Goal: Task Accomplishment & Management: Manage account settings

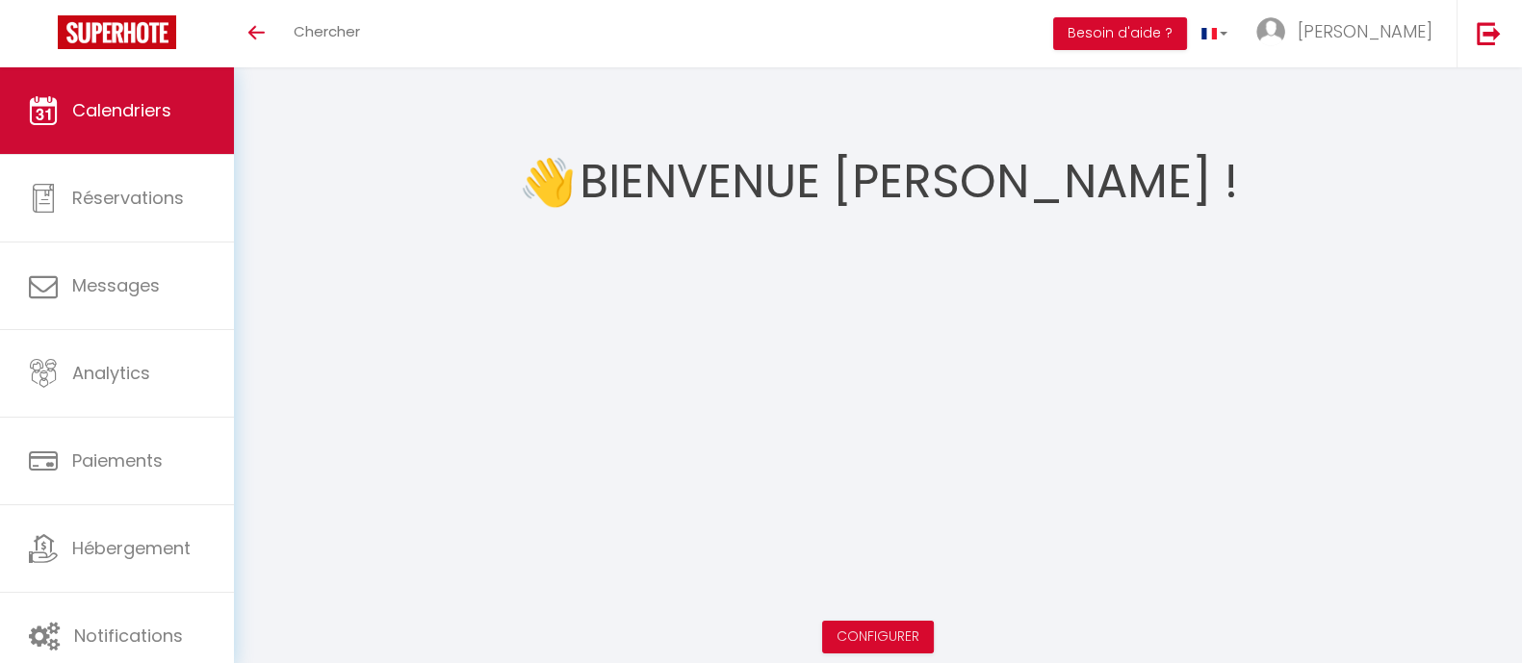
click at [109, 108] on span "Calendriers" at bounding box center [121, 110] width 99 height 24
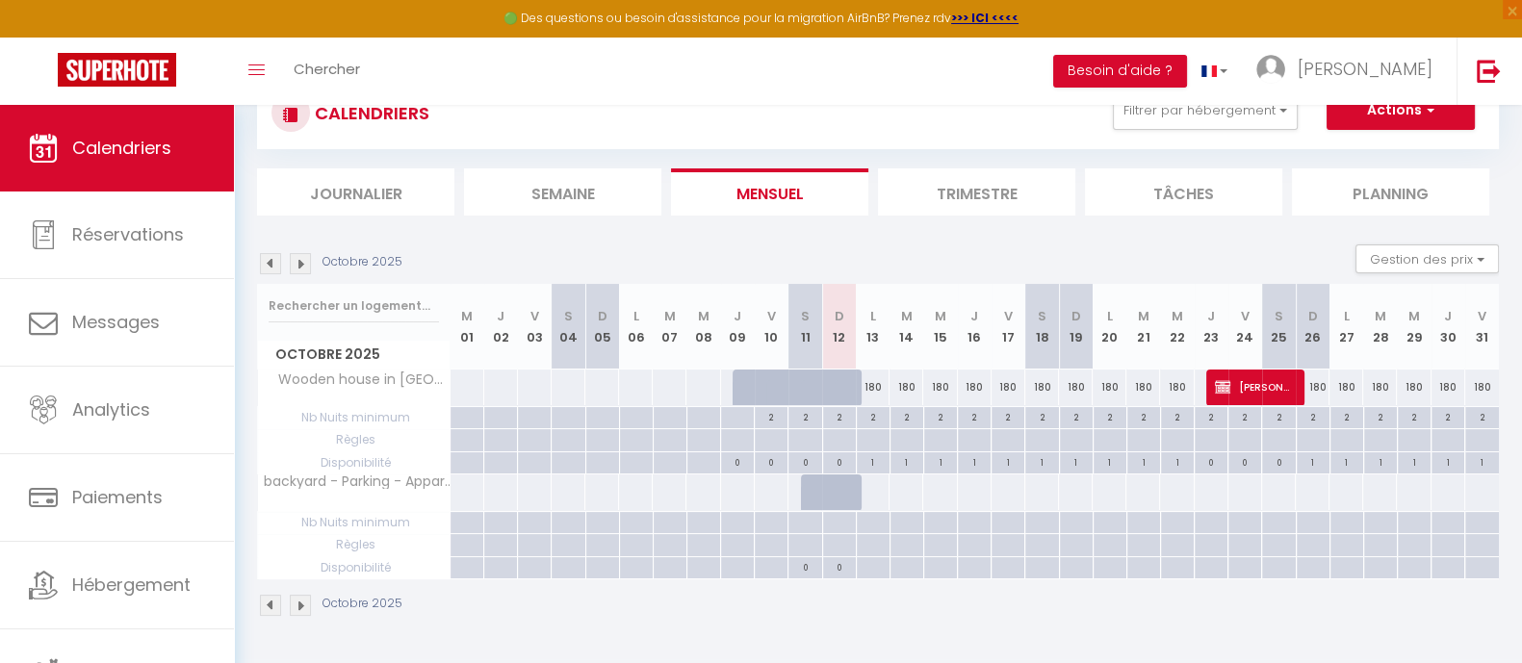
scroll to position [105, 0]
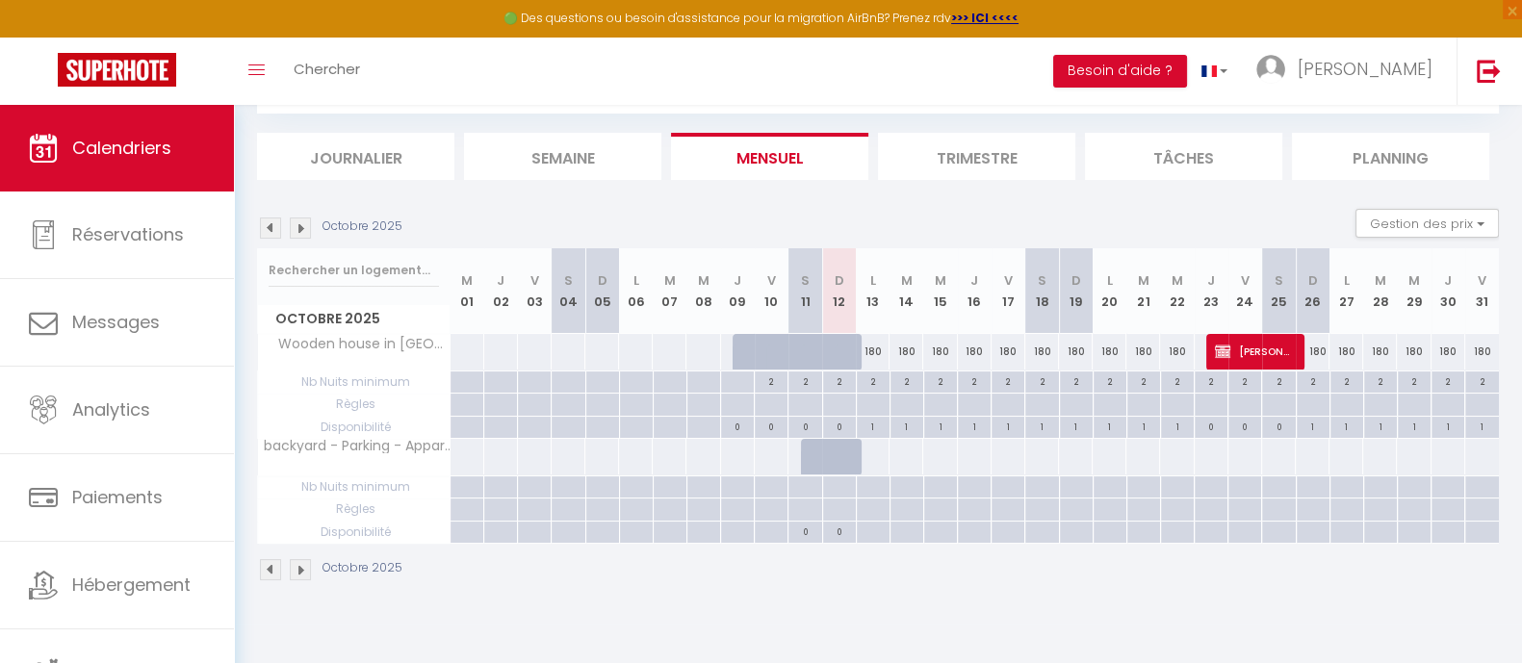
click at [778, 529] on div at bounding box center [771, 533] width 34 height 22
select select
type input "Ven 10 Octobre 2025"
type input "Sam 11 Octobre 2025"
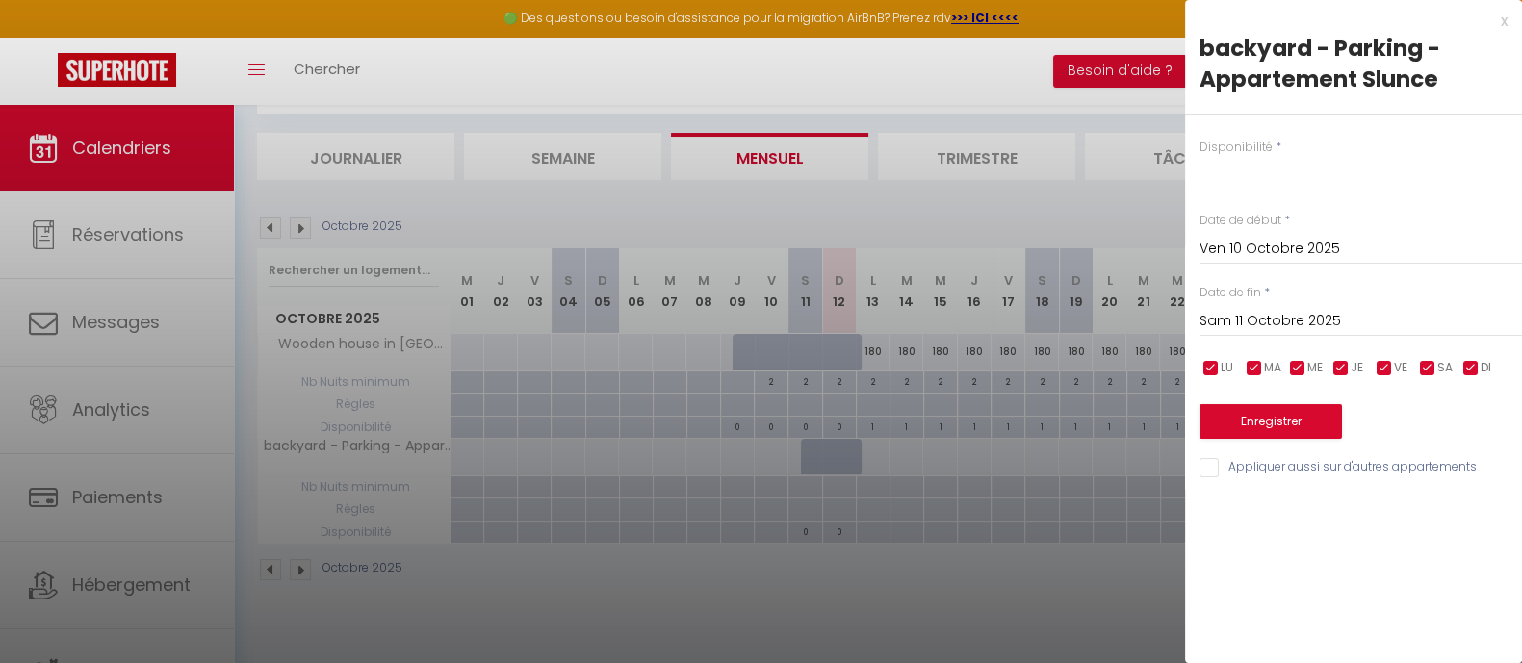
click at [1284, 313] on input "Sam 11 Octobre 2025" at bounding box center [1360, 321] width 322 height 25
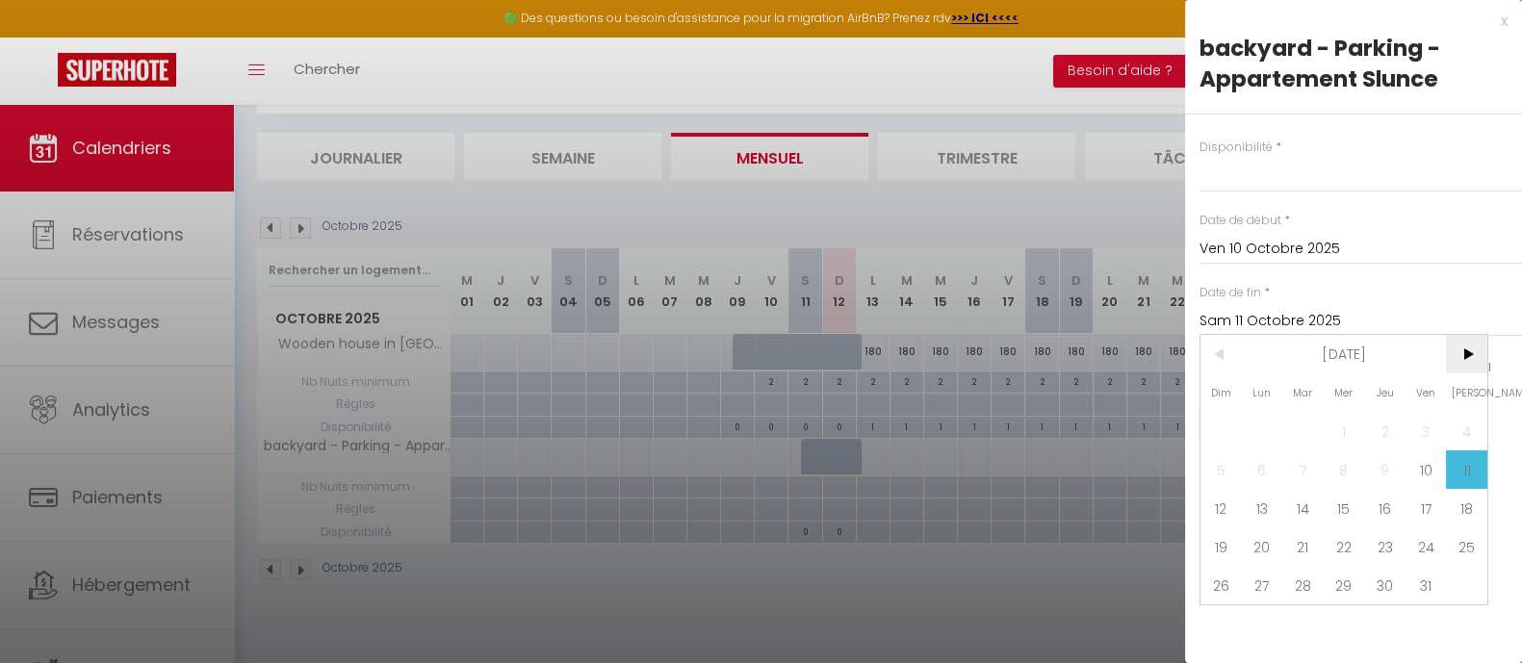
click at [1470, 350] on span ">" at bounding box center [1466, 354] width 41 height 39
click at [1469, 350] on span ">" at bounding box center [1466, 354] width 41 height 39
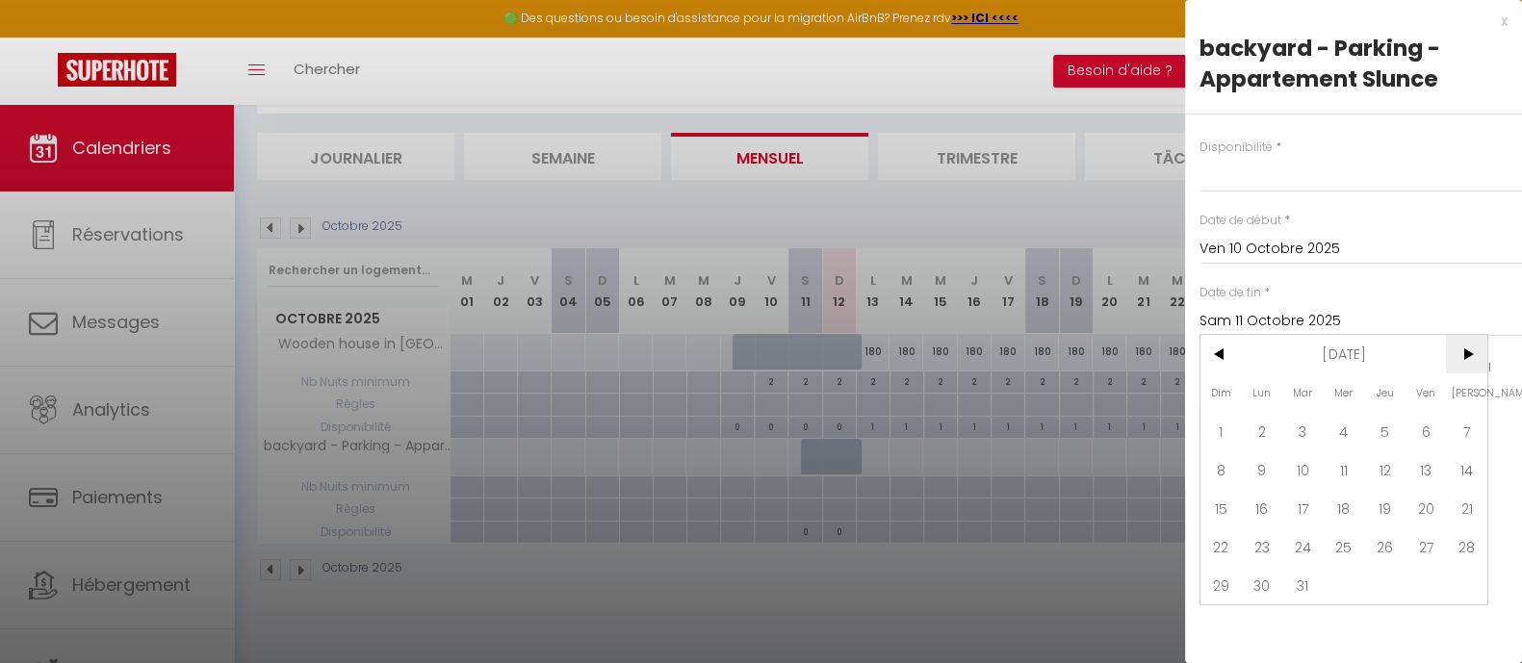
click at [1469, 350] on span ">" at bounding box center [1466, 354] width 41 height 39
click at [1476, 589] on span "30" at bounding box center [1466, 585] width 41 height 39
select select
type input "Sam 30 Mai 2026"
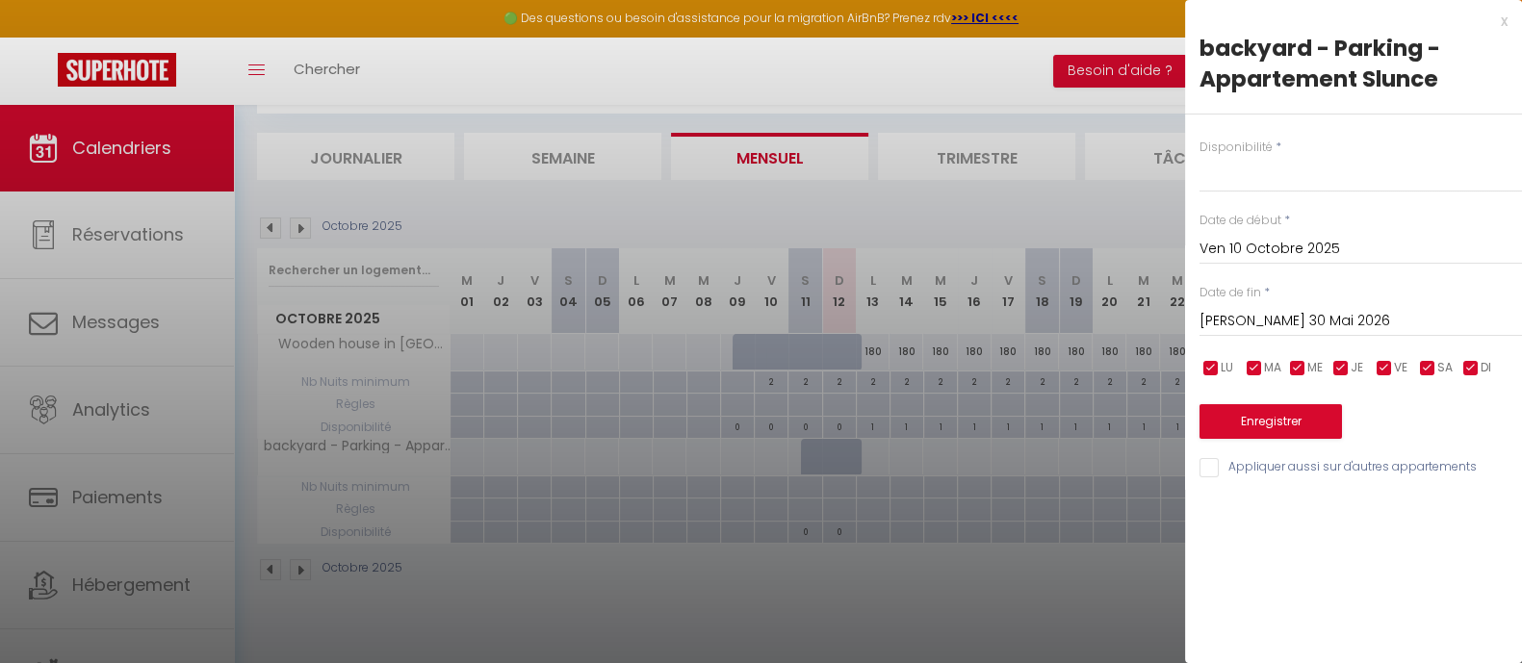
click at [1258, 141] on label "Disponibilité" at bounding box center [1235, 148] width 73 height 18
click at [1228, 177] on select "Disponible Indisponible" at bounding box center [1360, 174] width 322 height 37
select select "0"
click at [1199, 156] on select "Disponible Indisponible" at bounding box center [1360, 174] width 322 height 37
click at [1290, 416] on button "Enregistrer" at bounding box center [1270, 421] width 142 height 35
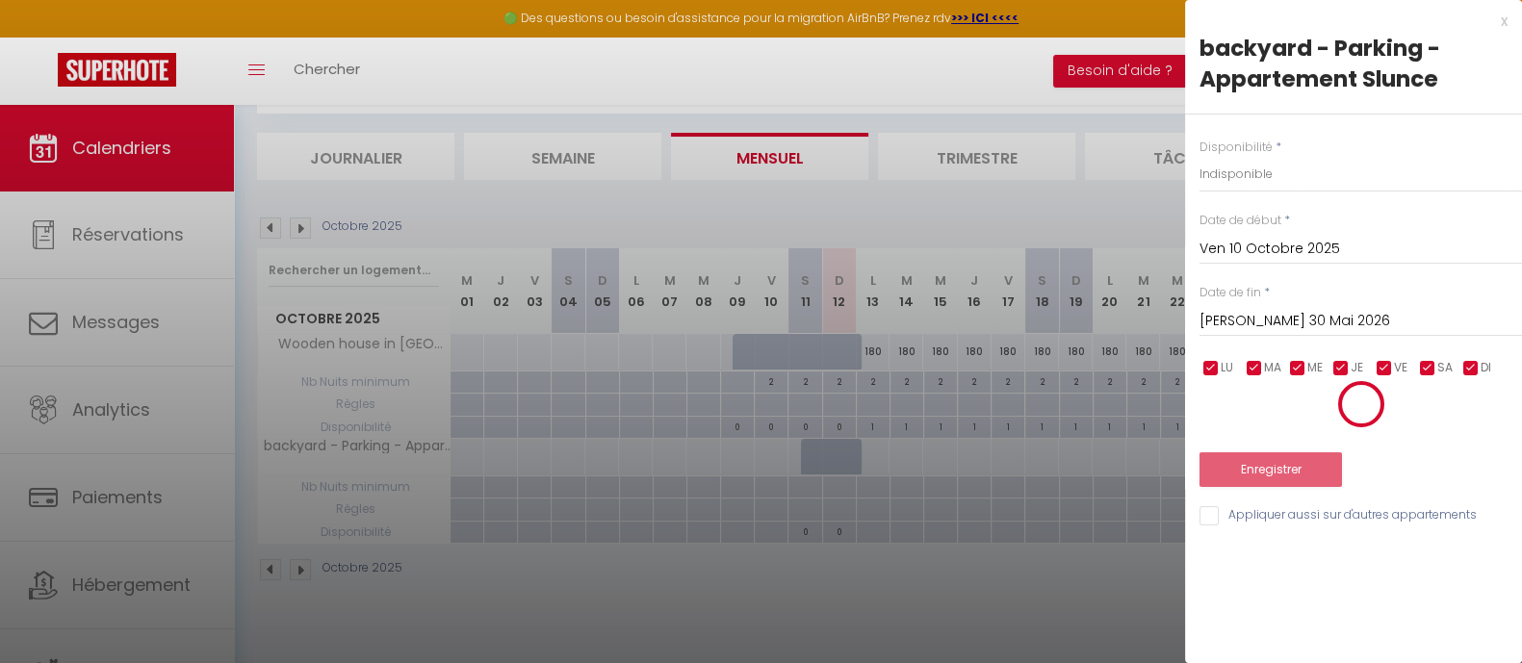
select select "0"
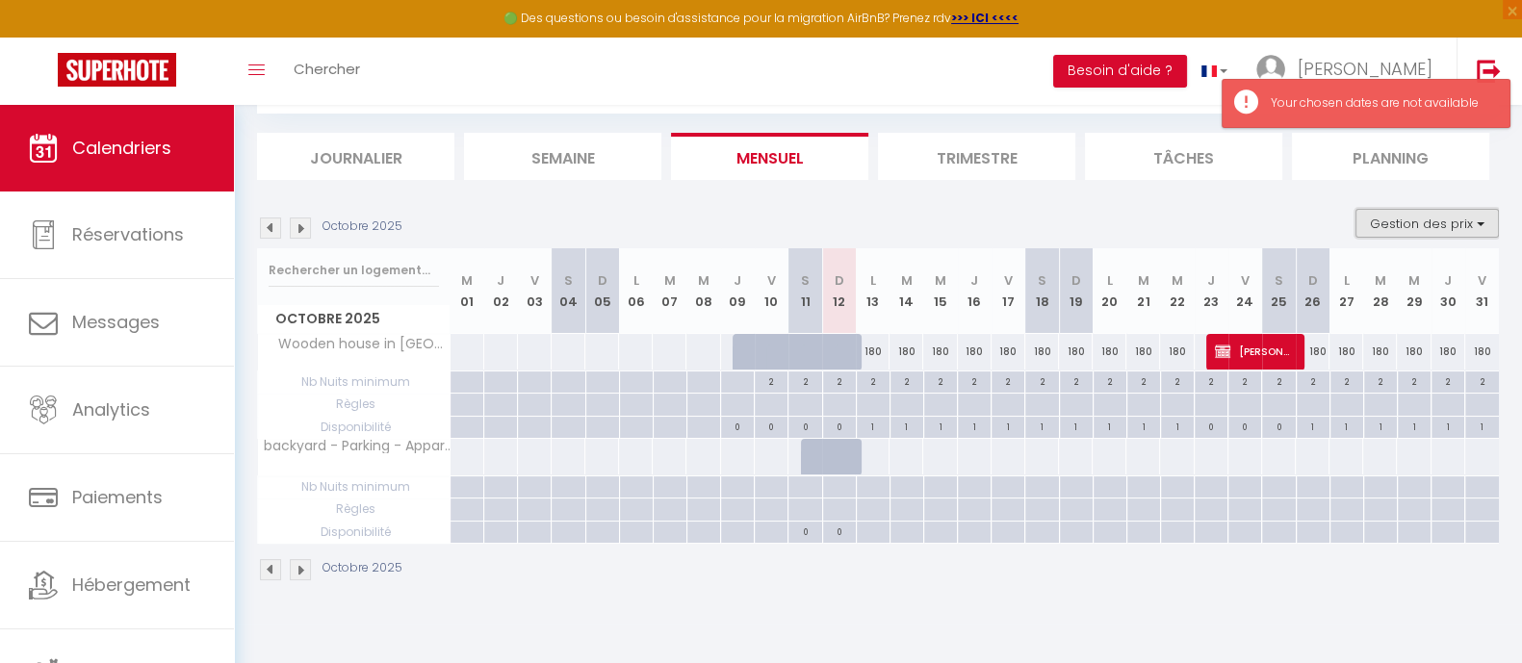
click at [1458, 216] on button "Gestion des prix" at bounding box center [1426, 223] width 143 height 29
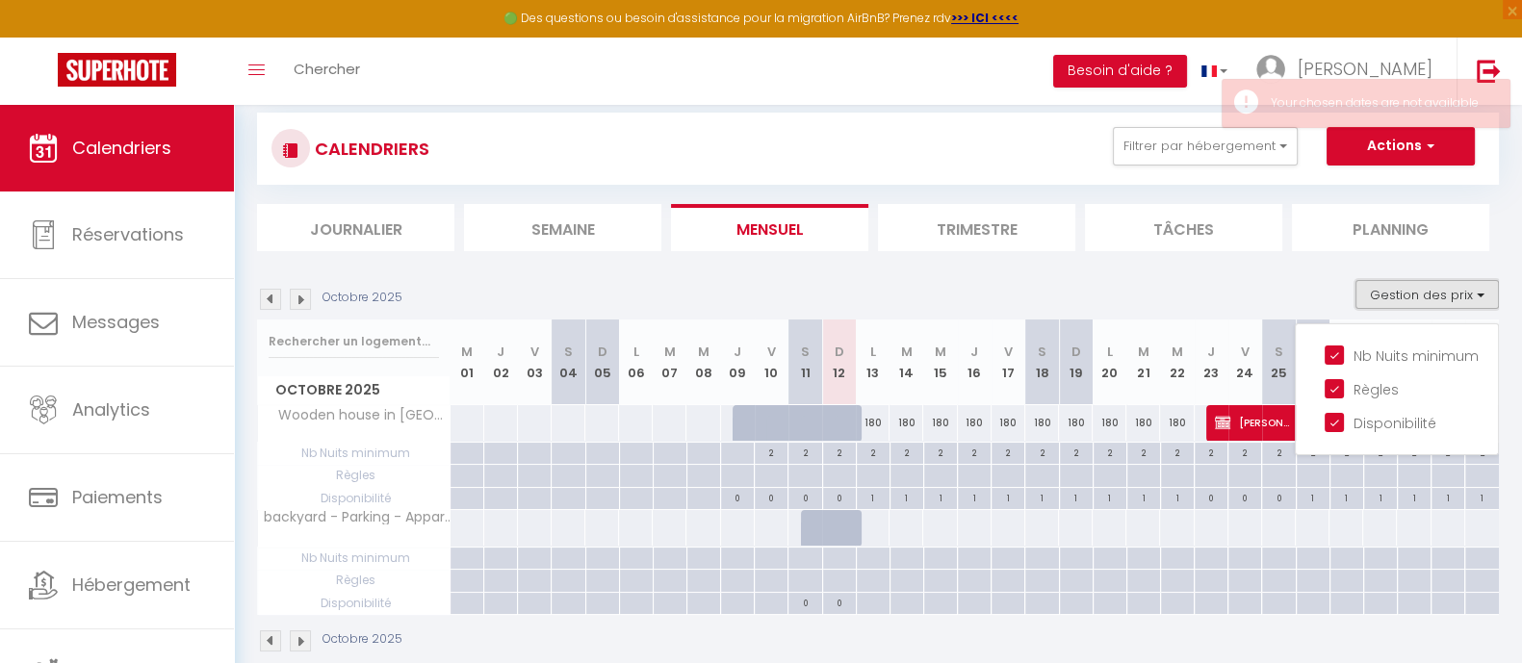
scroll to position [0, 0]
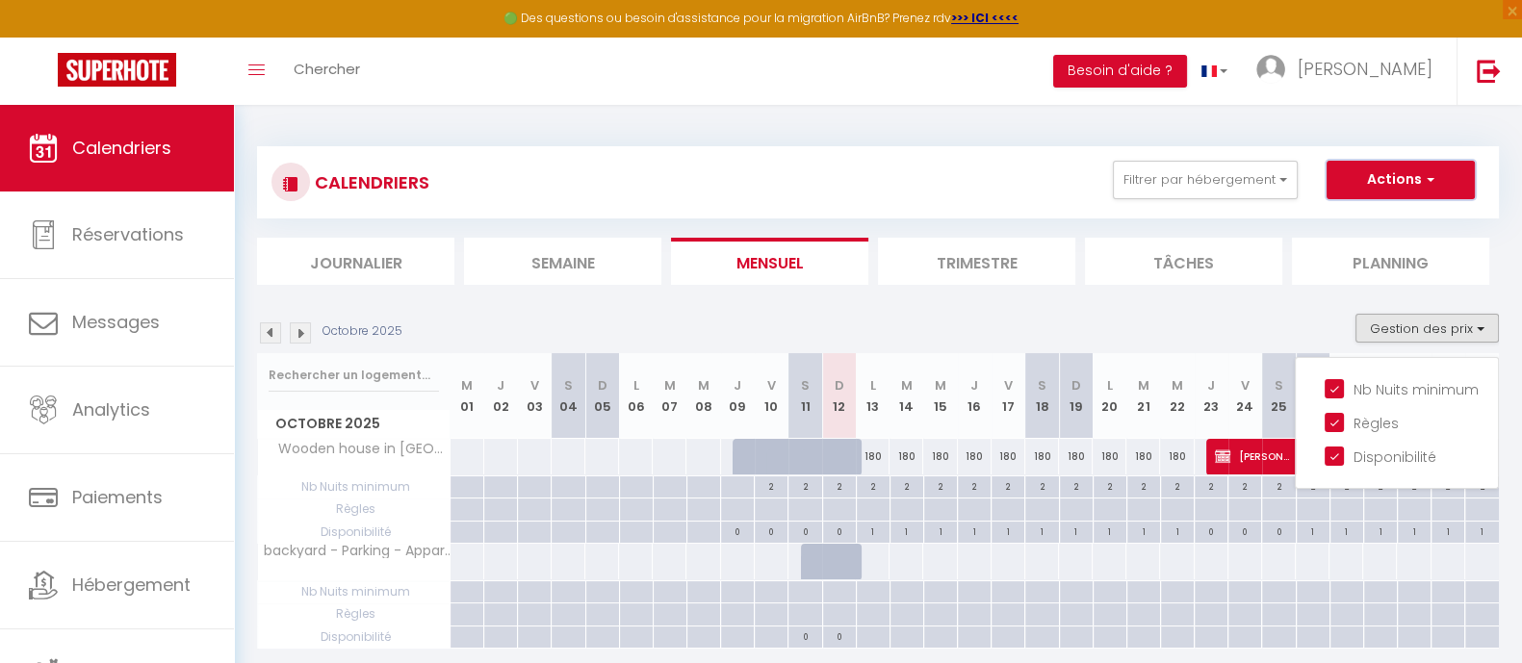
click at [1441, 170] on button "Actions" at bounding box center [1400, 180] width 148 height 39
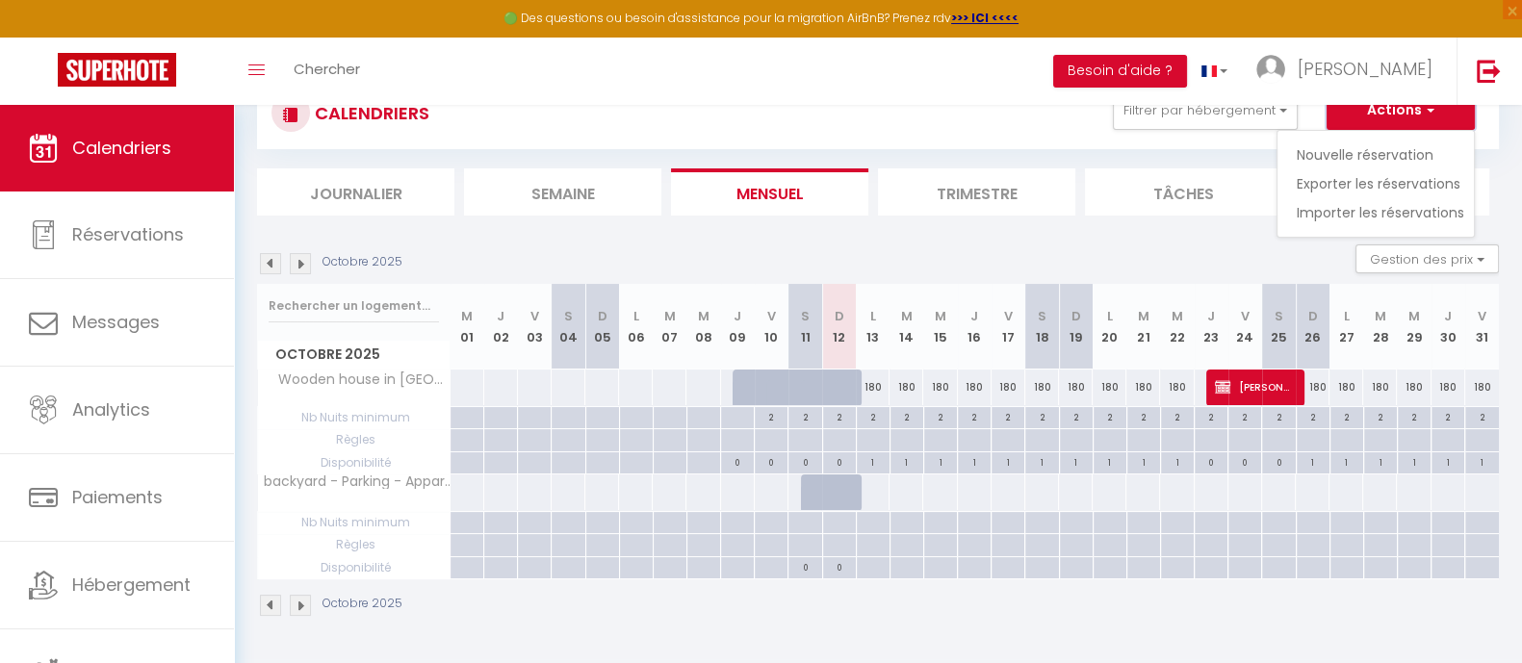
scroll to position [105, 0]
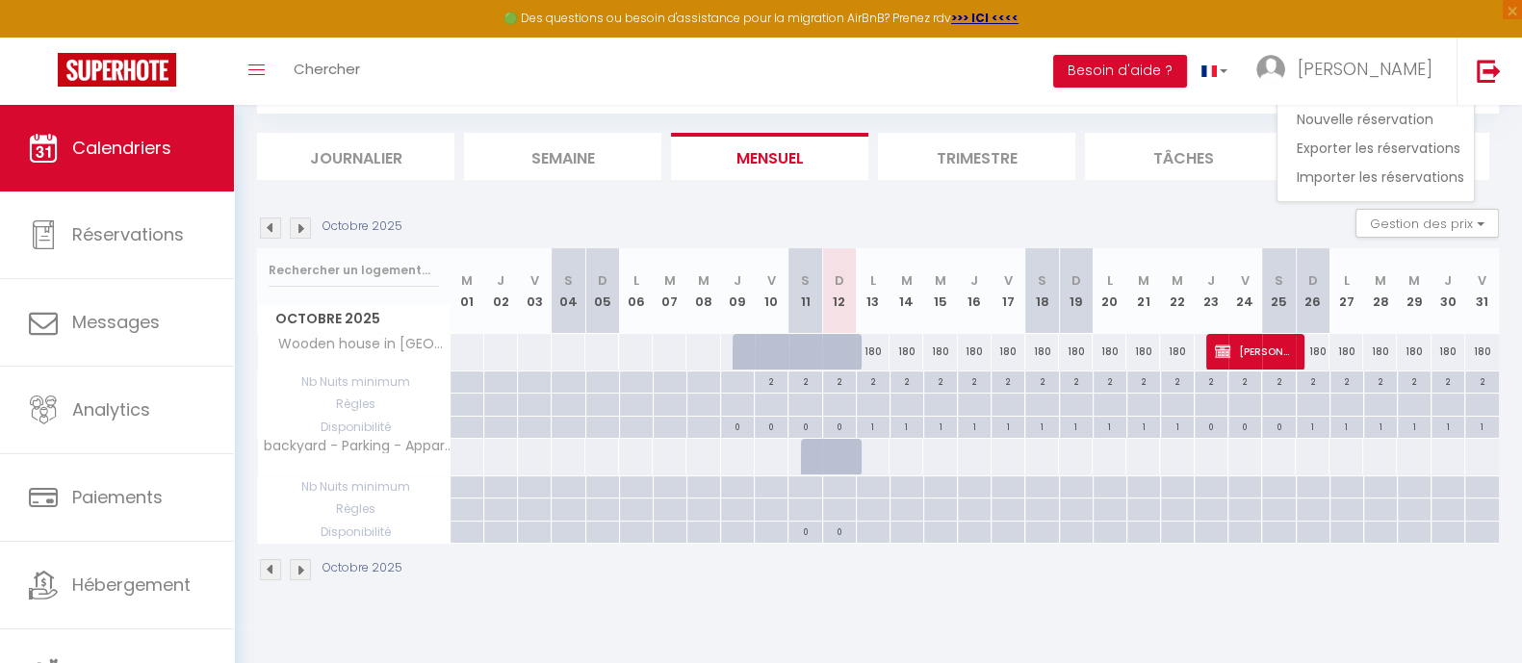
click at [861, 555] on div "Octobre 2025" at bounding box center [878, 572] width 1242 height 57
click at [775, 489] on div at bounding box center [771, 487] width 34 height 22
type input "Ven 10 Octobre 2025"
type input "Sam 11 Octobre 2025"
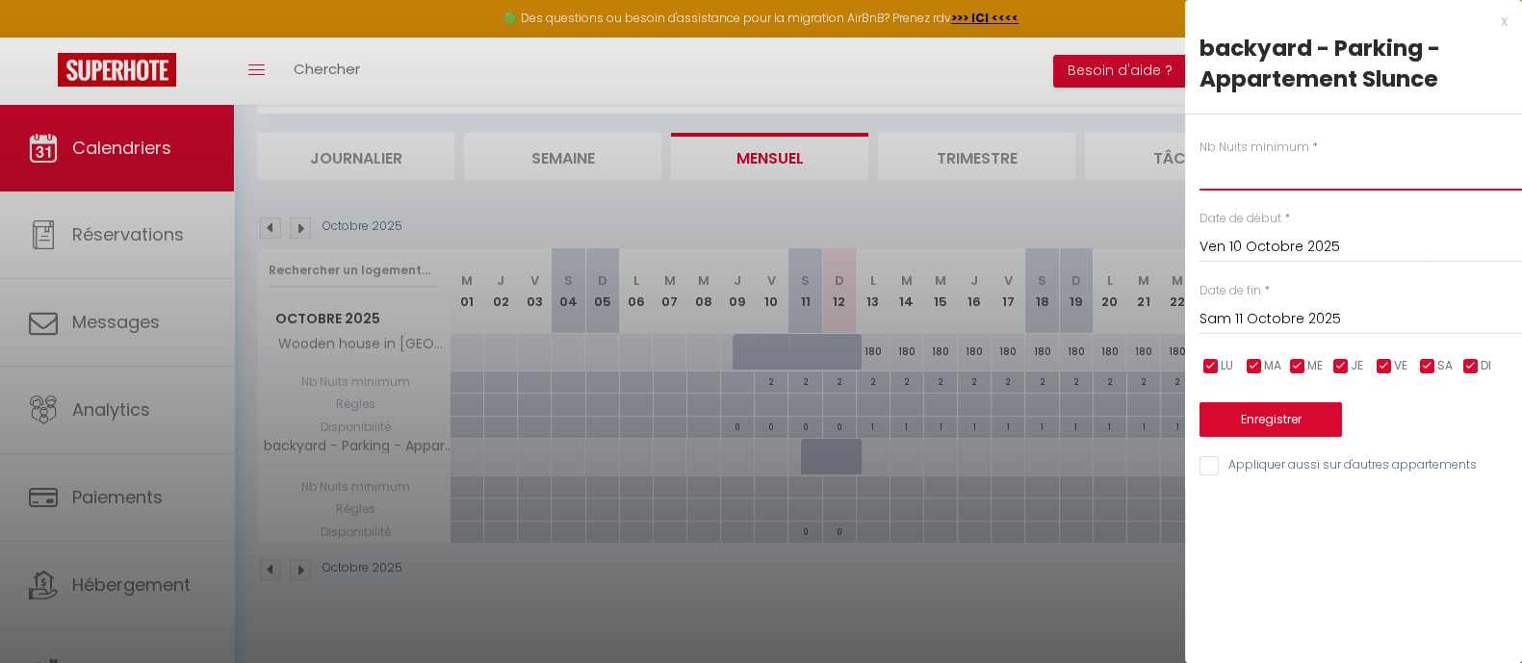
click at [1247, 170] on input "text" at bounding box center [1360, 173] width 322 height 35
click at [1279, 172] on input "text" at bounding box center [1360, 173] width 322 height 35
type input "800"
click at [1272, 415] on button "Enregistrer" at bounding box center [1270, 419] width 142 height 35
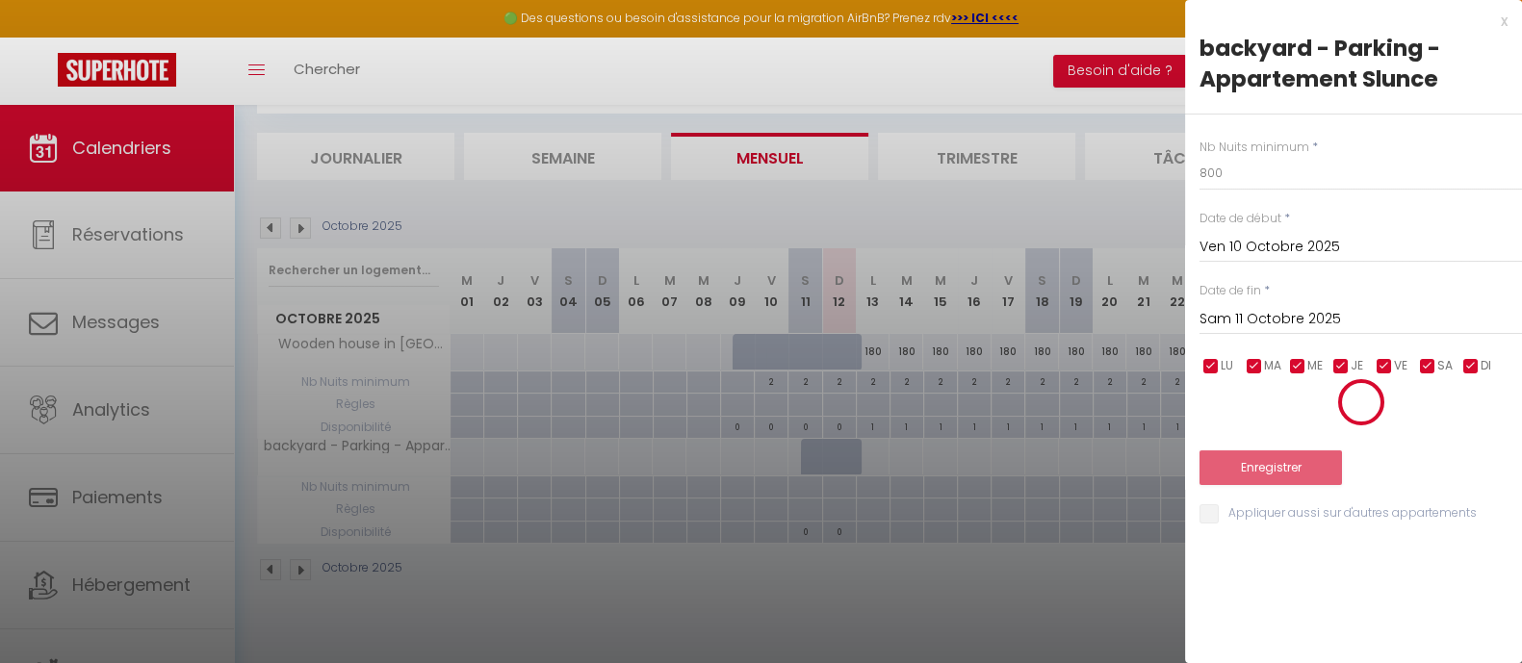
select select "0"
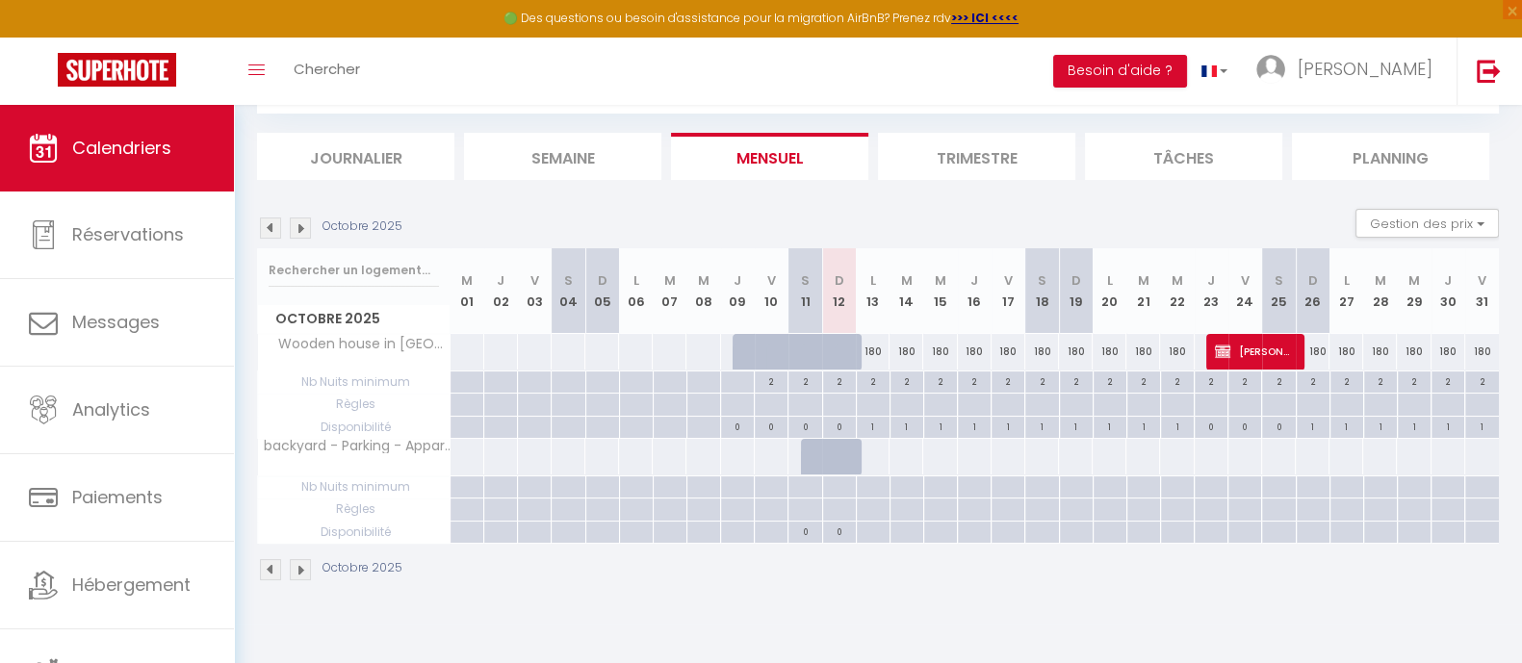
click at [765, 488] on div at bounding box center [771, 487] width 34 height 22
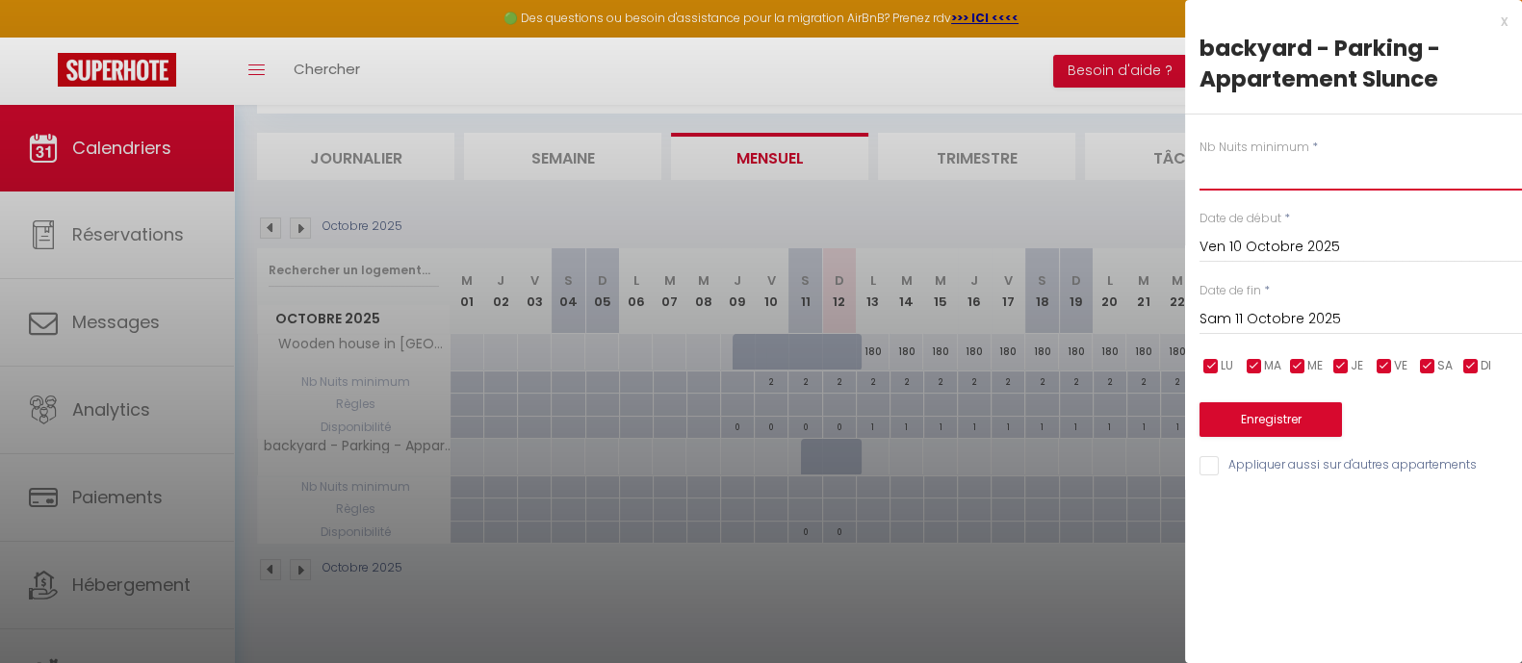
click at [1235, 175] on input "text" at bounding box center [1360, 173] width 322 height 35
type input "30"
click at [1290, 303] on div "Sam 11 Octobre 2025 < Oct 2025 > Dim Lun Mar Mer Jeu Ven Sam 1 2 3 4 5 6 7 8 9 …" at bounding box center [1360, 317] width 322 height 35
click at [1291, 323] on input "Sam 11 Octobre 2025" at bounding box center [1360, 319] width 322 height 25
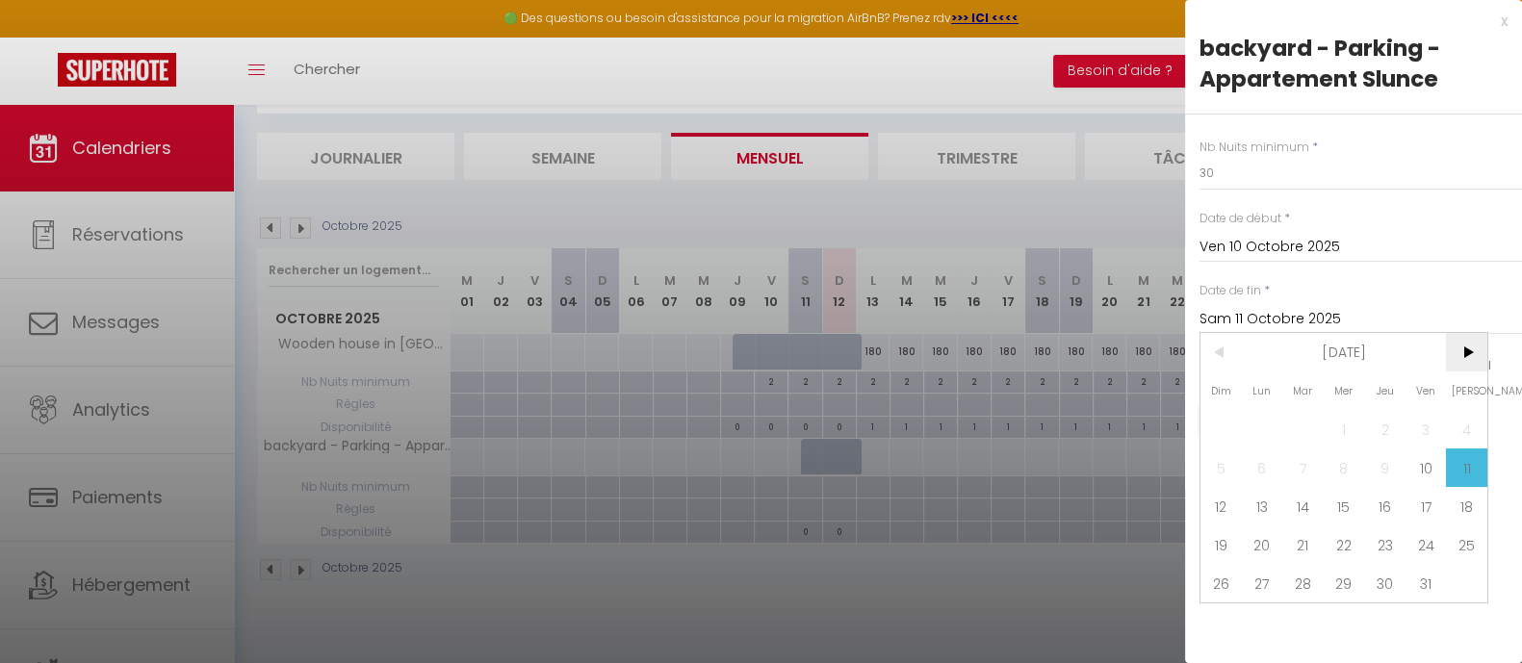
click at [1470, 353] on span ">" at bounding box center [1466, 352] width 41 height 39
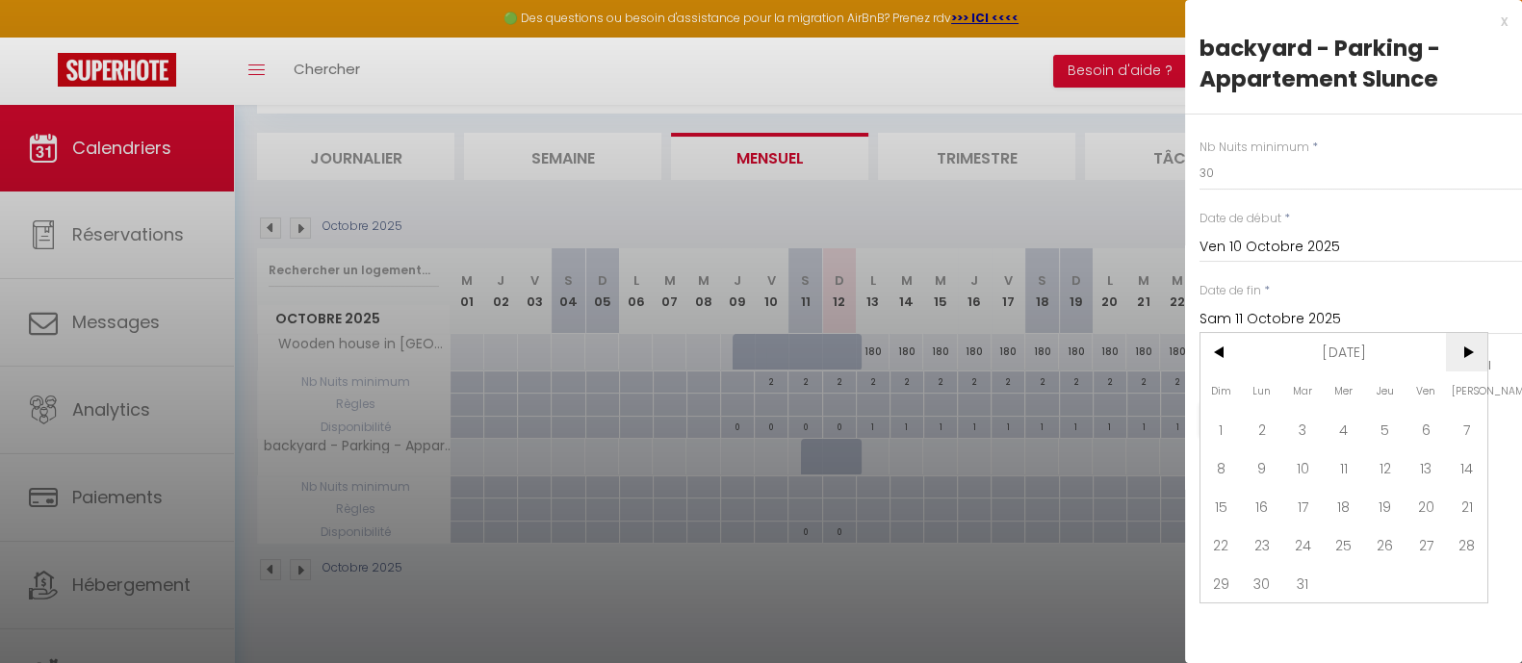
click at [1470, 353] on span ">" at bounding box center [1466, 352] width 41 height 39
click at [1463, 578] on span "30" at bounding box center [1466, 583] width 41 height 39
type input "Sam 30 Mai 2026"
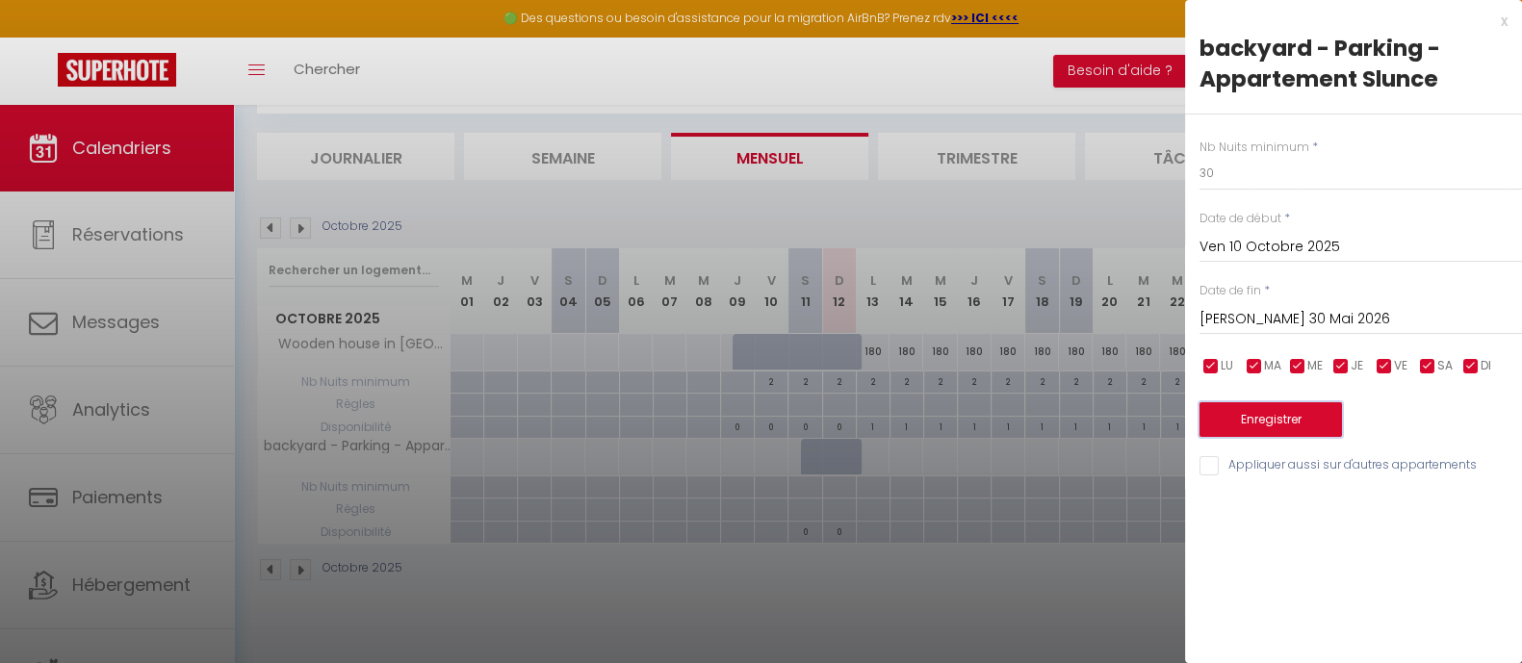
click at [1290, 418] on button "Enregistrer" at bounding box center [1270, 419] width 142 height 35
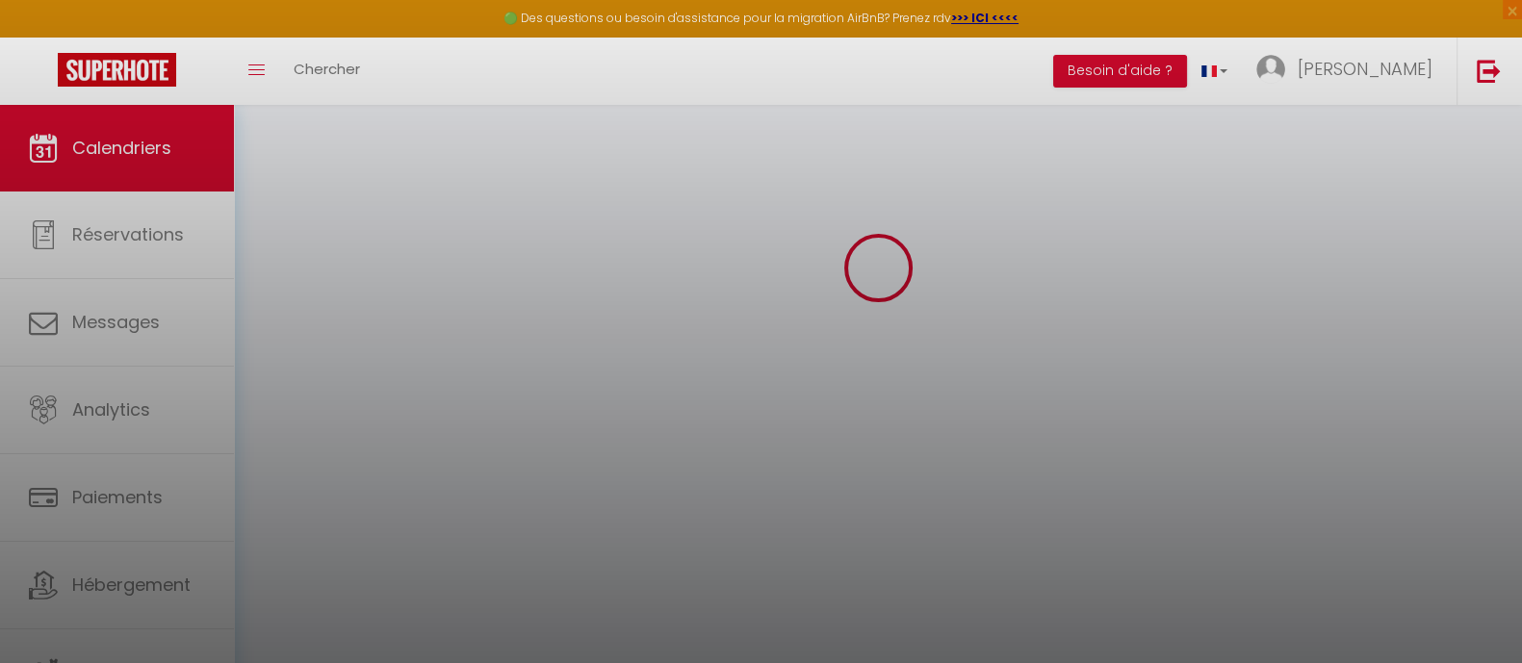
select select "0"
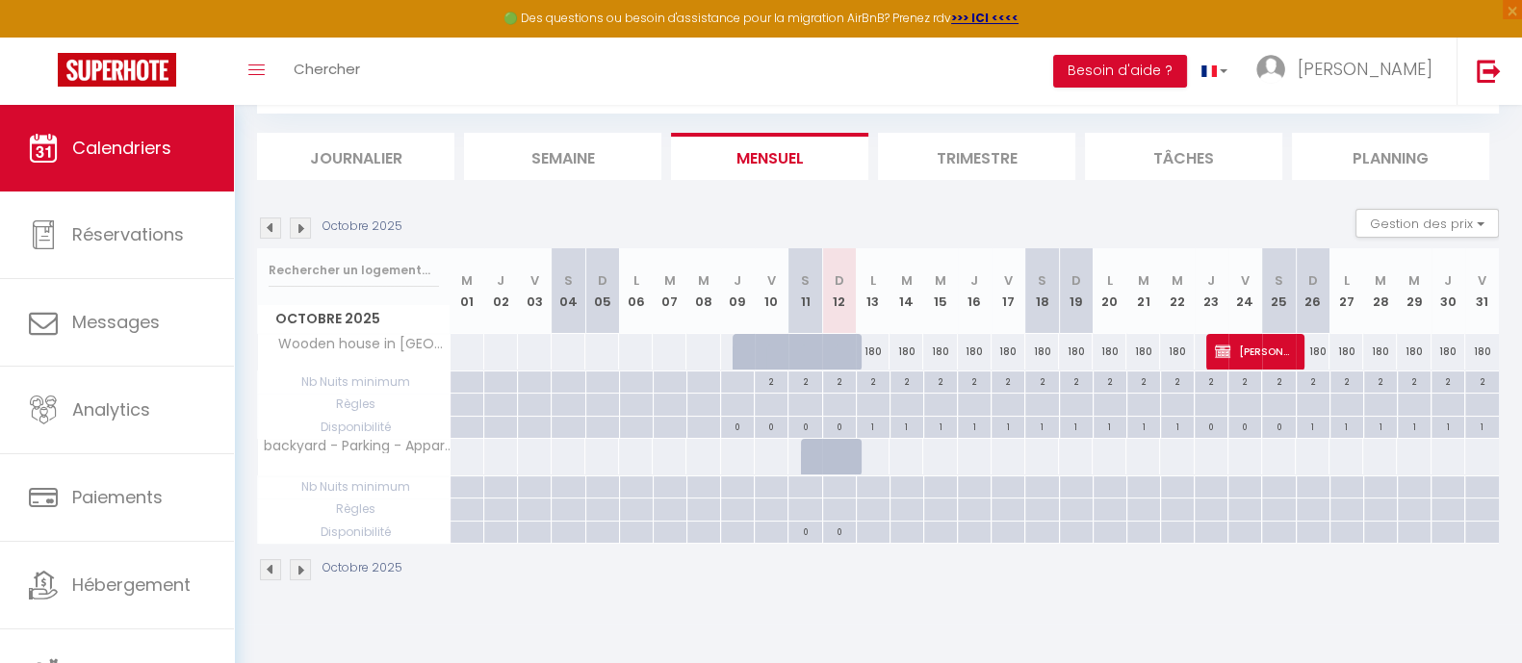
click at [874, 483] on div at bounding box center [873, 487] width 34 height 22
type input "Lun 13 Octobre 2025"
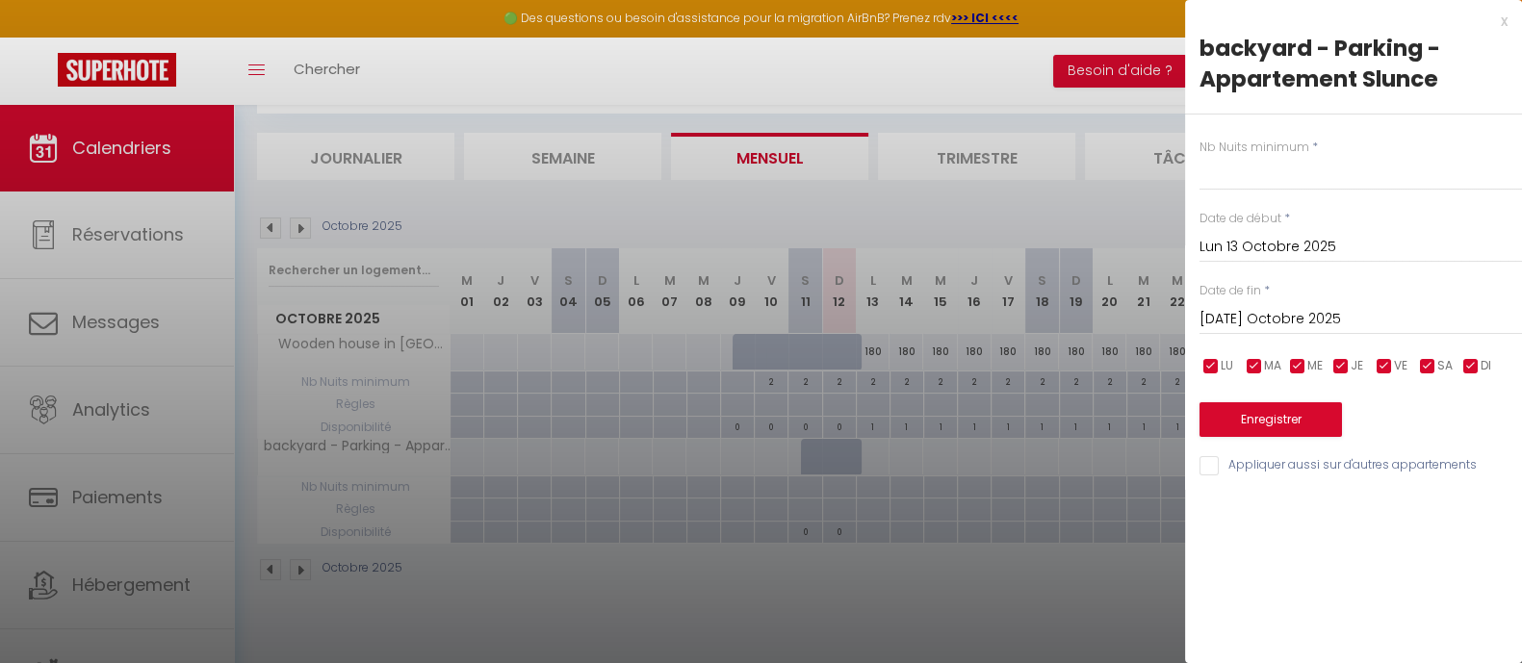
click at [1270, 320] on input "Mar 14 Octobre 2025" at bounding box center [1360, 319] width 322 height 25
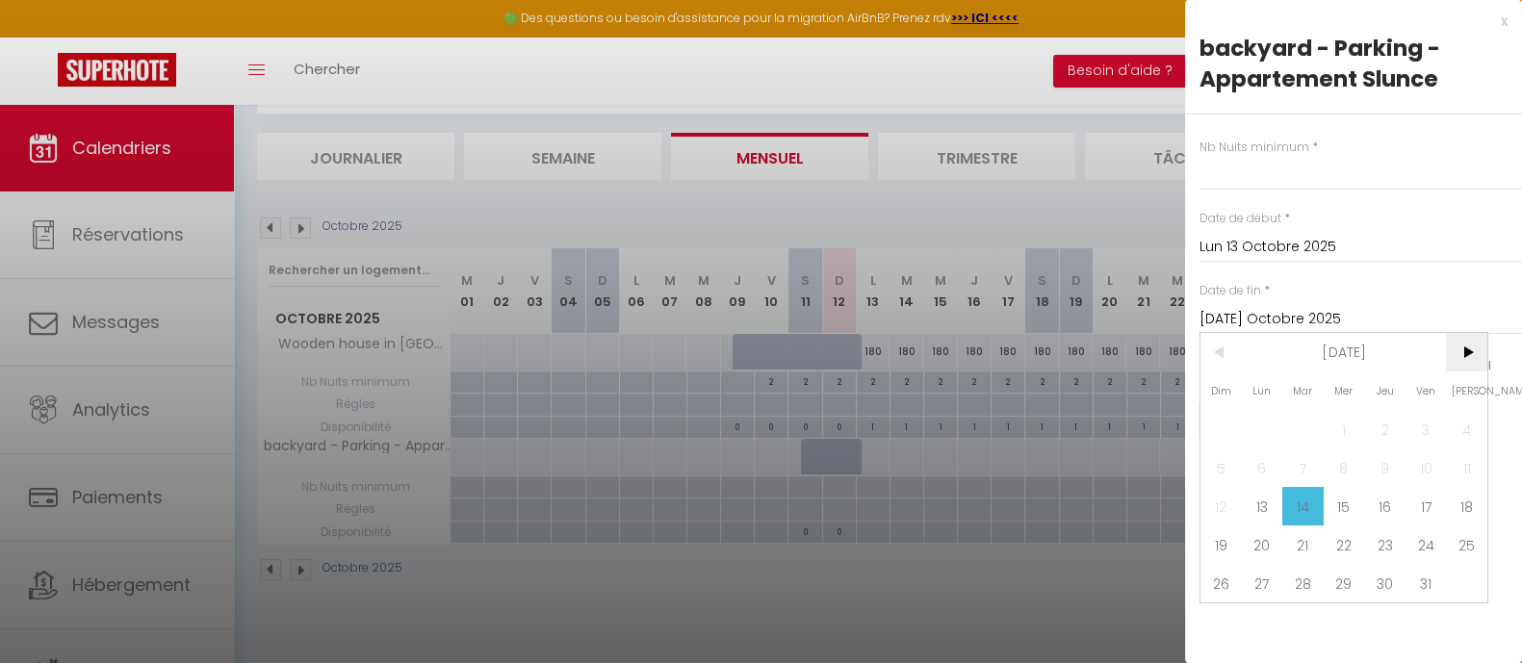
click at [1463, 337] on span ">" at bounding box center [1466, 352] width 41 height 39
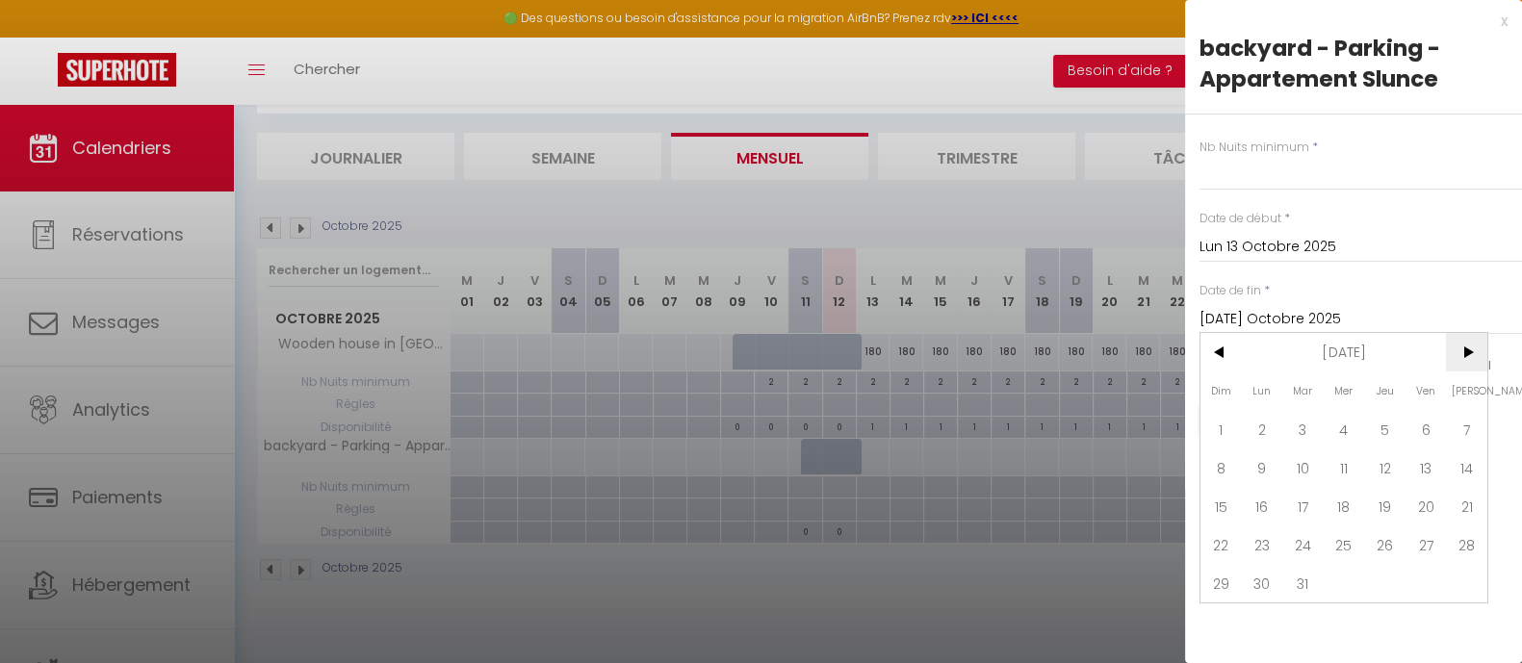
click at [1463, 337] on span ">" at bounding box center [1466, 352] width 41 height 39
click at [1465, 578] on span "30" at bounding box center [1466, 583] width 41 height 39
type input "Sam 30 Mai 2026"
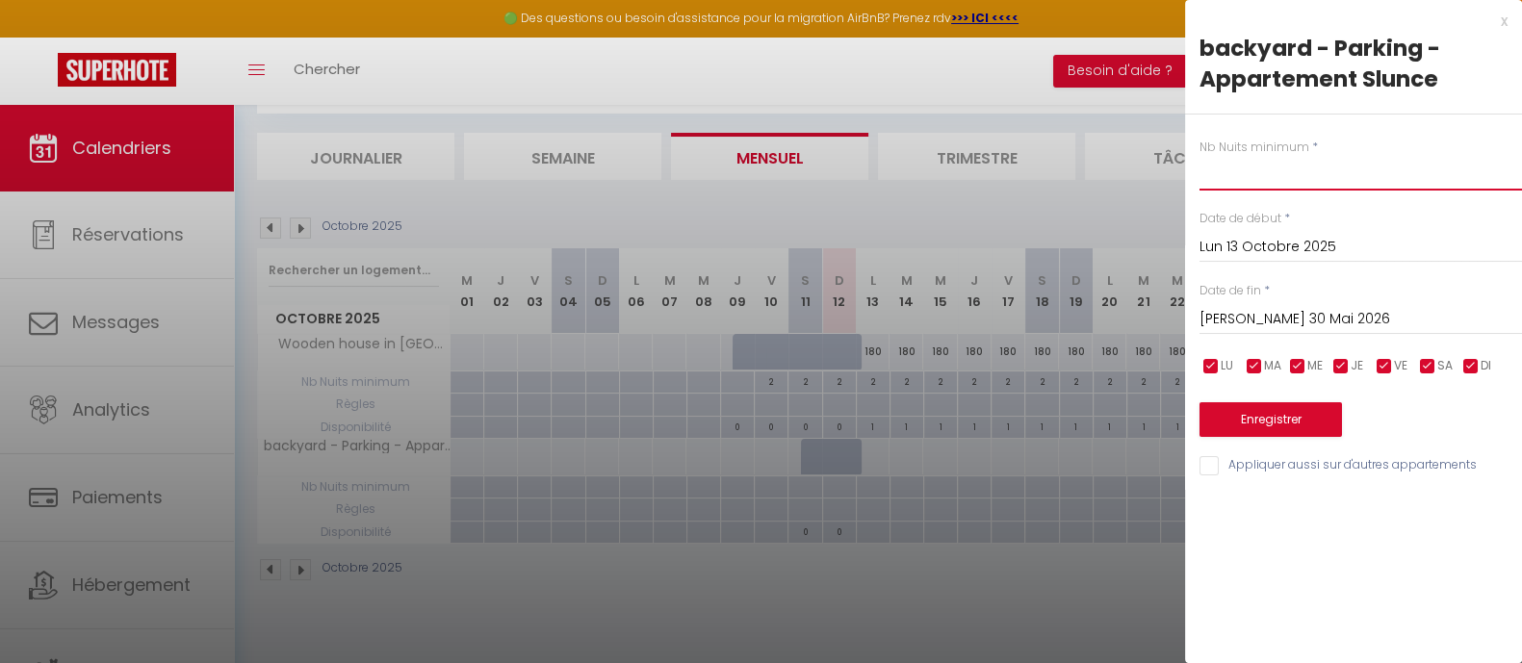
click at [1241, 167] on input "text" at bounding box center [1360, 173] width 322 height 35
type input "30"
click at [1296, 421] on button "Enregistrer" at bounding box center [1270, 419] width 142 height 35
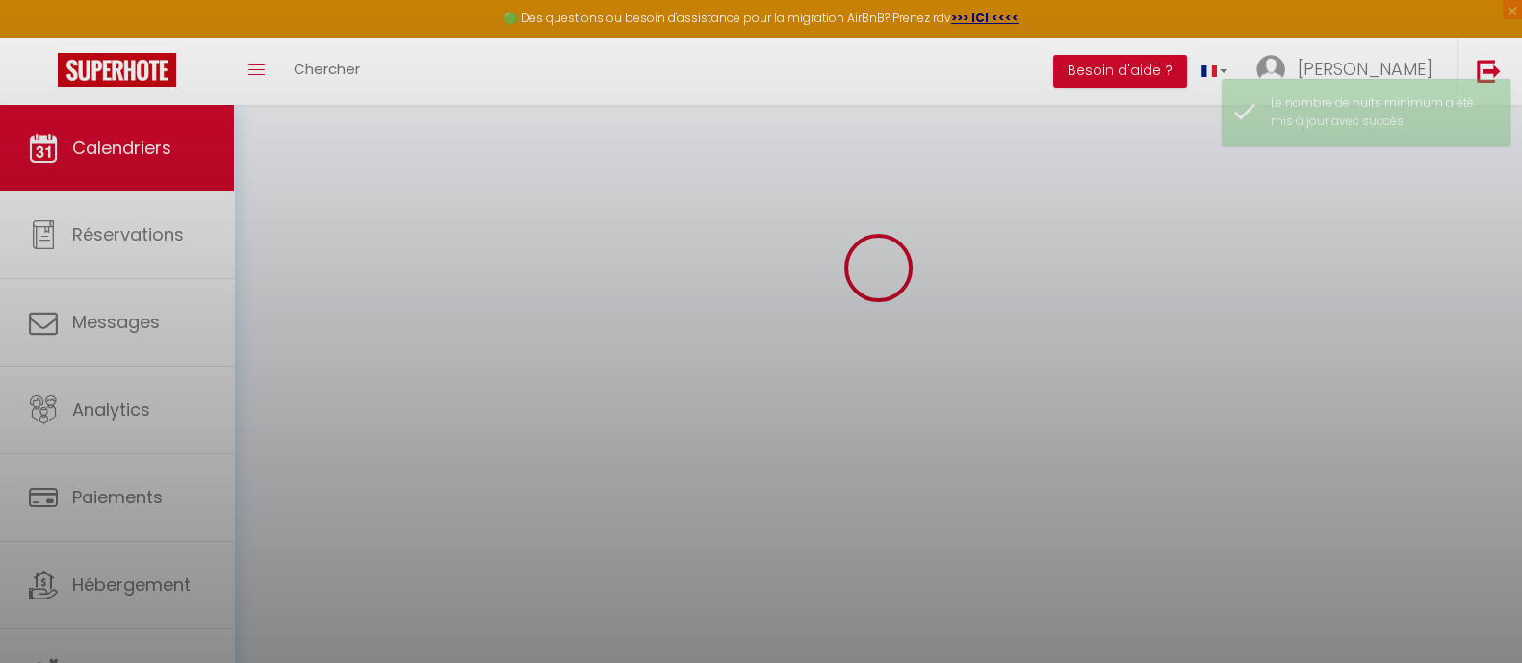
select select "0"
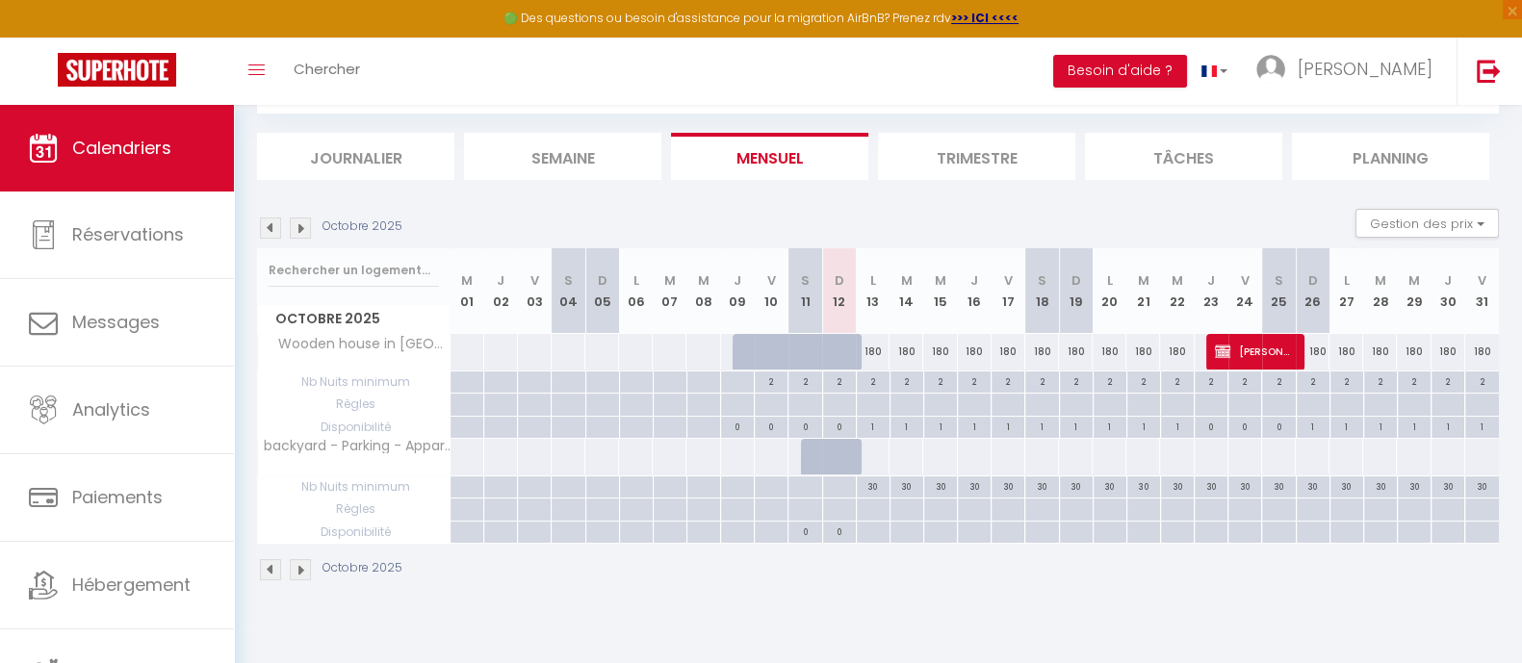
click at [874, 527] on div at bounding box center [873, 533] width 34 height 22
select select
type input "Lun 13 Octobre 2025"
type input "Mar 14 Octobre 2025"
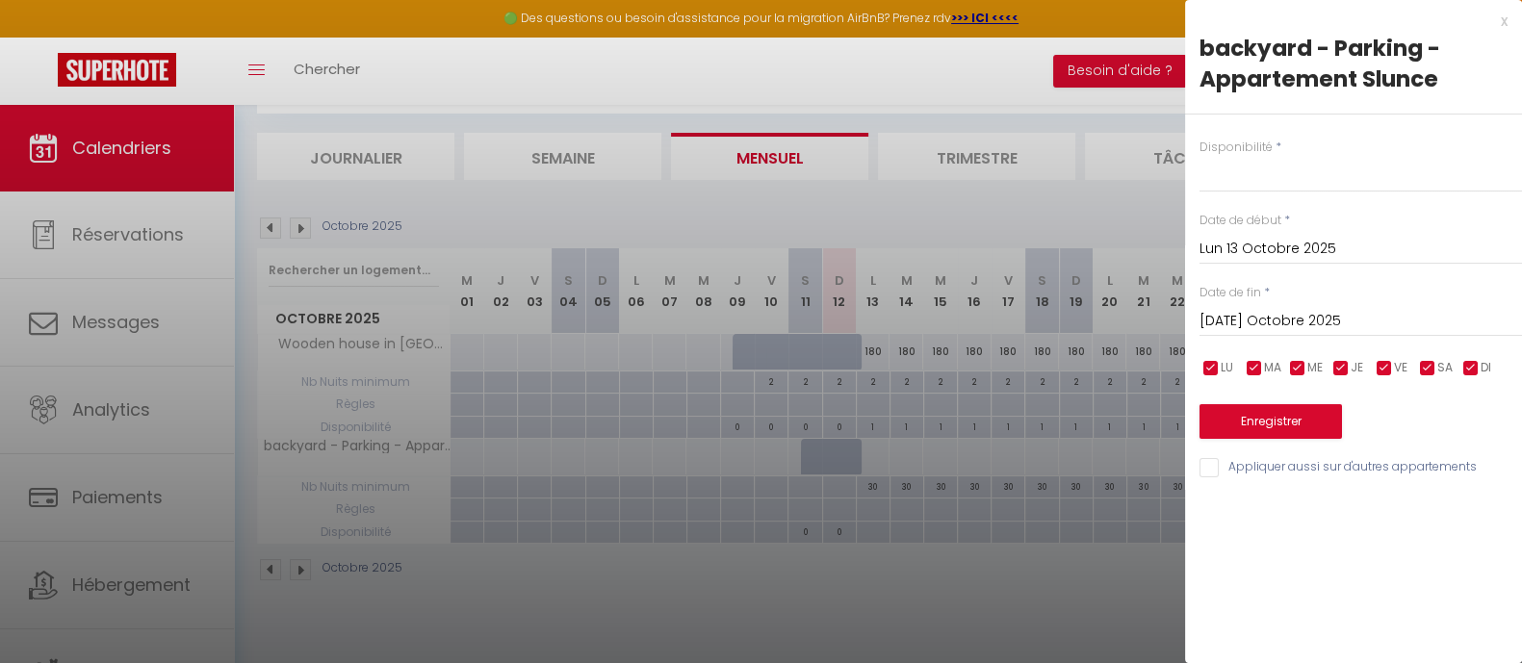
click at [1243, 328] on input "Mar 14 Octobre 2025" at bounding box center [1360, 321] width 322 height 25
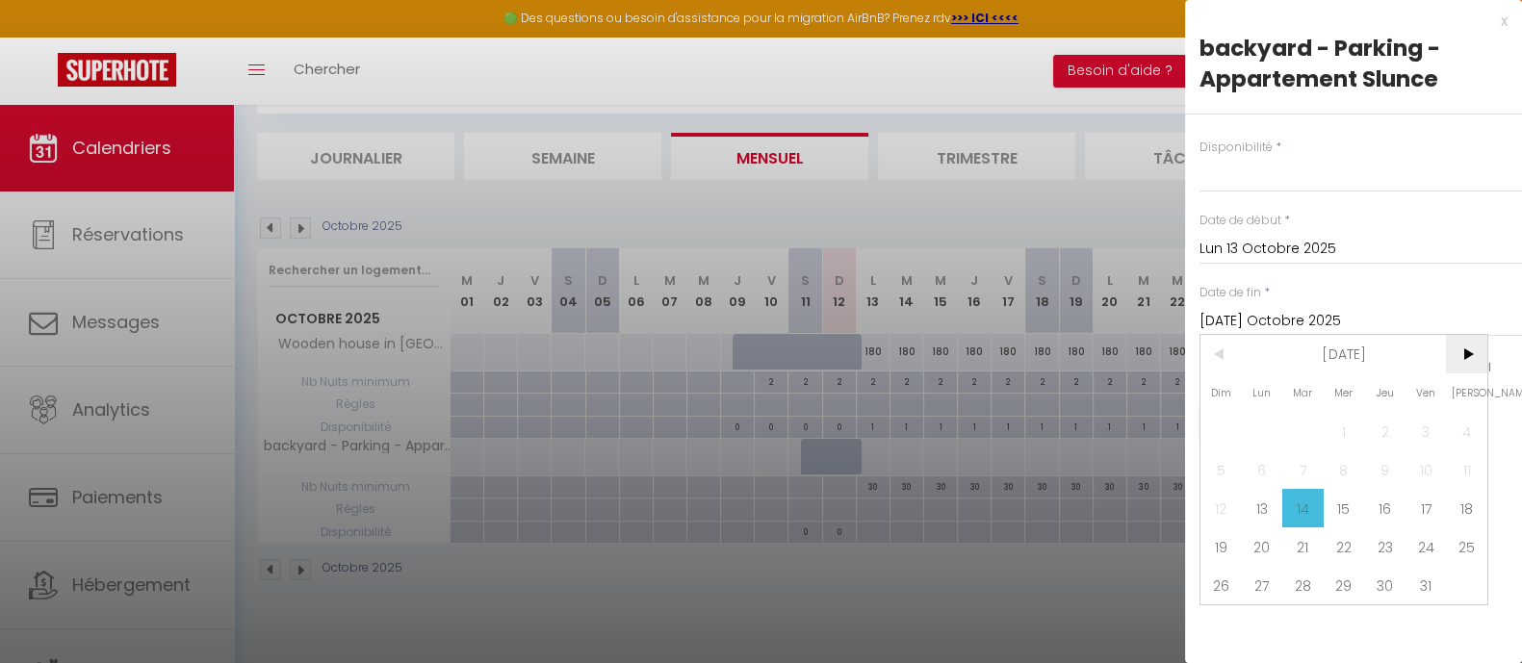
click at [1473, 354] on span ">" at bounding box center [1466, 354] width 41 height 39
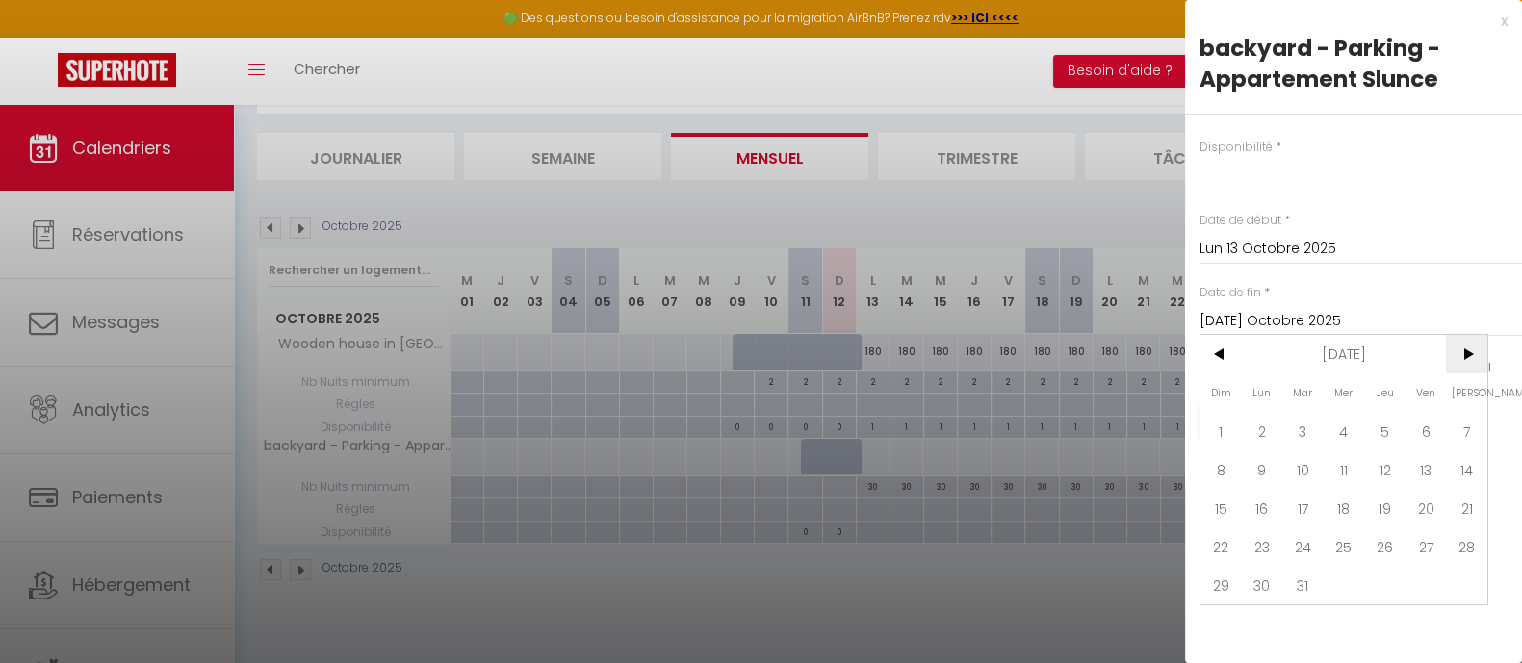
click at [1473, 354] on span ">" at bounding box center [1466, 354] width 41 height 39
click at [1472, 584] on span "30" at bounding box center [1466, 585] width 41 height 39
select select
type input "Sam 30 Mai 2026"
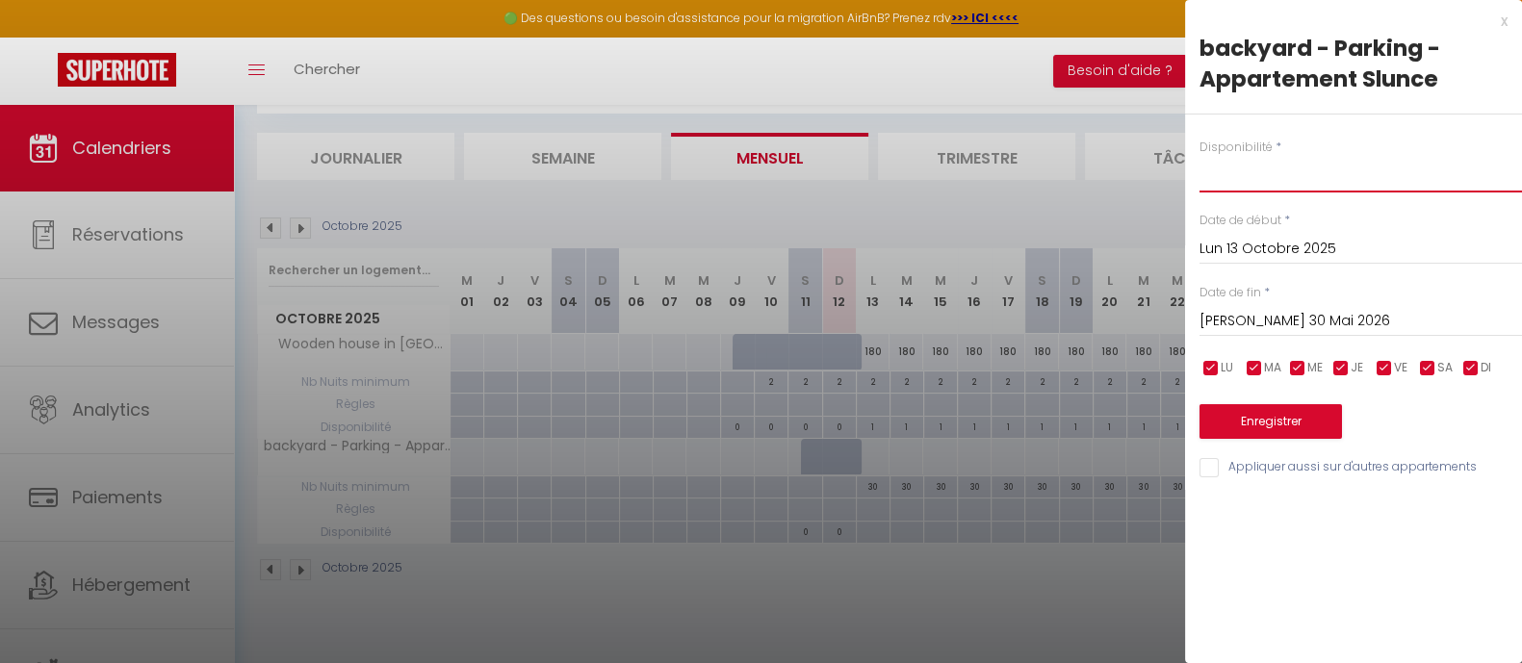
click at [1225, 159] on select "Disponible Indisponible" at bounding box center [1360, 174] width 322 height 37
select select "0"
click at [1199, 156] on select "Disponible Indisponible" at bounding box center [1360, 174] width 322 height 37
click at [1292, 421] on button "Enregistrer" at bounding box center [1270, 421] width 142 height 35
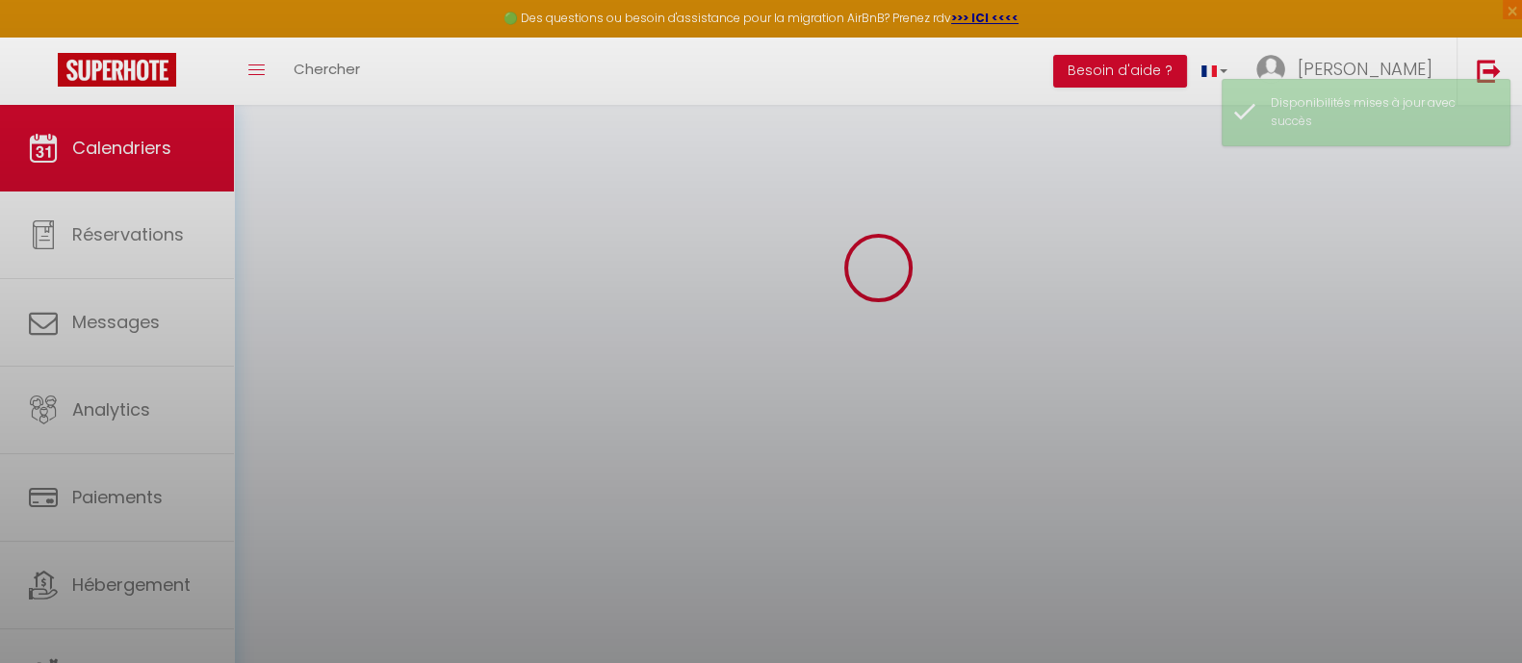
select select "0"
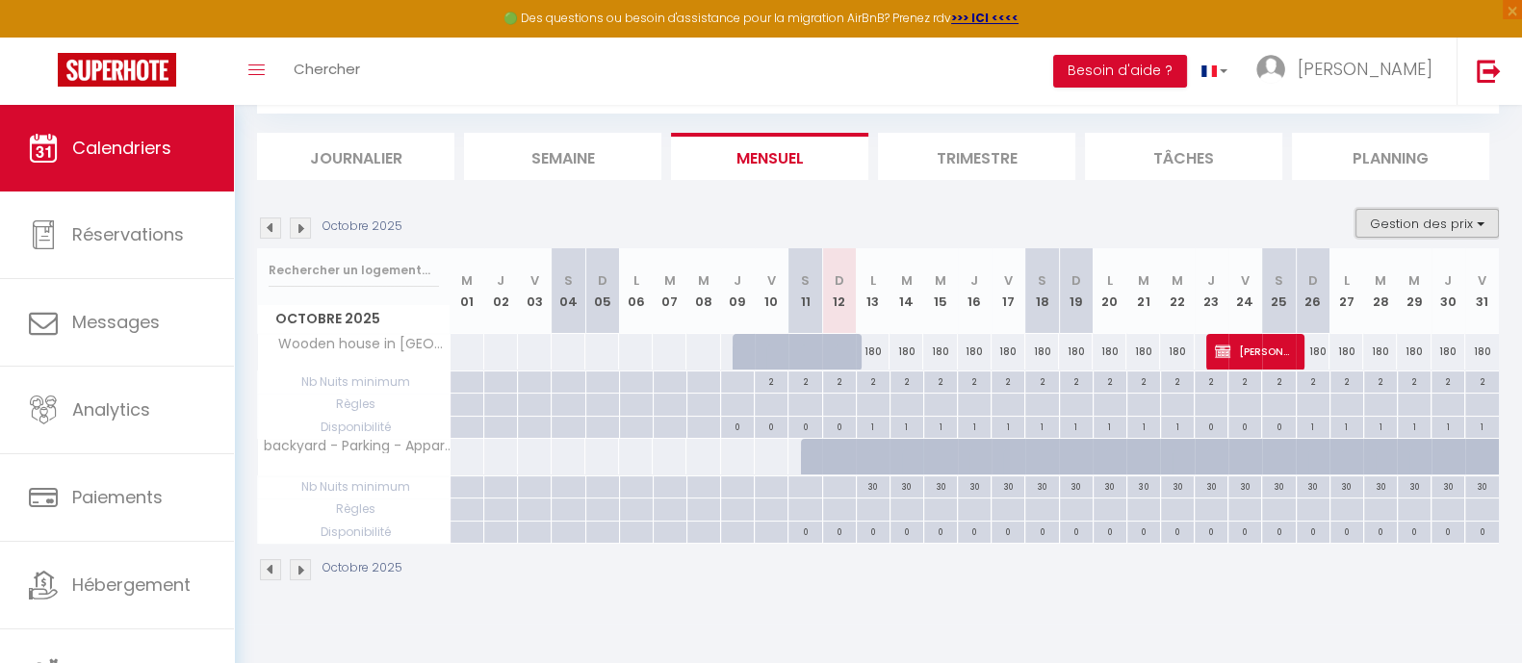
click at [1468, 224] on button "Gestion des prix" at bounding box center [1426, 223] width 143 height 29
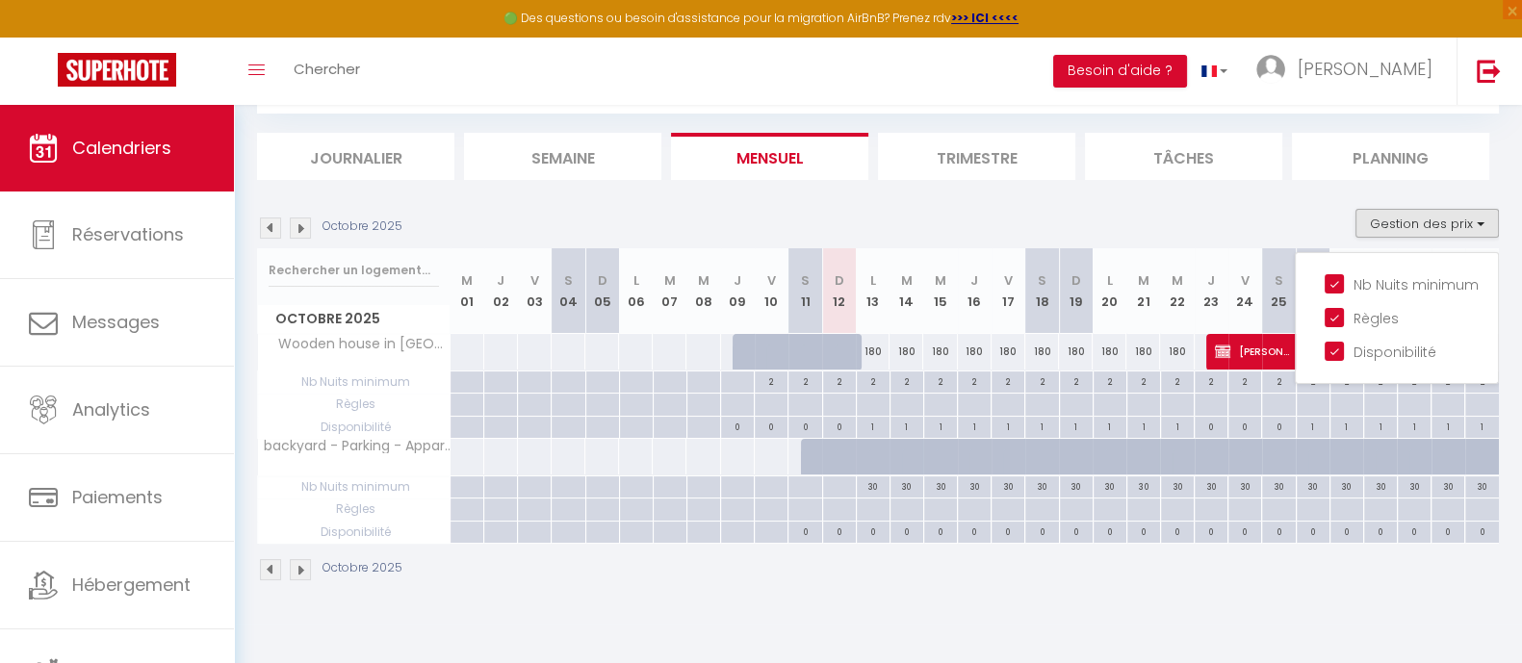
click at [948, 402] on div at bounding box center [940, 405] width 34 height 22
type input "Mer 15 Octobre 2025"
type input "Jeu 16 Octobre 2025"
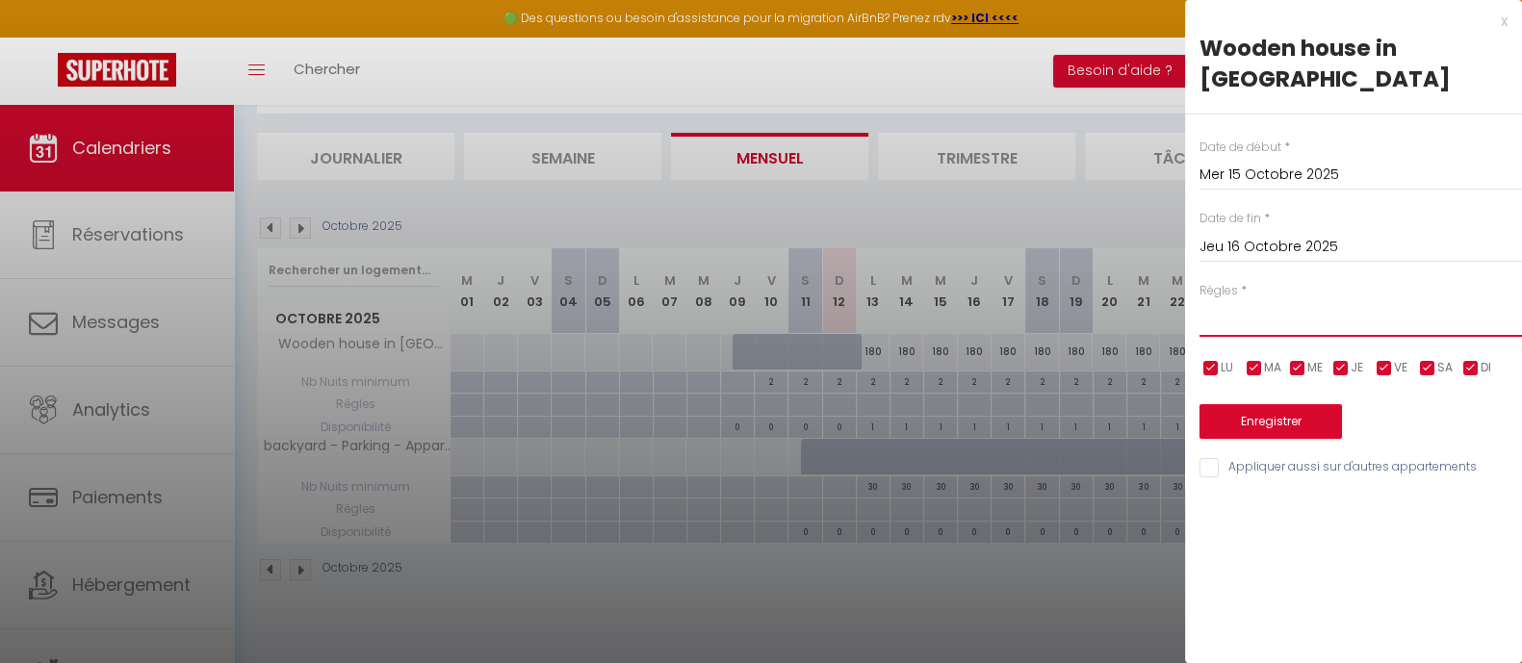
click at [1237, 300] on select "Aucun No Checkin No Checkout Pas d'arrivée / Pas de départ" at bounding box center [1360, 318] width 322 height 37
select select "0"
click at [1199, 300] on select "Aucun No Checkin No Checkout Pas d'arrivée / Pas de départ" at bounding box center [1360, 318] width 322 height 37
click at [971, 606] on div at bounding box center [761, 331] width 1522 height 663
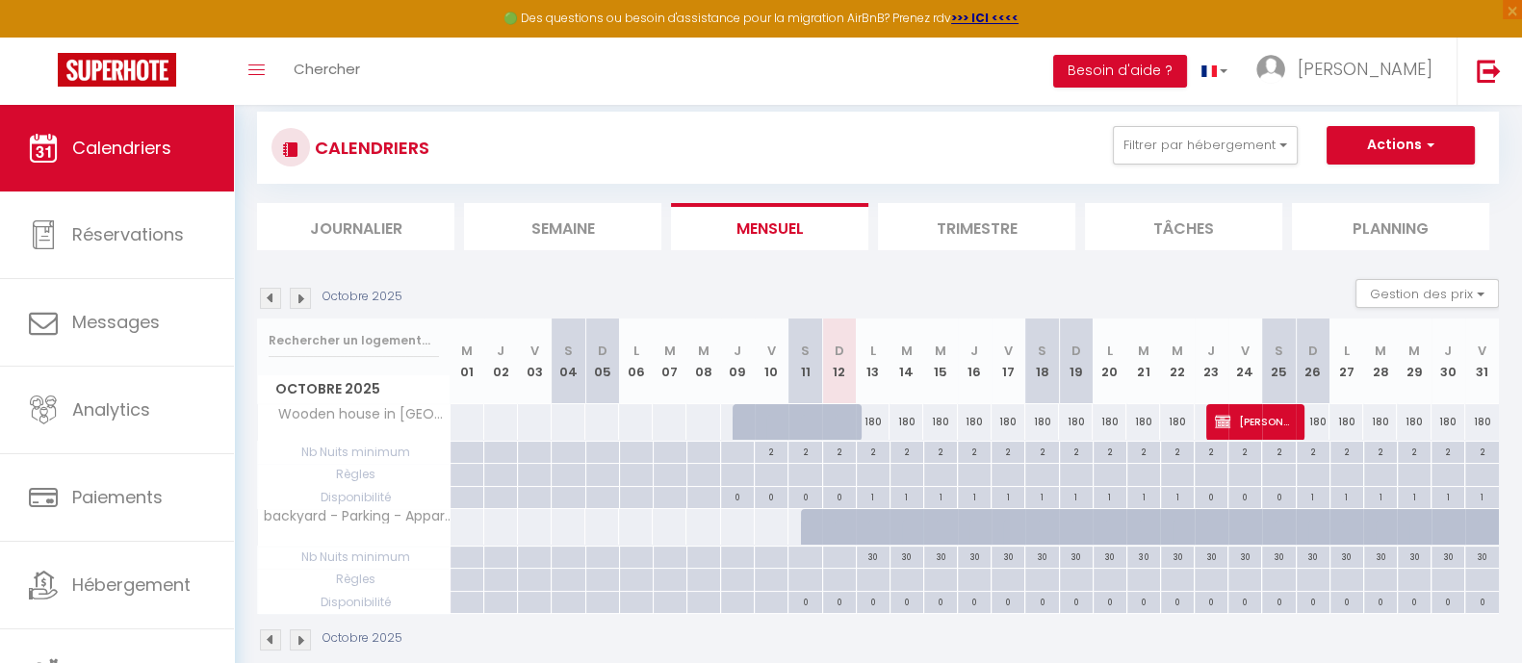
scroll to position [0, 0]
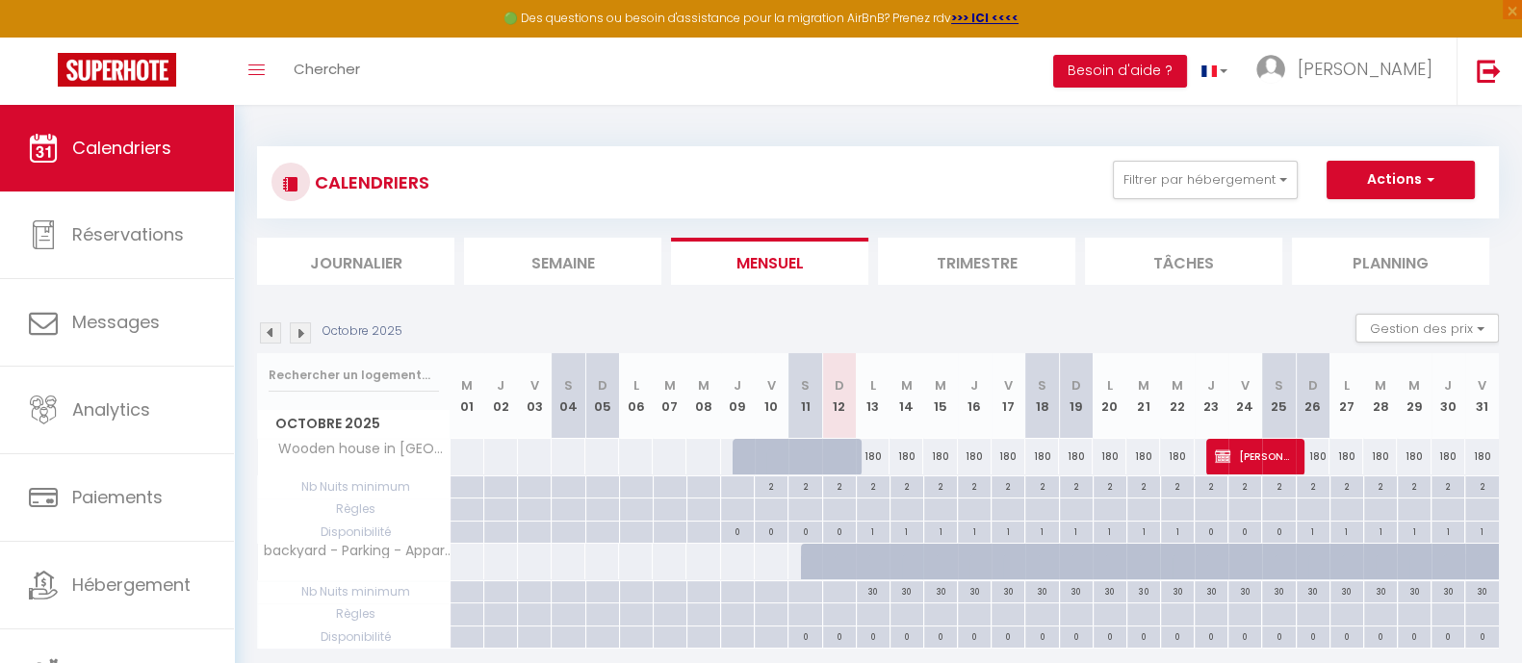
click at [328, 252] on li "Journalier" at bounding box center [355, 261] width 197 height 47
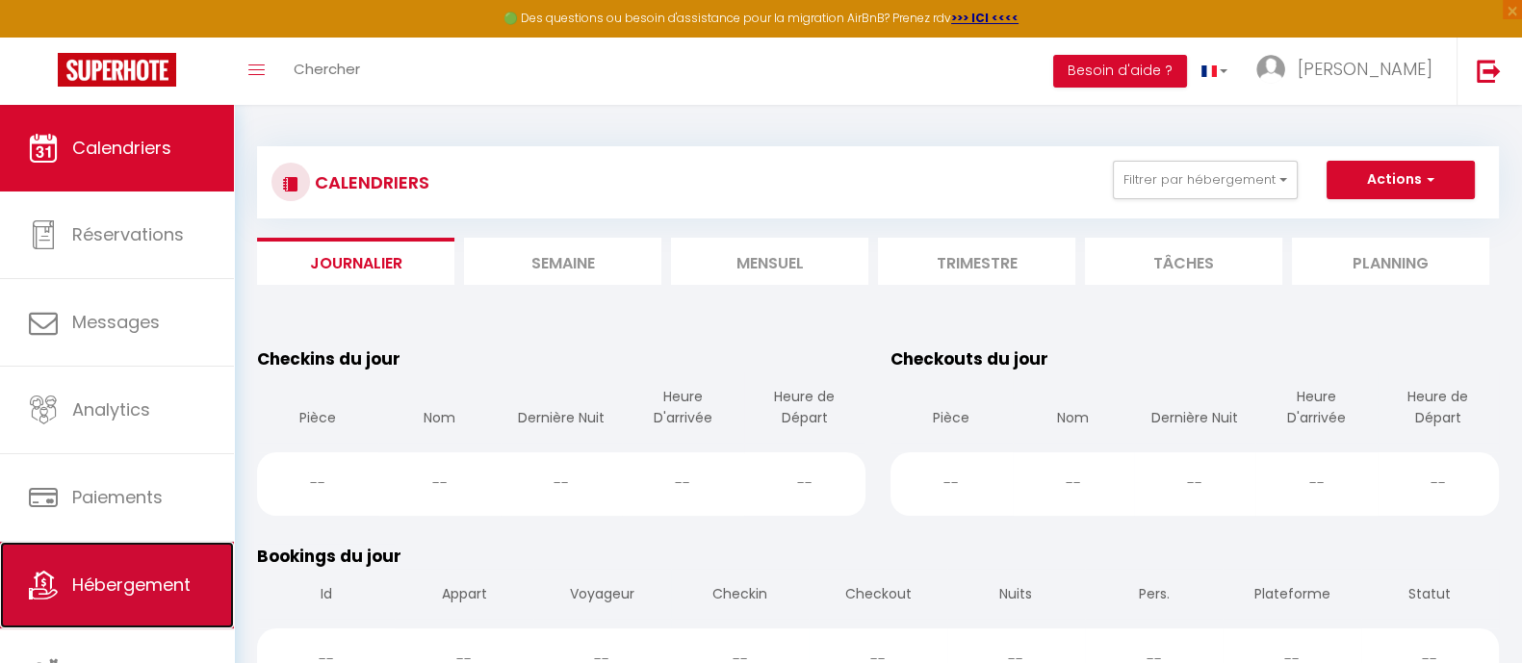
click at [108, 579] on span "Hébergement" at bounding box center [131, 585] width 118 height 24
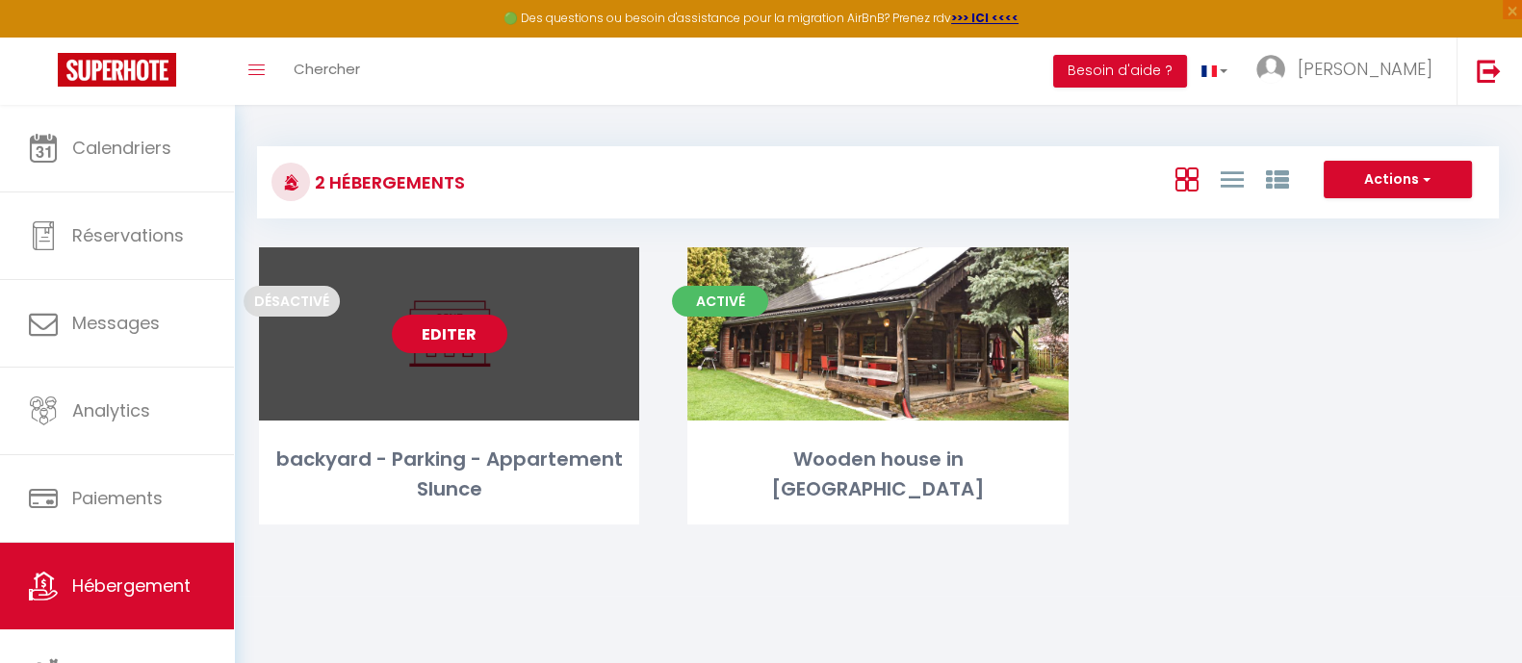
click at [456, 325] on link "Editer" at bounding box center [450, 334] width 116 height 39
select select "3"
select select "2"
select select "1"
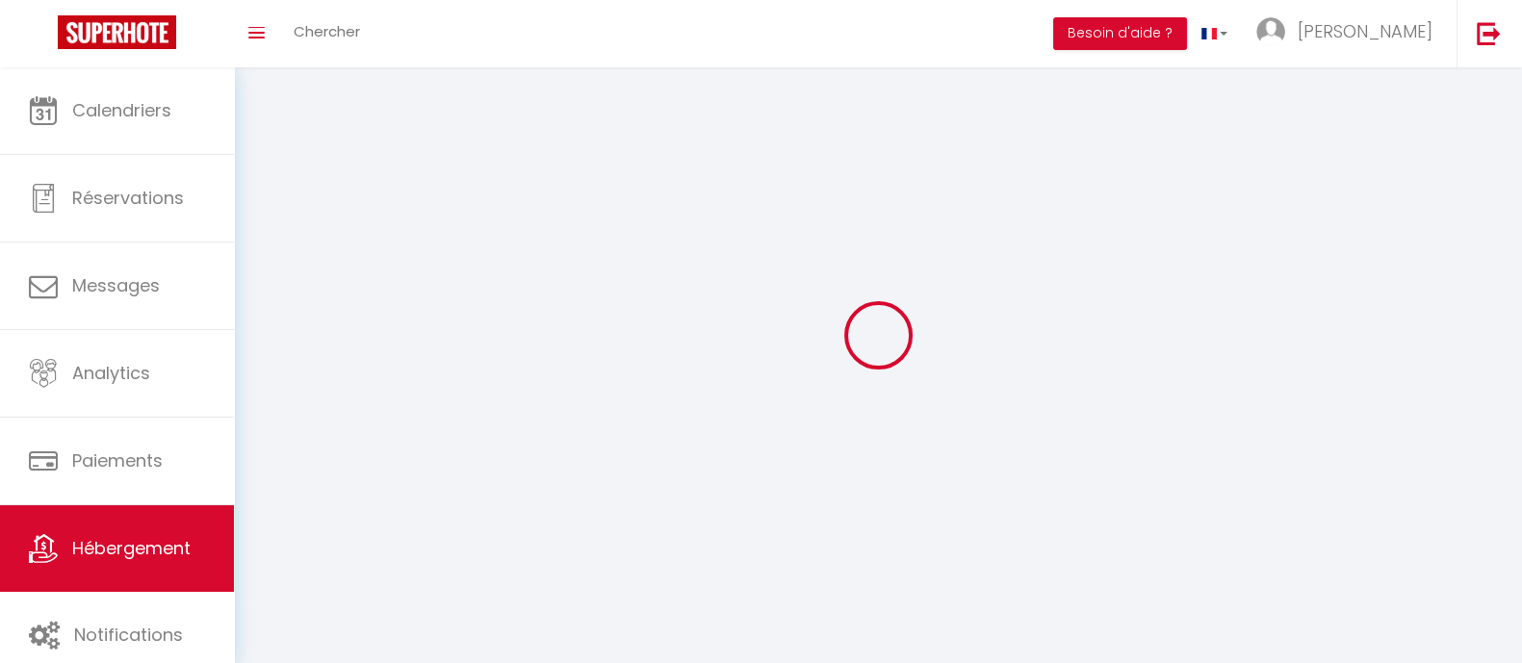
select select
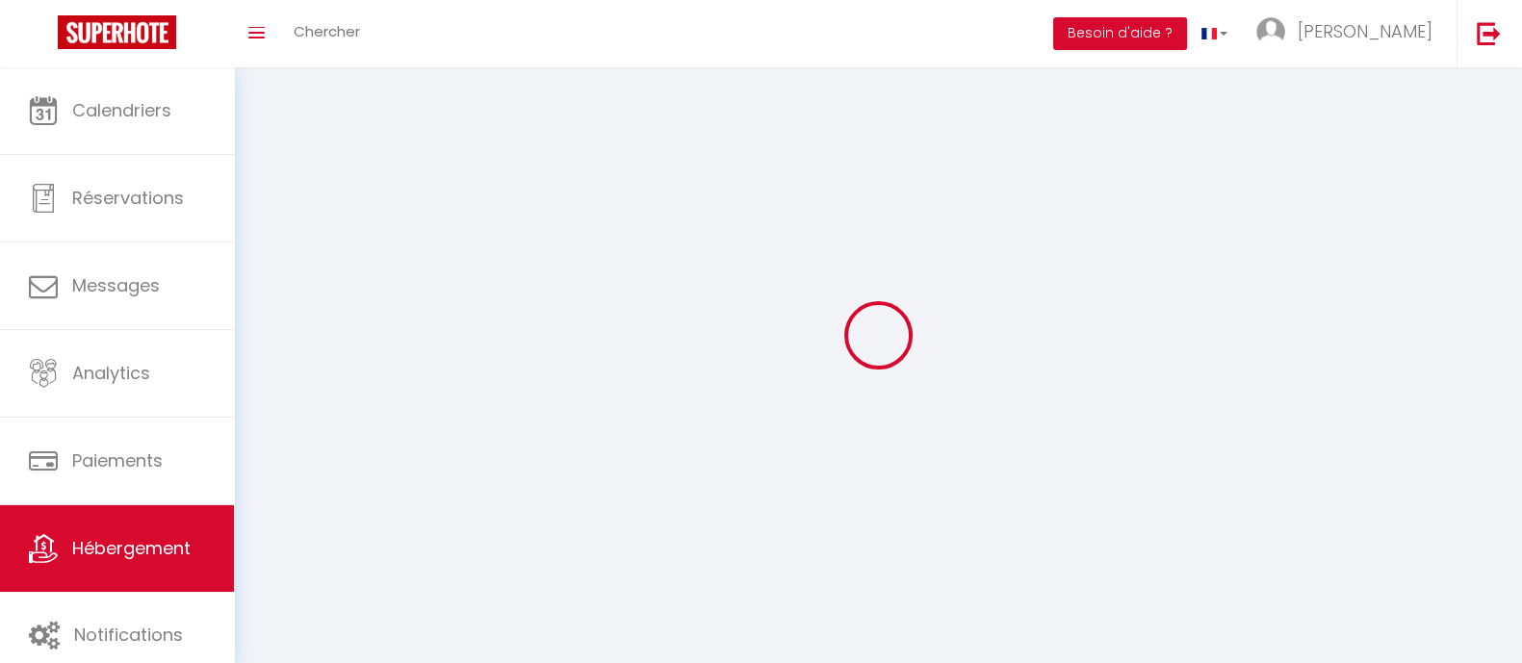
select select
checkbox input "false"
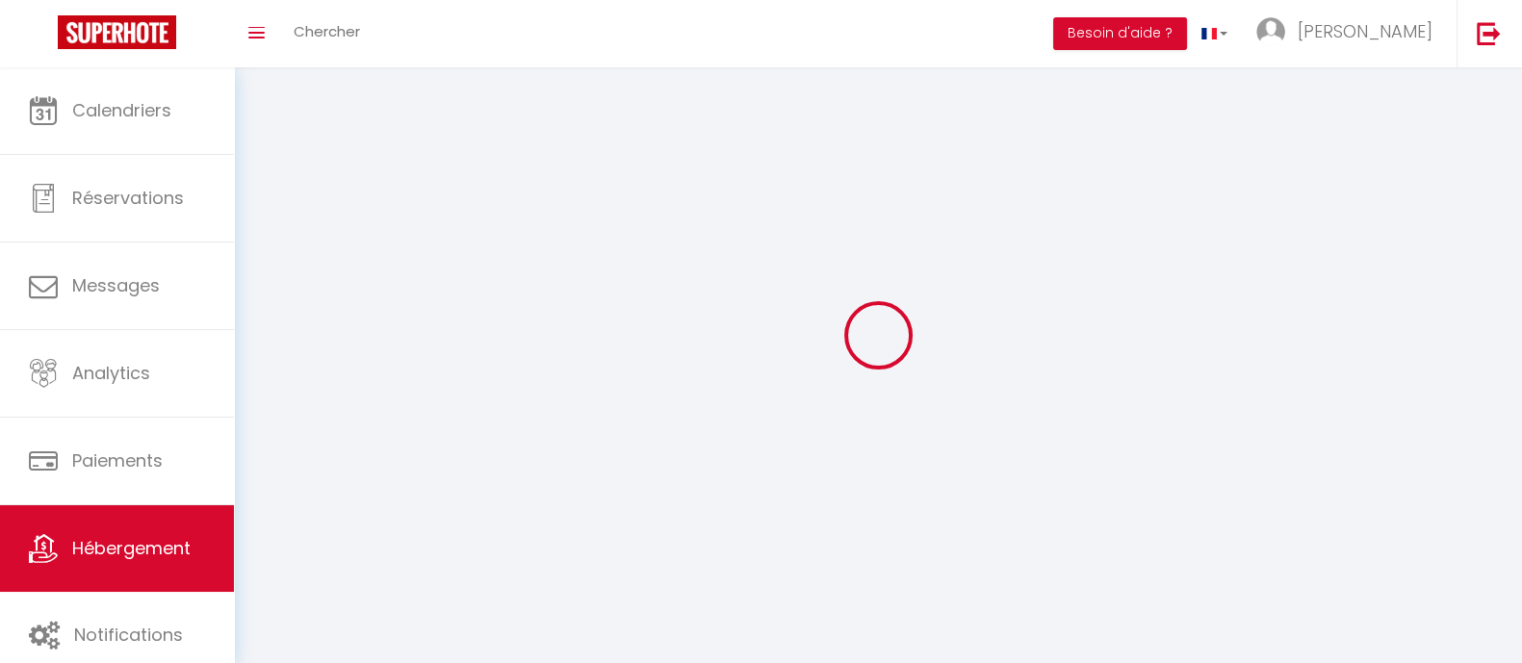
checkbox input "false"
select select
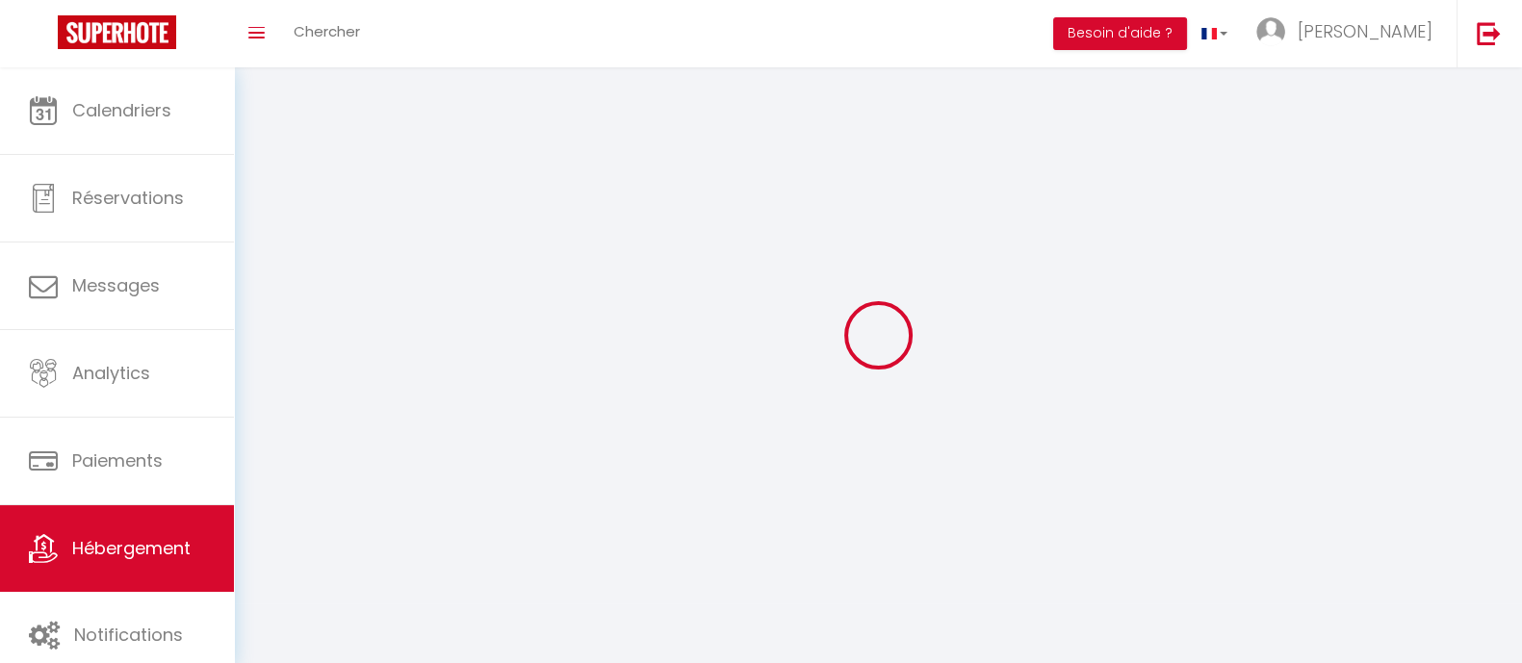
select select
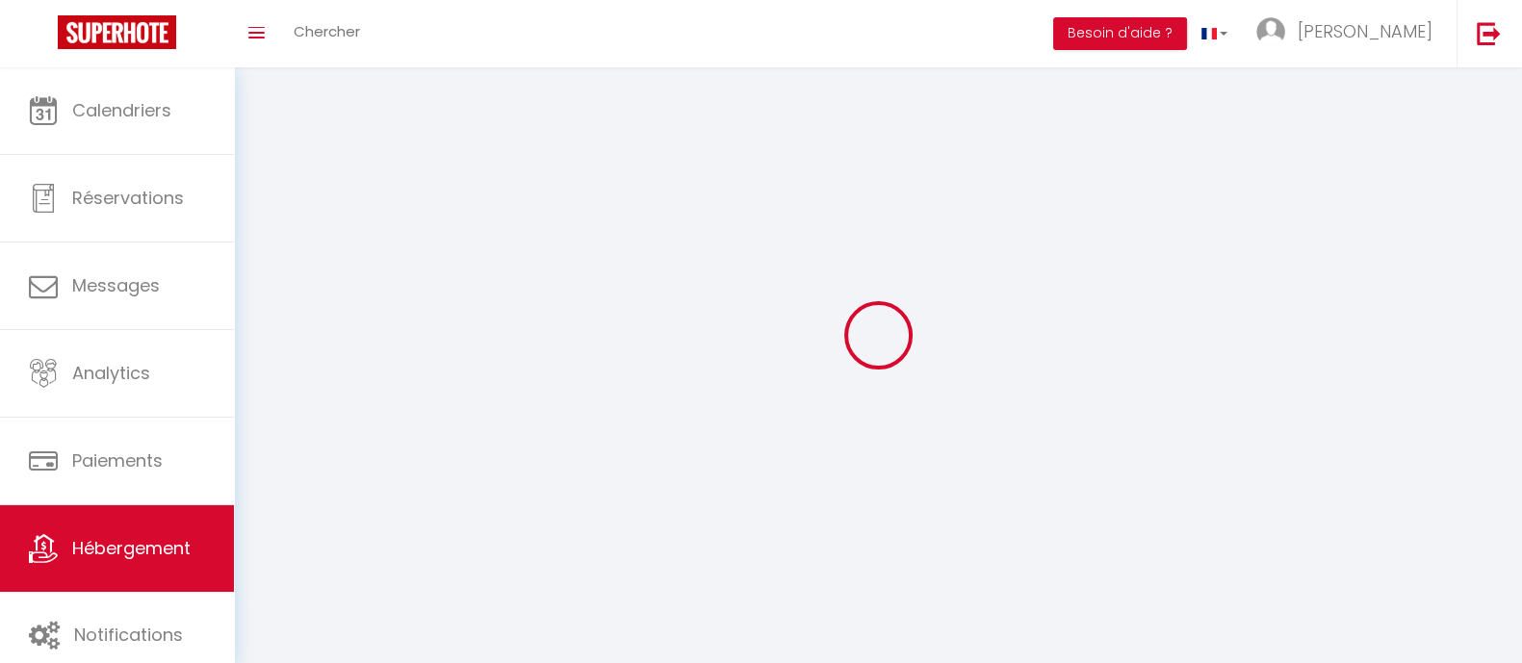
checkbox input "false"
select select
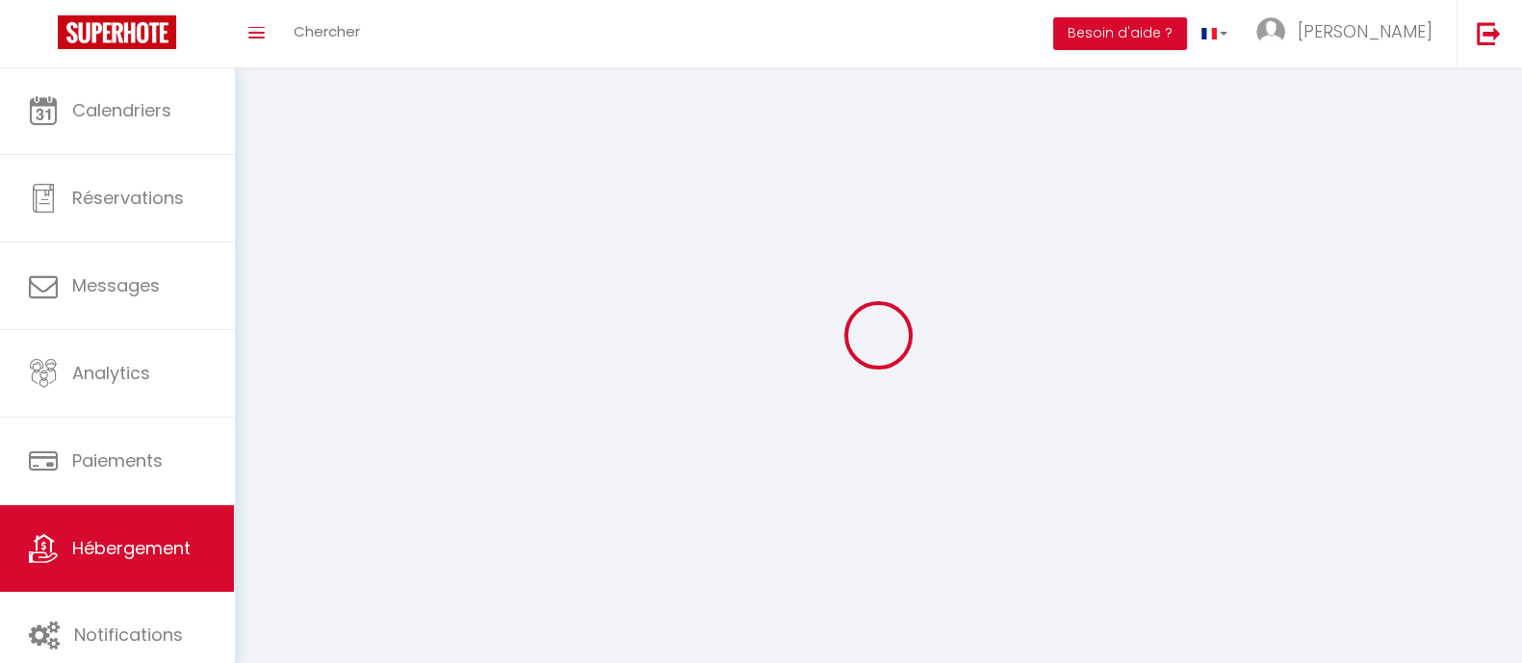
select select
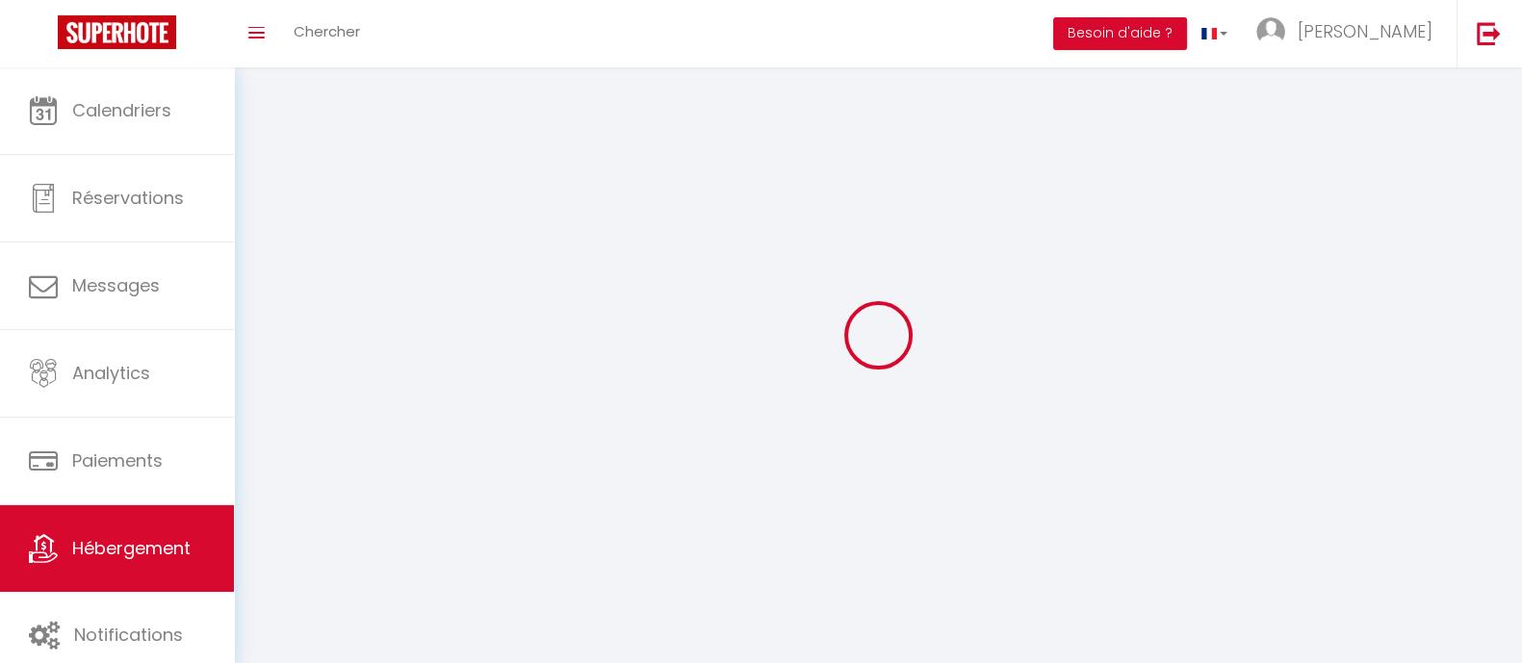
select select
checkbox input "false"
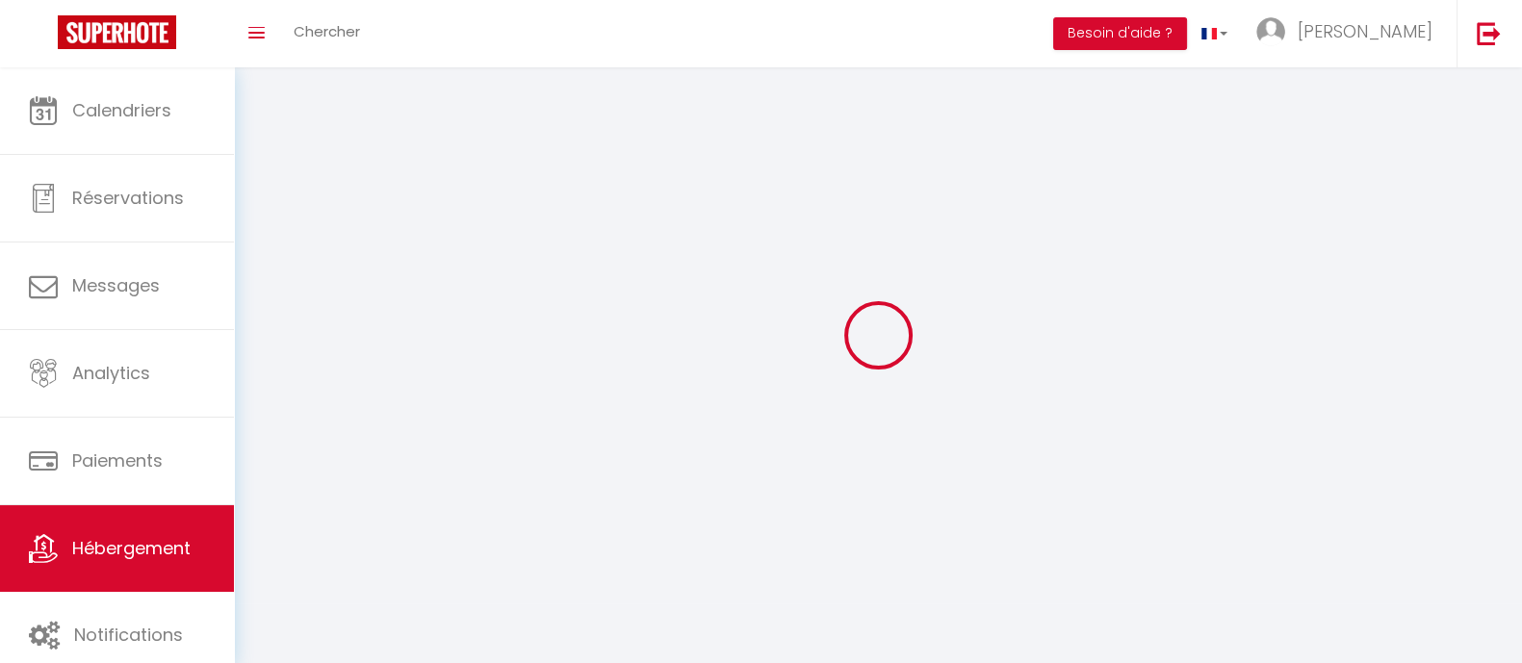
select select
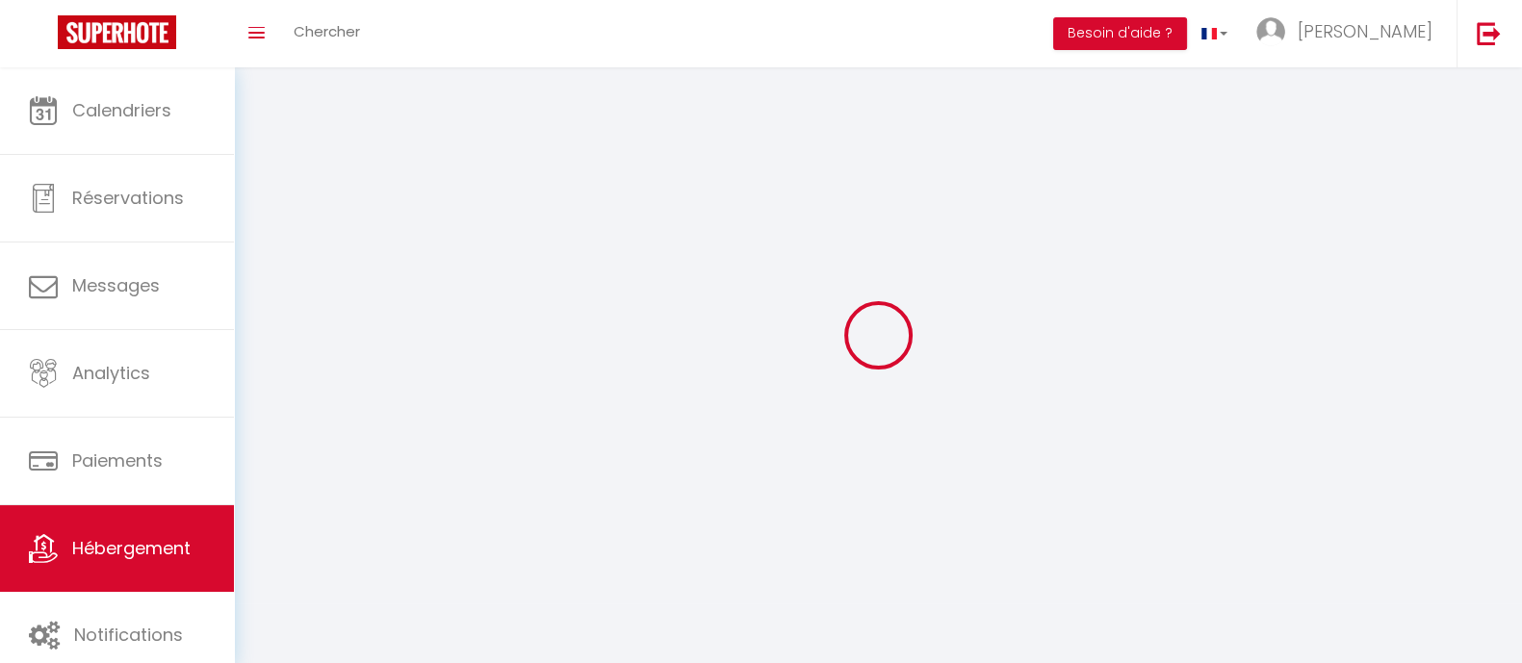
select select
checkbox input "false"
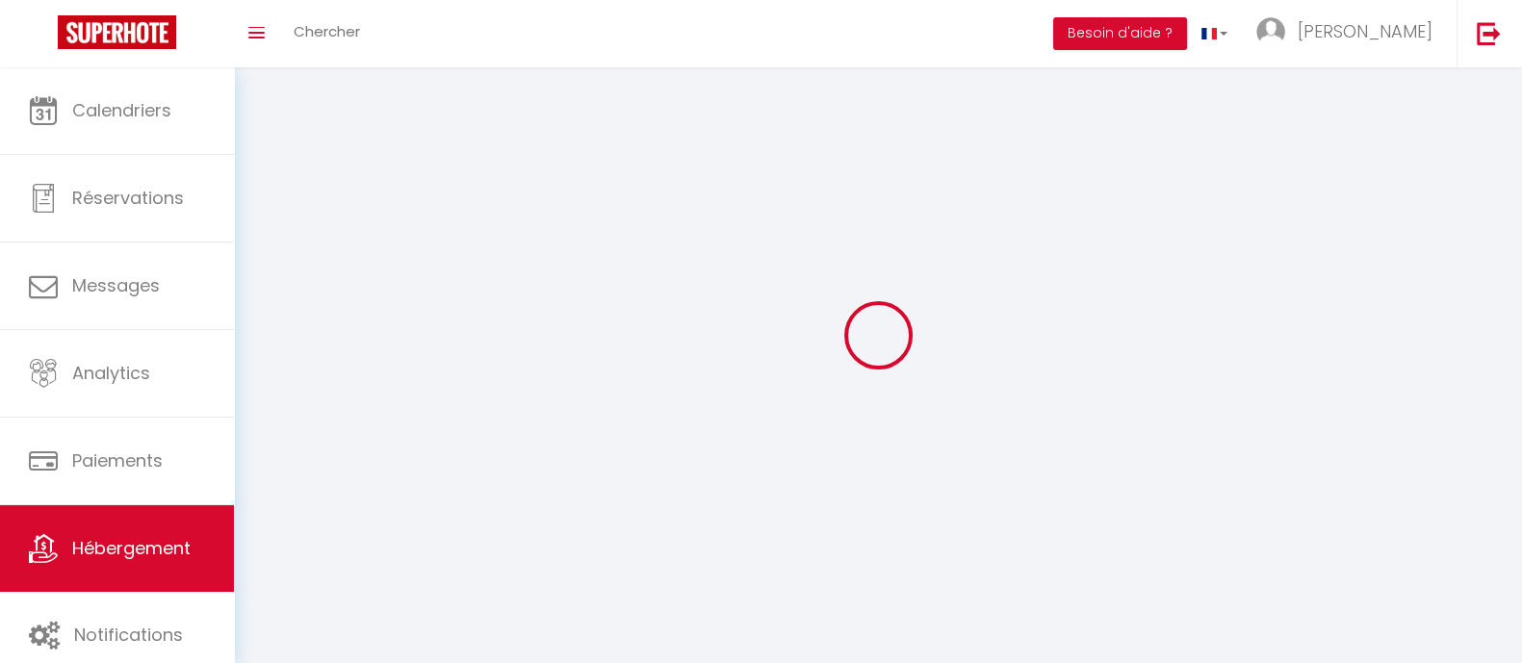
checkbox input "false"
select select
select select "28"
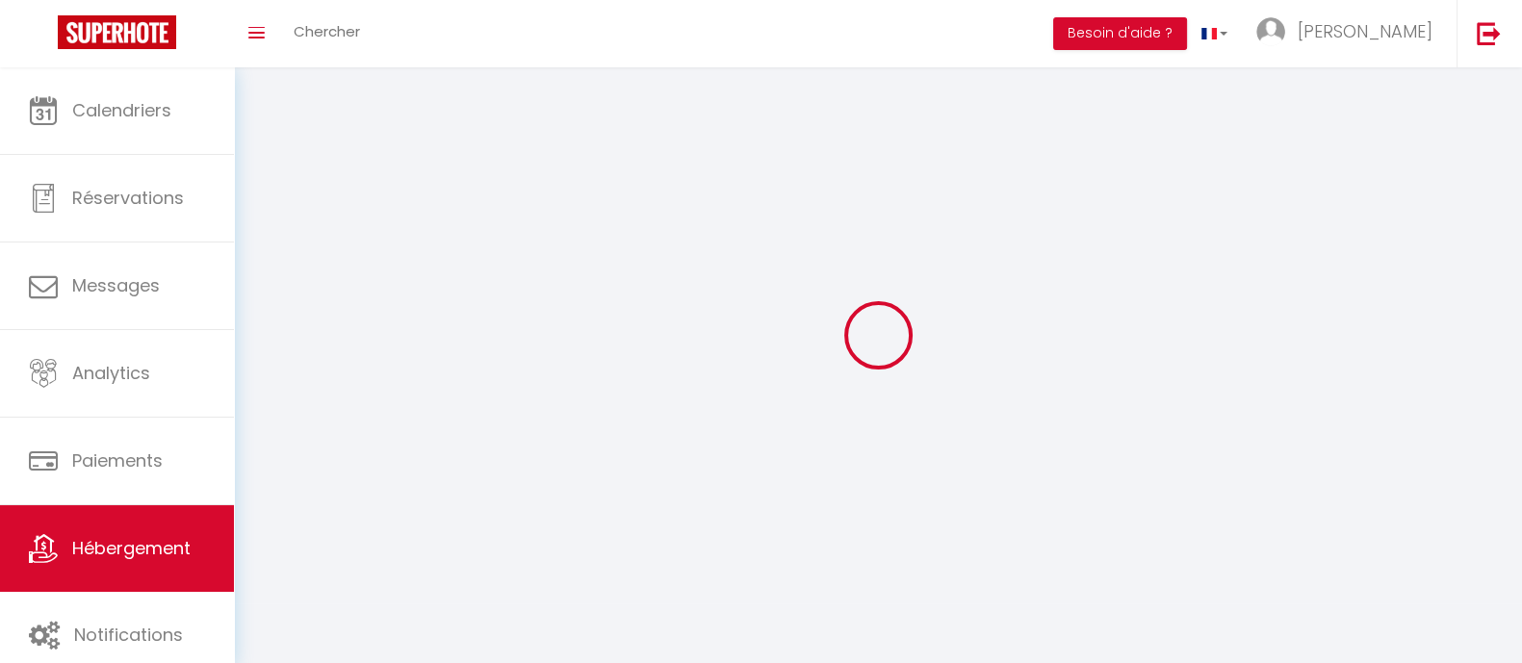
select select
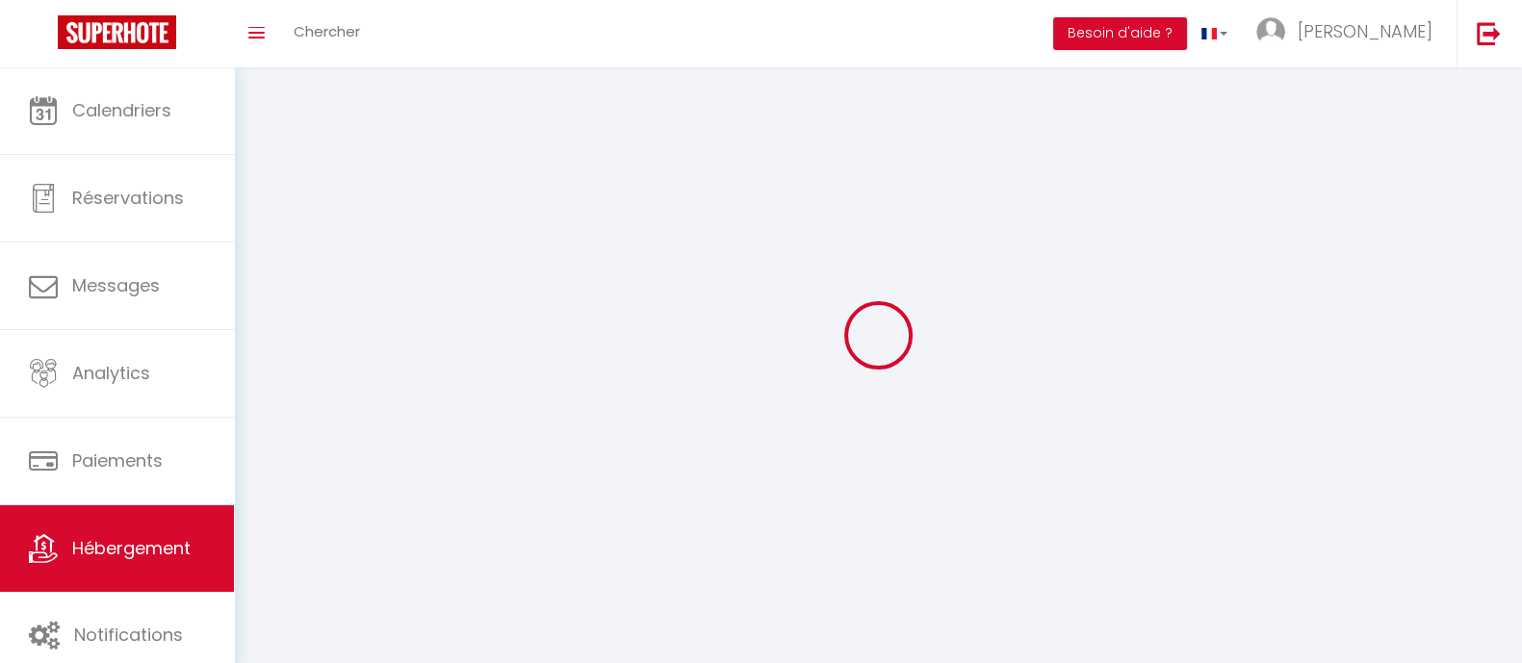
select select
checkbox input "false"
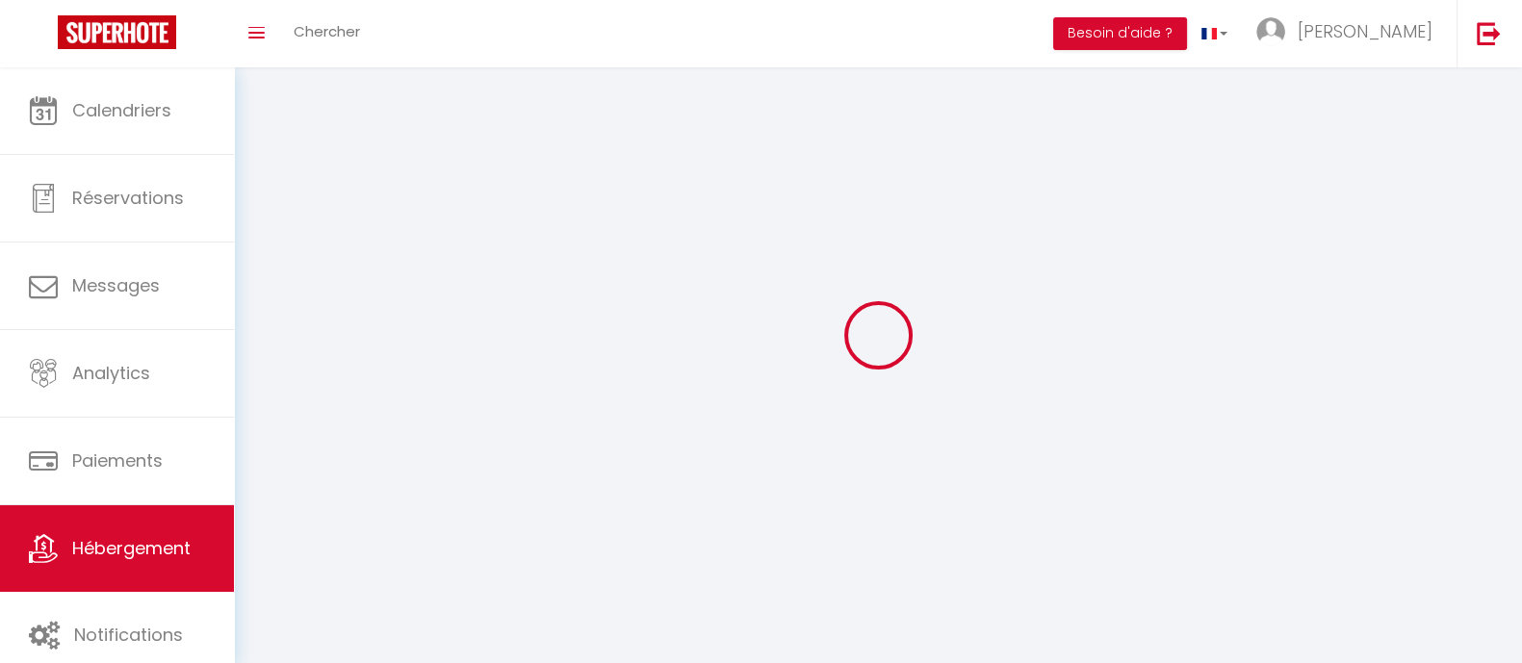
select select
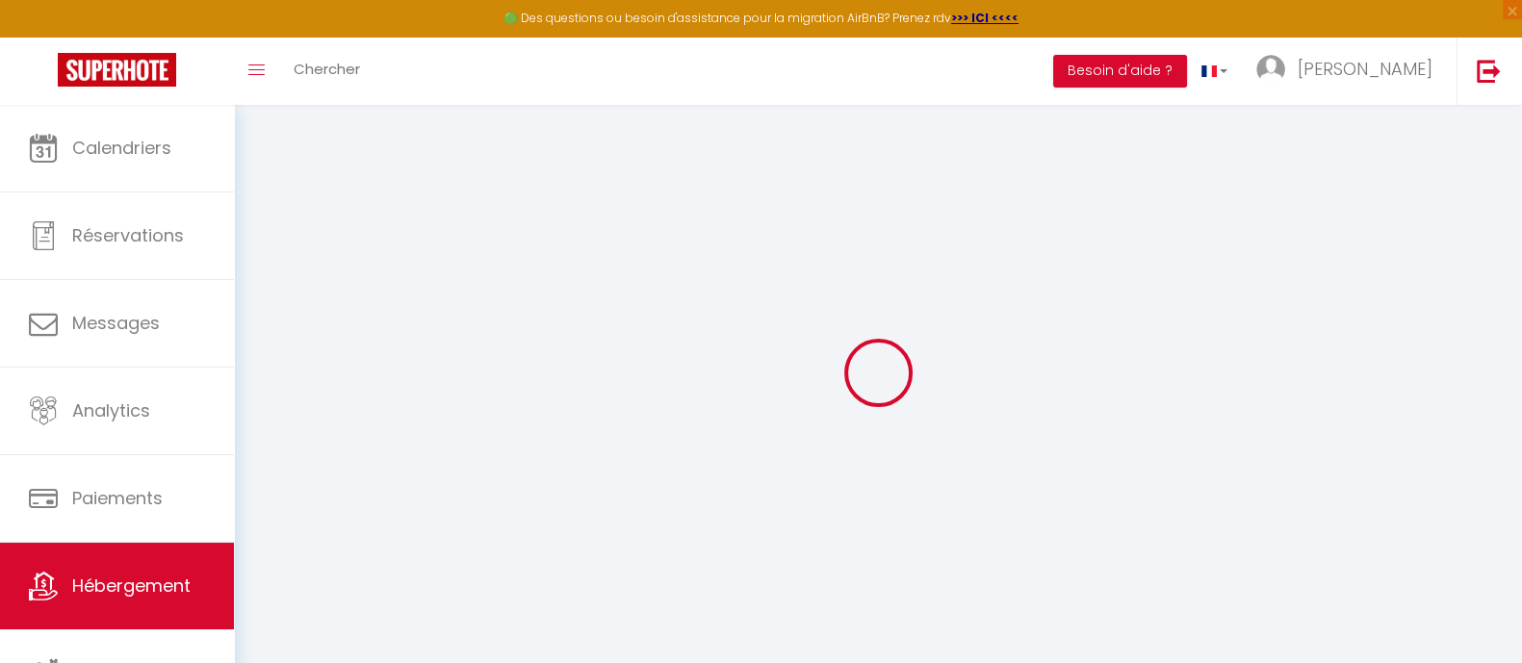
select select
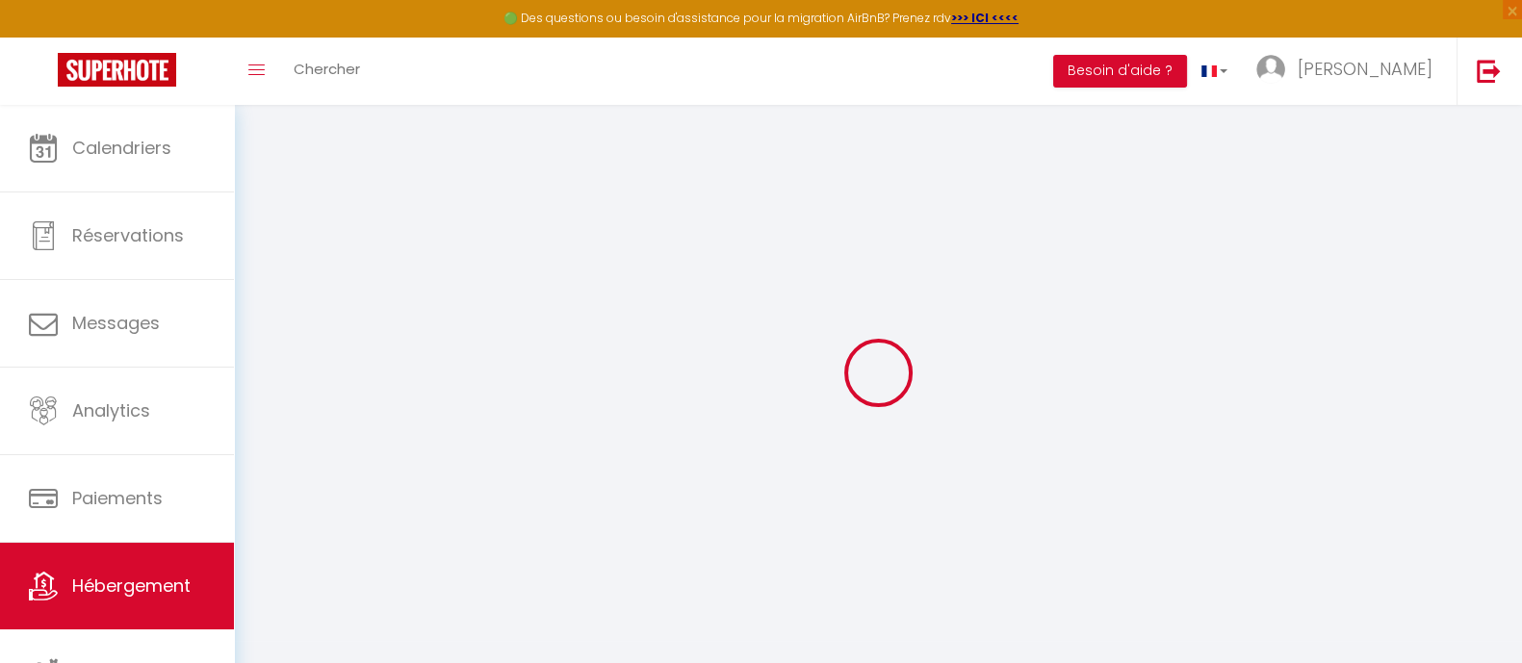
select select
checkbox input "false"
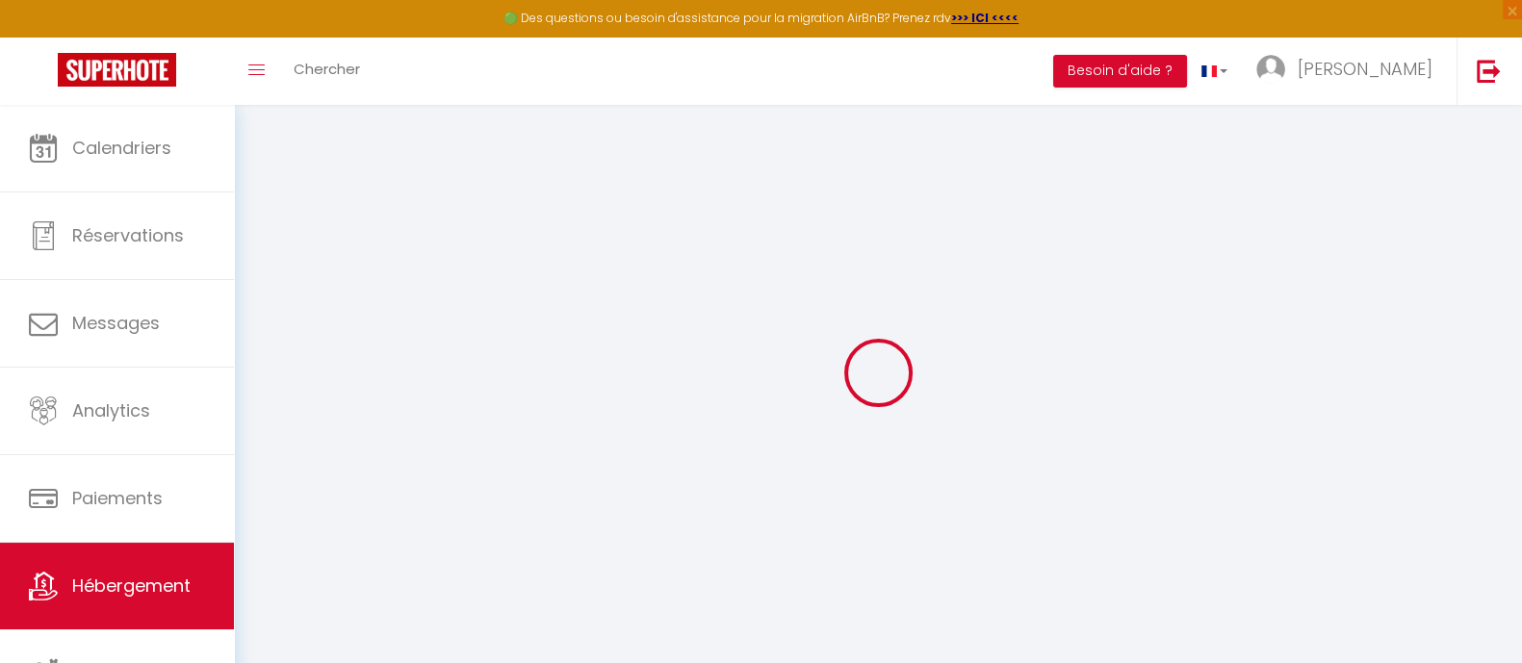
select select
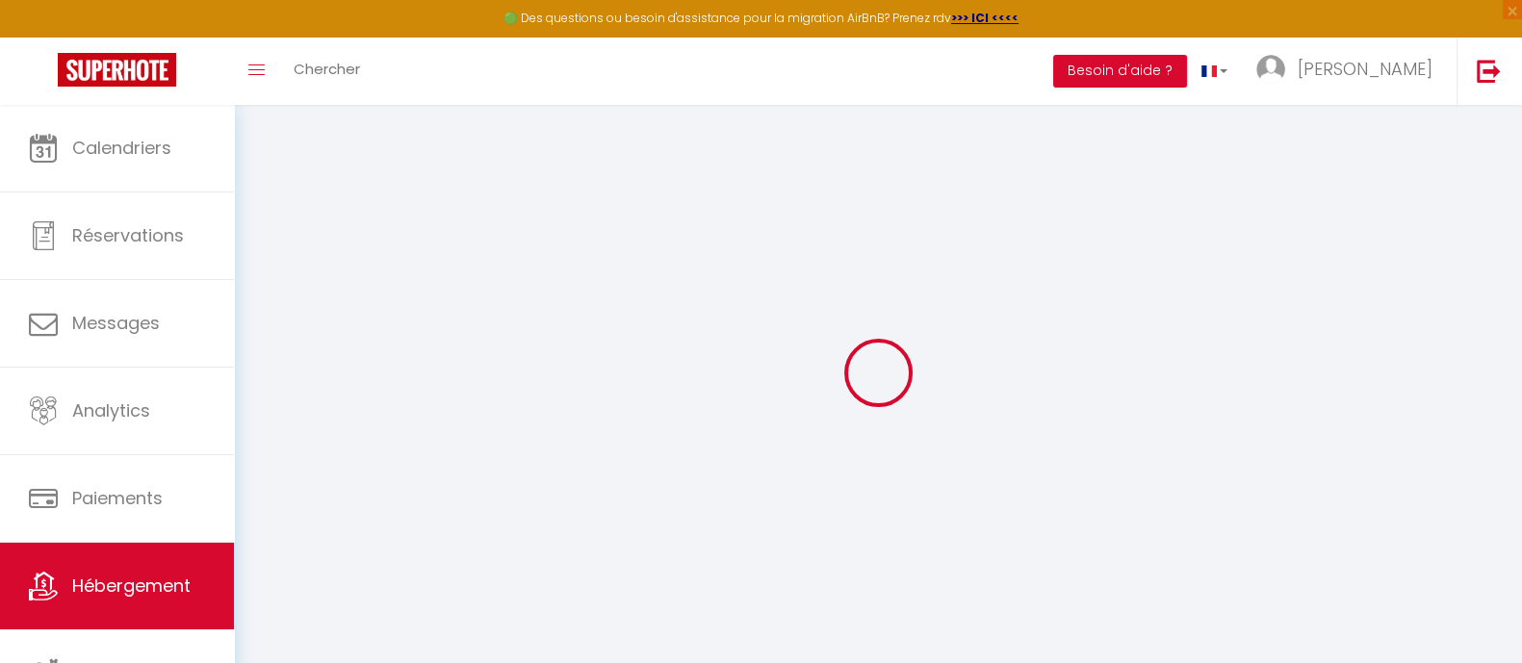
select select
checkbox input "false"
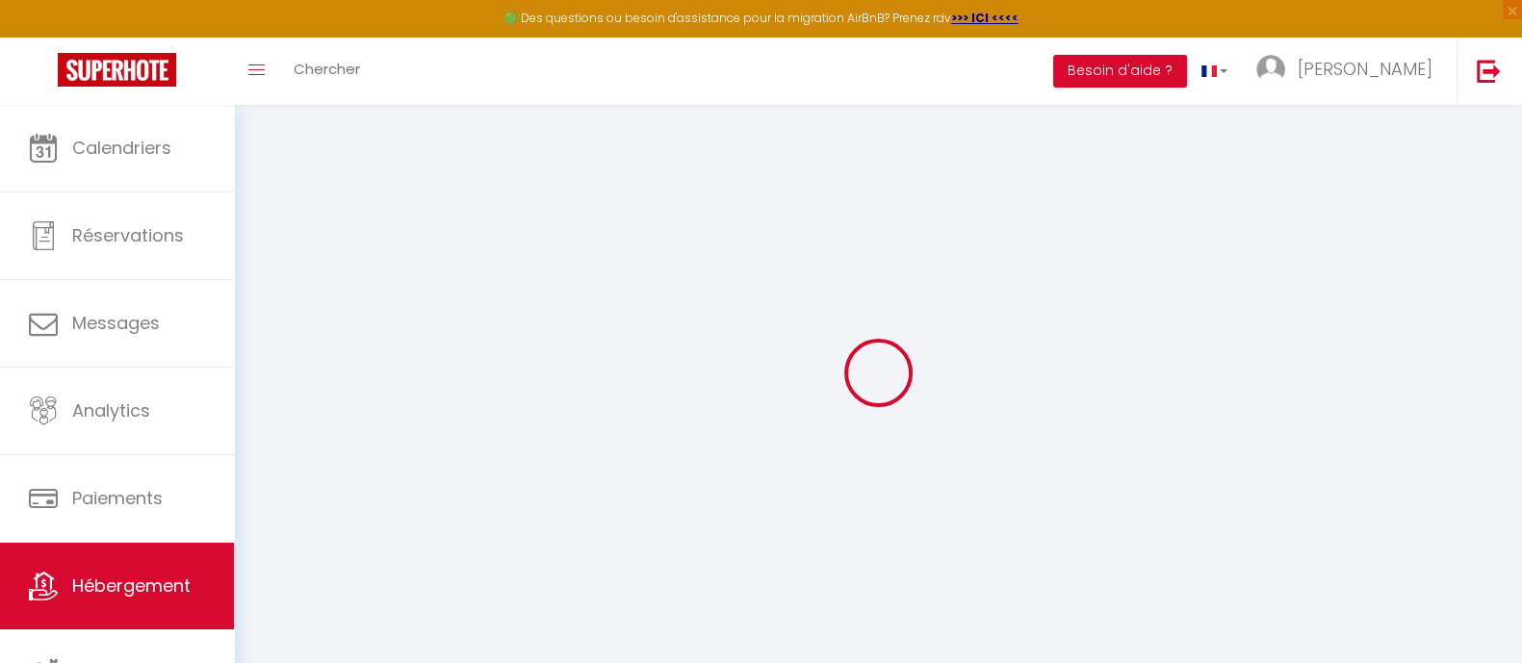
checkbox input "false"
select select
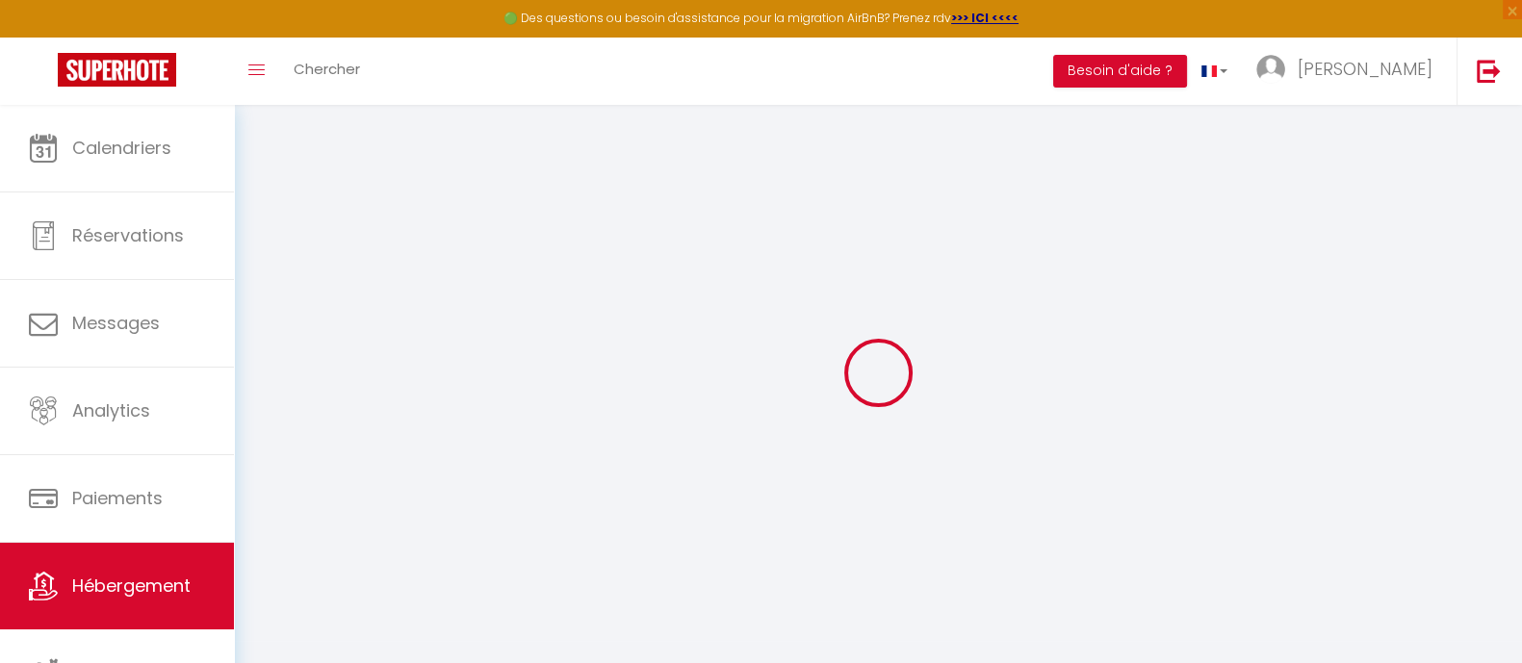
select select
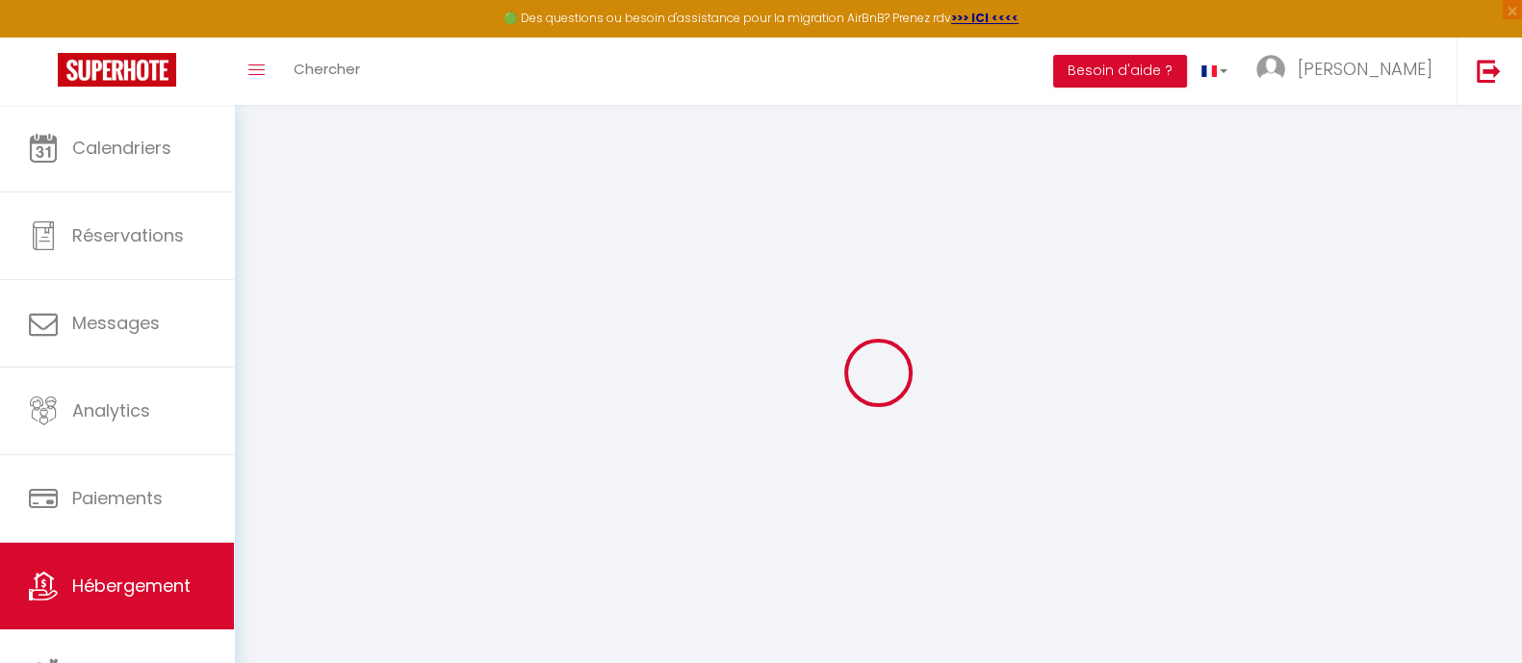
checkbox input "false"
select select
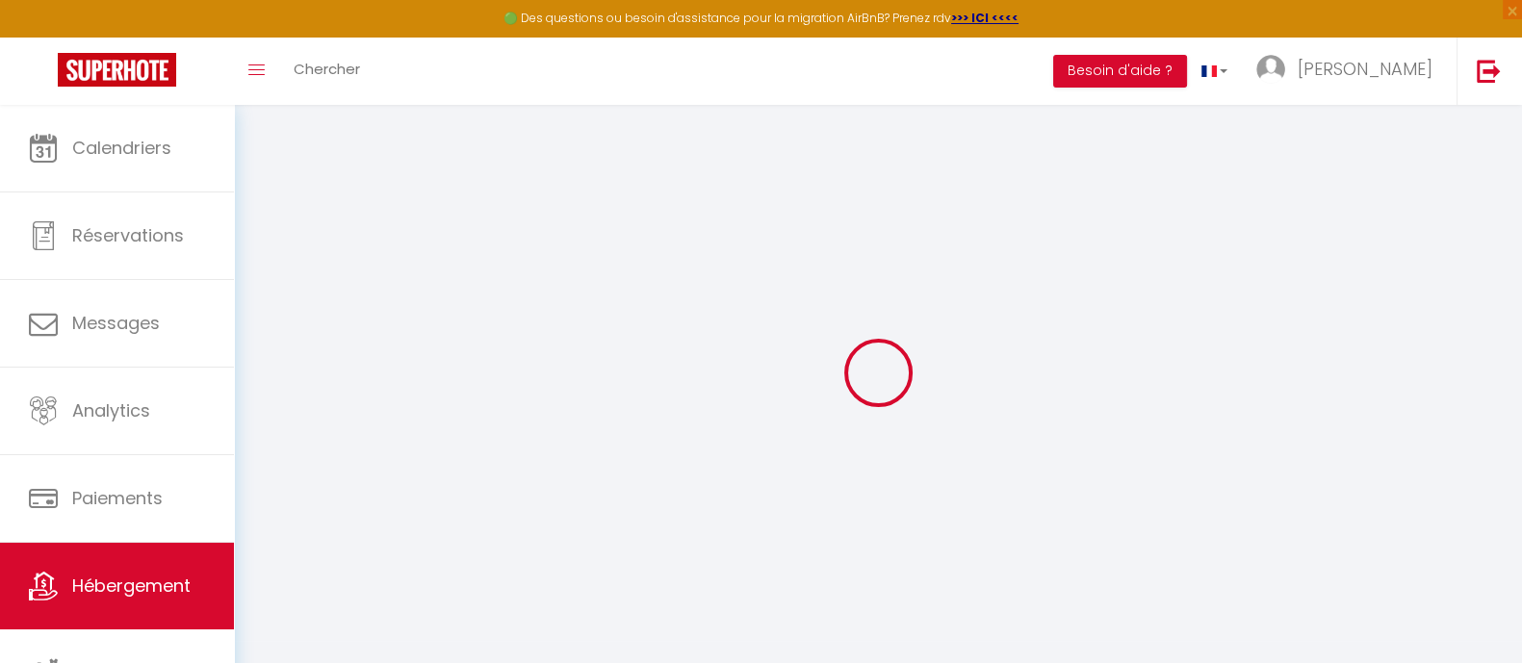
select select
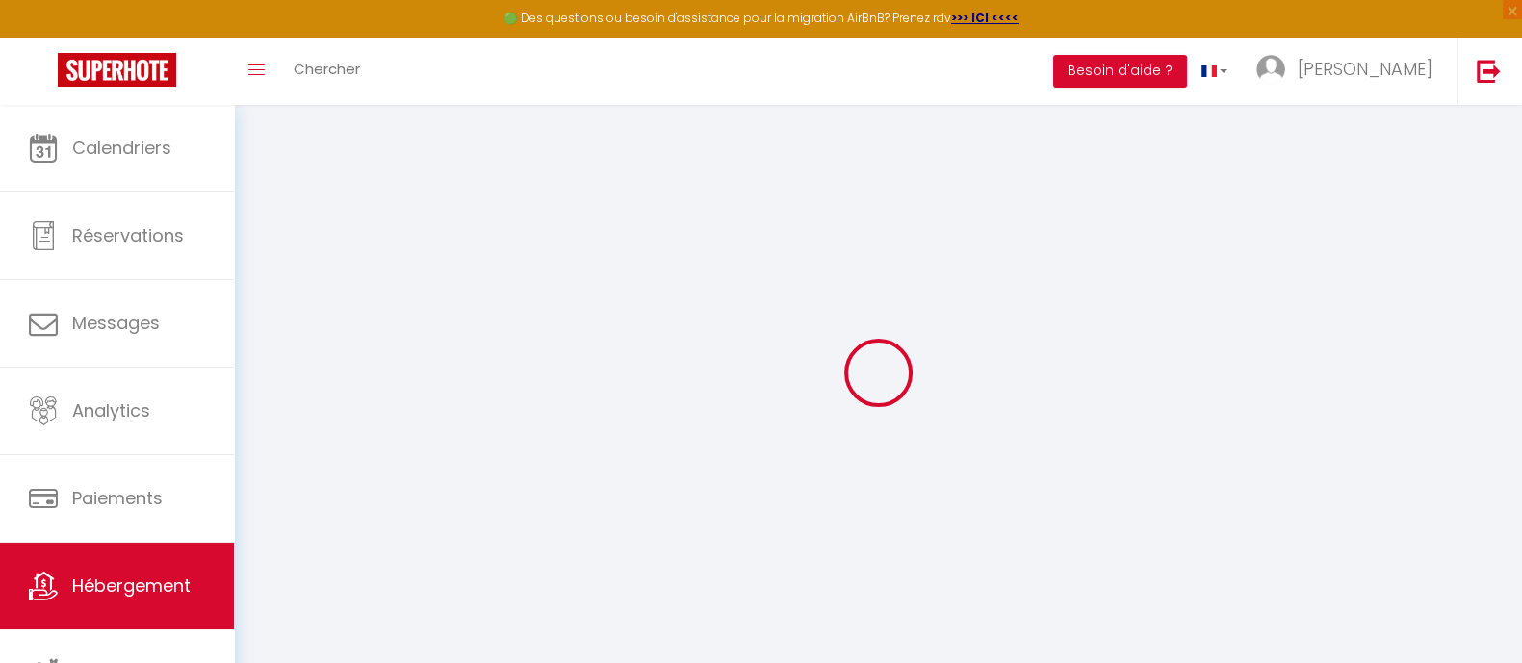
select select
checkbox input "false"
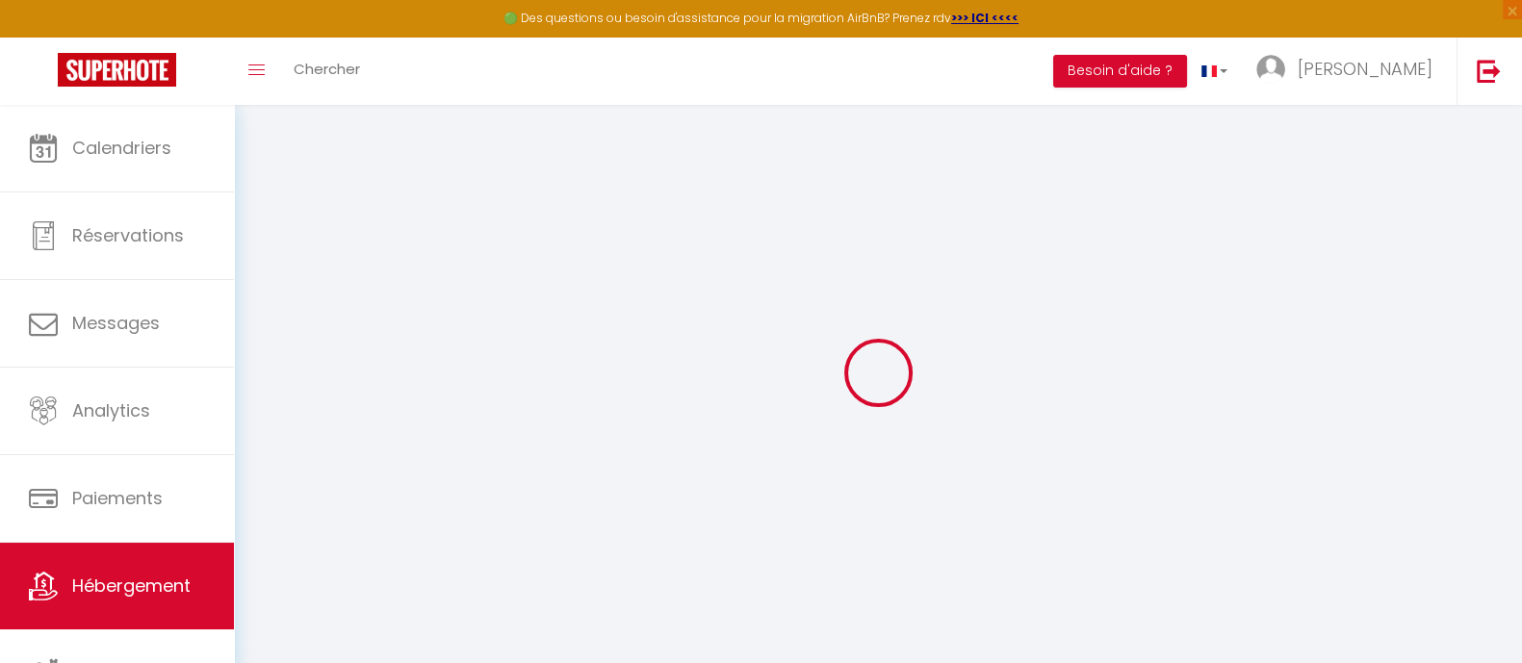
checkbox input "false"
select select
type input "backyard - Parking - Appartement Slunce"
type input "[PERSON_NAME]"
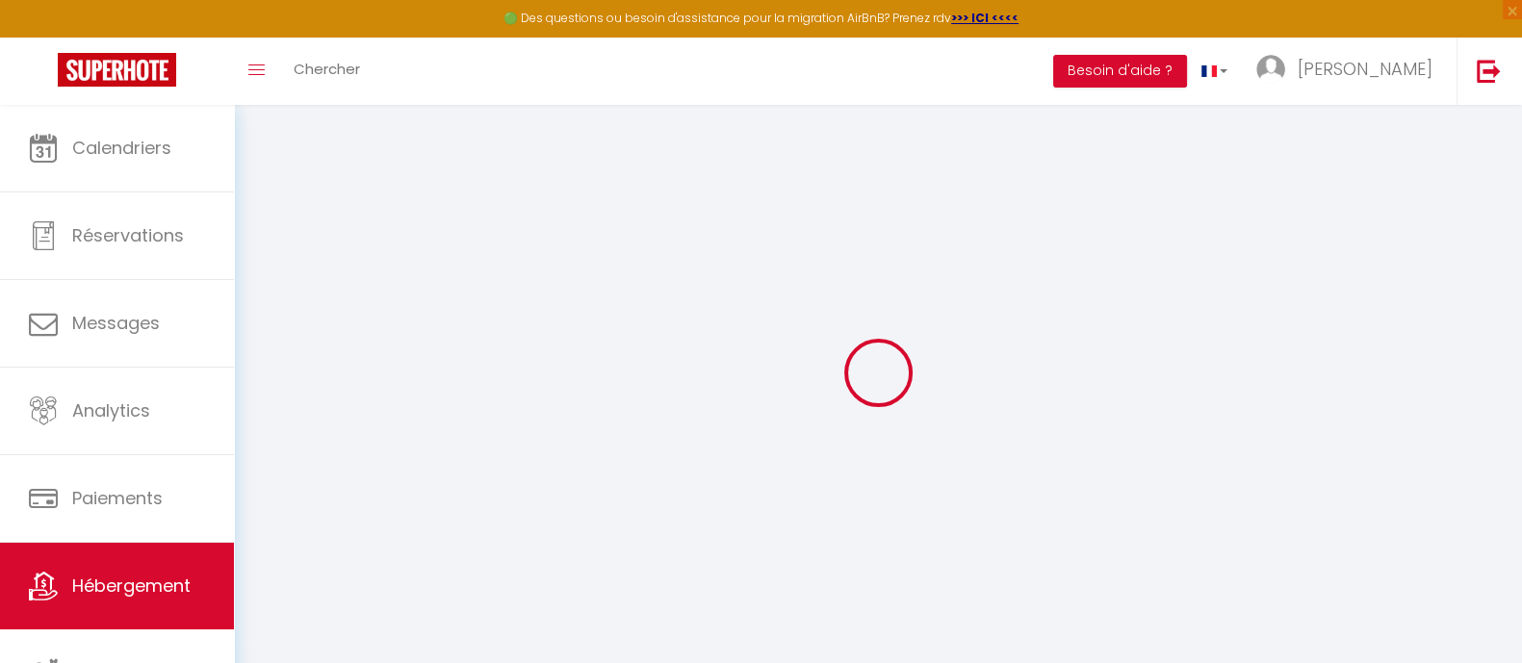
type input "Mr Pierre Henry"
type input "27 Popice"
type input "586 02"
type input "Jihlava"
select select "5"
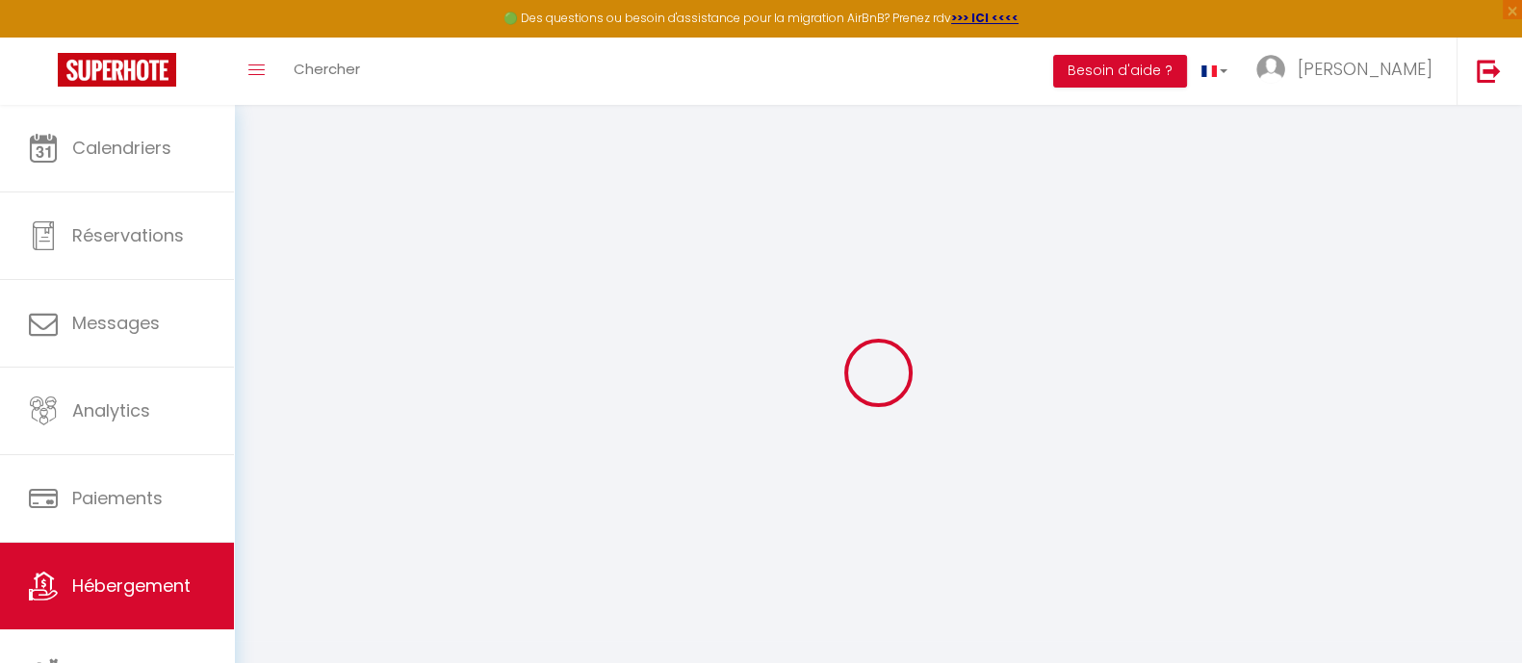
select select "2"
type input "100"
type input "40"
type input "1.00"
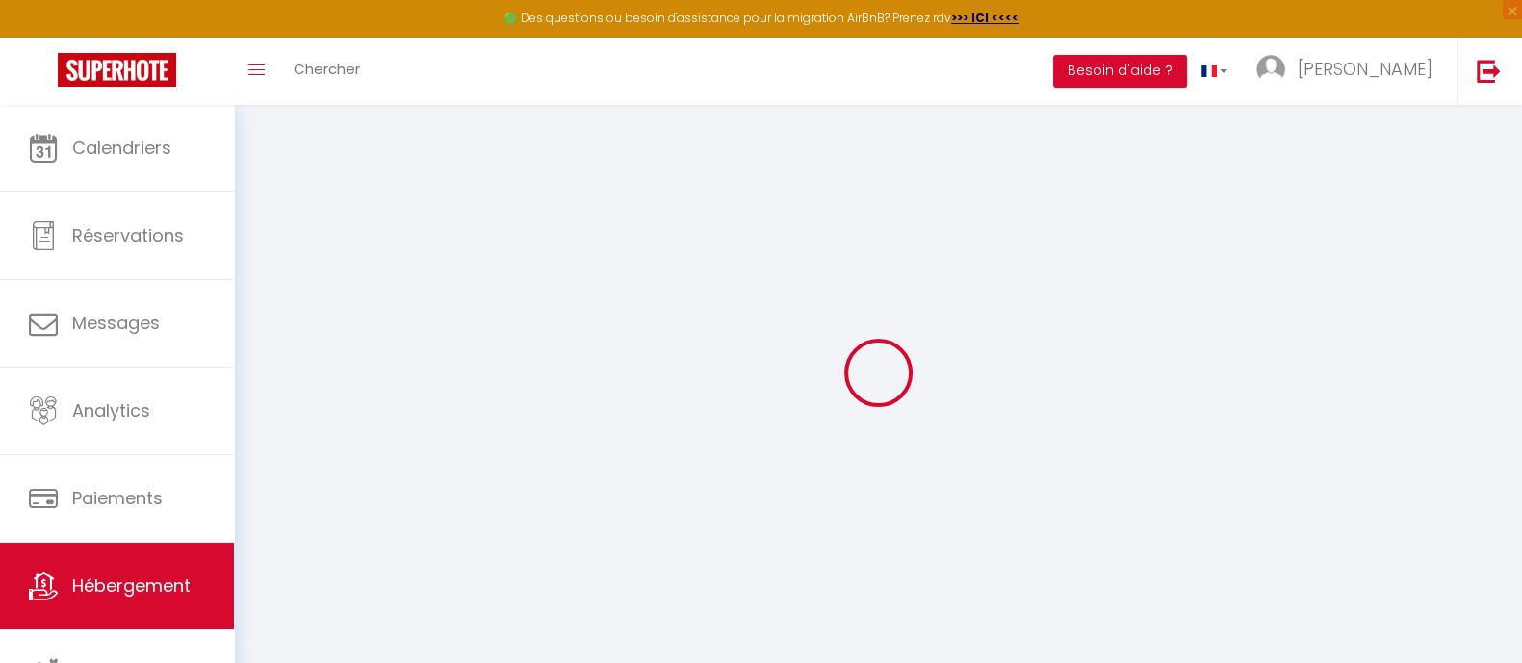
select select
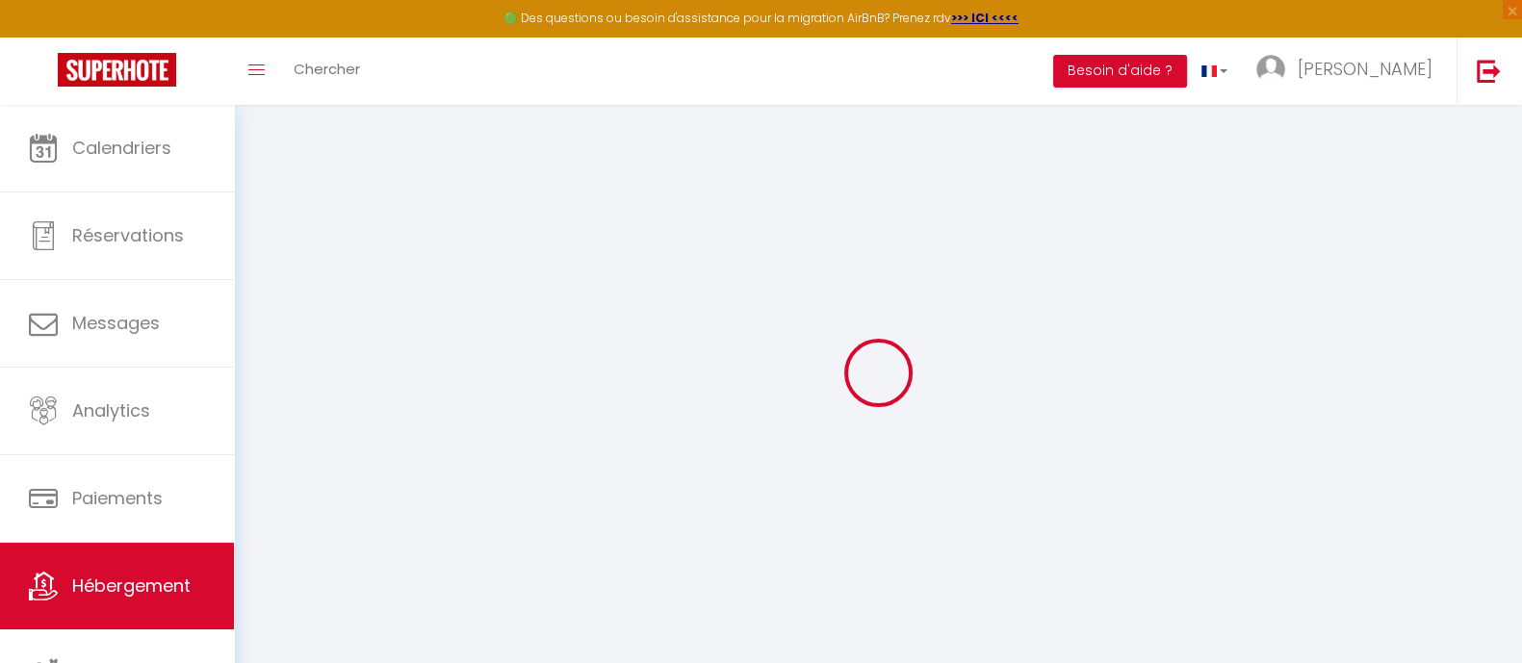
select select
type input "U Slunce 817/10"
type input "586 02"
type input "Jihlava"
select select "59"
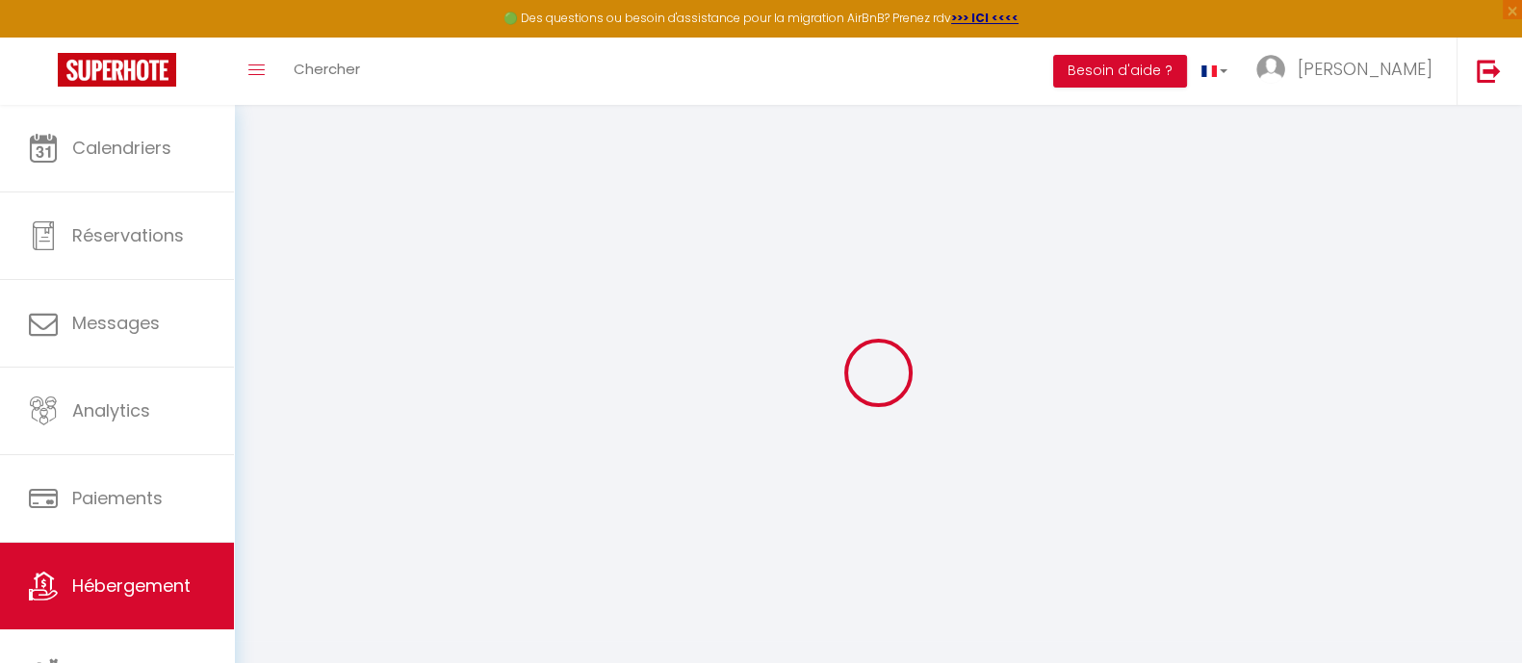
type input "[EMAIL_ADDRESS][DOMAIN_NAME]"
select select
checkbox input "false"
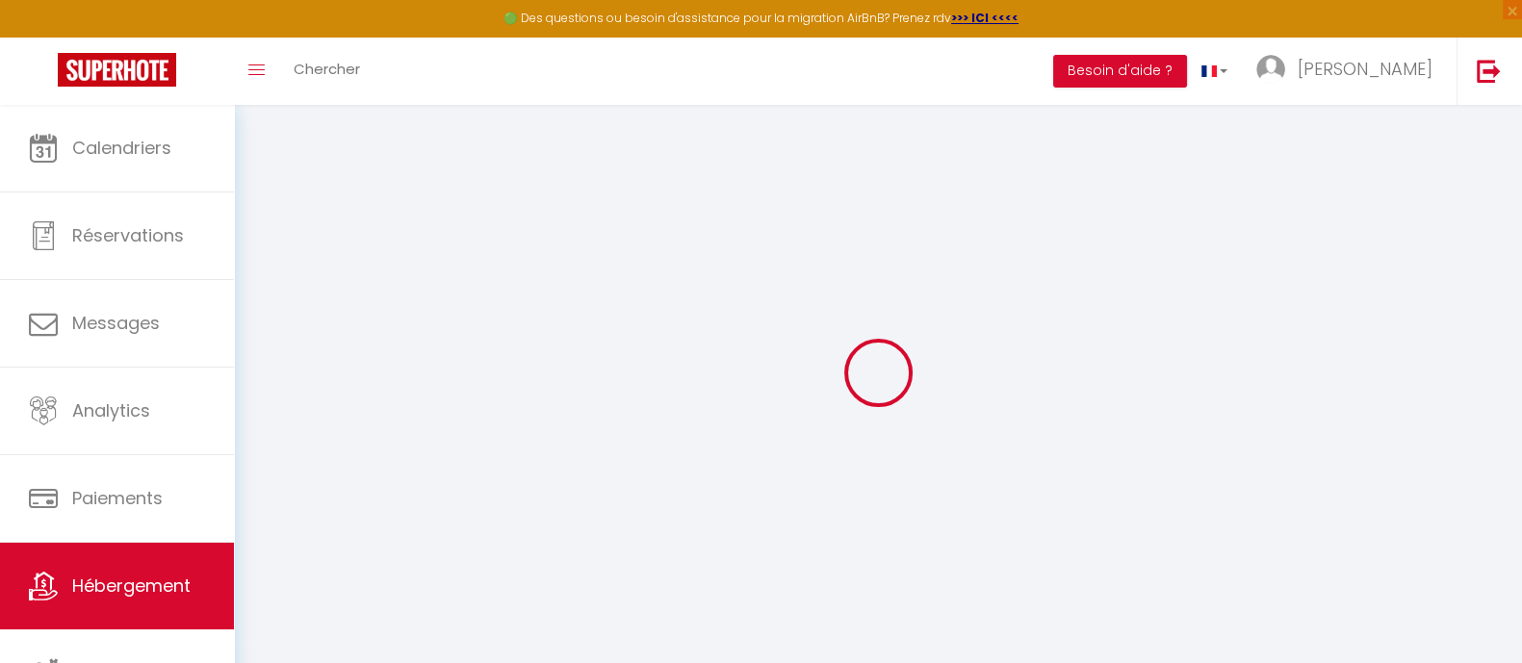
checkbox input "false"
type input "0"
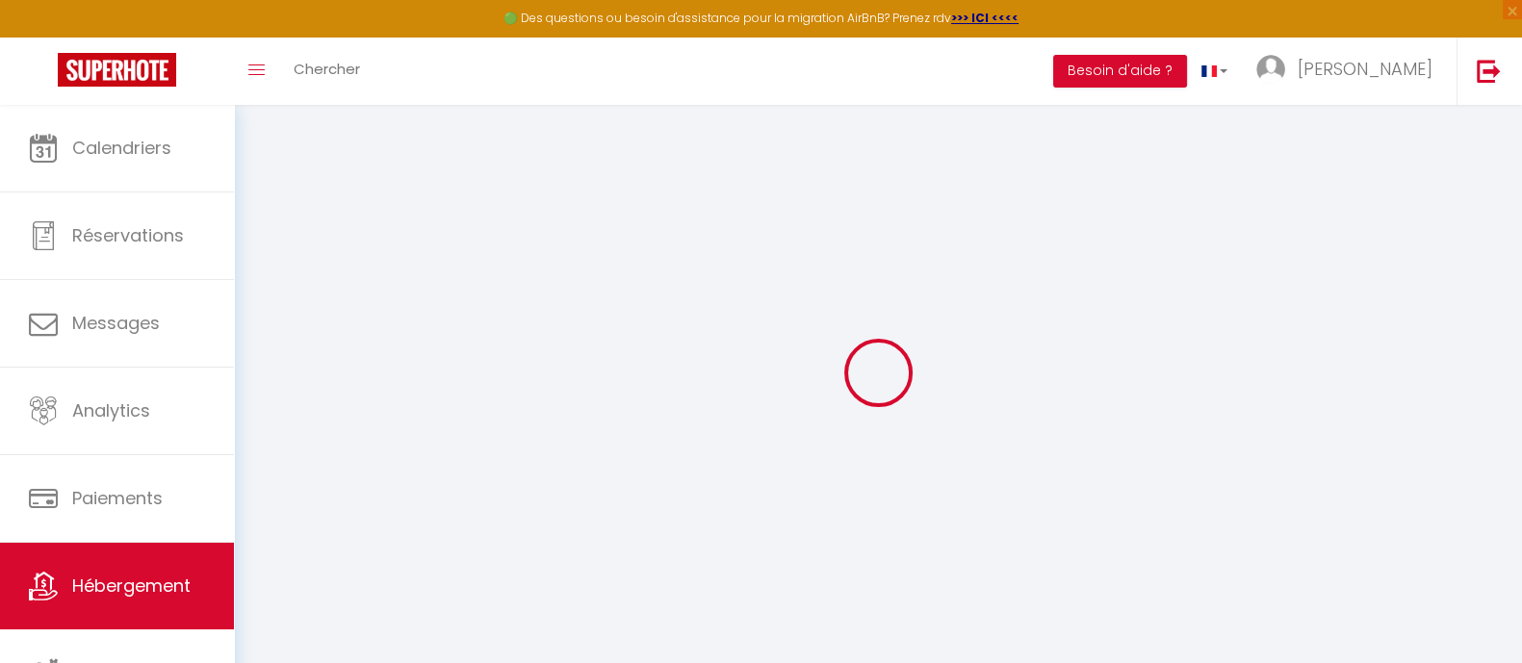
select select
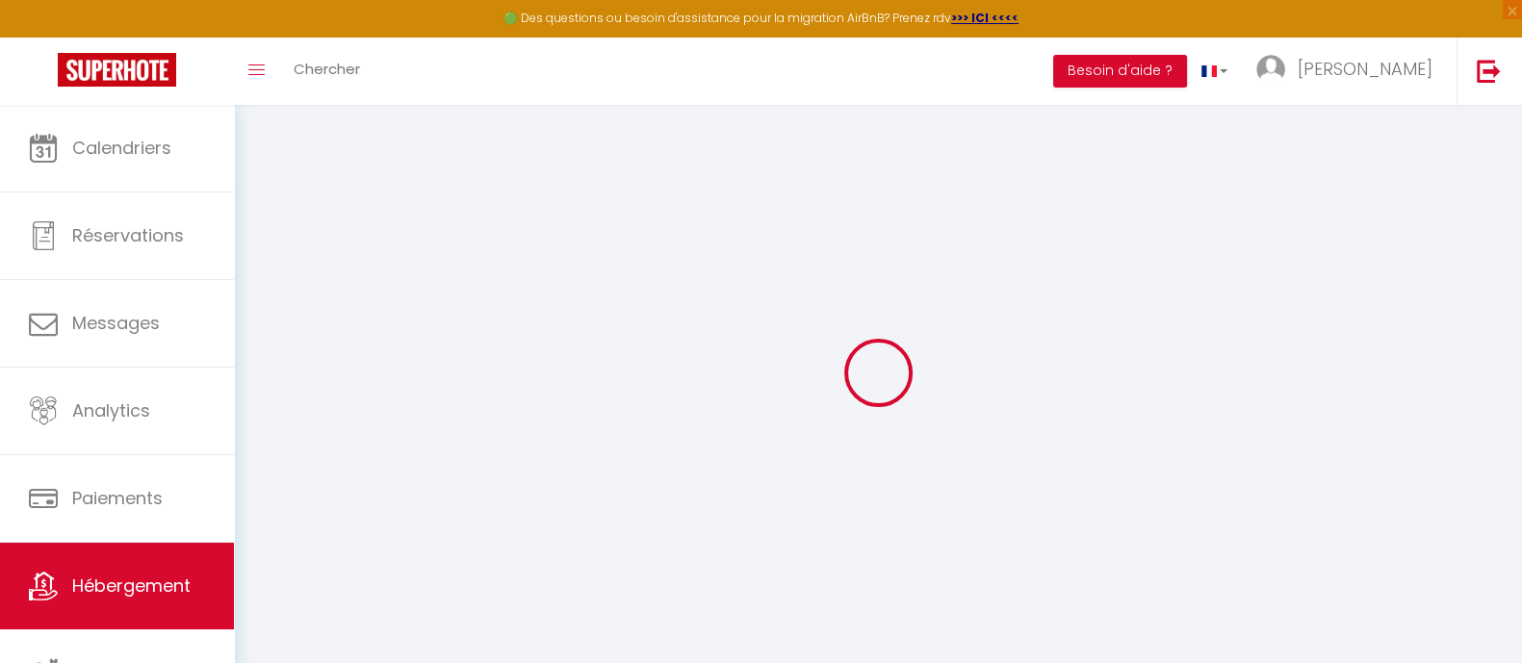
select select
checkbox input "false"
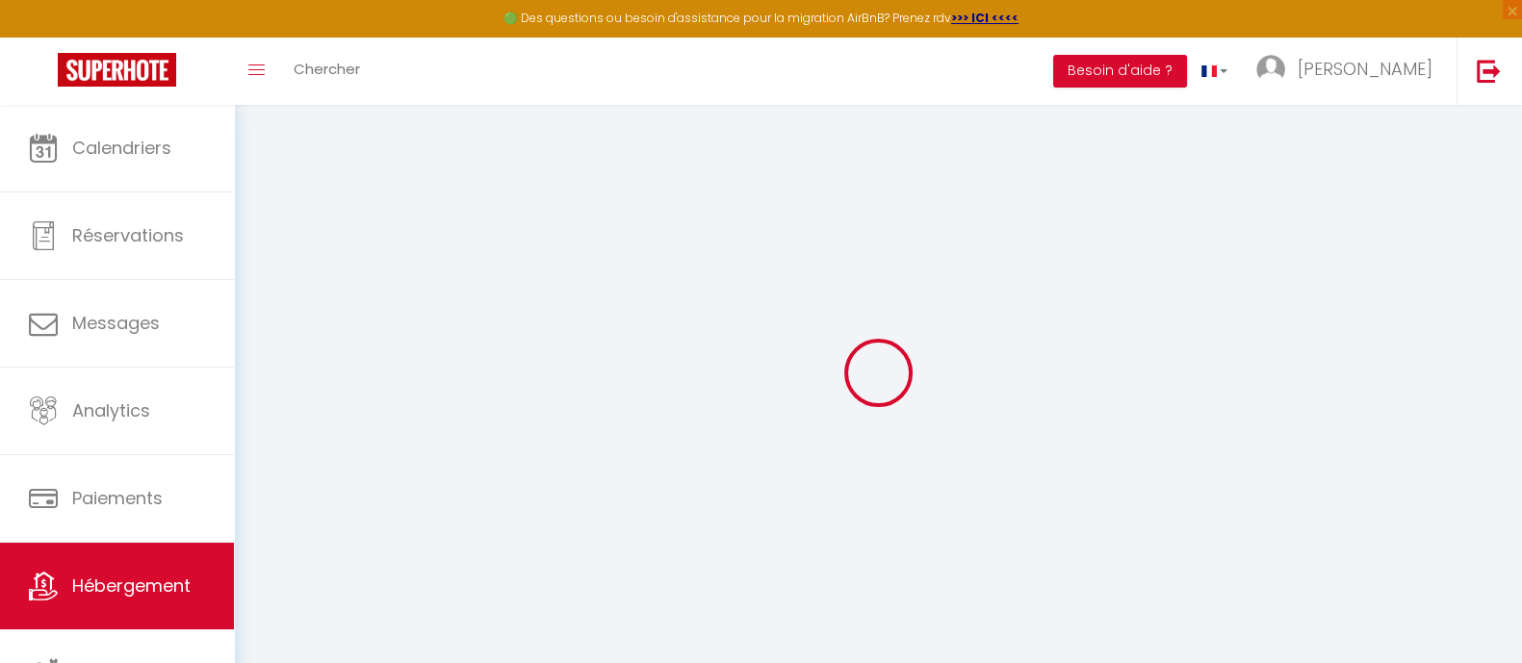
checkbox input "false"
select select
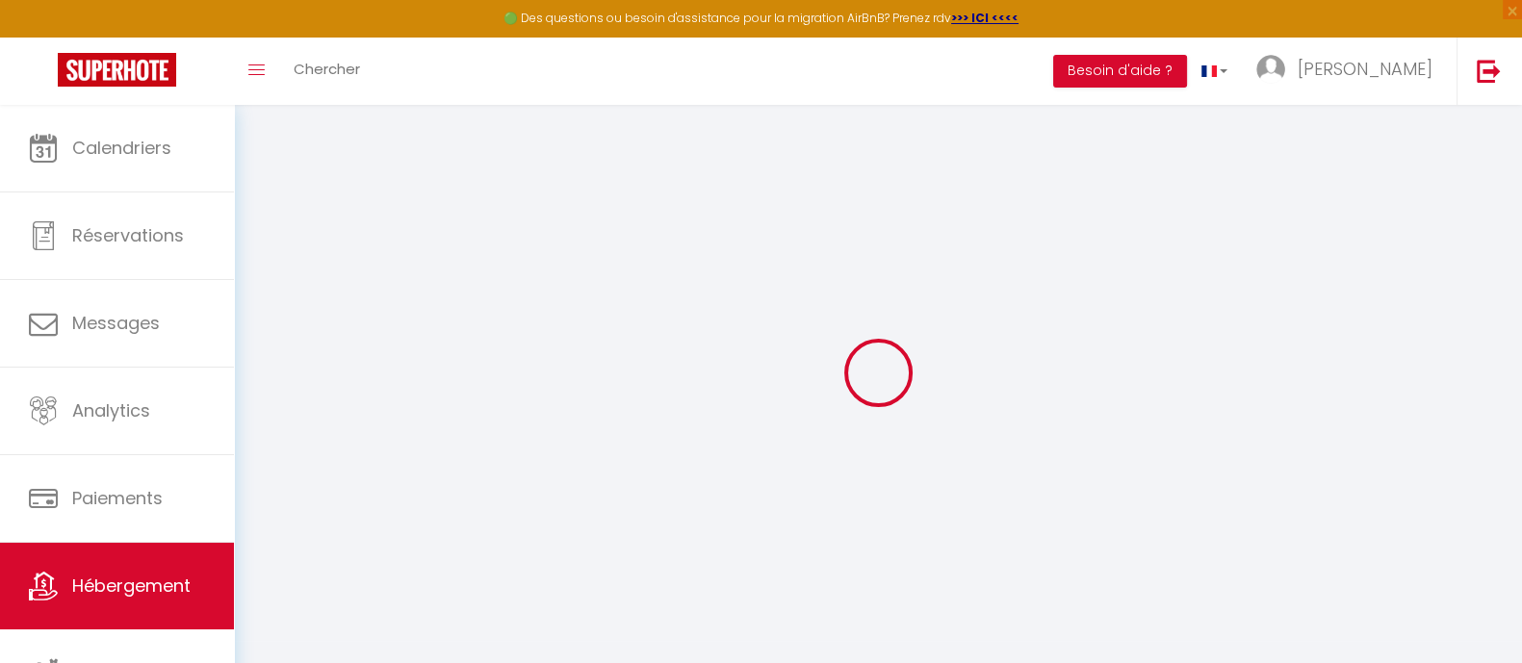
select select
checkbox input "false"
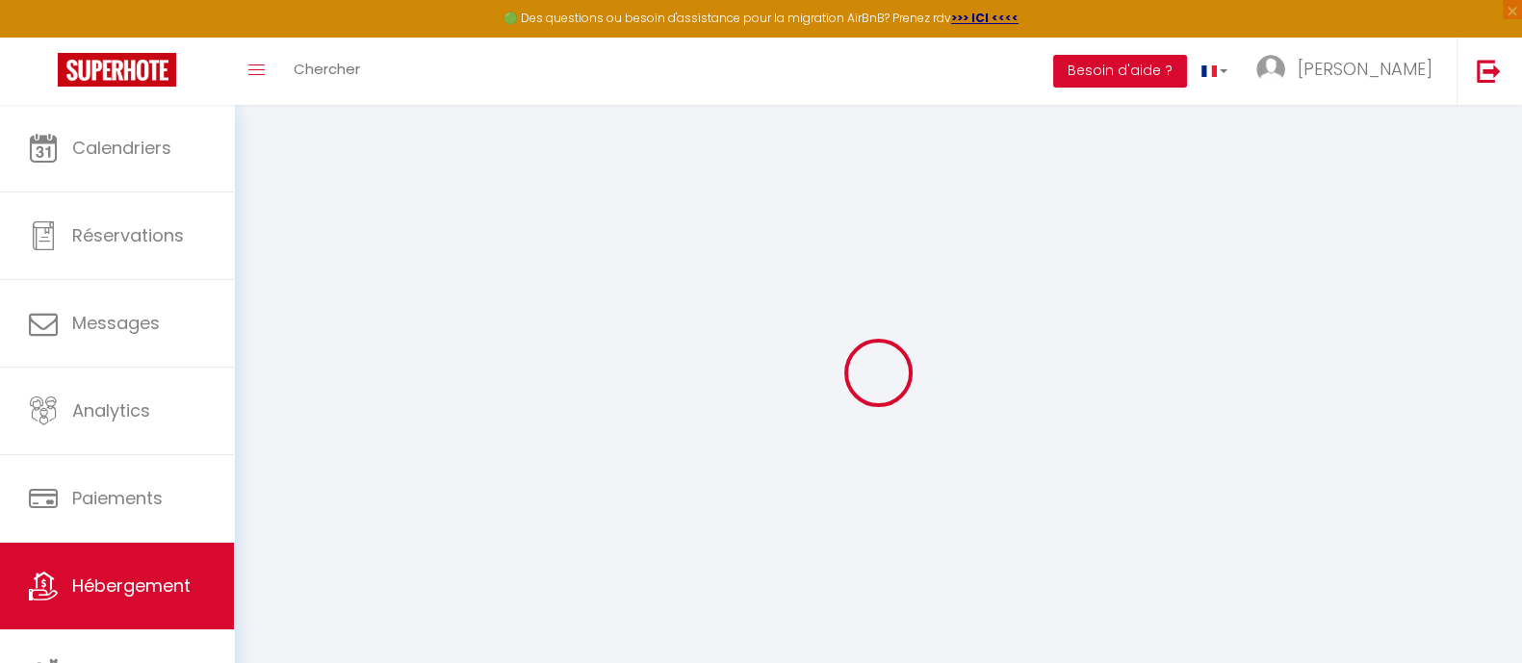
checkbox input "false"
select select
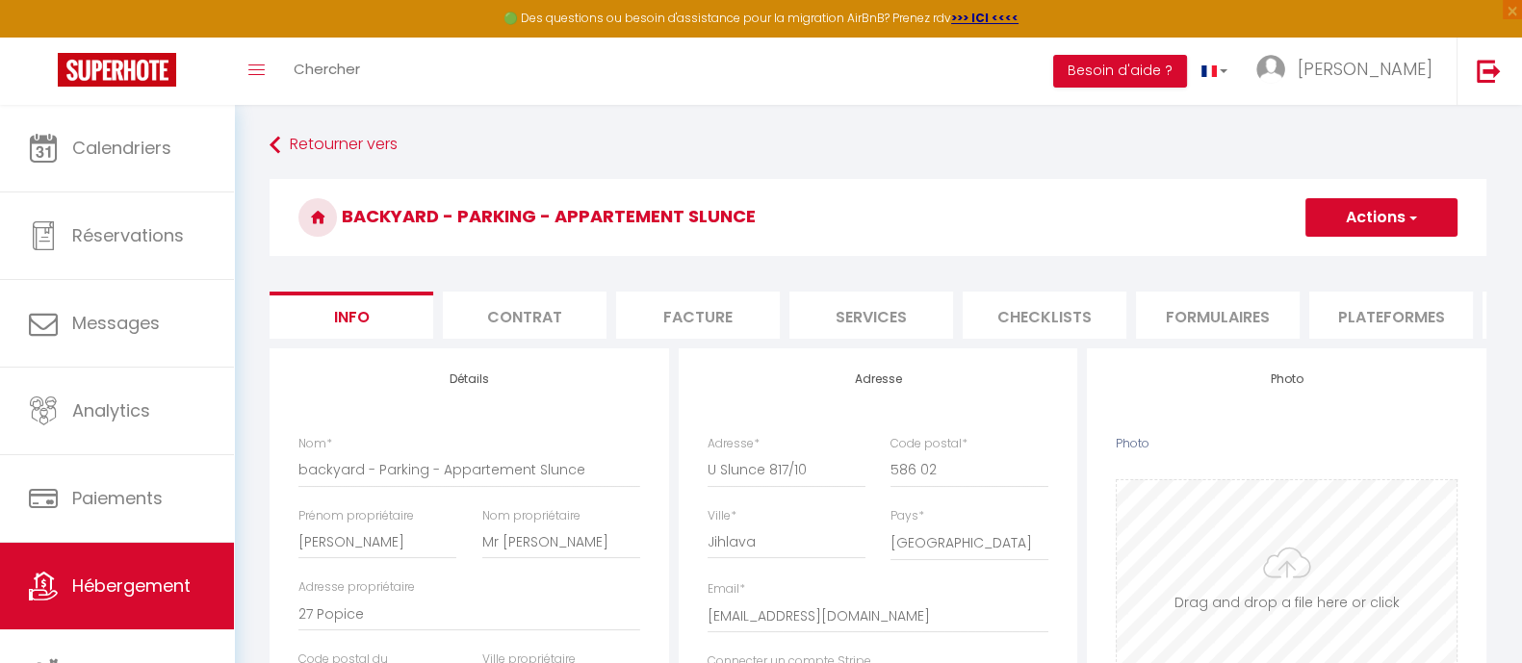
scroll to position [119, 0]
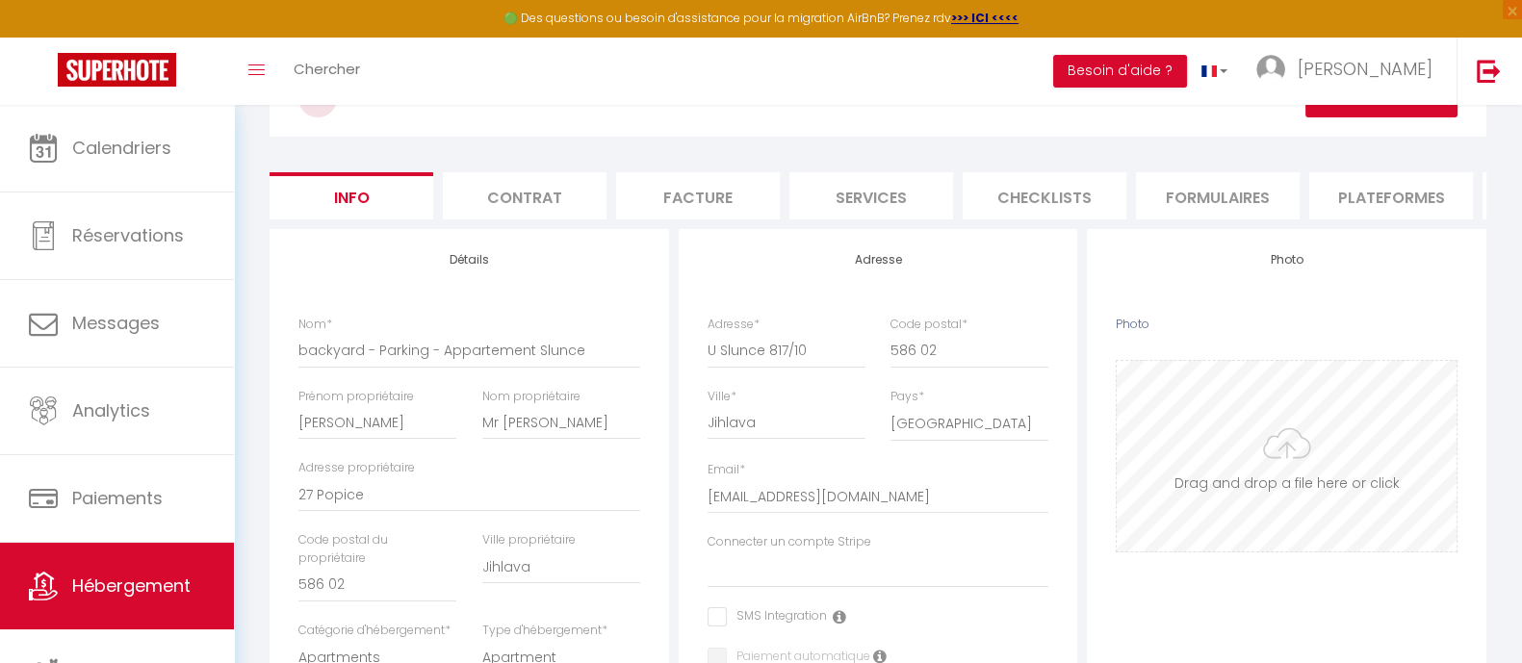
click at [1249, 466] on input "Photo" at bounding box center [1287, 456] width 340 height 191
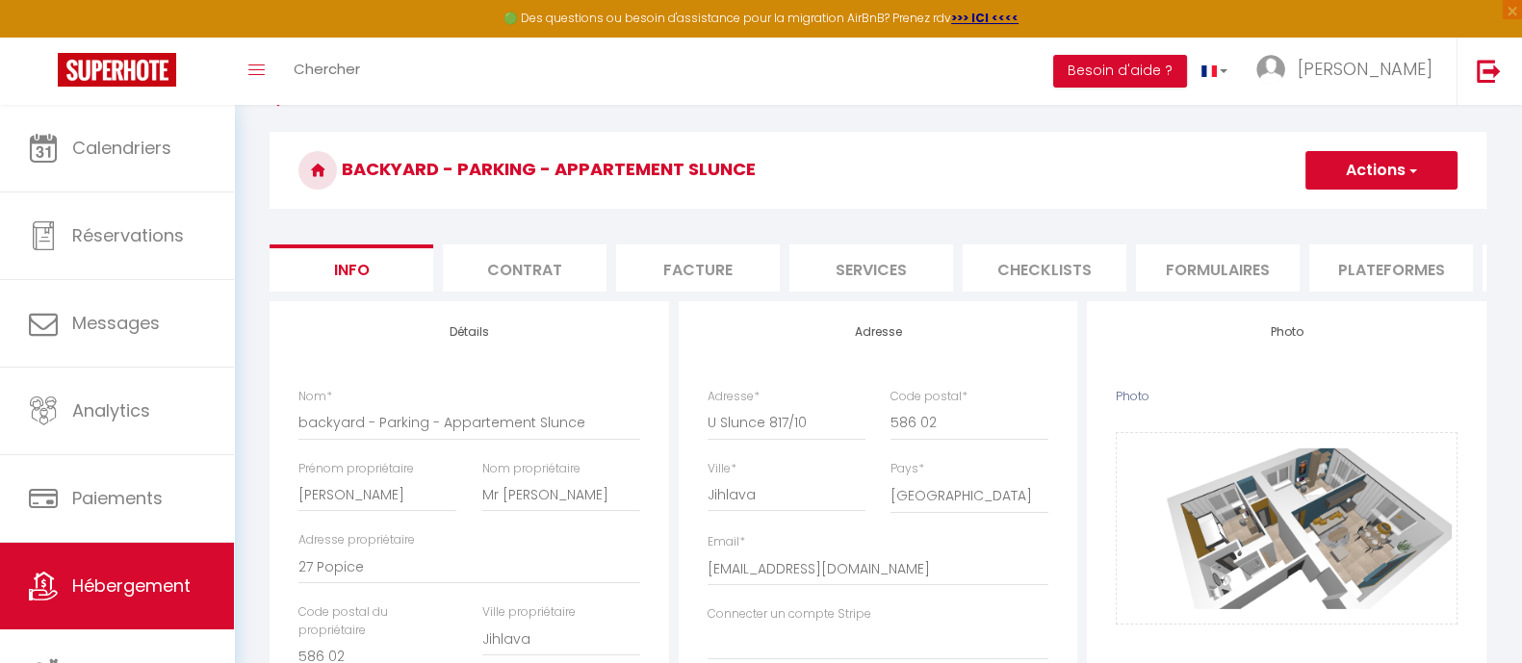
scroll to position [0, 0]
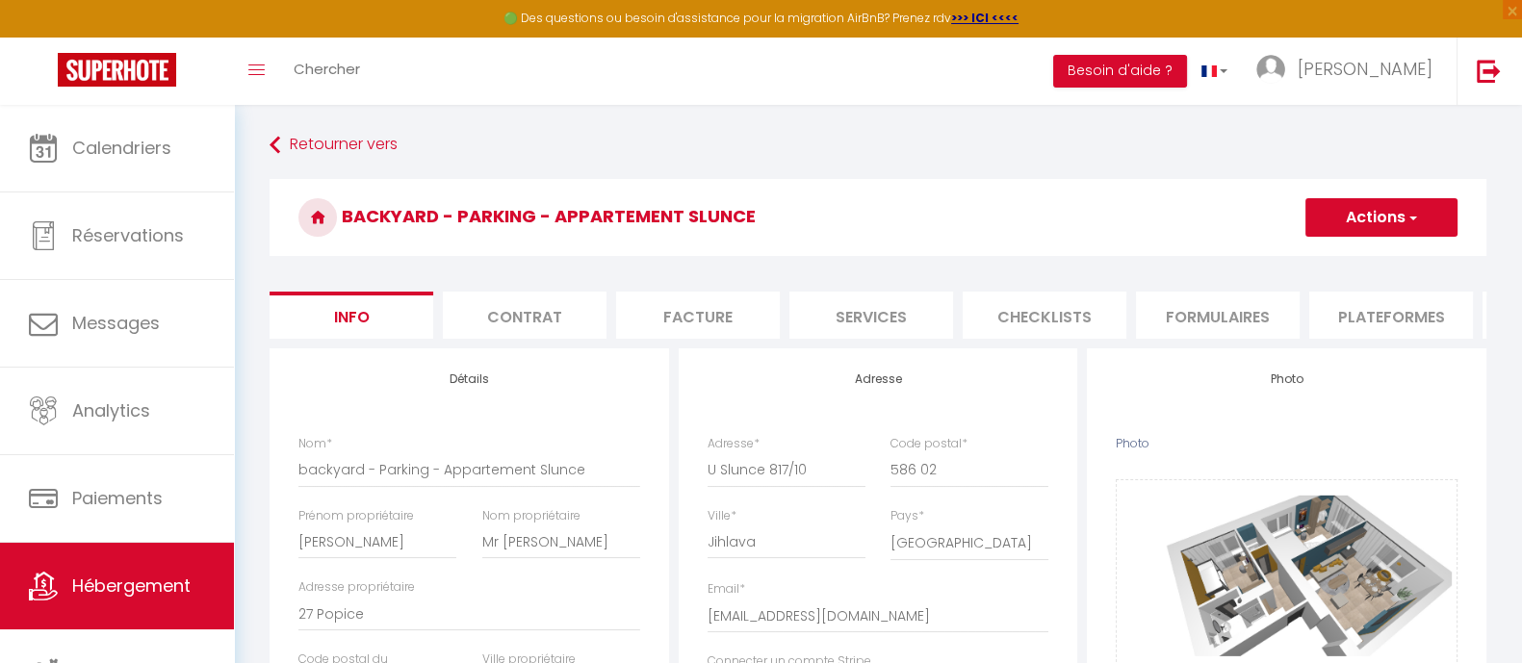
click at [1427, 202] on button "Actions" at bounding box center [1381, 217] width 152 height 39
click at [1271, 252] on input "Enregistrer" at bounding box center [1305, 259] width 71 height 19
click at [1325, 263] on input "Enregistrer" at bounding box center [1305, 259] width 71 height 19
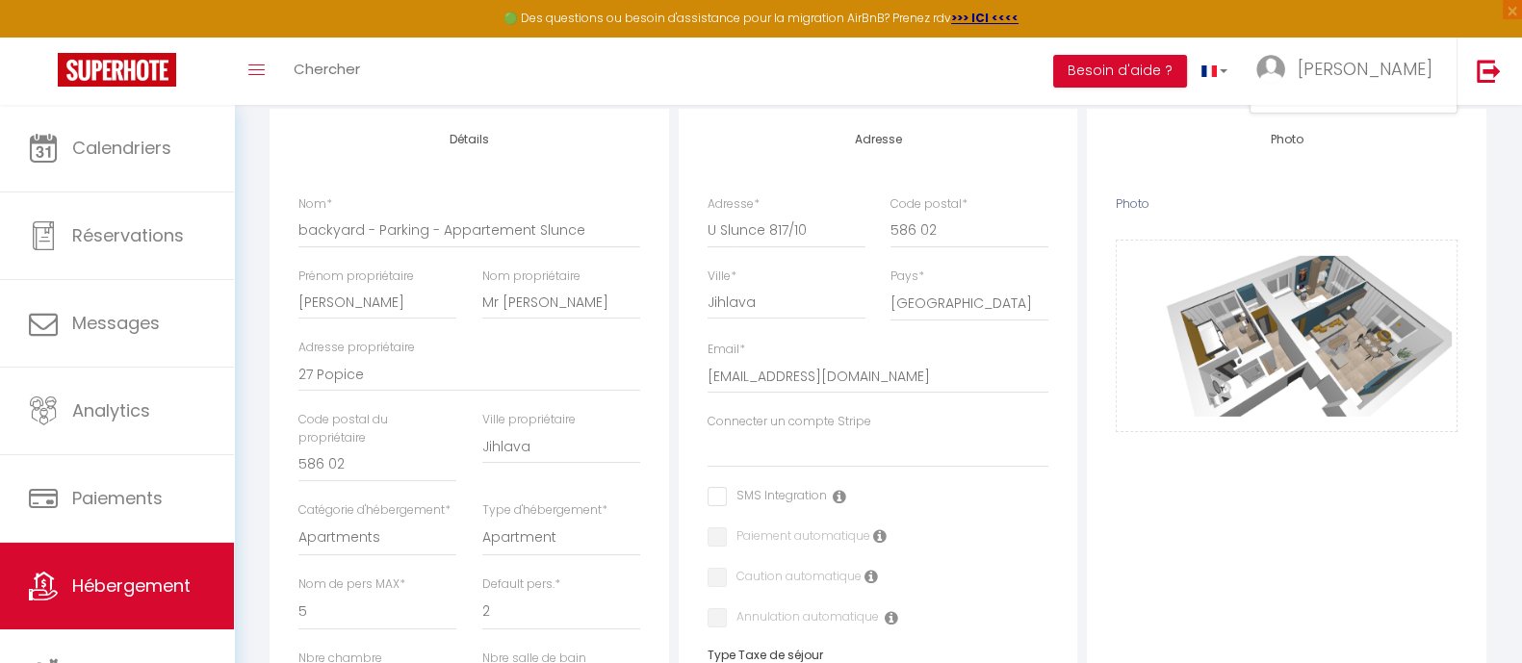
scroll to position [105, 0]
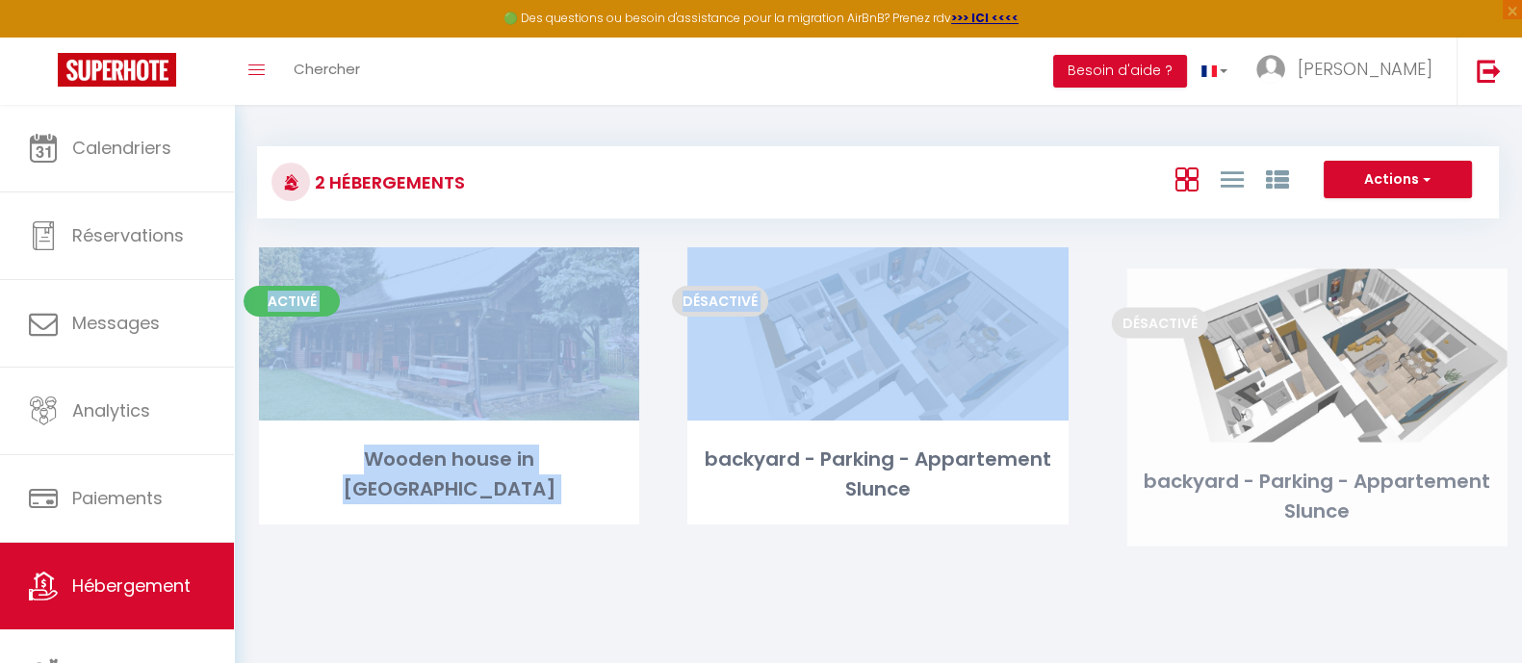
drag, startPoint x: 504, startPoint y: 385, endPoint x: 1372, endPoint y: 406, distance: 867.5
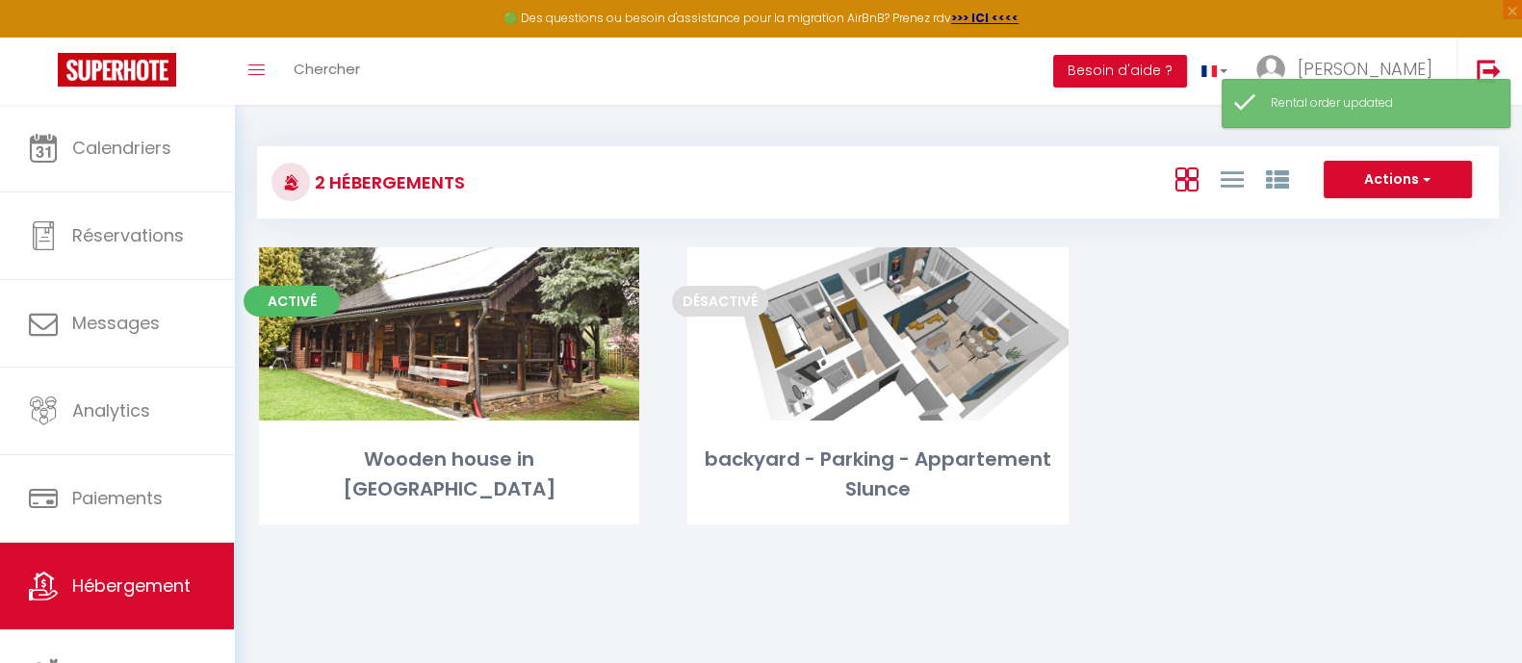
click at [1160, 427] on div "Activé Editer Wooden house in Vysočina Désactivé Editer backyard - Parking - Ap…" at bounding box center [878, 409] width 1286 height 325
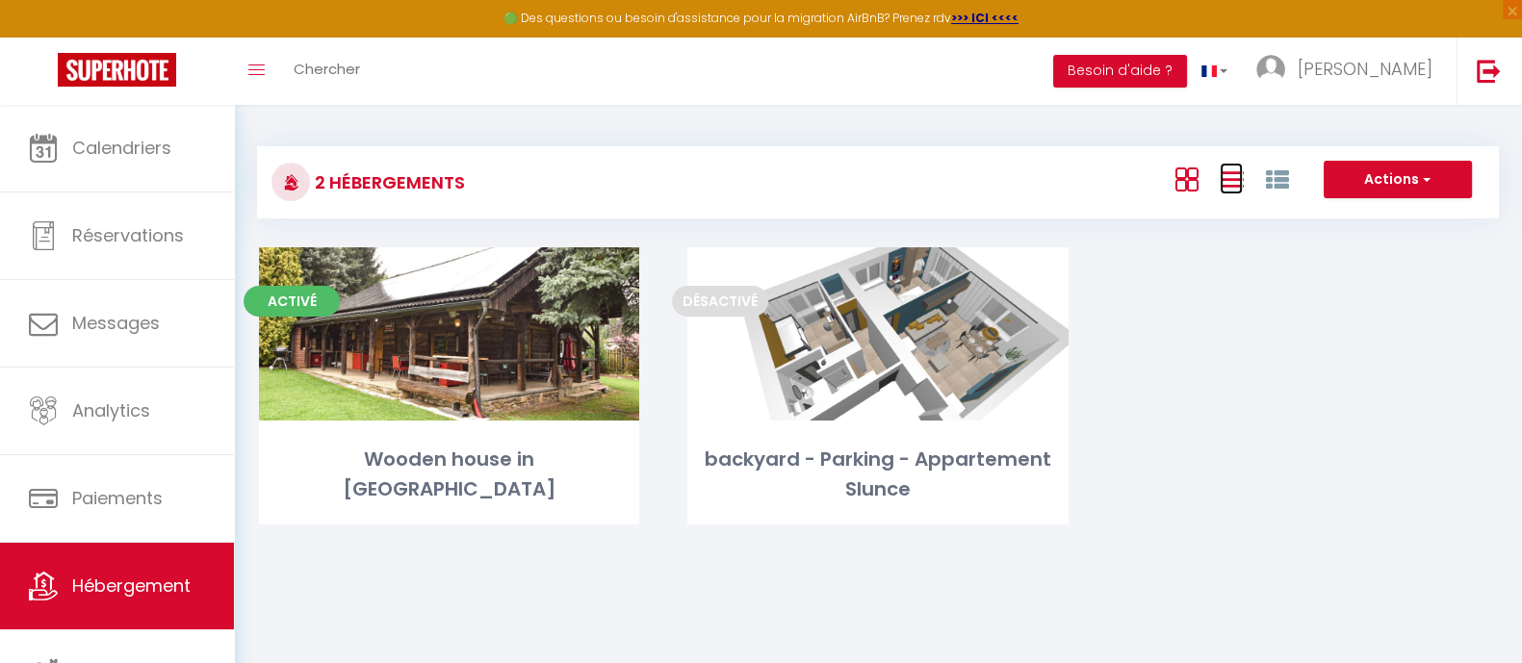
click at [1234, 175] on icon at bounding box center [1231, 179] width 23 height 24
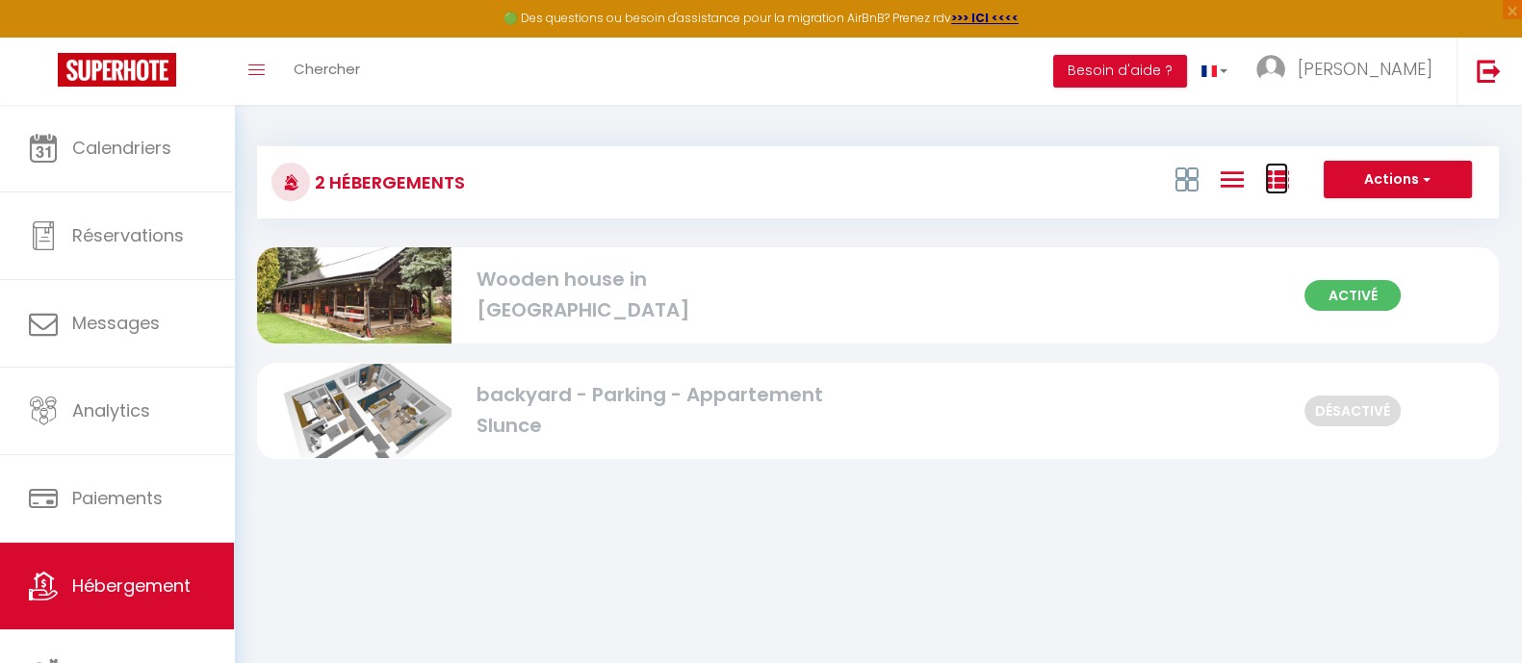
click at [1268, 175] on icon at bounding box center [1276, 179] width 23 height 23
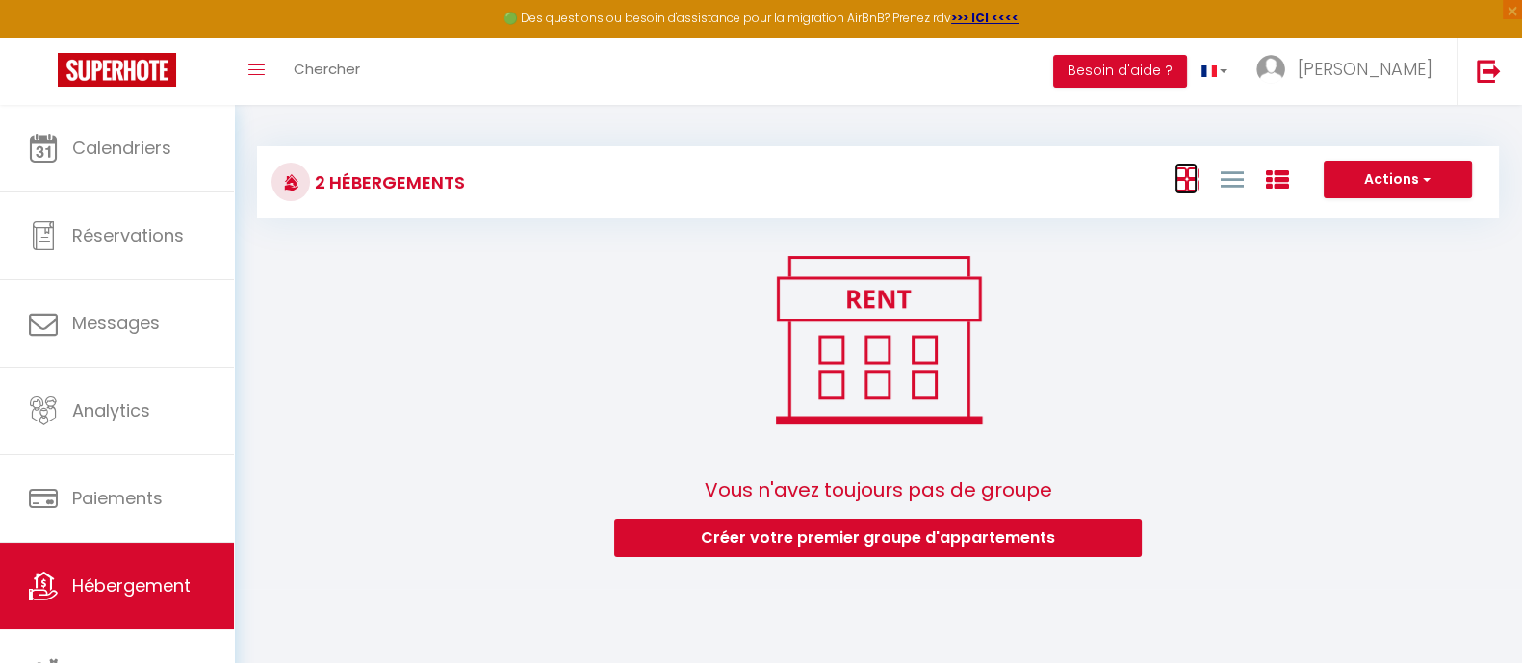
click at [1175, 164] on link at bounding box center [1185, 179] width 23 height 32
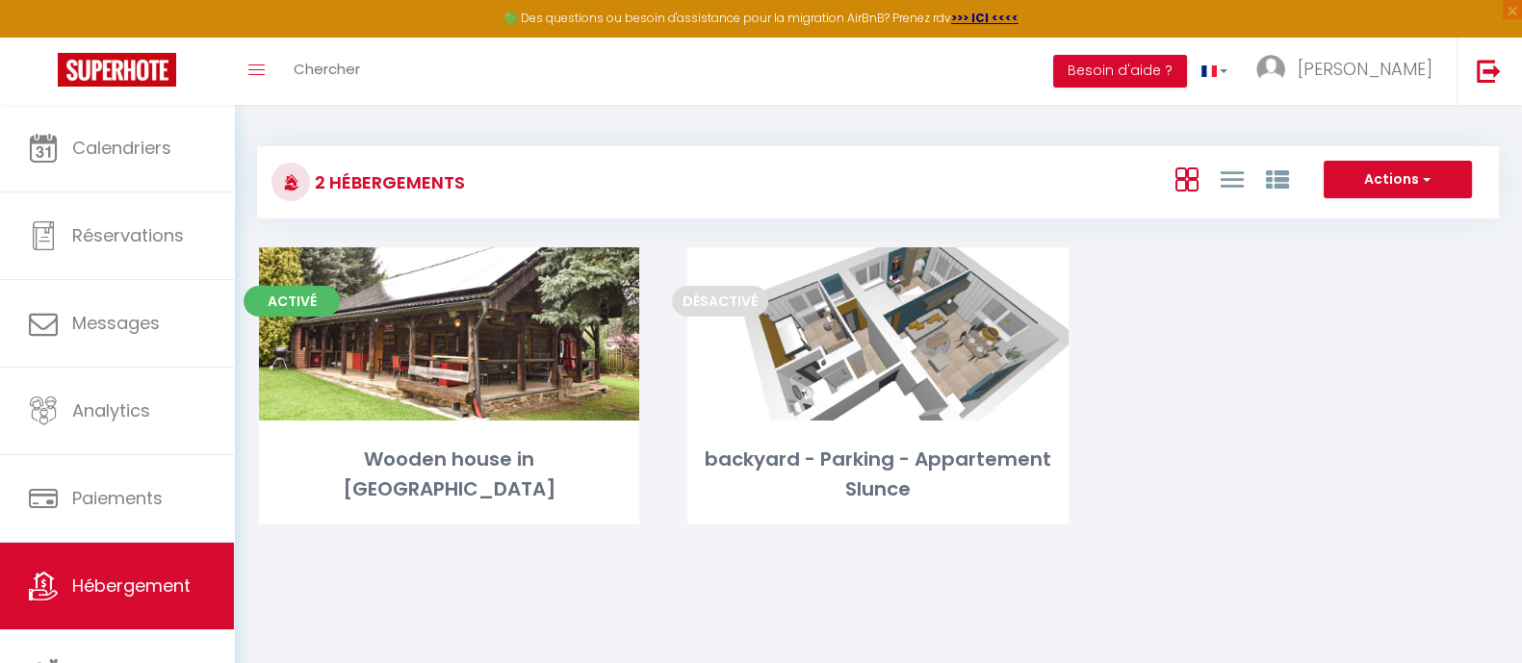
click at [1225, 197] on div "Actions Créer un Hébergement Nouveau groupe" at bounding box center [1085, 182] width 826 height 43
click at [1228, 183] on icon at bounding box center [1231, 179] width 23 height 24
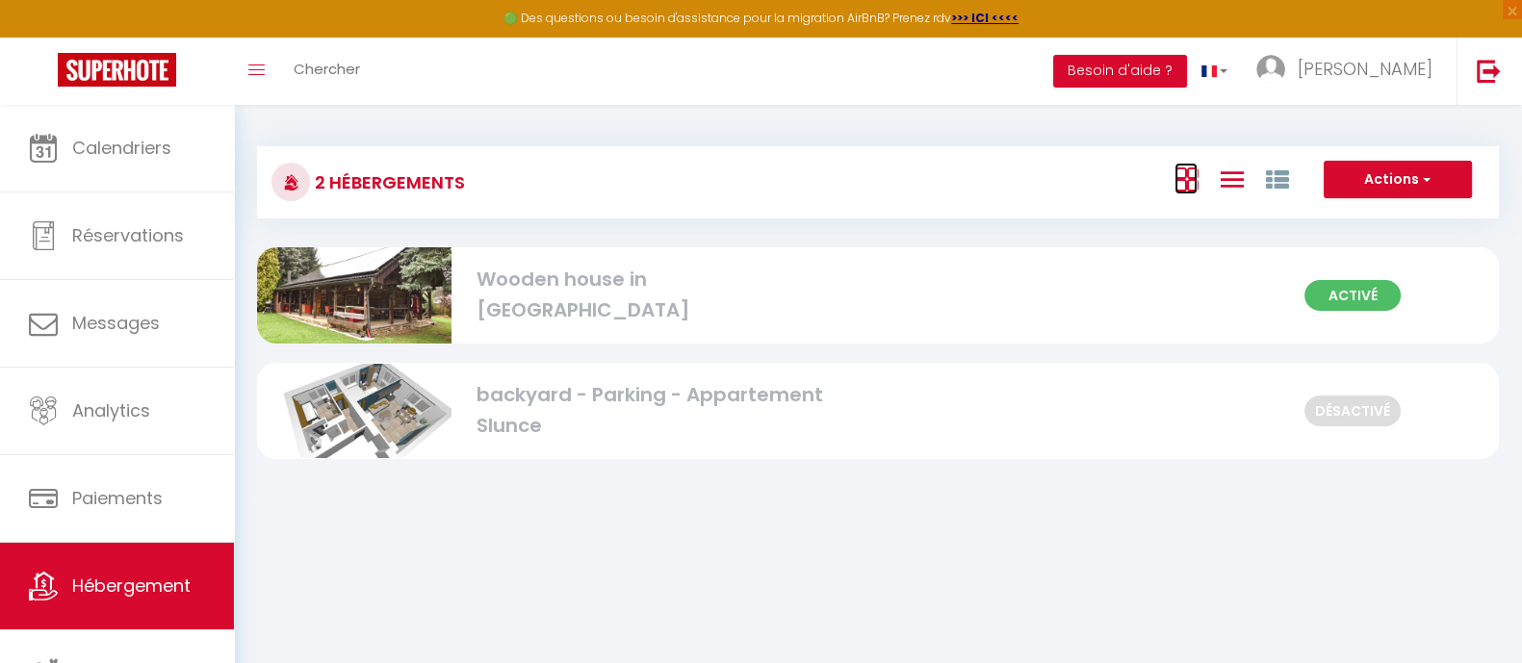
click at [1182, 170] on icon at bounding box center [1185, 179] width 23 height 24
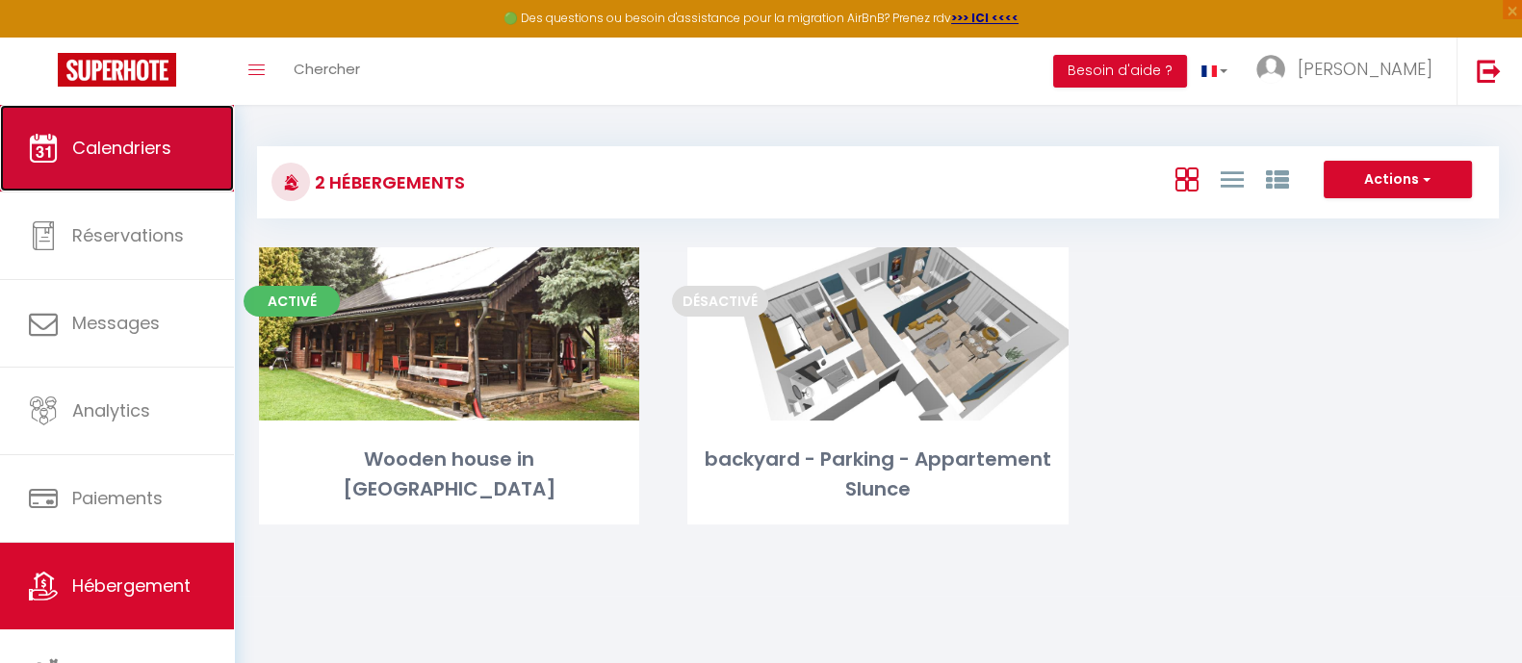
click at [91, 148] on span "Calendriers" at bounding box center [121, 148] width 99 height 24
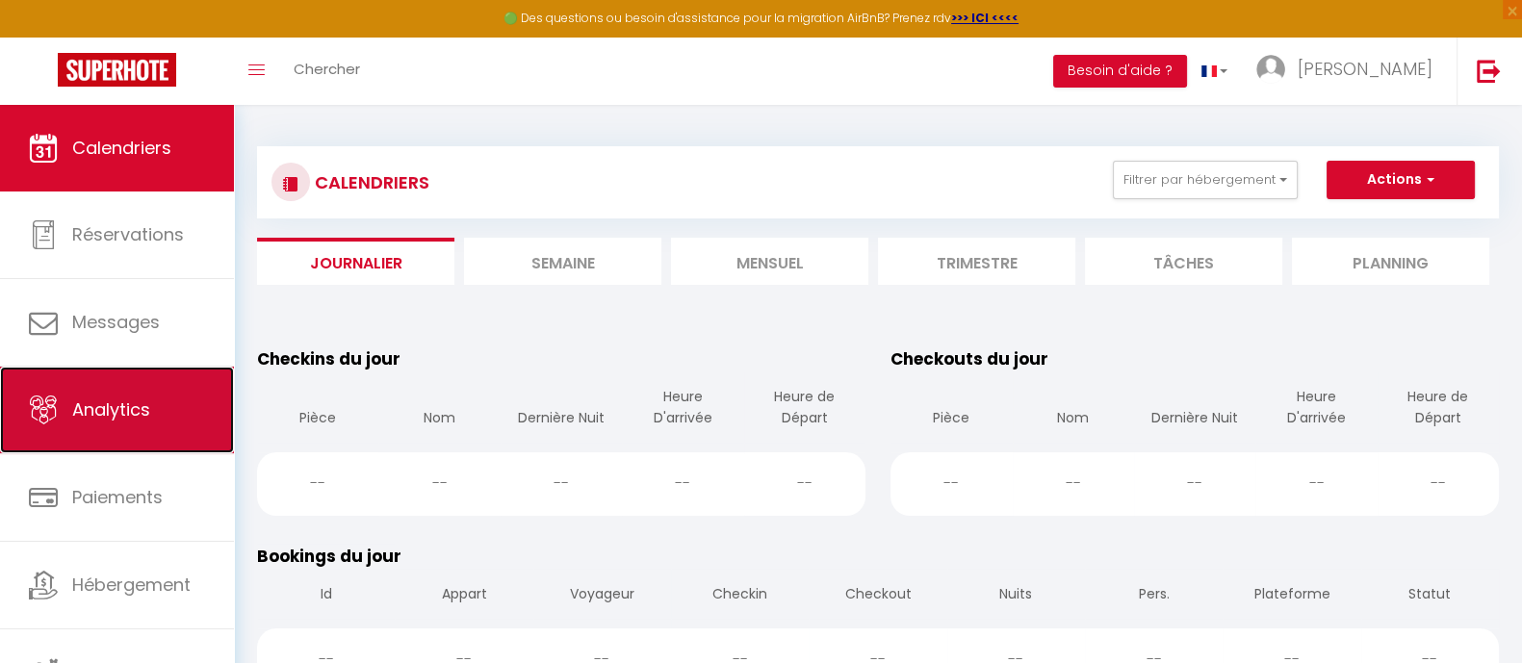
click at [105, 419] on span "Analytics" at bounding box center [111, 410] width 78 height 24
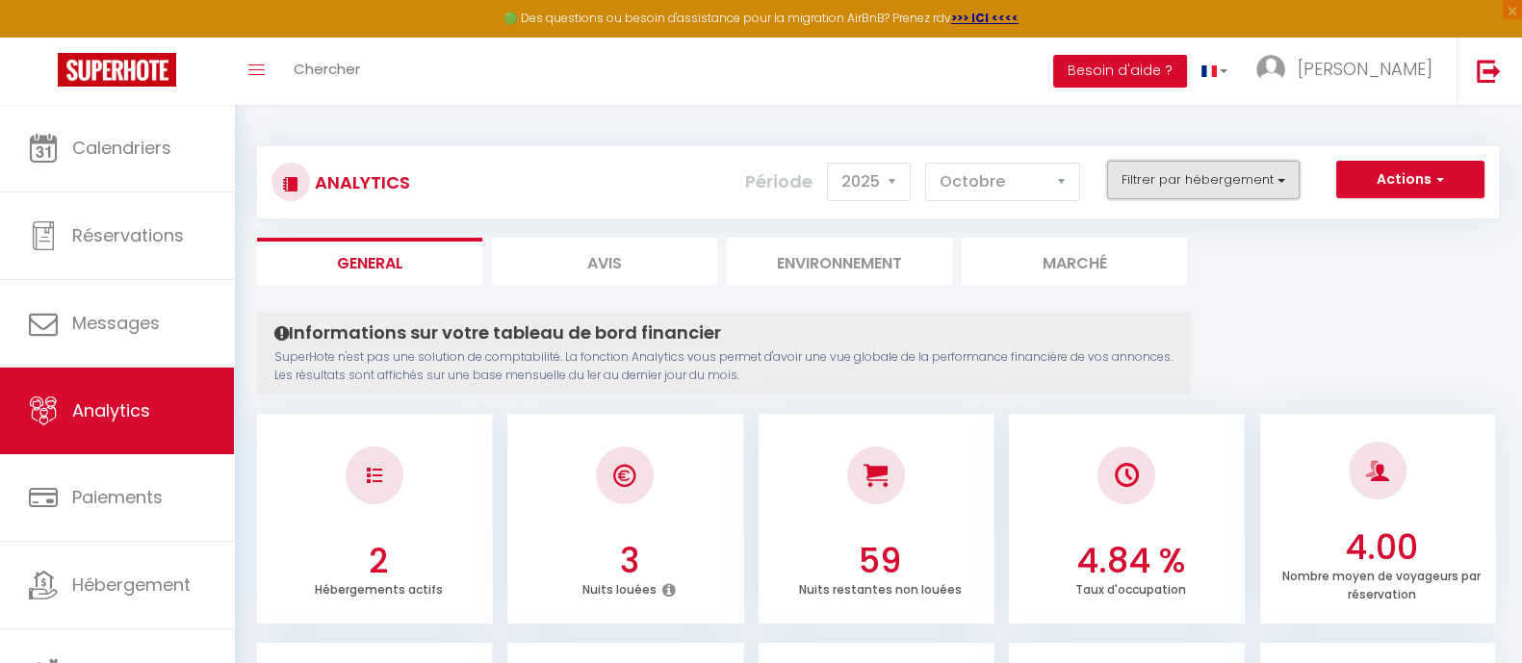
click at [1198, 181] on button "Filtrer par hébergement" at bounding box center [1203, 180] width 193 height 39
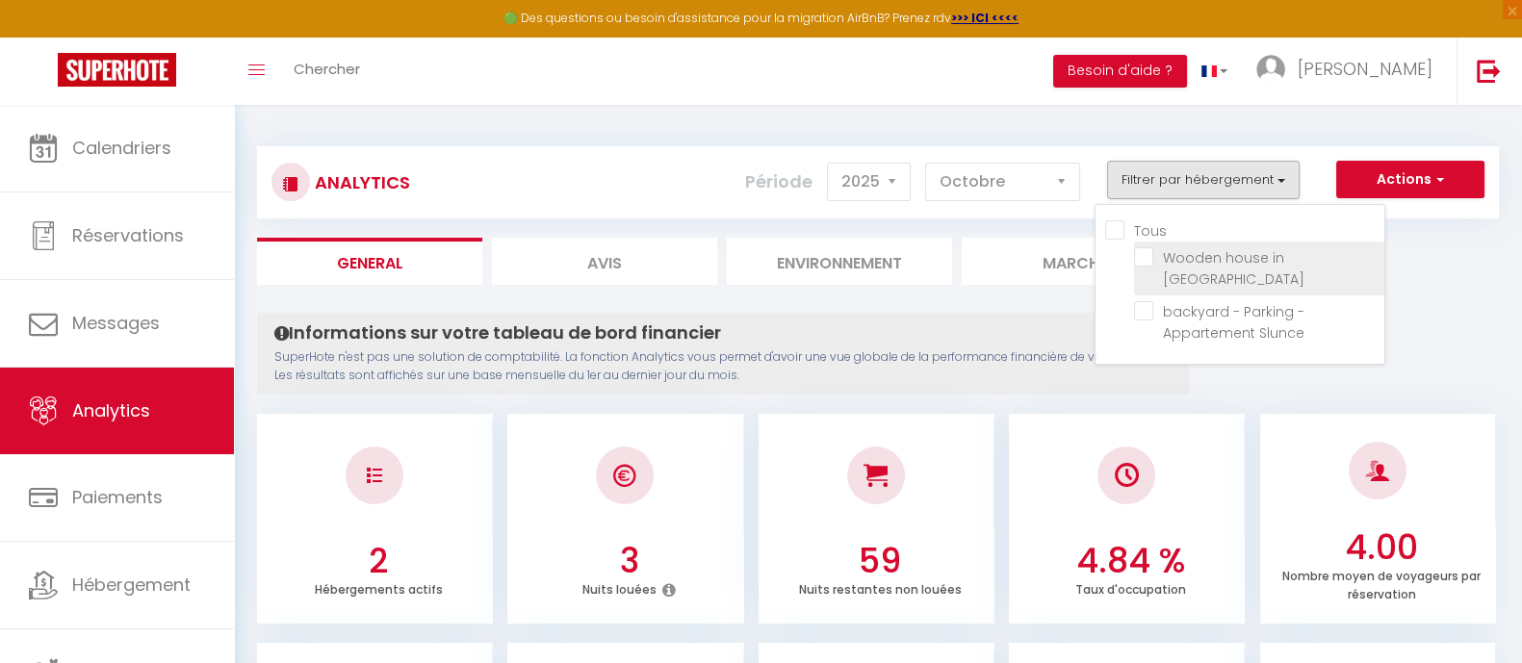
click at [1150, 259] on Vysočina "checkbox" at bounding box center [1259, 256] width 250 height 19
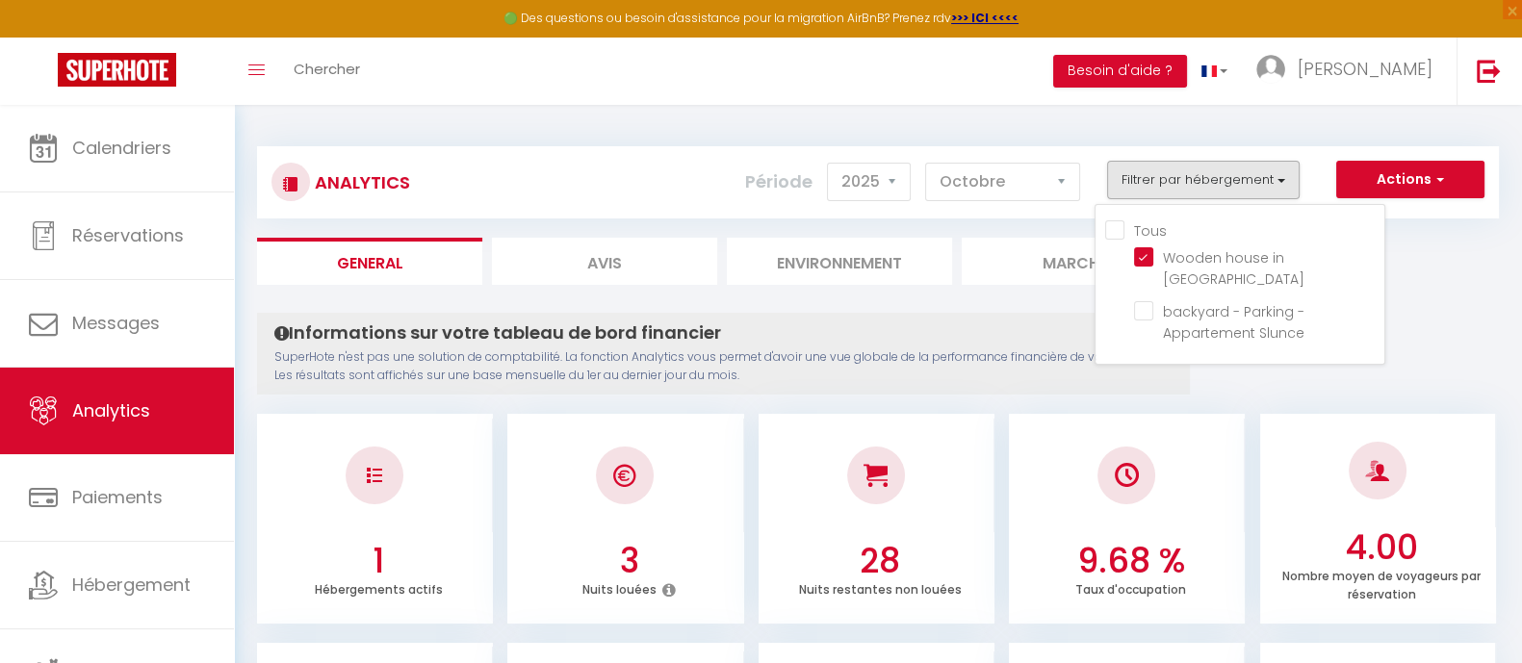
click at [595, 261] on li "Avis" at bounding box center [604, 261] width 225 height 47
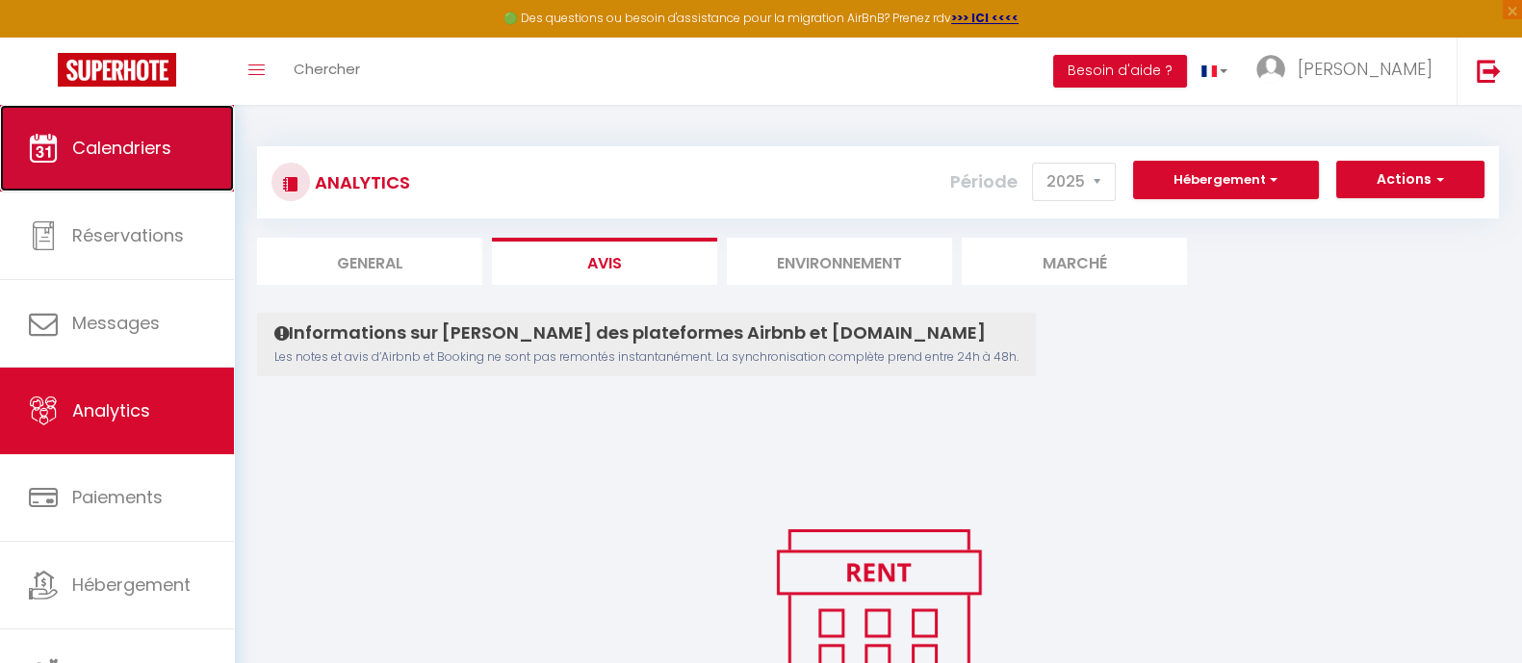
click at [104, 157] on span "Calendriers" at bounding box center [121, 148] width 99 height 24
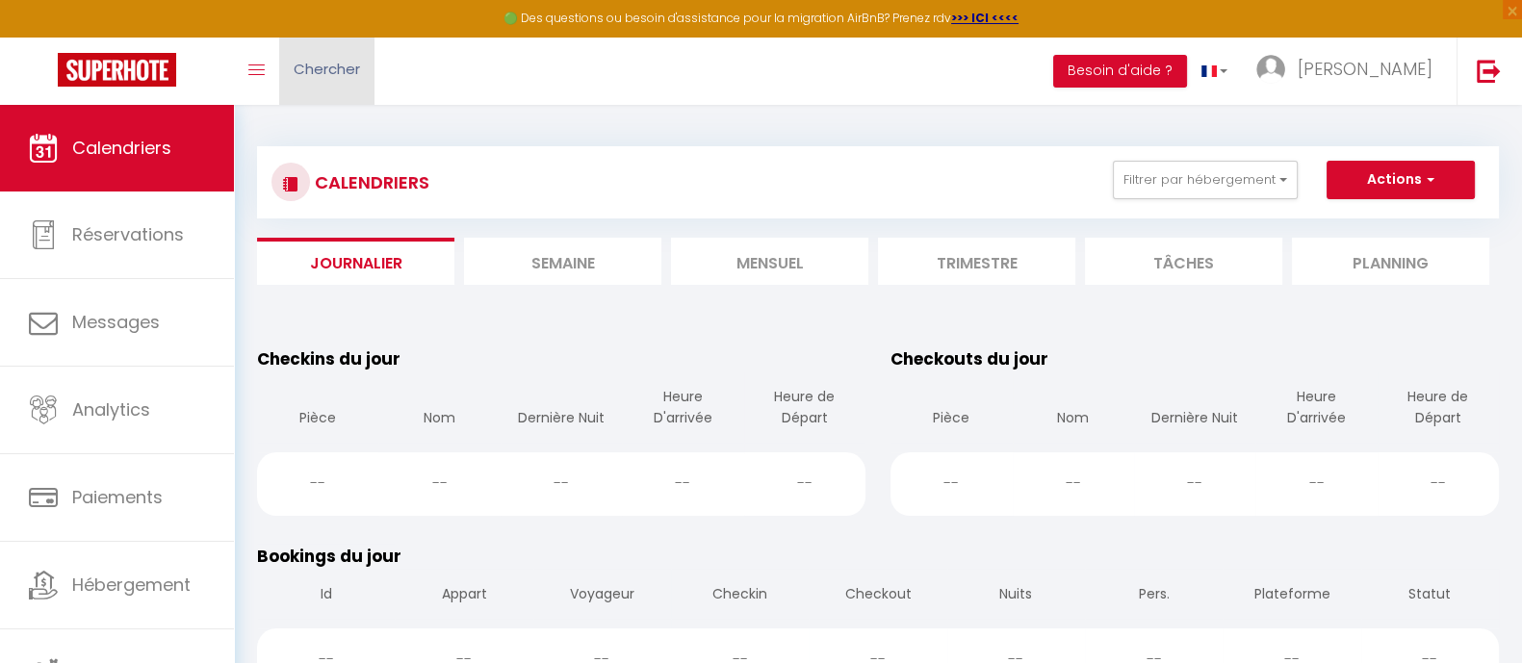
click at [361, 64] on link "Chercher" at bounding box center [326, 71] width 95 height 67
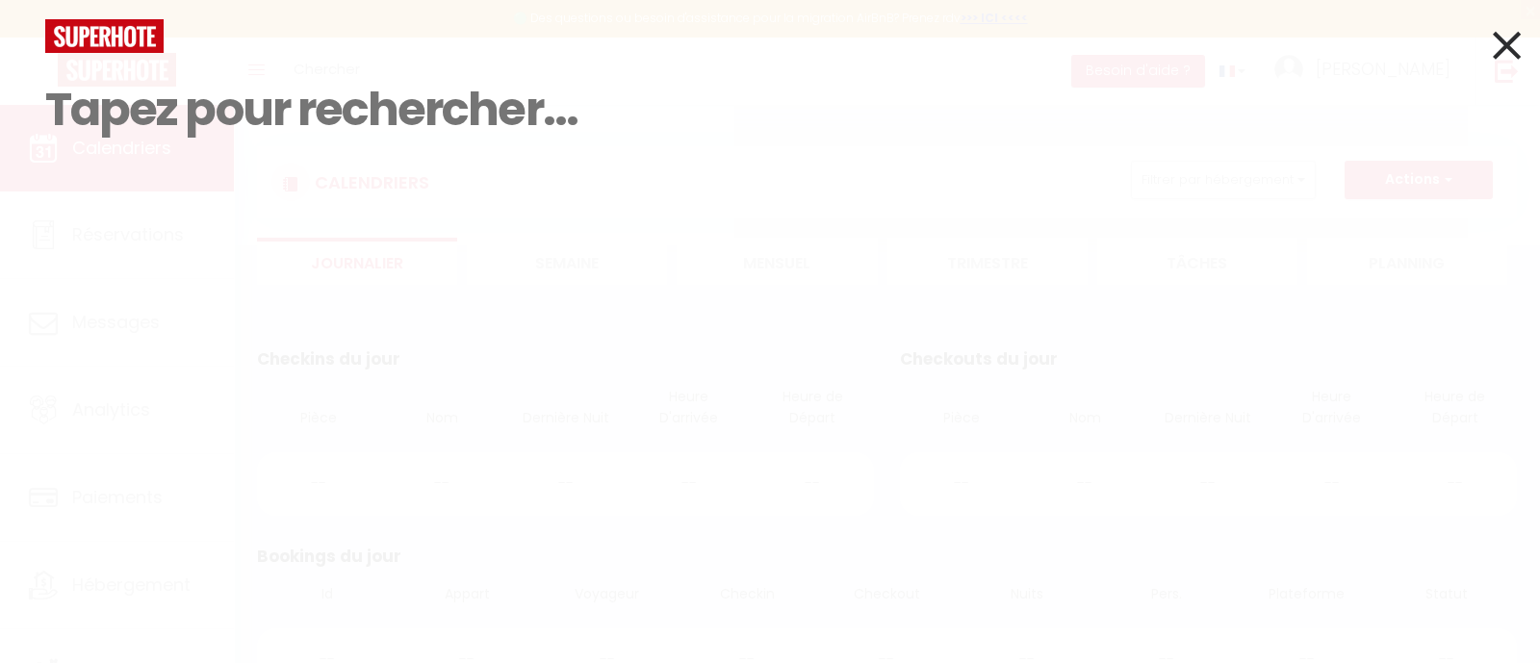
click at [1498, 36] on icon at bounding box center [1507, 45] width 28 height 48
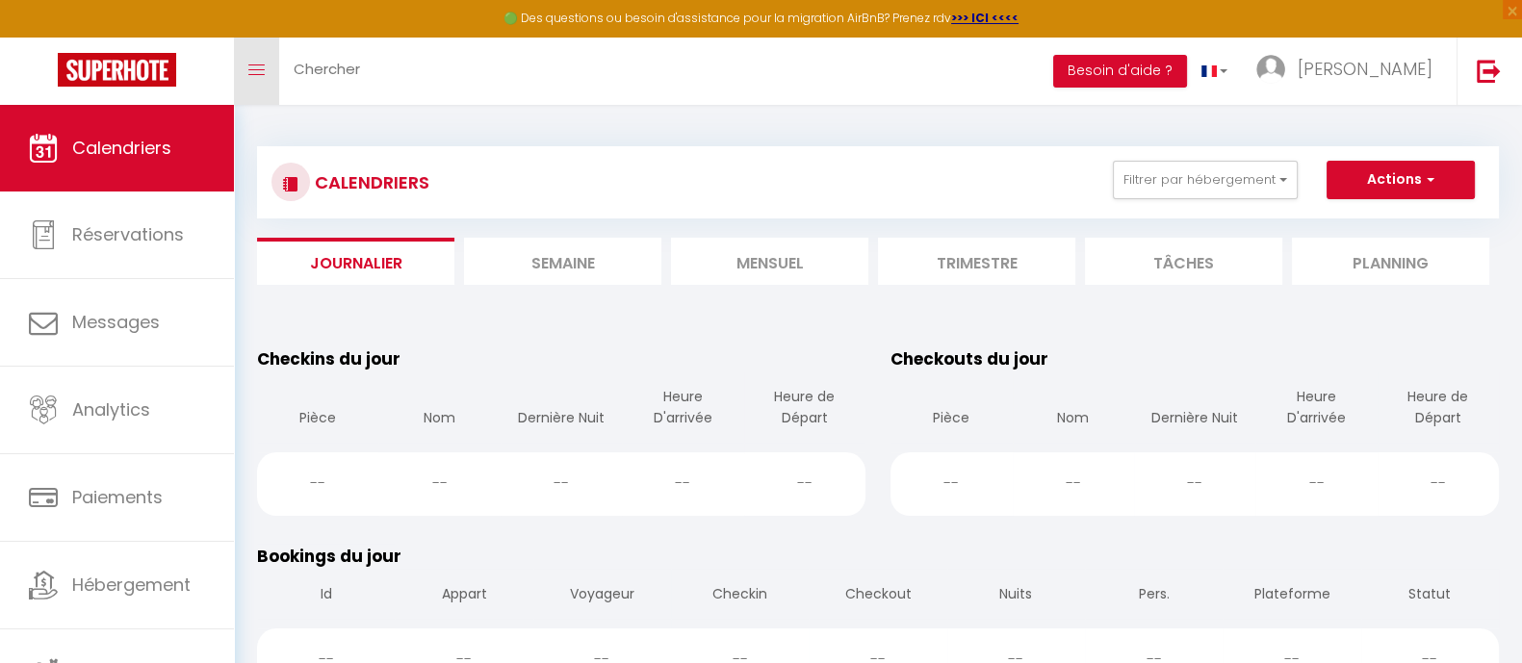
click at [251, 76] on link "Toggle menubar" at bounding box center [256, 71] width 45 height 67
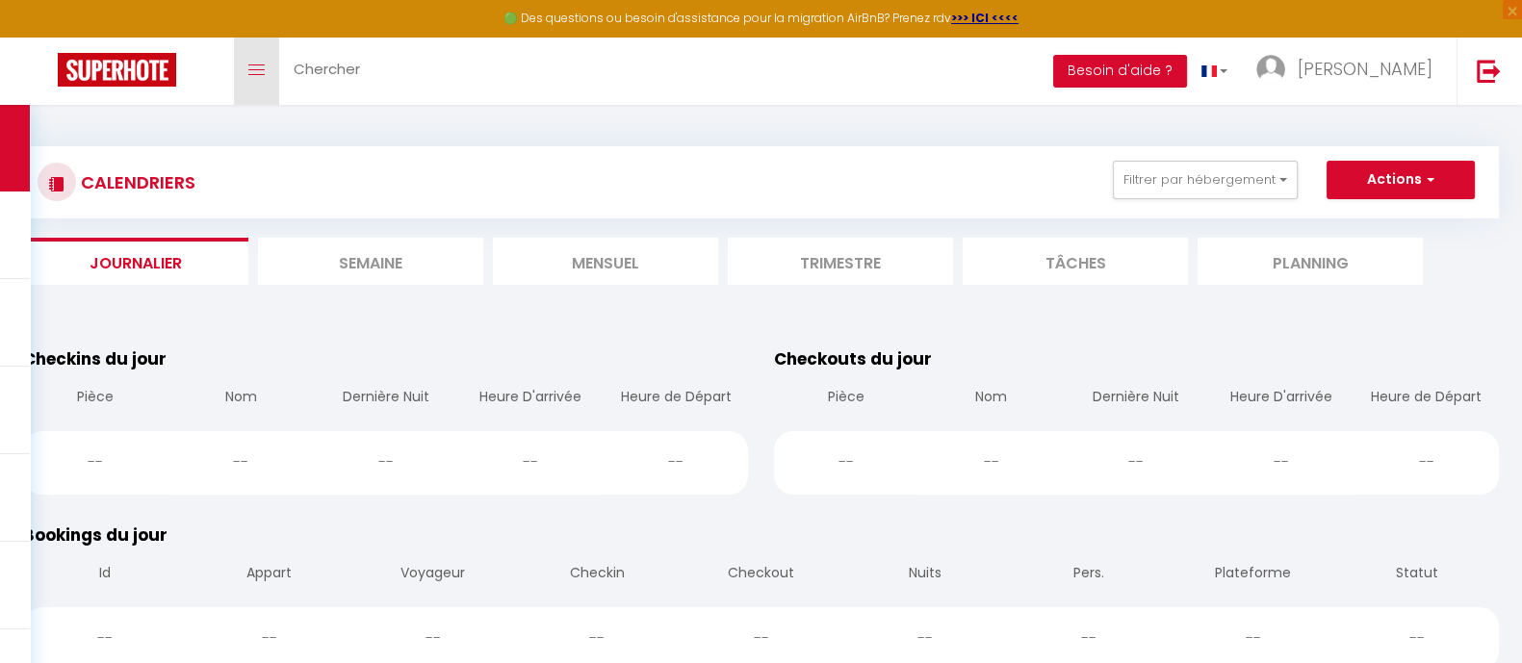
click at [251, 76] on link "Toggle menubar" at bounding box center [256, 71] width 45 height 67
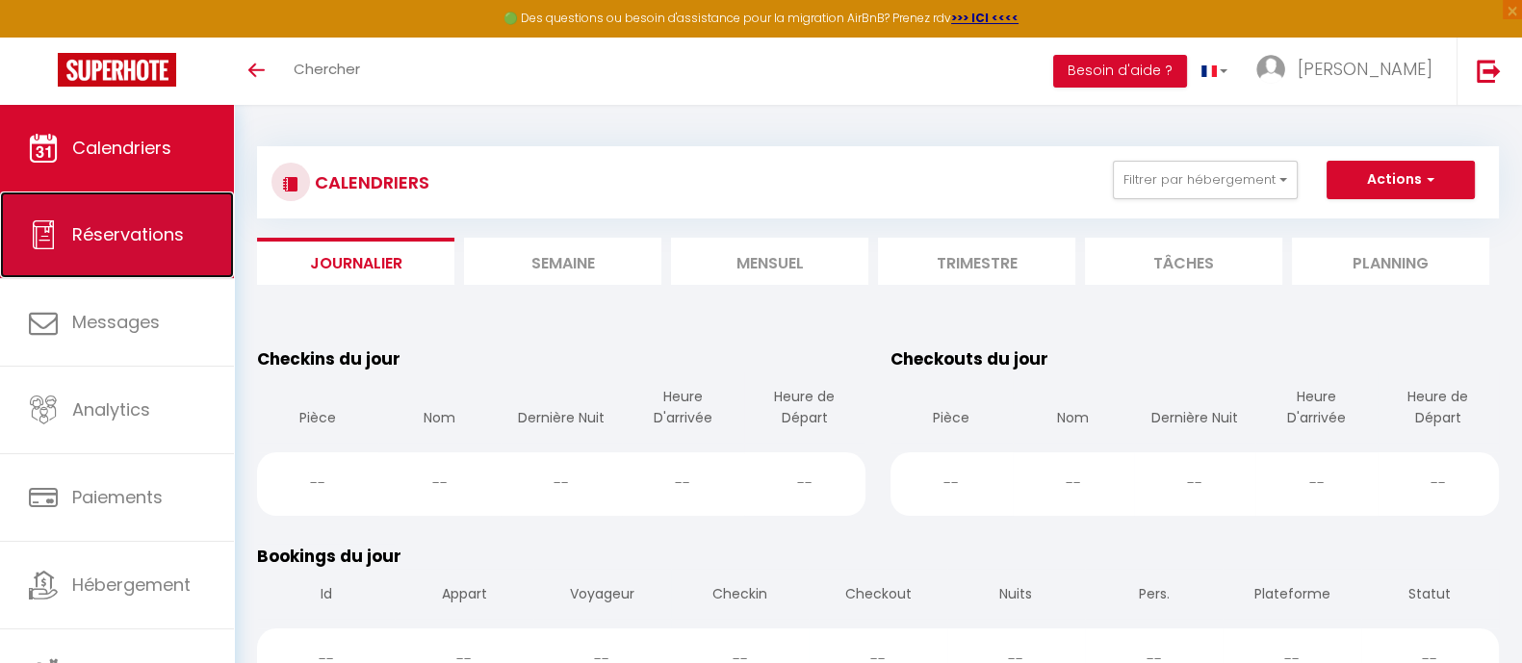
click at [69, 270] on link "Réservations" at bounding box center [117, 235] width 234 height 87
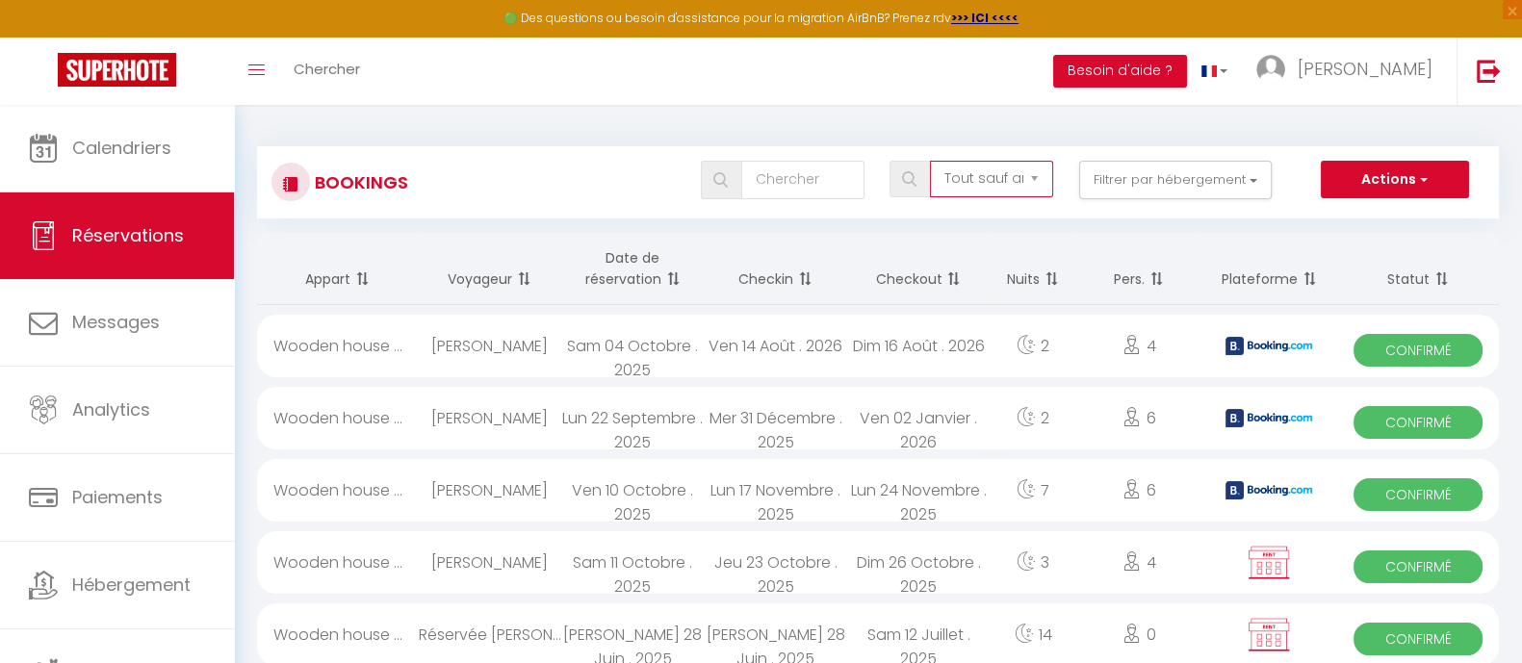
click at [996, 170] on select "Tous les statuts Annulé Confirmé Non Confirmé Tout sauf annulé No Show Request" at bounding box center [991, 179] width 123 height 37
click at [809, 181] on input "text" at bounding box center [802, 180] width 123 height 39
click at [990, 175] on select "Tous les statuts Annulé Confirmé Non Confirmé Tout sauf annulé No Show Request" at bounding box center [991, 179] width 123 height 37
click at [1154, 188] on button "Filtrer par hébergement" at bounding box center [1175, 180] width 193 height 39
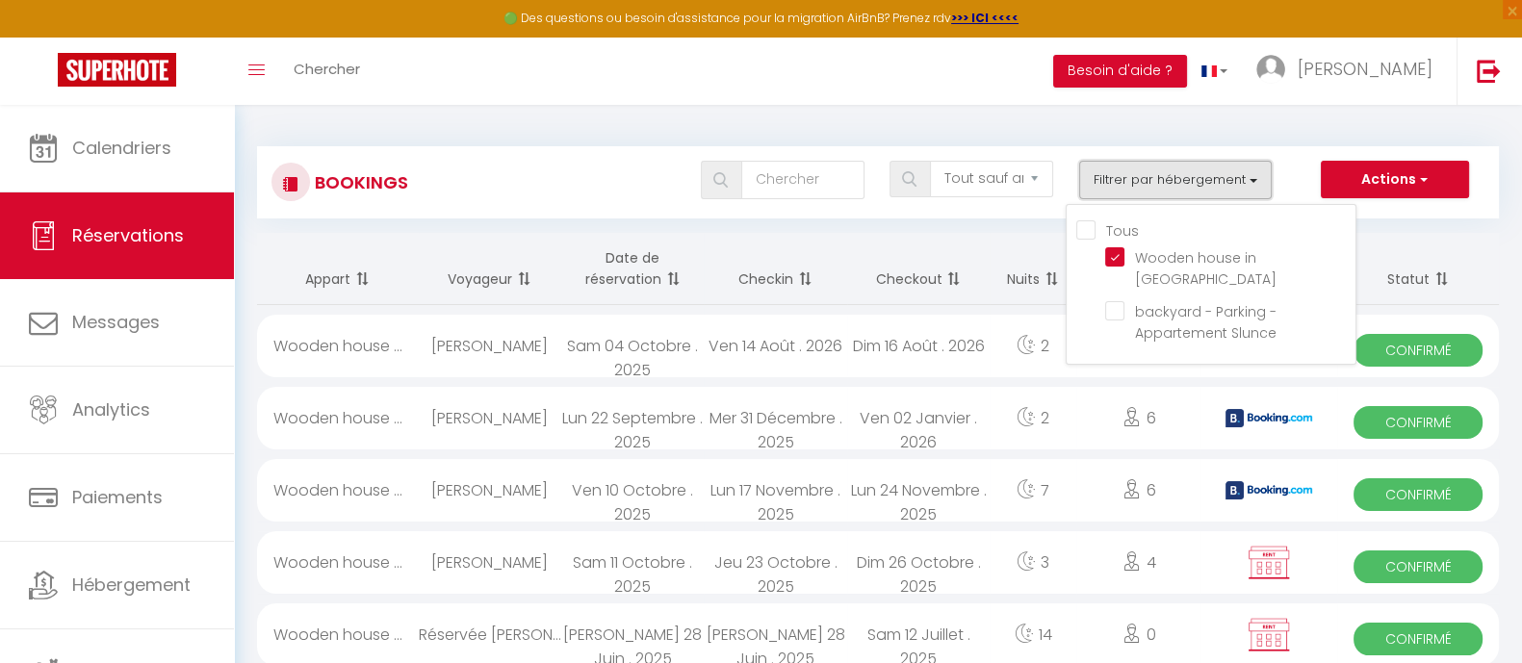
click at [1165, 182] on button "Filtrer par hébergement" at bounding box center [1175, 180] width 193 height 39
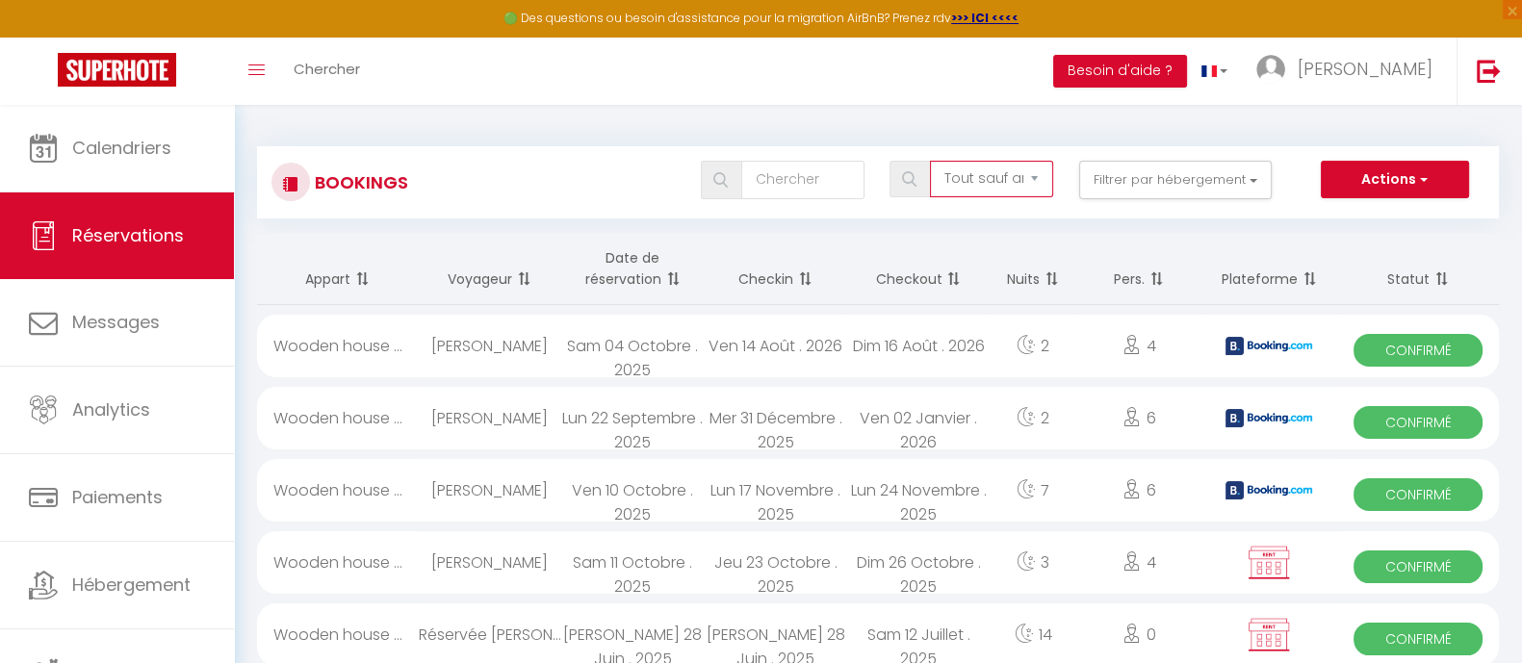
click at [1048, 170] on select "Tous les statuts Annulé Confirmé Non Confirmé Tout sauf annulé No Show Request" at bounding box center [991, 179] width 123 height 37
click at [933, 161] on select "Tous les statuts Annulé Confirmé Non Confirmé Tout sauf annulé No Show Request" at bounding box center [991, 179] width 123 height 37
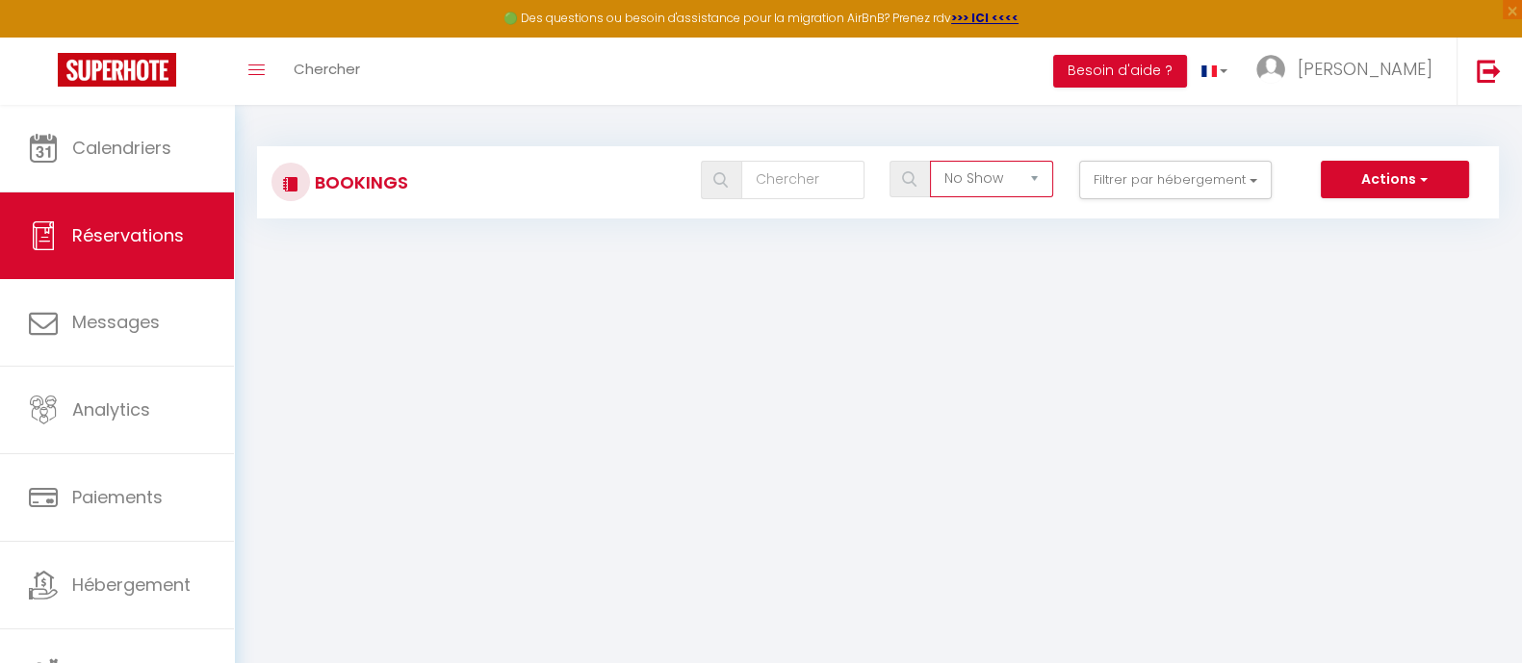
click at [1021, 171] on select "Tous les statuts Annulé Confirmé Non Confirmé Tout sauf annulé No Show Request" at bounding box center [991, 179] width 123 height 37
click at [933, 161] on select "Tous les statuts Annulé Confirmé Non Confirmé Tout sauf annulé No Show Request" at bounding box center [991, 179] width 123 height 37
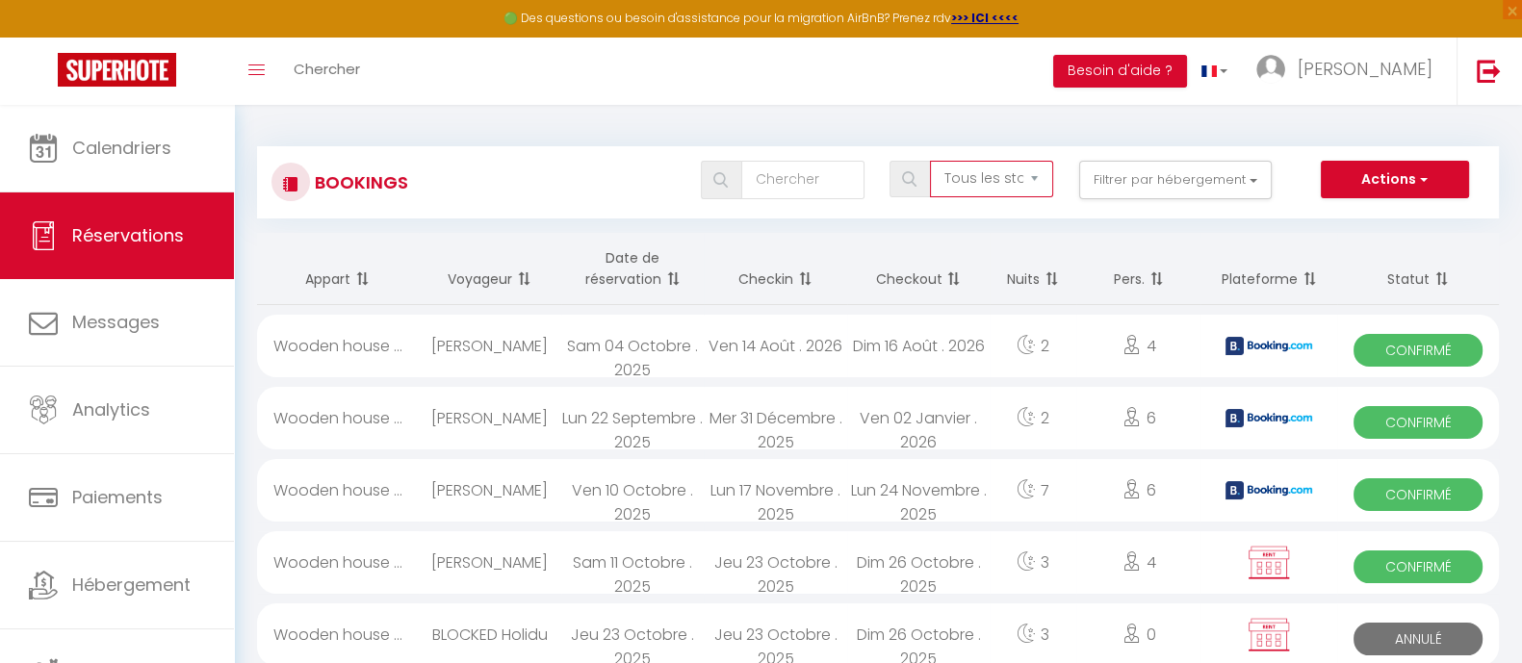
click at [1018, 172] on select "Tous les statuts Annulé Confirmé Non Confirmé Tout sauf annulé No Show Request" at bounding box center [991, 179] width 123 height 37
click at [933, 161] on select "Tous les statuts Annulé Confirmé Non Confirmé Tout sauf annulé No Show Request" at bounding box center [991, 179] width 123 height 37
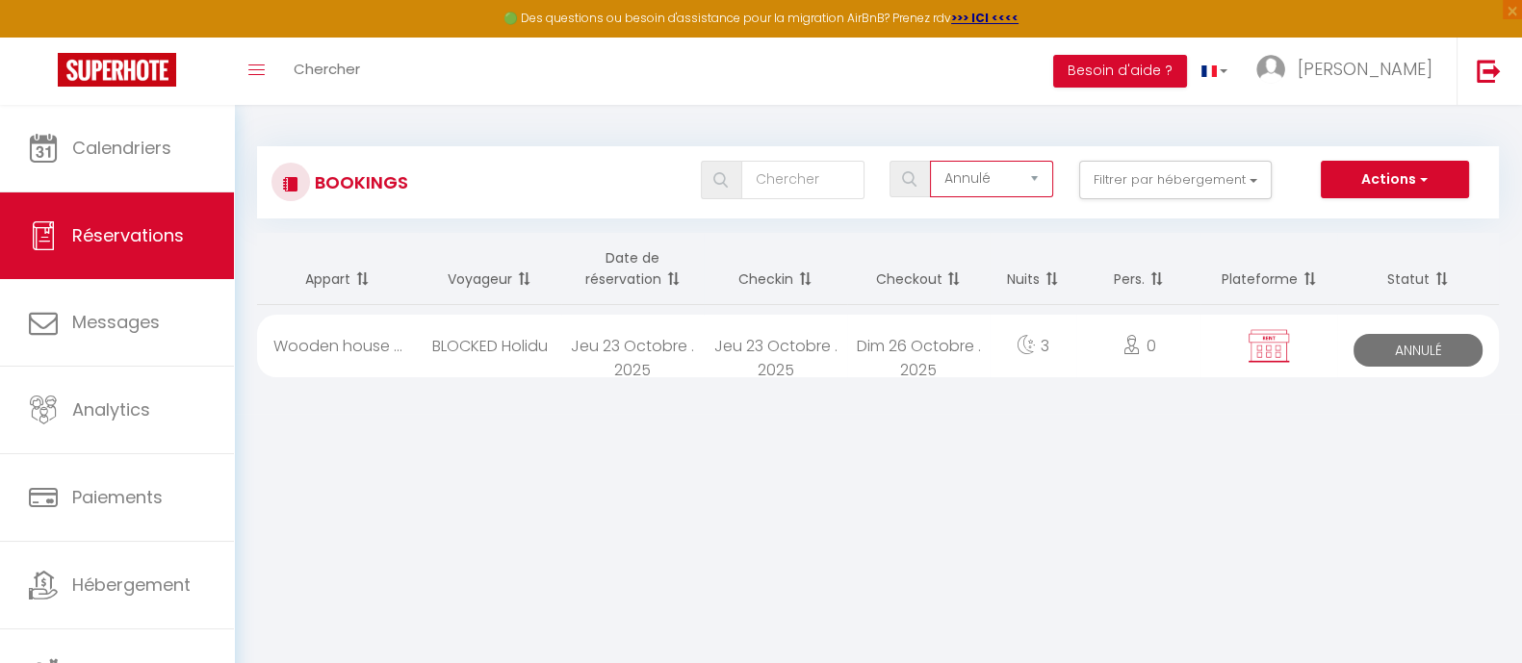
click at [1013, 171] on select "Tous les statuts Annulé Confirmé Non Confirmé Tout sauf annulé No Show Request" at bounding box center [991, 179] width 123 height 37
click at [933, 161] on select "Tous les statuts Annulé Confirmé Non Confirmé Tout sauf annulé No Show Request" at bounding box center [991, 179] width 123 height 37
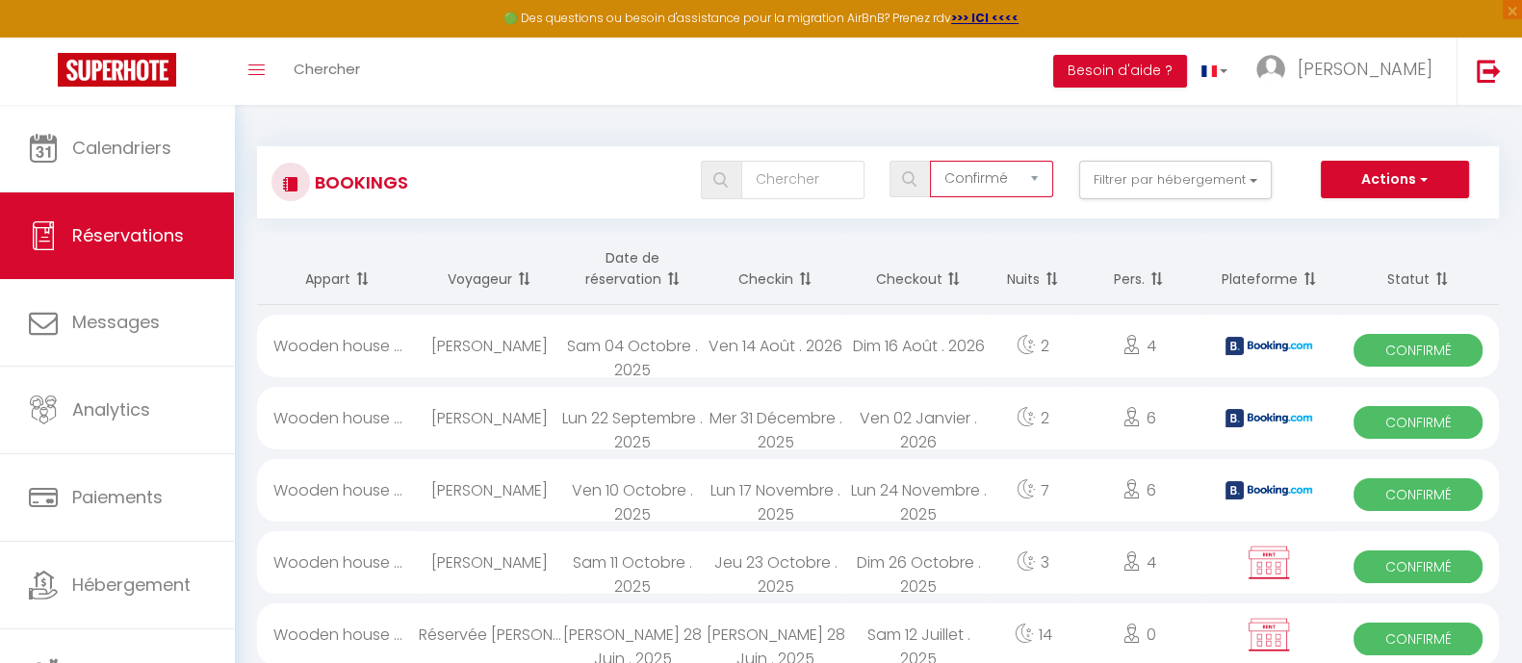
click at [1040, 175] on select "Tous les statuts Annulé Confirmé Non Confirmé Tout sauf annulé No Show Request" at bounding box center [991, 179] width 123 height 37
click at [933, 161] on select "Tous les statuts Annulé Confirmé Non Confirmé Tout sauf annulé No Show Request" at bounding box center [991, 179] width 123 height 37
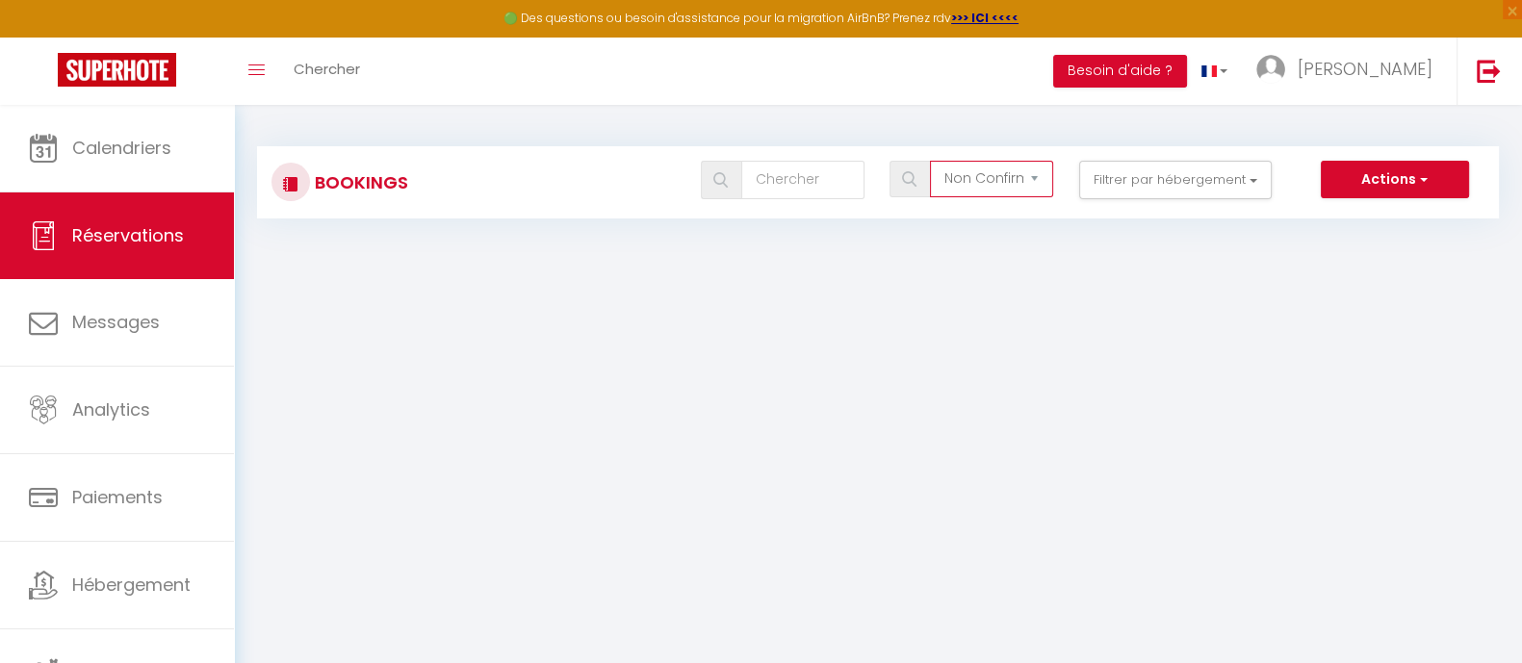
click at [1031, 172] on select "Tous les statuts Annulé Confirmé Non Confirmé Tout sauf annulé No Show Request" at bounding box center [991, 179] width 123 height 37
click at [933, 161] on select "Tous les statuts Annulé Confirmé Non Confirmé Tout sauf annulé No Show Request" at bounding box center [991, 179] width 123 height 37
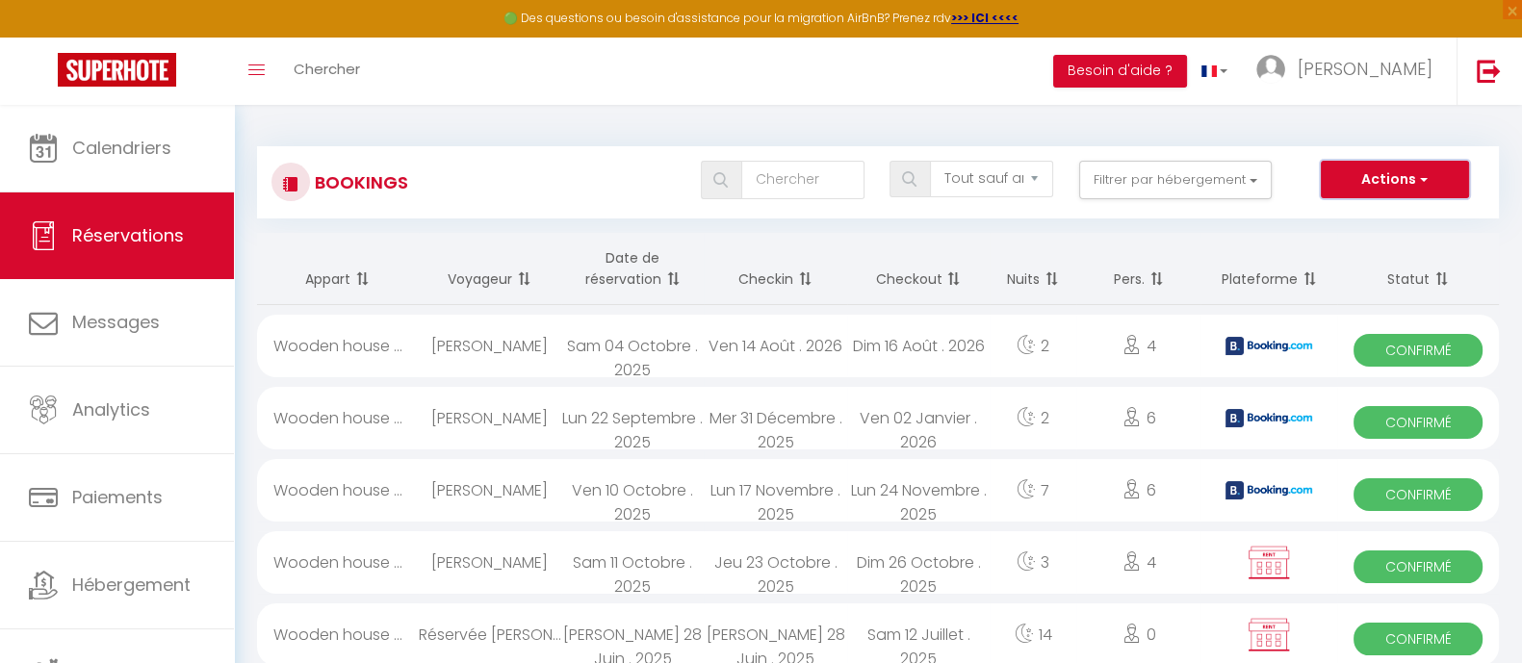
click at [1411, 176] on button "Actions" at bounding box center [1395, 180] width 148 height 39
click at [111, 232] on span "Réservations" at bounding box center [128, 235] width 112 height 24
click at [371, 280] on th "Appart" at bounding box center [338, 269] width 162 height 72
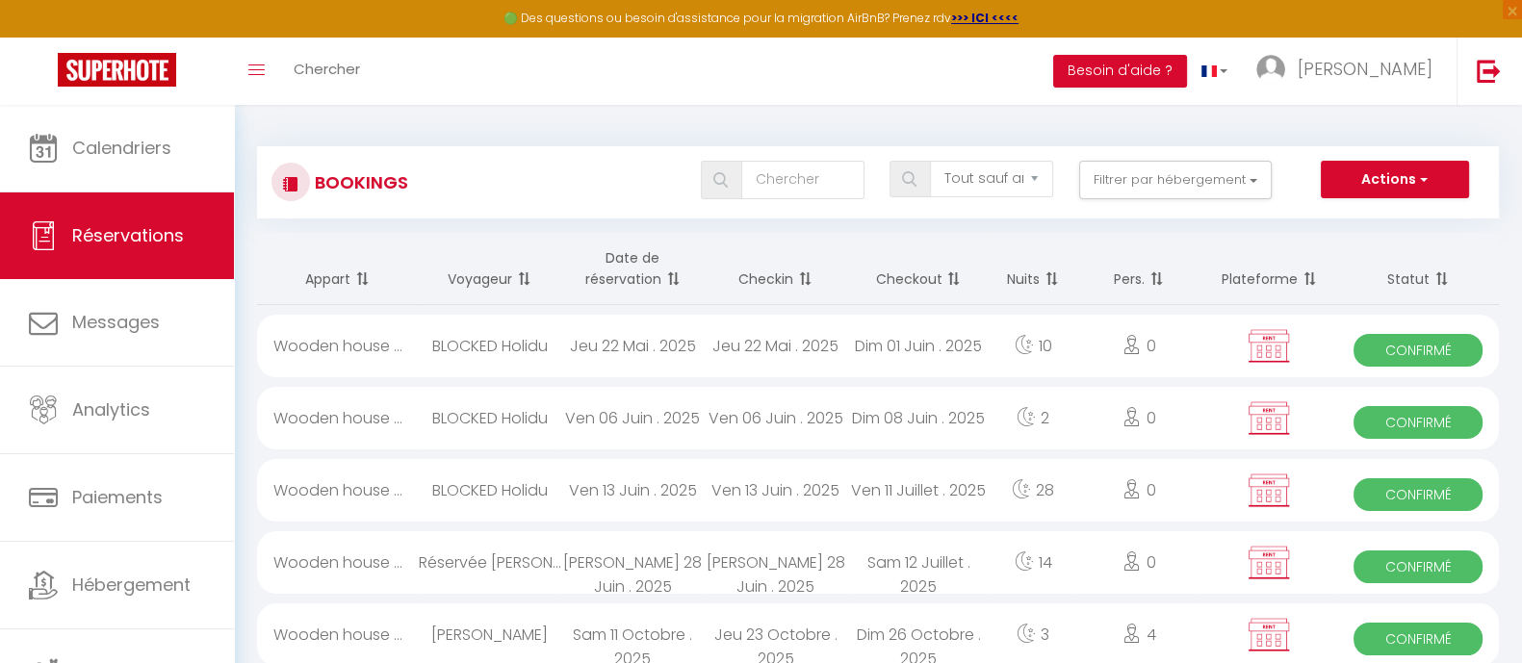
click at [651, 270] on th "Date de réservation" at bounding box center [632, 269] width 142 height 72
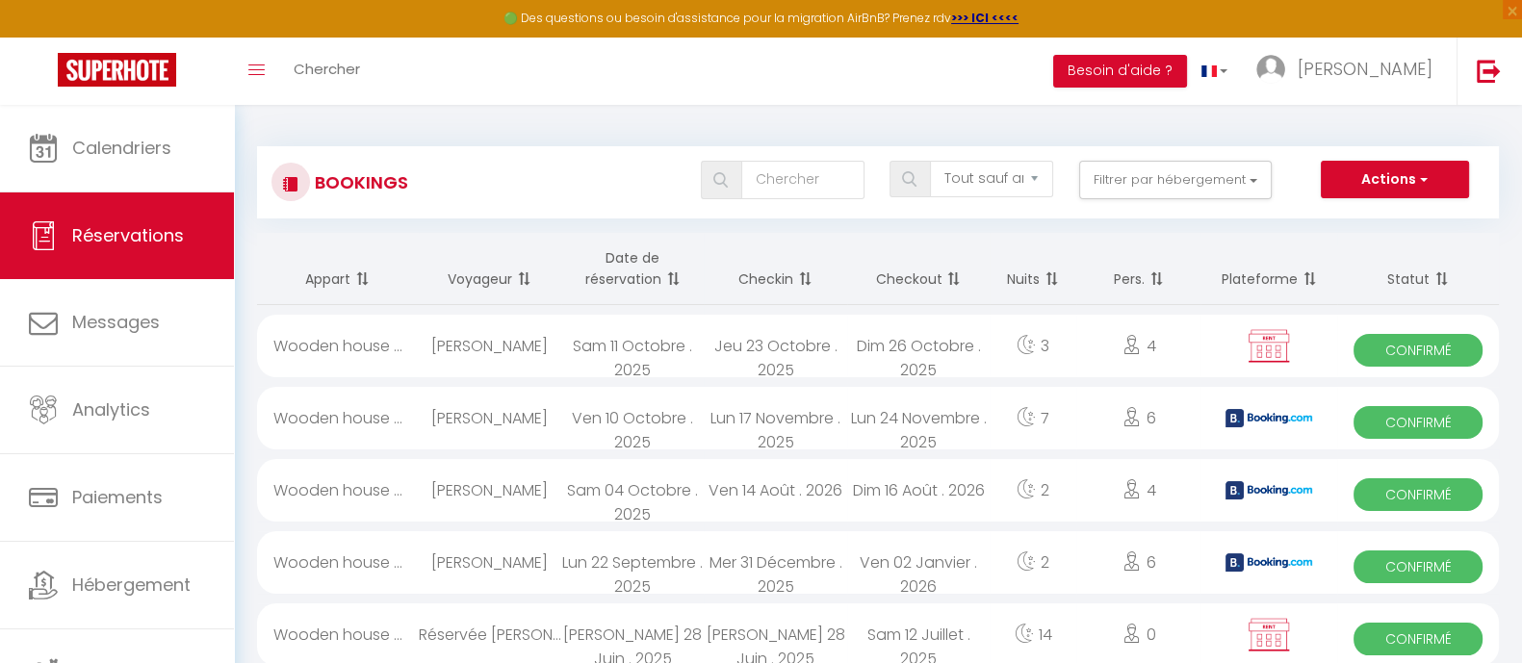
click at [801, 270] on span at bounding box center [802, 279] width 19 height 39
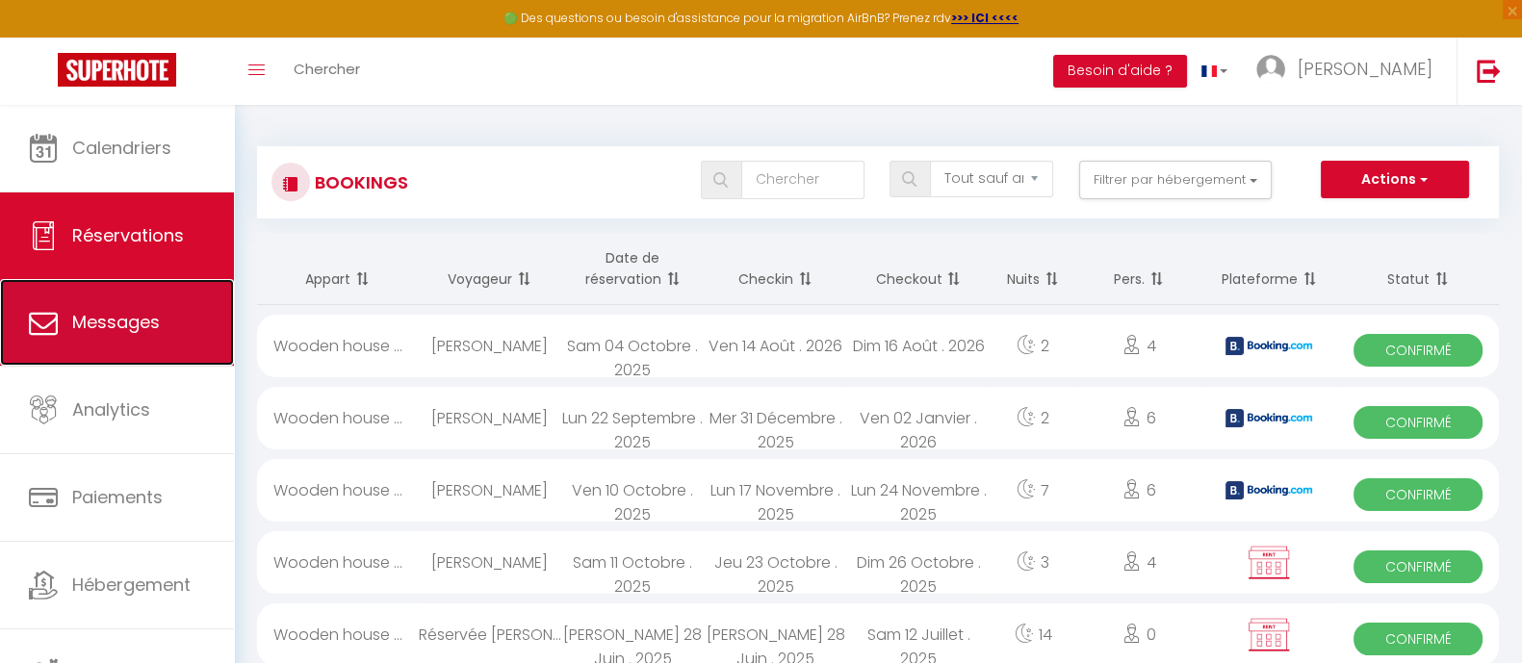
click at [99, 324] on span "Messages" at bounding box center [116, 322] width 88 height 24
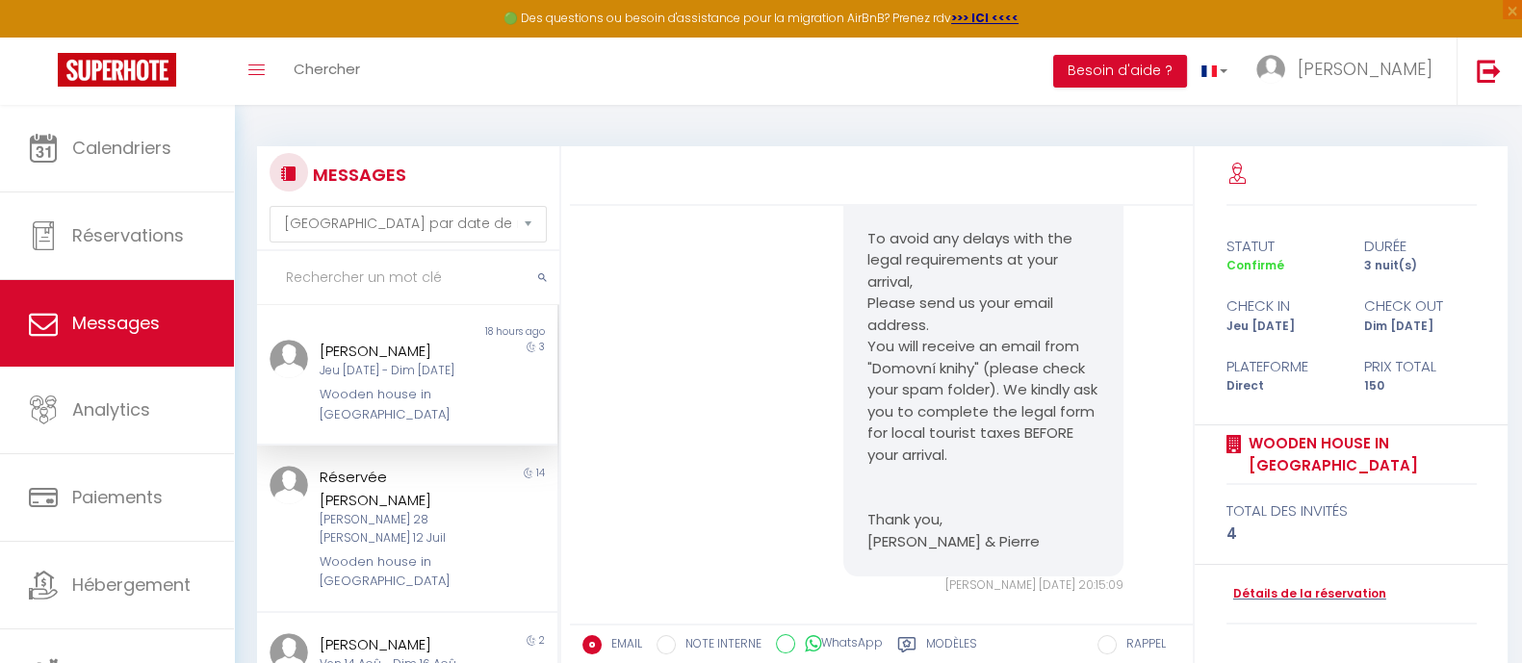
scroll to position [284, 0]
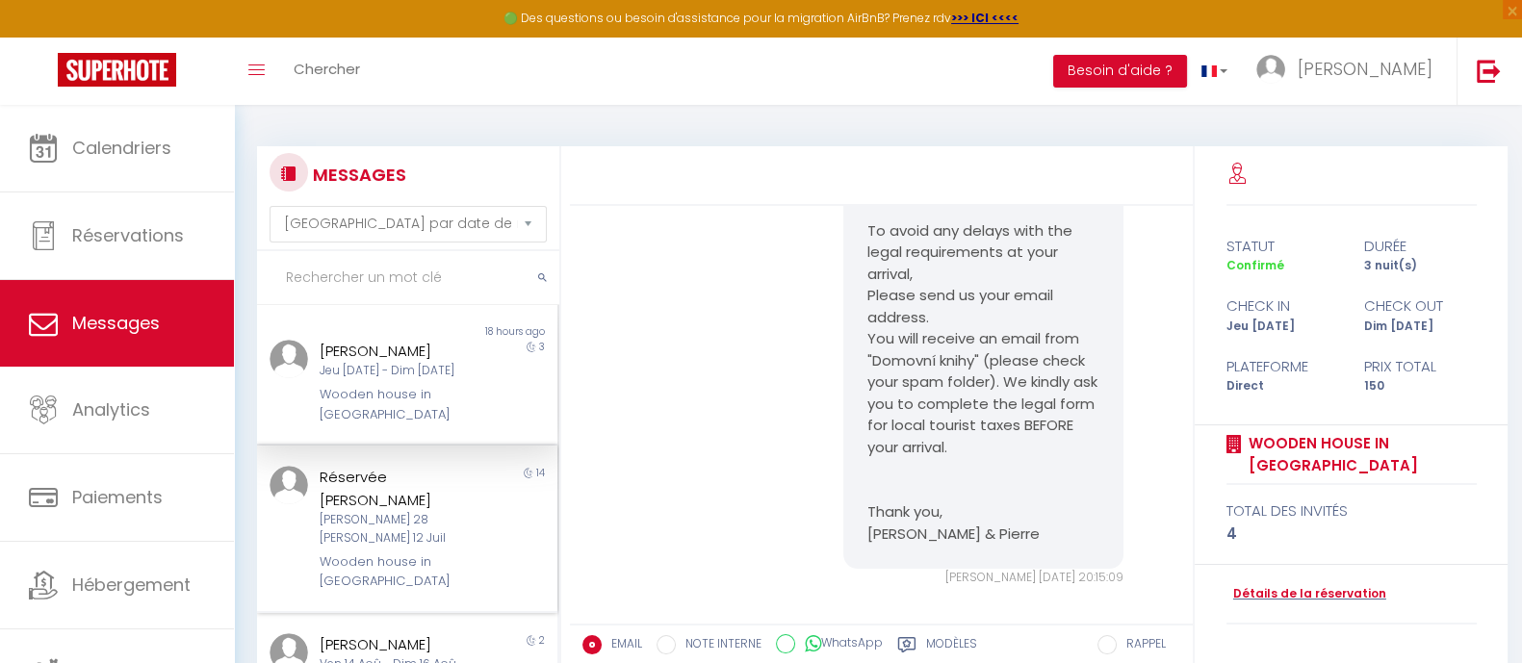
click at [392, 484] on div "Réservée [PERSON_NAME]" at bounding box center [395, 488] width 150 height 45
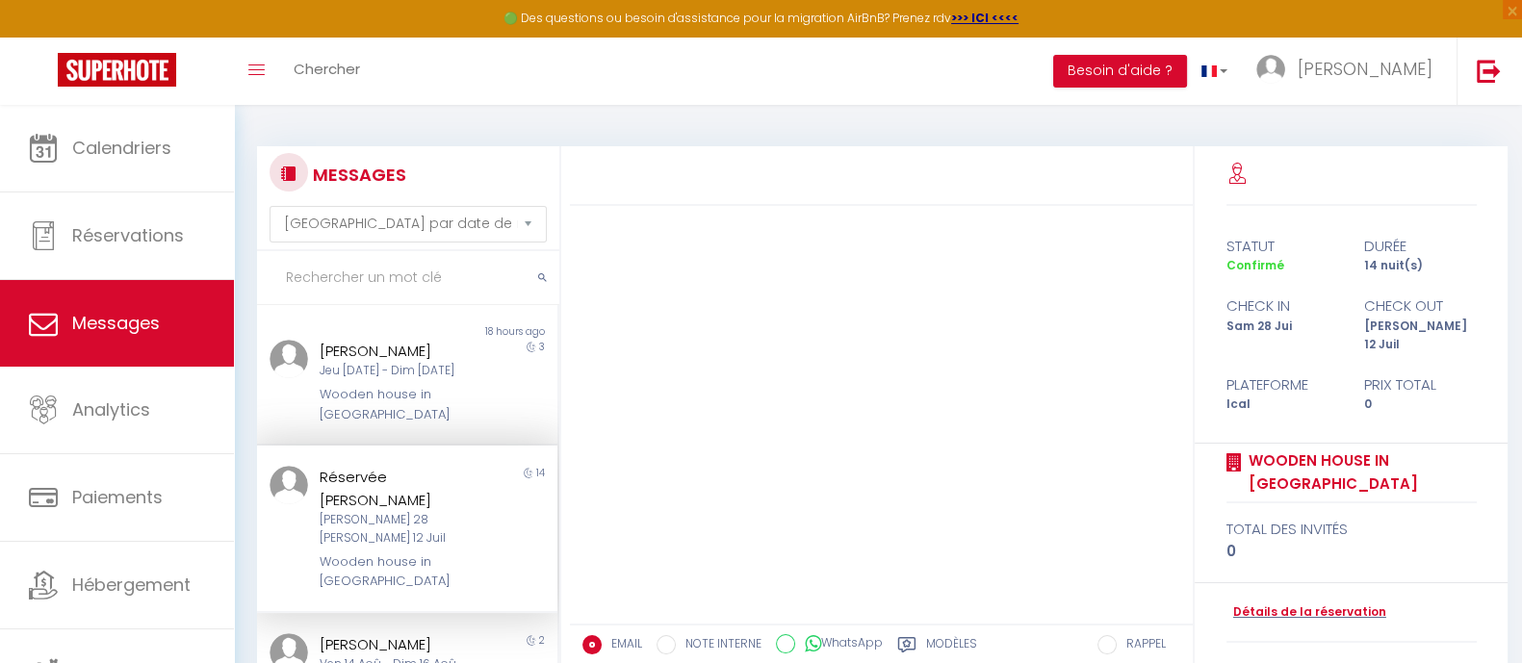
scroll to position [240, 0]
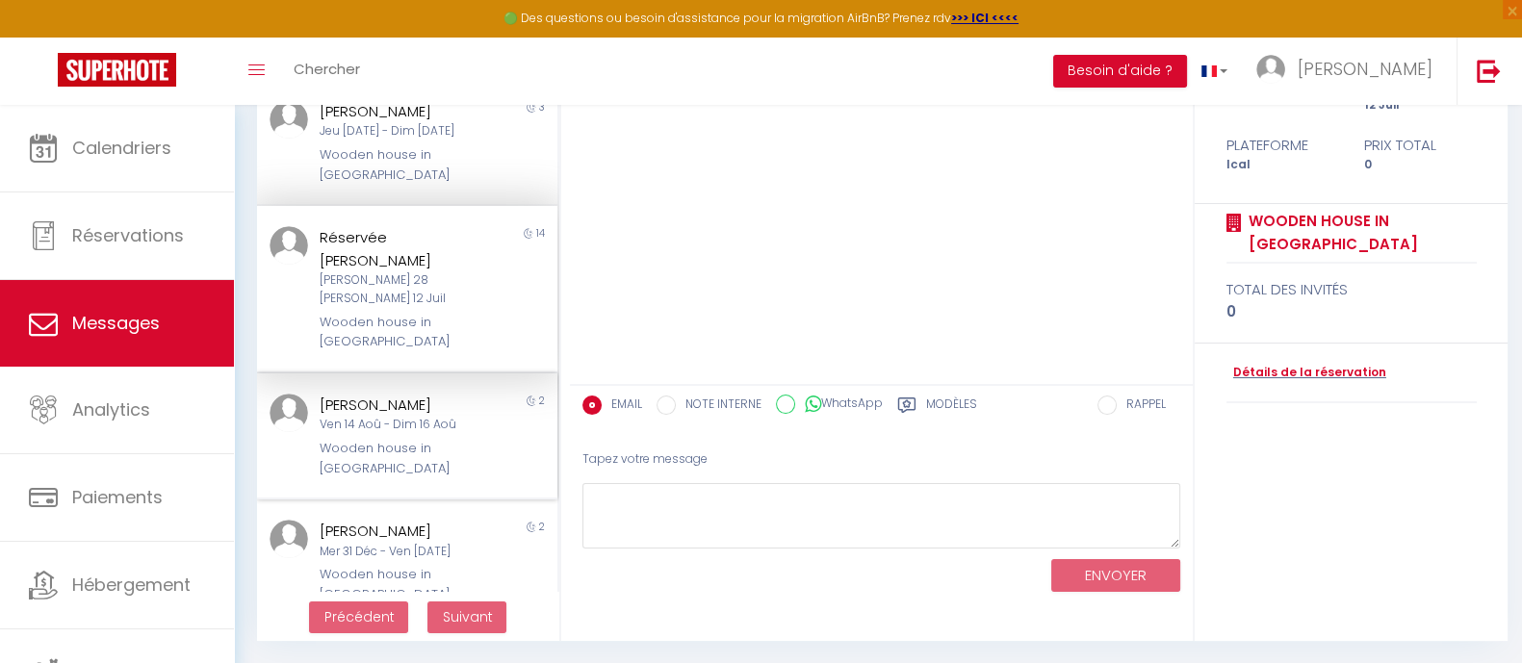
click at [383, 395] on div "Martin Machac Ven 14 Aoû - Dim 16 Aoû Wooden house in Vysočina" at bounding box center [394, 436] width 175 height 85
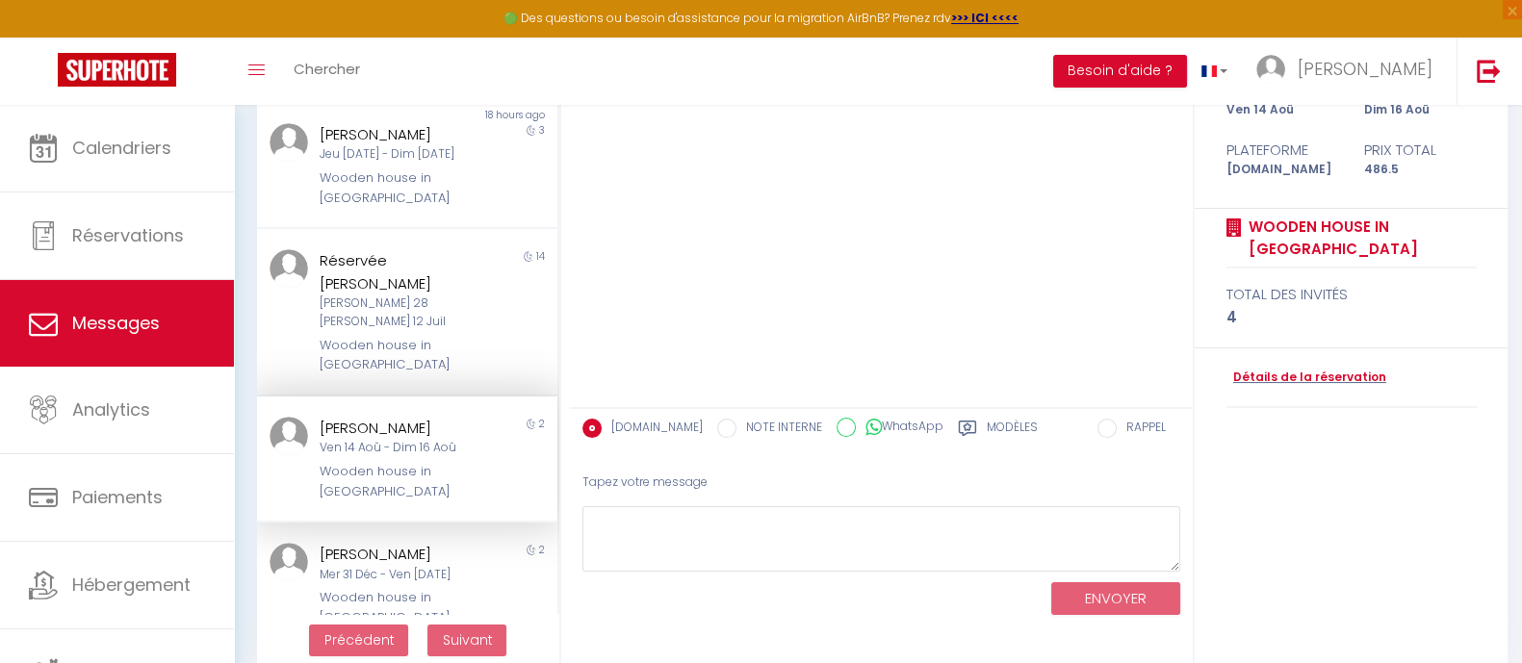
scroll to position [240, 0]
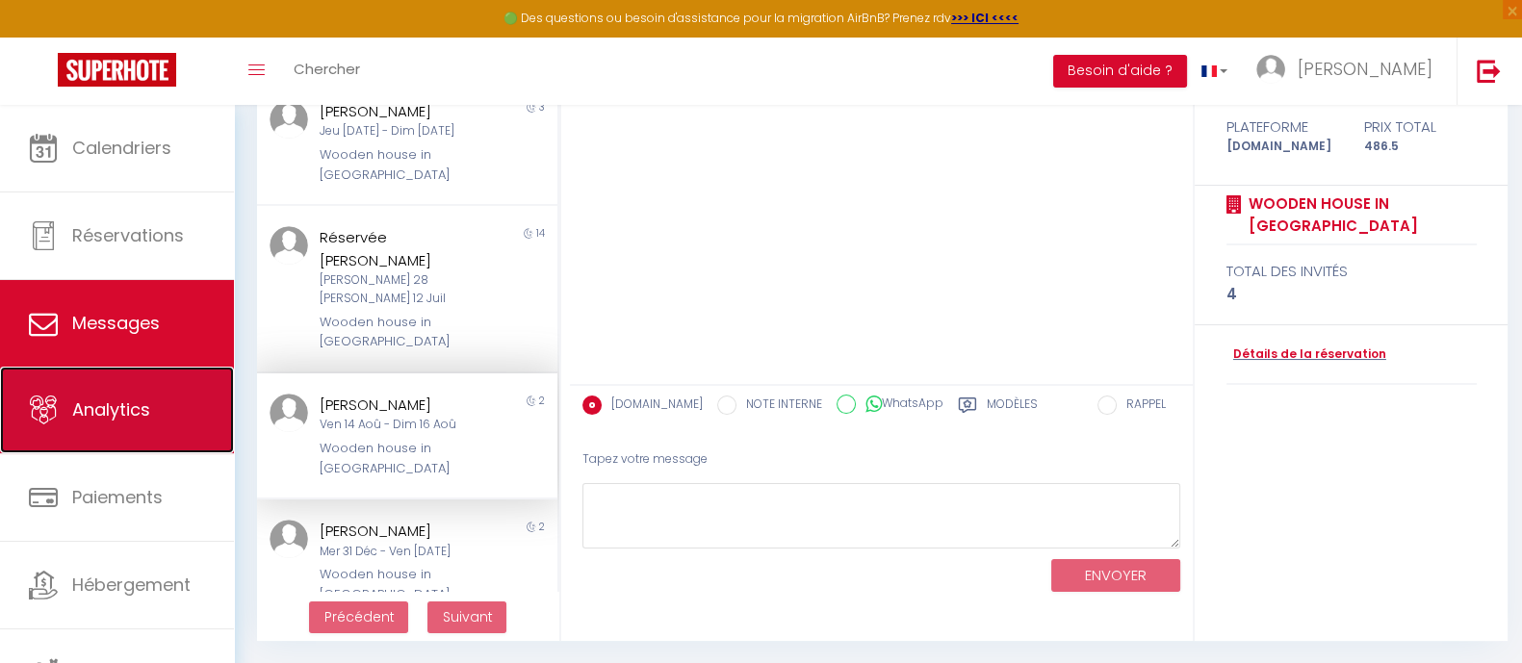
click at [110, 398] on span "Analytics" at bounding box center [111, 410] width 78 height 24
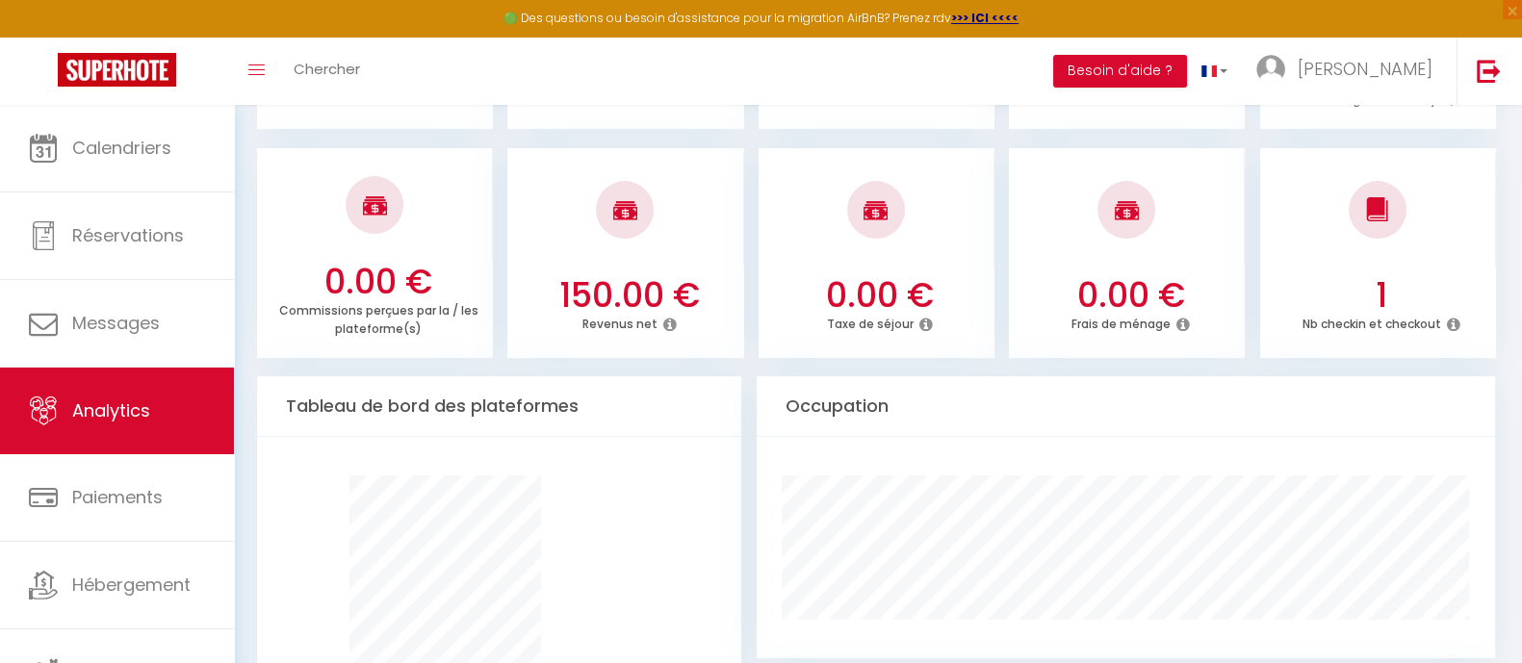
scroll to position [841, 0]
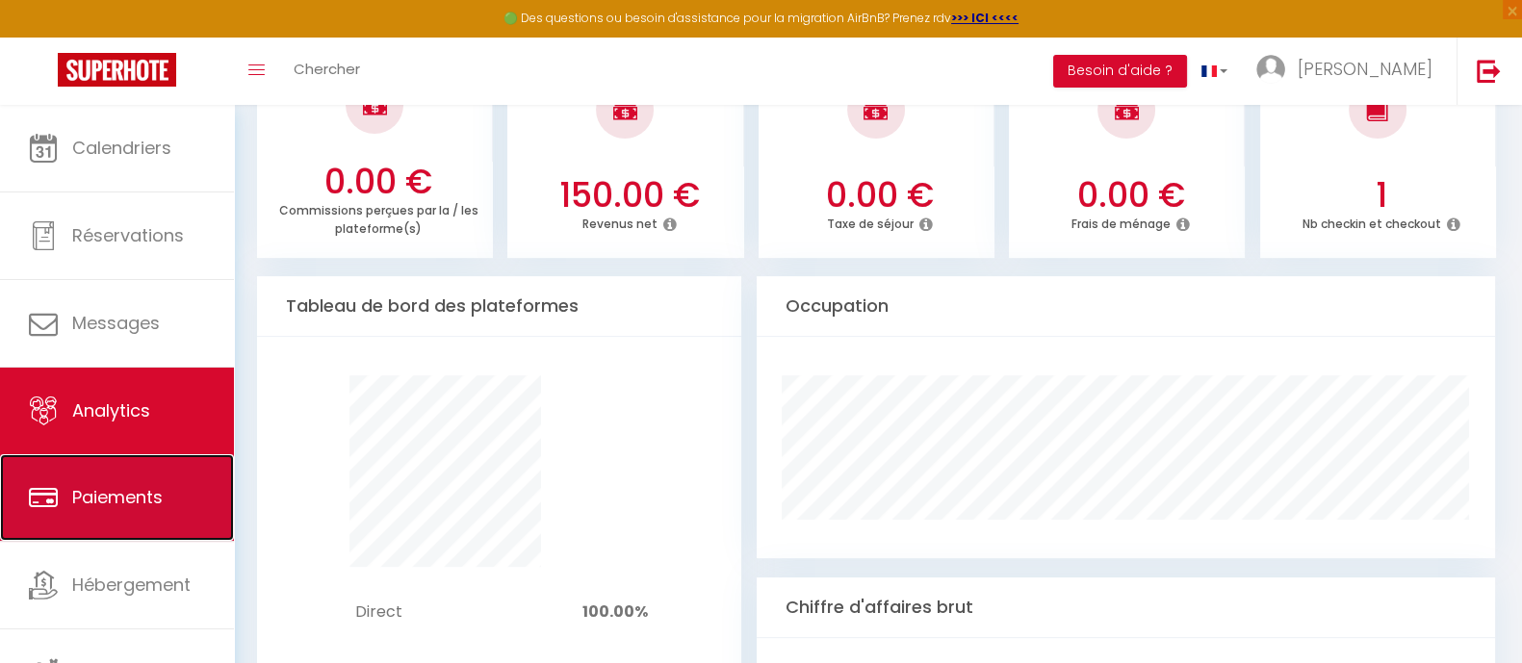
click at [143, 478] on link "Paiements" at bounding box center [117, 497] width 234 height 87
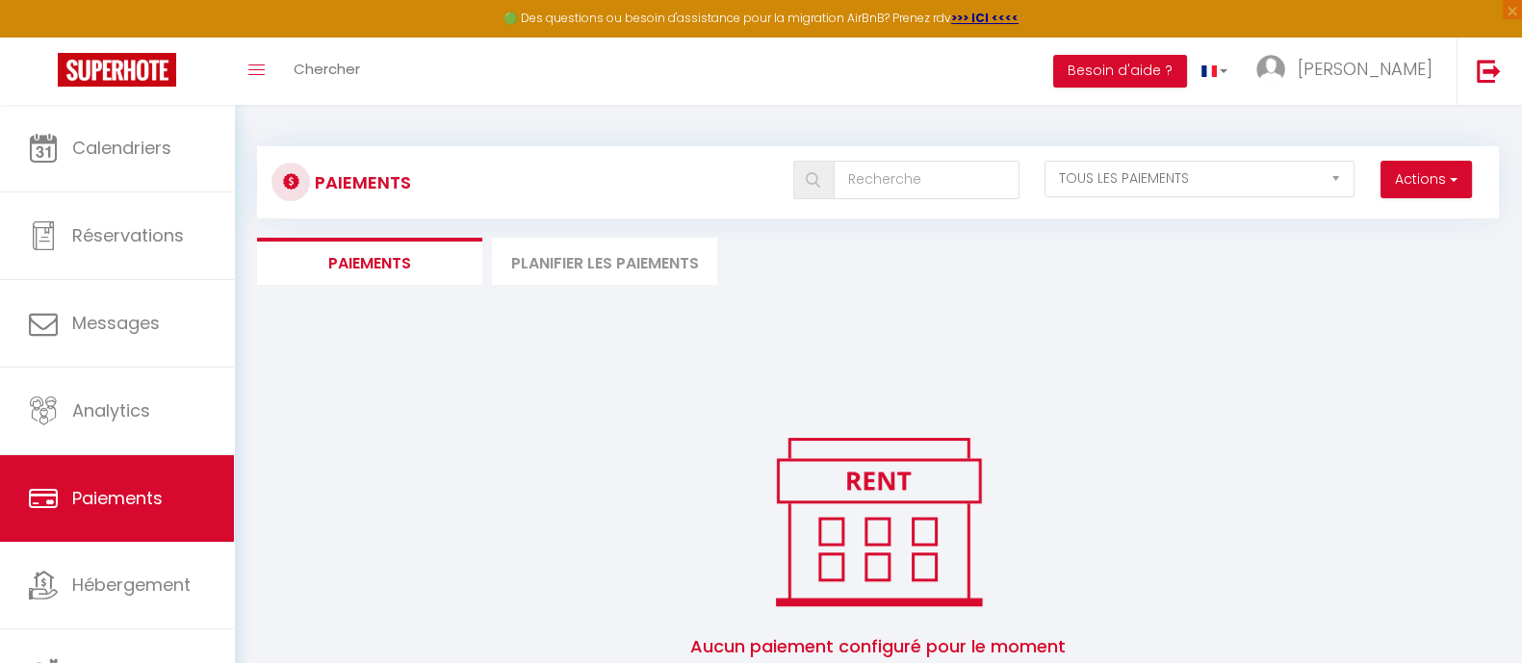
click at [616, 262] on li "Planifier les paiements" at bounding box center [604, 261] width 225 height 47
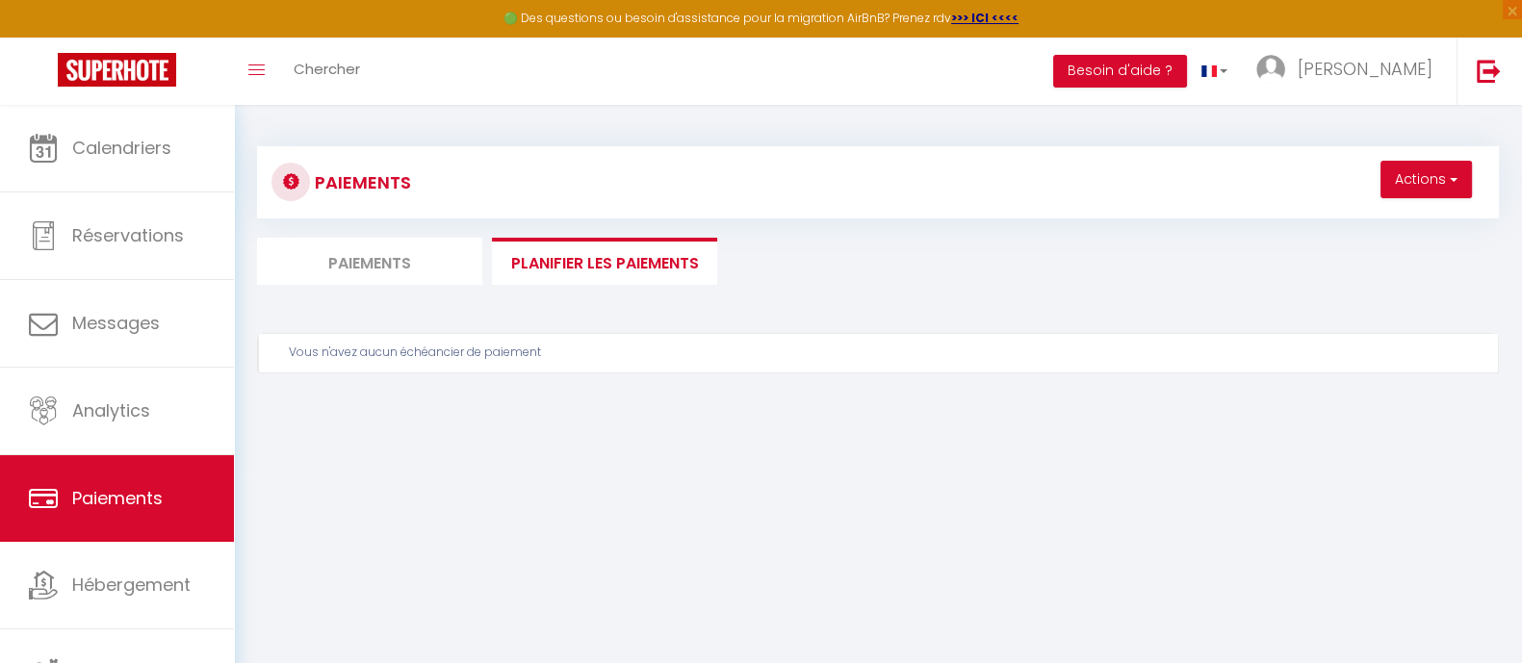
click at [373, 257] on li "Paiements" at bounding box center [369, 261] width 225 height 47
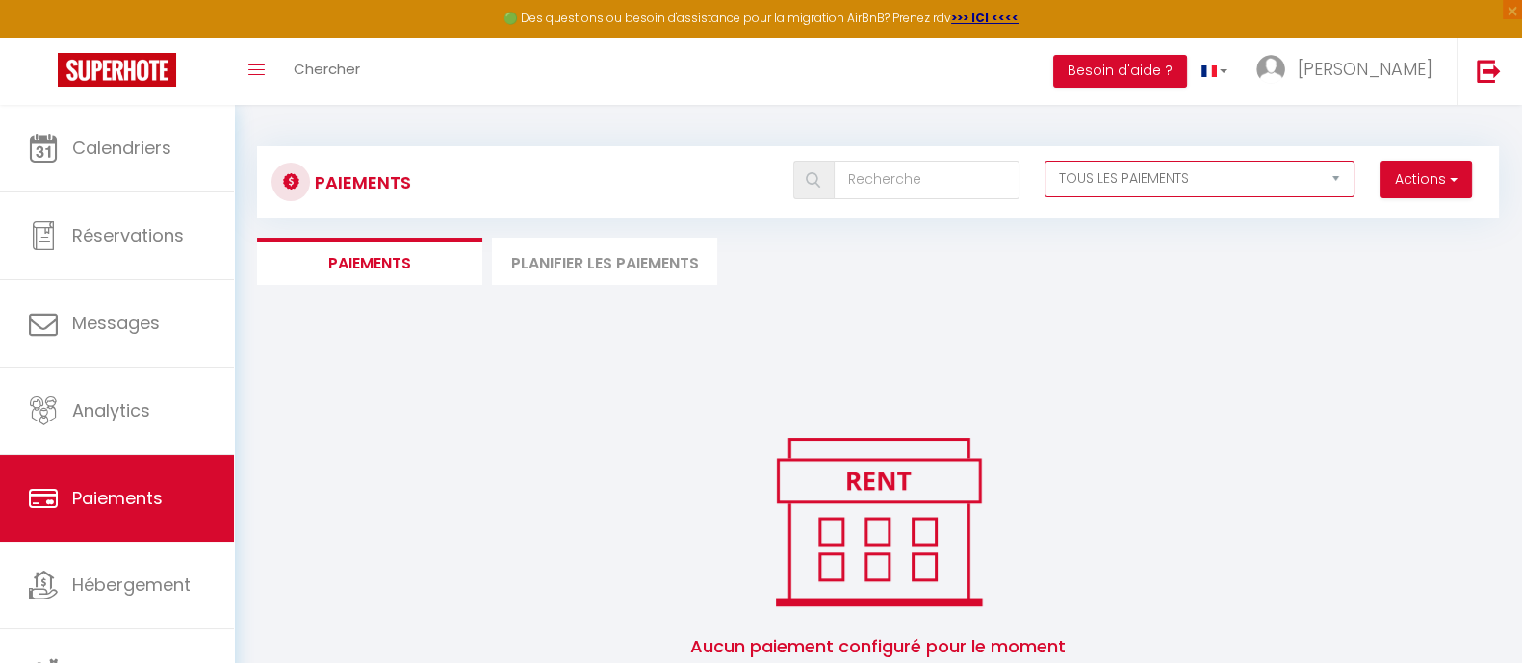
click at [1233, 179] on select "EN ATTENTE PAYÉ TOUS LES PAIEMENTS" at bounding box center [1199, 179] width 310 height 37
click at [702, 309] on div "Paiements Actions Créer nouveau lien paiement Créer nouveau lien caution EN ATT…" at bounding box center [878, 423] width 1242 height 590
click at [900, 155] on div "Paiements Actions Créer nouveau lien paiement Créer nouveau lien caution EN ATT…" at bounding box center [878, 182] width 1242 height 72
click at [895, 170] on input "text" at bounding box center [927, 180] width 186 height 39
click at [414, 417] on div "Paiements Actions Créer nouveau lien paiement Créer nouveau lien caution EN ATT…" at bounding box center [878, 423] width 1242 height 590
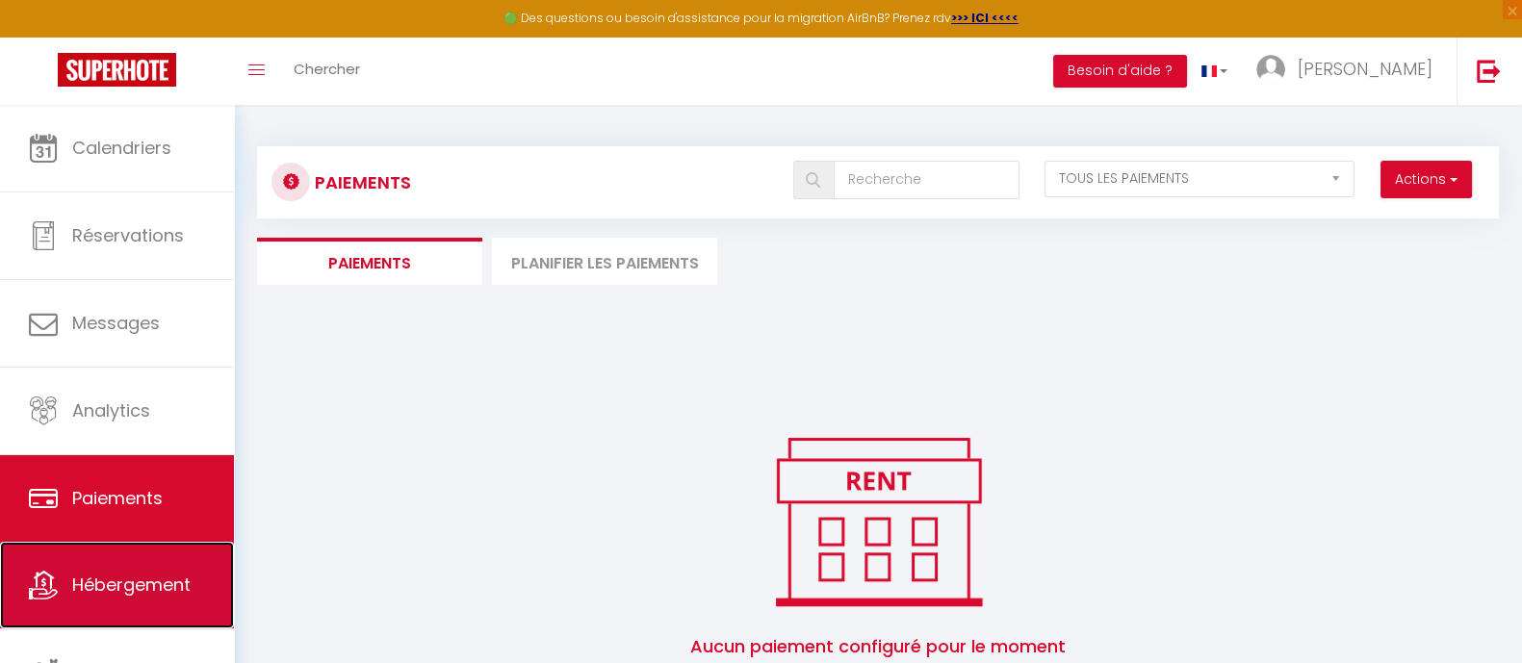
click at [110, 574] on span "Hébergement" at bounding box center [131, 585] width 118 height 24
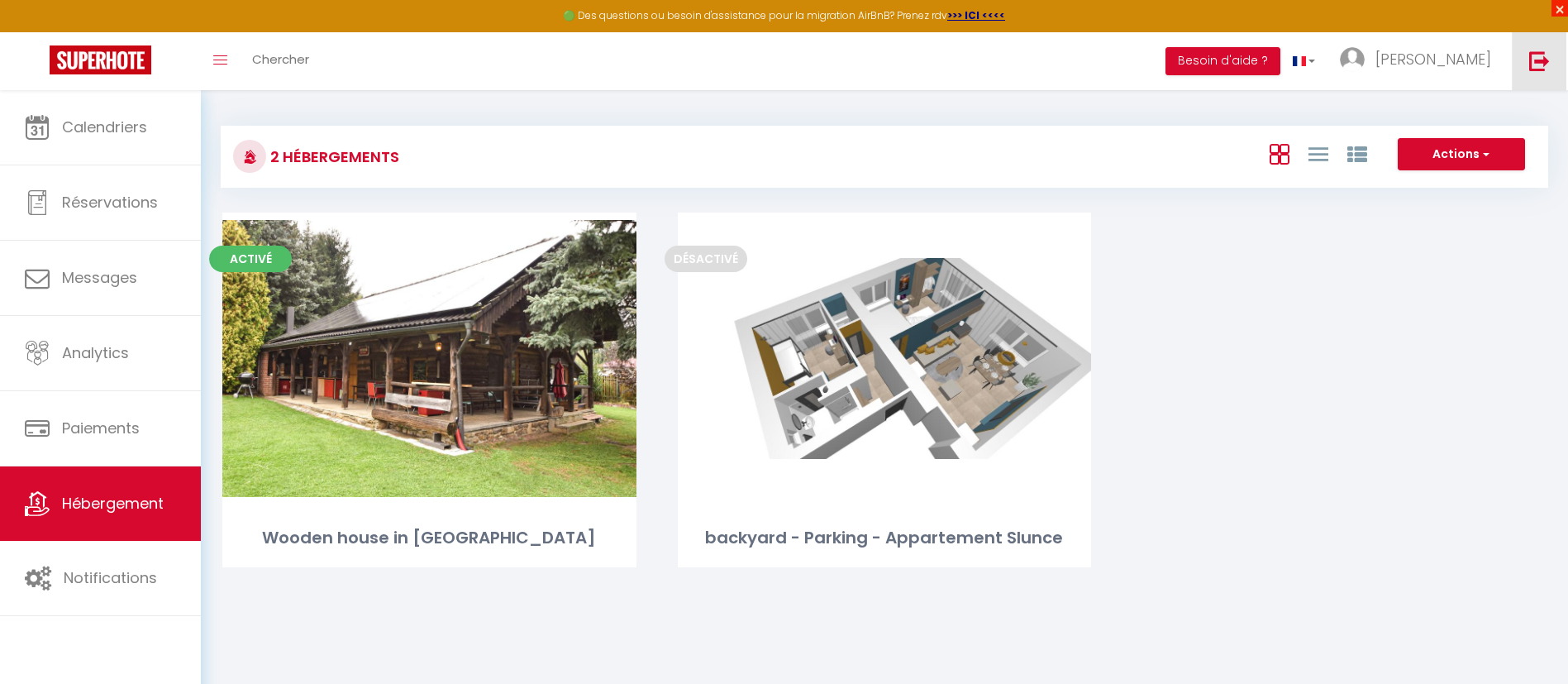
click at [1322, 9] on span "×" at bounding box center [1559, 8] width 16 height 16
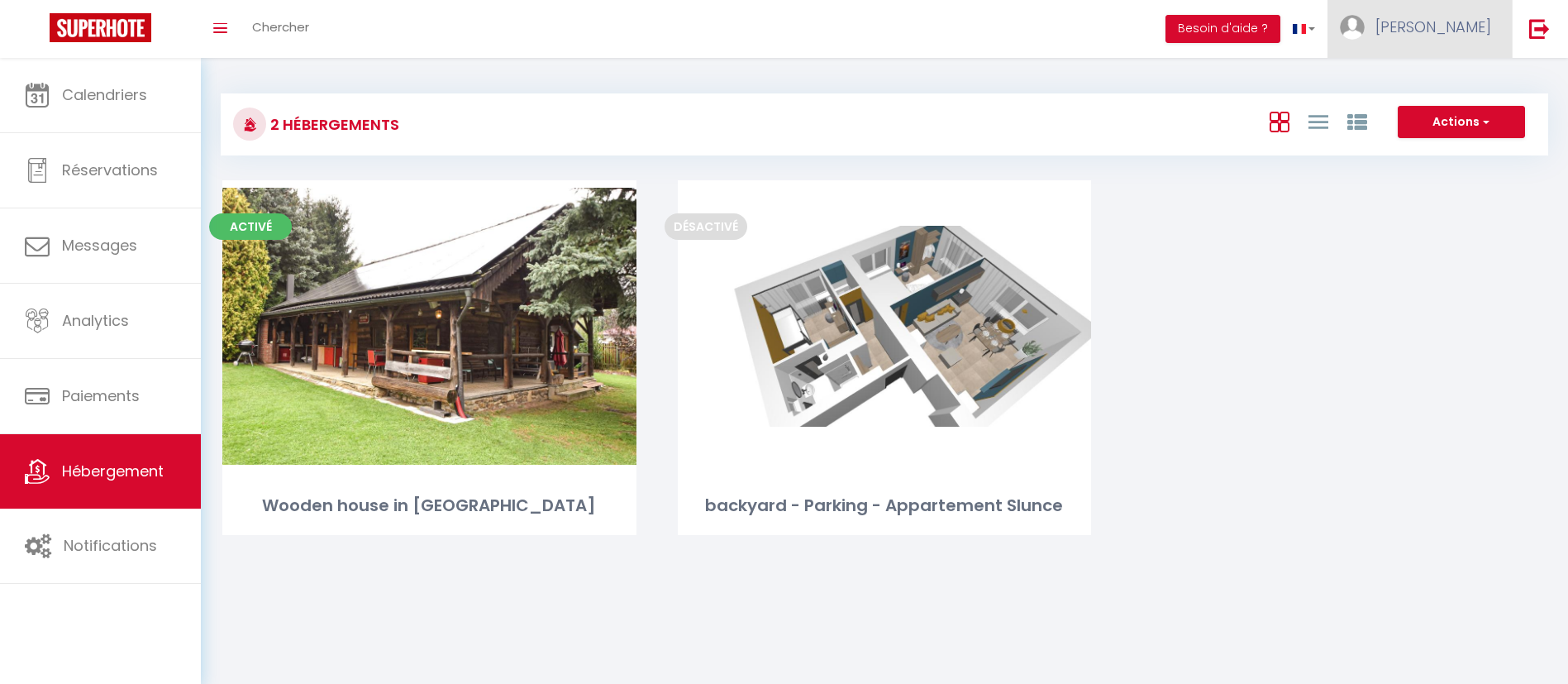
click at [1322, 21] on span "[PERSON_NAME]" at bounding box center [1433, 27] width 116 height 21
click at [1322, 84] on link "Paramètres" at bounding box center [1445, 82] width 122 height 28
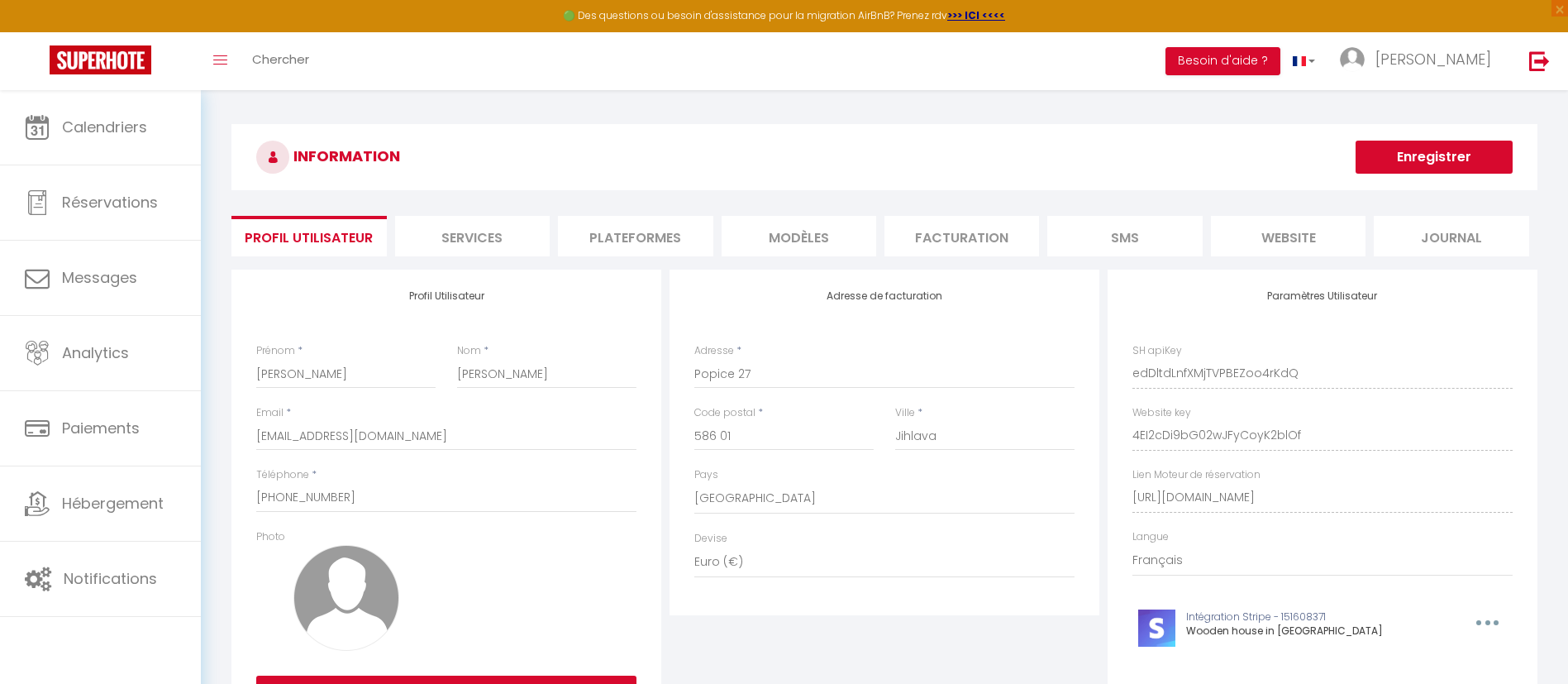
click at [651, 234] on li "Plateformes" at bounding box center [635, 235] width 155 height 40
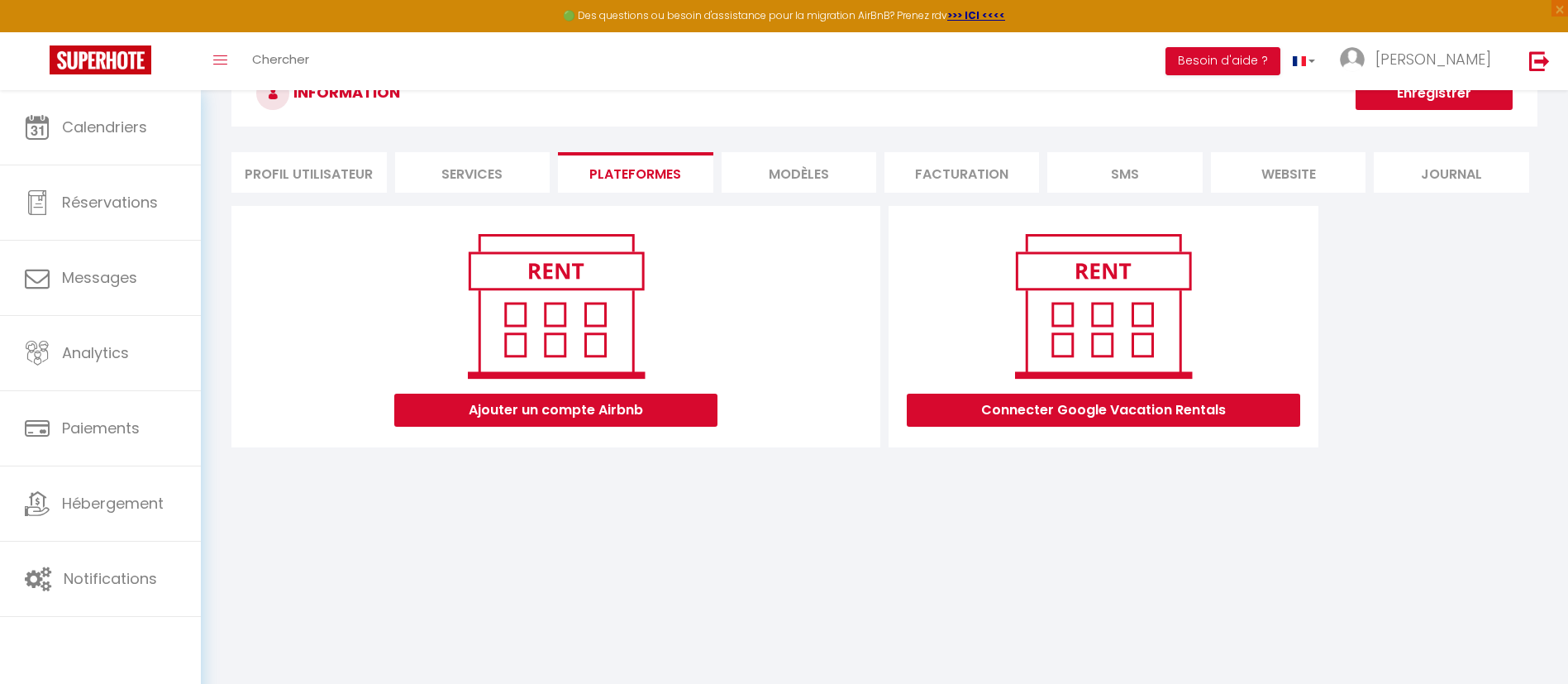
scroll to position [90, 0]
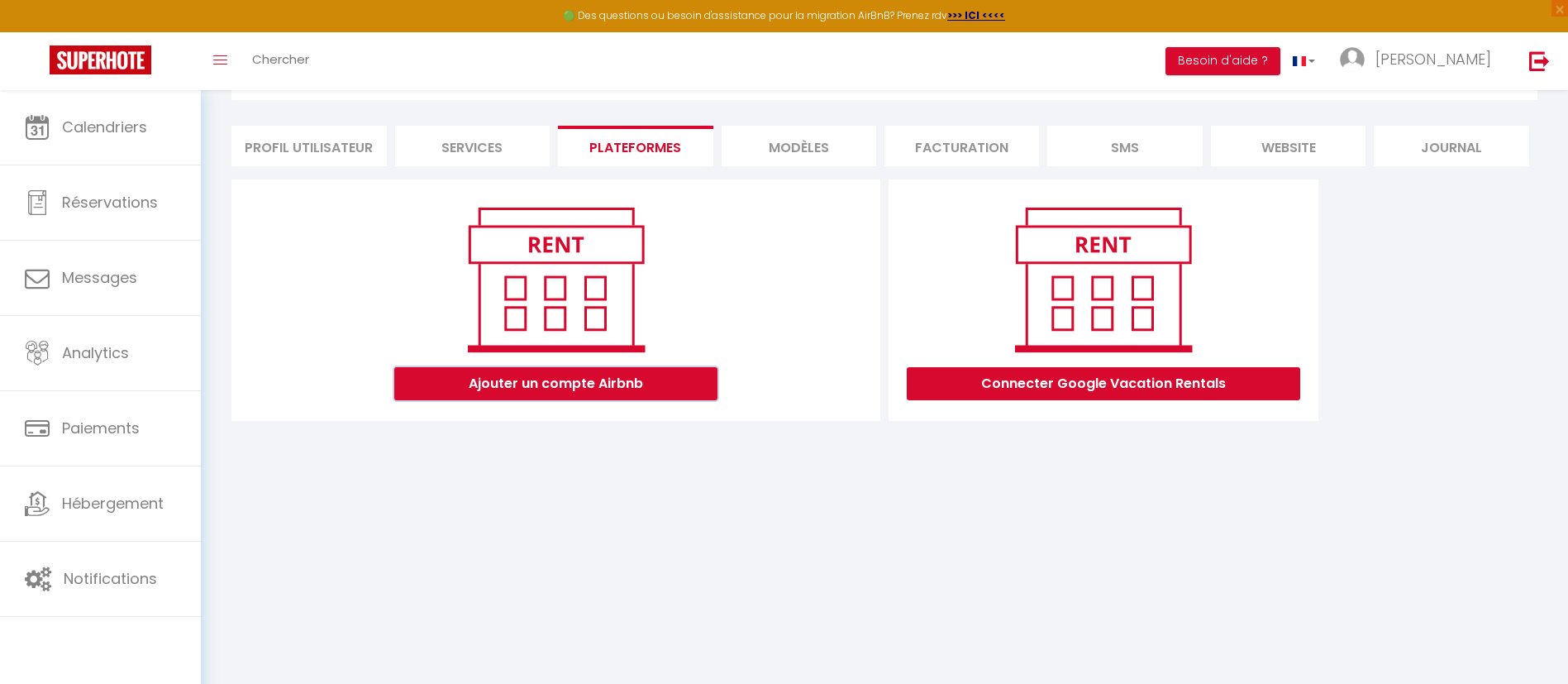
click at [603, 378] on button "Ajouter un compte Airbnb" at bounding box center [556, 383] width 323 height 34
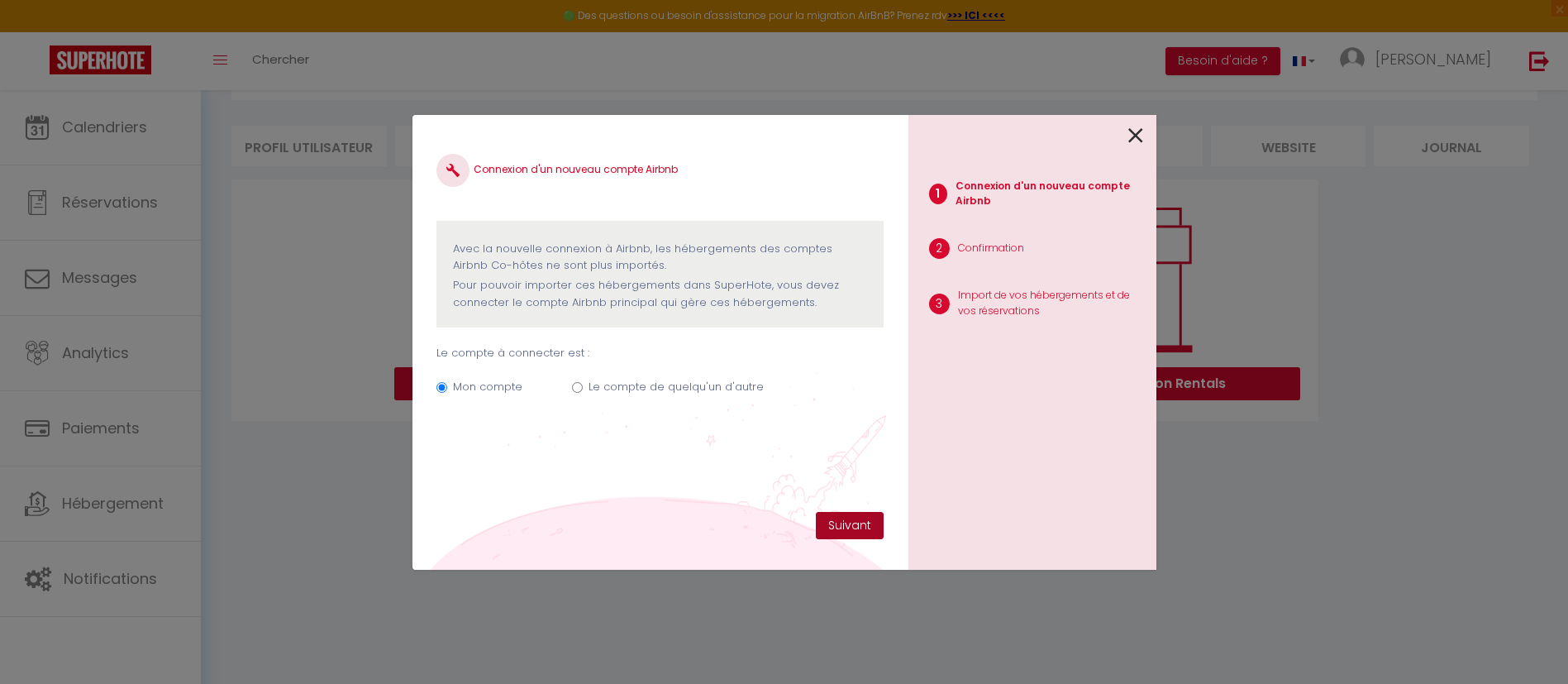
click at [848, 528] on button "Suivant" at bounding box center [849, 526] width 68 height 28
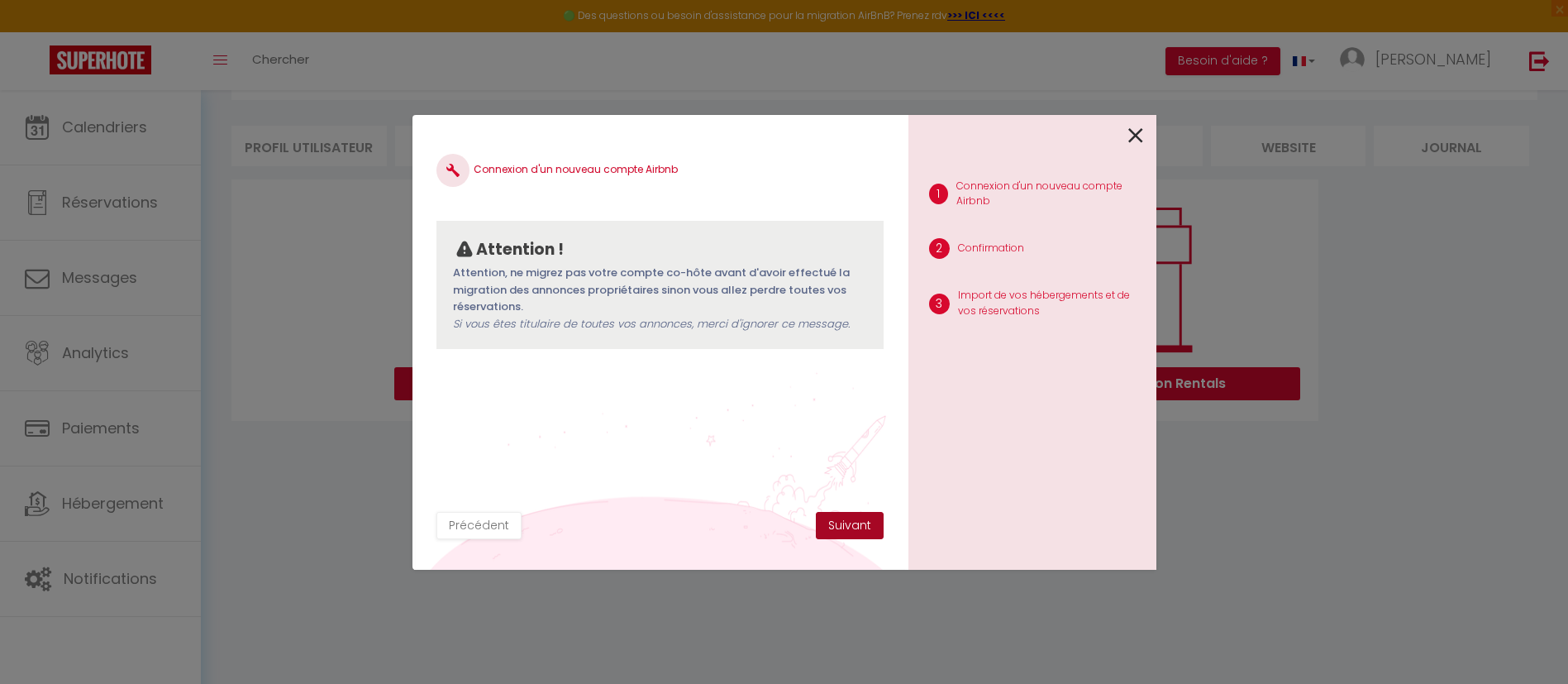
click at [848, 528] on button "Suivant" at bounding box center [849, 526] width 68 height 28
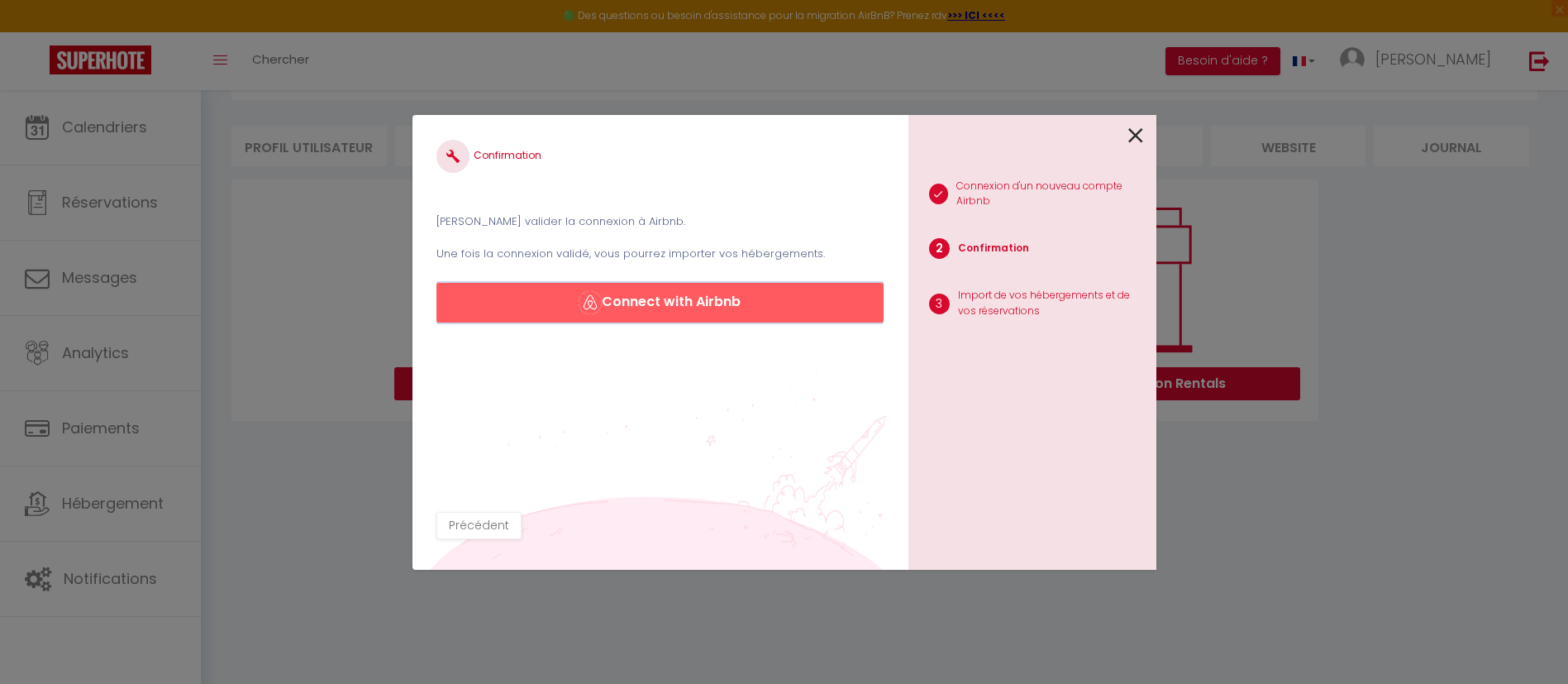
click at [637, 300] on button "Connect with Airbnb" at bounding box center [659, 302] width 447 height 40
click at [673, 300] on button "Connect with Airbnb" at bounding box center [659, 302] width 447 height 40
drag, startPoint x: 1134, startPoint y: 134, endPoint x: 1092, endPoint y: 139, distance: 42.3
click at [1135, 134] on icon at bounding box center [1135, 135] width 15 height 25
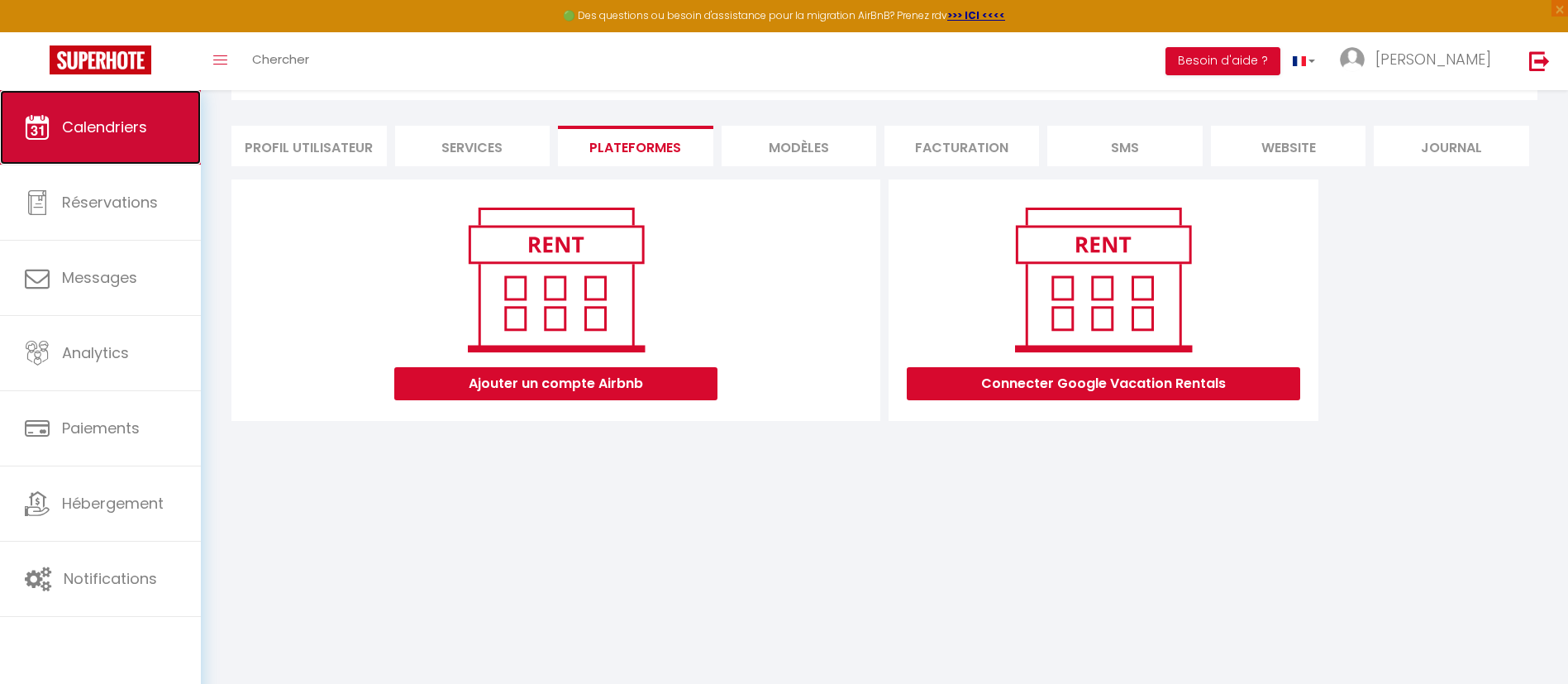
click at [82, 110] on link "Calendriers" at bounding box center [100, 127] width 201 height 75
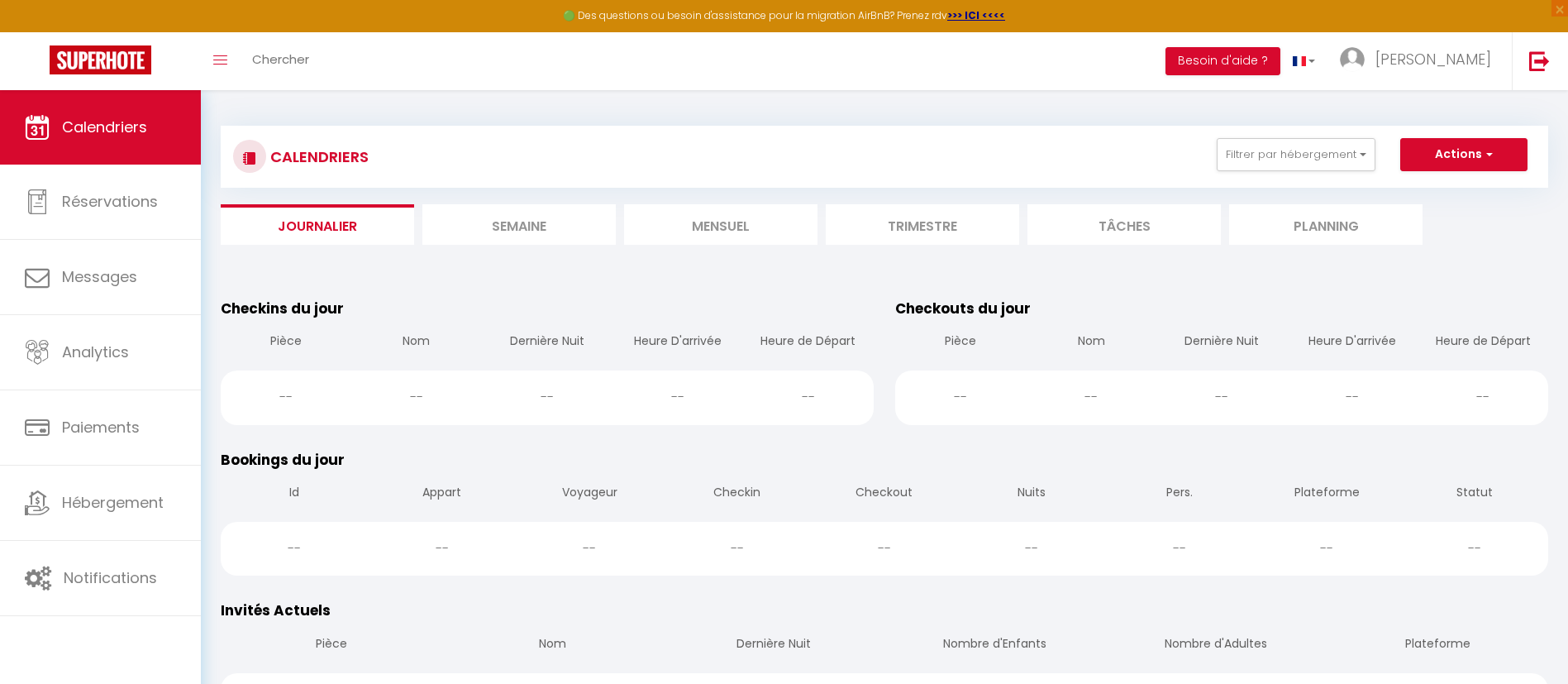
click at [501, 215] on li "Semaine" at bounding box center [519, 224] width 193 height 40
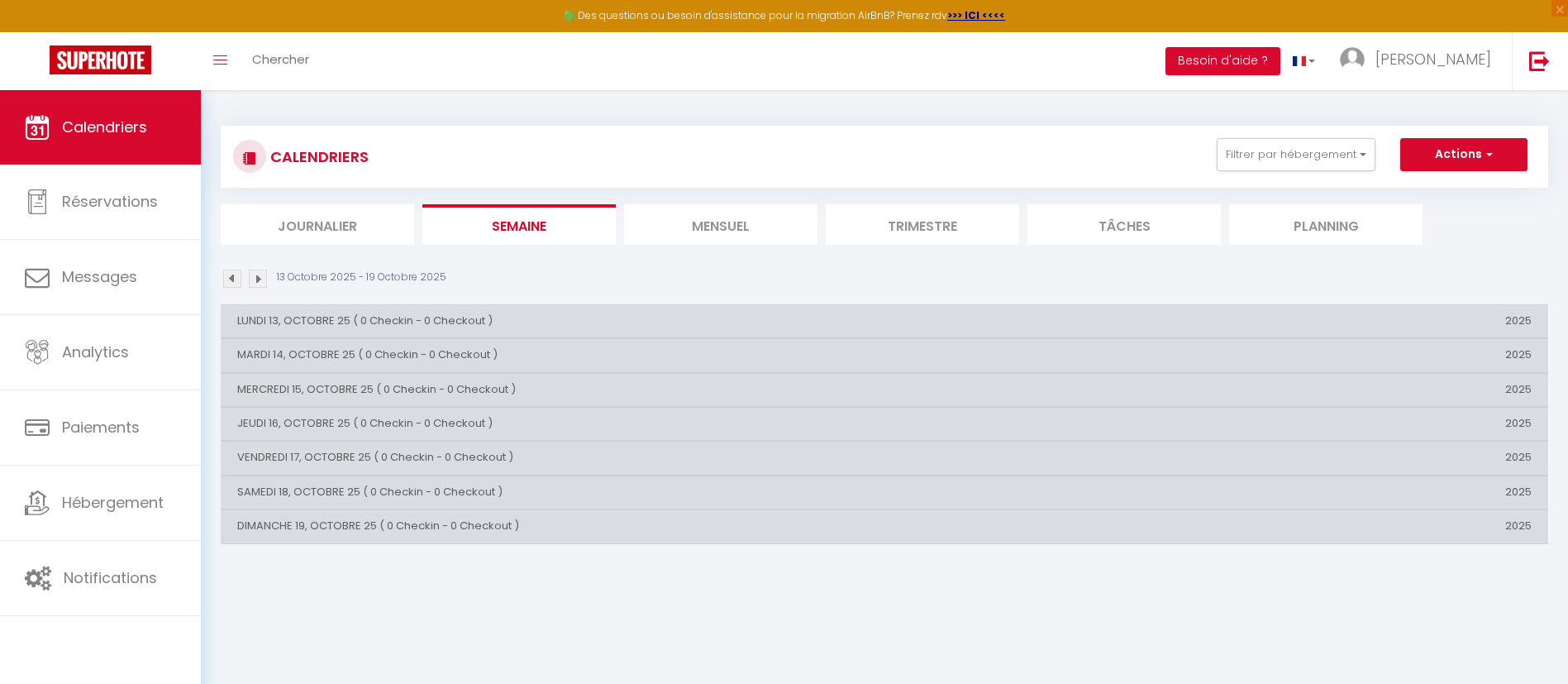
click at [718, 219] on li "Mensuel" at bounding box center [720, 224] width 193 height 40
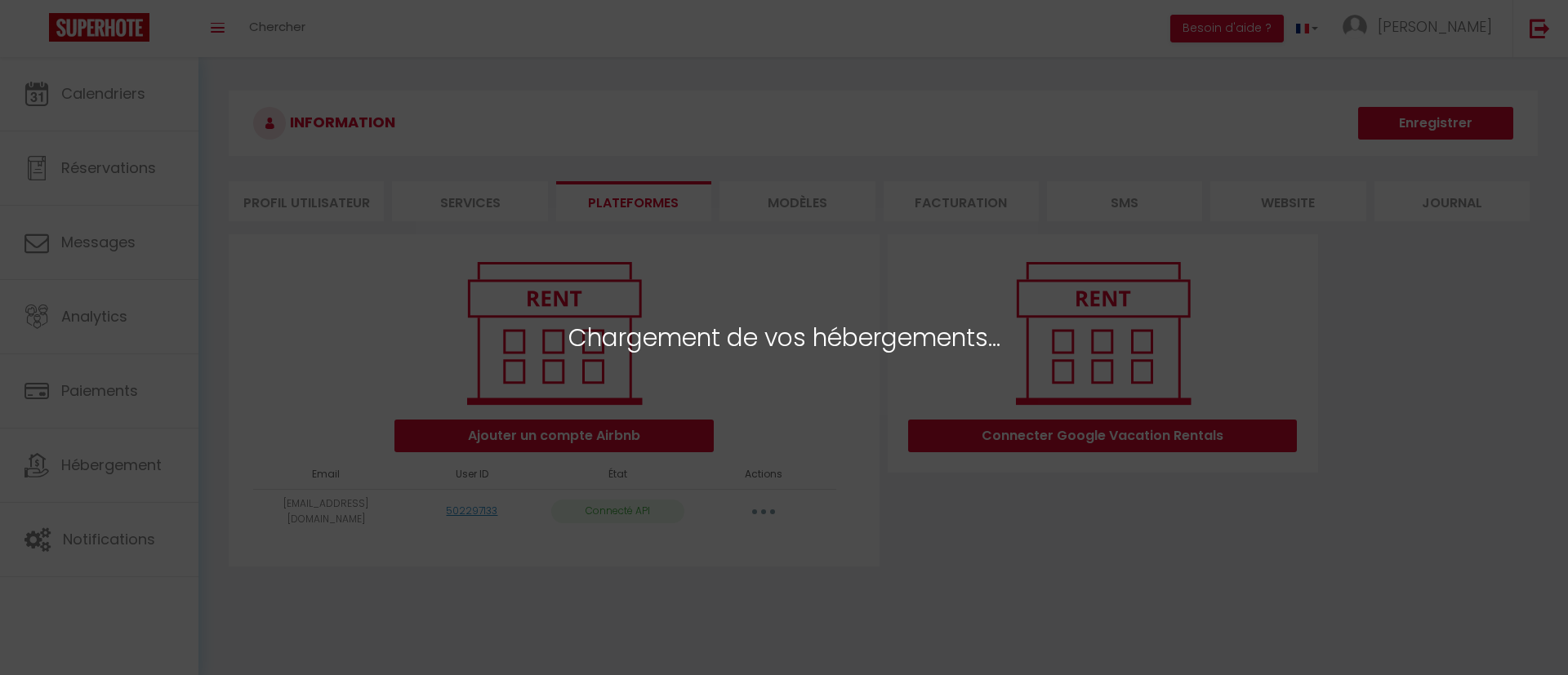
select select
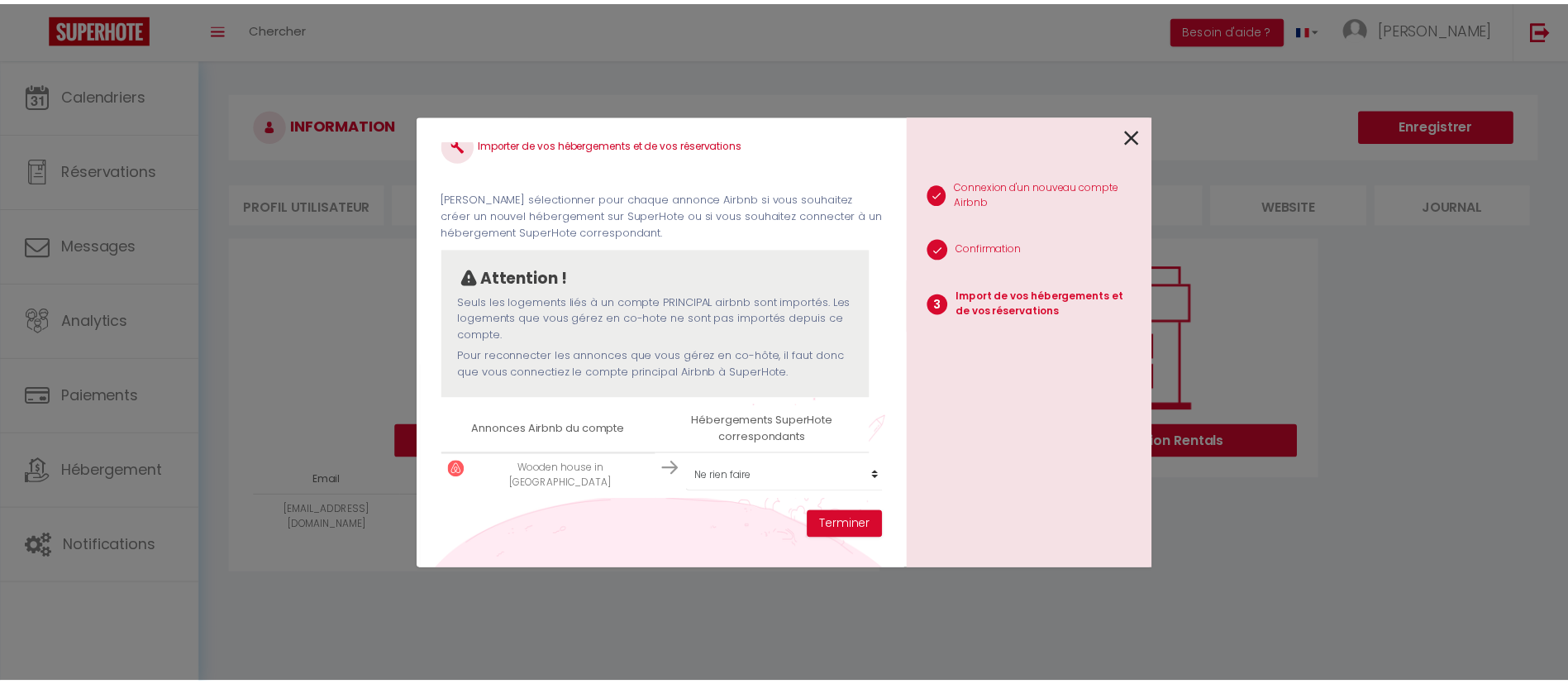
scroll to position [44, 0]
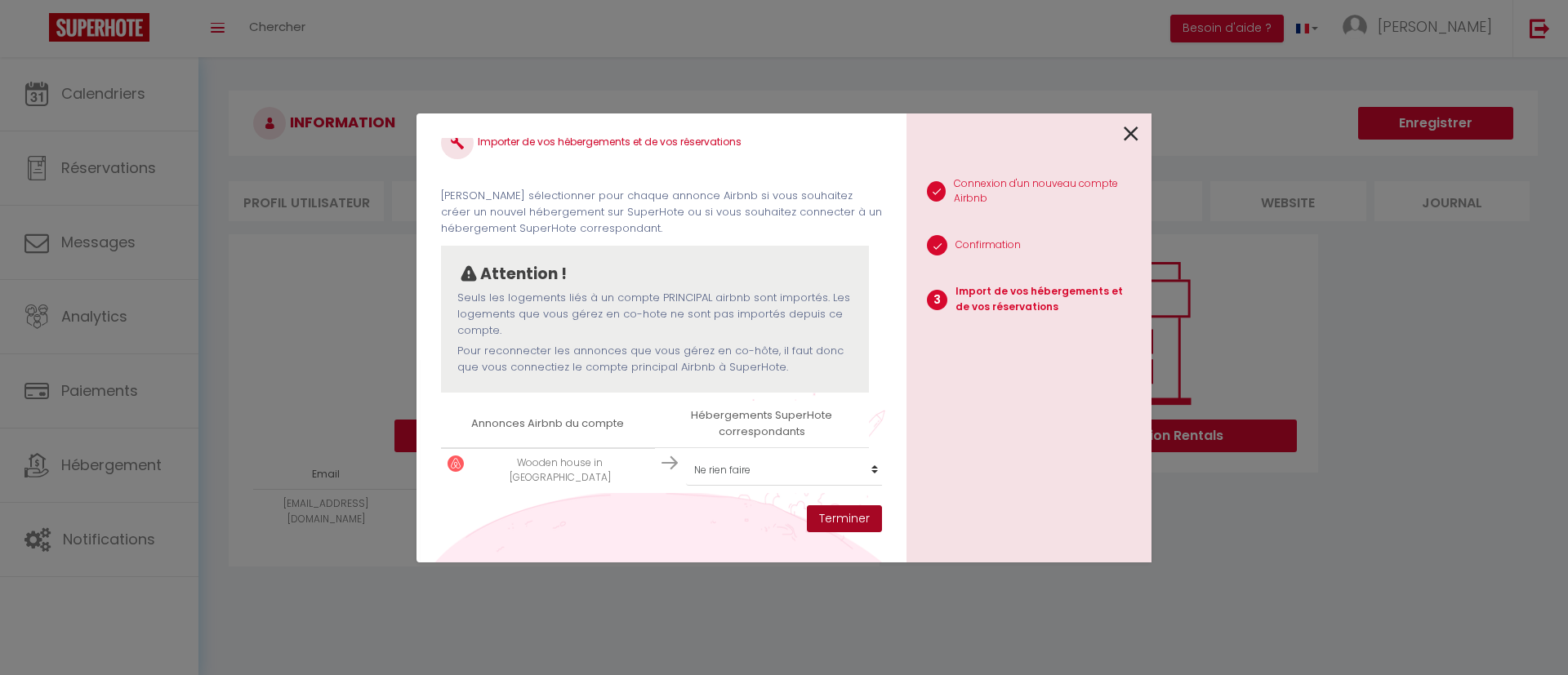
click at [853, 524] on button "Terminer" at bounding box center [844, 519] width 76 height 28
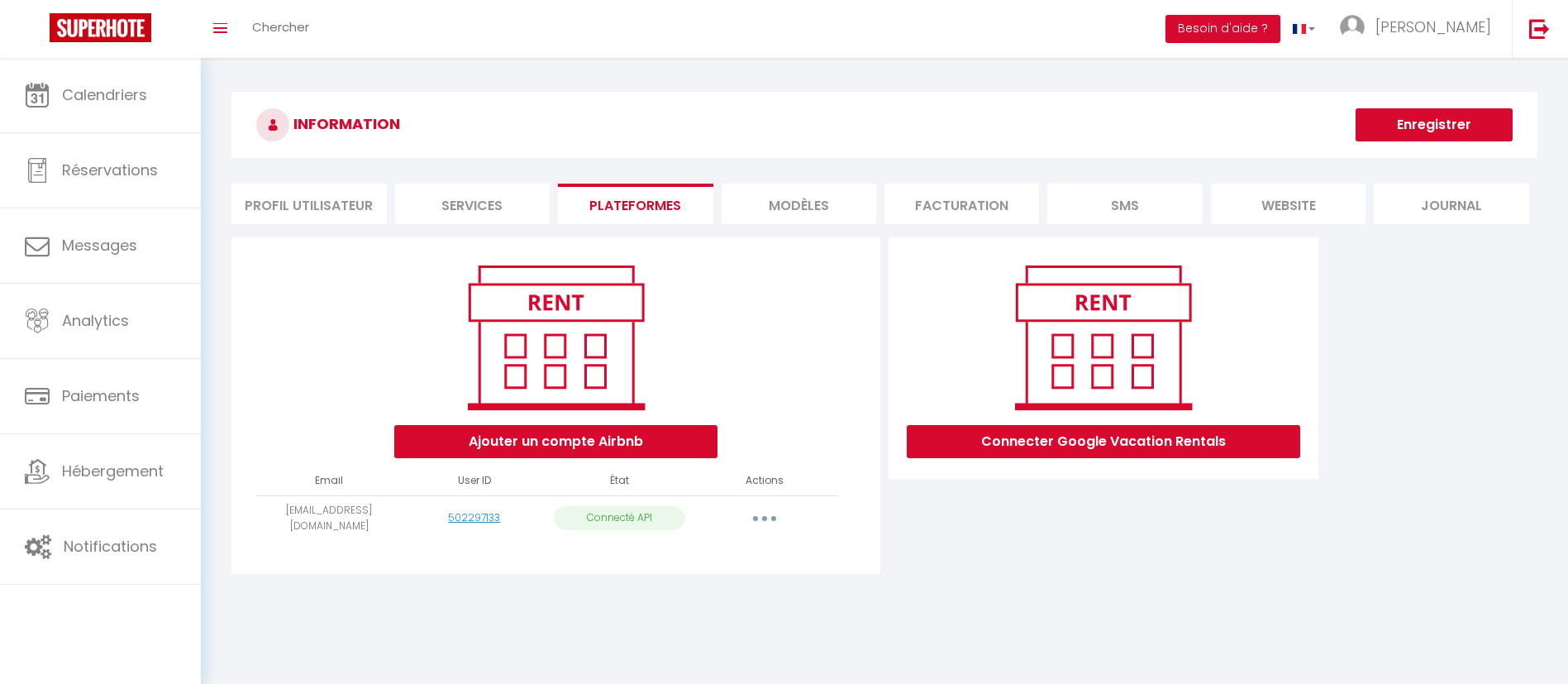
click at [768, 516] on button "button" at bounding box center [764, 518] width 46 height 27
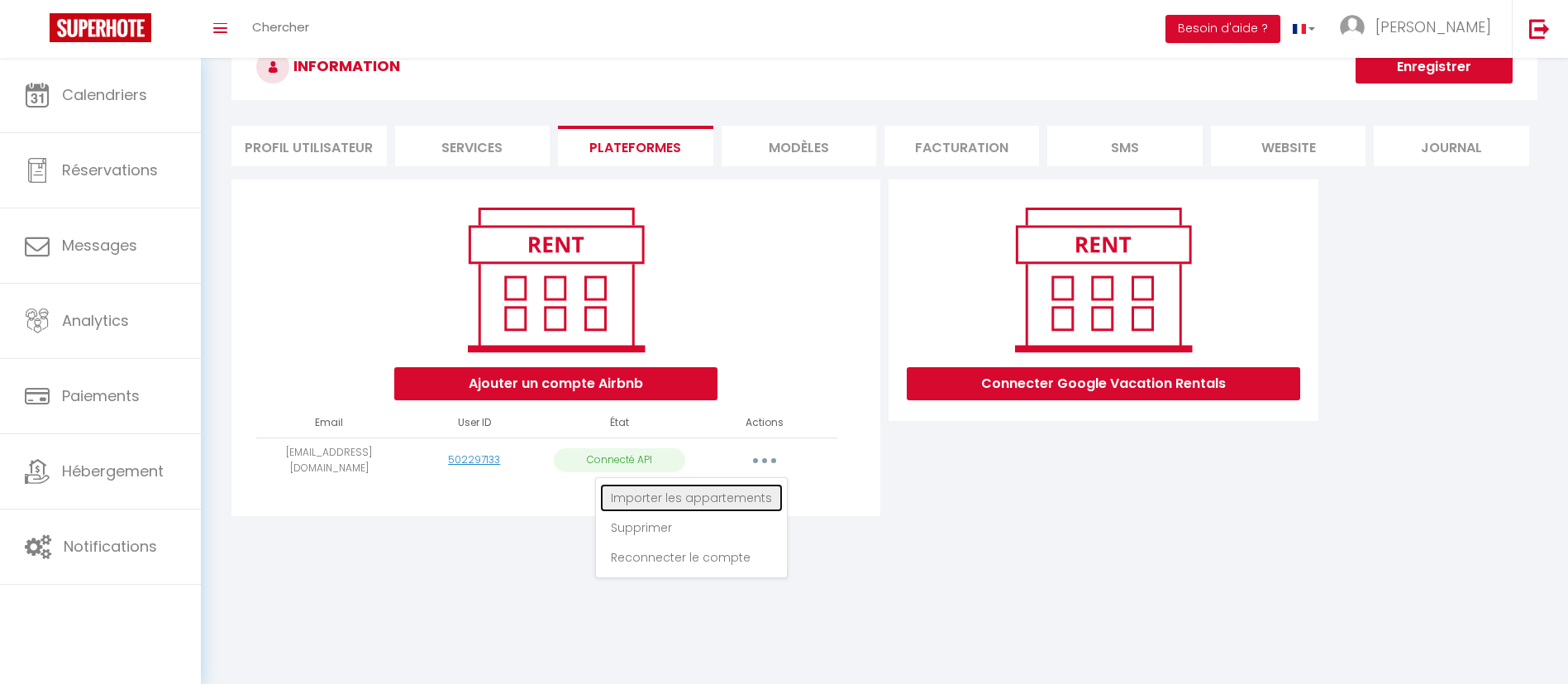
click at [746, 497] on link "Importer les appartements" at bounding box center [691, 498] width 183 height 28
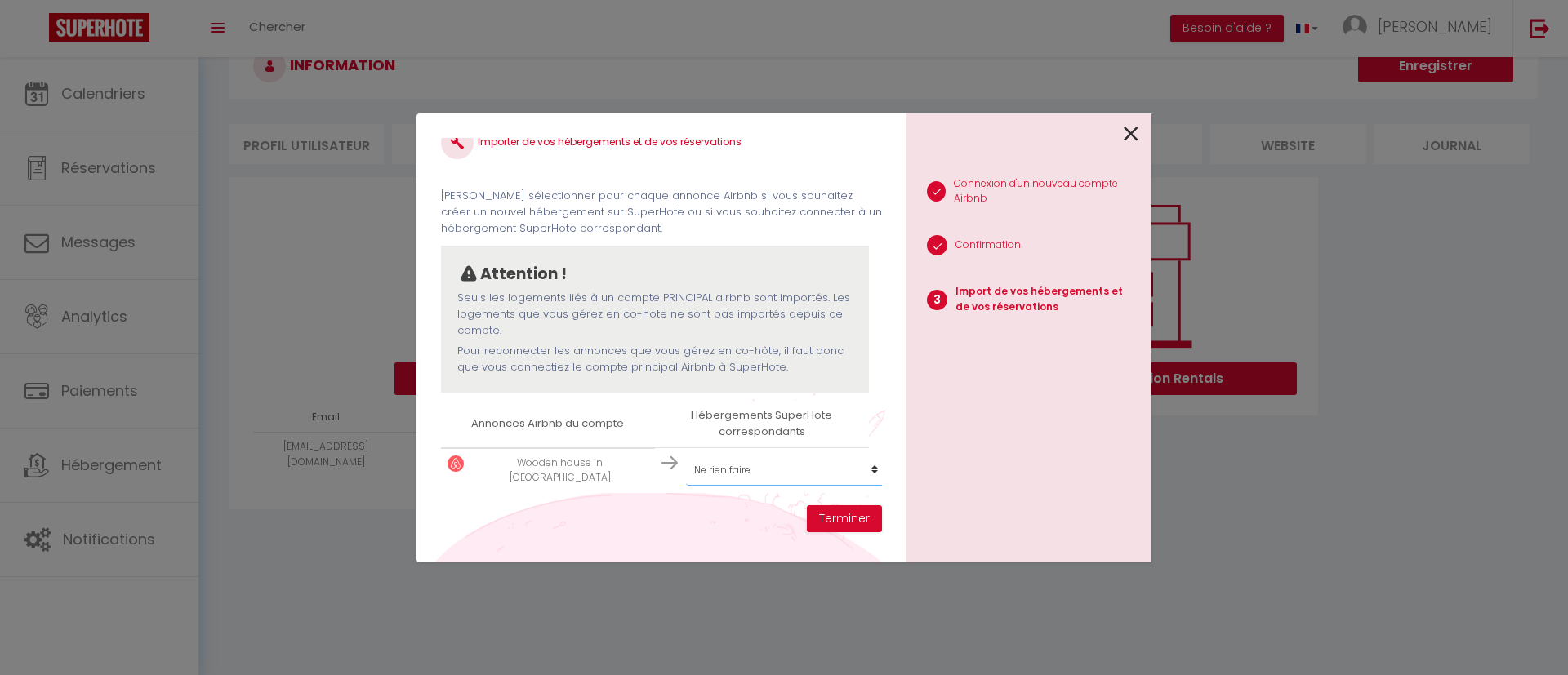
click at [783, 455] on select "Créer un nouvel hébergement Ne rien faire [GEOGRAPHIC_DATA] in [GEOGRAPHIC_DATA…" at bounding box center [787, 470] width 201 height 31
select select "78552"
click at [686, 455] on select "Créer un nouvel hébergement Ne rien faire [GEOGRAPHIC_DATA] in [GEOGRAPHIC_DATA…" at bounding box center [787, 470] width 201 height 31
click at [830, 520] on button "Terminer" at bounding box center [844, 519] width 76 height 28
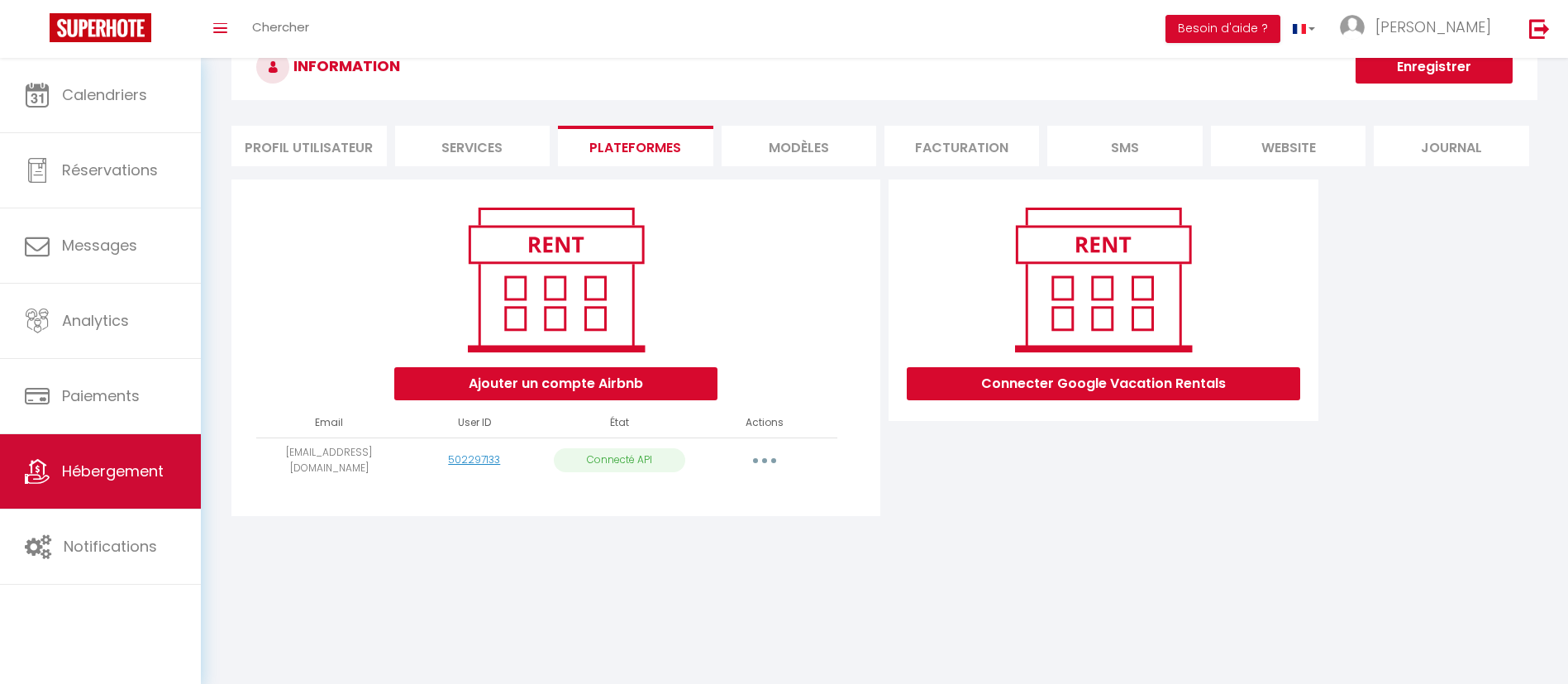
click at [124, 473] on span "Hébergement" at bounding box center [112, 471] width 101 height 21
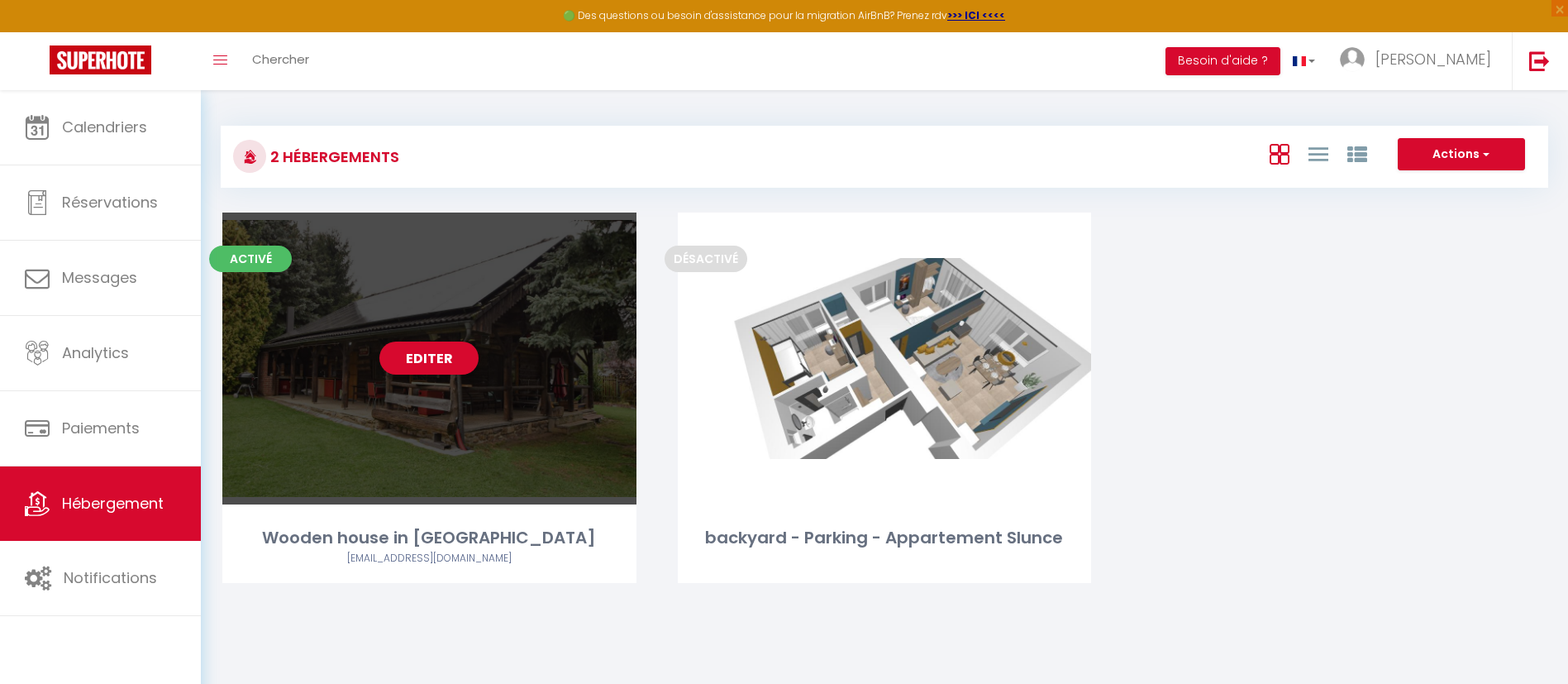
click at [400, 436] on div "Editer" at bounding box center [429, 358] width 414 height 292
select select "3"
select select "2"
select select "1"
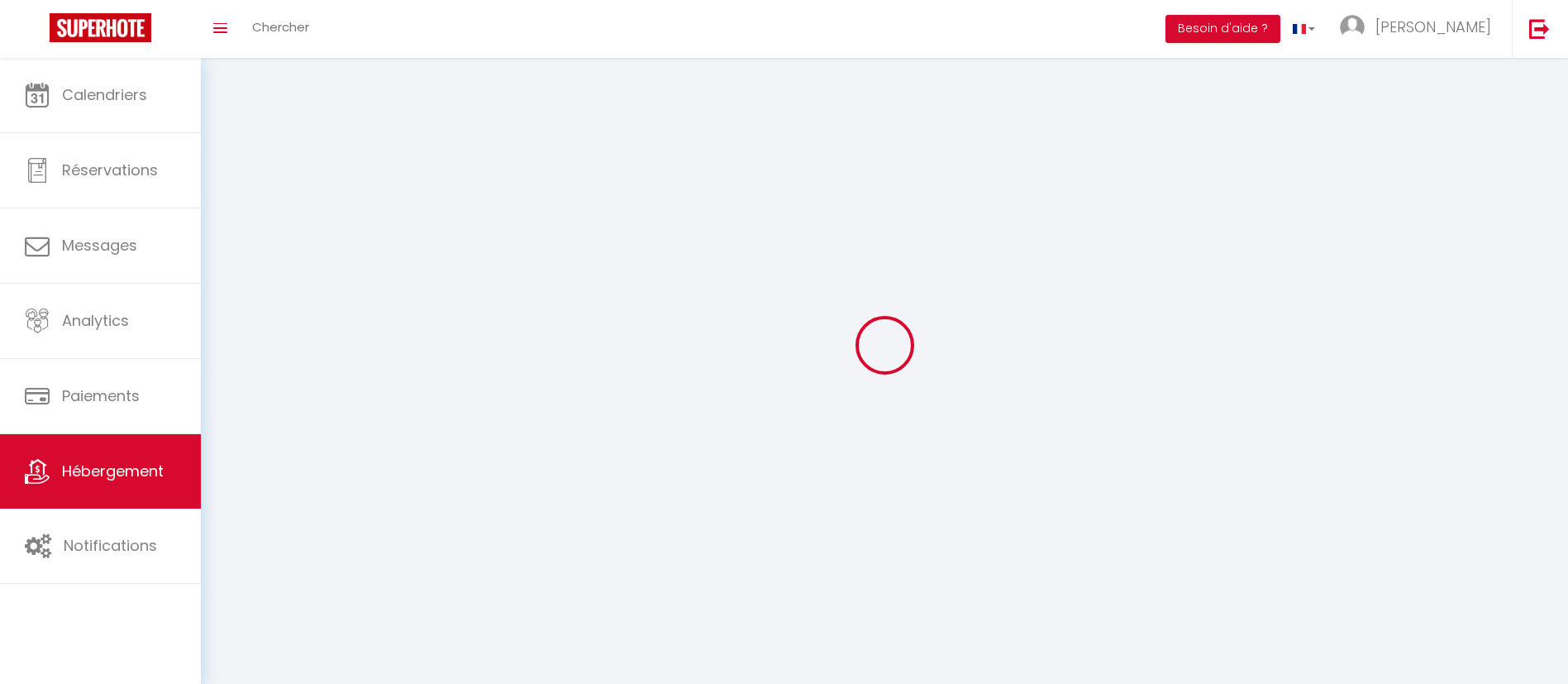
select select
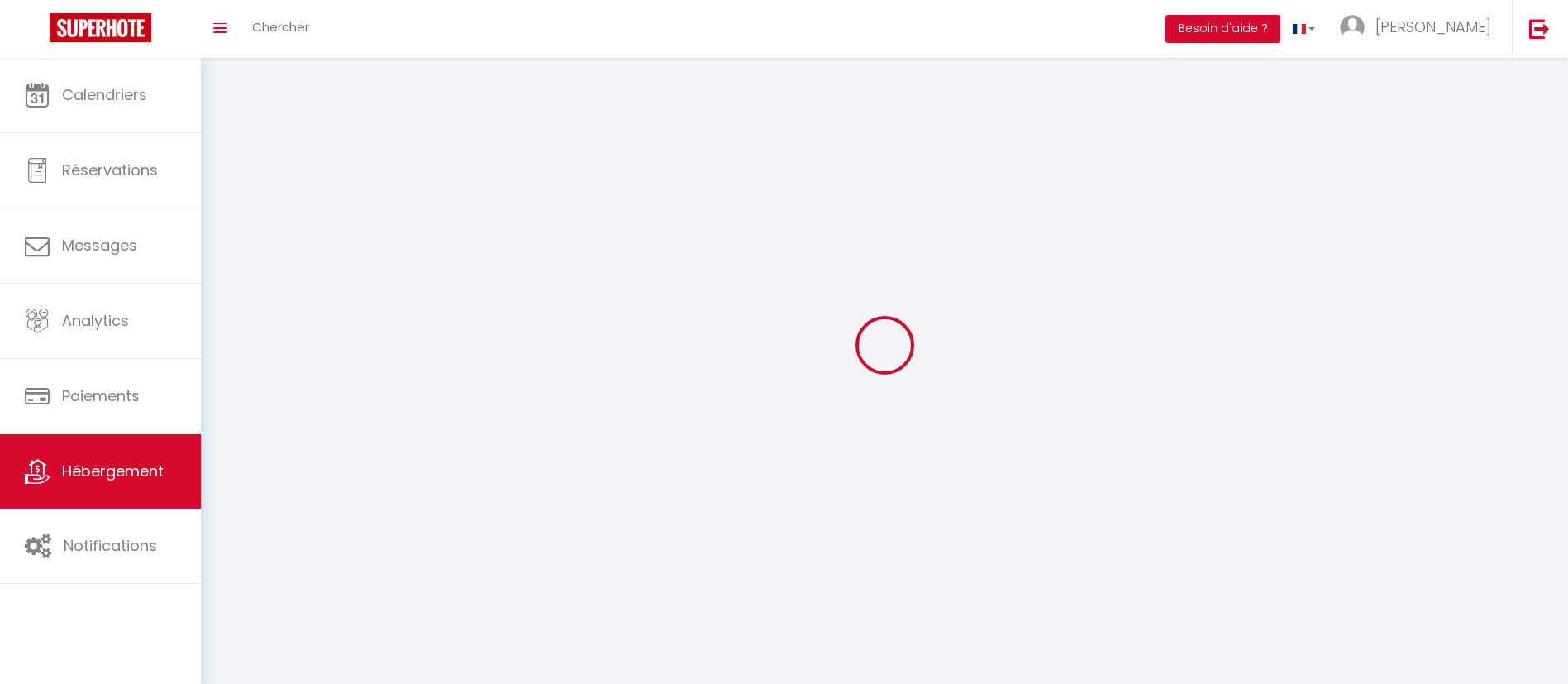
checkbox input "false"
select select
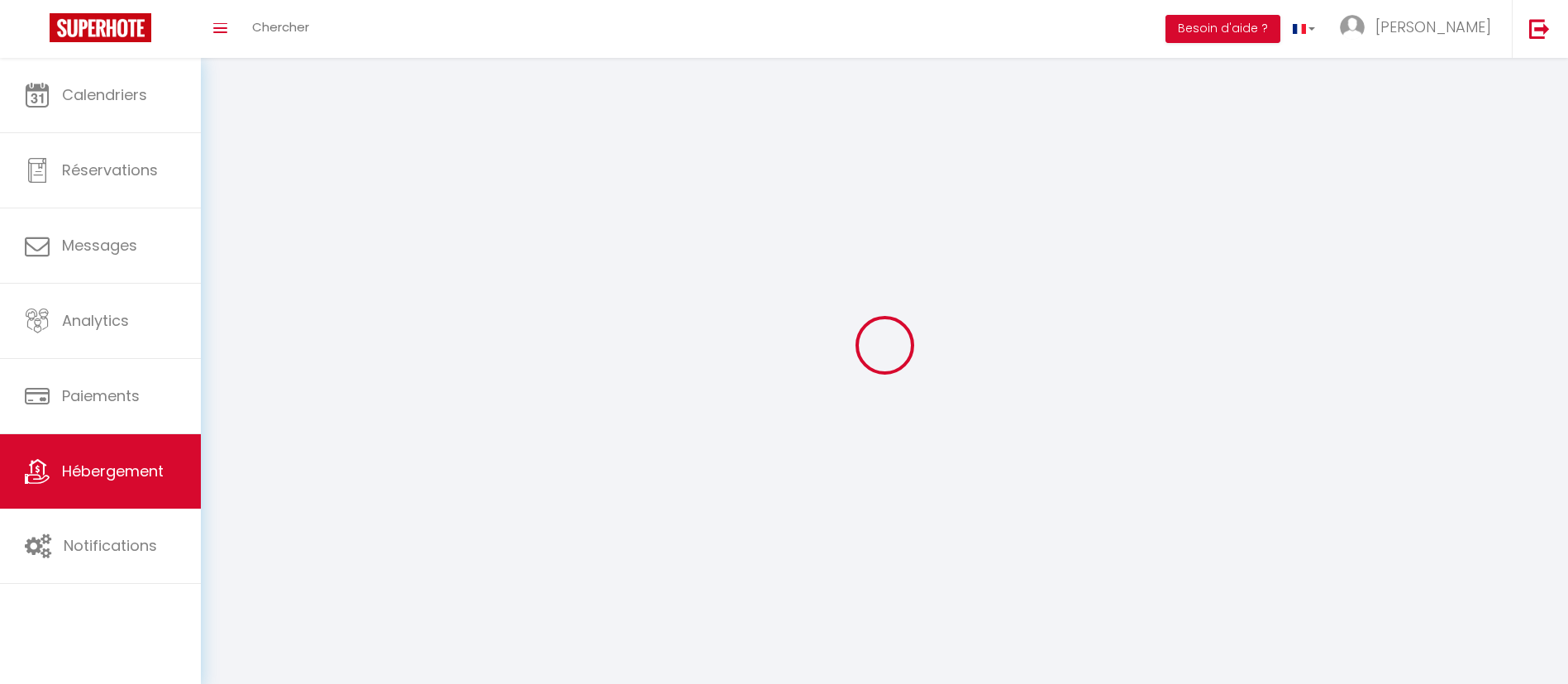
select select
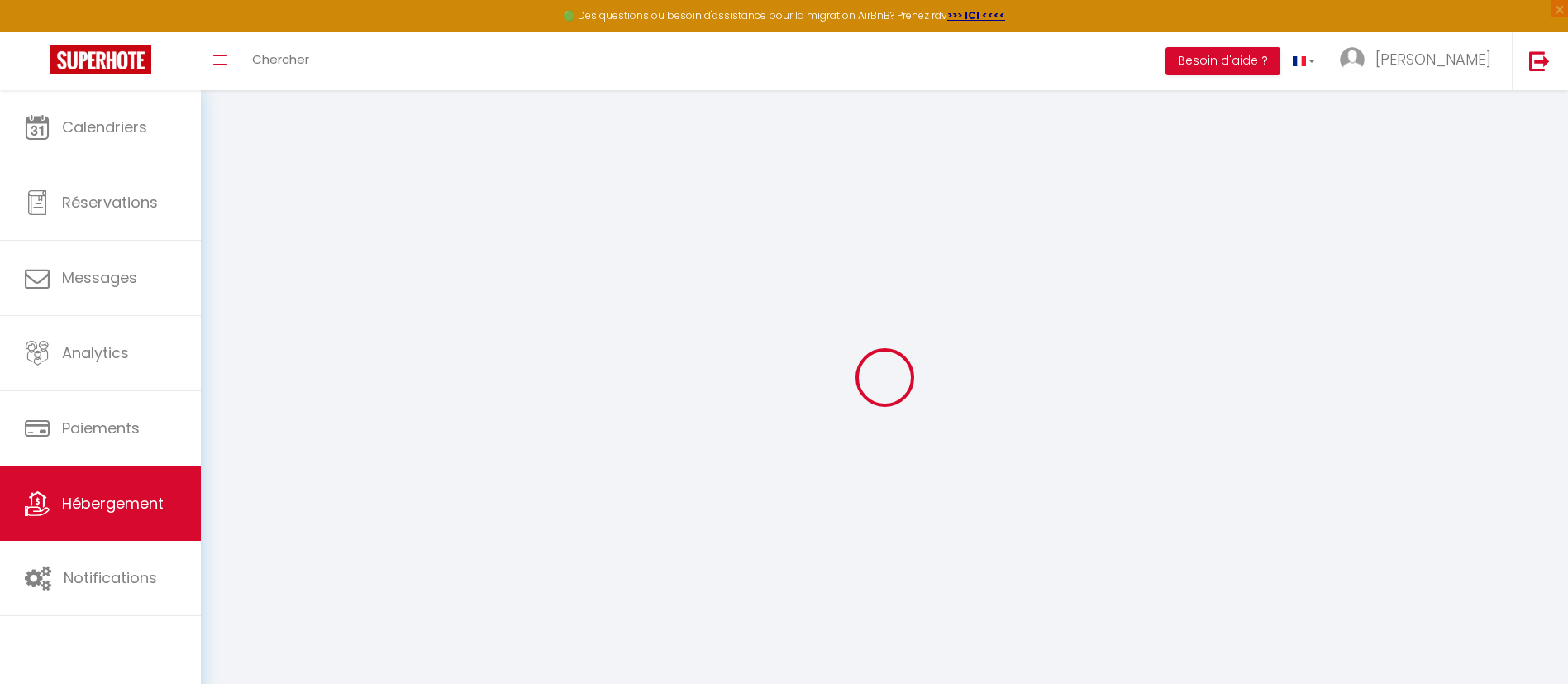
select select "22919-832540784090205541"
select select "+ 23 %"
select select "+ 25 %"
select select "+ 5 %"
select select "+ 25 %"
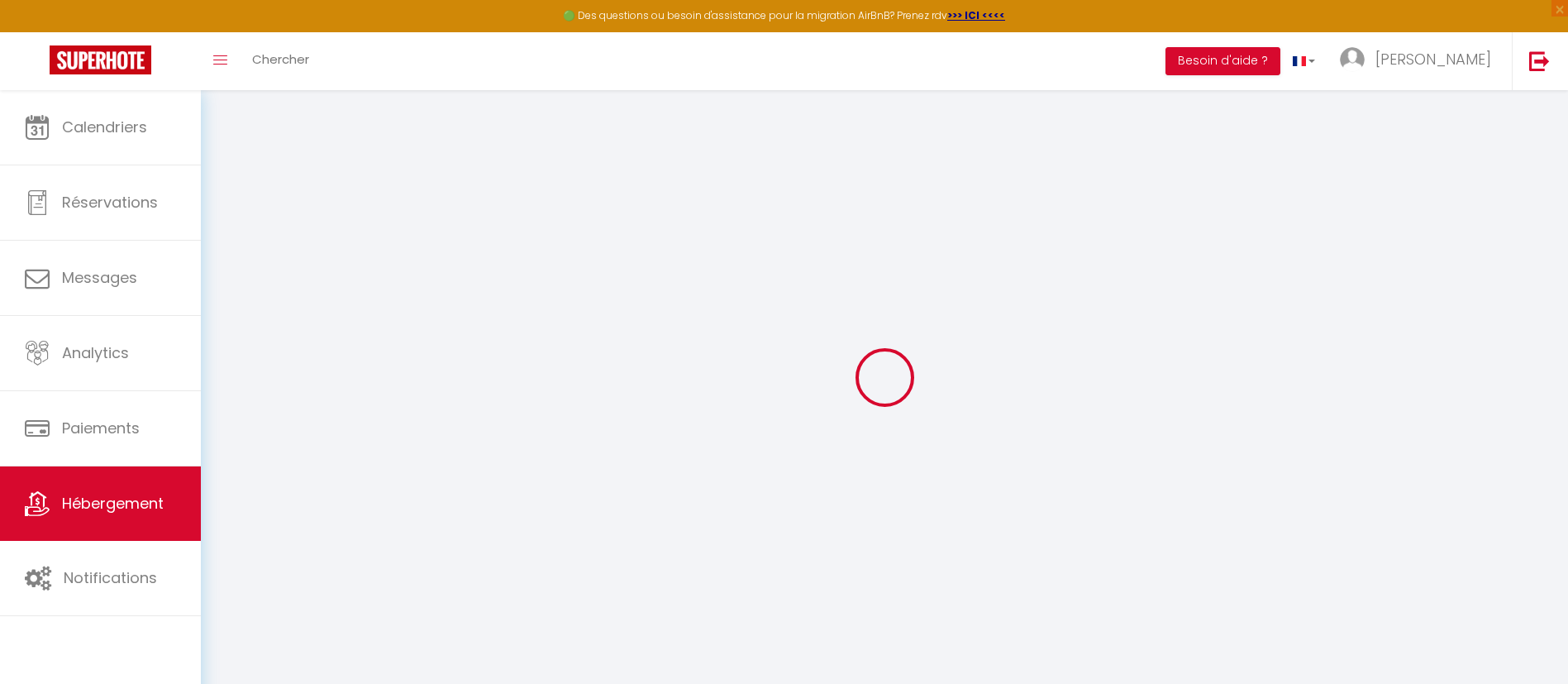
checkbox input "false"
select select "CZK"
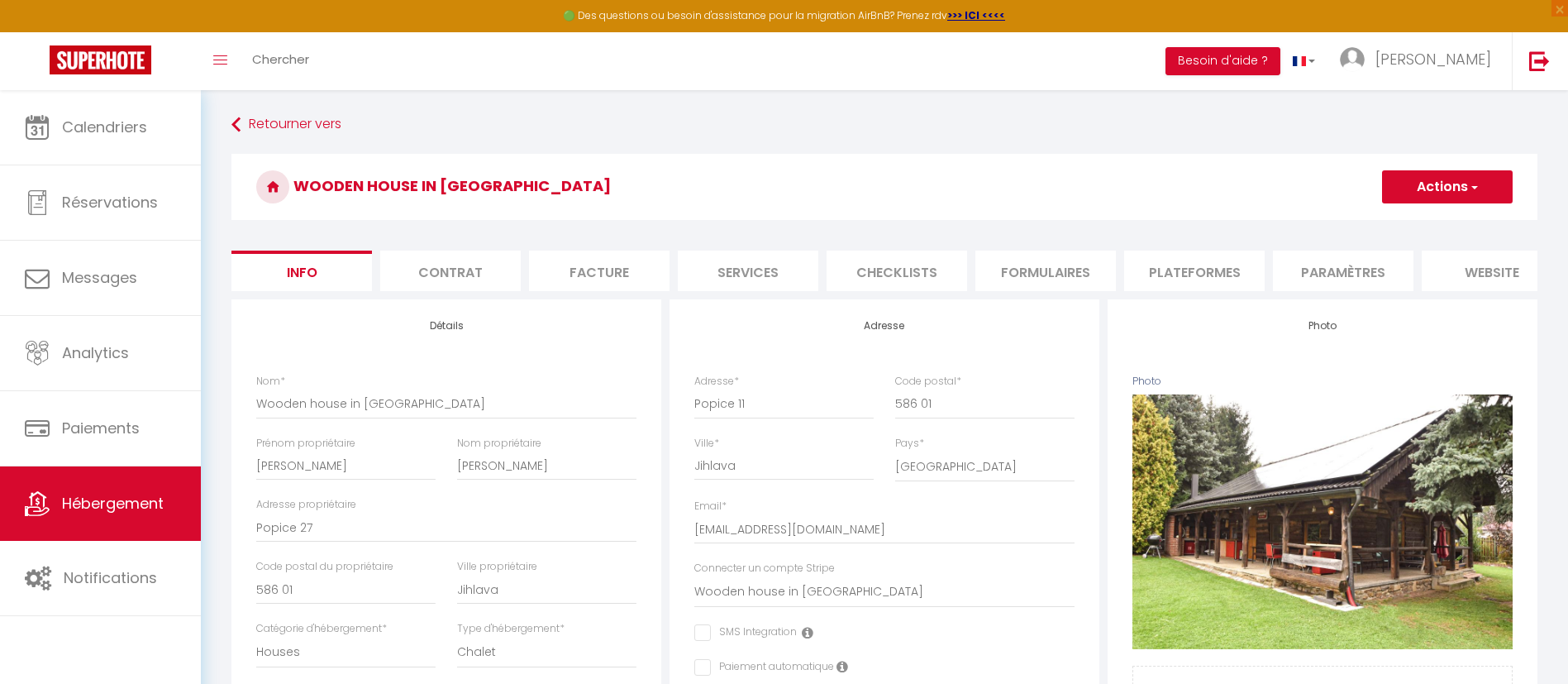
scroll to position [124, 0]
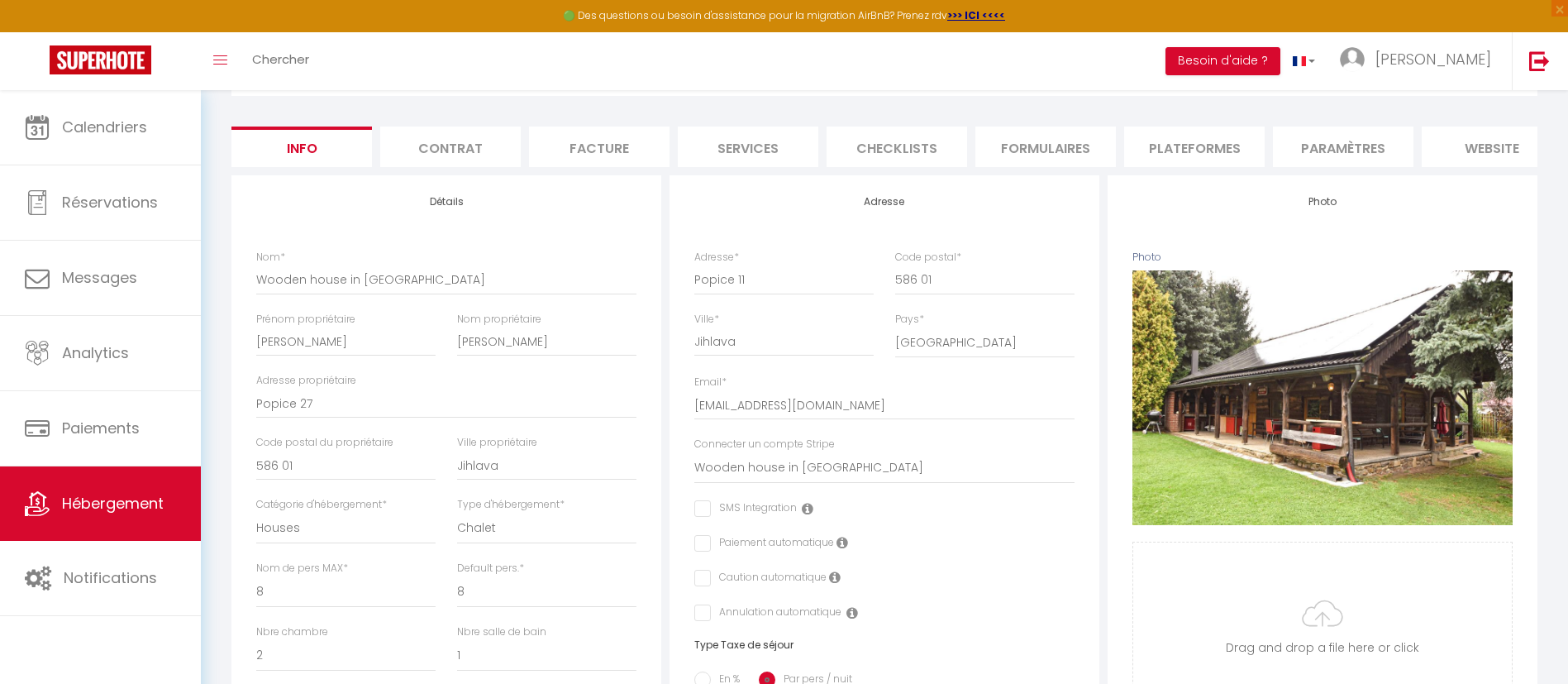
click at [1234, 148] on li "Plateformes" at bounding box center [1194, 146] width 141 height 40
select select
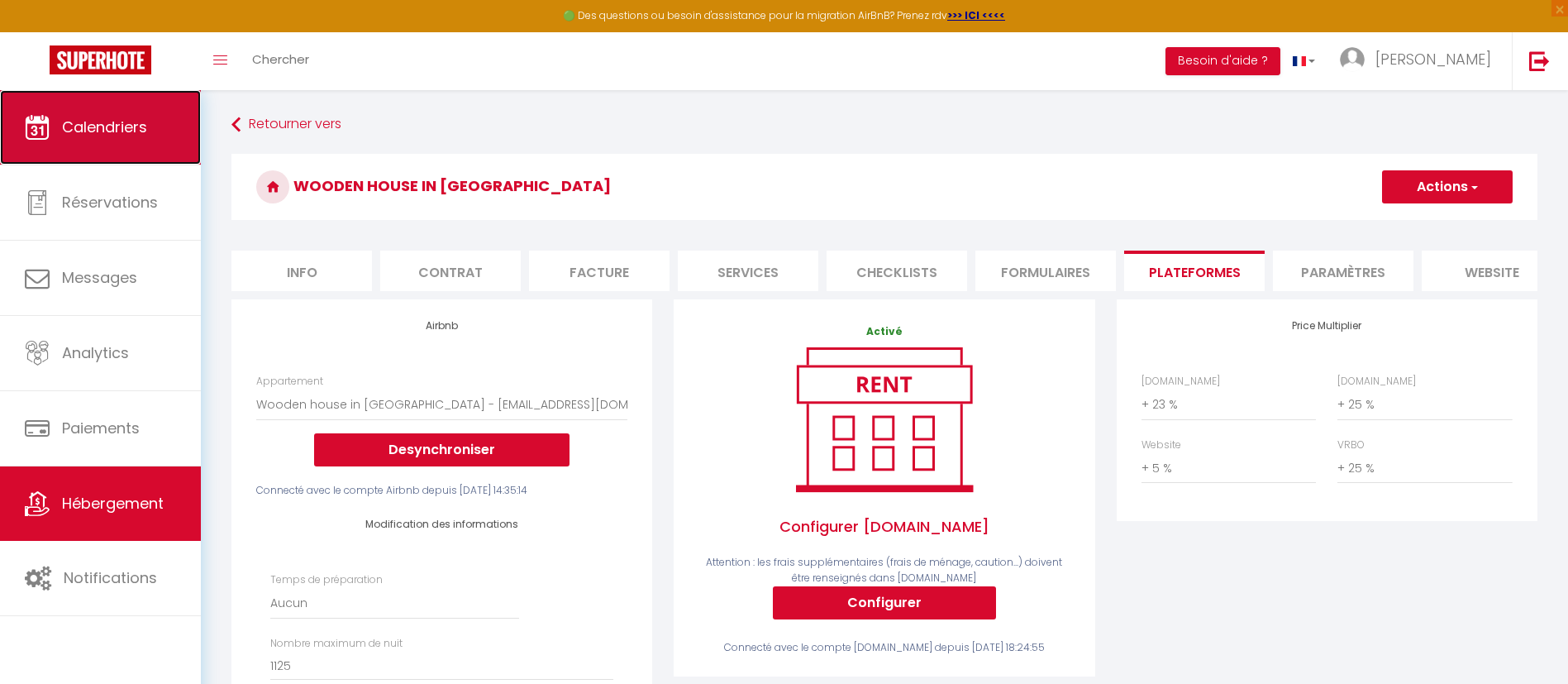
click at [97, 111] on link "Calendriers" at bounding box center [100, 127] width 201 height 75
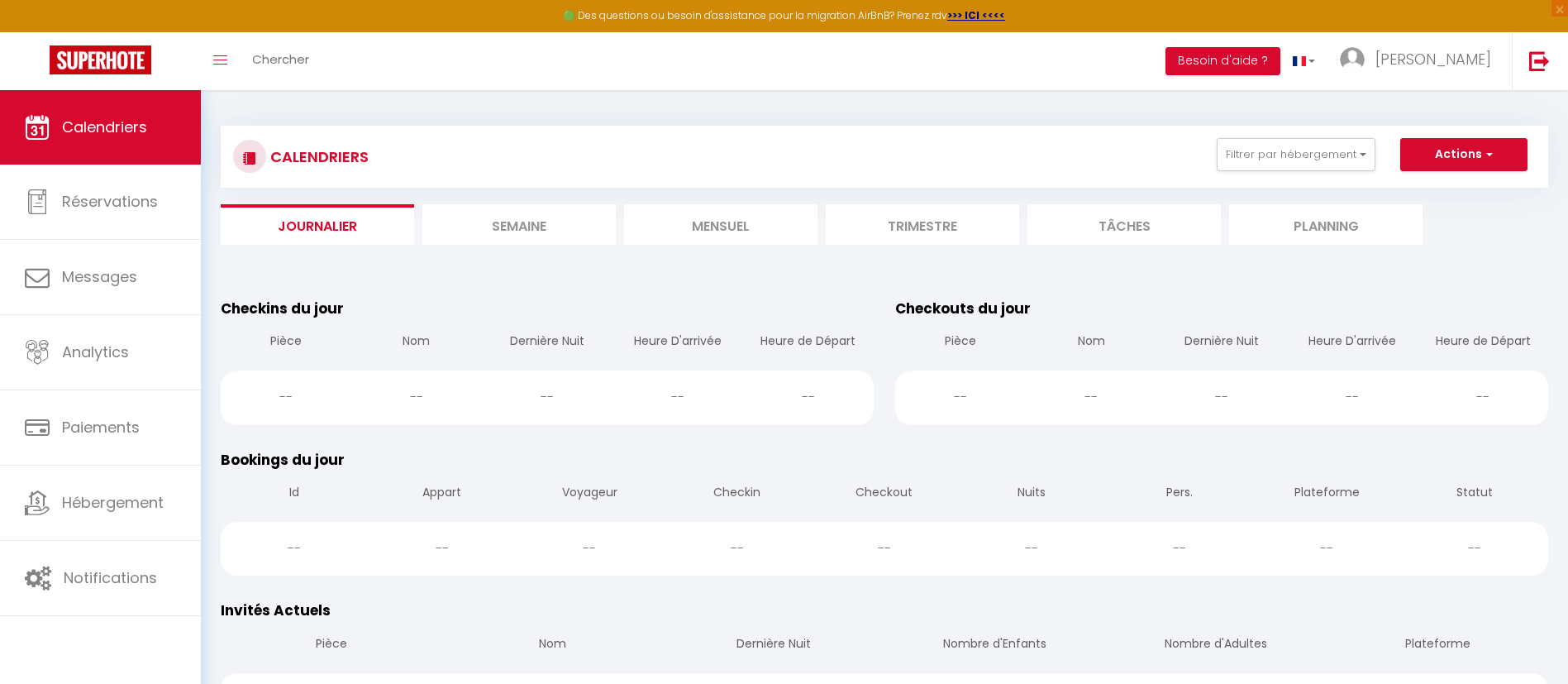
click at [783, 211] on li "Mensuel" at bounding box center [720, 224] width 193 height 40
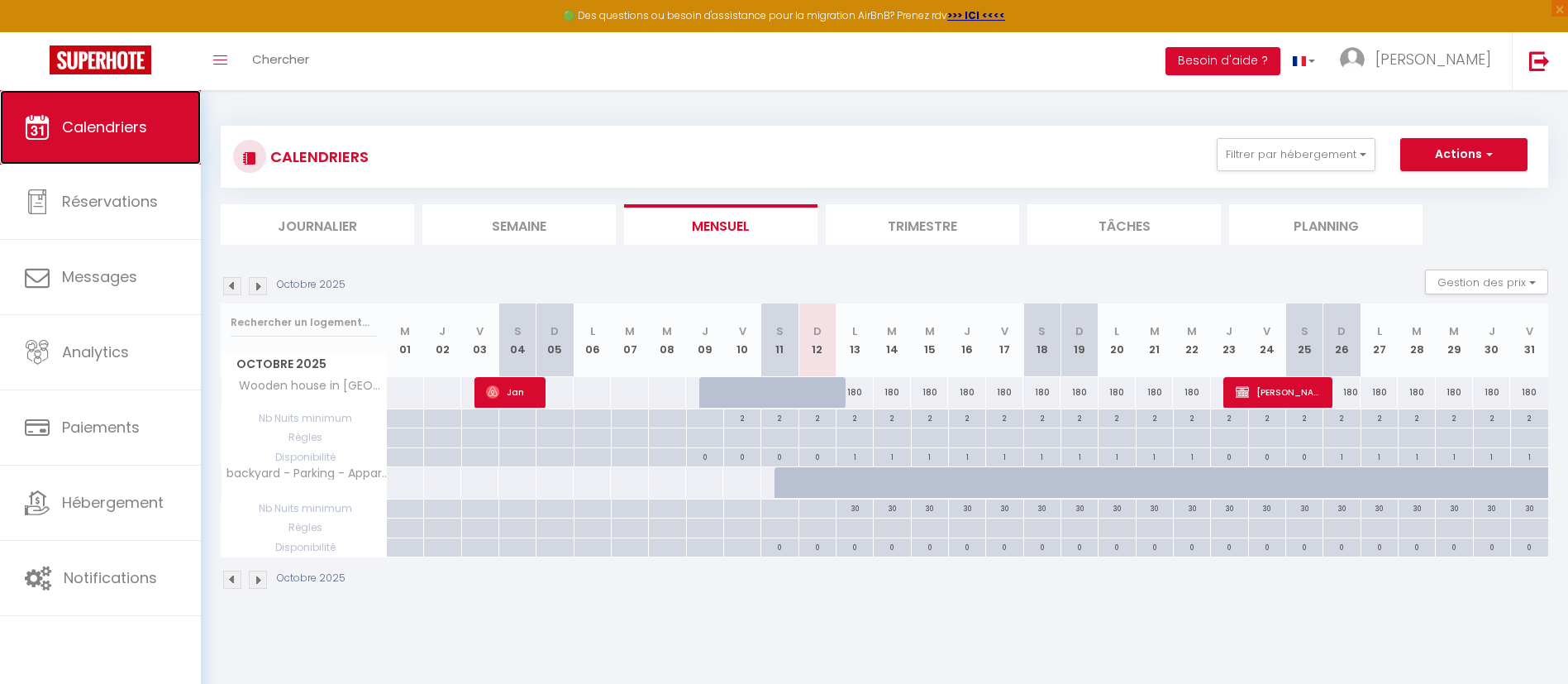
click at [127, 112] on link "Calendriers" at bounding box center [100, 127] width 201 height 75
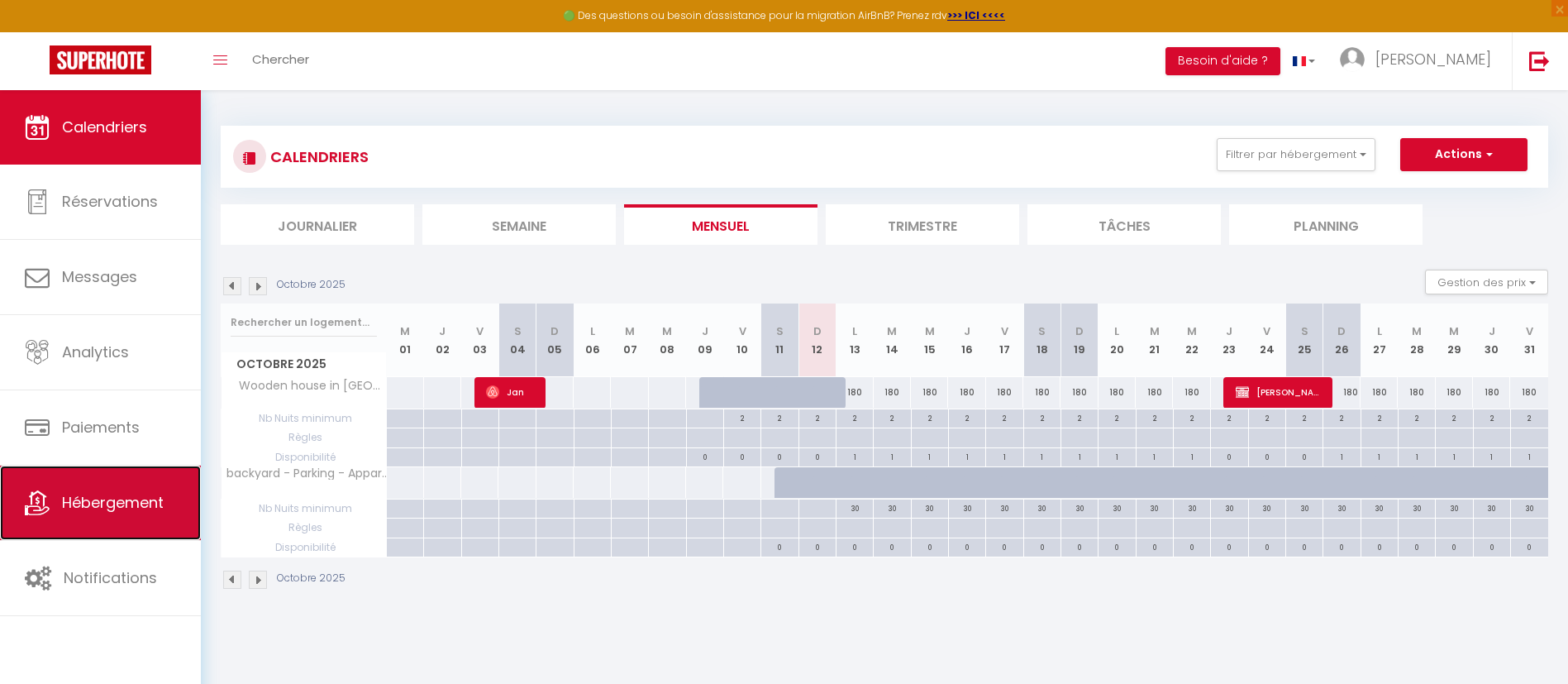
click at [103, 510] on span "Hébergement" at bounding box center [112, 503] width 101 height 21
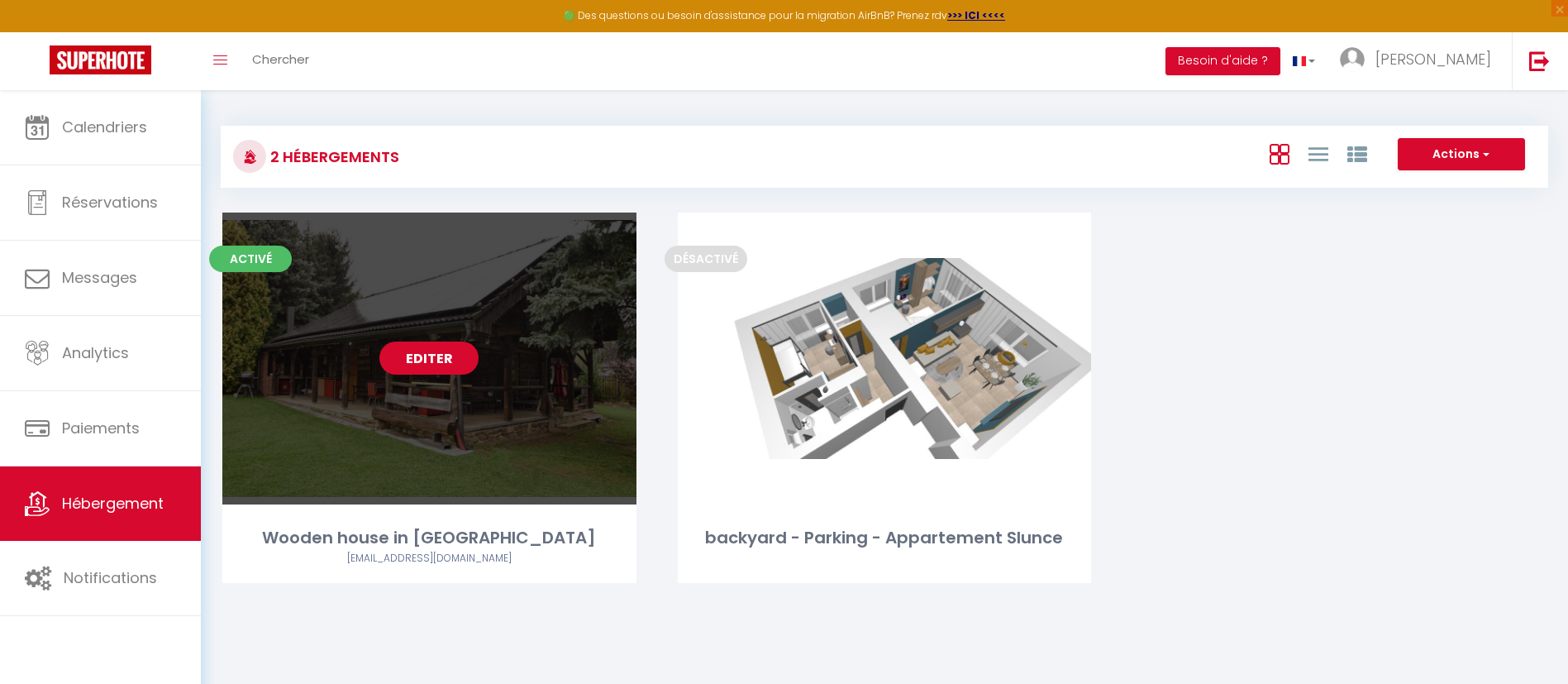
click at [430, 374] on link "Editer" at bounding box center [429, 358] width 100 height 34
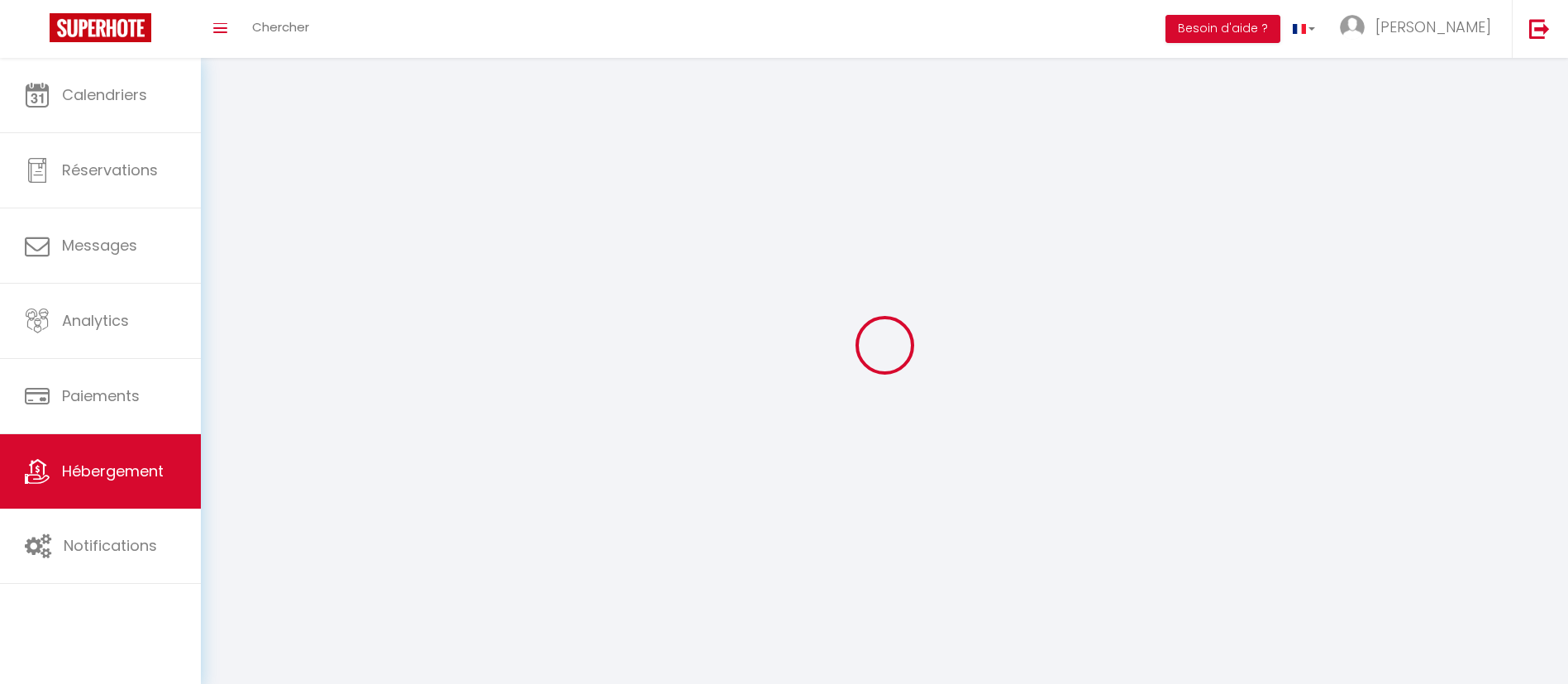
select select
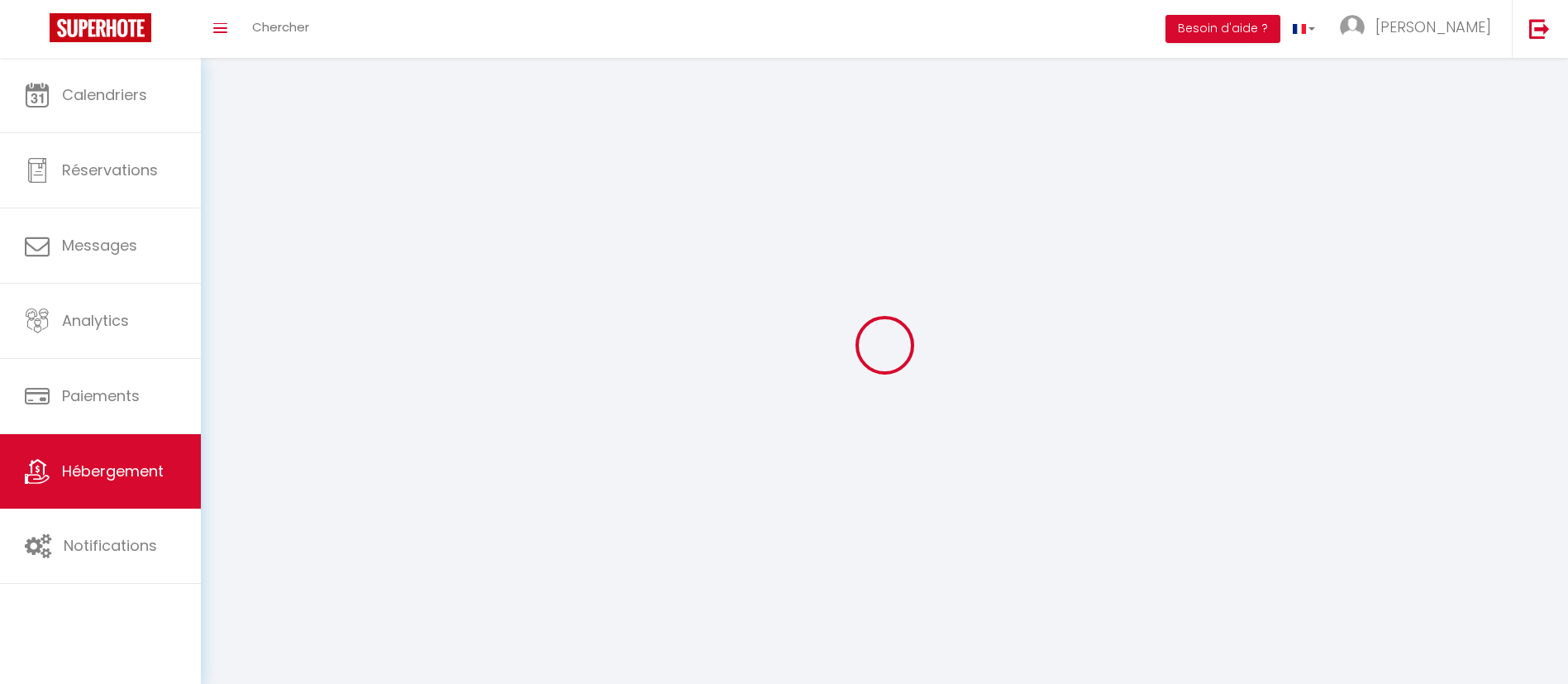
select select
checkbox input "false"
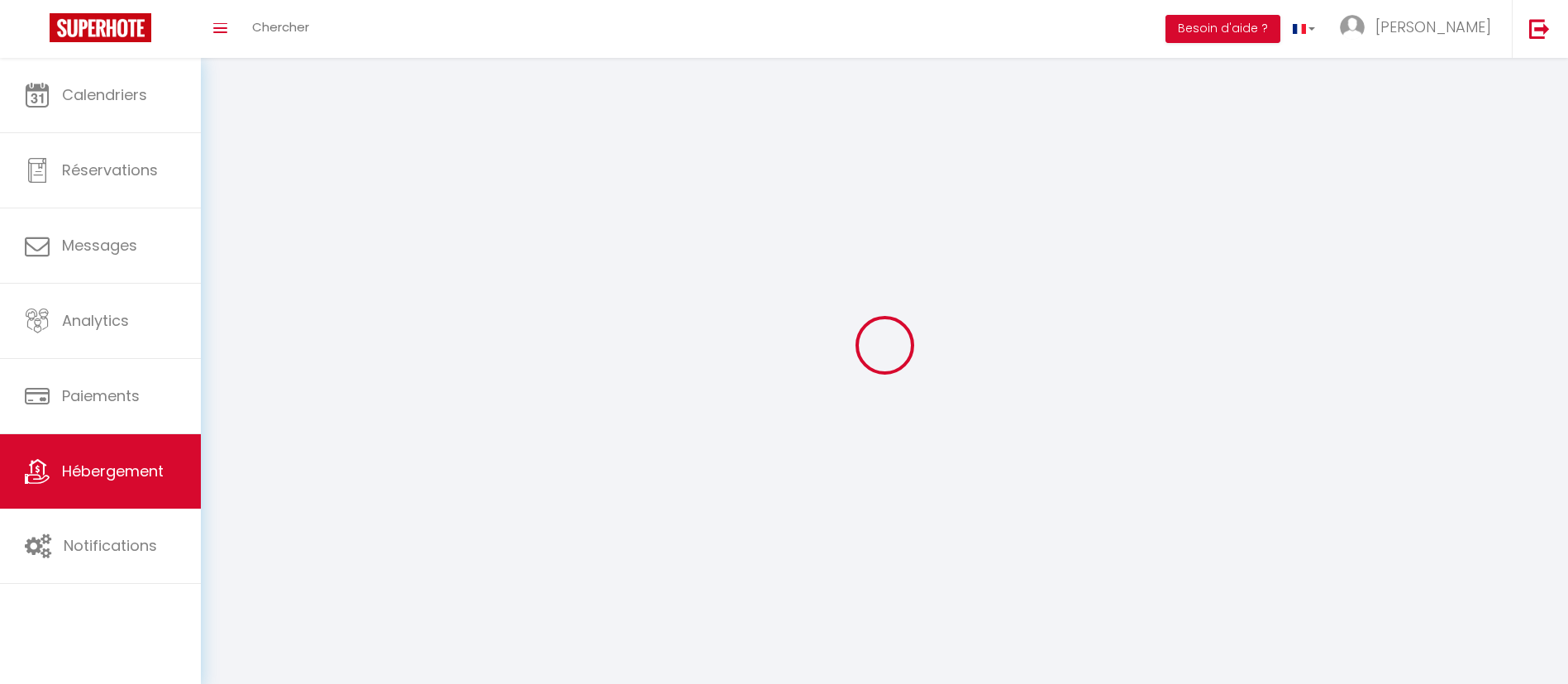
select select
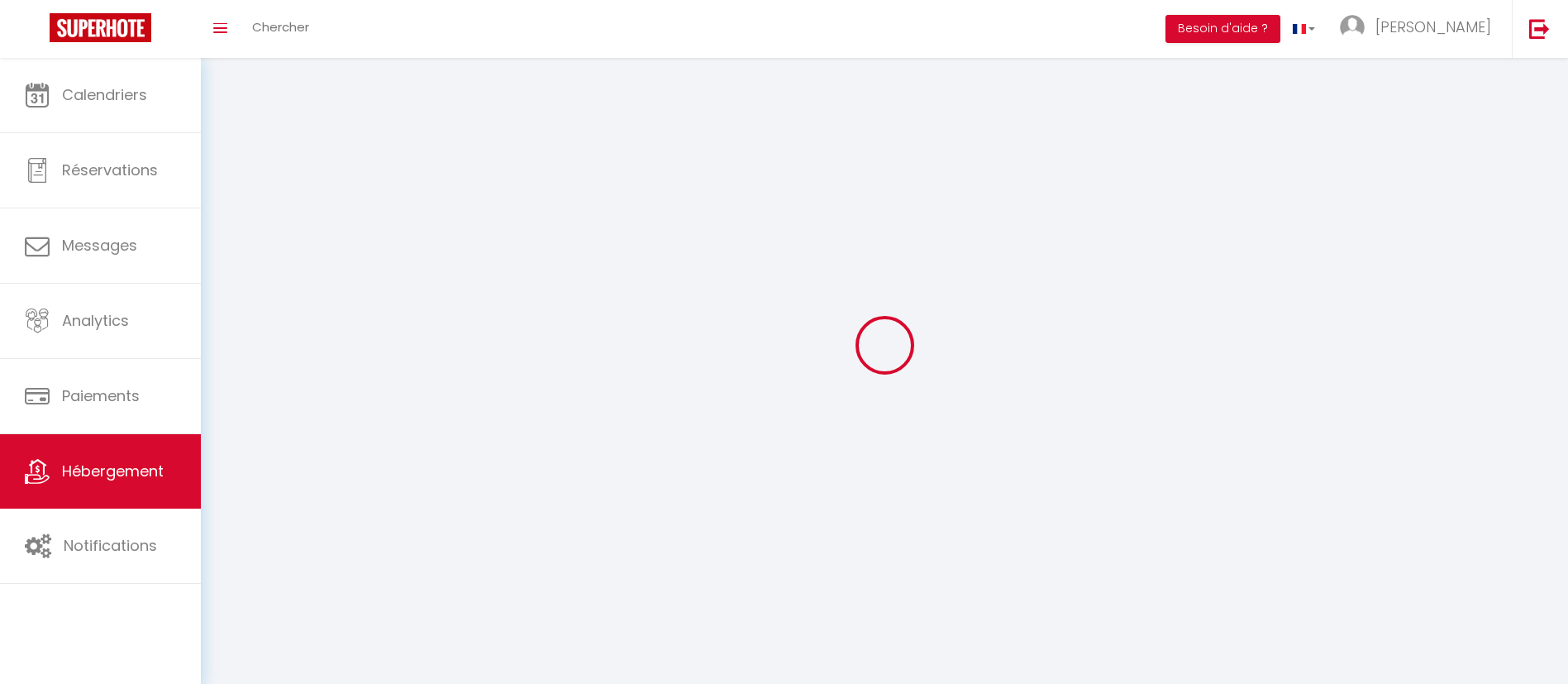
select select
checkbox input "false"
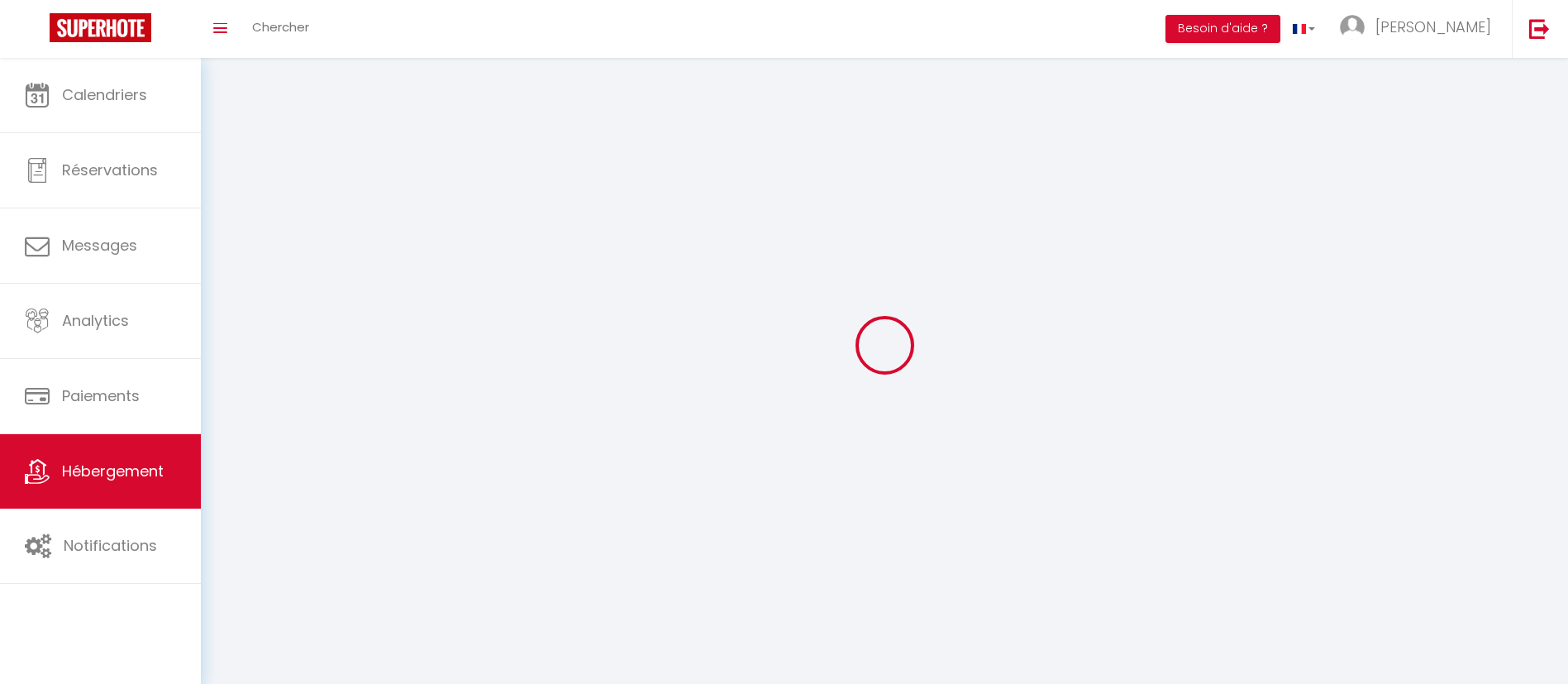
checkbox input "false"
select select
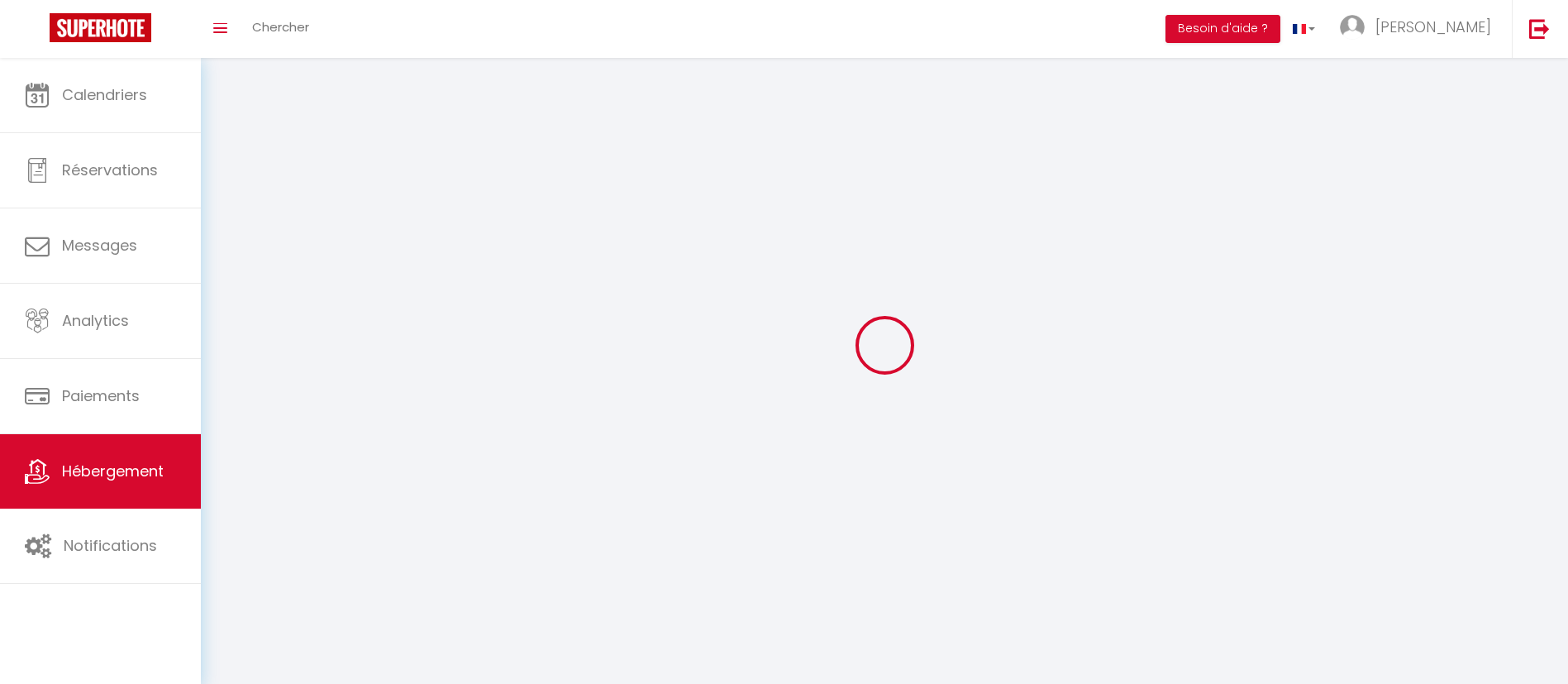
select select "28"
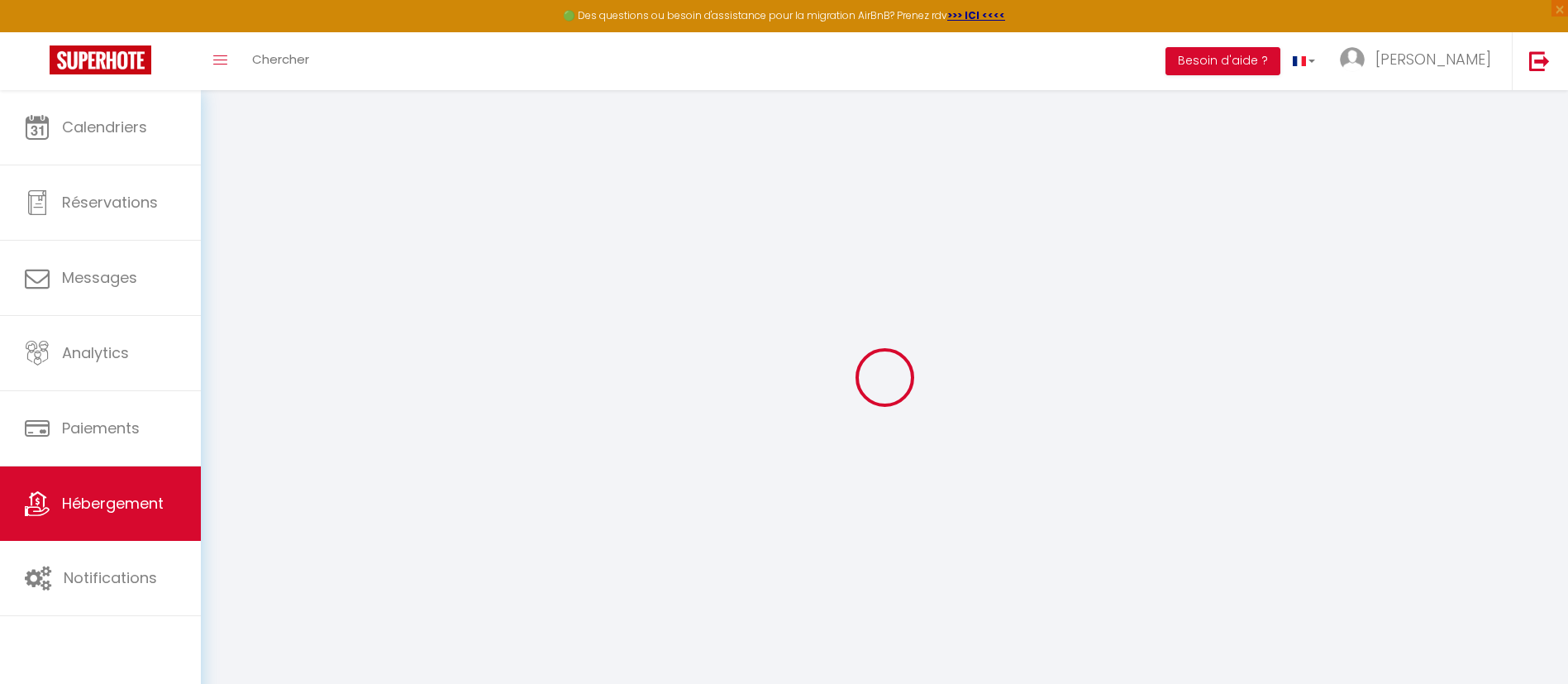
select select
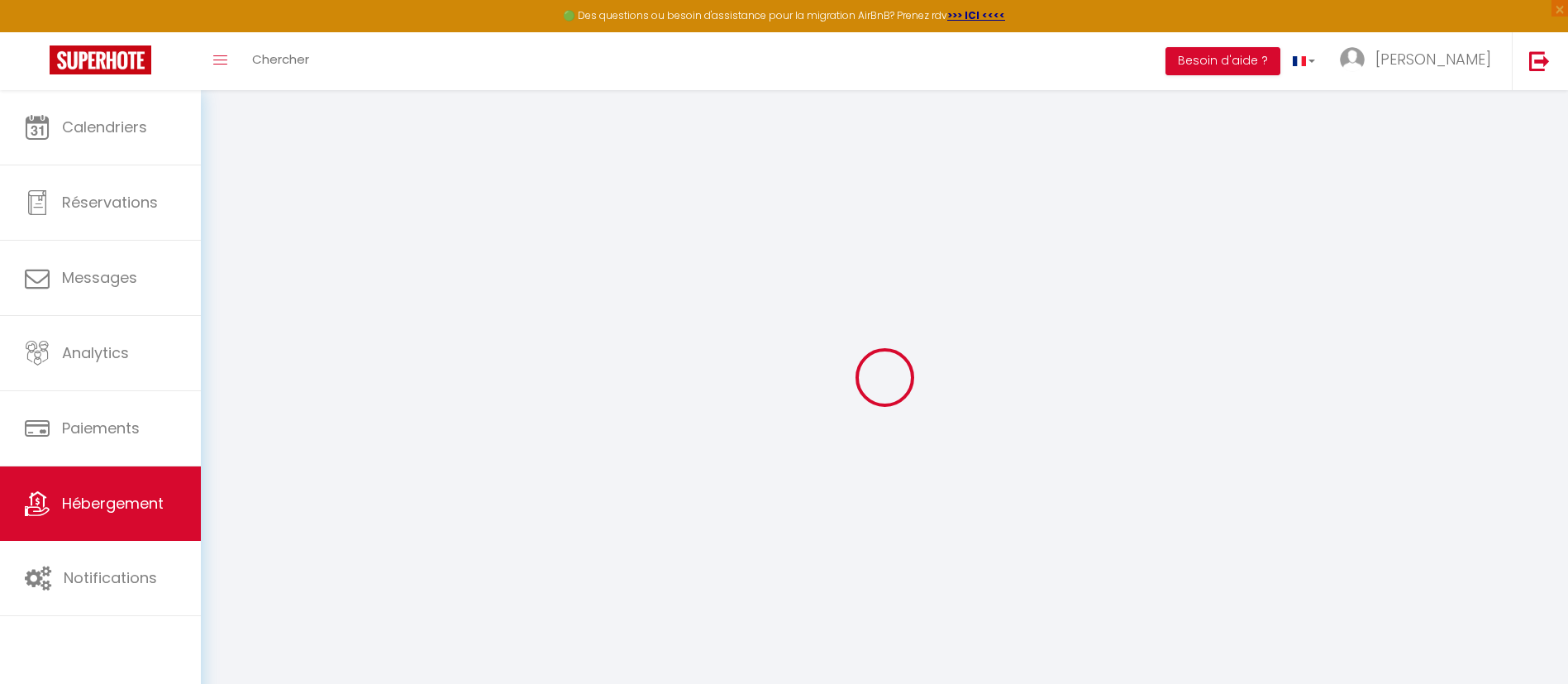
select select
checkbox input "false"
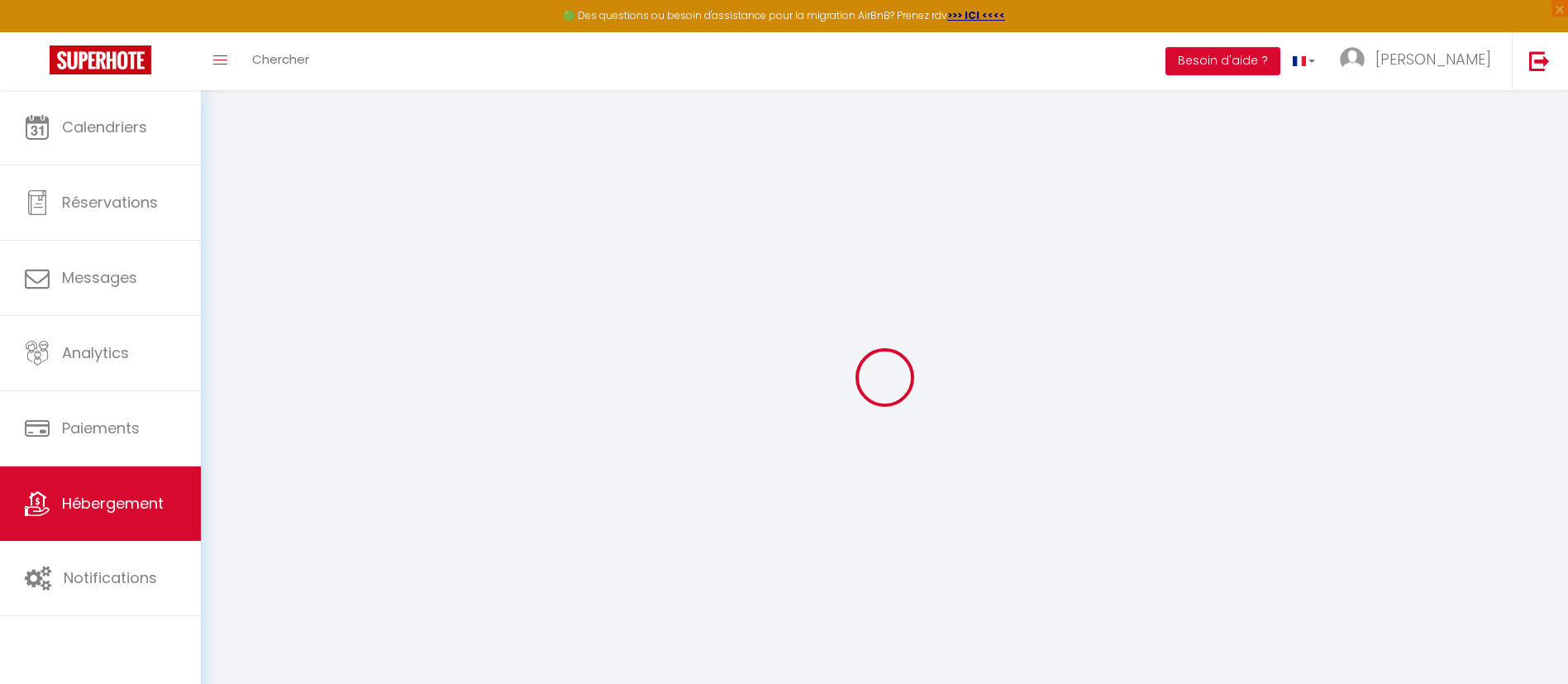
select select
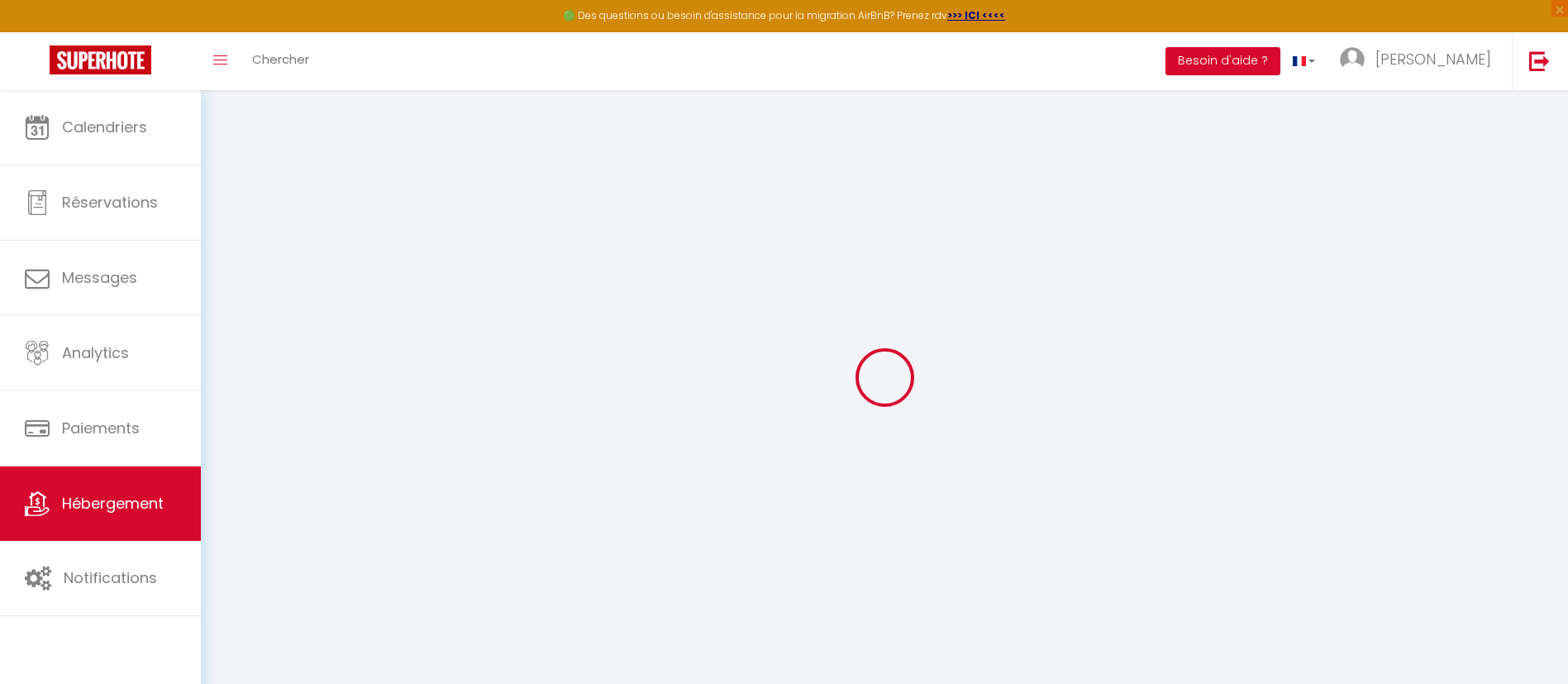
select select
checkbox input "false"
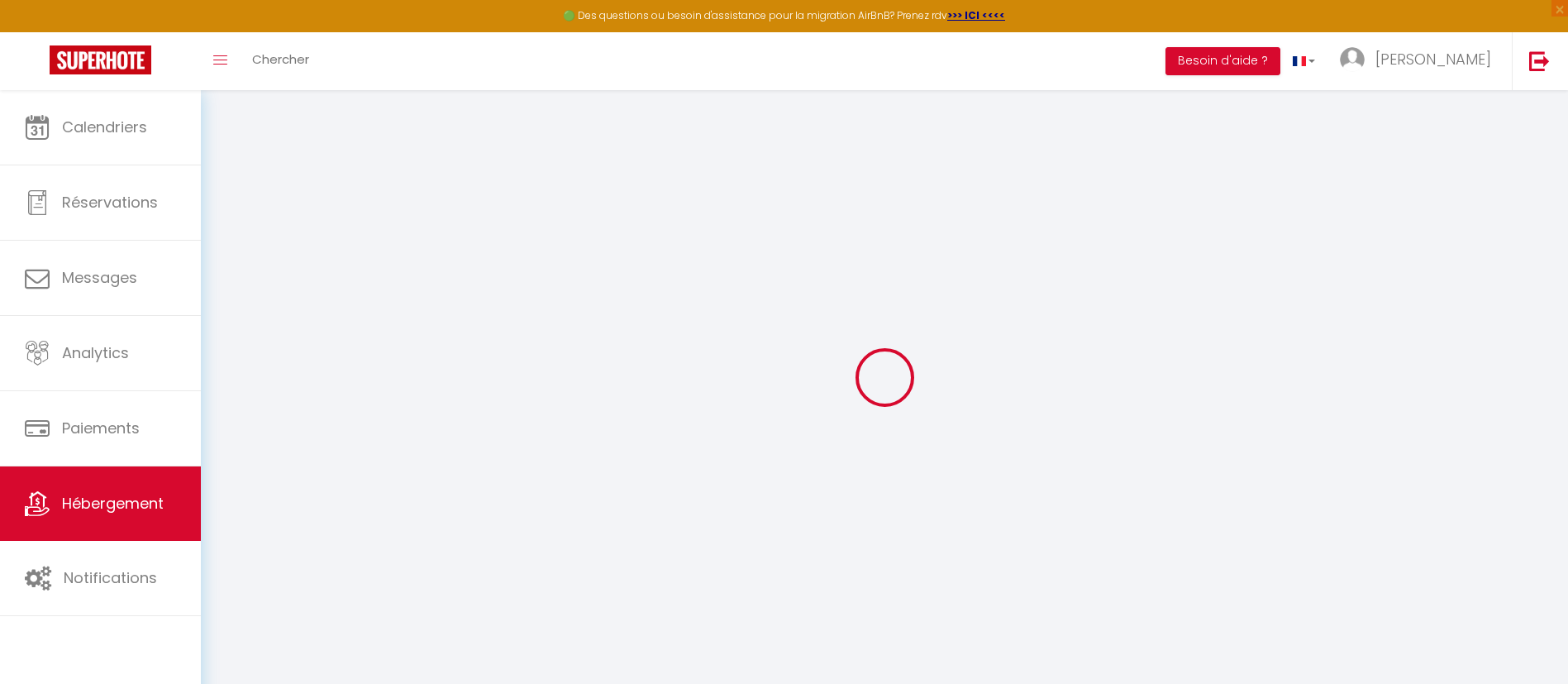
checkbox input "false"
select select
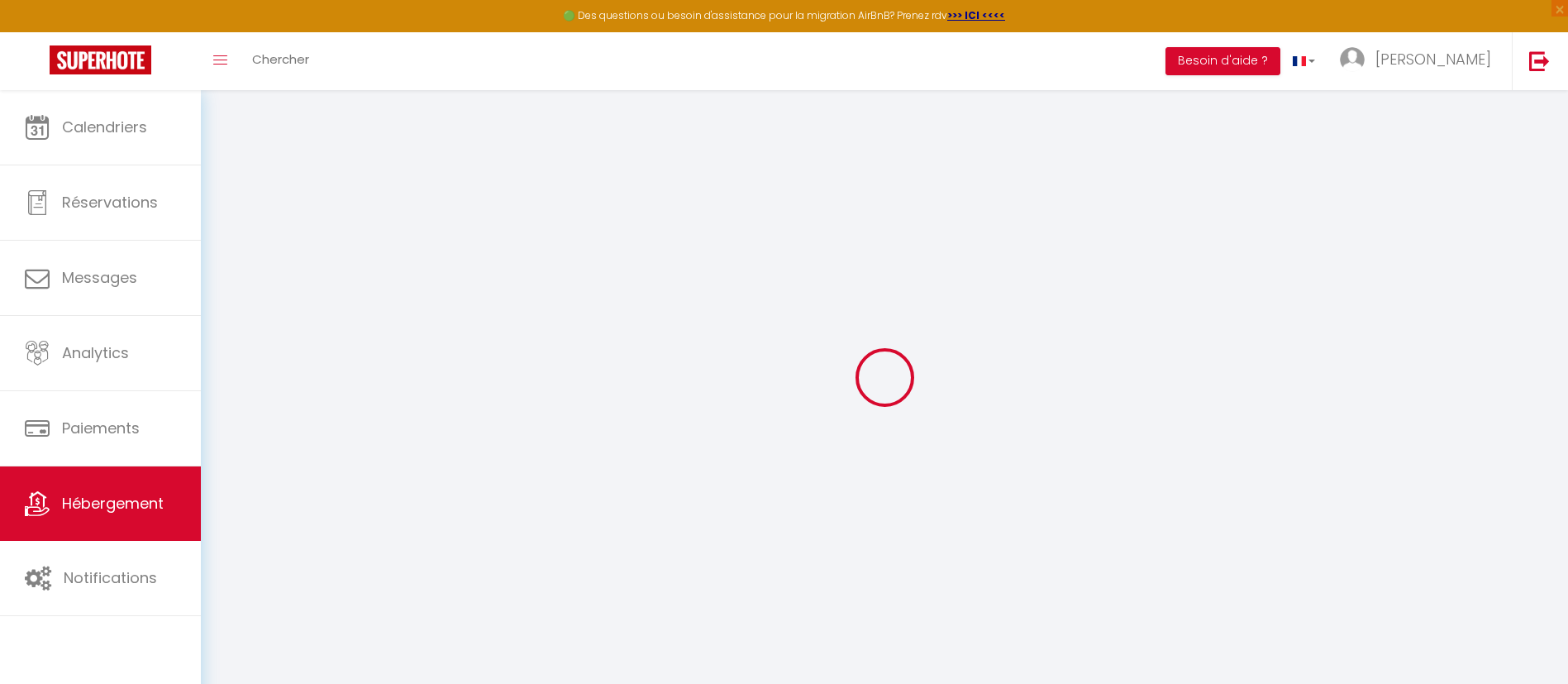
select select
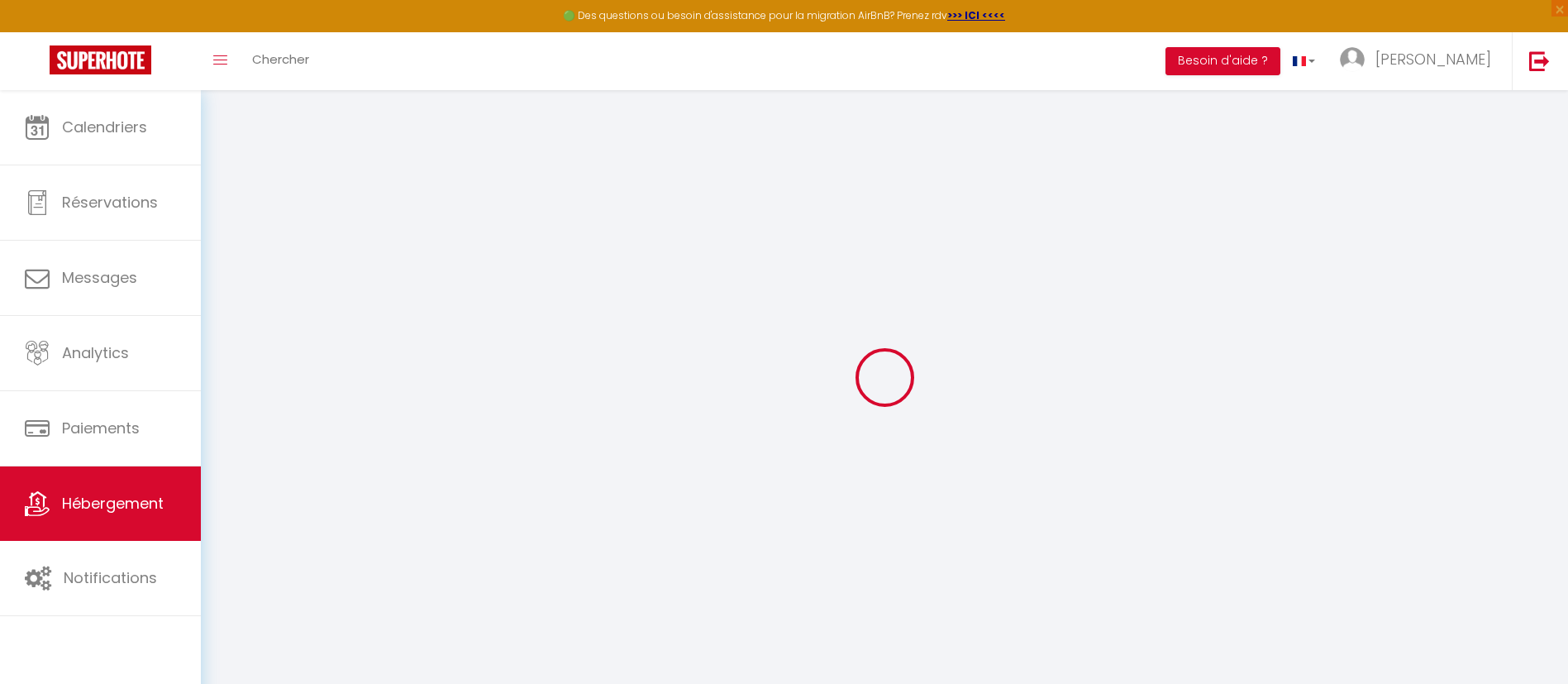
checkbox input "false"
select select
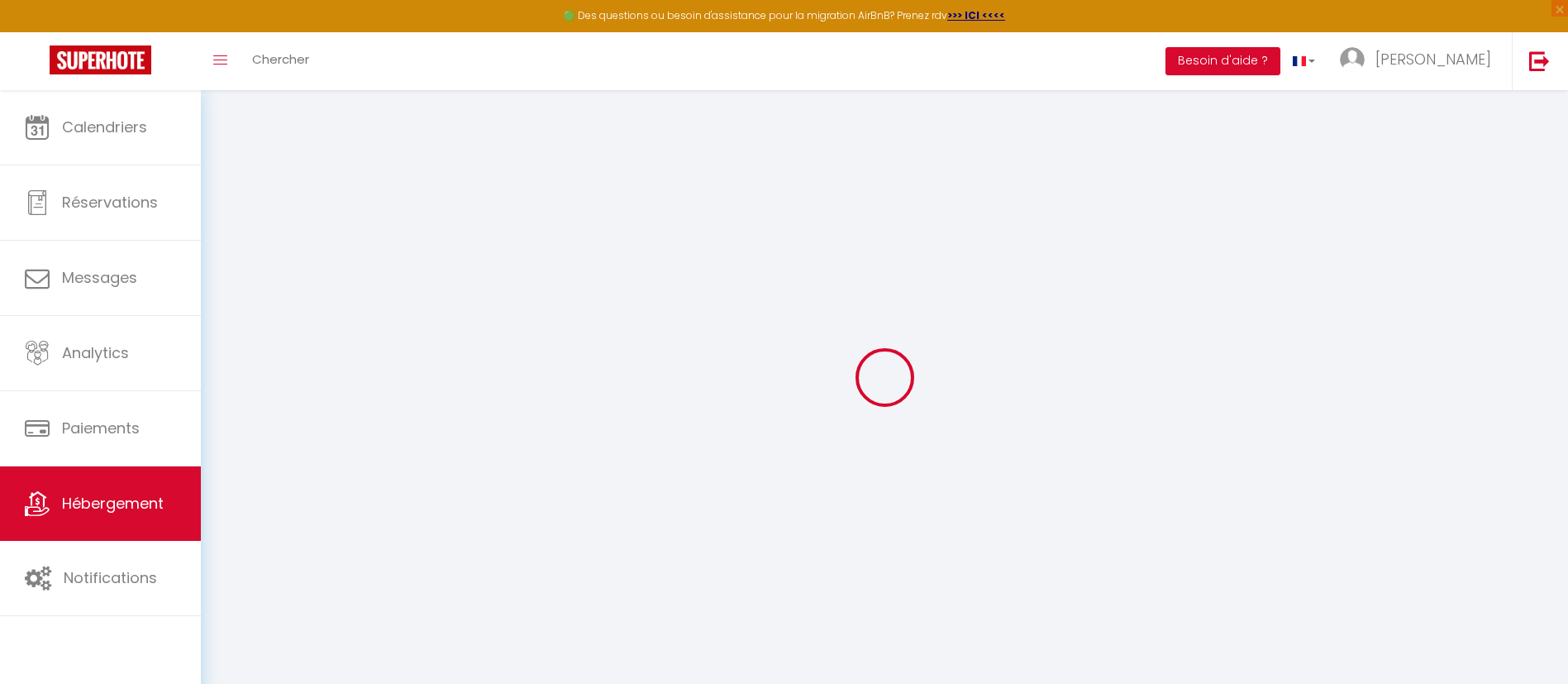
select select
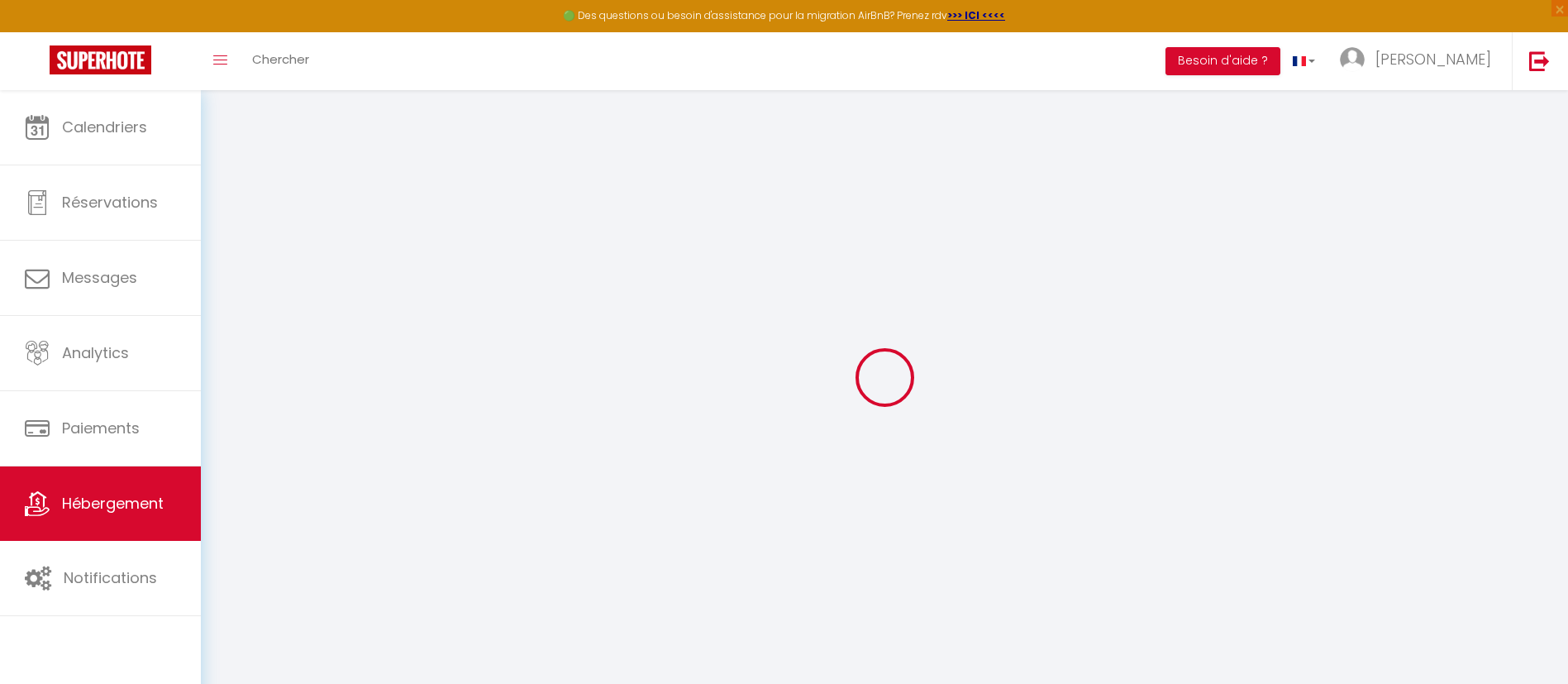
select select
checkbox input "false"
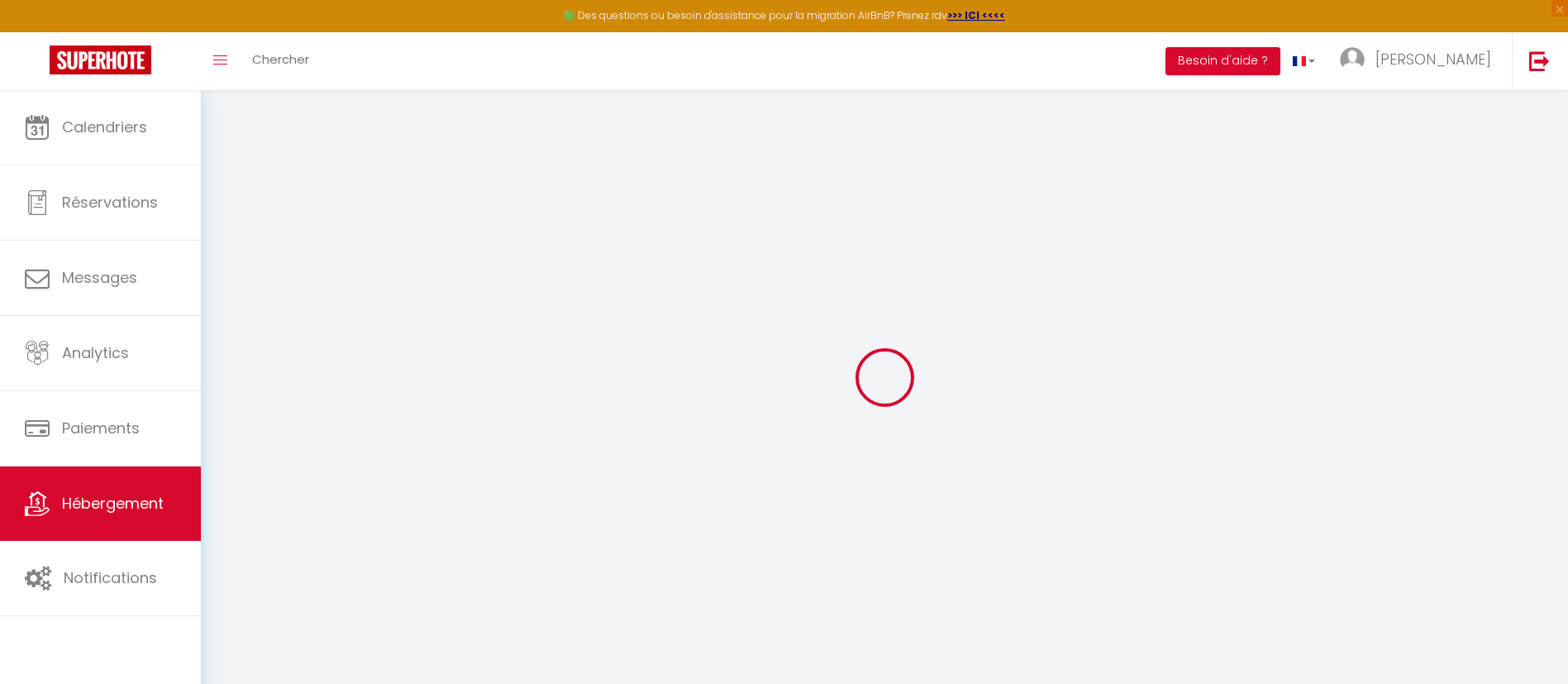
checkbox input "false"
select select
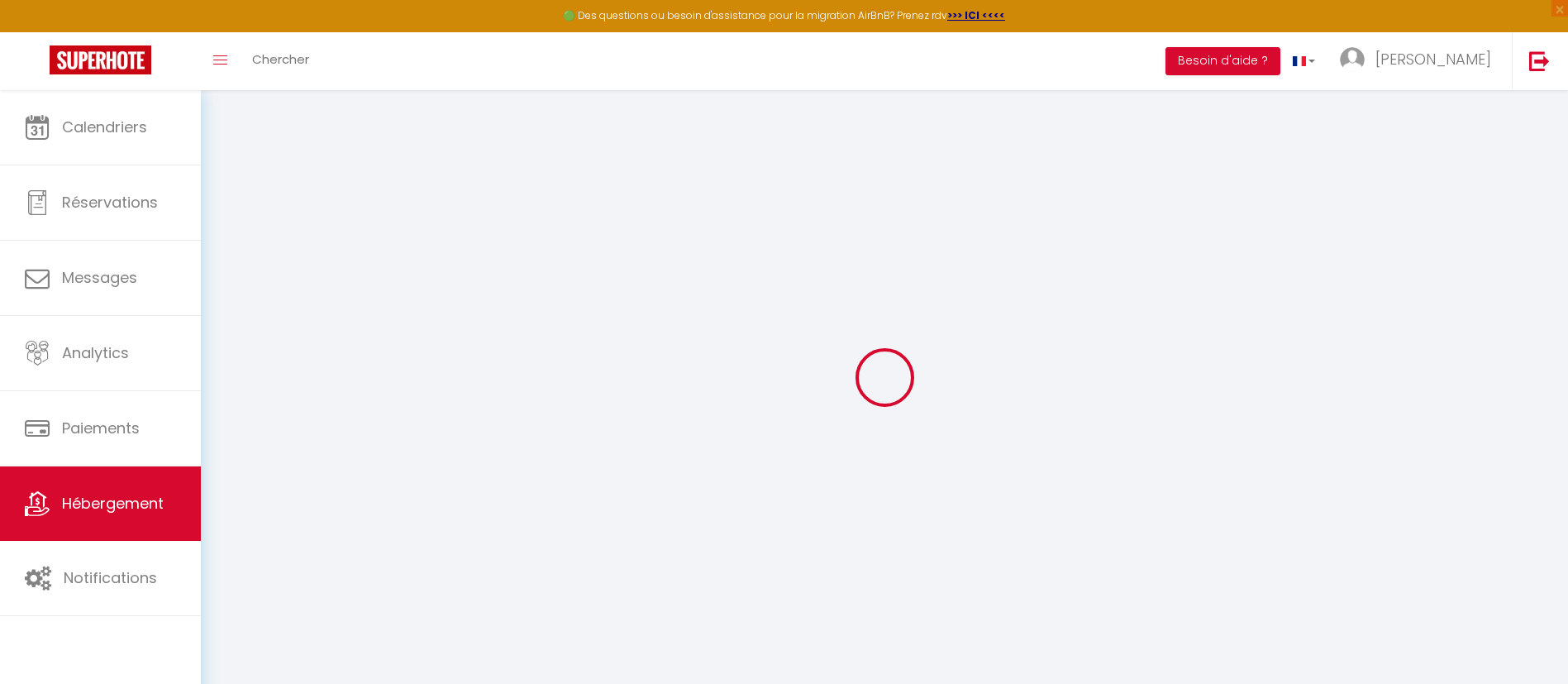
select select
checkbox input "false"
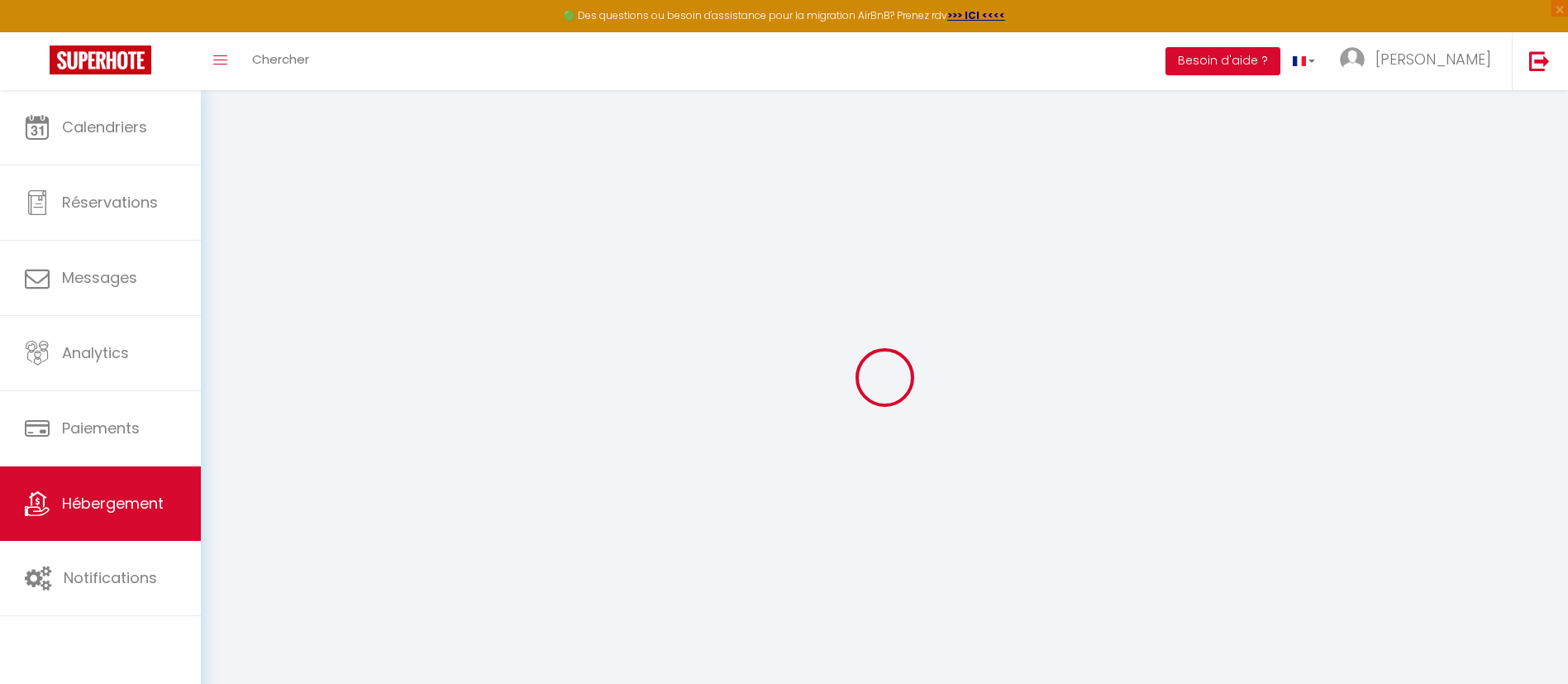
checkbox input "false"
select select
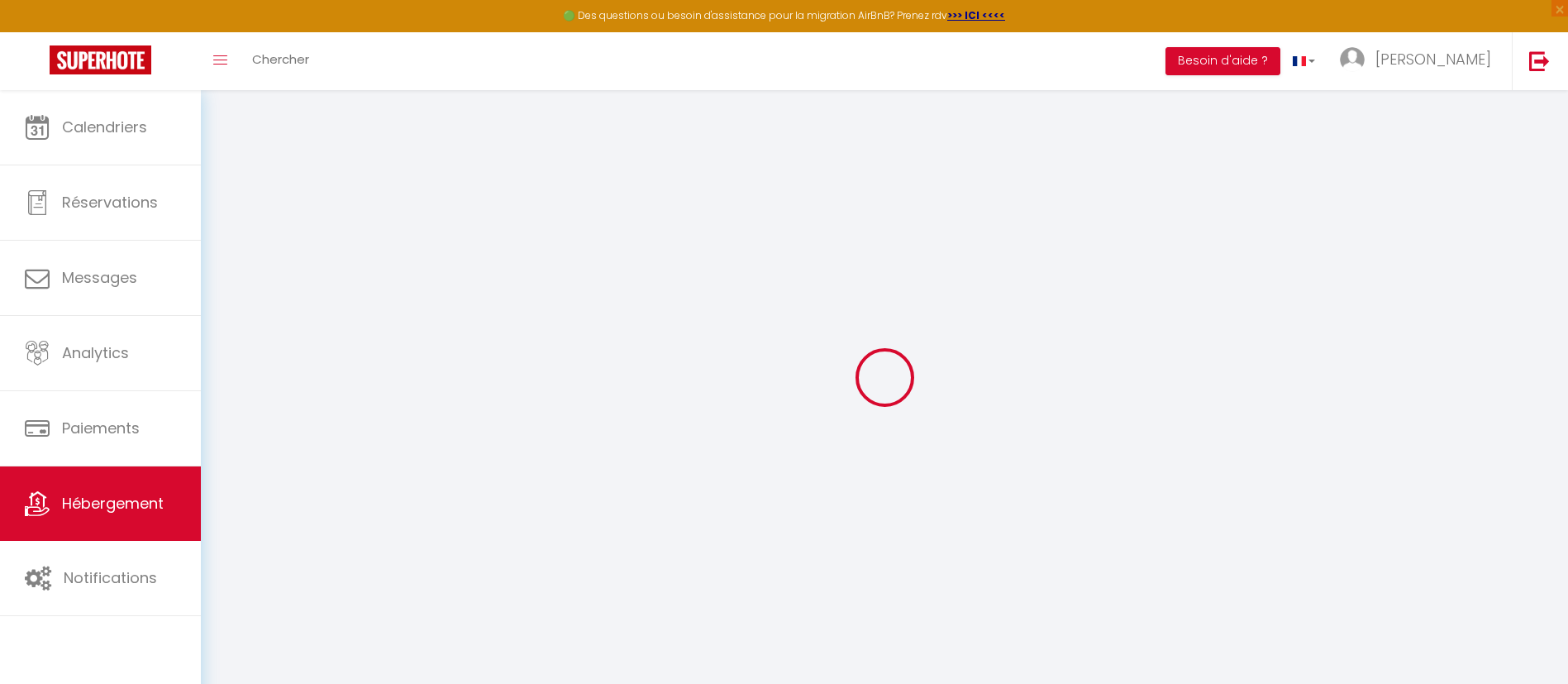
type input "Wooden house in [GEOGRAPHIC_DATA]"
type input "[PERSON_NAME]"
type input "Popice 27"
type input "586 01"
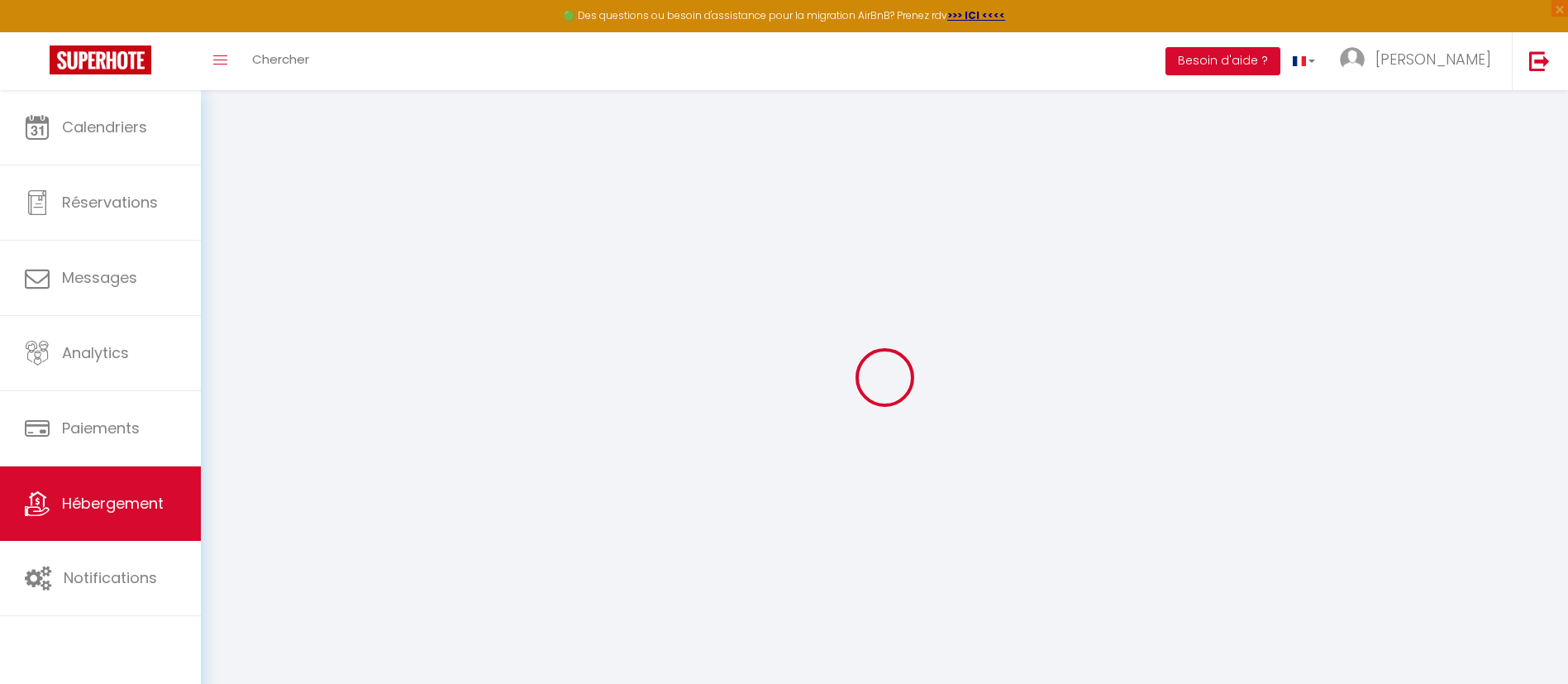
type input "Jihlava"
select select "houses"
select select "8"
select select "2"
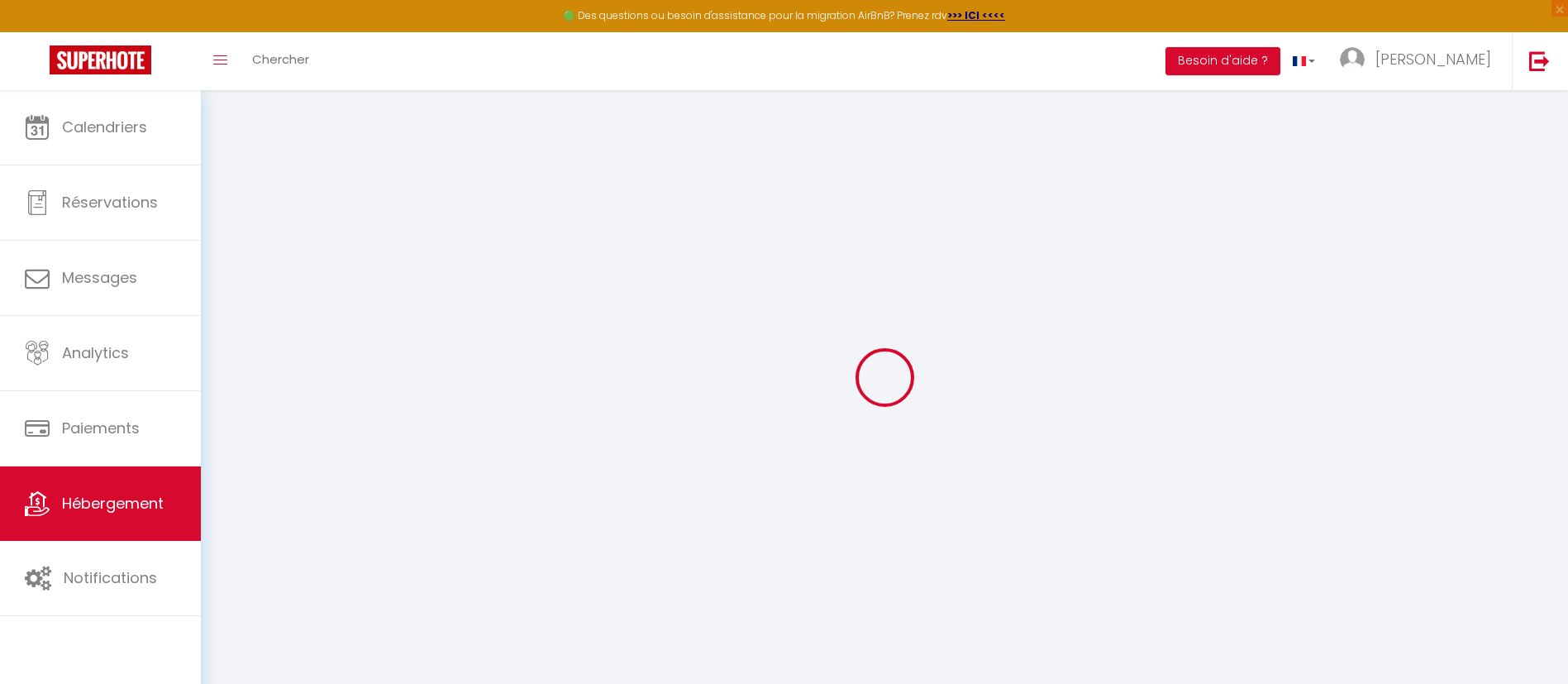
type input "200"
type input "40"
type input "1.00"
select select
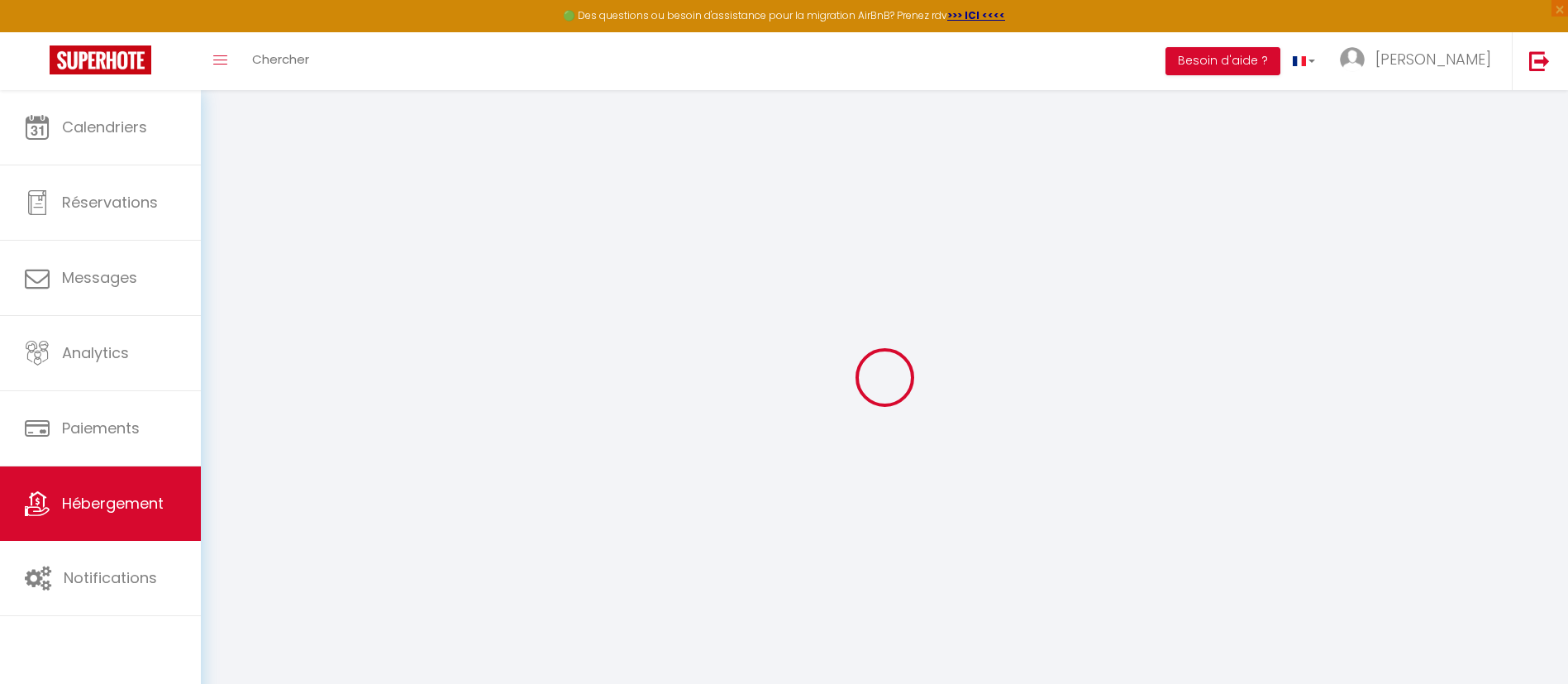
select select
type input "Popice 11"
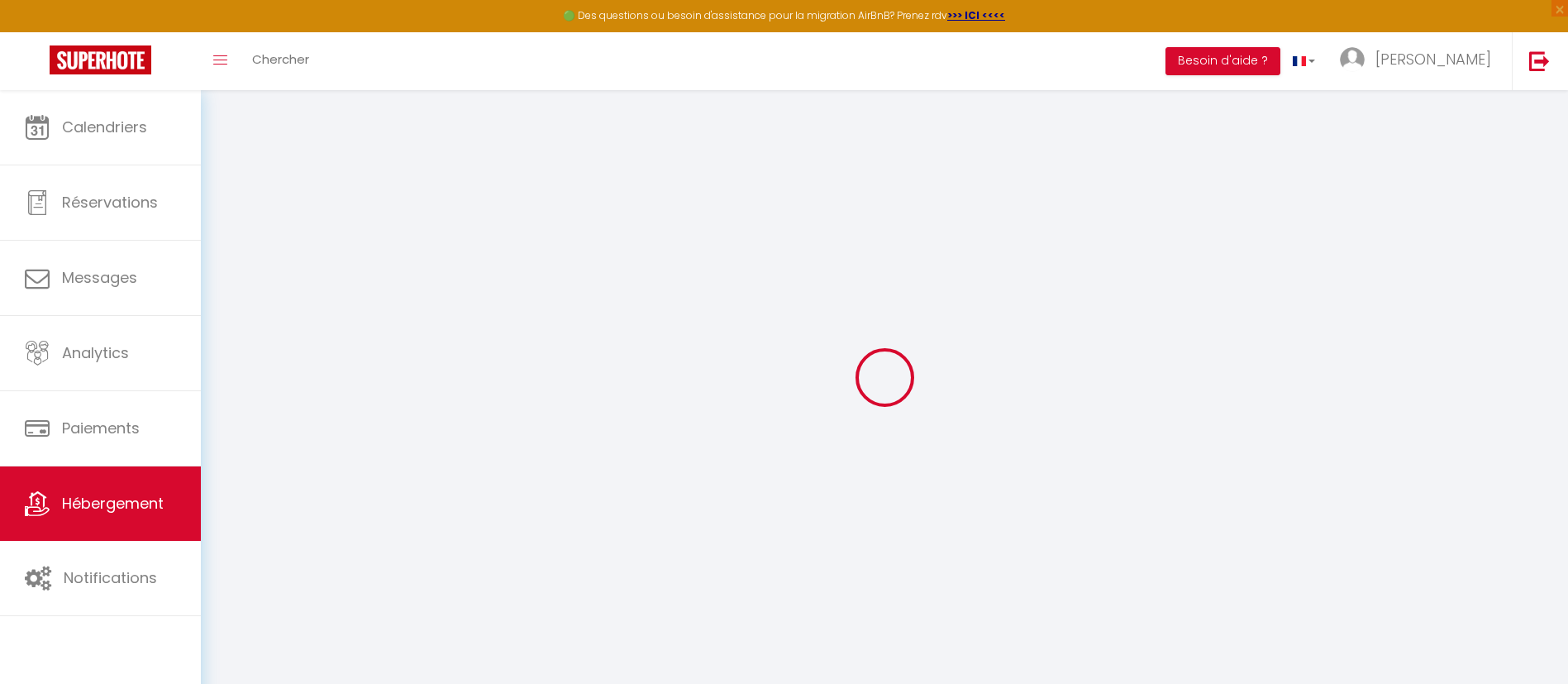
type input "586 01"
type input "Jihlava"
select select "59"
type input "[EMAIL_ADDRESS][DOMAIN_NAME]"
select select "16263"
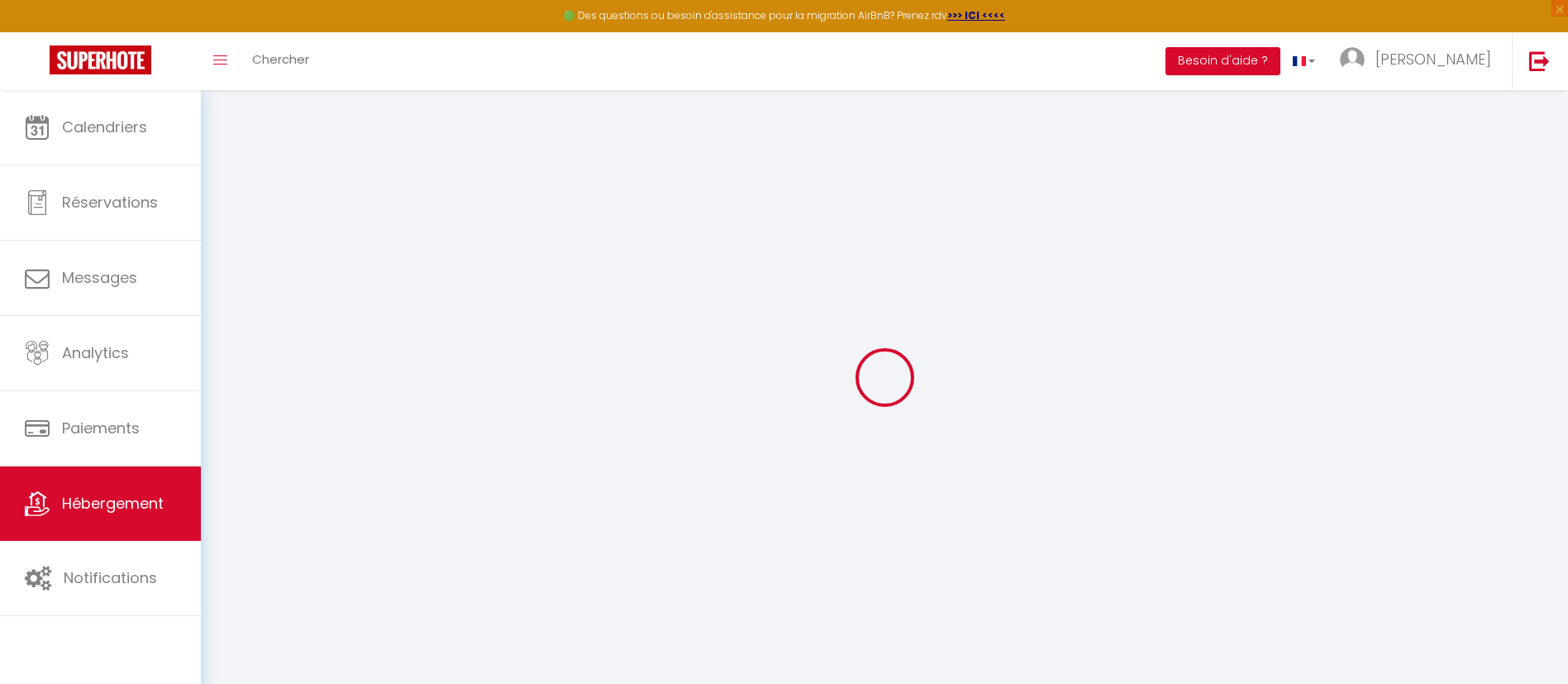
checkbox input "false"
type input "0"
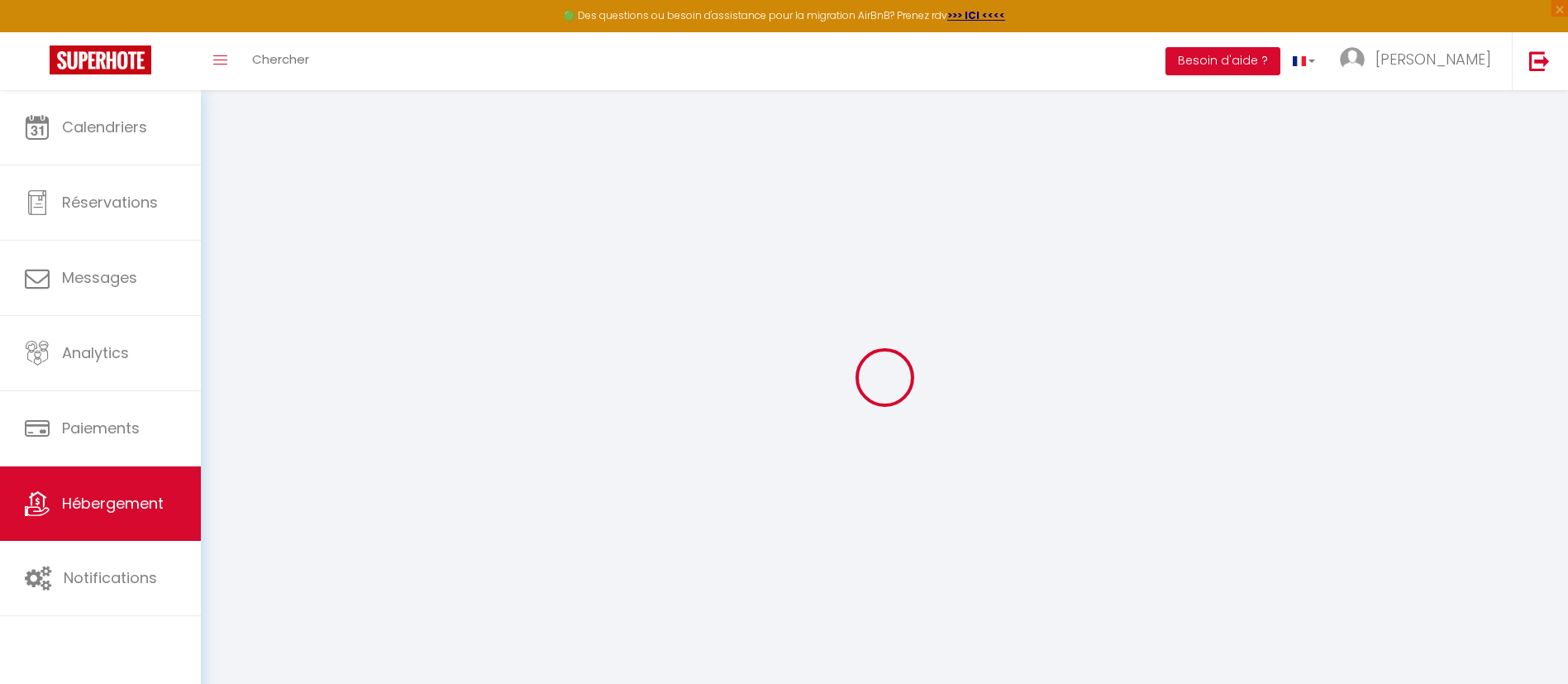
type input "0"
select select "+ 23 %"
select select "+ 25 %"
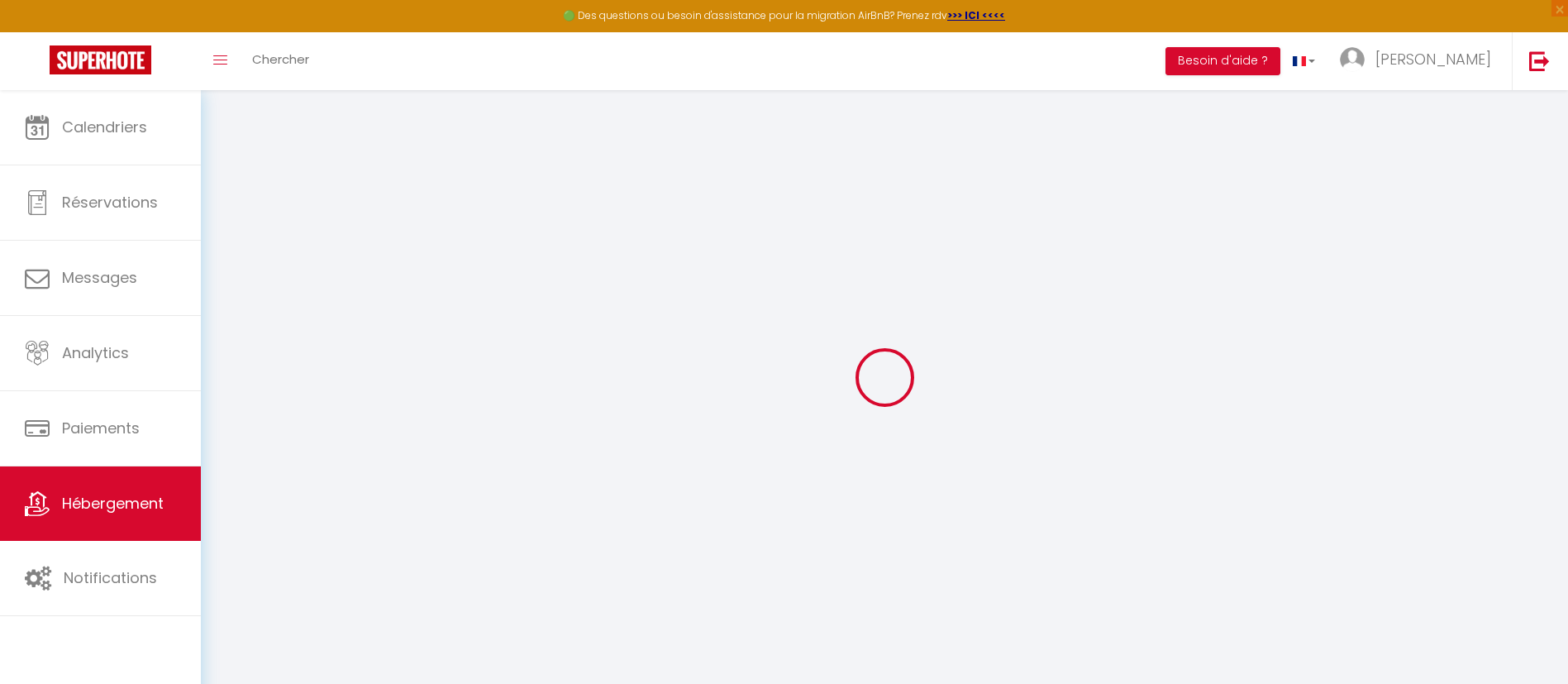
select select "+ 5 %"
select select "+ 25 %"
select select "16:00"
select select "21:00"
select select "11:00"
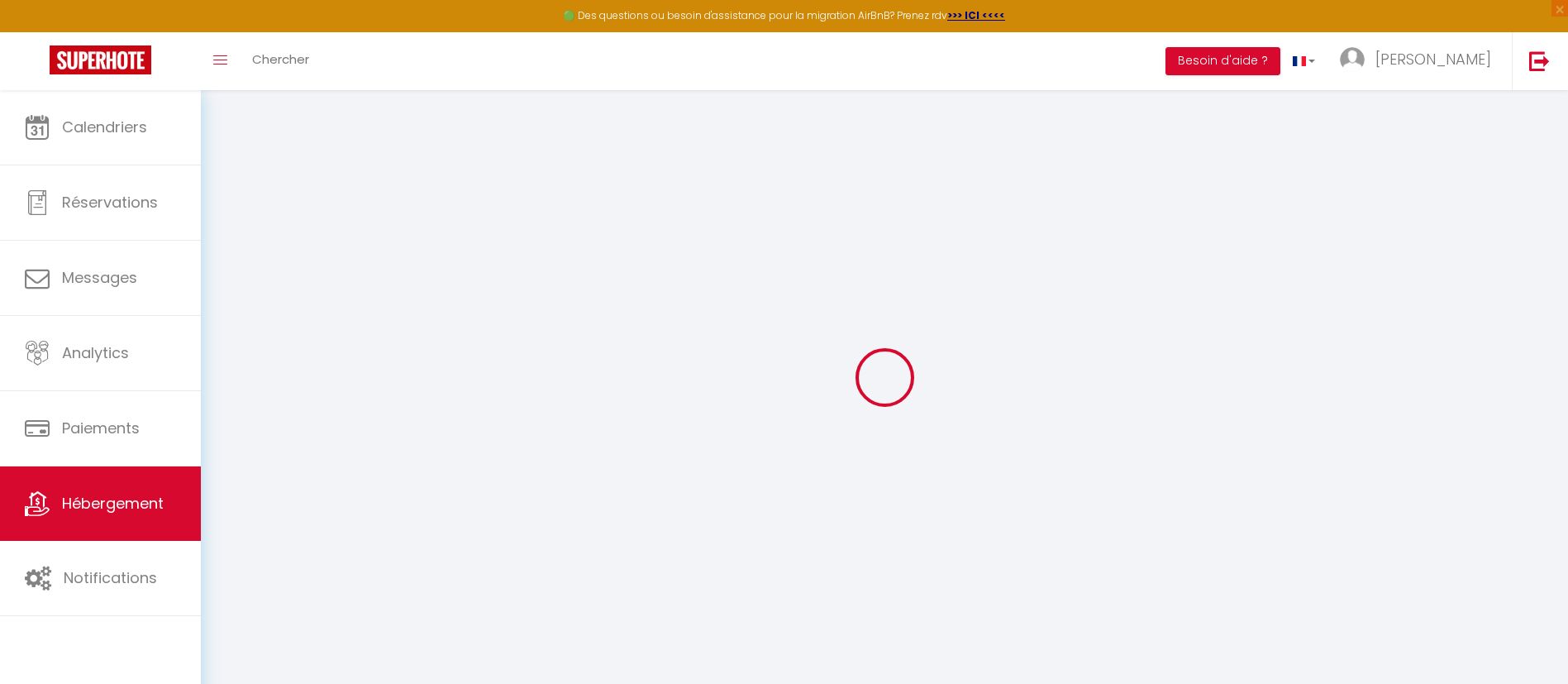
select select "30"
select select "15"
select select "23:00"
checkbox input "false"
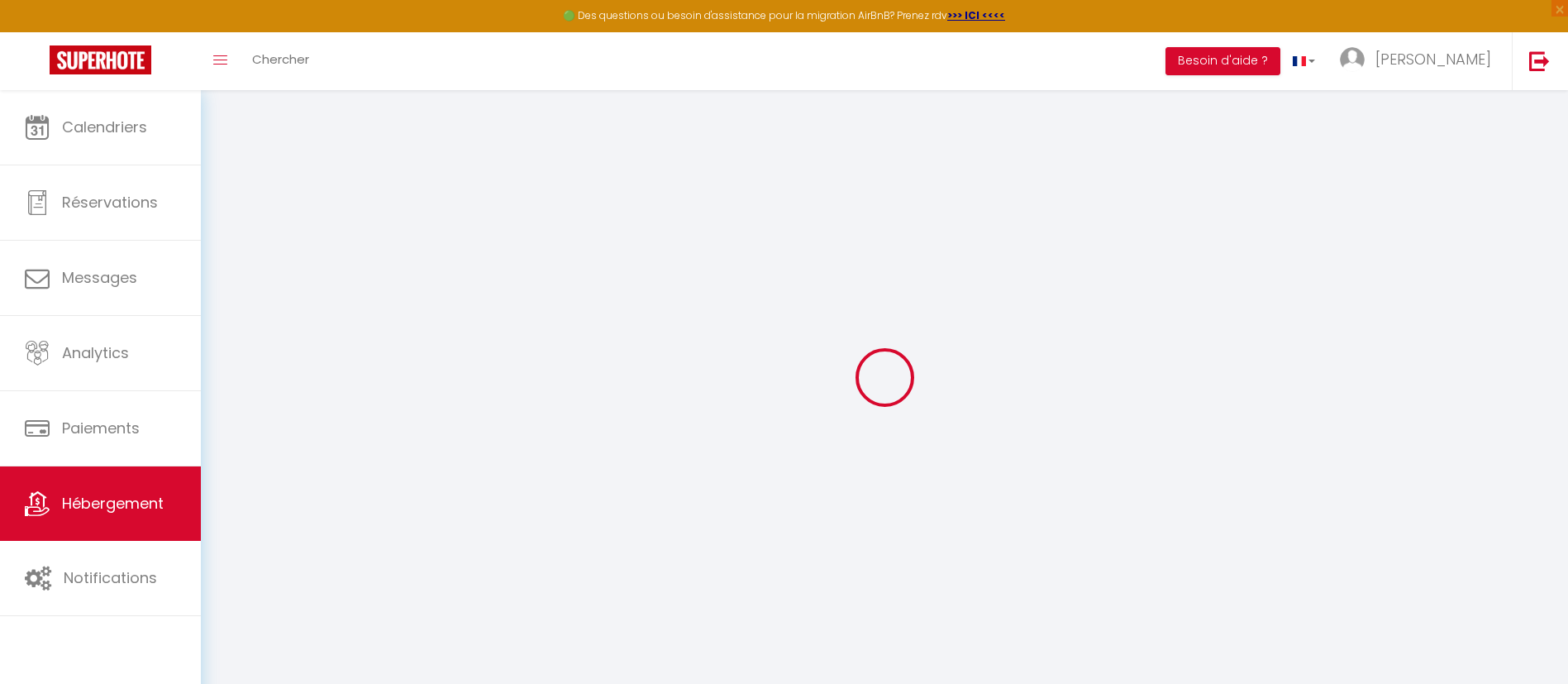
checkbox input "false"
select select "CZK"
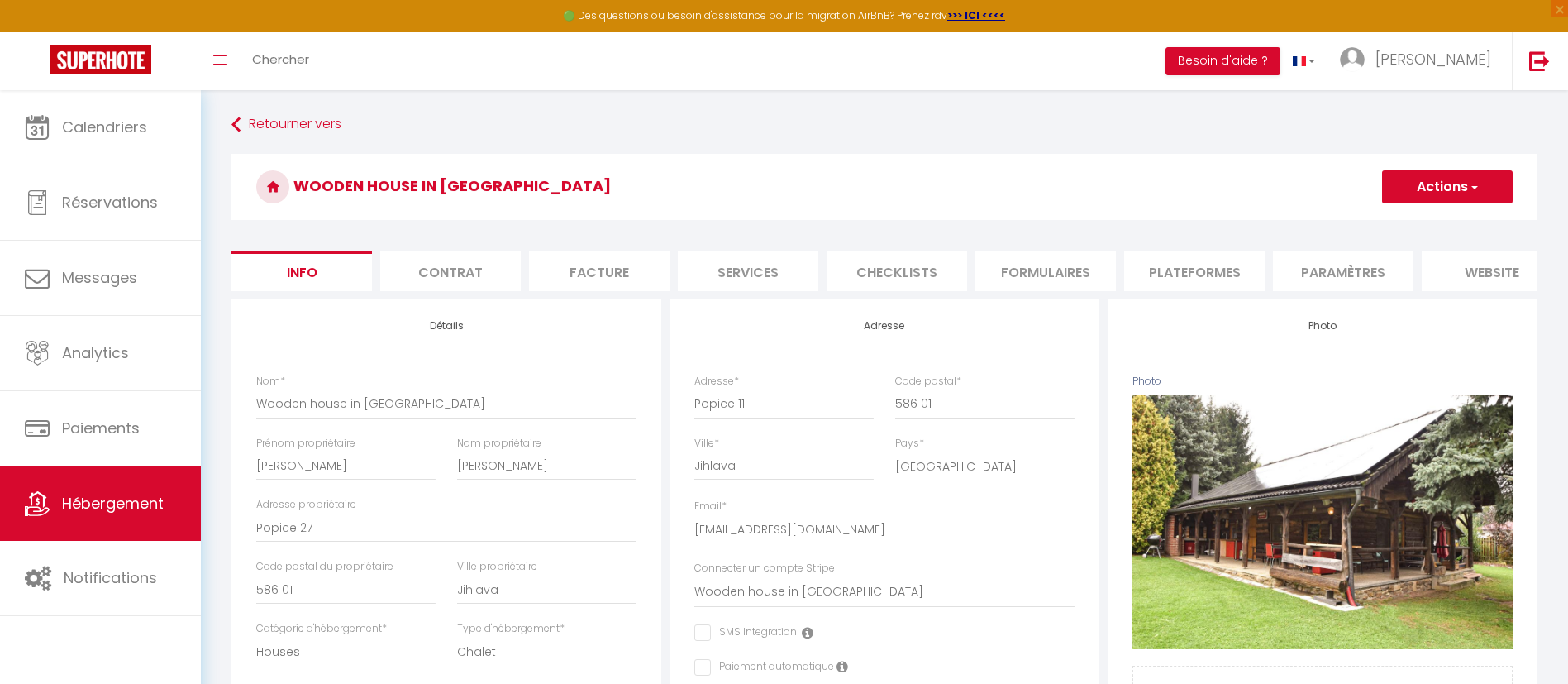
click at [1202, 276] on li "Plateformes" at bounding box center [1194, 271] width 141 height 40
select select
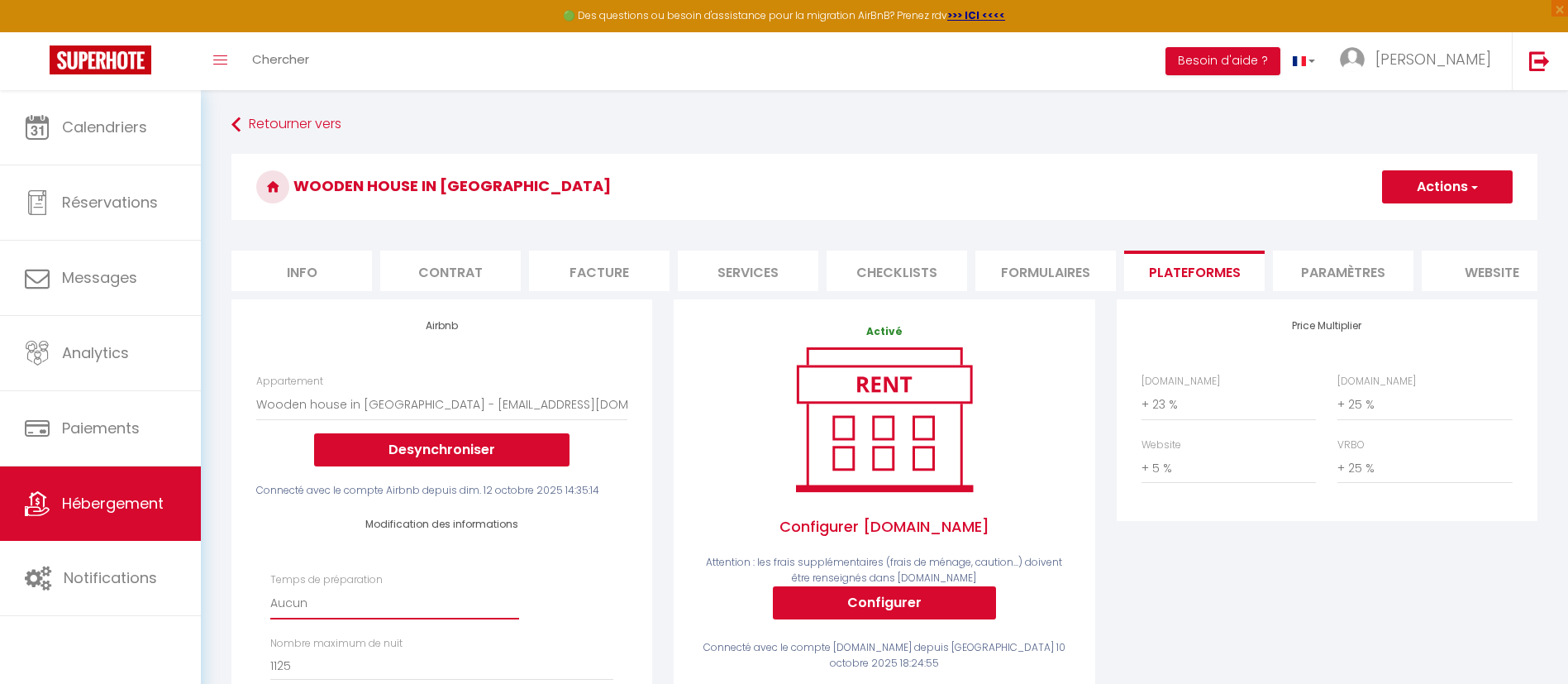
click at [314, 620] on select "Aucun 1 nuit avant et après chaque réservation 2 nuits avant et après chaque ré…" at bounding box center [395, 603] width 249 height 32
select select "1"
click at [270, 607] on select "Aucun 1 nuit avant et après chaque réservation 2 nuits avant et après chaque ré…" at bounding box center [395, 603] width 249 height 32
select select
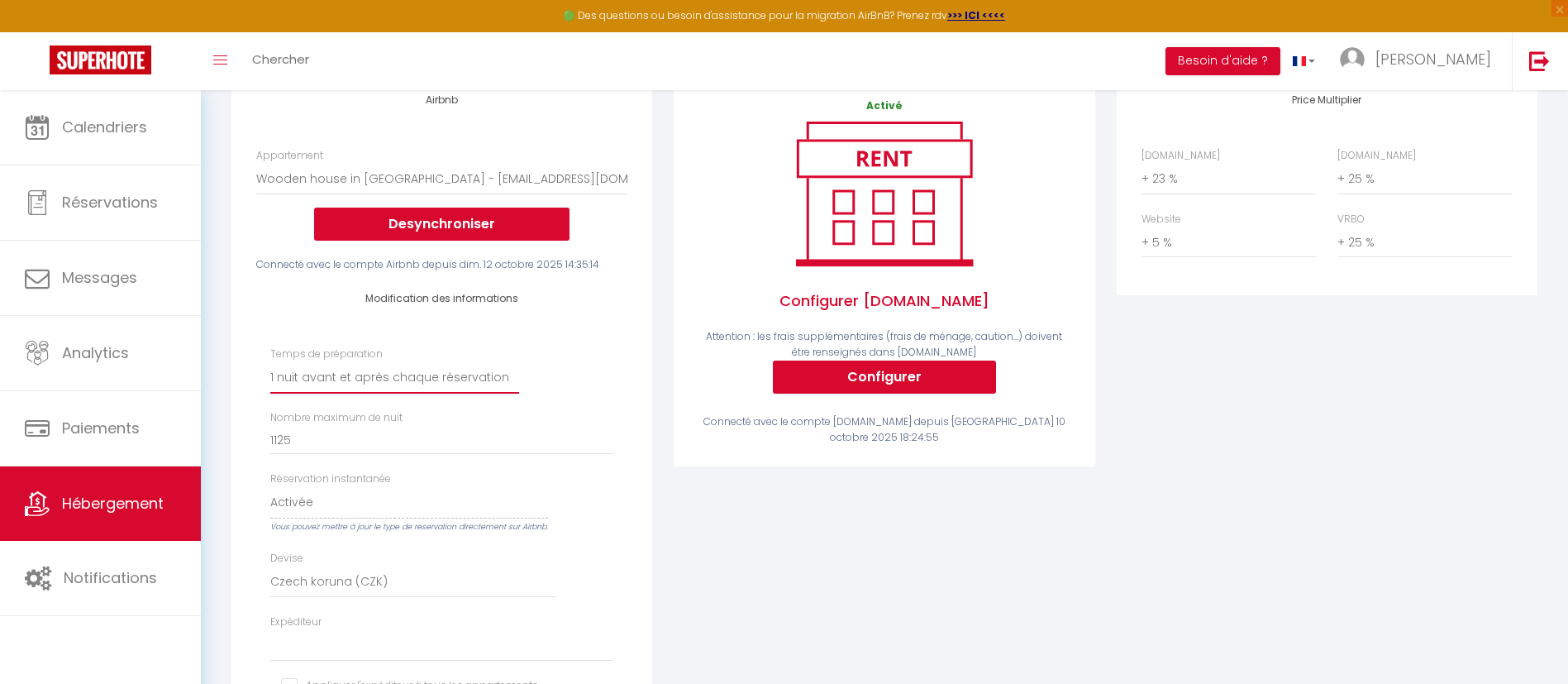
scroll to position [248, 0]
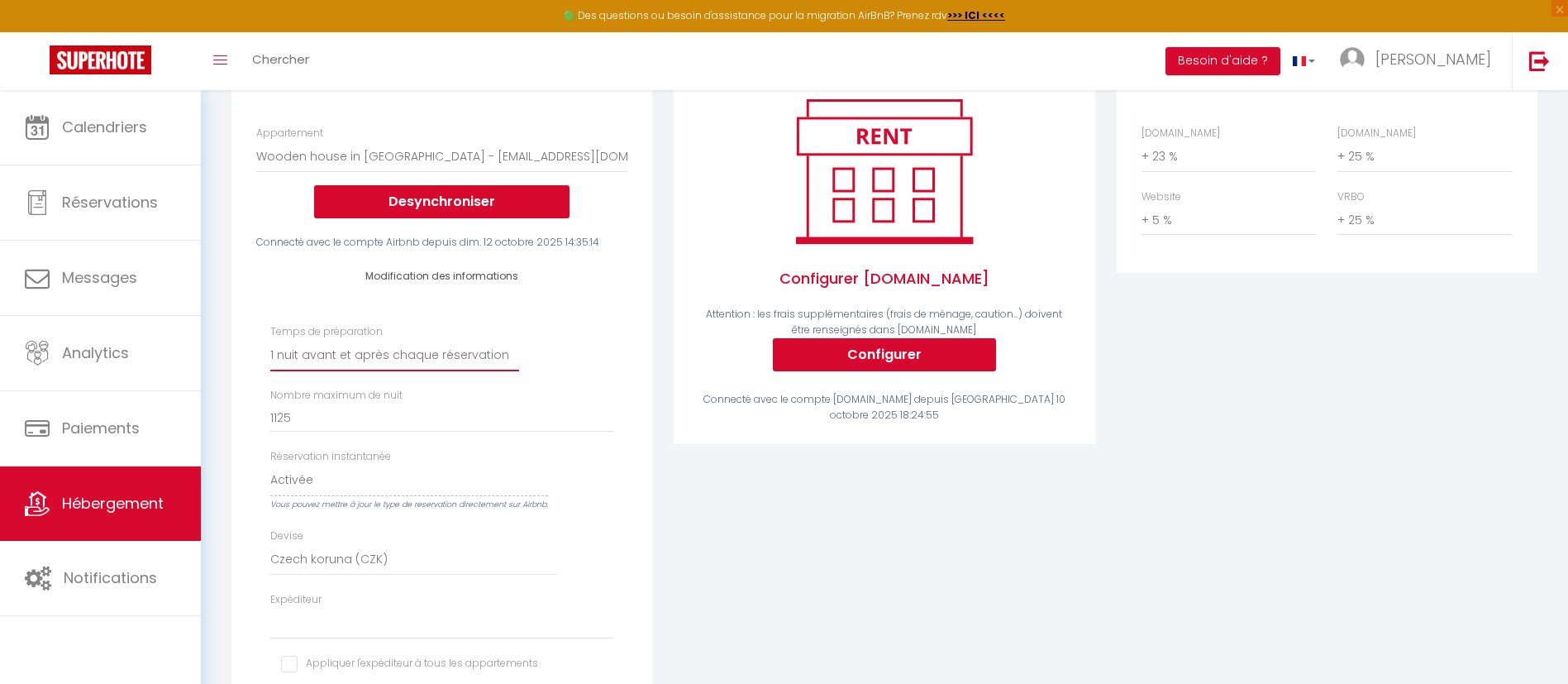
click at [383, 371] on select "Aucun 1 nuit avant et après chaque réservation 2 nuits avant et après chaque ré…" at bounding box center [395, 356] width 249 height 32
select select "0"
click at [270, 358] on select "Aucun 1 nuit avant et après chaque réservation 2 nuits avant et après chaque ré…" at bounding box center [395, 356] width 249 height 32
select select
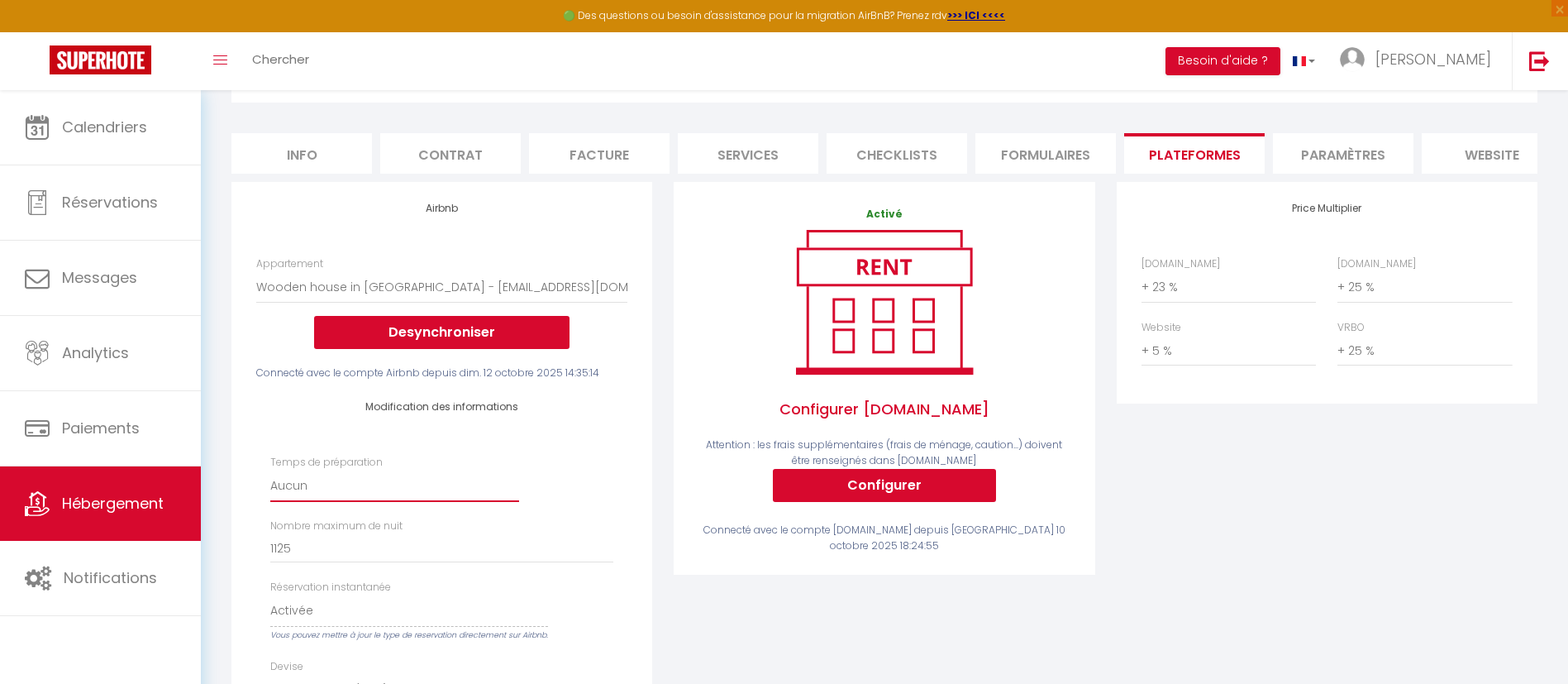
scroll to position [0, 0]
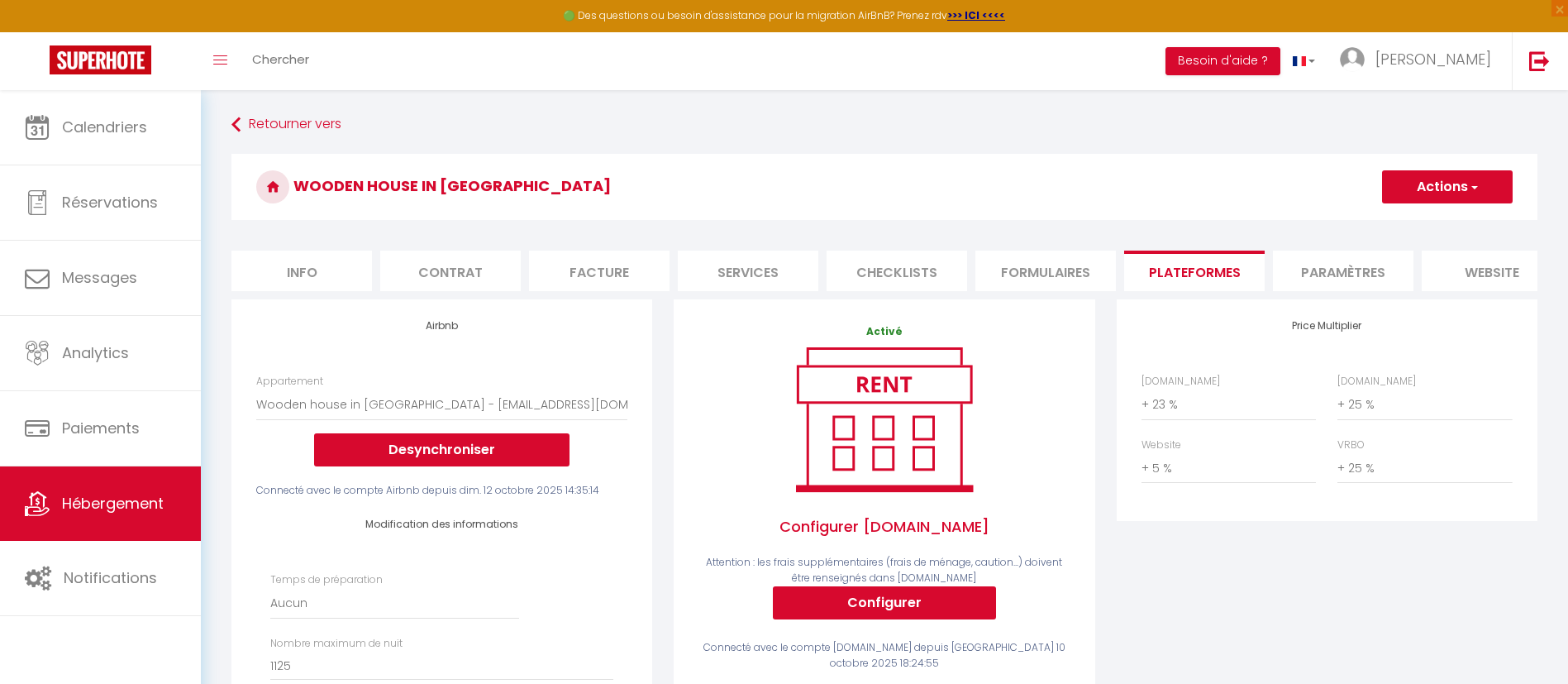
click at [1354, 272] on li "Paramètres" at bounding box center [1343, 271] width 141 height 40
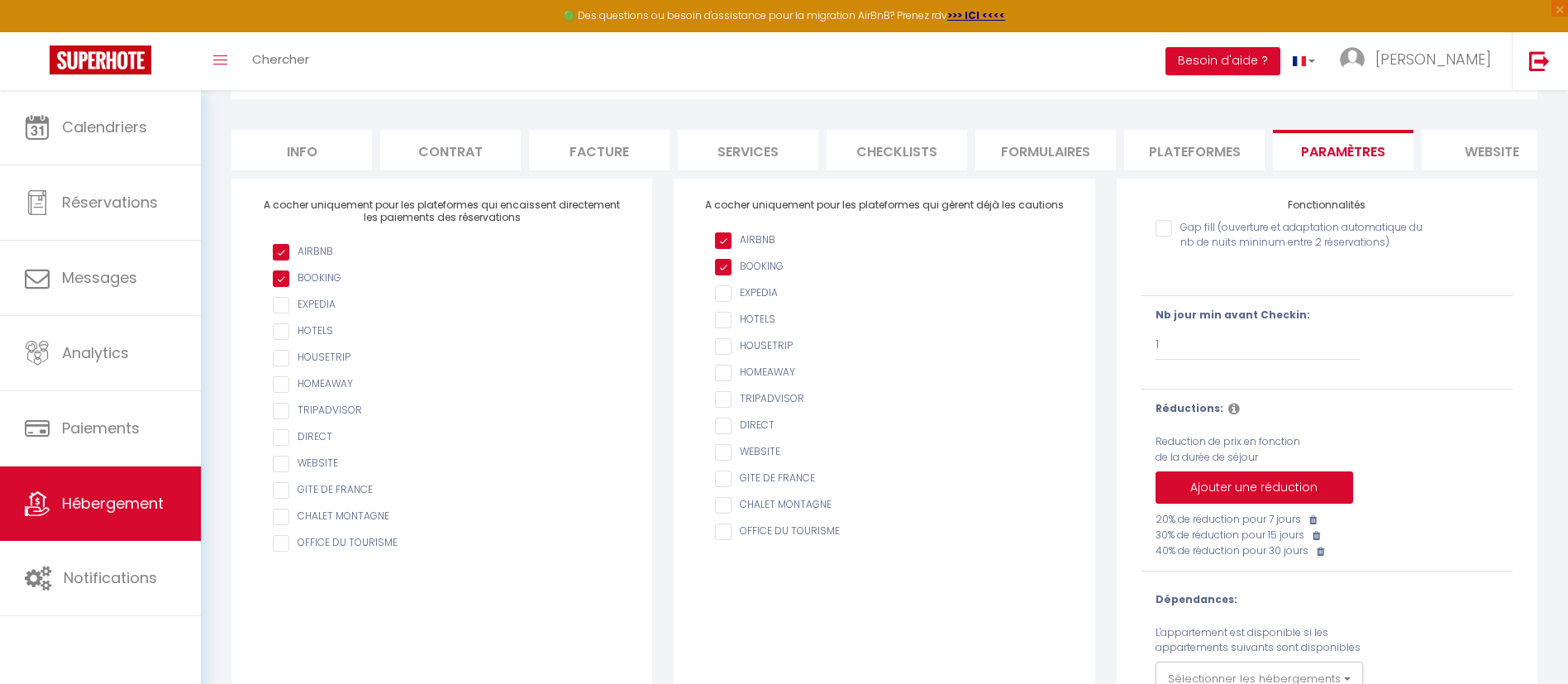
scroll to position [83, 0]
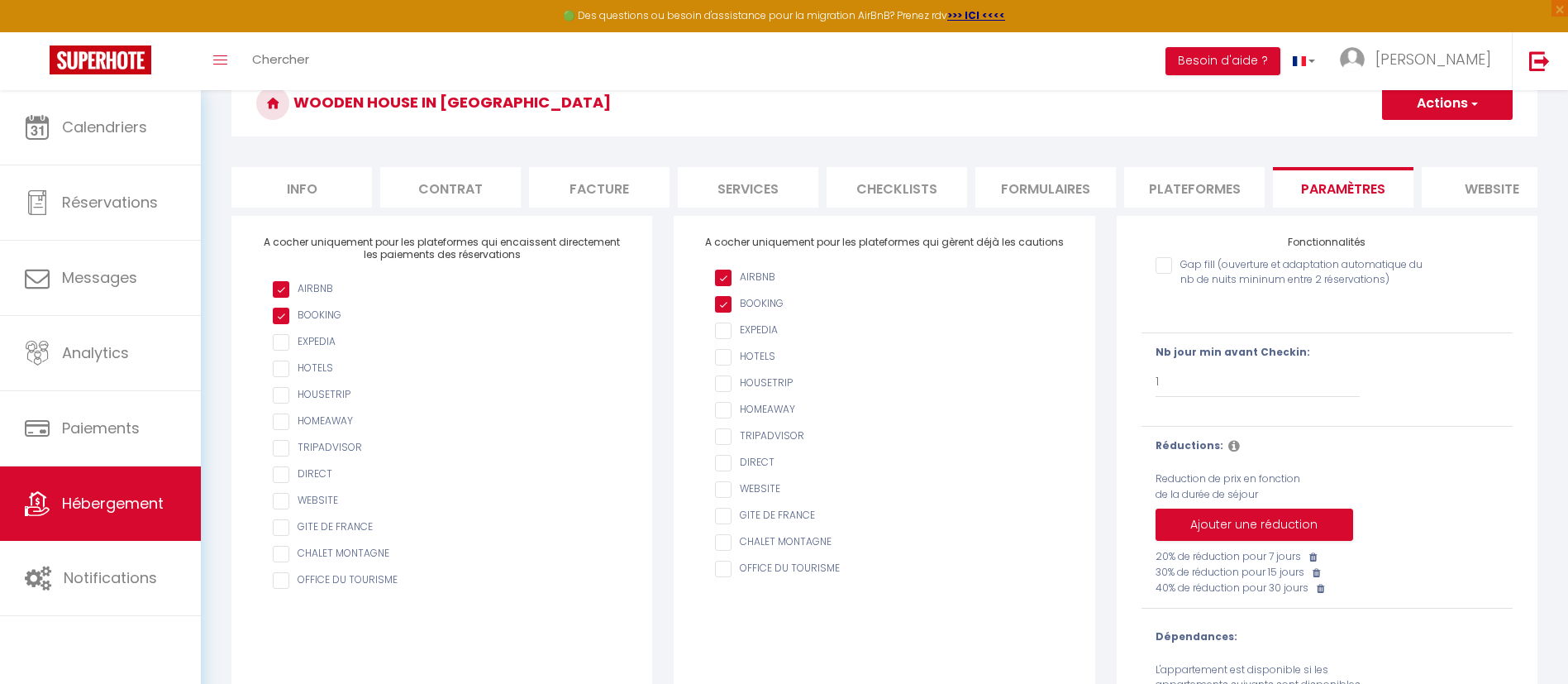
click at [1443, 101] on button "Actions" at bounding box center [1447, 103] width 131 height 34
click at [1411, 131] on input "Enregistrer" at bounding box center [1428, 139] width 61 height 16
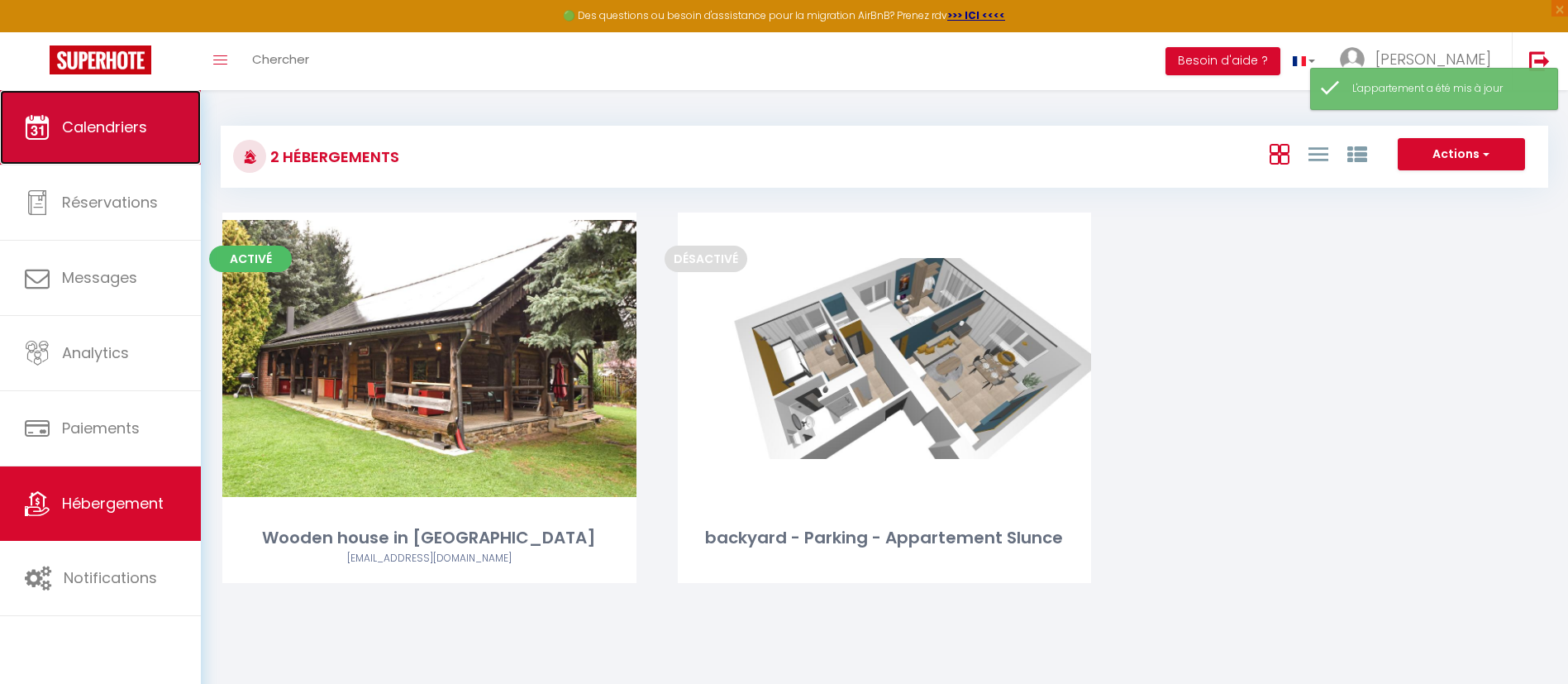
click at [96, 113] on link "Calendriers" at bounding box center [100, 127] width 201 height 75
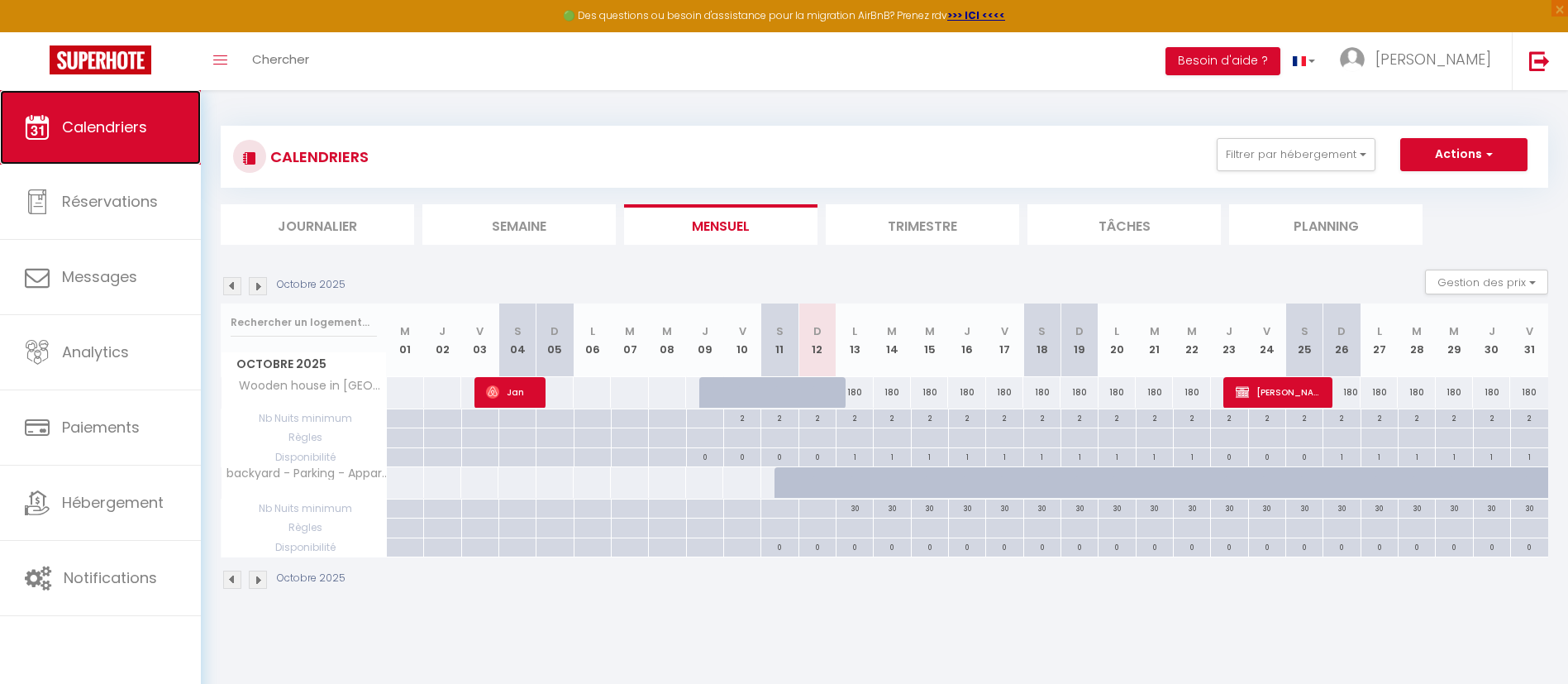
click at [121, 127] on span "Calendriers" at bounding box center [104, 127] width 85 height 21
click at [1479, 166] on button "Actions" at bounding box center [1464, 155] width 127 height 34
click at [182, 127] on link "Calendriers" at bounding box center [100, 127] width 201 height 75
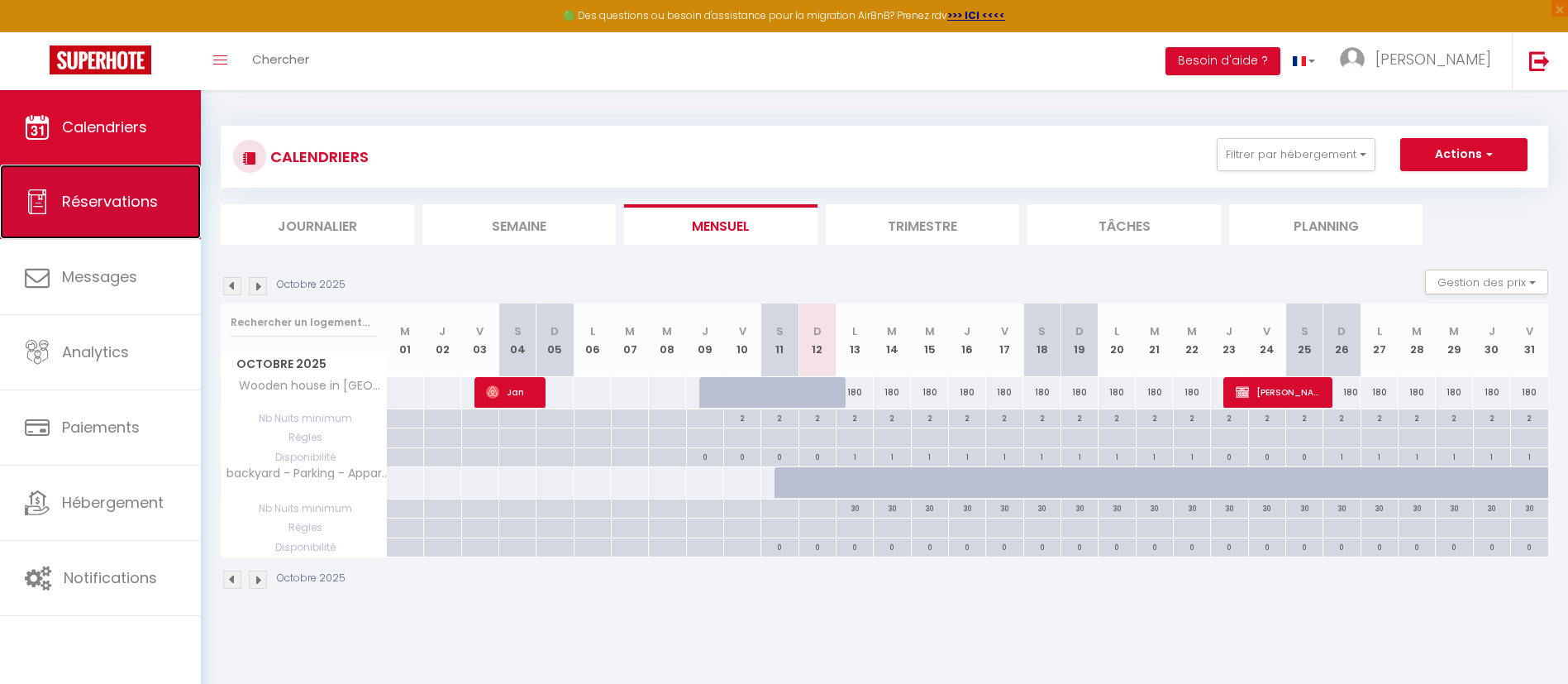
click at [140, 183] on link "Réservations" at bounding box center [100, 202] width 201 height 75
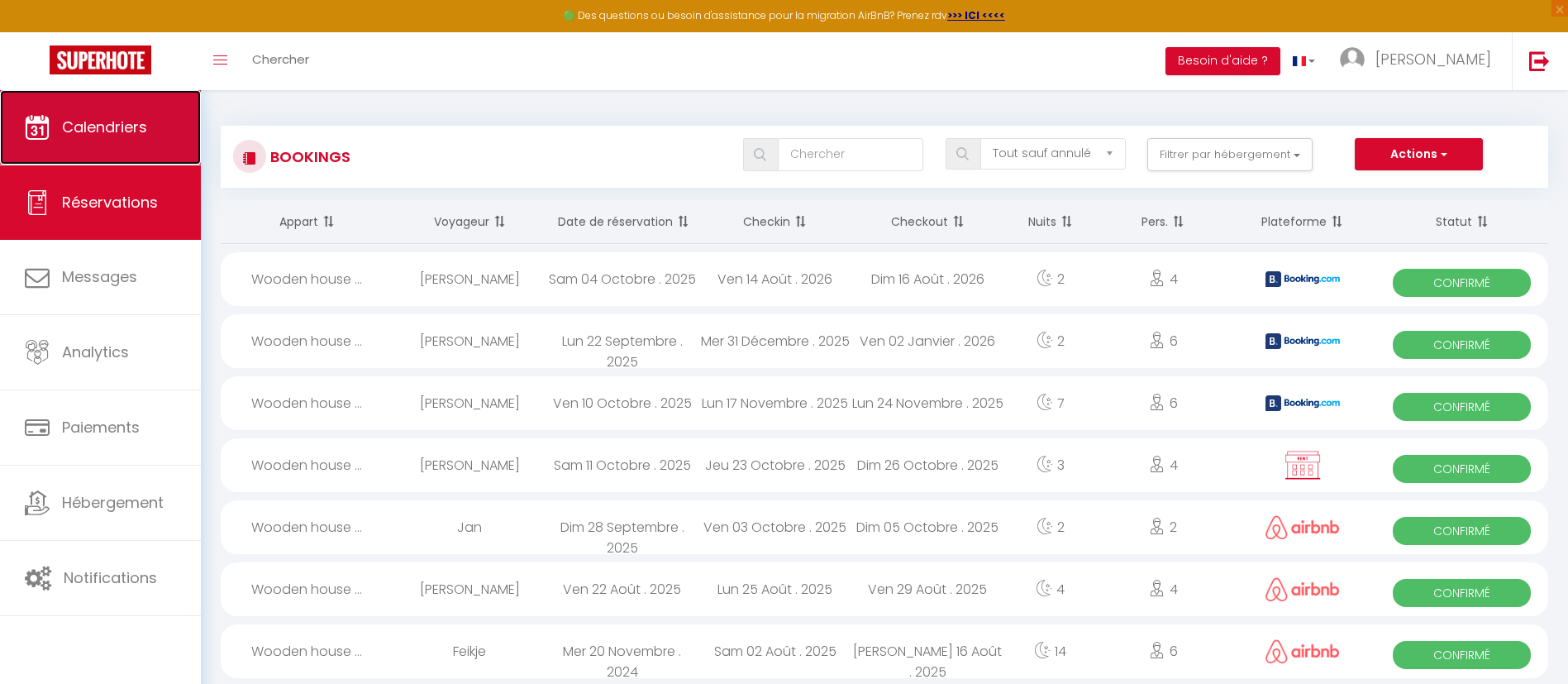
click at [122, 112] on link "Calendriers" at bounding box center [100, 127] width 201 height 75
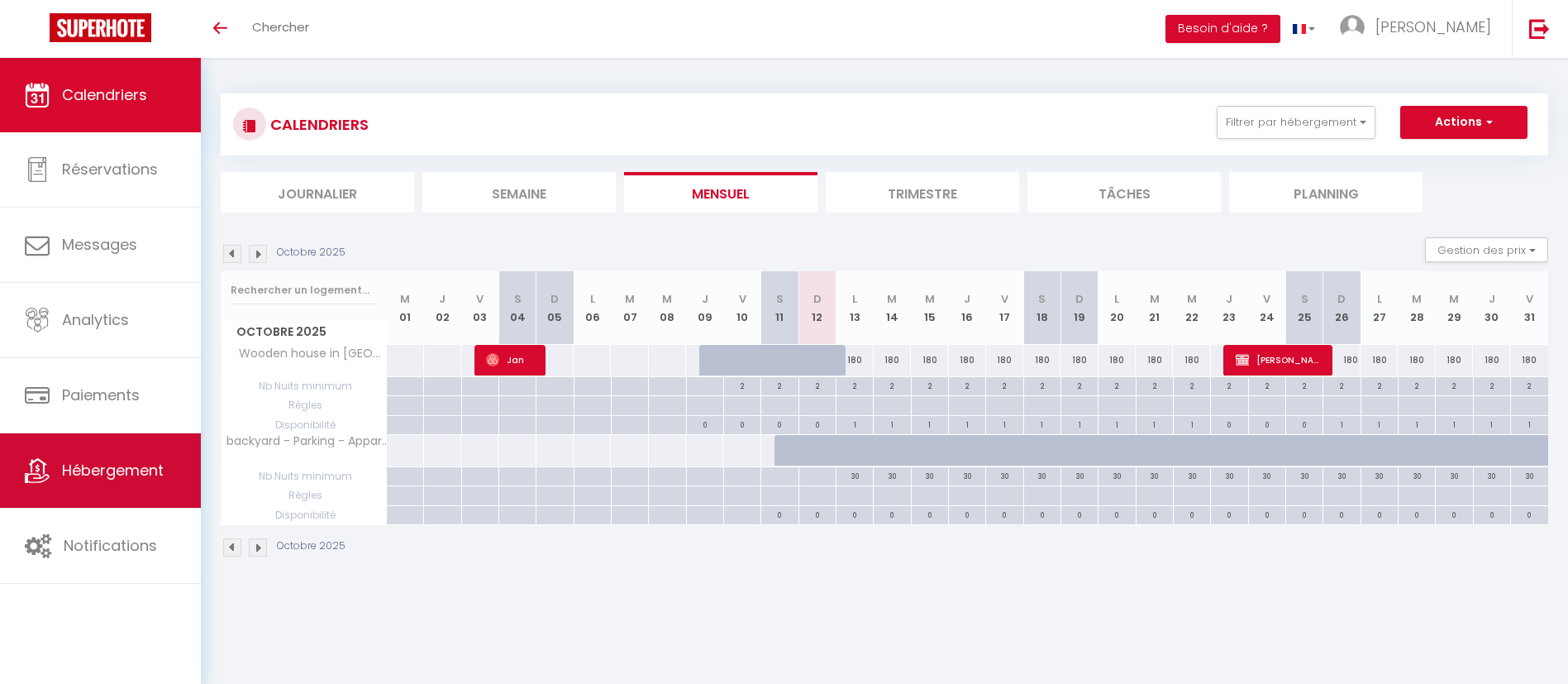
click at [143, 468] on span "Hébergement" at bounding box center [112, 470] width 101 height 21
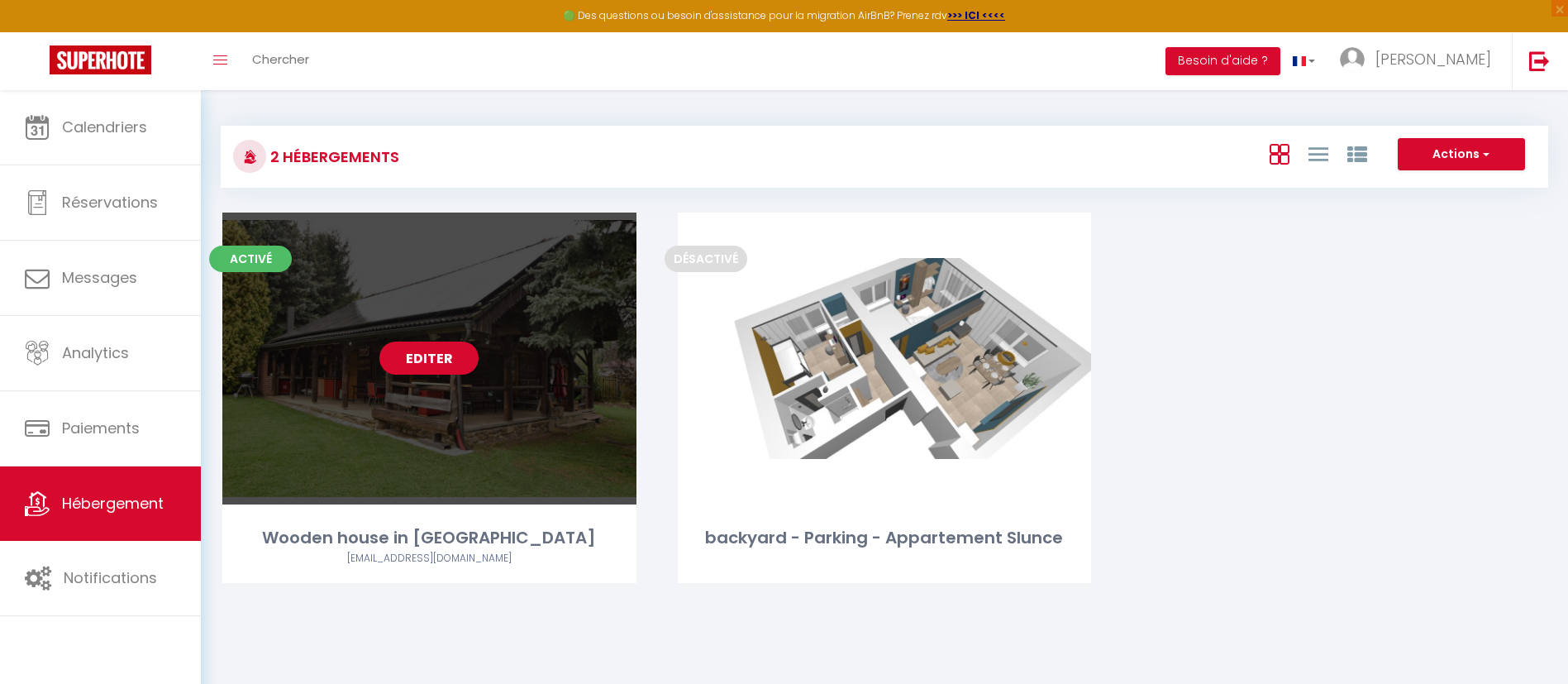
click at [440, 346] on link "Editer" at bounding box center [429, 358] width 100 height 34
select select "3"
select select "2"
select select "1"
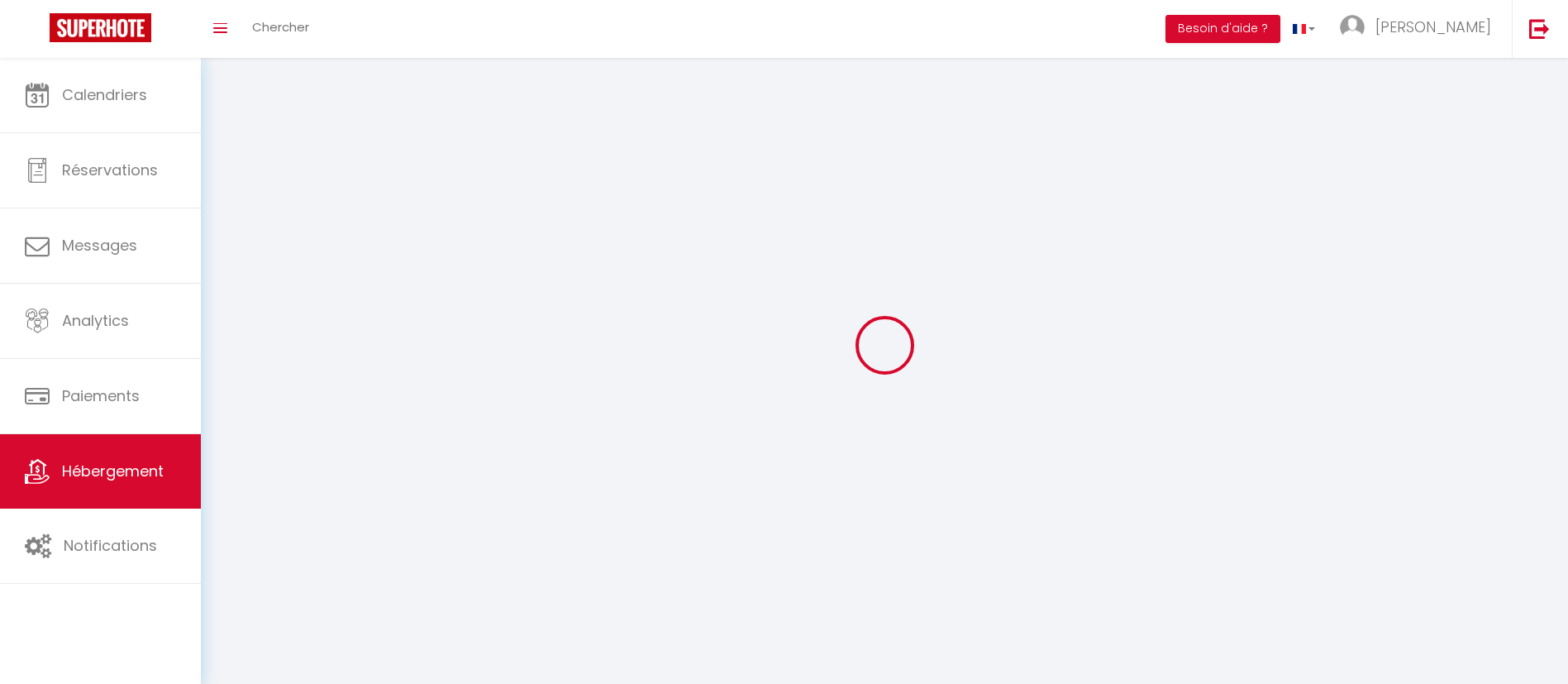
select select
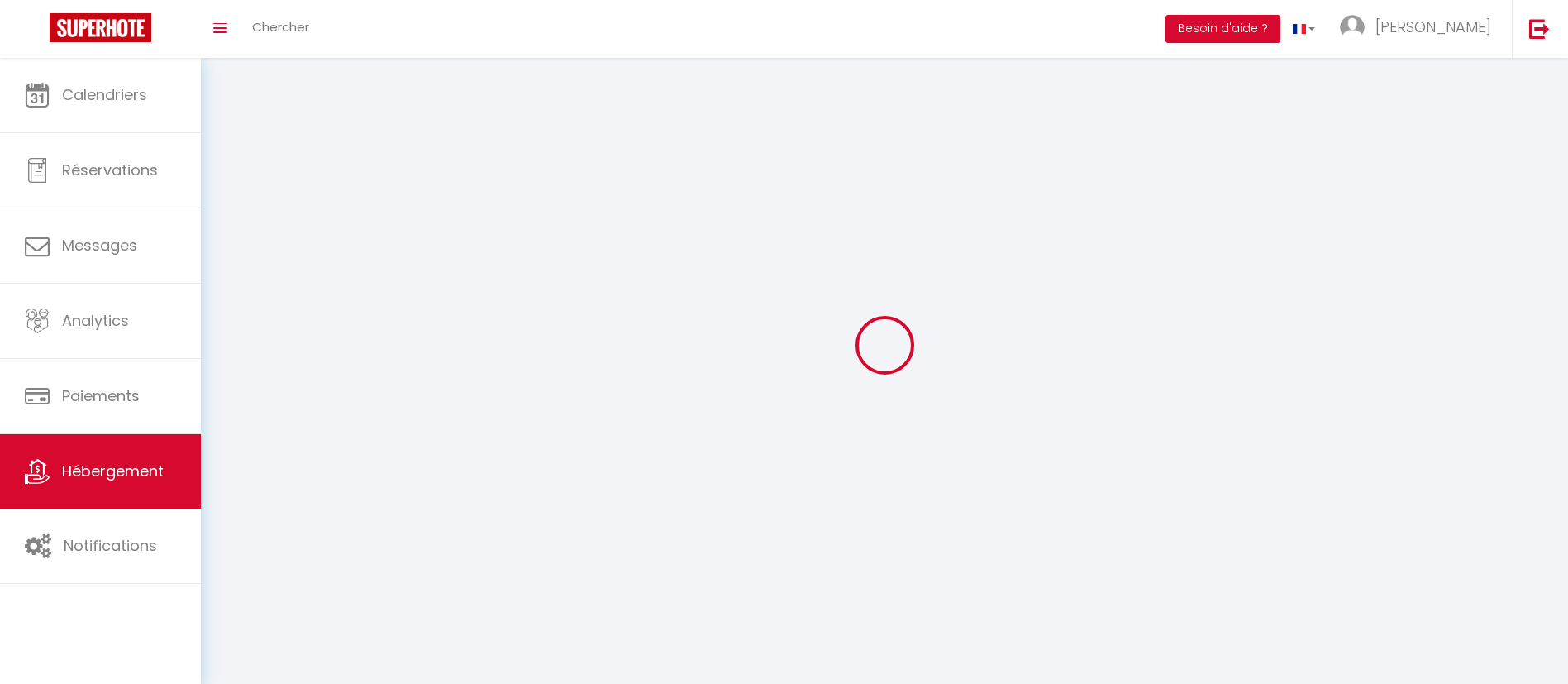
checkbox input "false"
select select
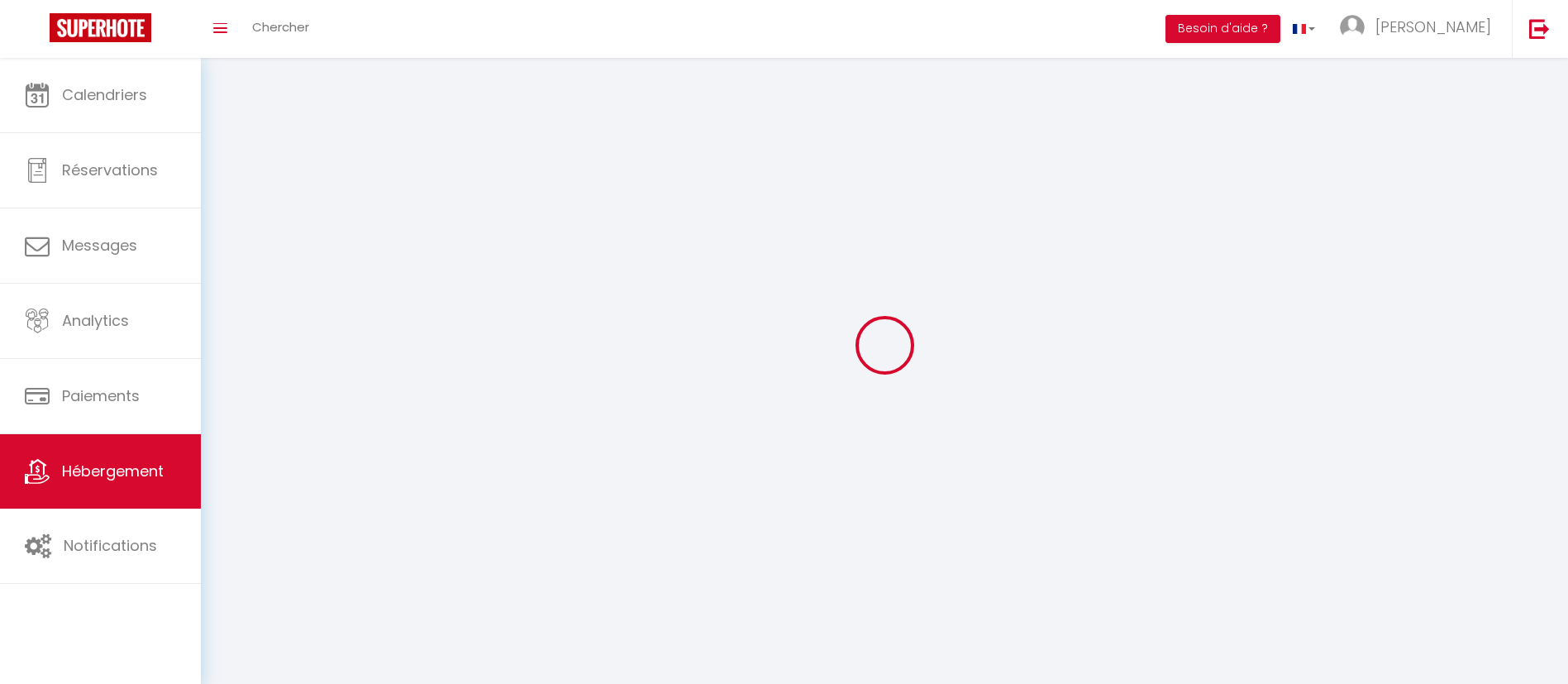
select select
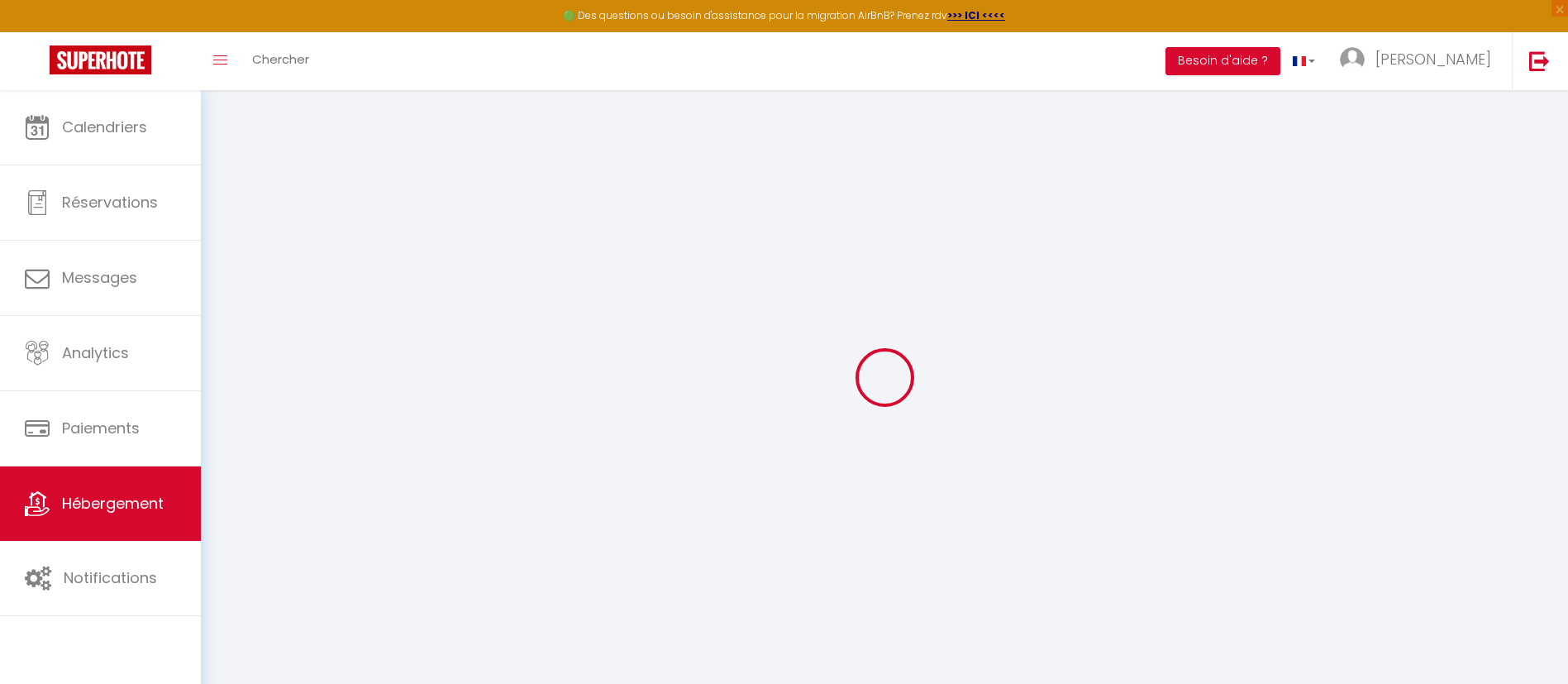
select select
type input "[EMAIL_ADDRESS][DOMAIN_NAME]"
checkbox input "true"
select select
select select "16:00"
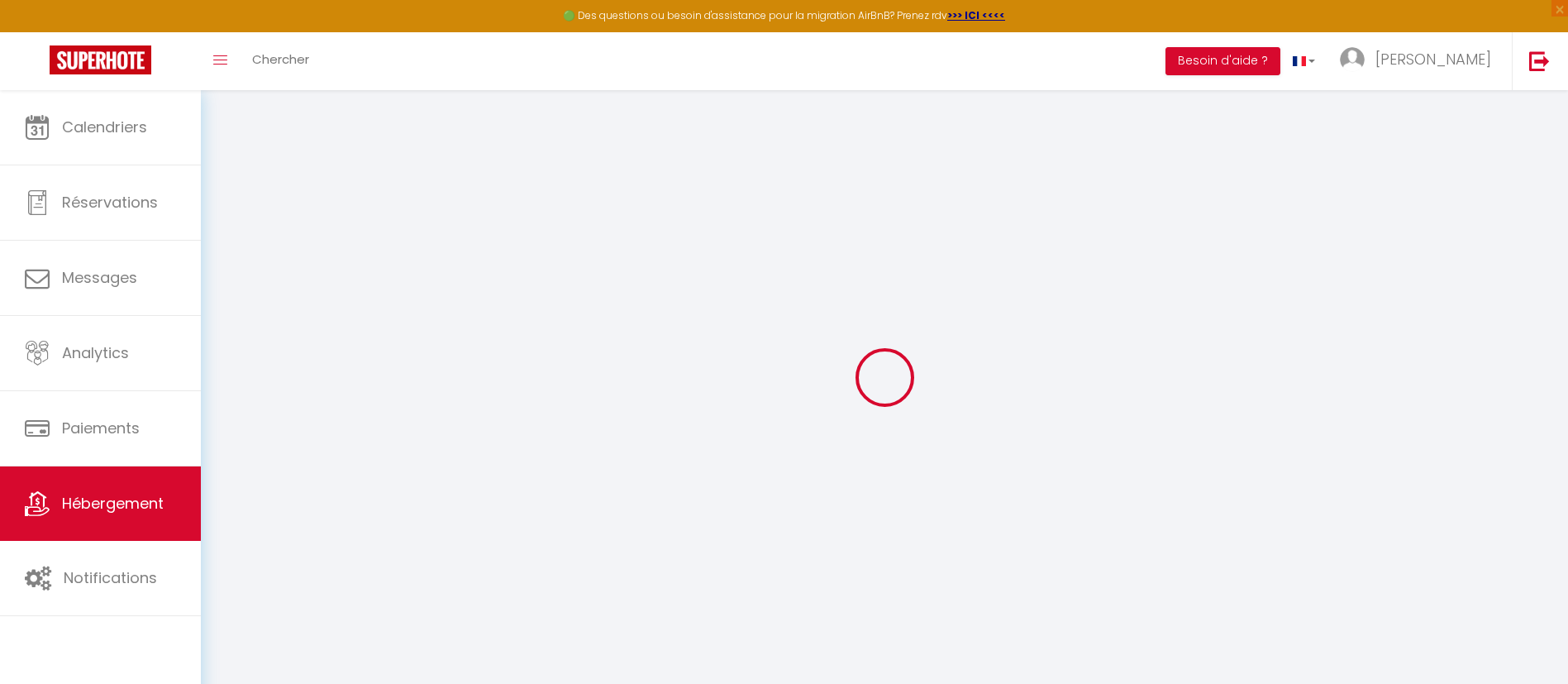
select select "21:00"
select select "11:00"
select select "30"
select select "15"
select select "23:00"
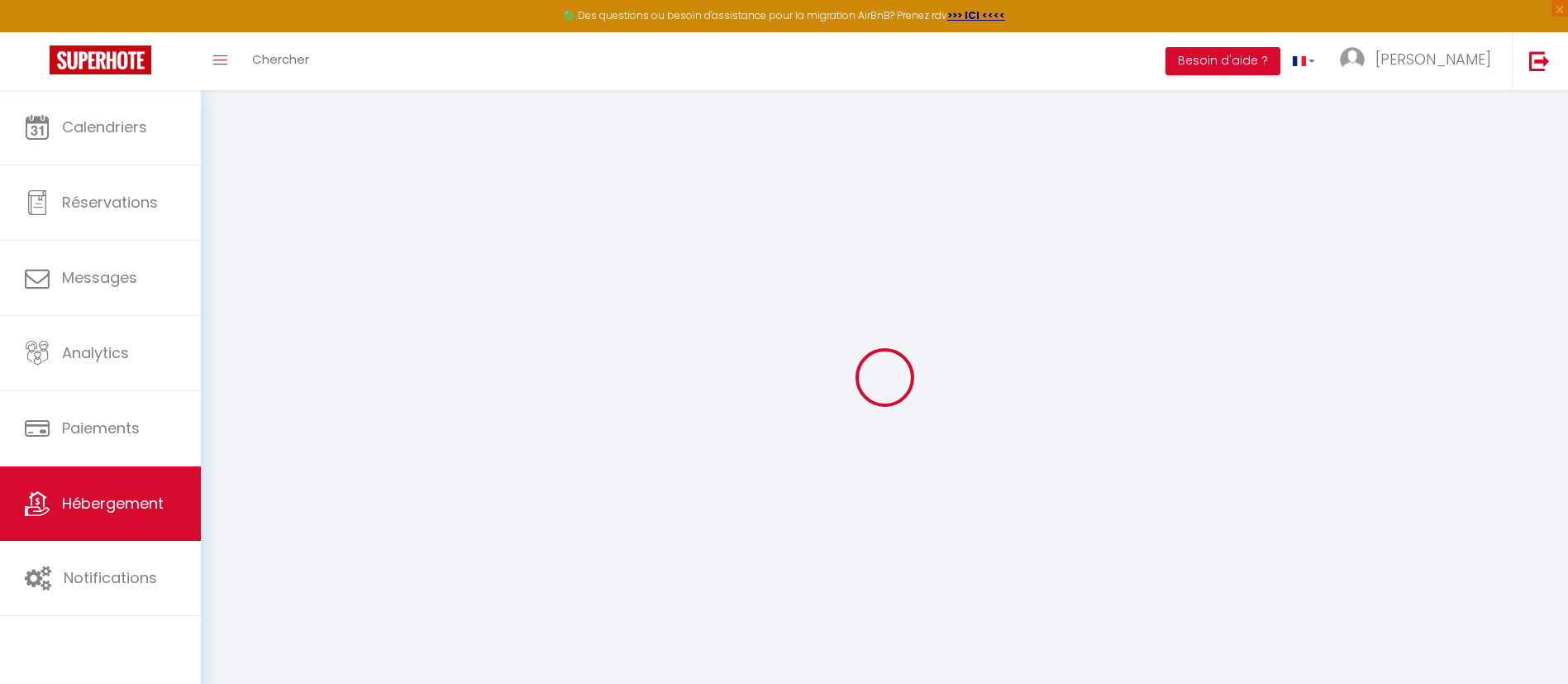
checkbox input "false"
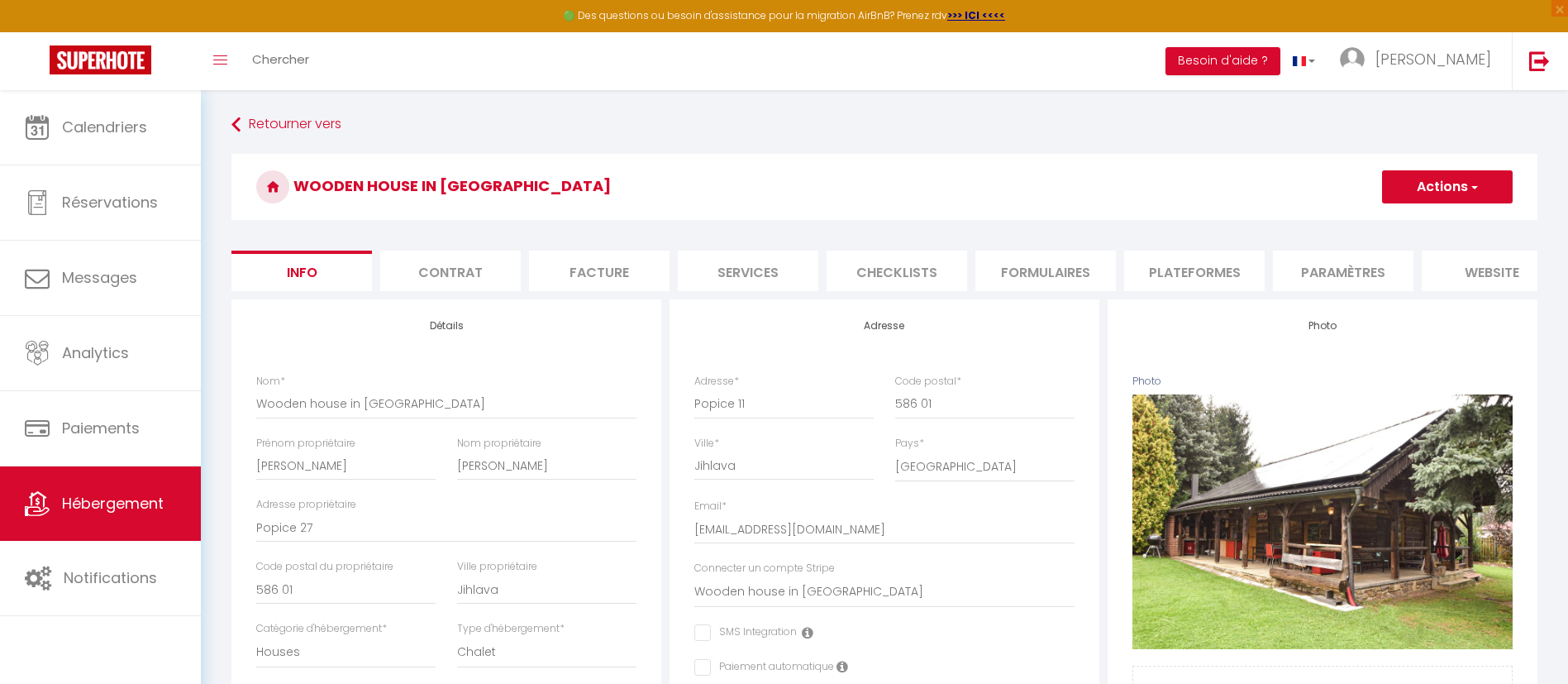
click at [766, 252] on li "Services" at bounding box center [748, 271] width 141 height 40
select select
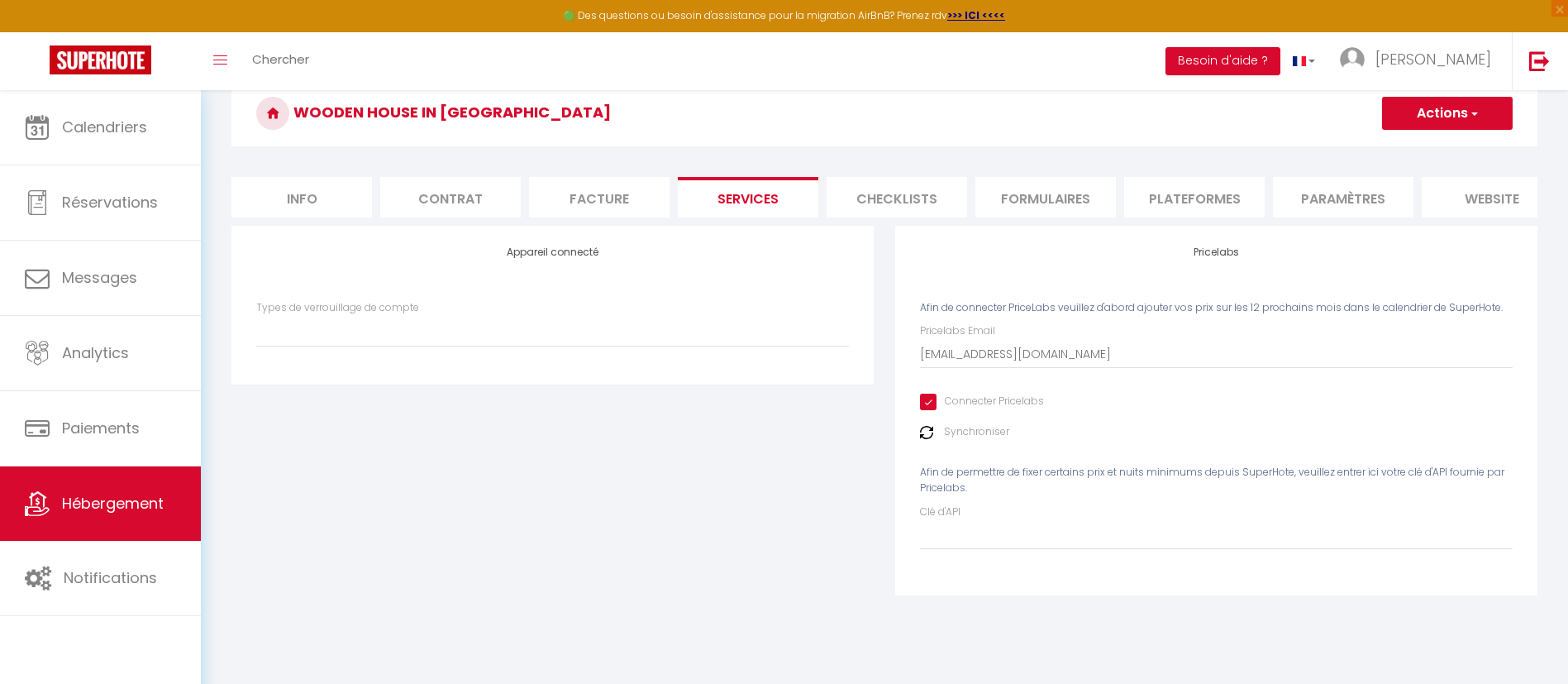
scroll to position [90, 0]
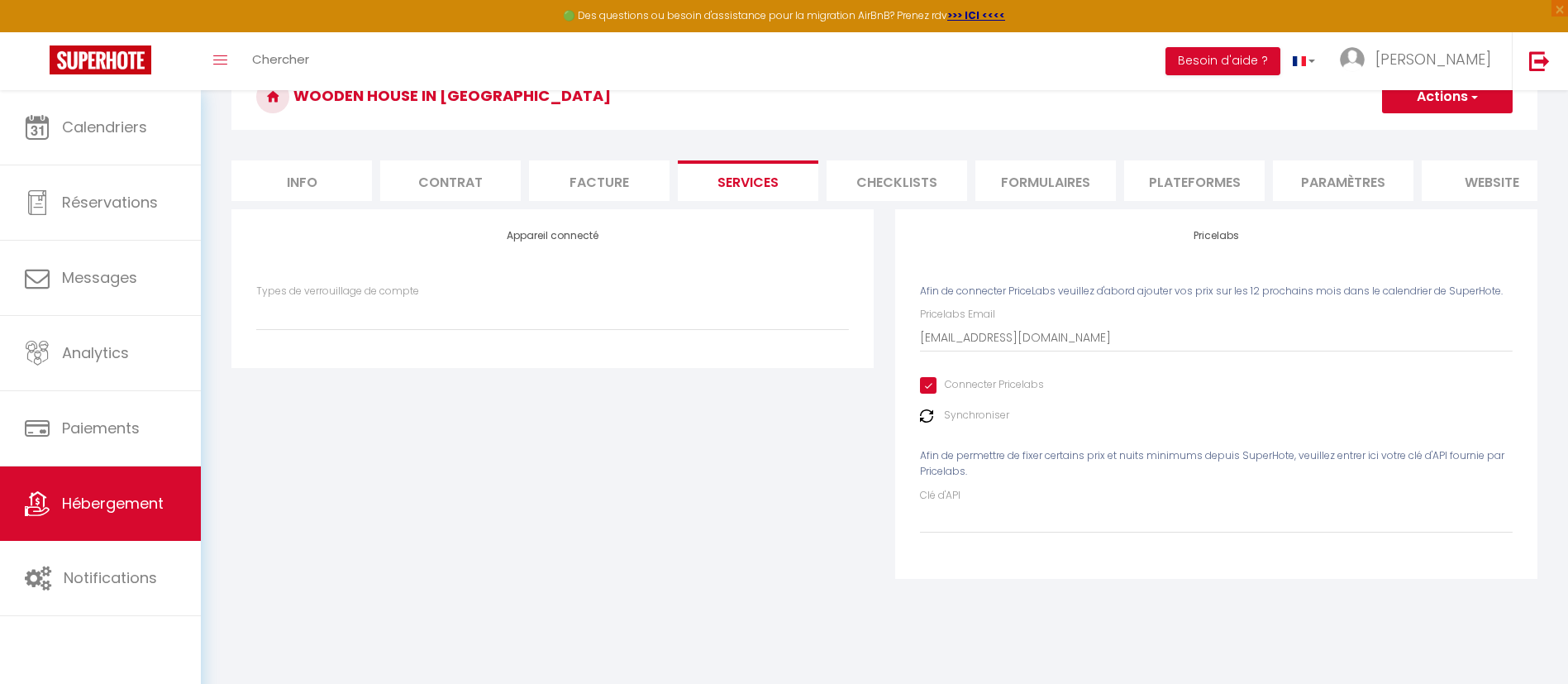
click at [929, 423] on img at bounding box center [926, 415] width 13 height 13
click at [1003, 424] on label "Synchroniser" at bounding box center [976, 416] width 65 height 15
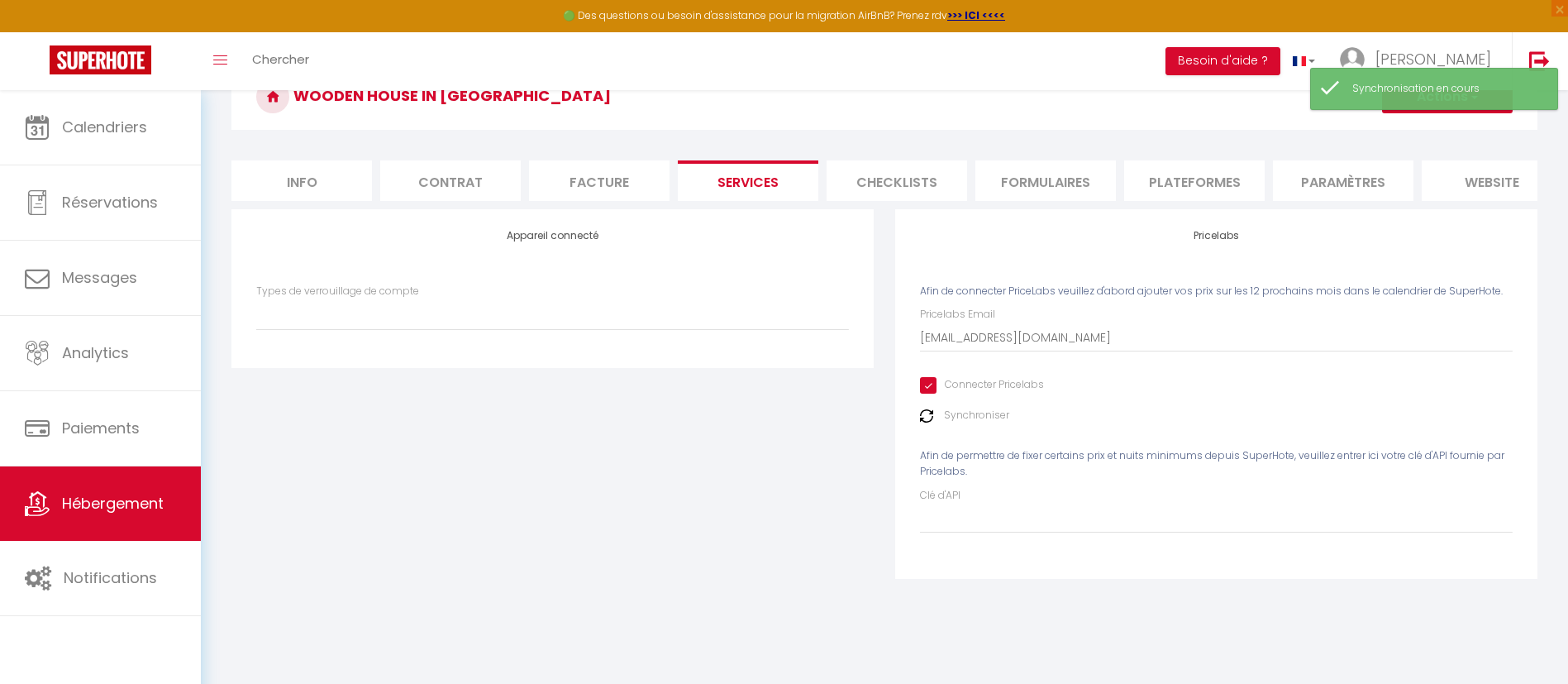
click at [977, 424] on label "Synchroniser" at bounding box center [976, 416] width 65 height 15
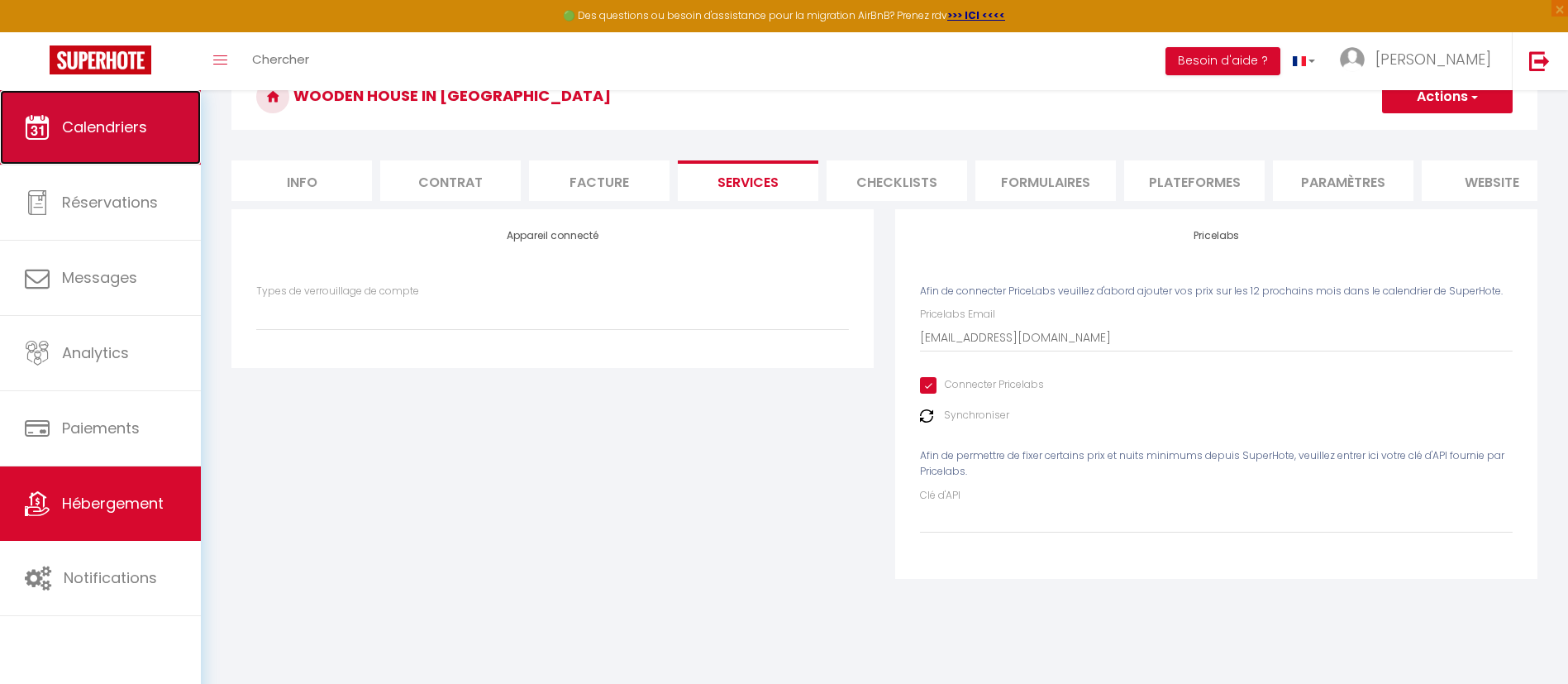
click at [78, 131] on span "Calendriers" at bounding box center [104, 127] width 85 height 21
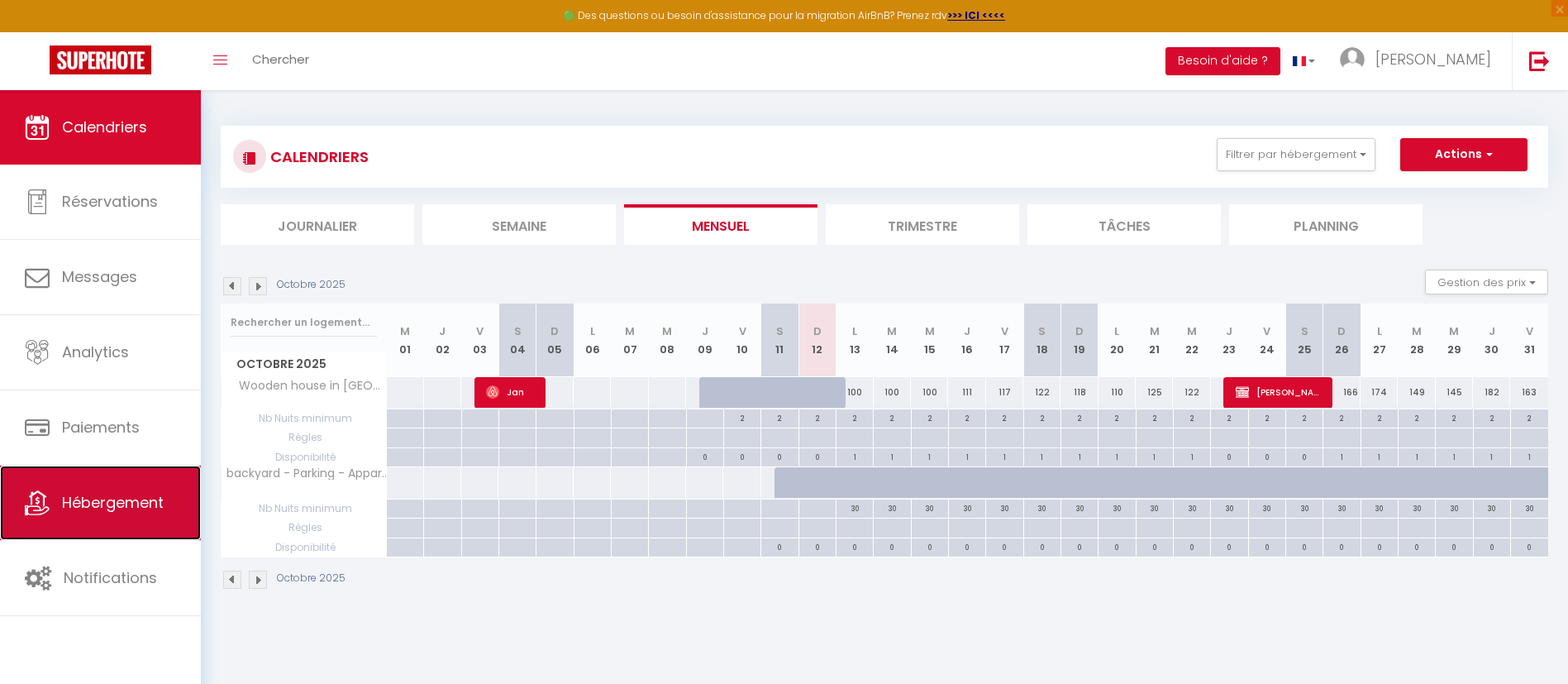
click at [119, 504] on span "Hébergement" at bounding box center [112, 503] width 101 height 21
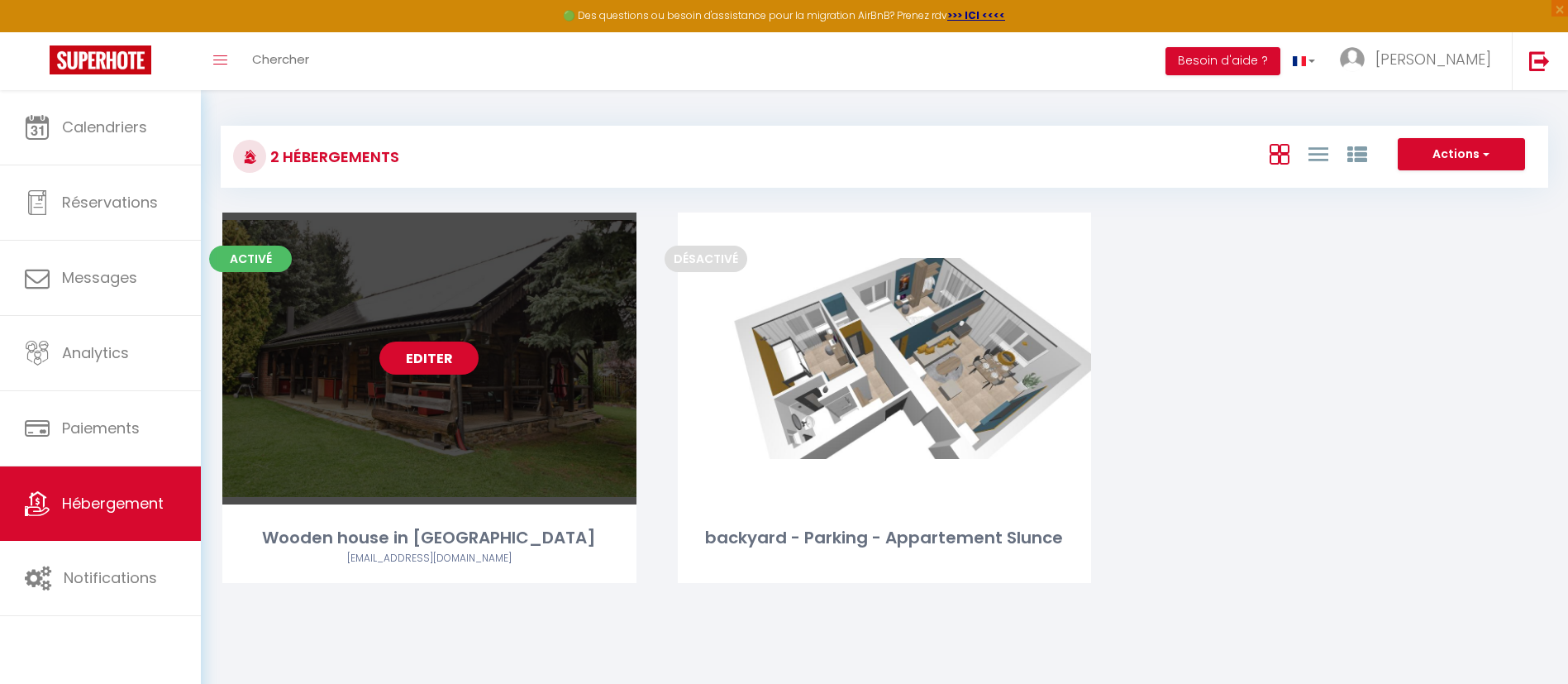
click at [462, 360] on link "Editer" at bounding box center [429, 358] width 100 height 34
select select "3"
select select "2"
select select "1"
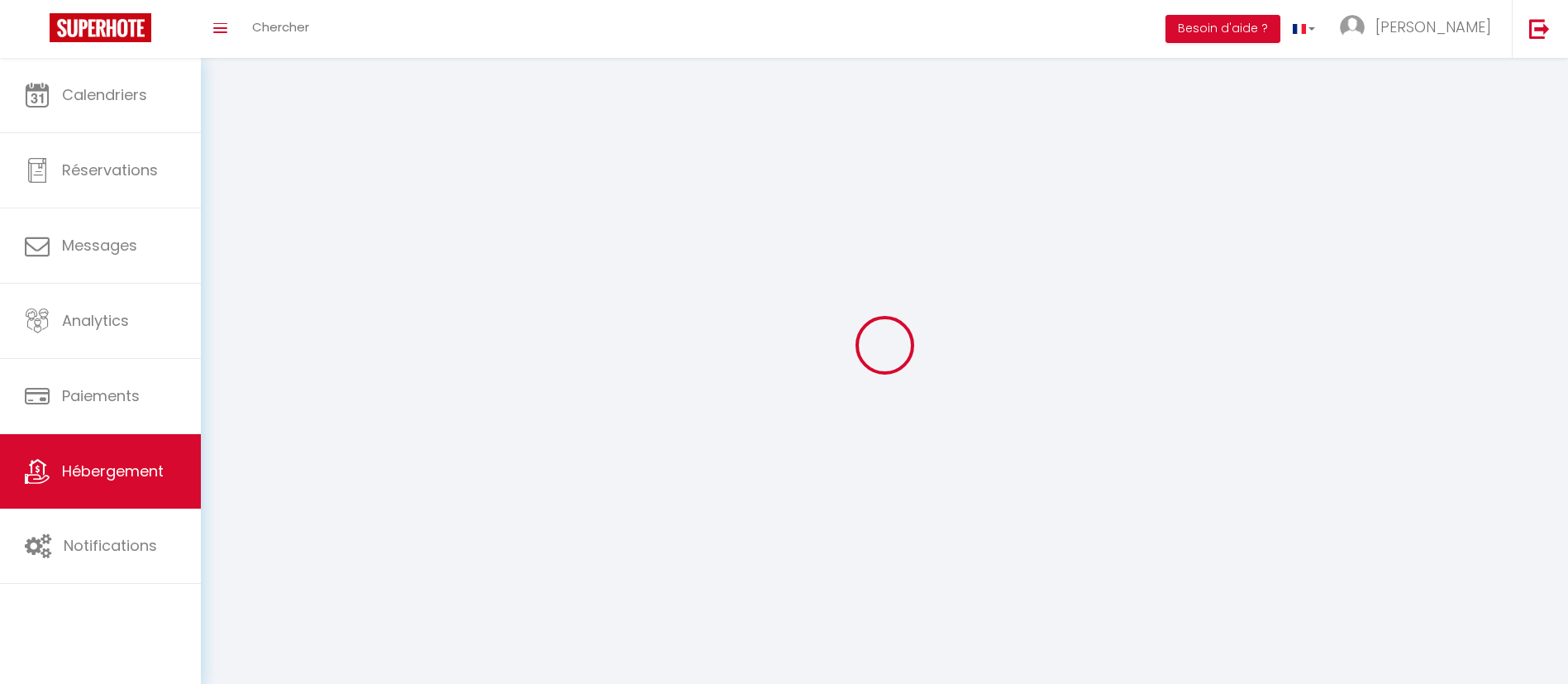
select select
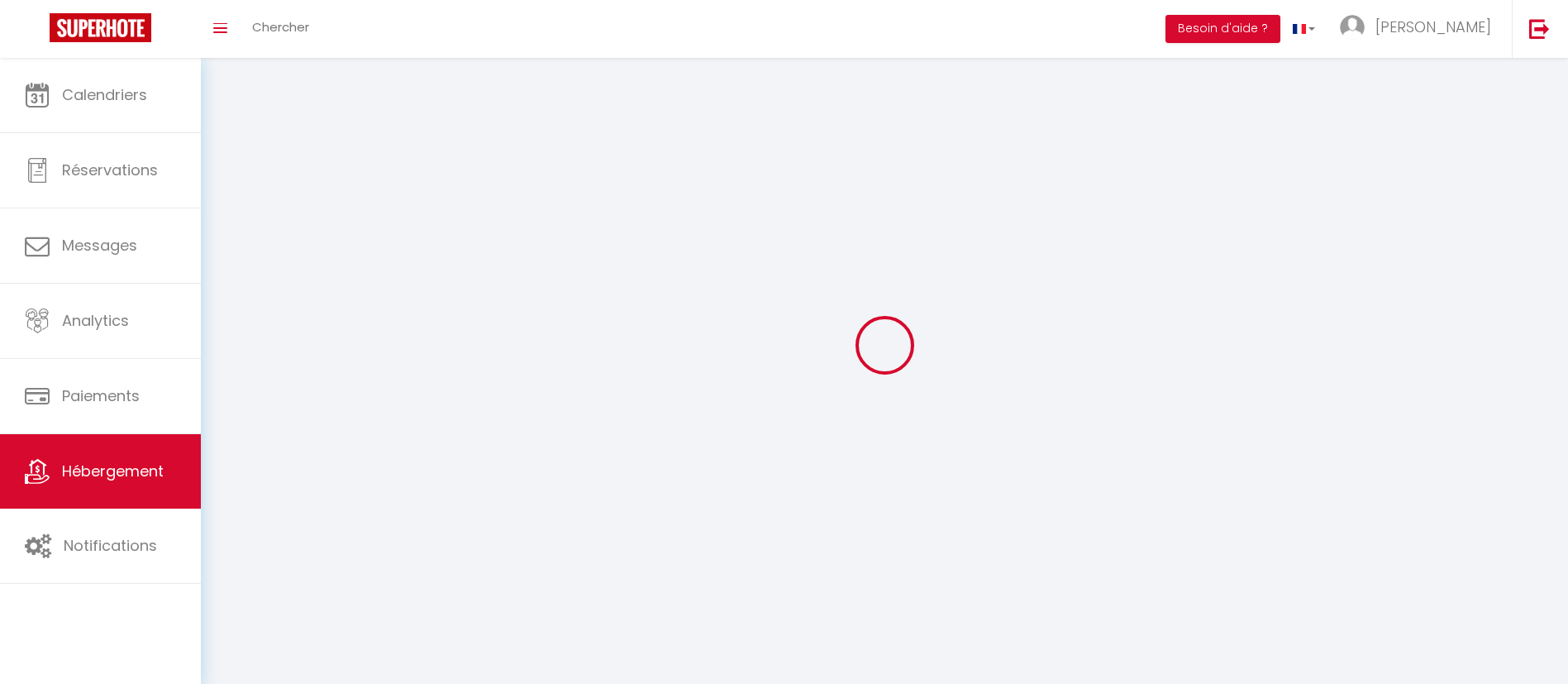
select select
checkbox input "false"
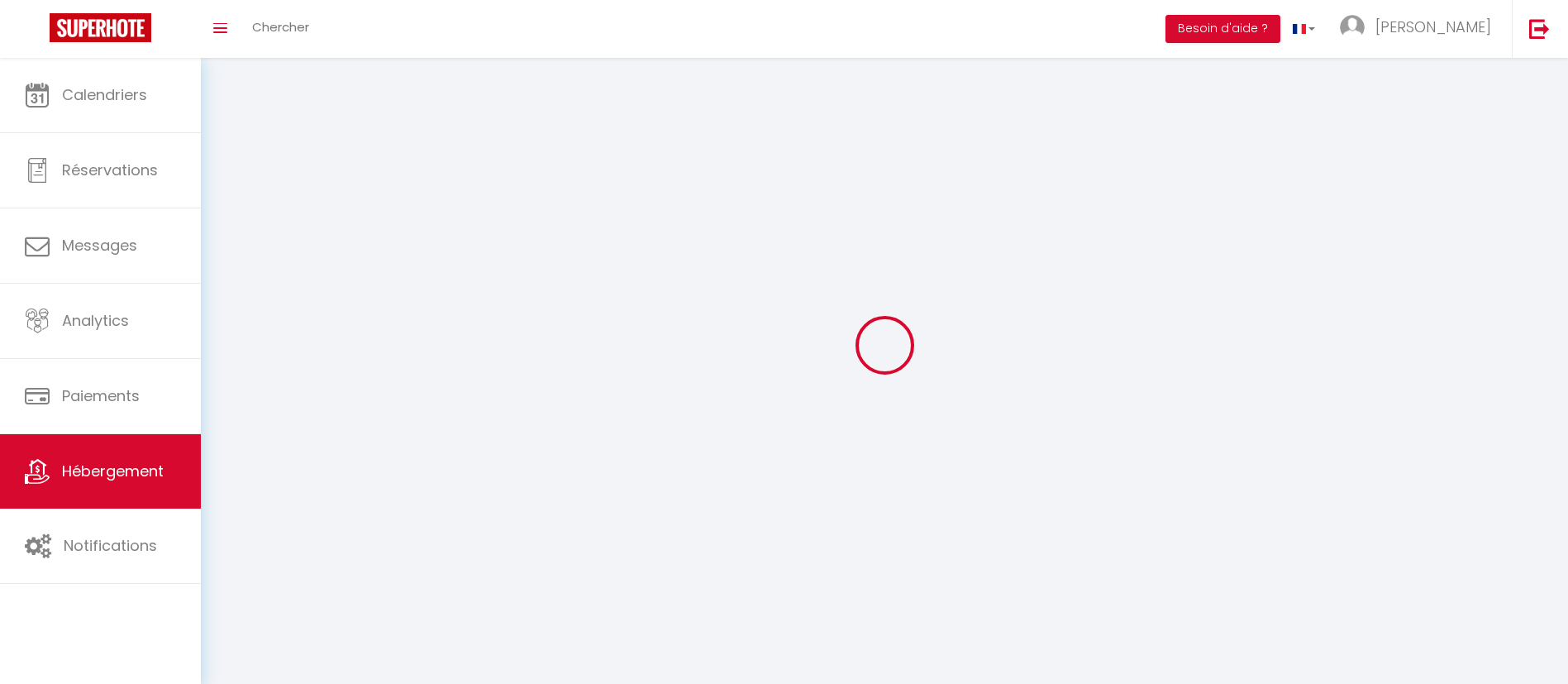
checkbox input "false"
select select
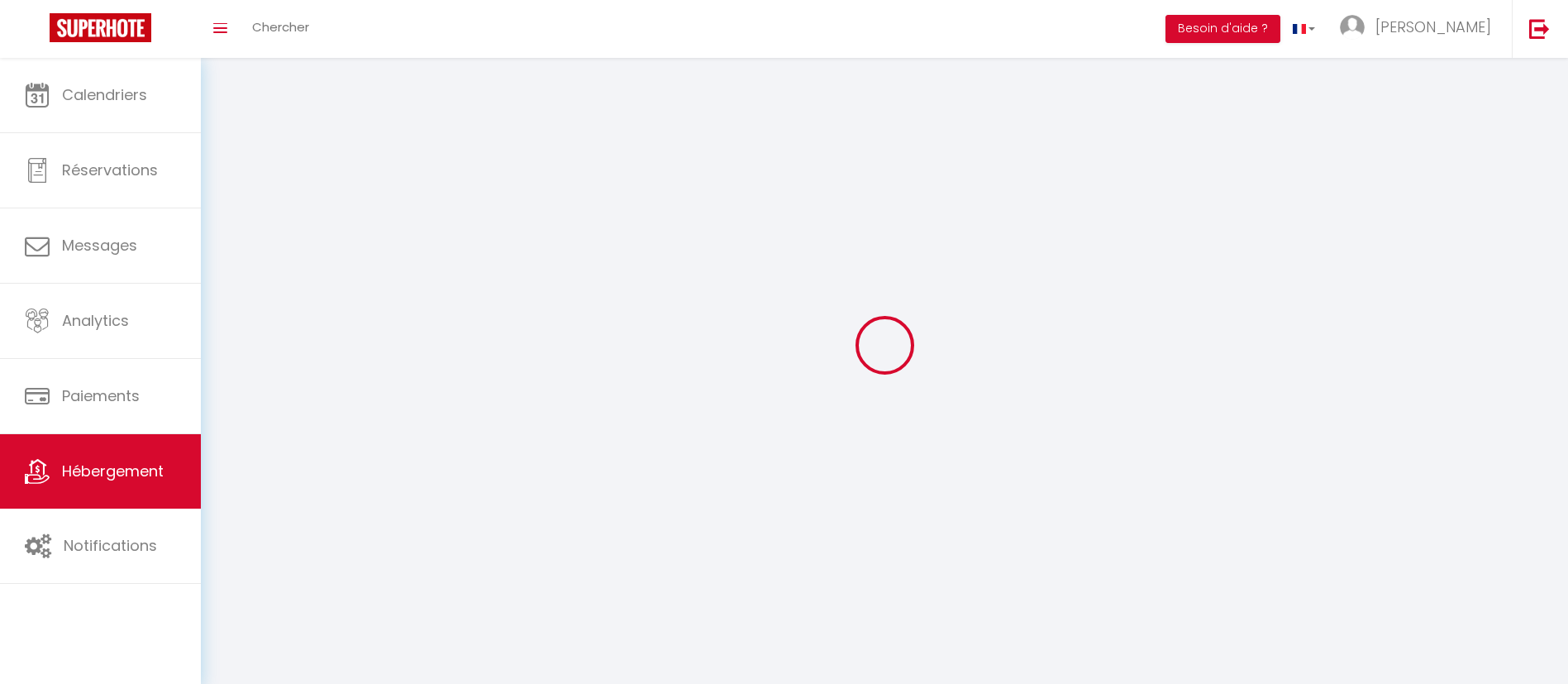
select select
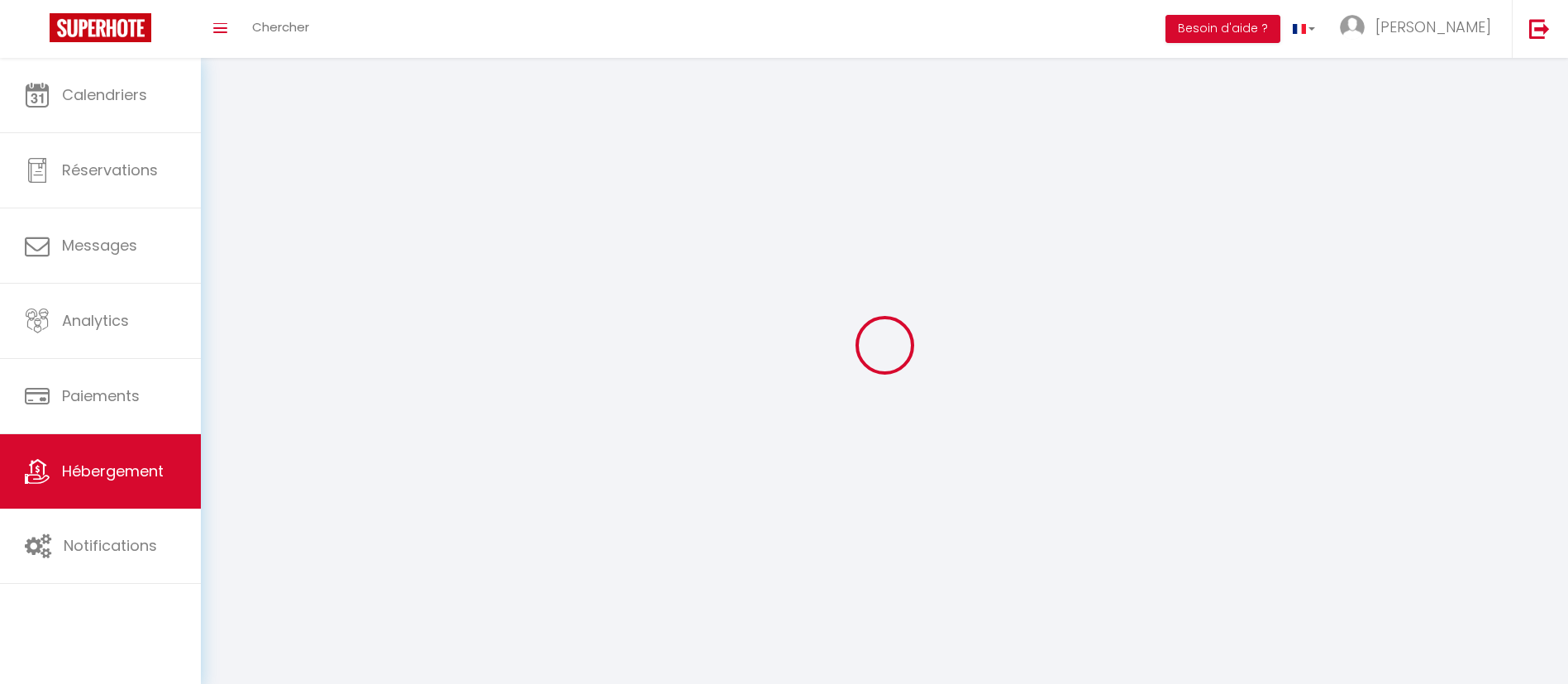
select select
checkbox input "false"
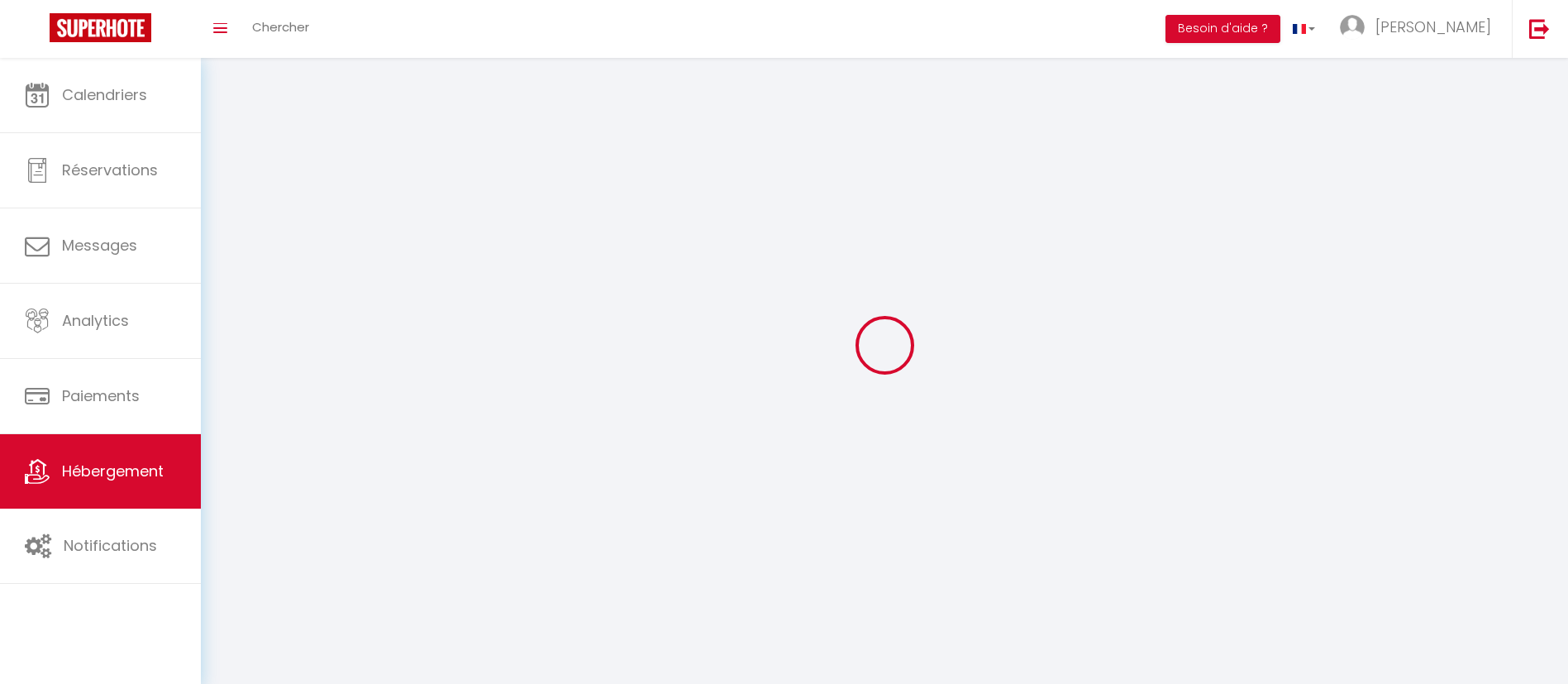
select select
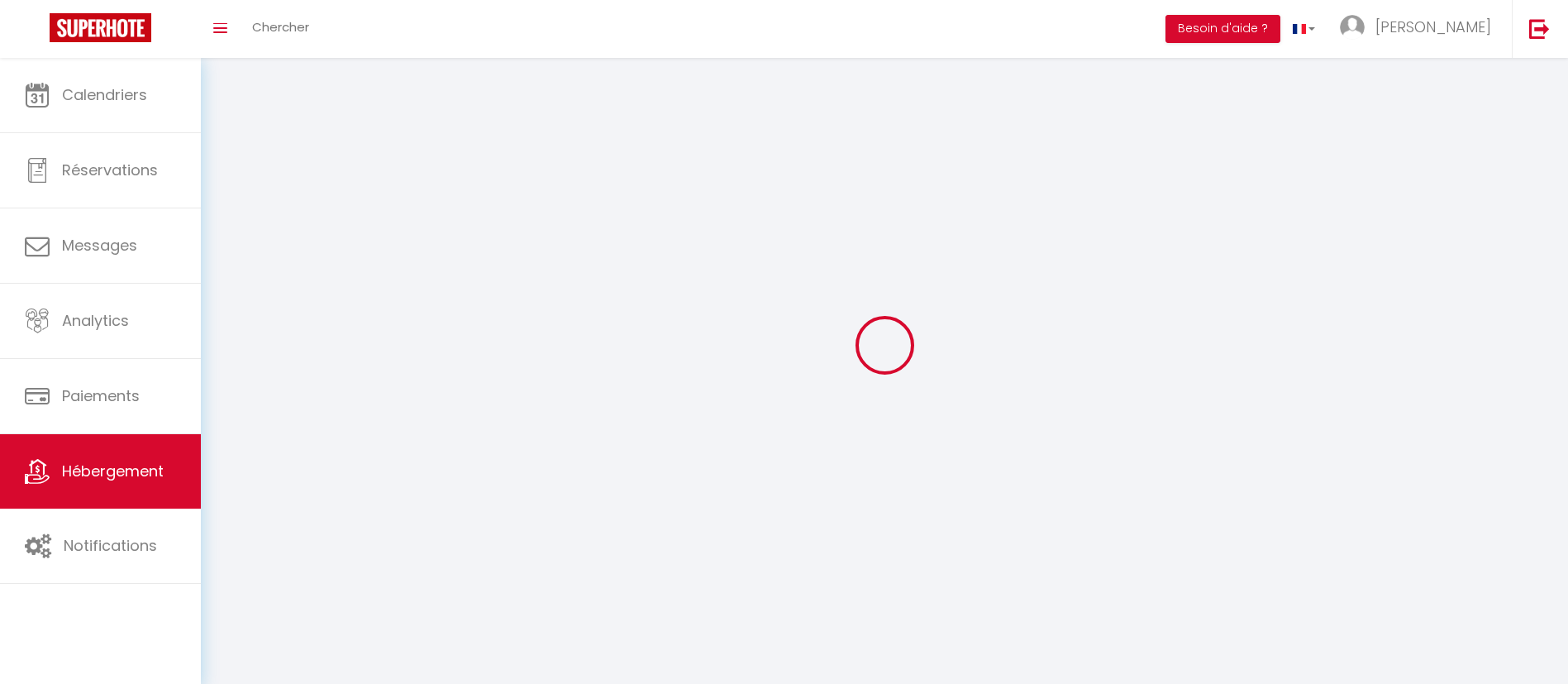
select select
checkbox input "false"
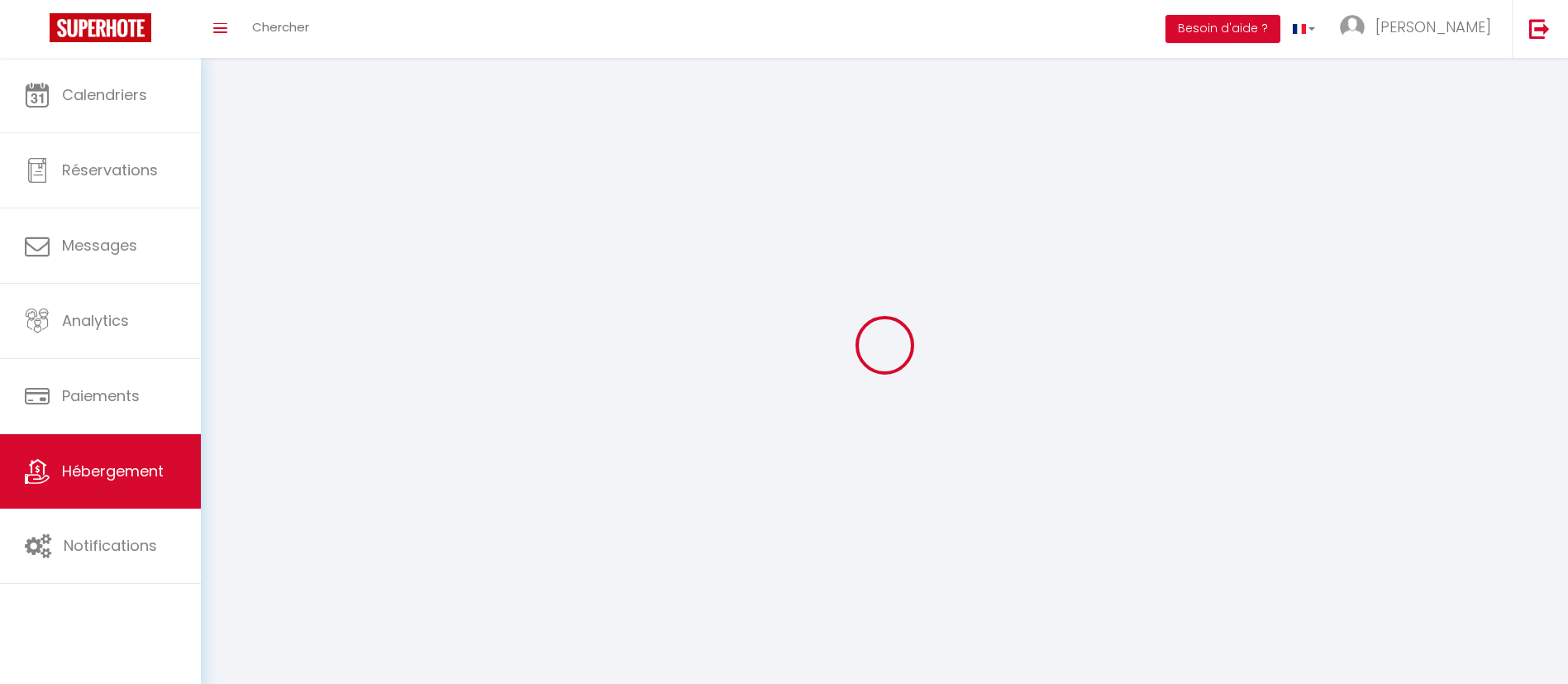
checkbox input "false"
select select
select select "1"
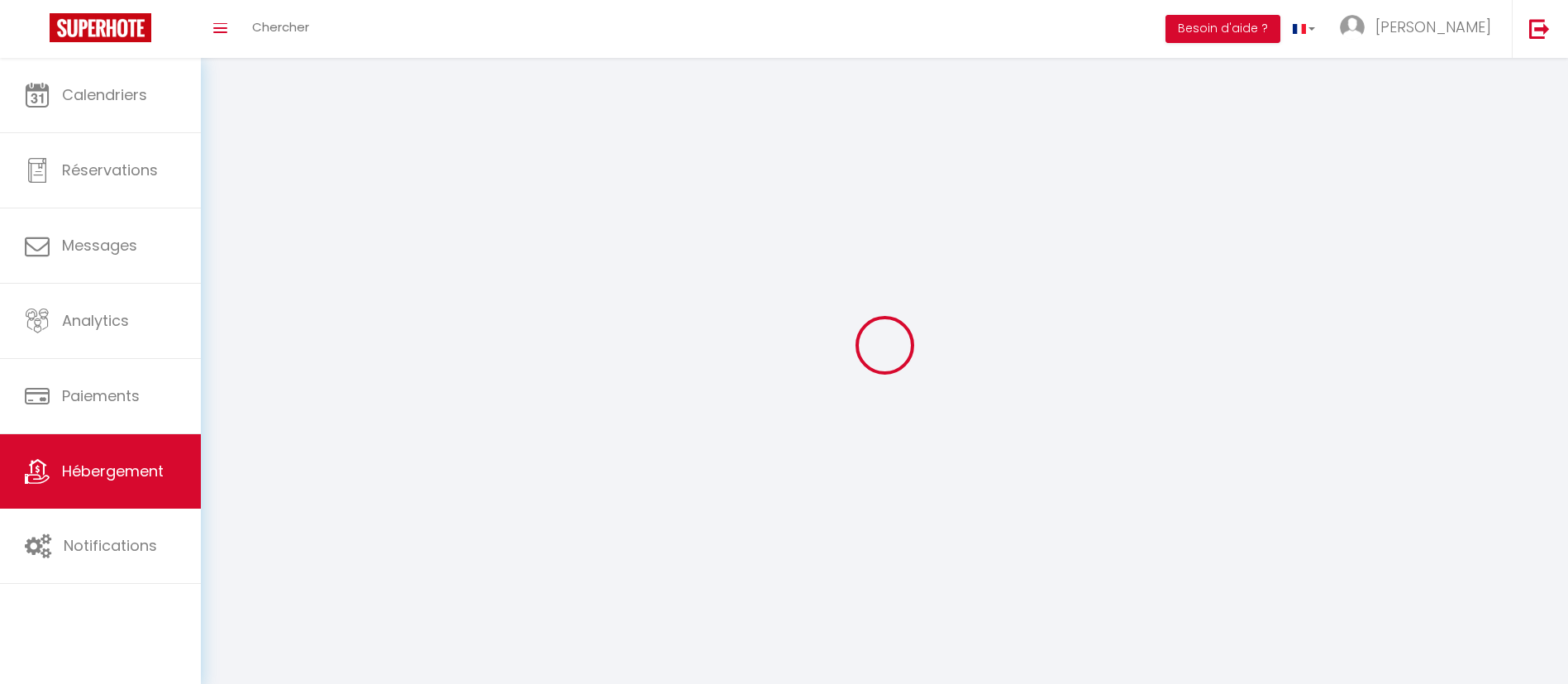
select select
select select "28"
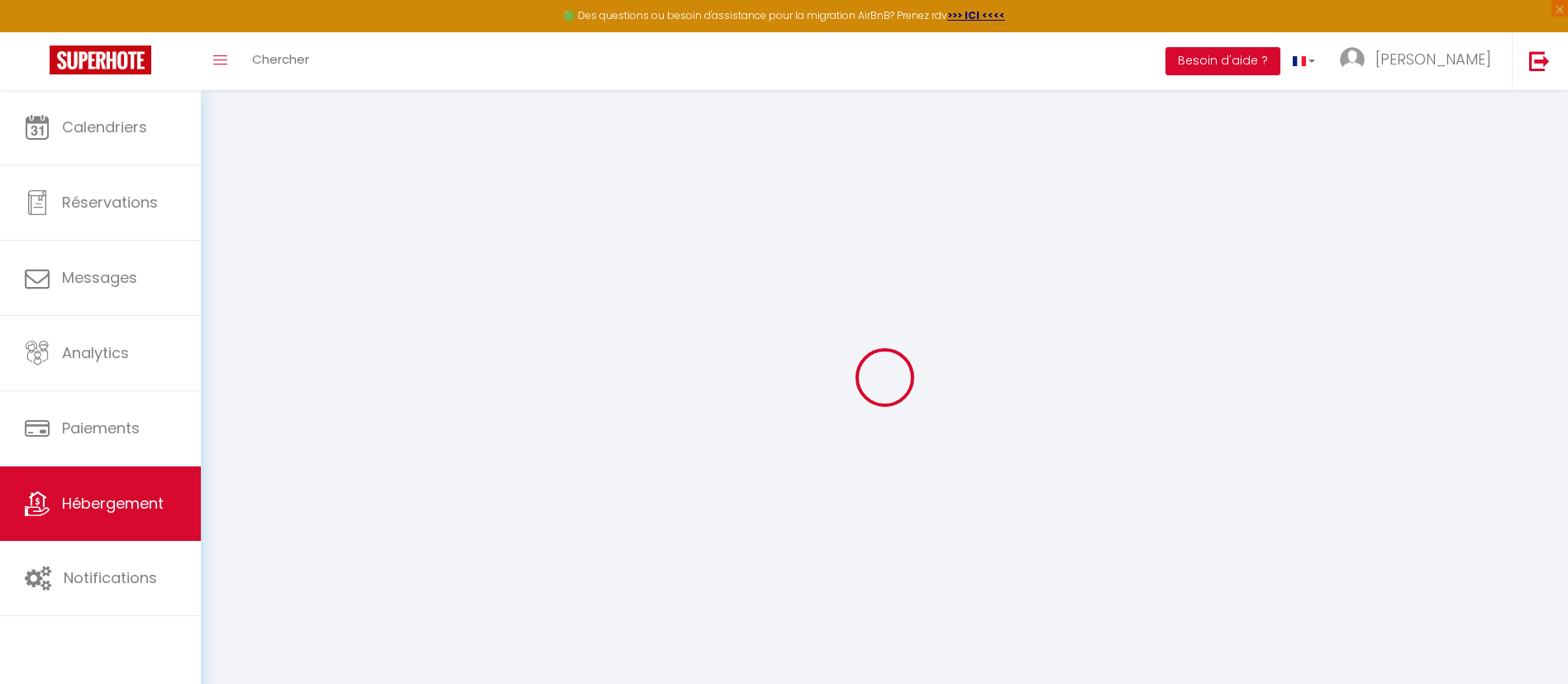
select select
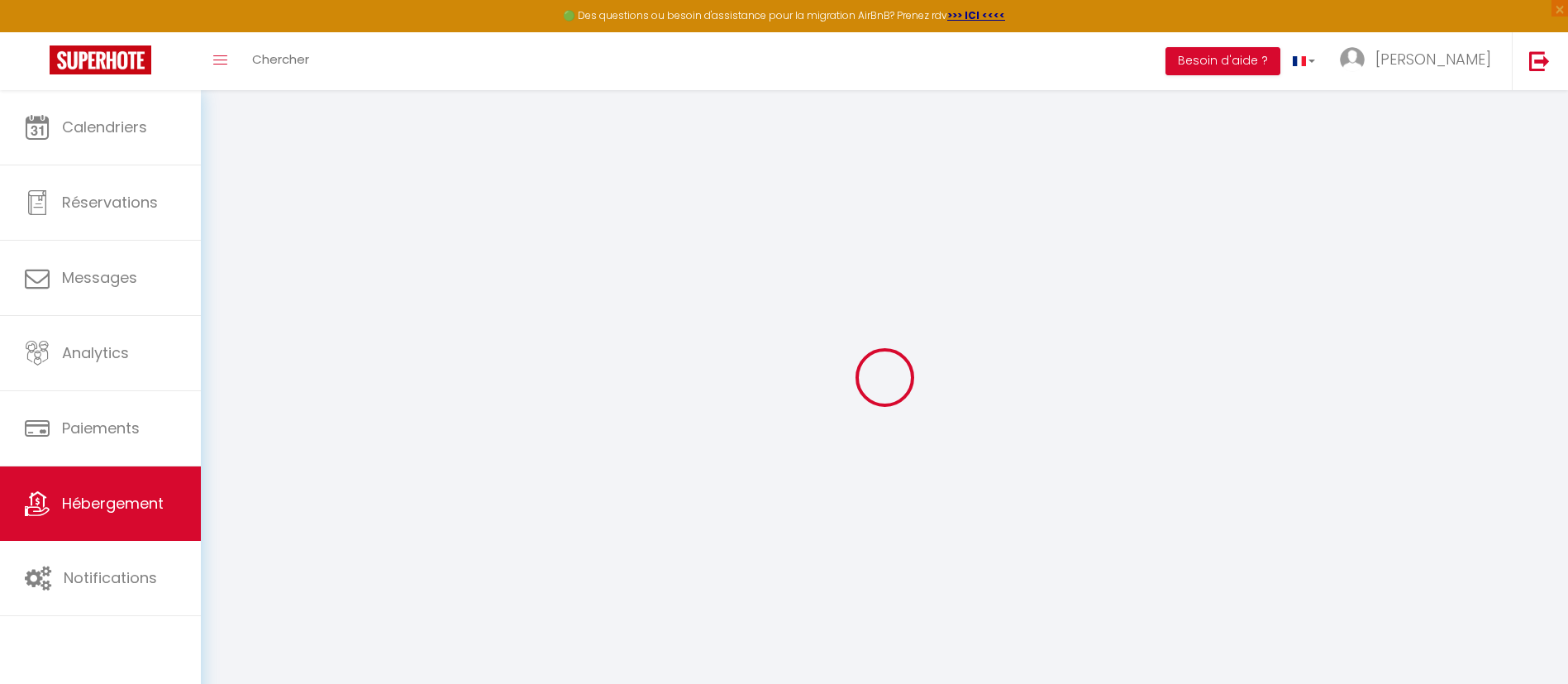
select select
checkbox input "false"
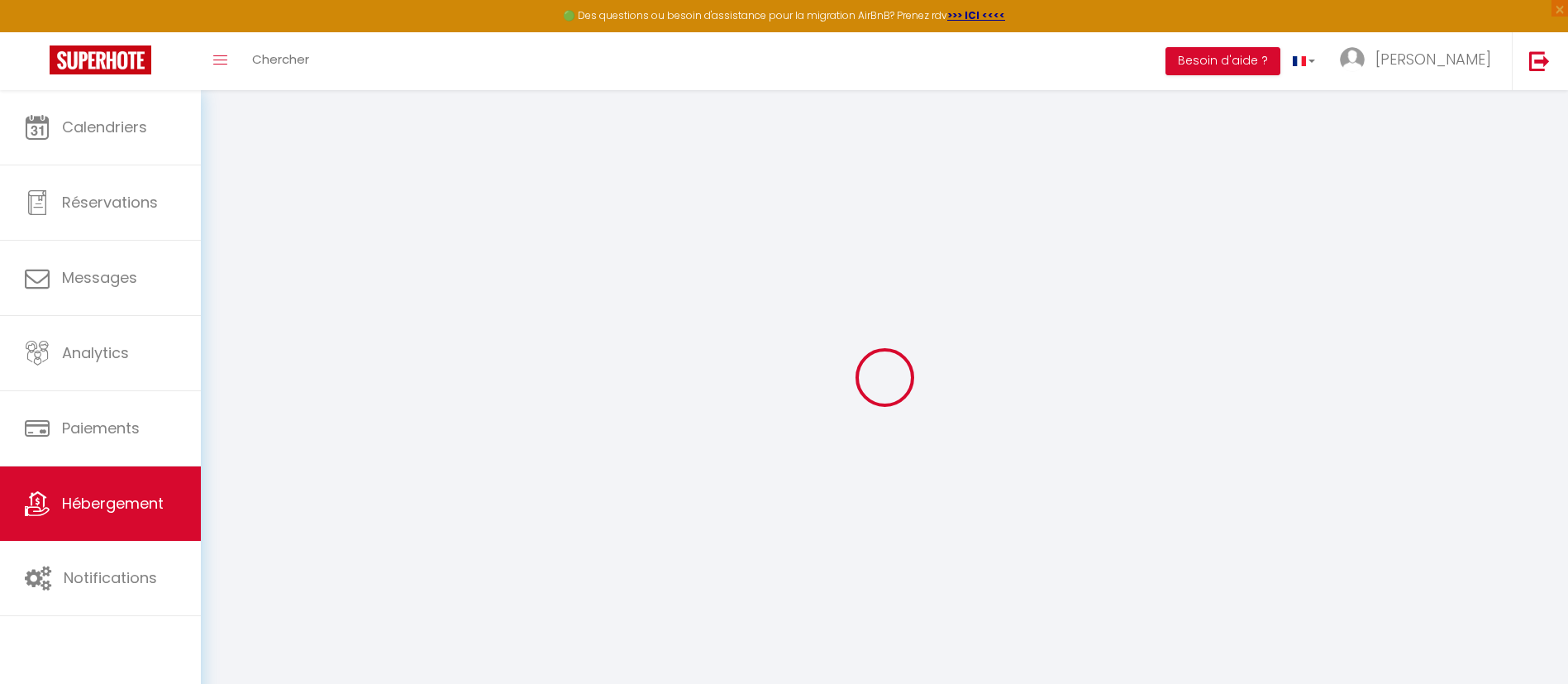
select select
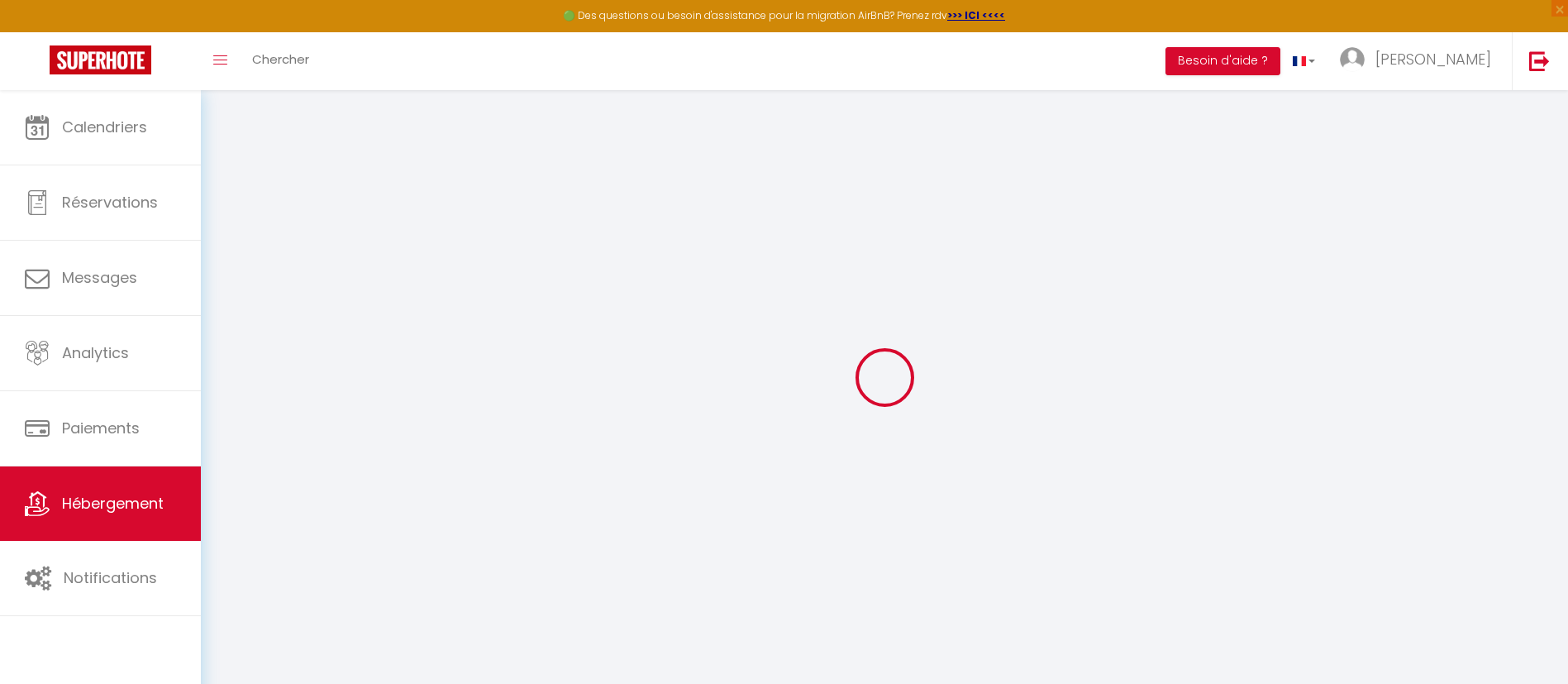
select select
checkbox input "false"
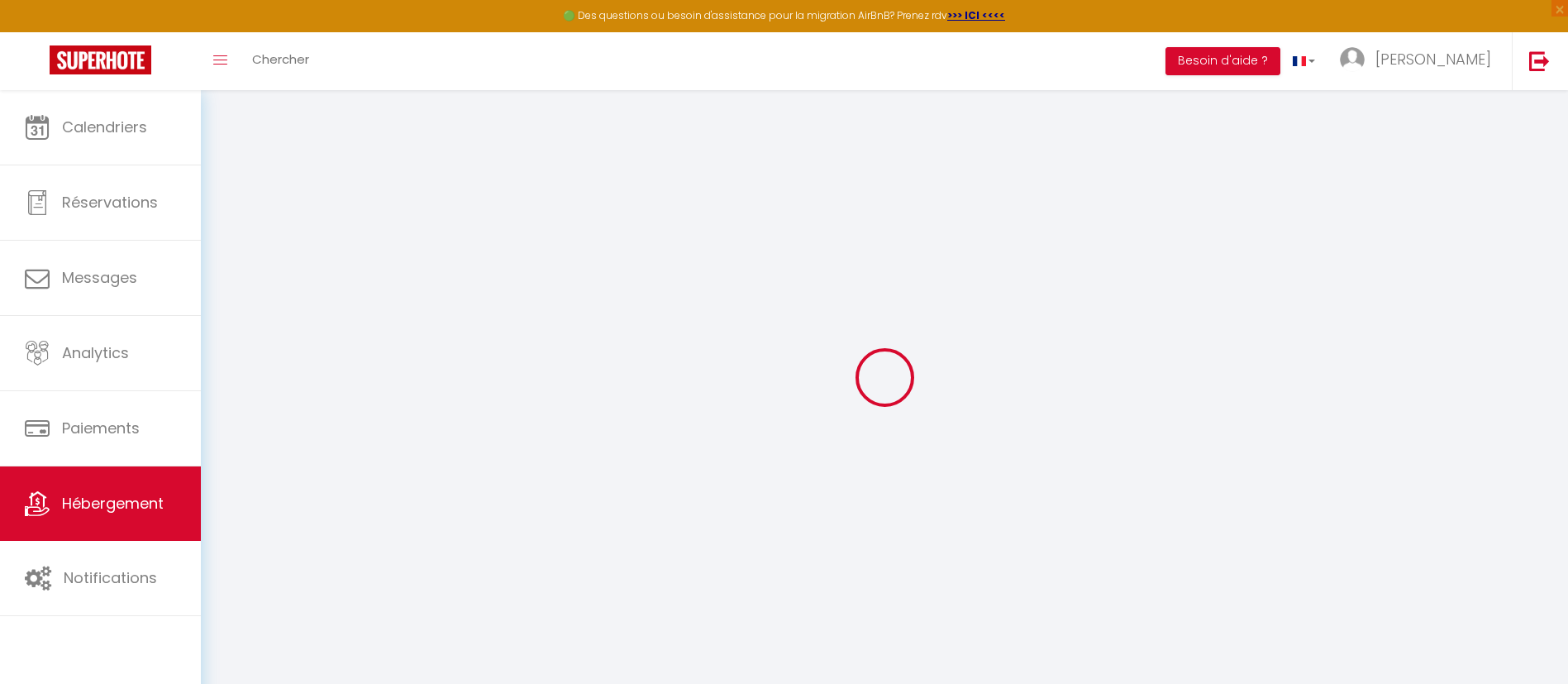
checkbox input "false"
select select
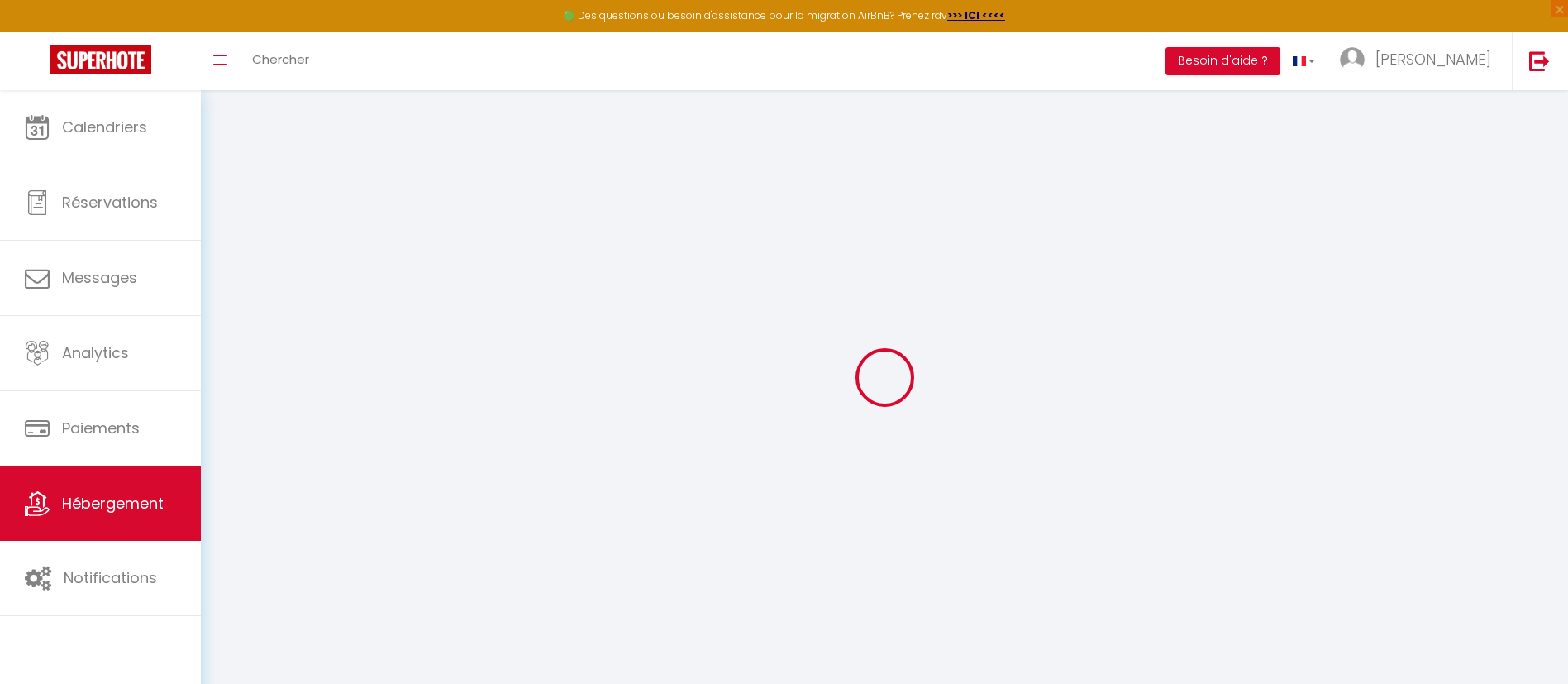
select select
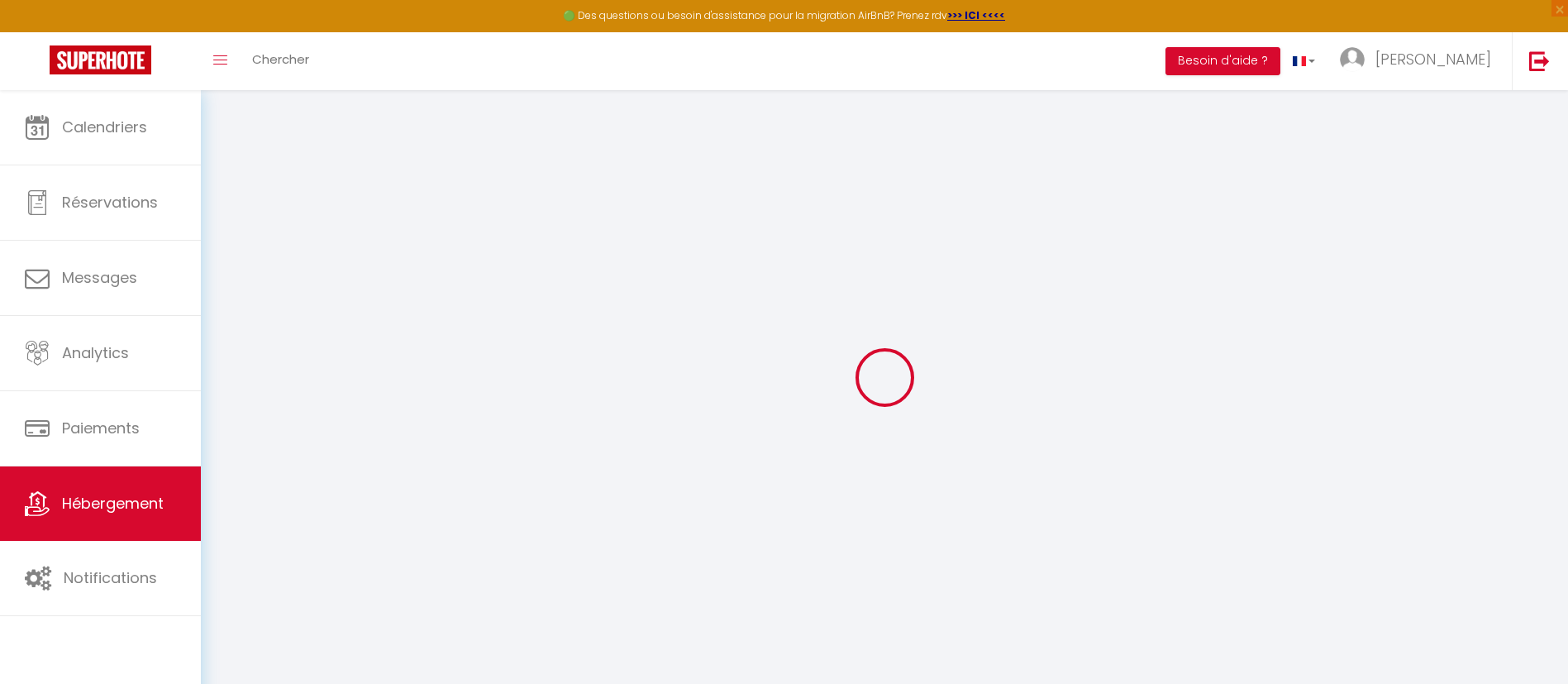
checkbox input "false"
select select
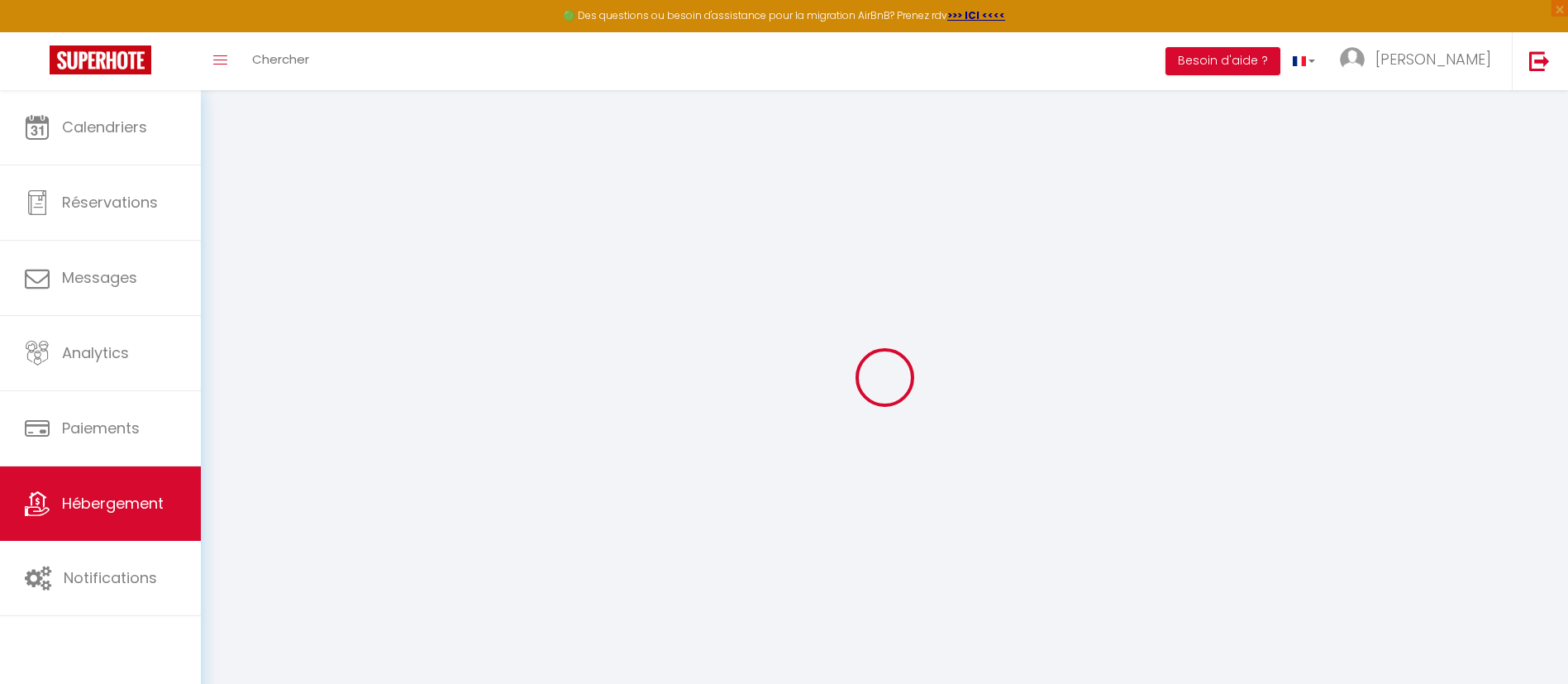
select select
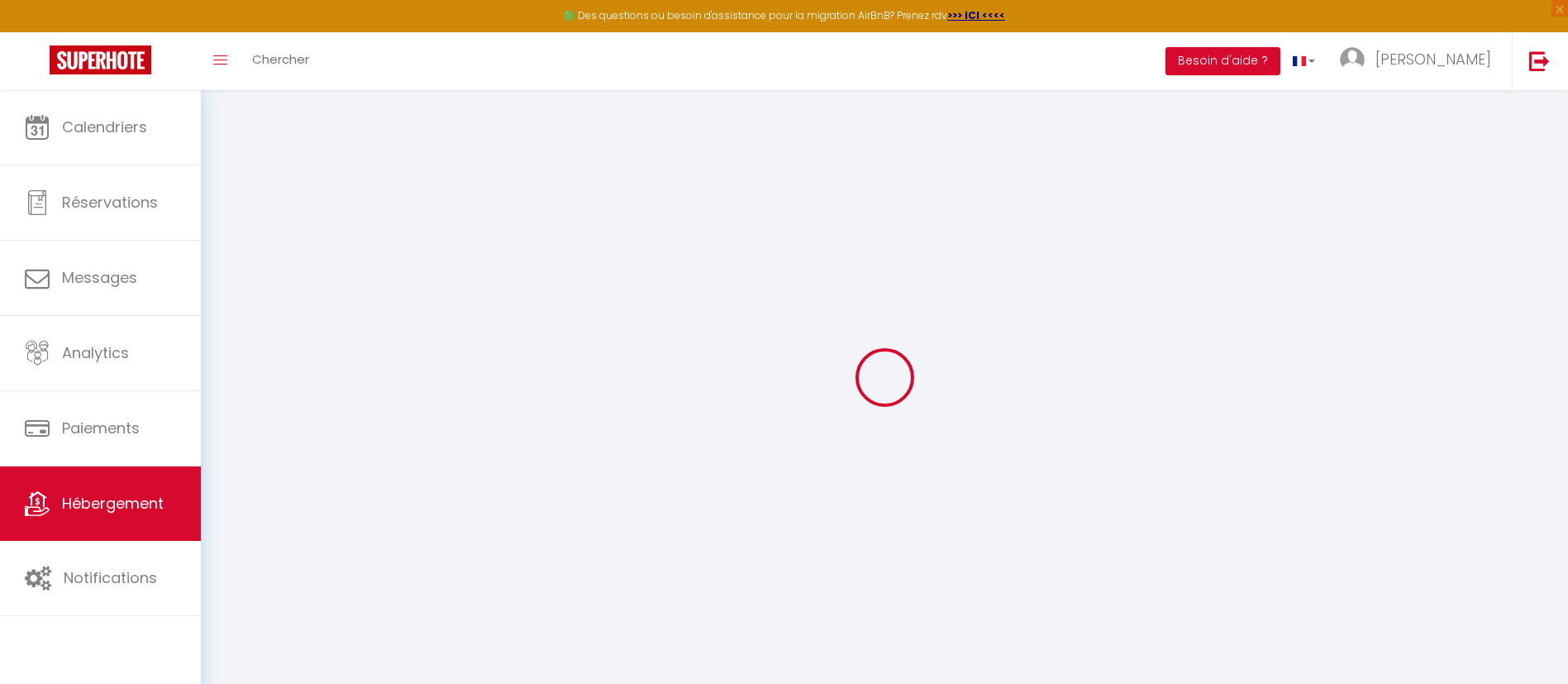
select select
checkbox input "false"
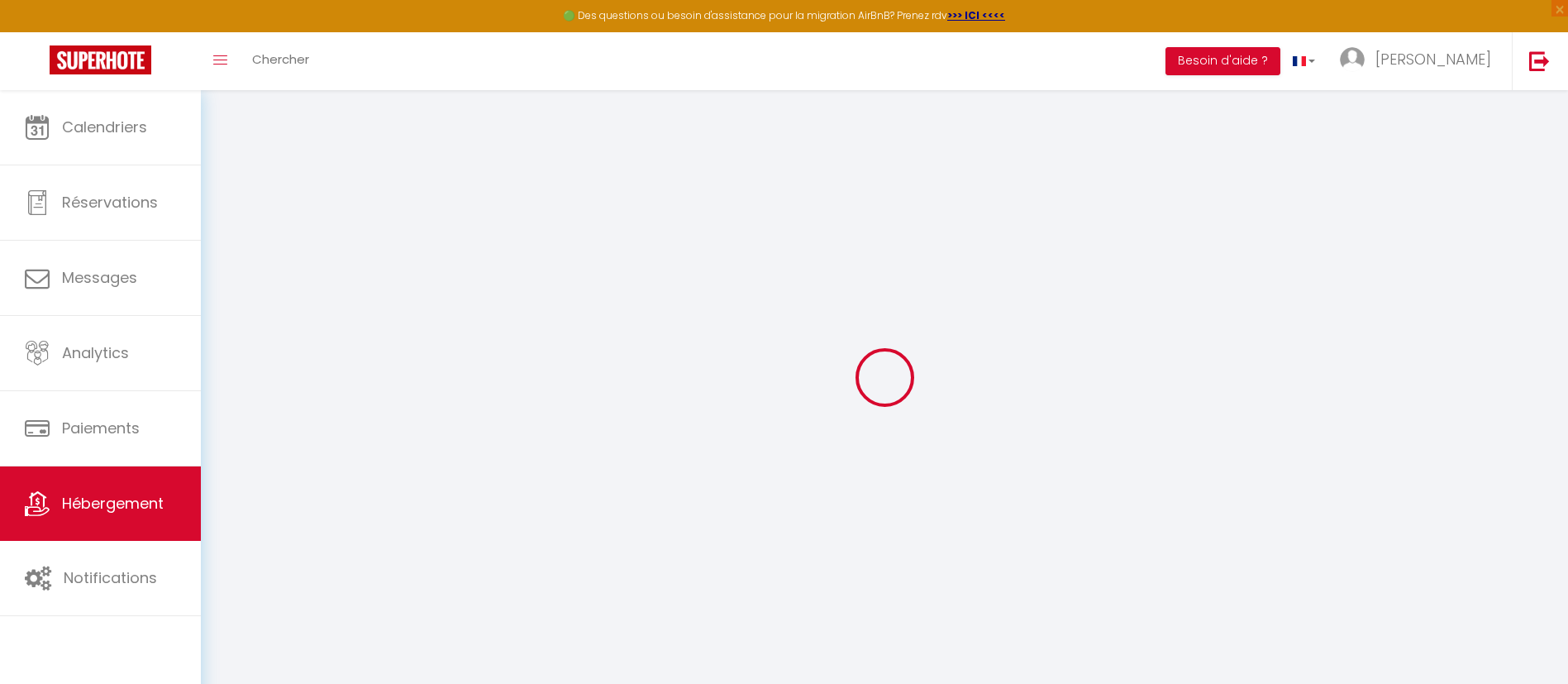
checkbox input "false"
select select
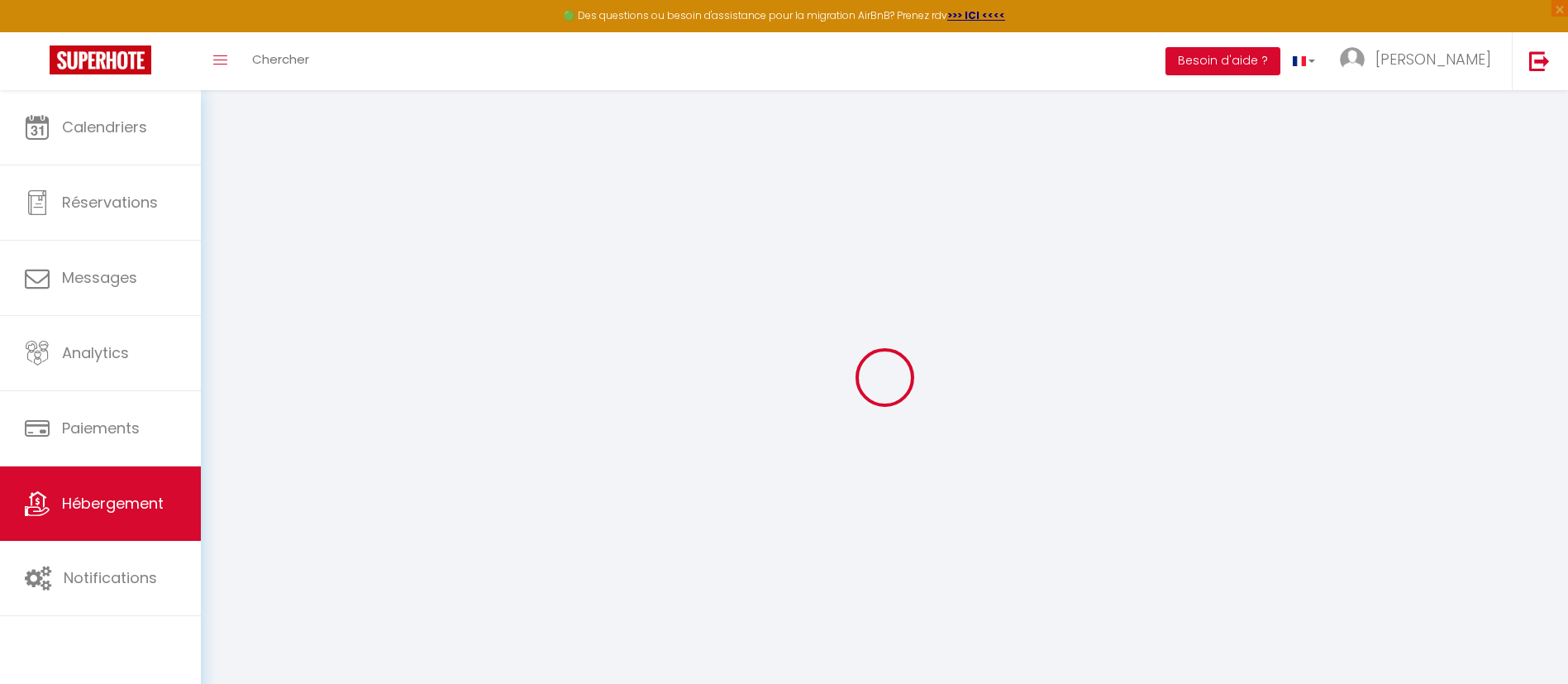
select select
checkbox input "false"
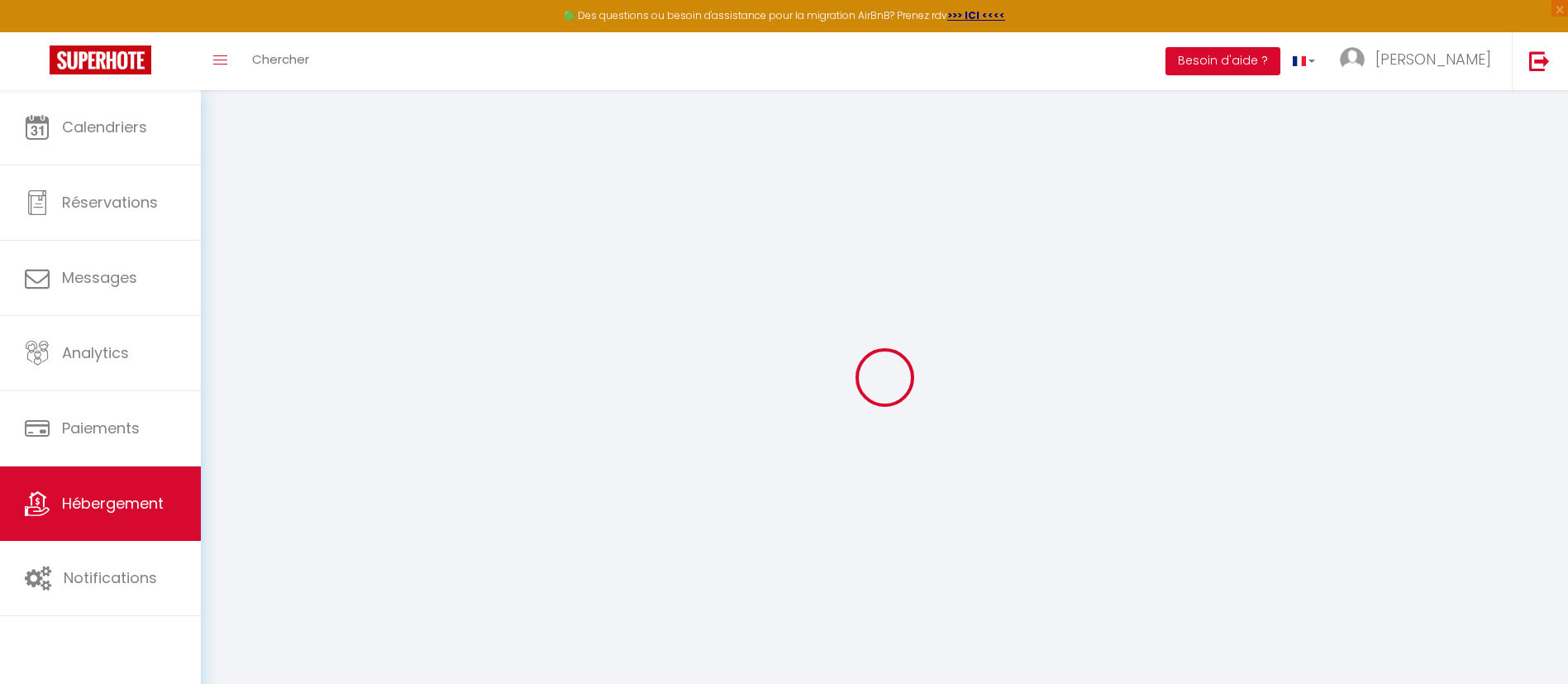
checkbox input "false"
select select
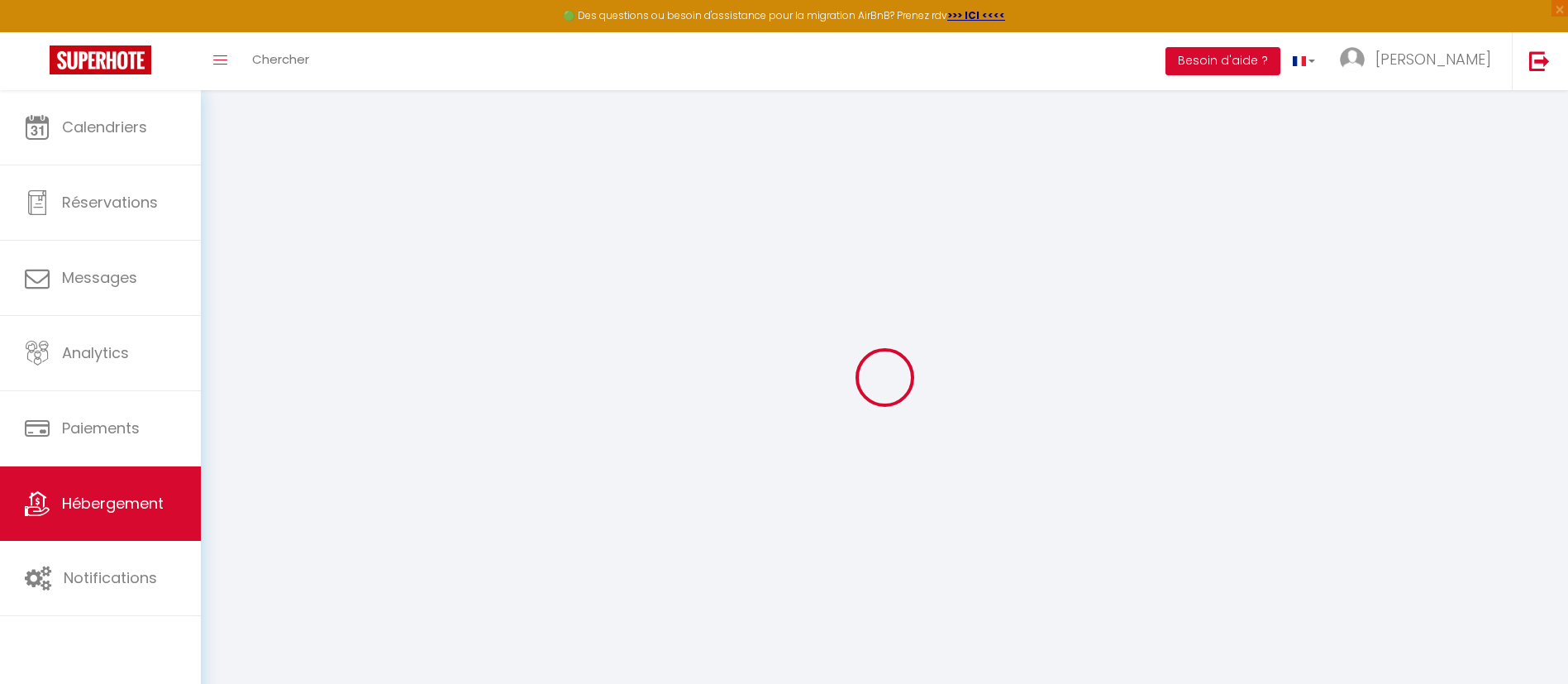
type input "Wooden house in [GEOGRAPHIC_DATA]"
type input "[PERSON_NAME]"
type input "Popice 27"
type input "586 01"
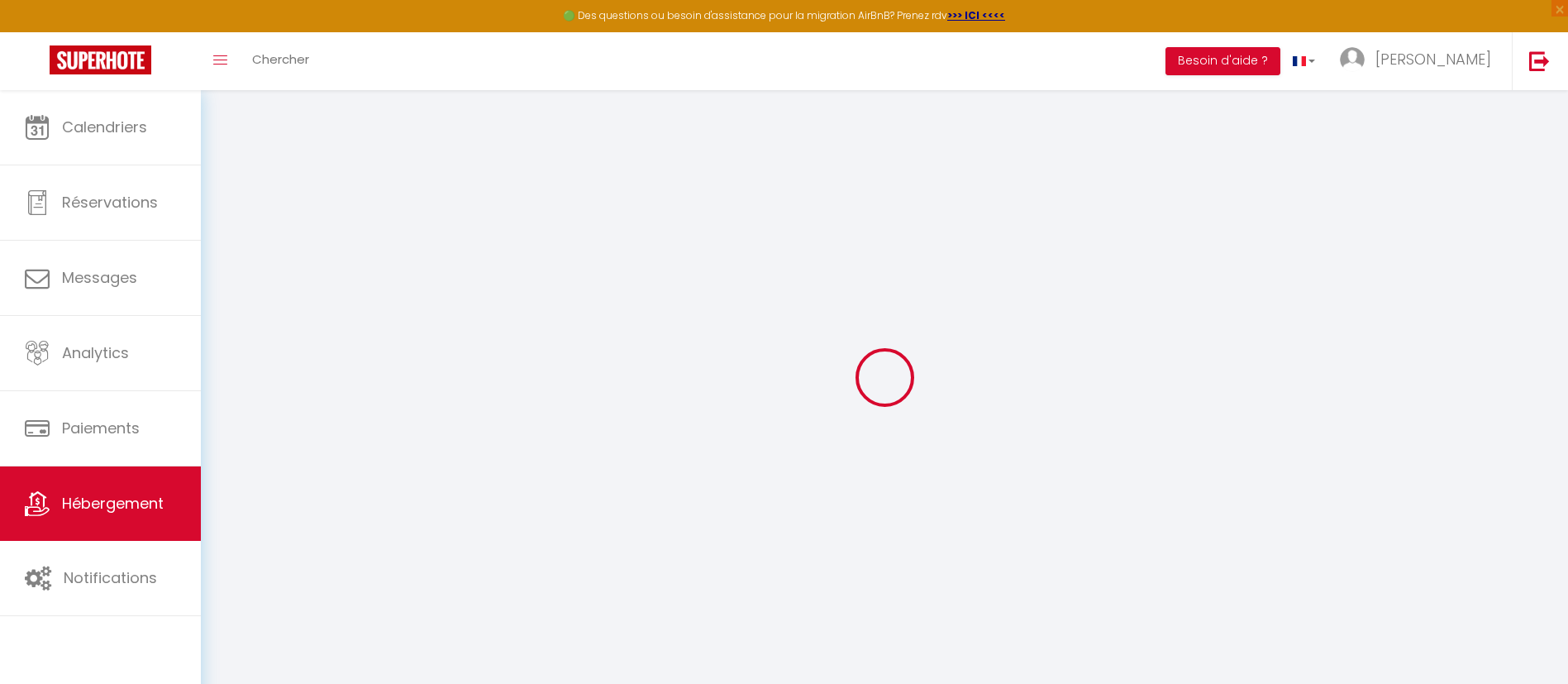
type input "Jihlava"
select select "houses"
select select "8"
select select "2"
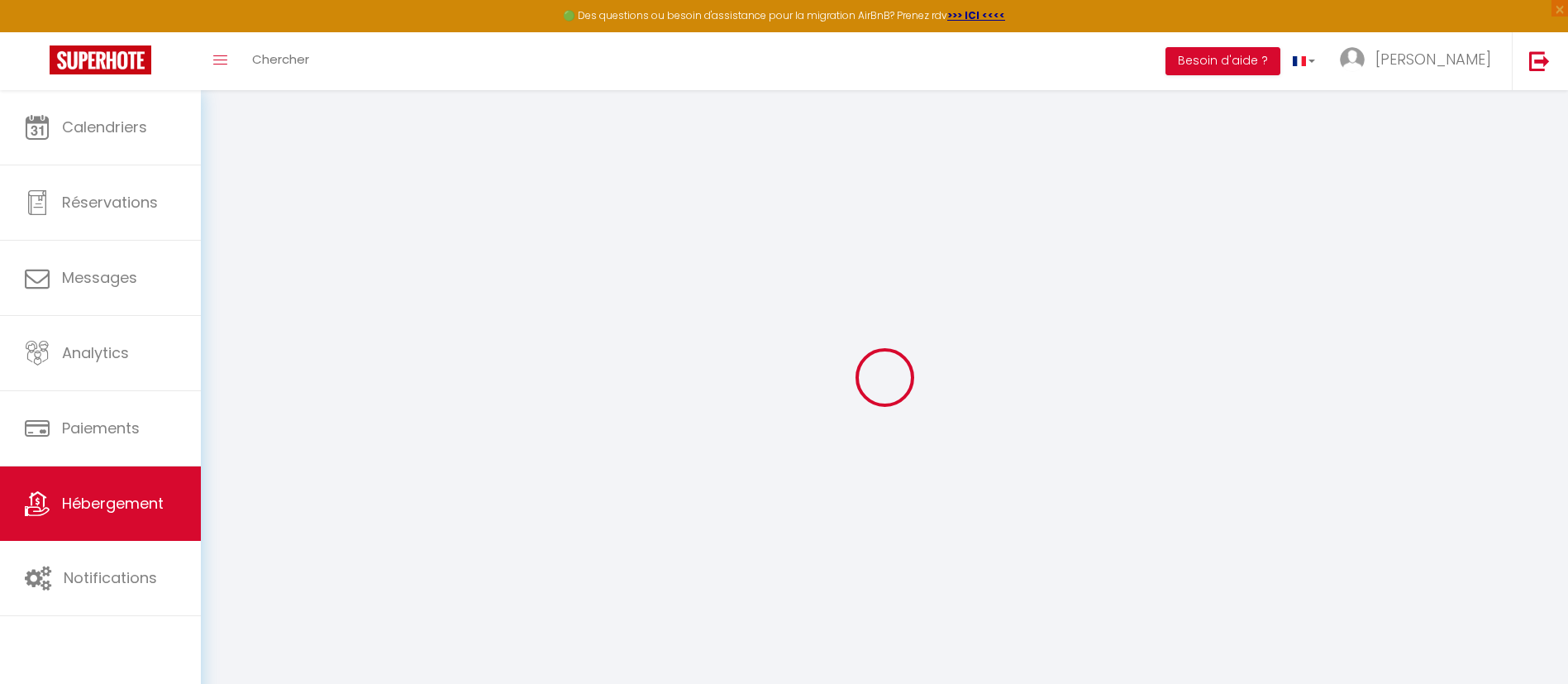
type input "200"
type input "40"
type input "1.00"
select select
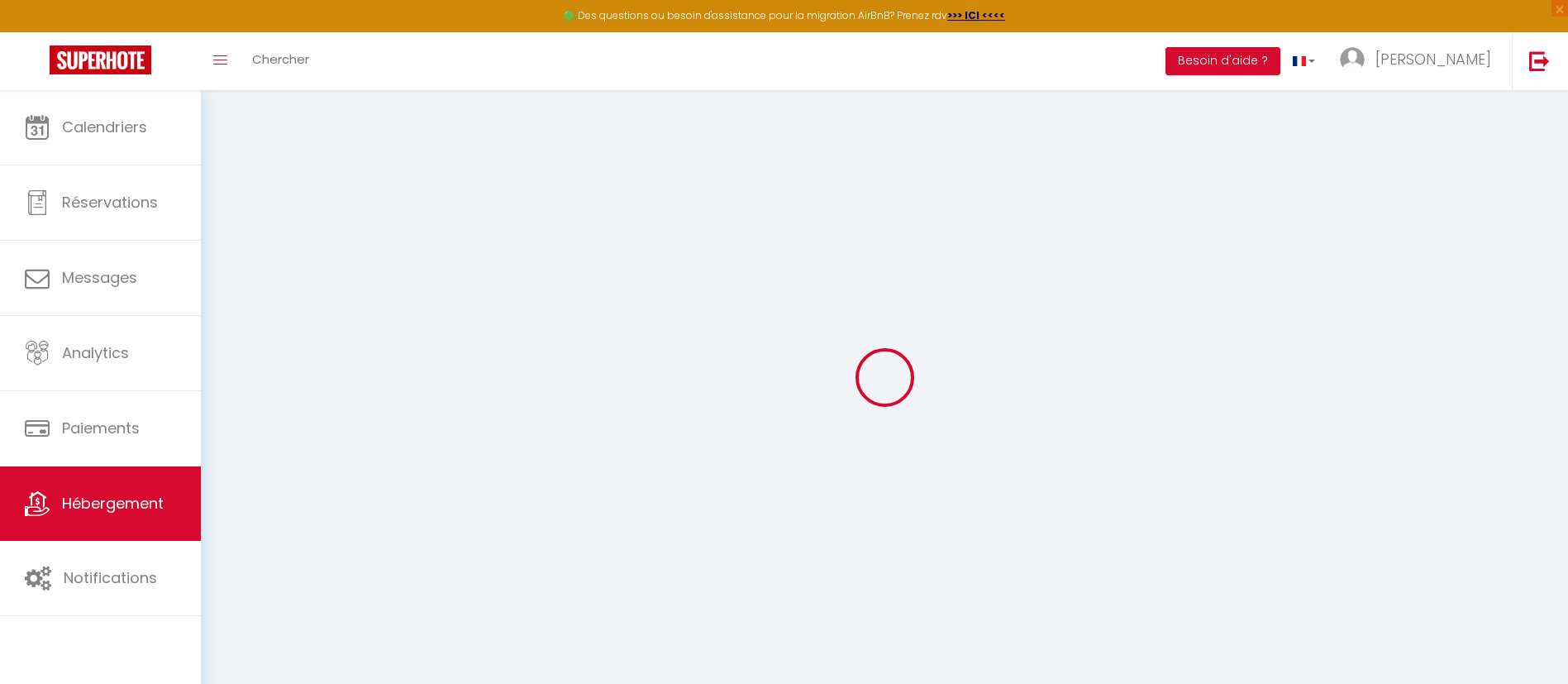
select select
type input "Popice 11"
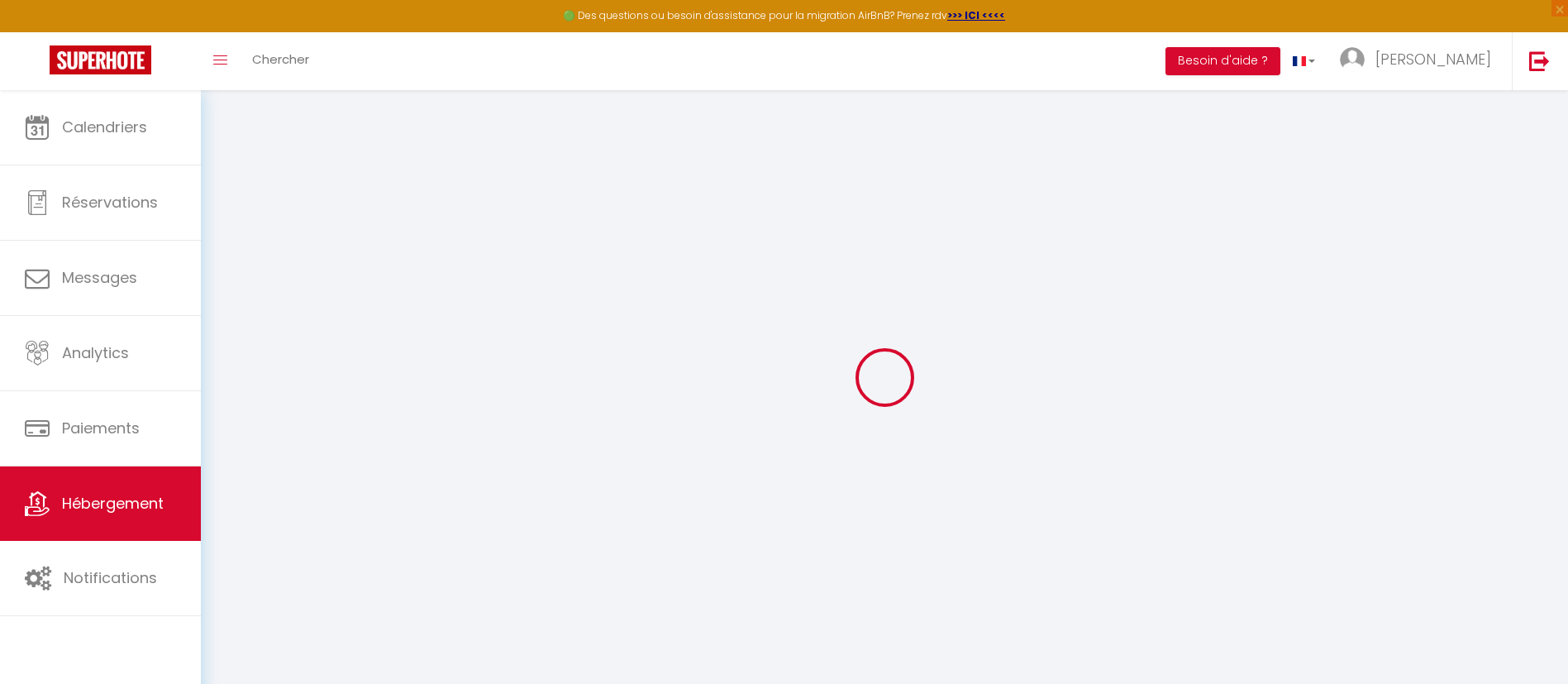
type input "586 01"
type input "Jihlava"
select select "59"
type input "[EMAIL_ADDRESS][DOMAIN_NAME]"
select select "16263"
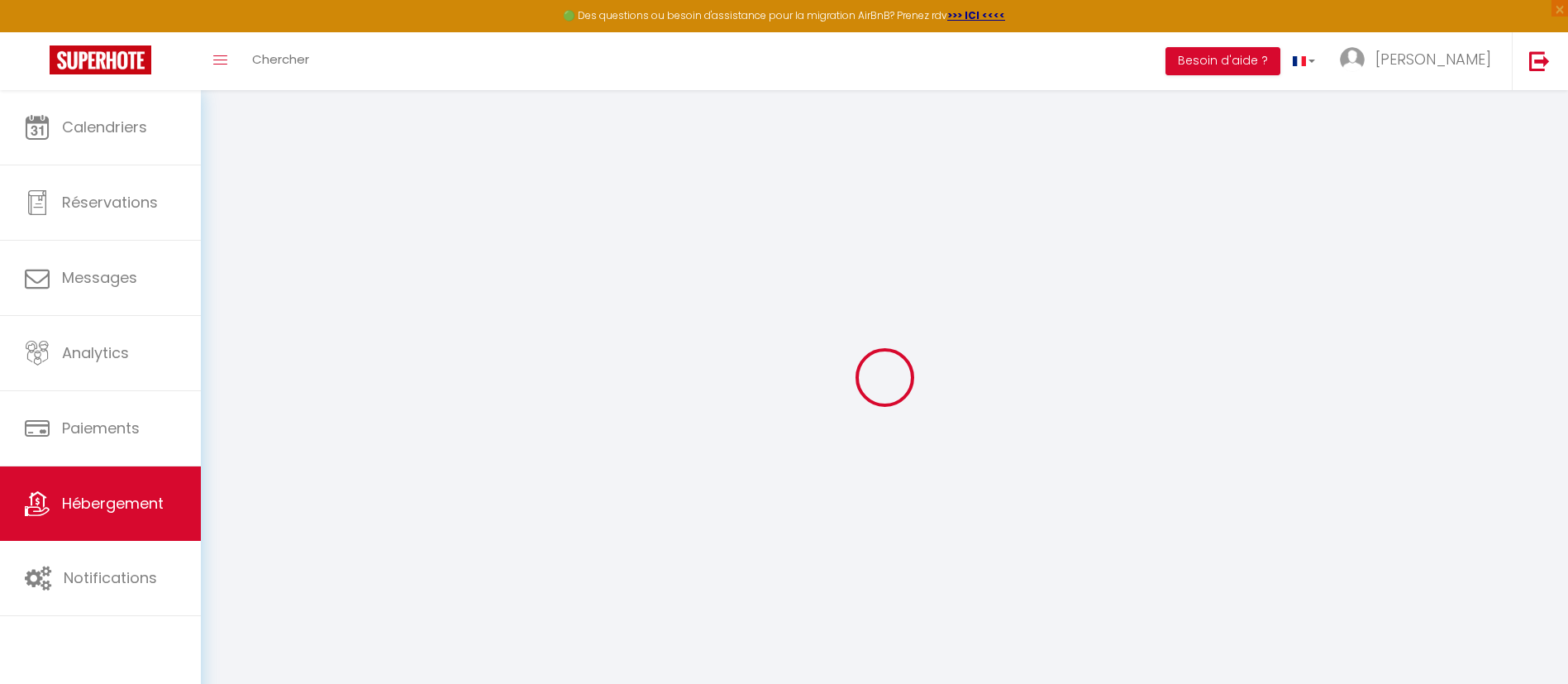
checkbox input "false"
type input "0"
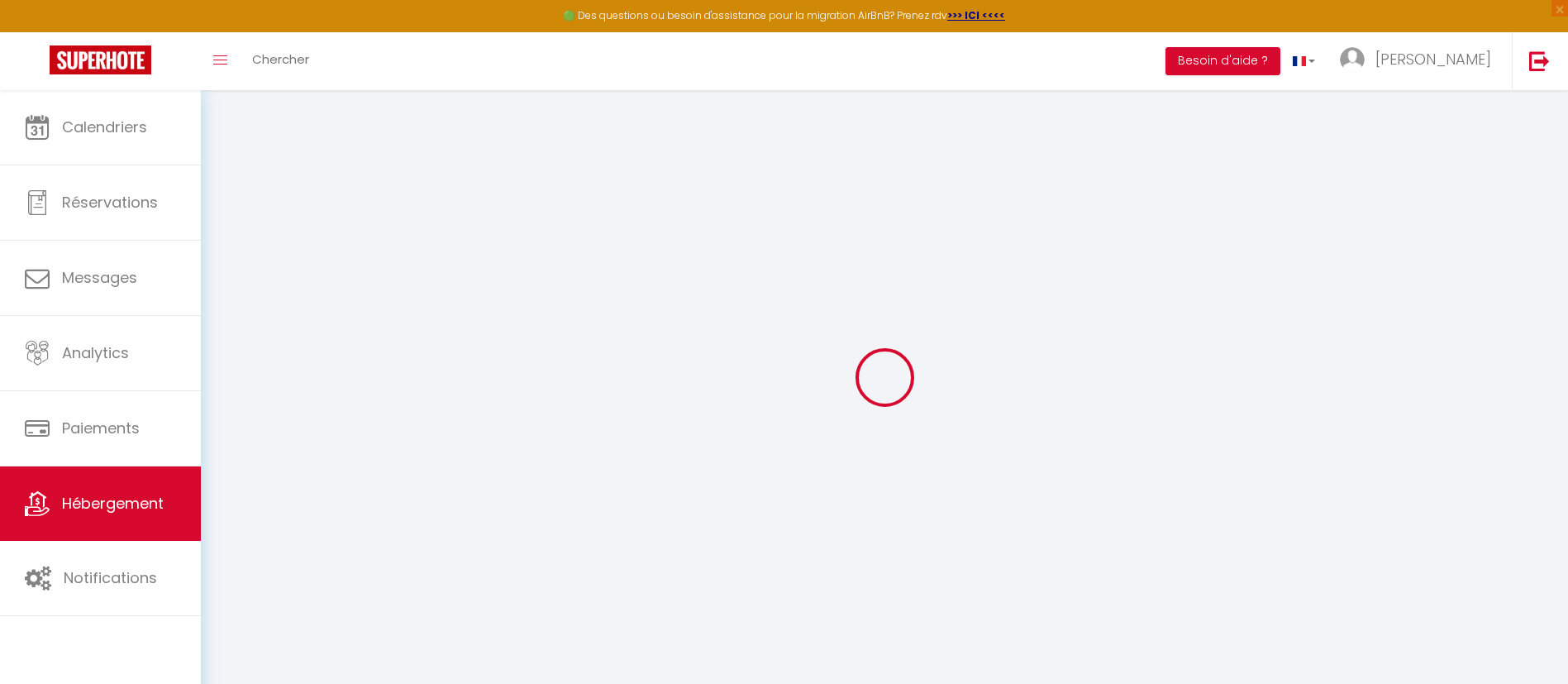
type input "0"
checkbox input "false"
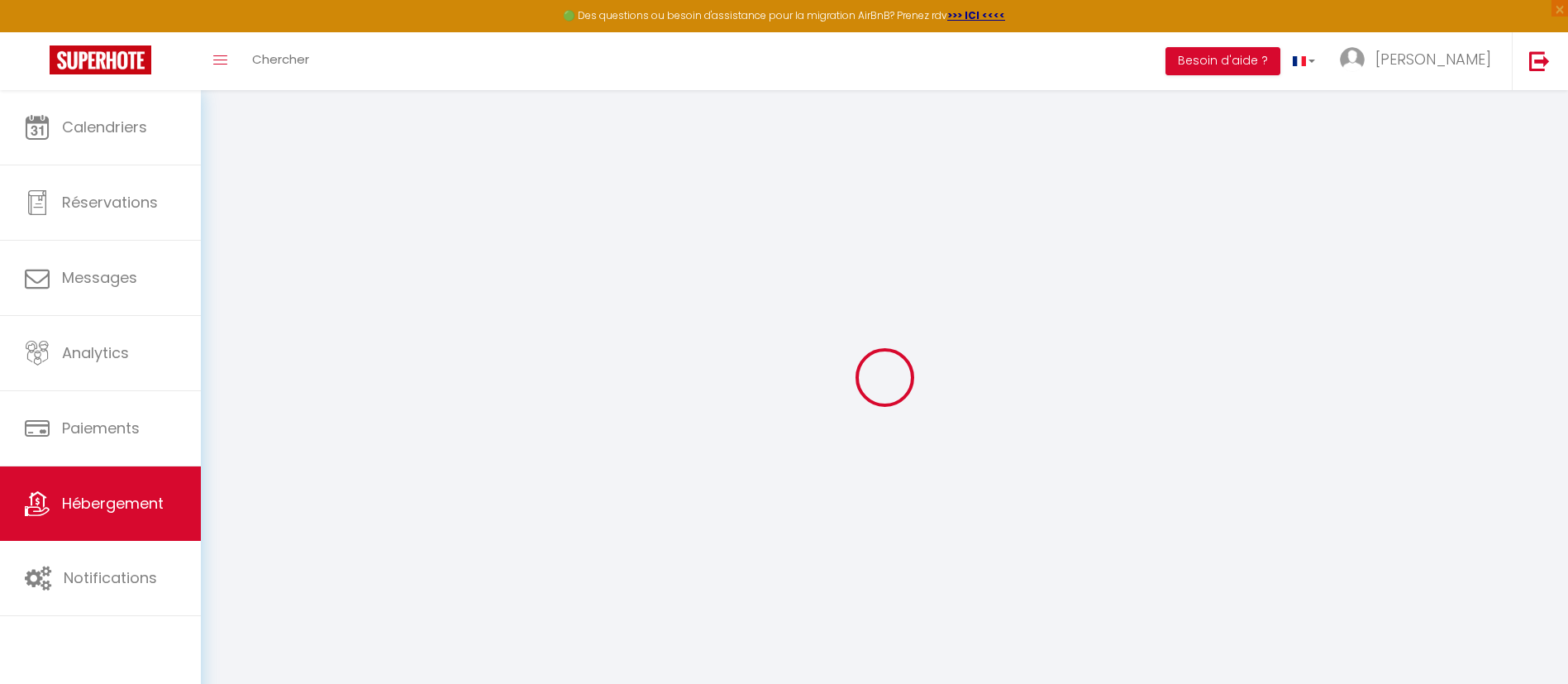
checkbox input "false"
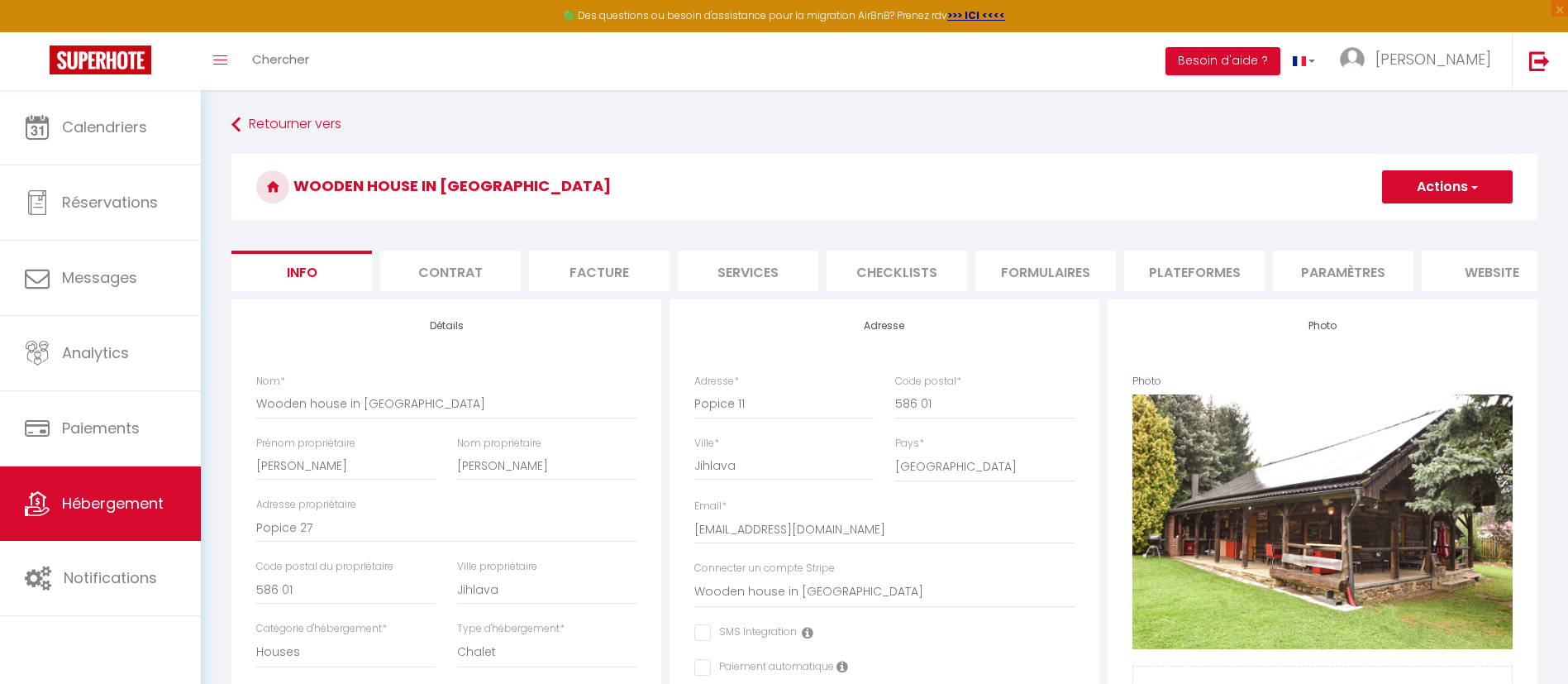
scroll to position [0, 182]
click at [1456, 277] on li "Journal" at bounding box center [1459, 271] width 141 height 40
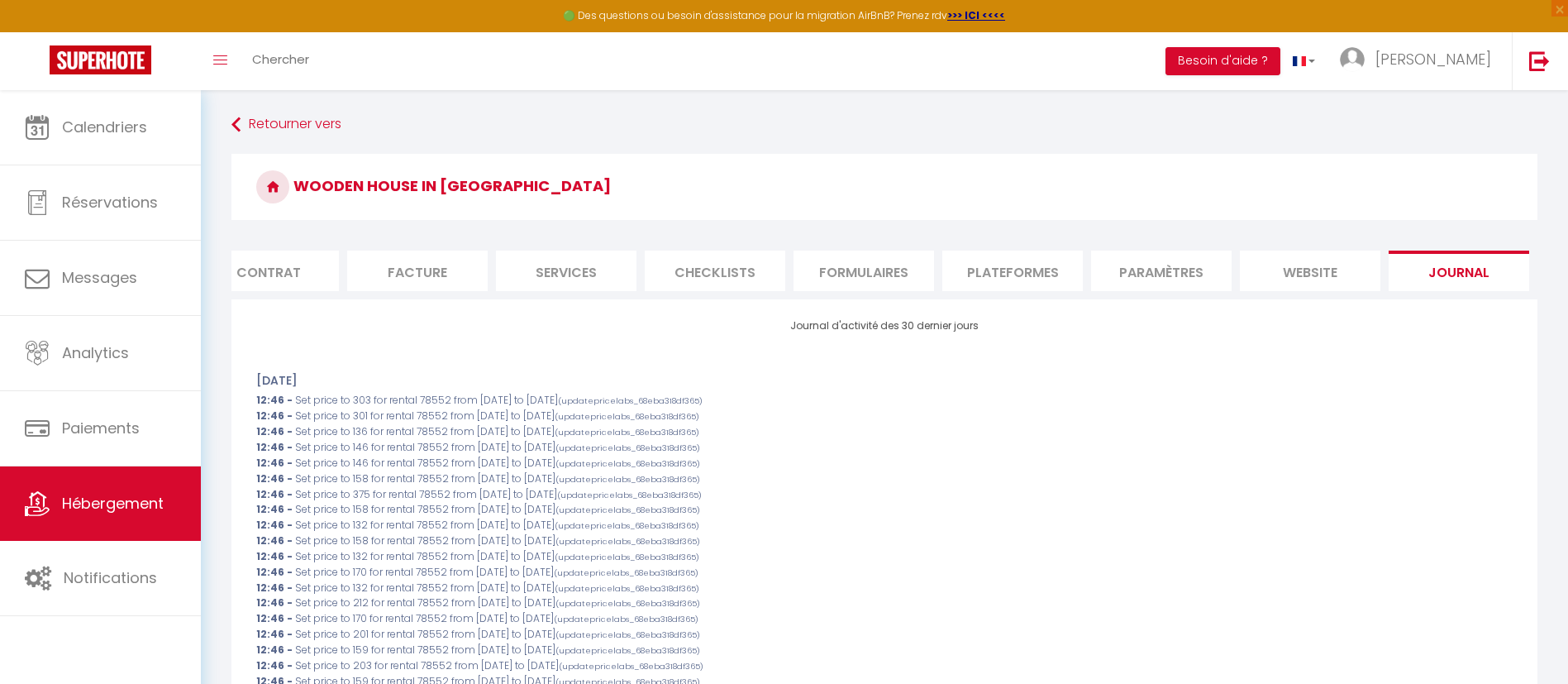
click at [1308, 267] on li "website" at bounding box center [1310, 271] width 141 height 40
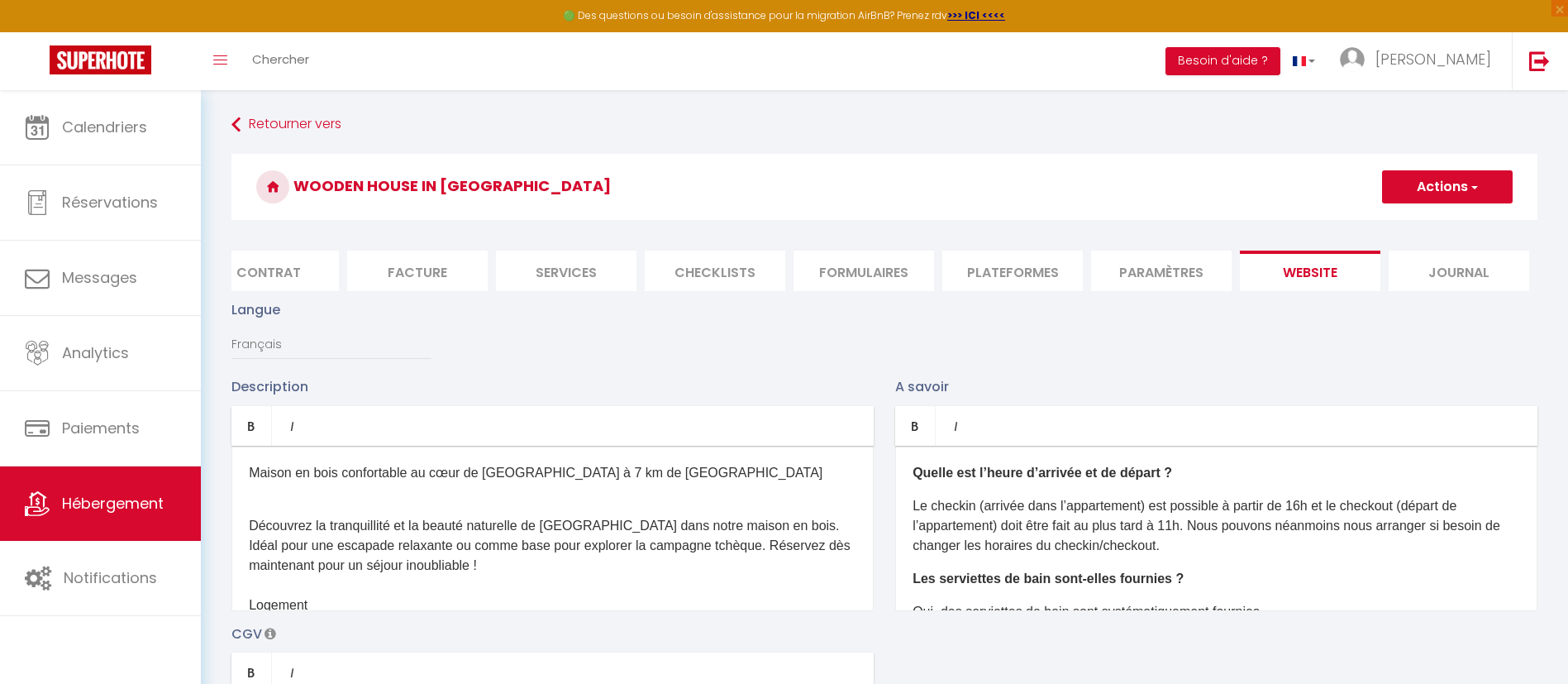
scroll to position [124, 0]
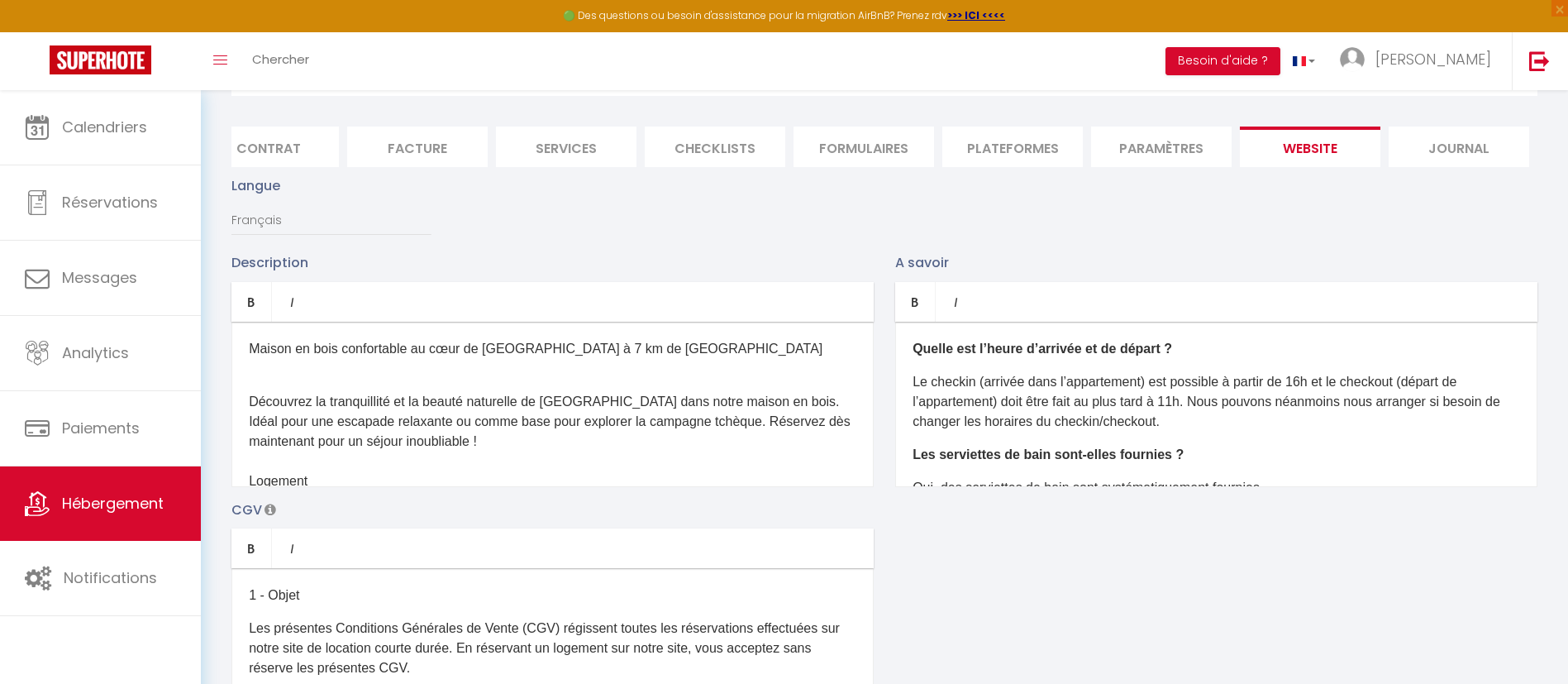
click at [977, 135] on li "Plateformes" at bounding box center [1012, 146] width 141 height 40
select select
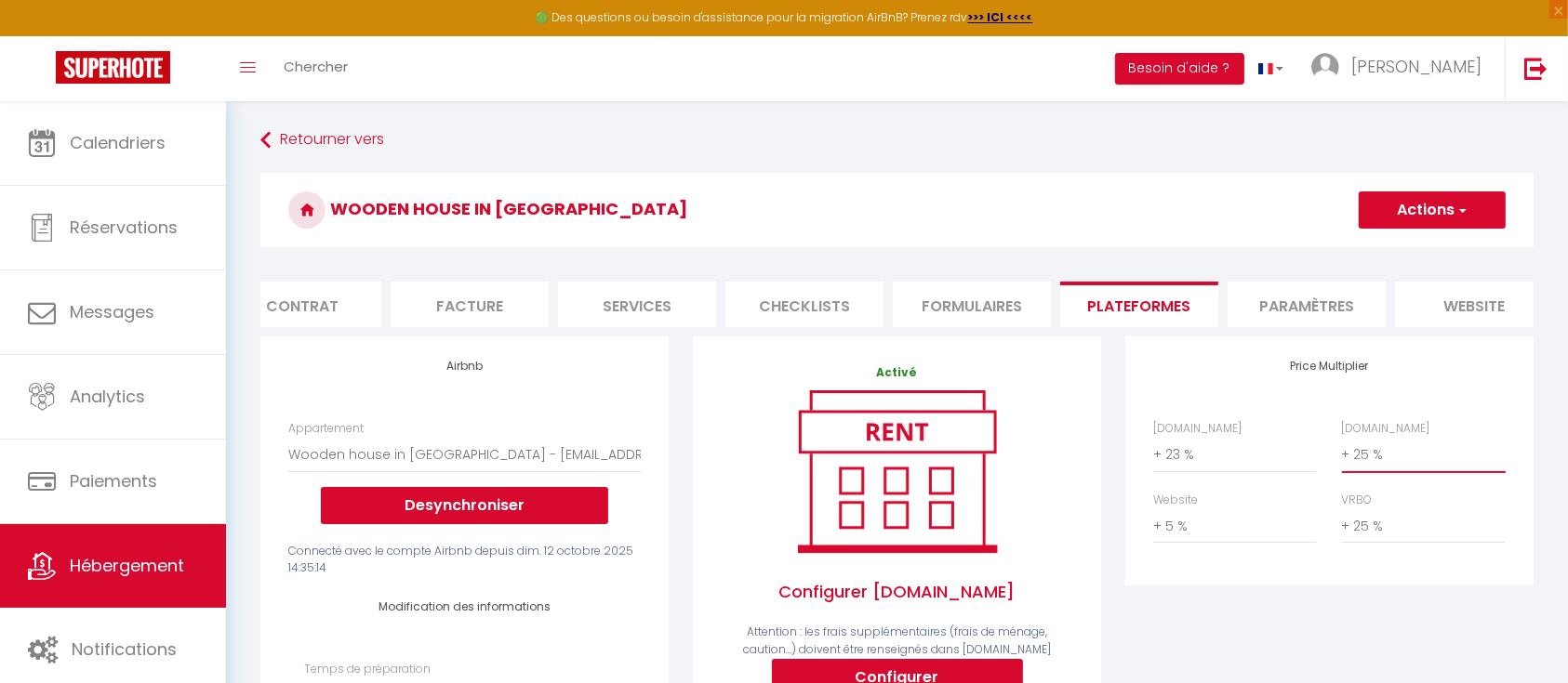
click at [1367, 471] on select "0 + 1 % + 2 % + 3 % + 4 % + 5 % + 6 % + 7 % + 8 % + 9 %" at bounding box center [1423, 454] width 163 height 36
select select "+ 29 %"
click at [1342, 456] on select "0 + 1 % + 2 % + 3 % + 4 % + 5 % + 6 % + 7 % + 8 % + 9 %" at bounding box center [1423, 454] width 163 height 36
select select
click at [1417, 468] on select "0 + 1 % + 2 % + 3 % + 4 % + 5 % + 6 % + 7 % + 8 % + 9 %" at bounding box center [1423, 454] width 163 height 36
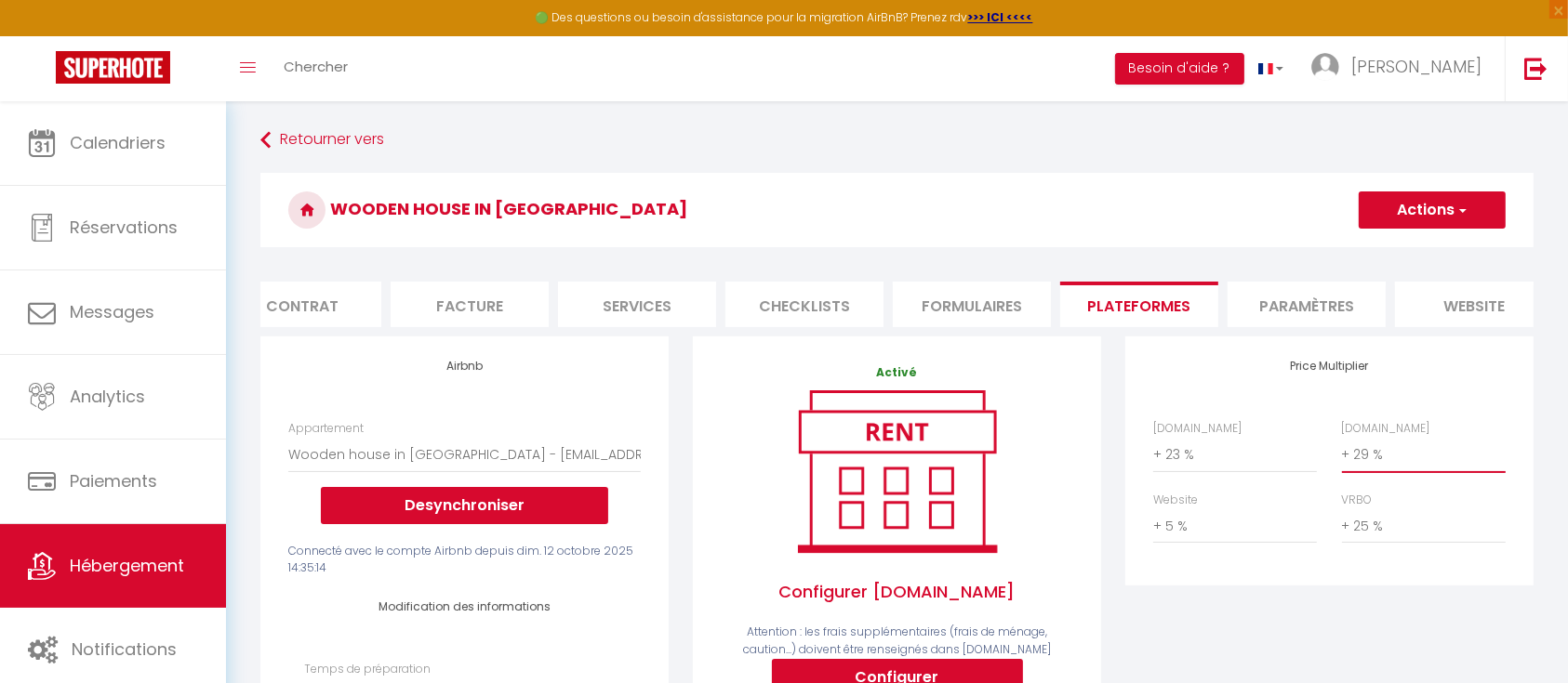
select select "+ 30 %"
click at [1342, 456] on select "0 + 1 % + 2 % + 3 % + 4 % + 5 % + 6 % + 7 % + 8 % + 9 %" at bounding box center [1423, 454] width 163 height 36
select select
click at [1366, 544] on select "0 + 1 % + 2 % + 3 % + 4 % + 5 % + 6 % + 7 % + 8 % + 9 %" at bounding box center [1423, 526] width 163 height 36
click at [1361, 563] on div "Airbnb.com 0 + 1 % + 2 % + 3 % + 4 % + 5 % + 6 % + 7 % + 8 %" at bounding box center [1329, 492] width 377 height 143
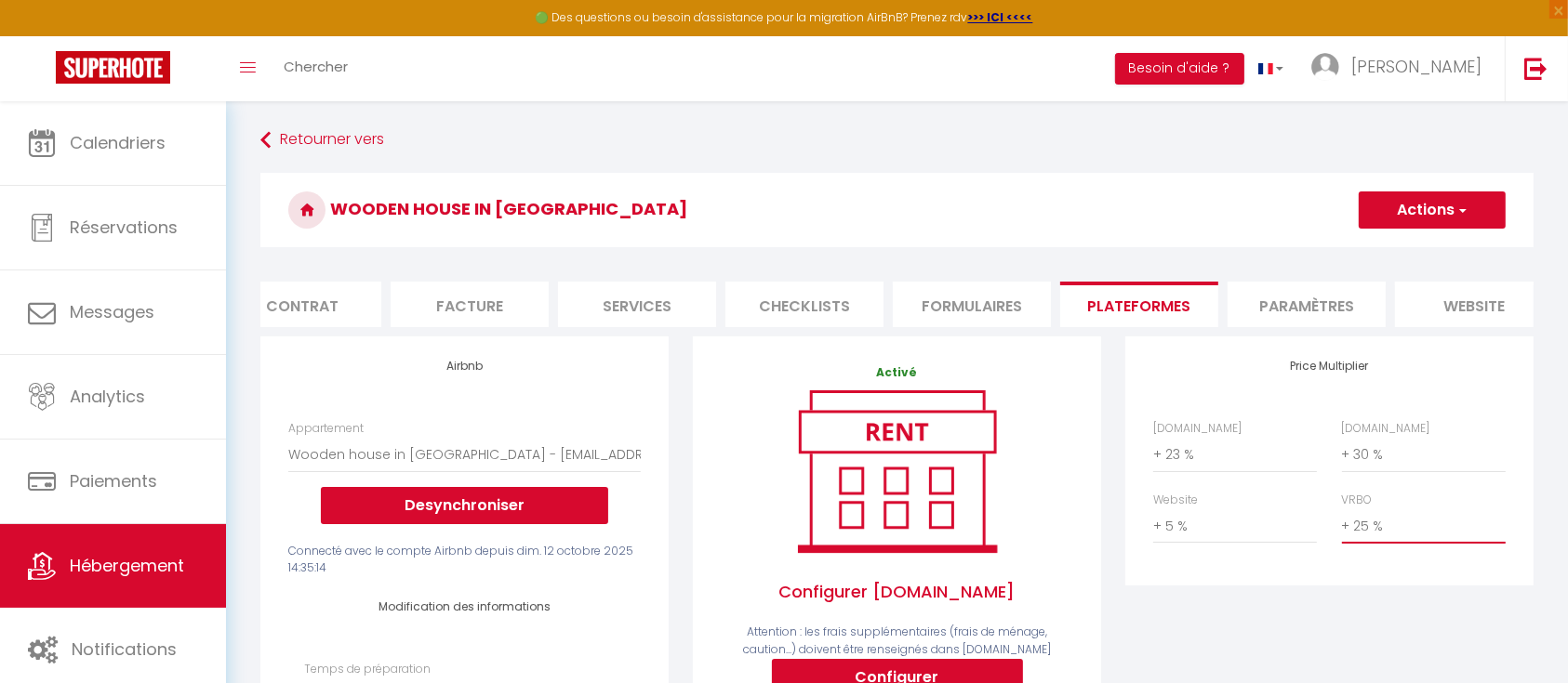
click at [1370, 544] on select "0 + 1 % + 2 % + 3 % + 4 % + 5 % + 6 % + 7 % + 8 % + 9 %" at bounding box center [1423, 526] width 163 height 36
select select "+ 23 %"
click at [1342, 527] on select "0 + 1 % + 2 % + 3 % + 4 % + 5 % + 6 % + 7 % + 8 % + 9 %" at bounding box center [1423, 526] width 163 height 36
select select
click at [1391, 544] on select "0 + 1 % + 2 % + 3 % + 4 % + 5 % + 6 % + 7 % + 8 % + 9 %" at bounding box center [1423, 526] width 163 height 36
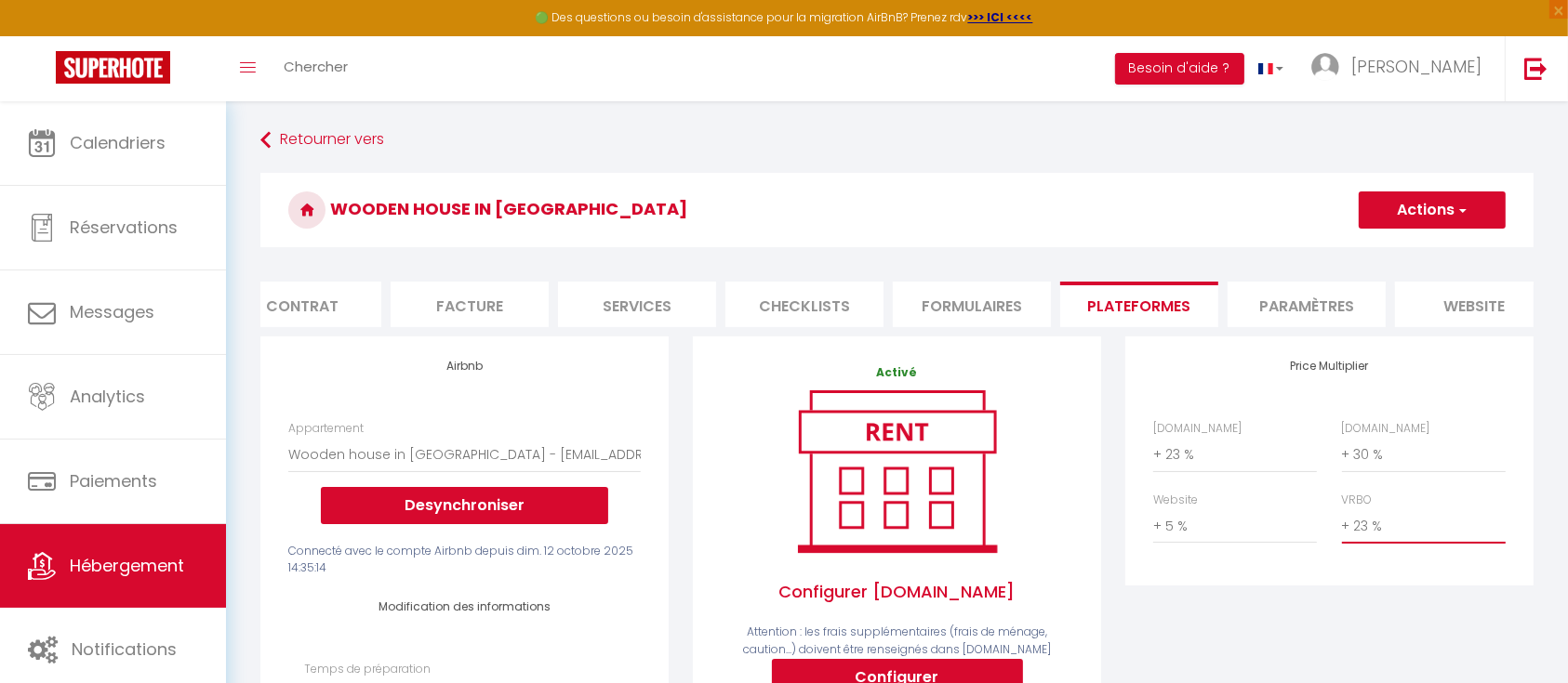
select select "+ 18 %"
click at [1342, 527] on select "0 + 1 % + 2 % + 3 % + 4 % + 5 % + 6 % + 7 % + 8 % + 9 %" at bounding box center [1423, 526] width 163 height 36
select select
click at [1179, 544] on select "0 + 1 % + 2 % + 3 % + 4 % + 5 % + 6 % + 7 % + 8 % + 9 %" at bounding box center [1235, 526] width 163 height 36
click at [1154, 527] on select "0 + 1 % + 2 % + 3 % + 4 % + 5 % + 6 % + 7 % + 8 % + 9 %" at bounding box center [1235, 526] width 163 height 36
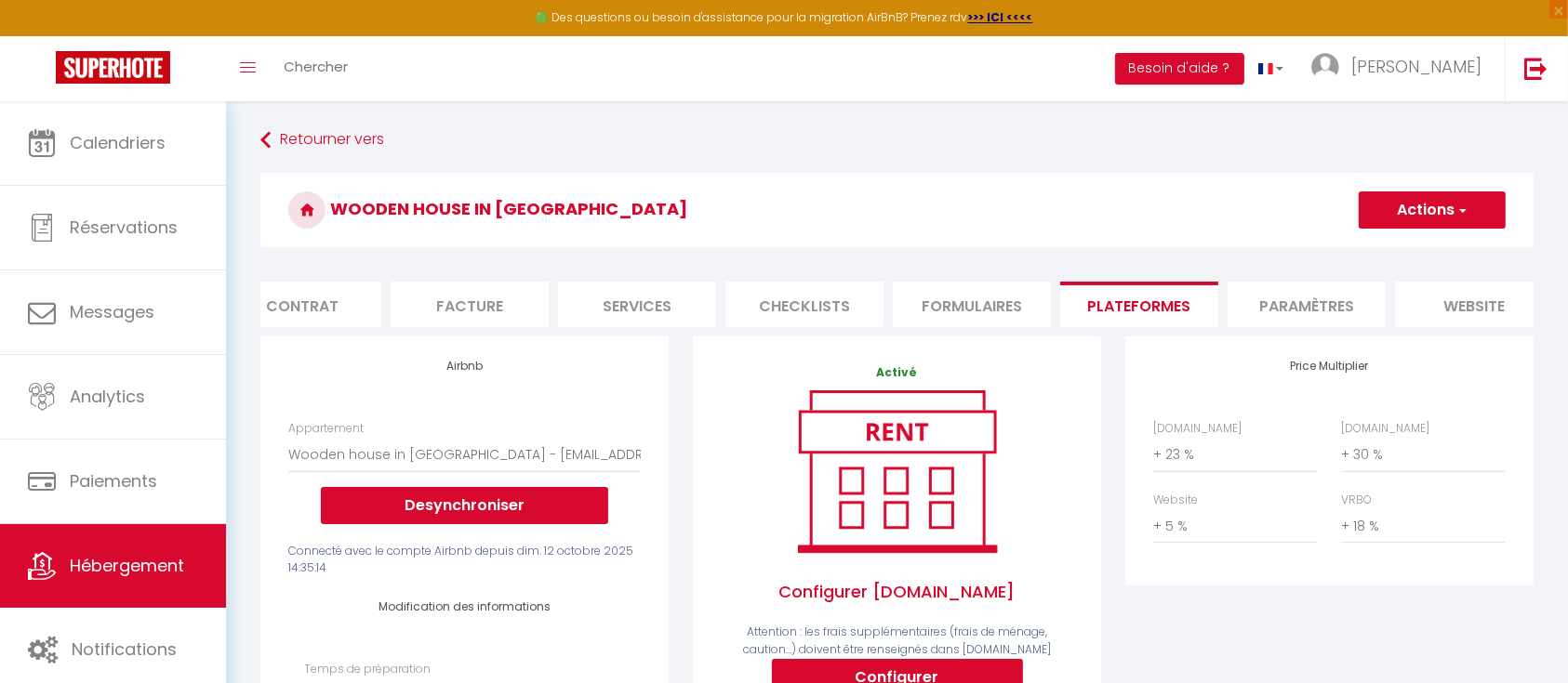
click at [1457, 214] on span "button" at bounding box center [1461, 210] width 13 height 18
click at [1421, 246] on link "Enregistrer" at bounding box center [1431, 250] width 147 height 24
select select "CZK"
select select
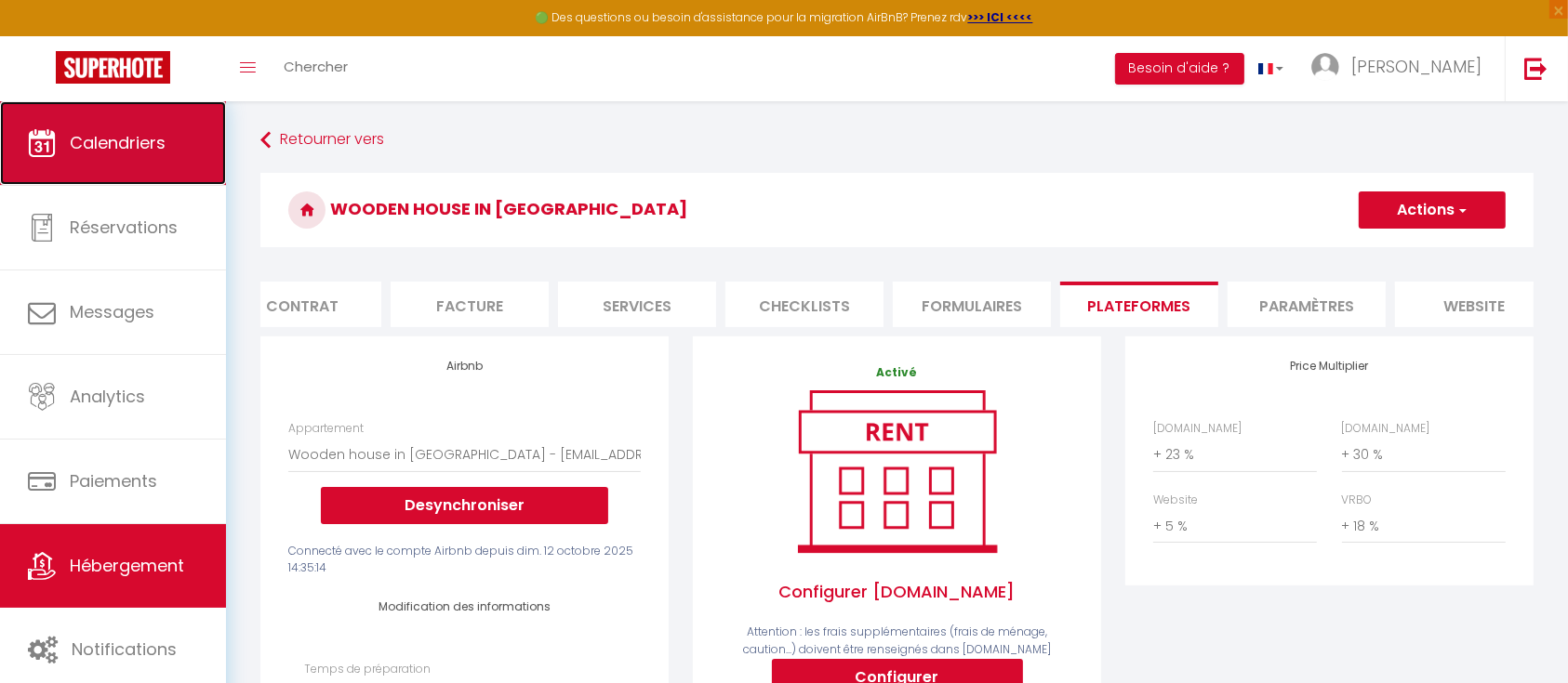
click at [98, 134] on span "Calendriers" at bounding box center [117, 143] width 96 height 23
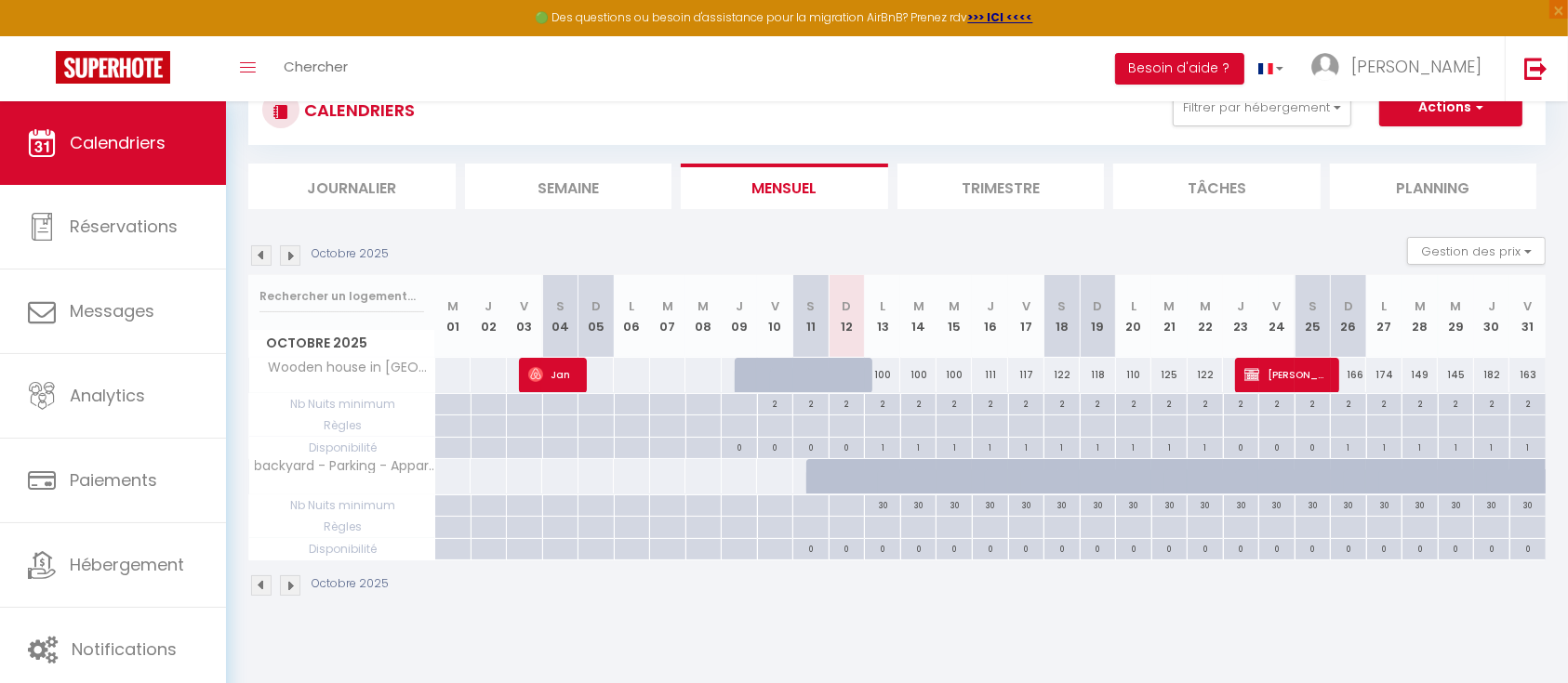
scroll to position [101, 0]
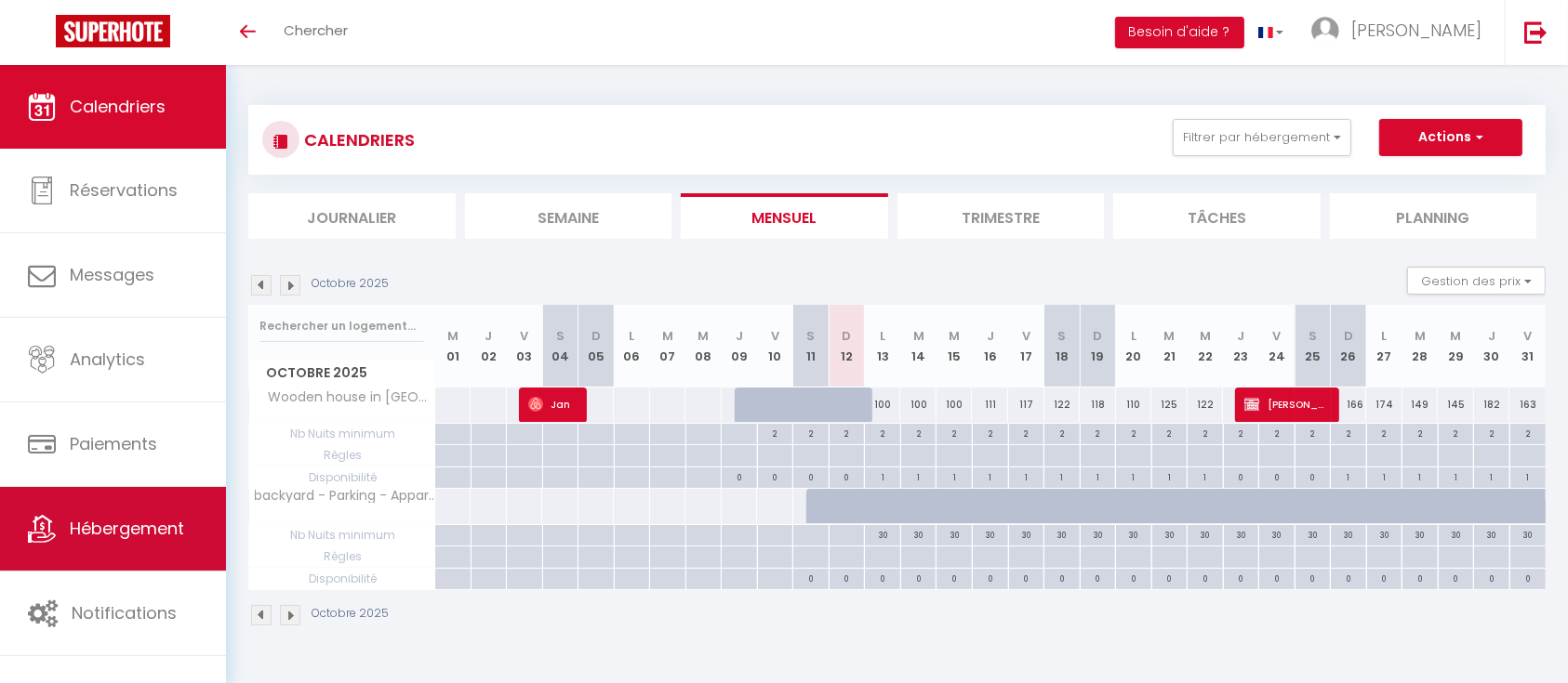
scroll to position [65, 0]
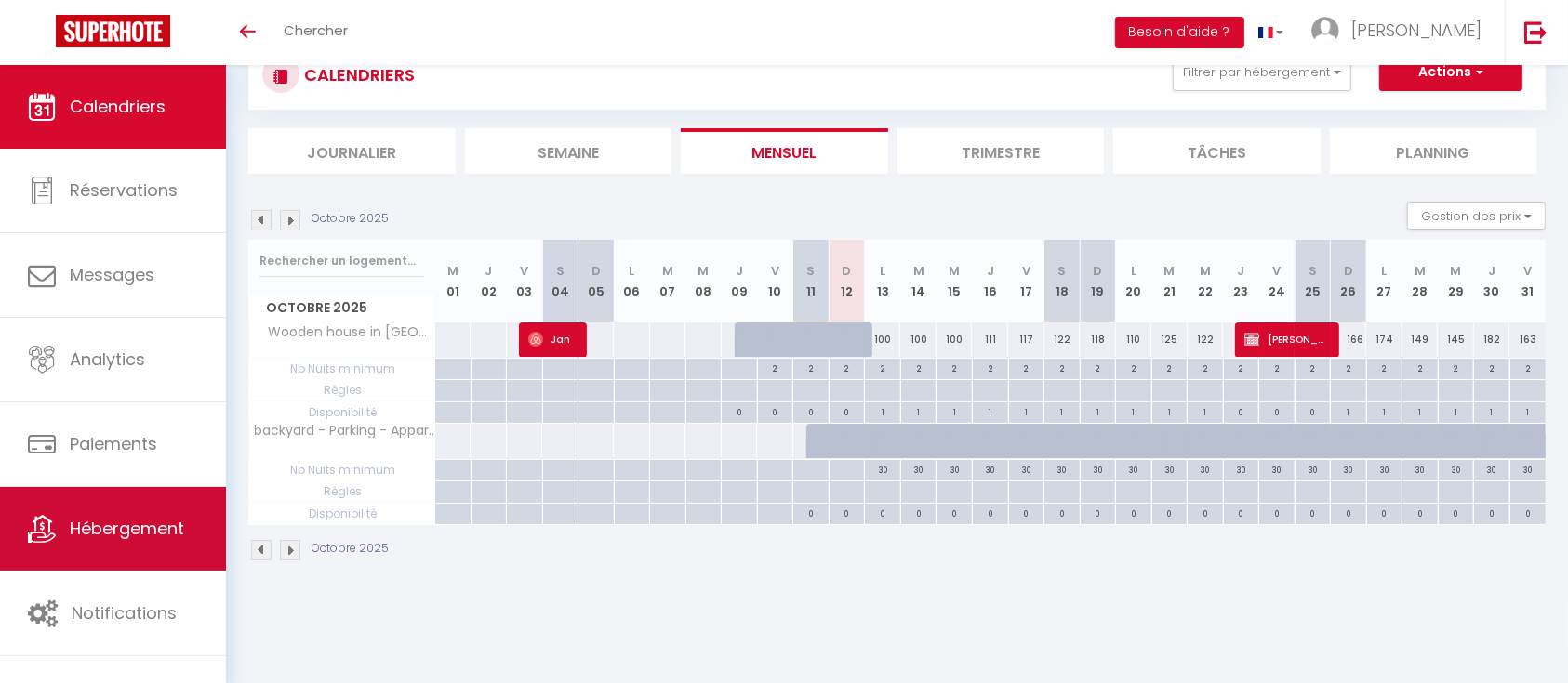
click at [134, 526] on span "Hébergement" at bounding box center [127, 528] width 114 height 23
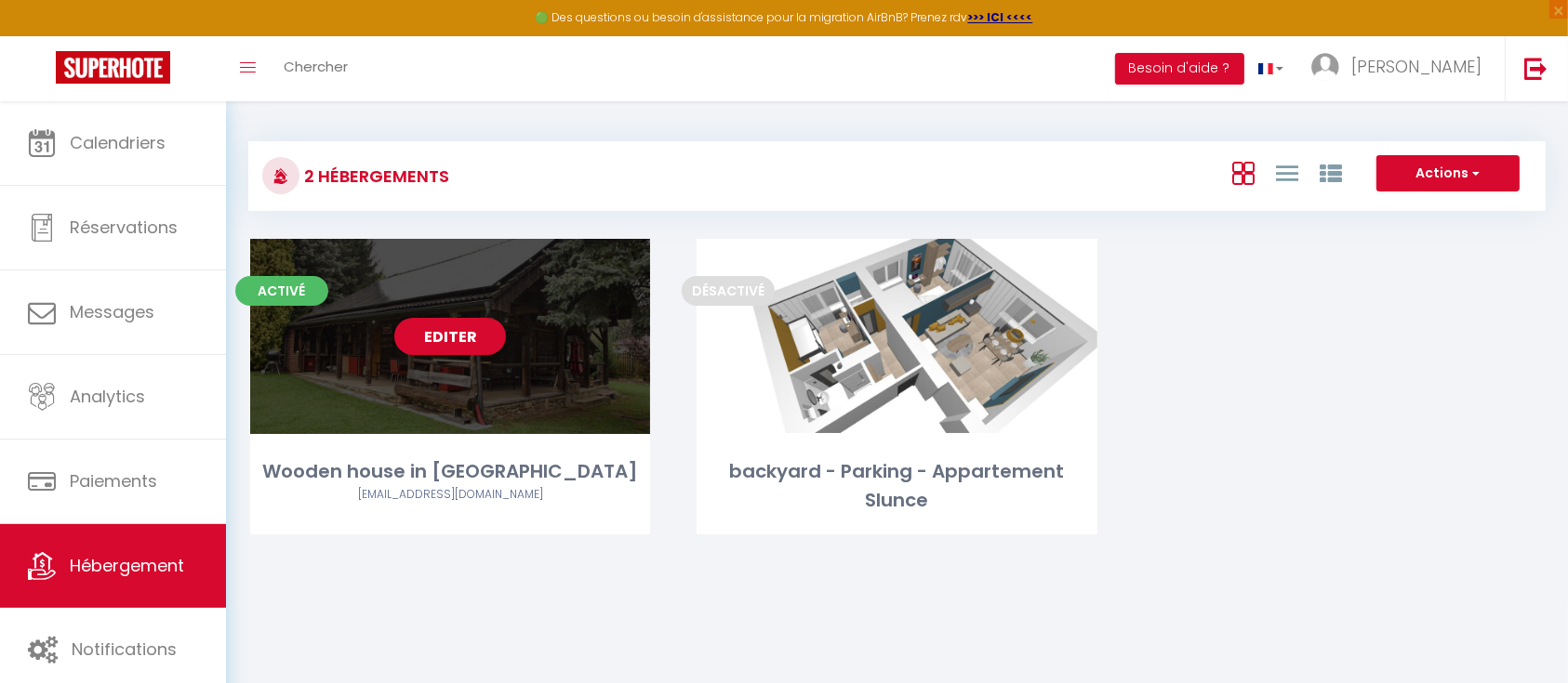
click at [429, 327] on link "Editer" at bounding box center [450, 336] width 112 height 38
click at [451, 335] on link "Editer" at bounding box center [450, 336] width 112 height 38
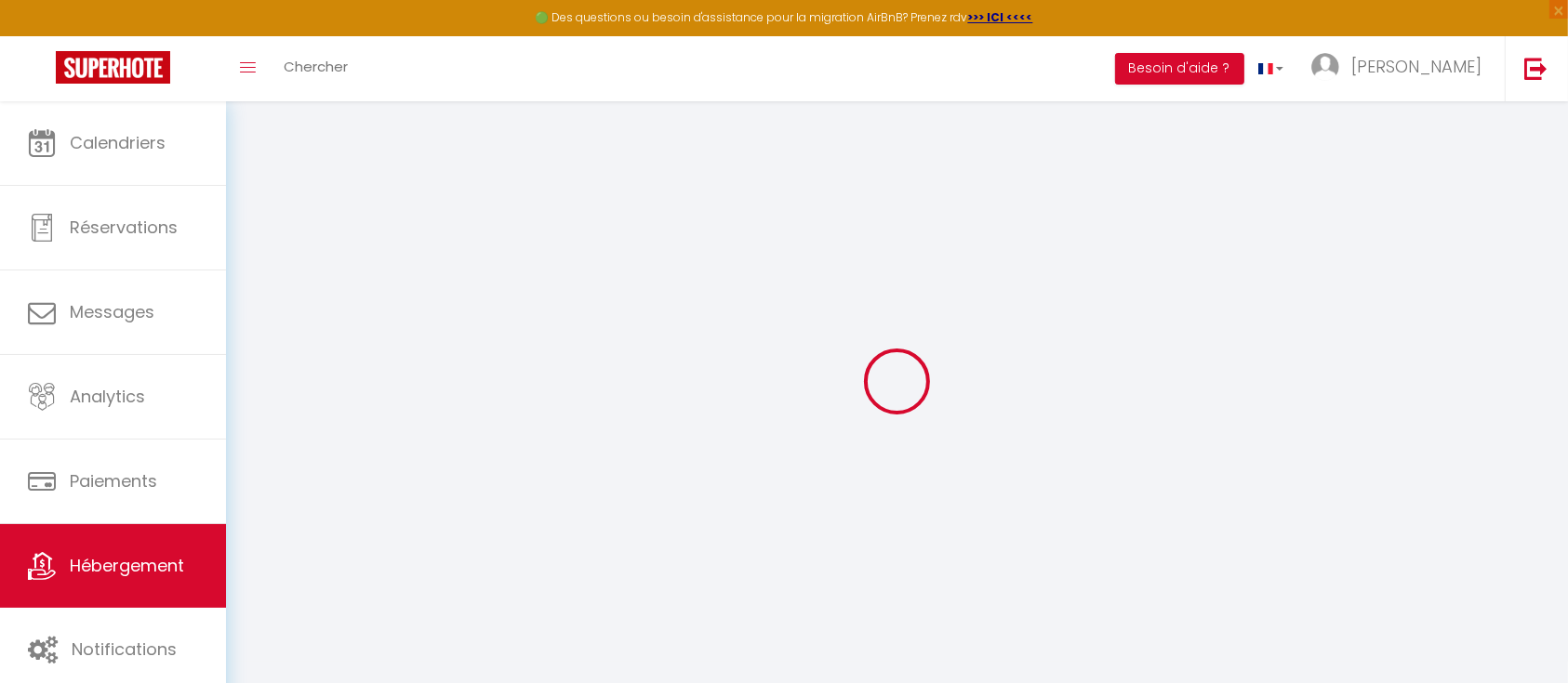
select select
type input "[EMAIL_ADDRESS][DOMAIN_NAME]"
checkbox input "true"
select select
checkbox input "false"
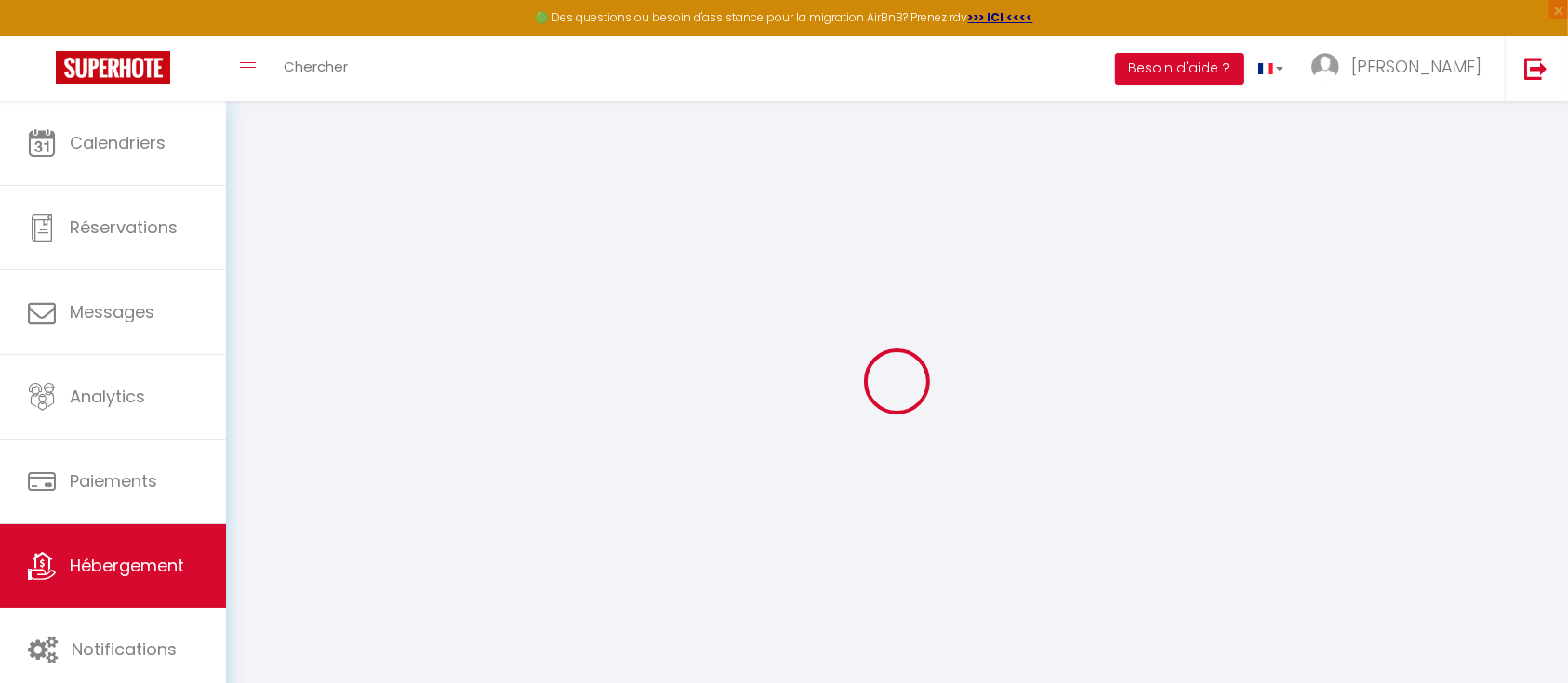
checkbox input "false"
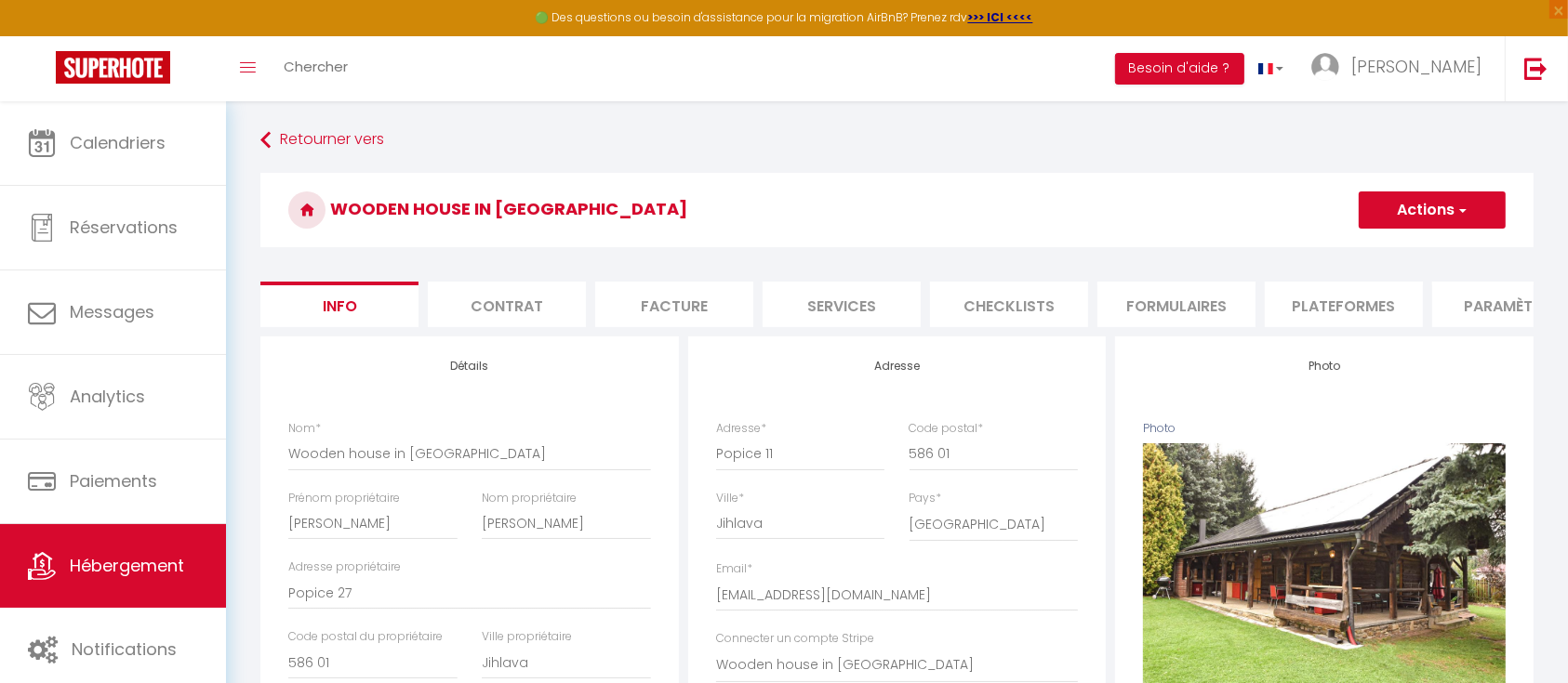
click at [832, 303] on li "Services" at bounding box center [841, 304] width 158 height 45
select select
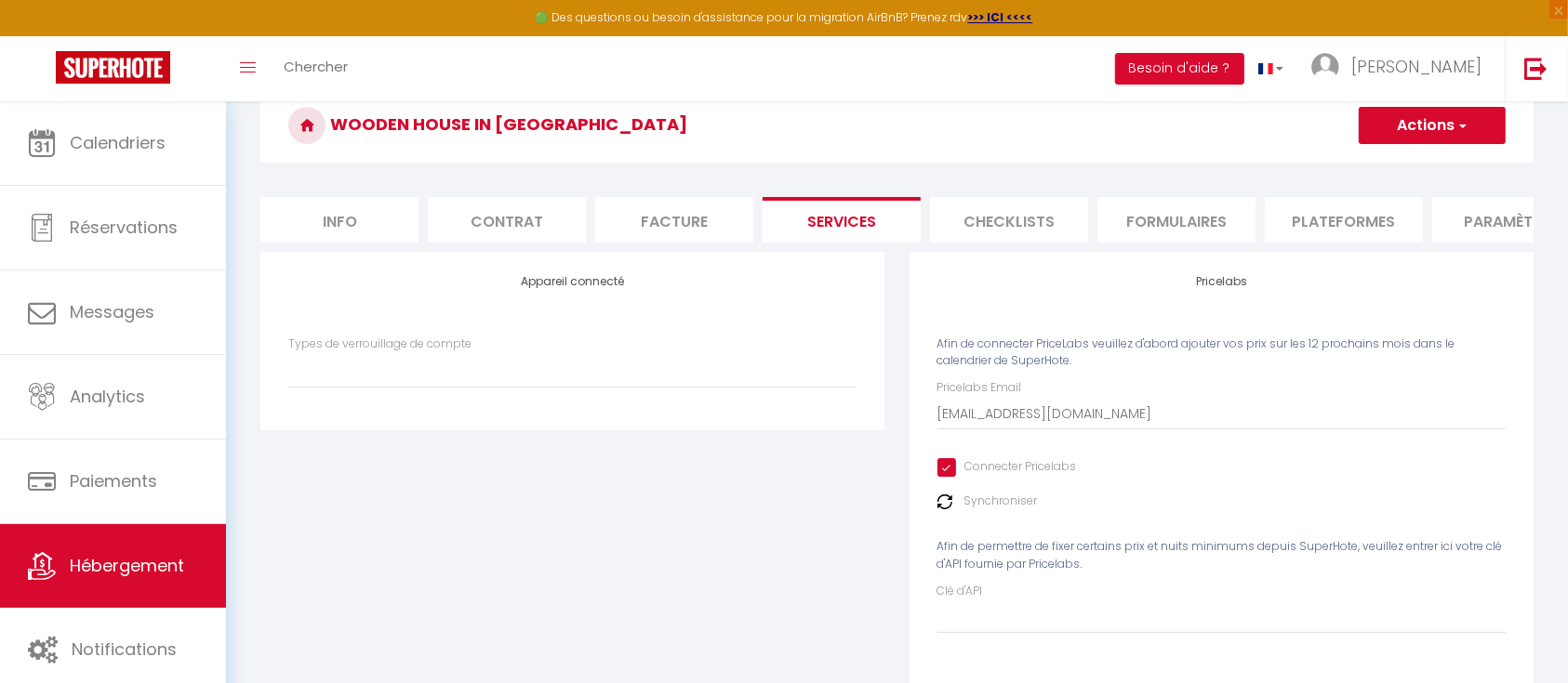
scroll to position [124, 0]
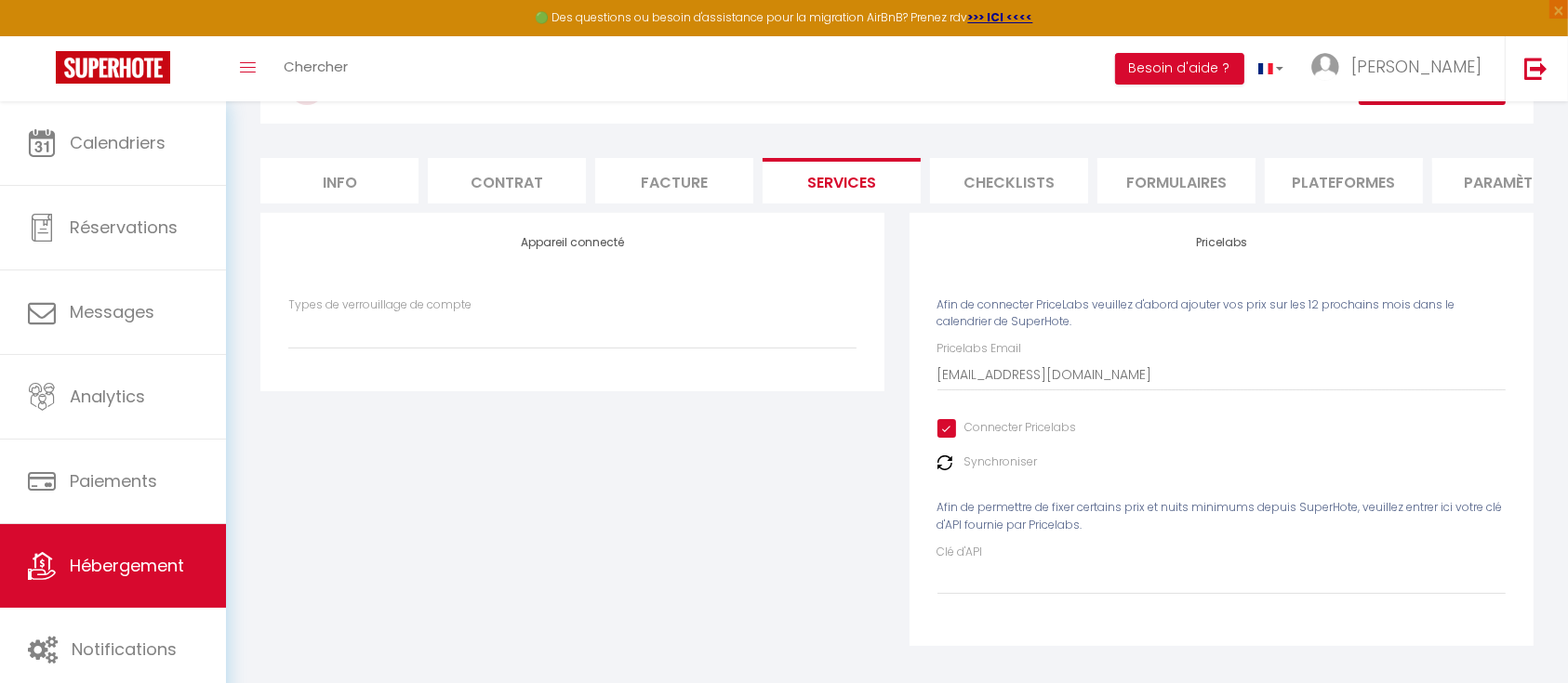
click at [955, 471] on div "Synchroniser" at bounding box center [1221, 463] width 568 height 17
click at [1007, 471] on label "Synchroniser" at bounding box center [1001, 463] width 73 height 17
click at [942, 470] on img at bounding box center [944, 463] width 14 height 14
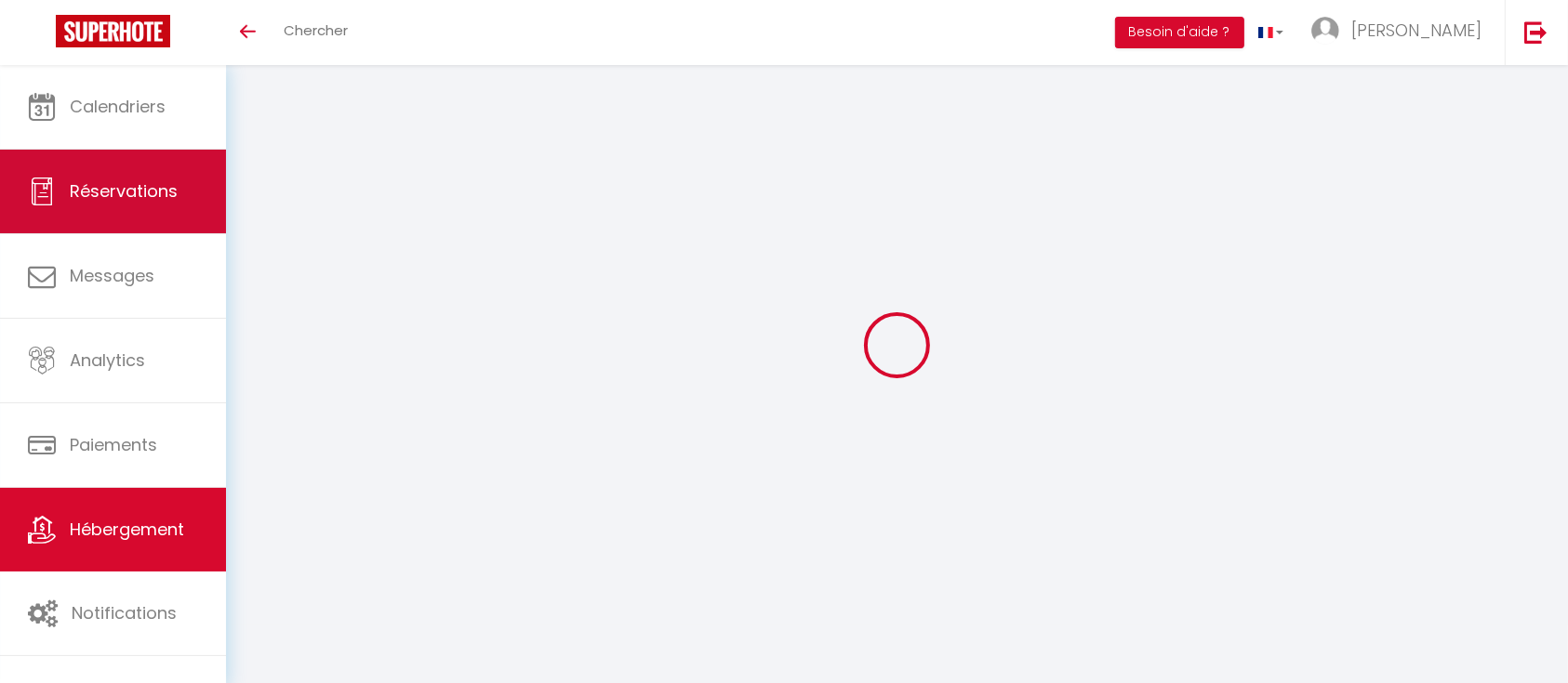
scroll to position [65, 0]
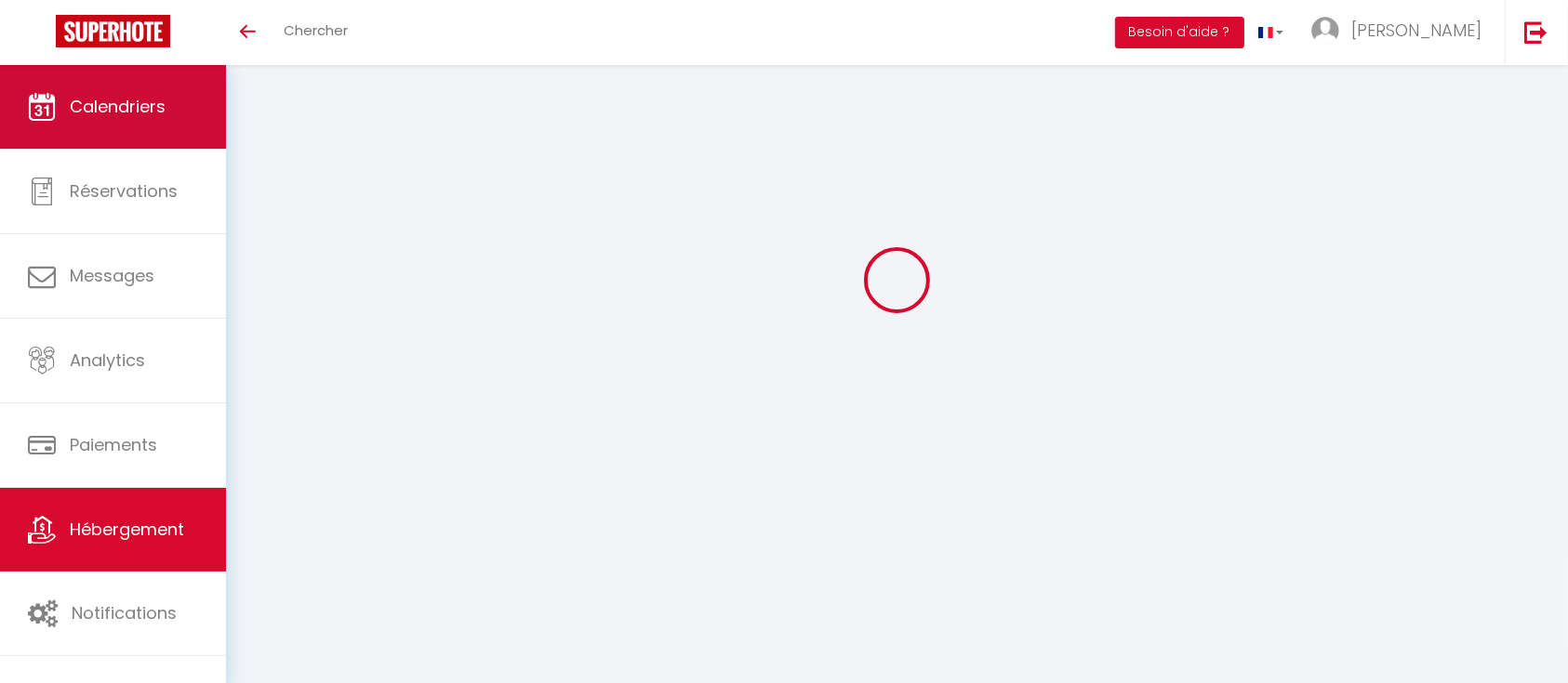
click at [120, 115] on span "Calendriers" at bounding box center [117, 106] width 96 height 23
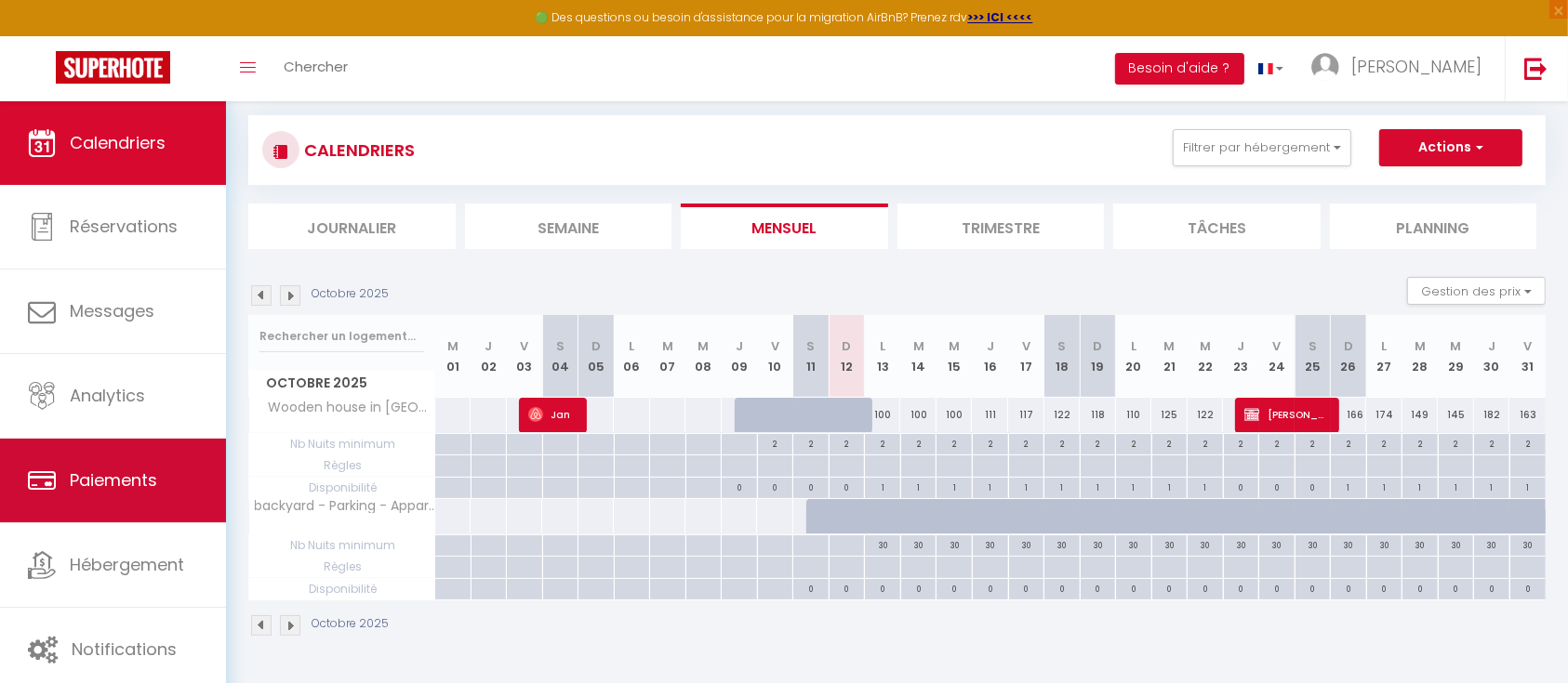
scroll to position [101, 0]
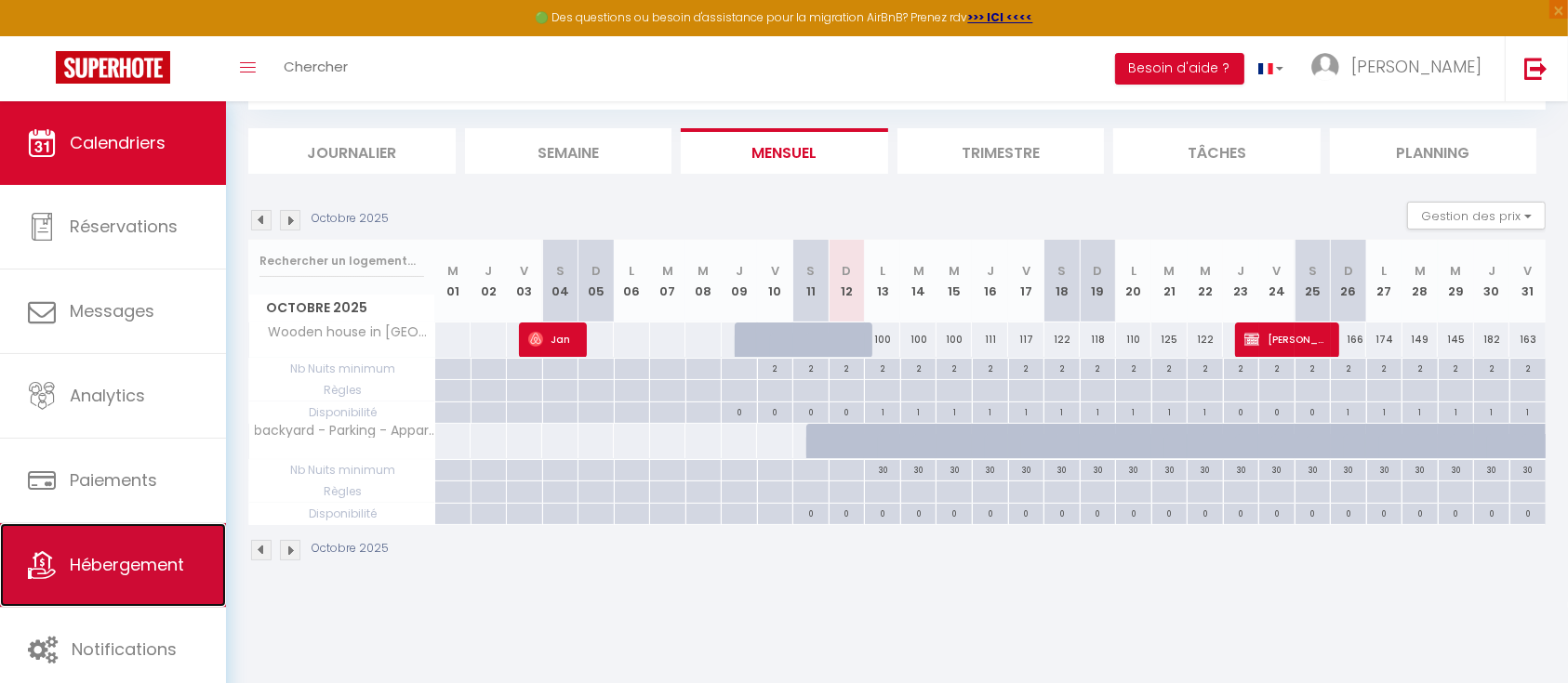
click at [95, 582] on link "Hébergement" at bounding box center [113, 565] width 226 height 84
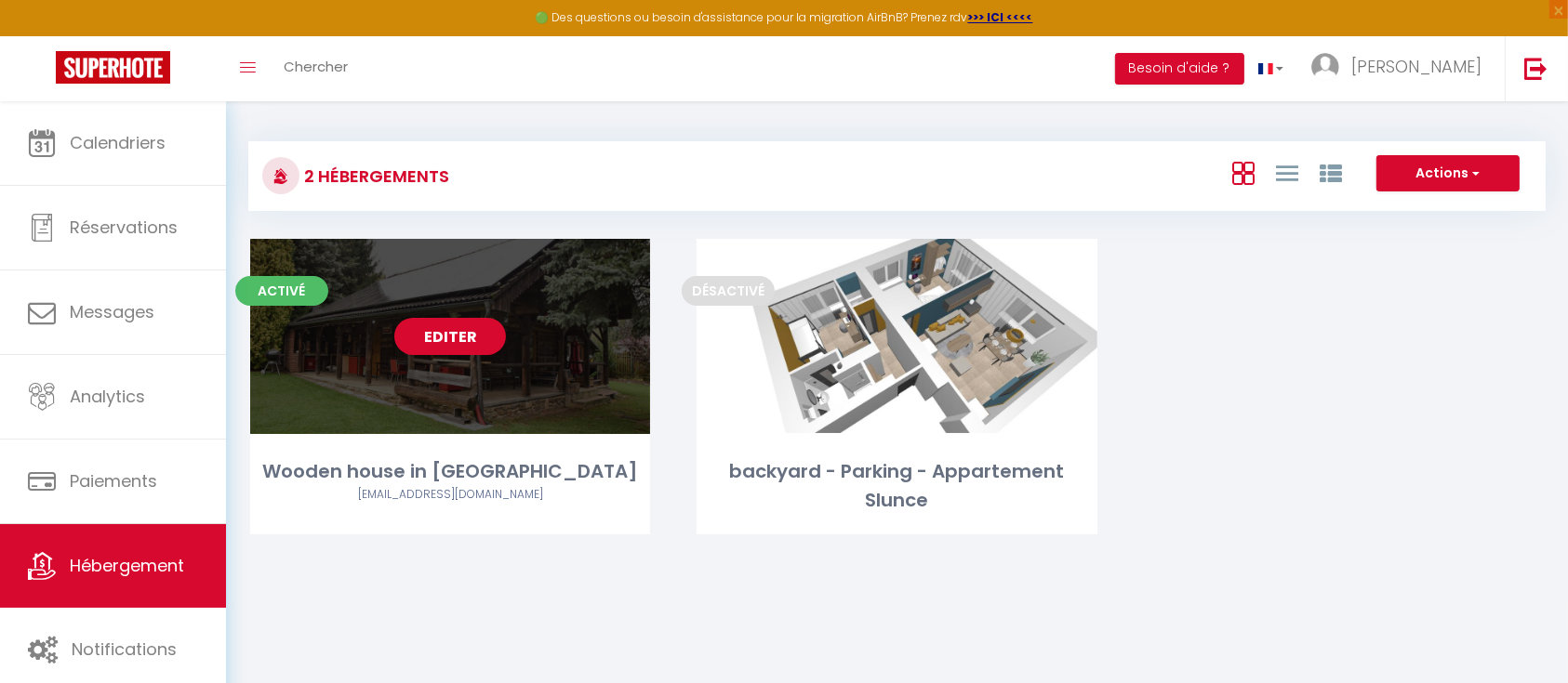
click at [444, 329] on link "Editer" at bounding box center [450, 336] width 112 height 38
click at [436, 325] on link "Editer" at bounding box center [450, 336] width 112 height 38
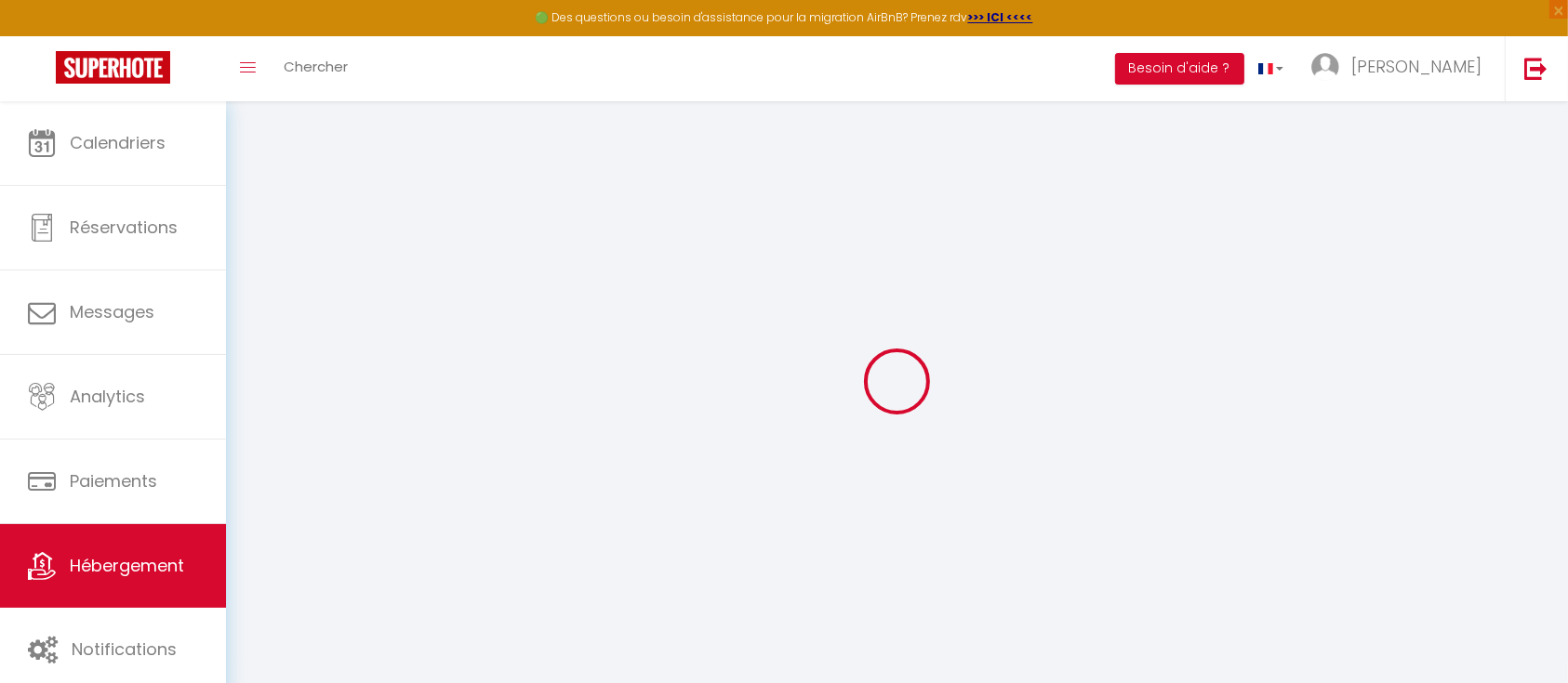
select select "22919-832540784090205541"
select select
checkbox input "false"
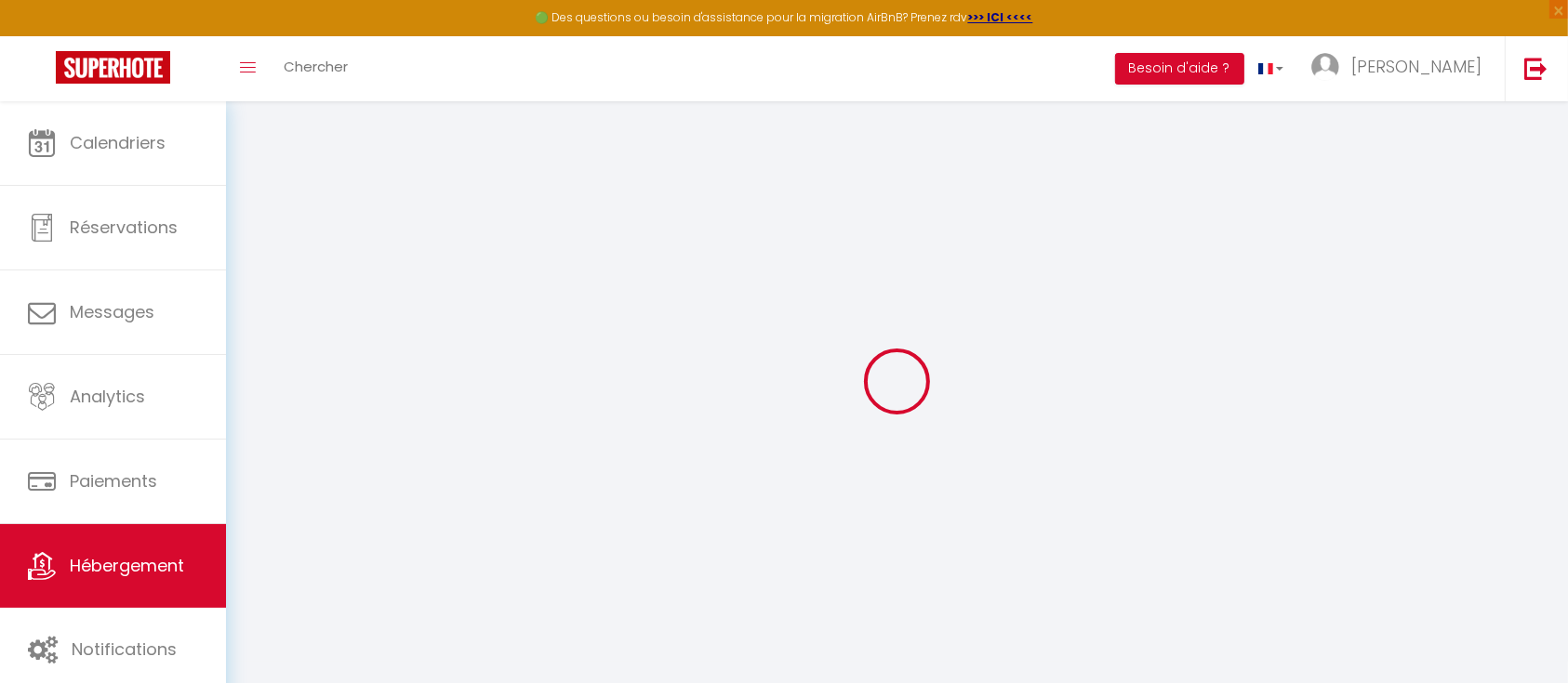
checkbox input "false"
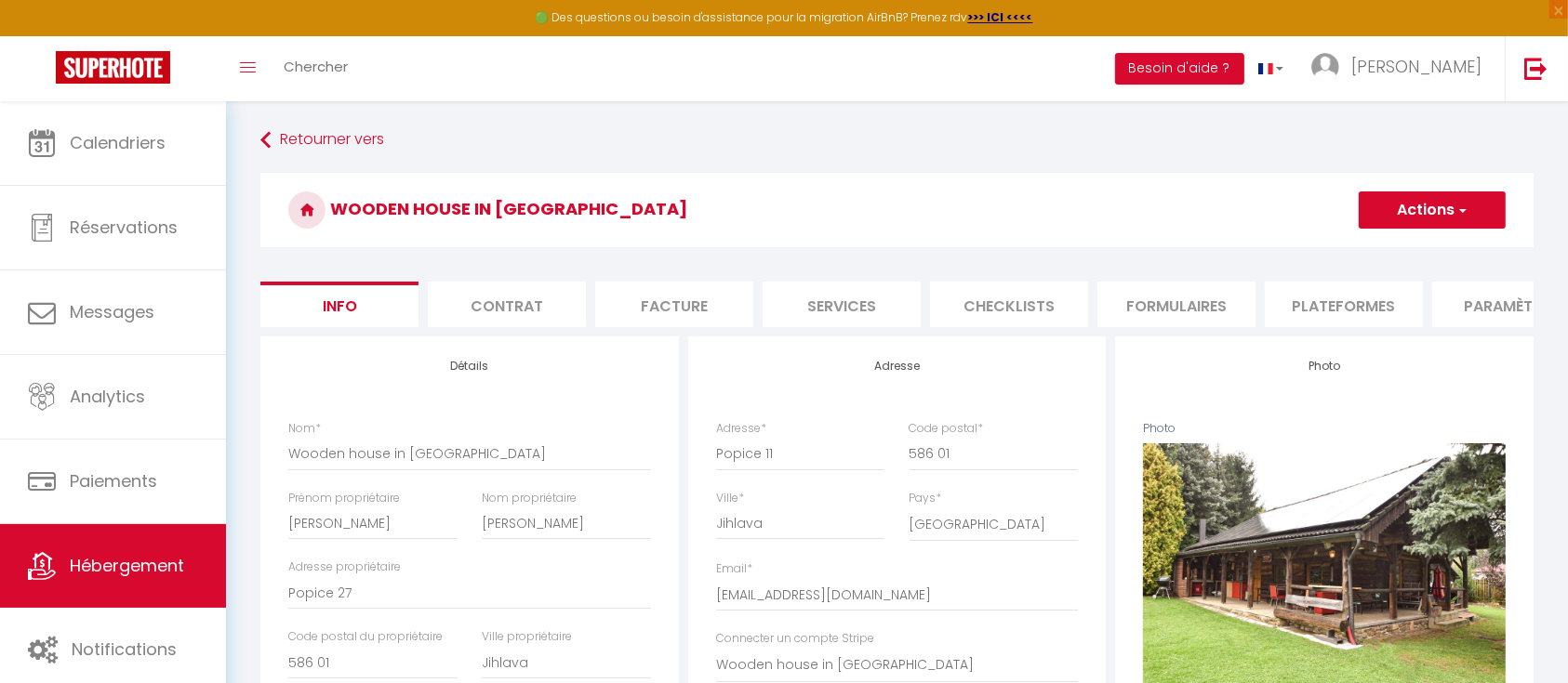
click at [1315, 306] on li "Plateformes" at bounding box center [1344, 304] width 158 height 45
select select
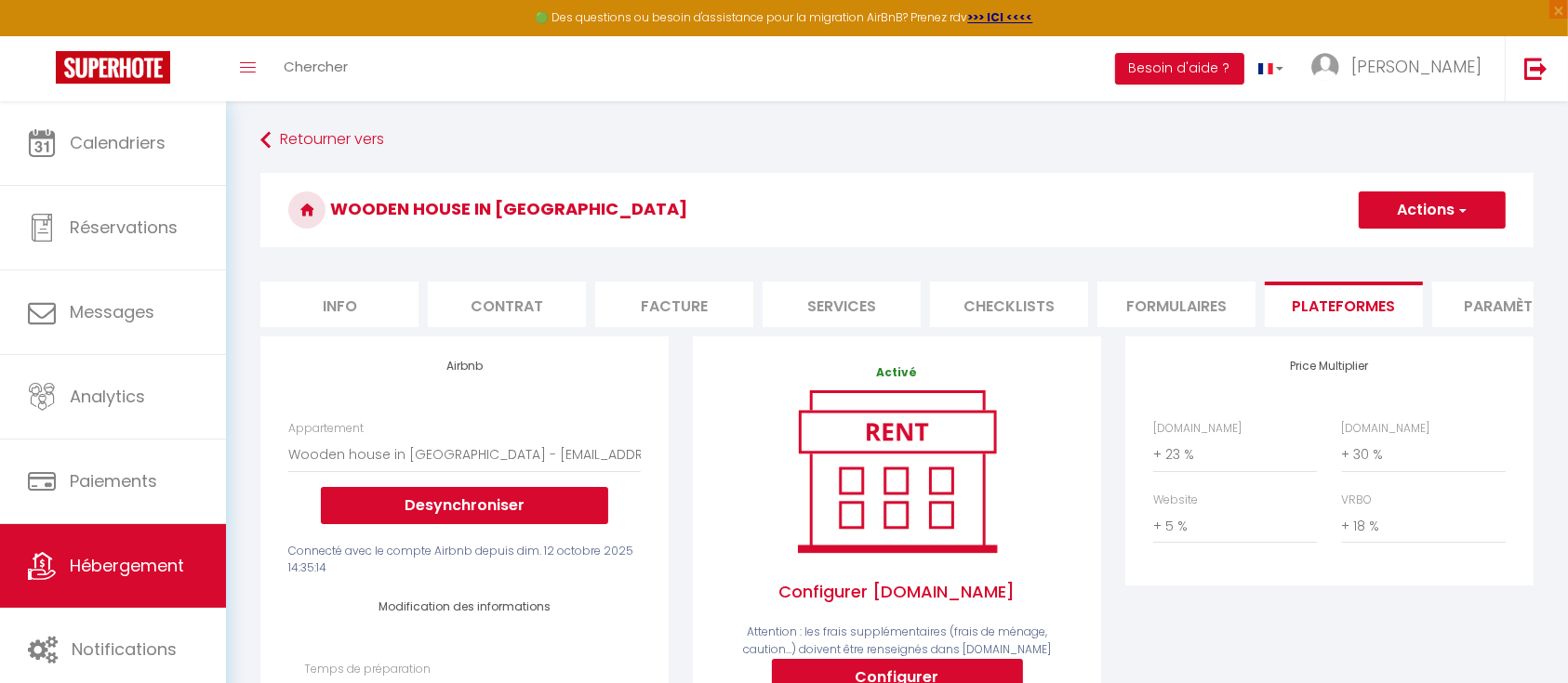
click at [799, 292] on li "Services" at bounding box center [841, 304] width 158 height 45
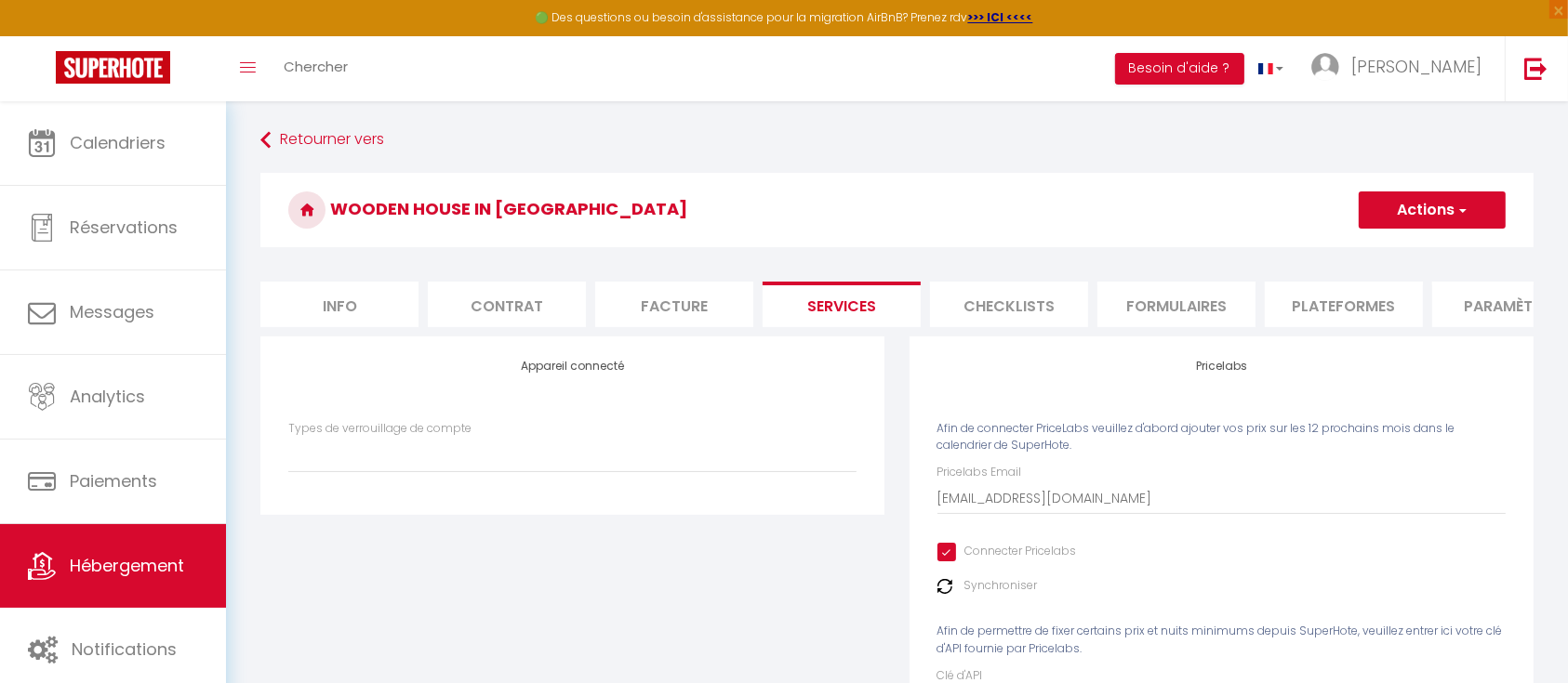
select select
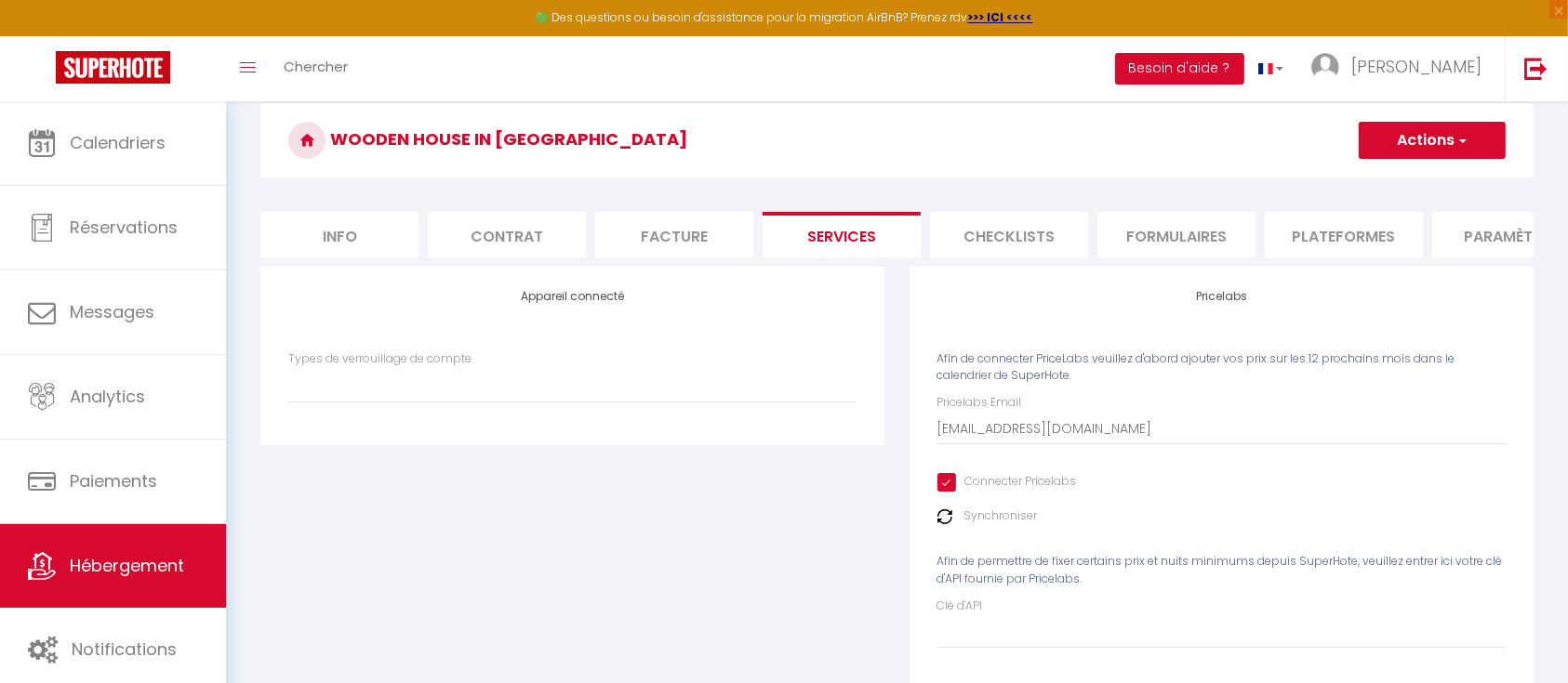
scroll to position [124, 0]
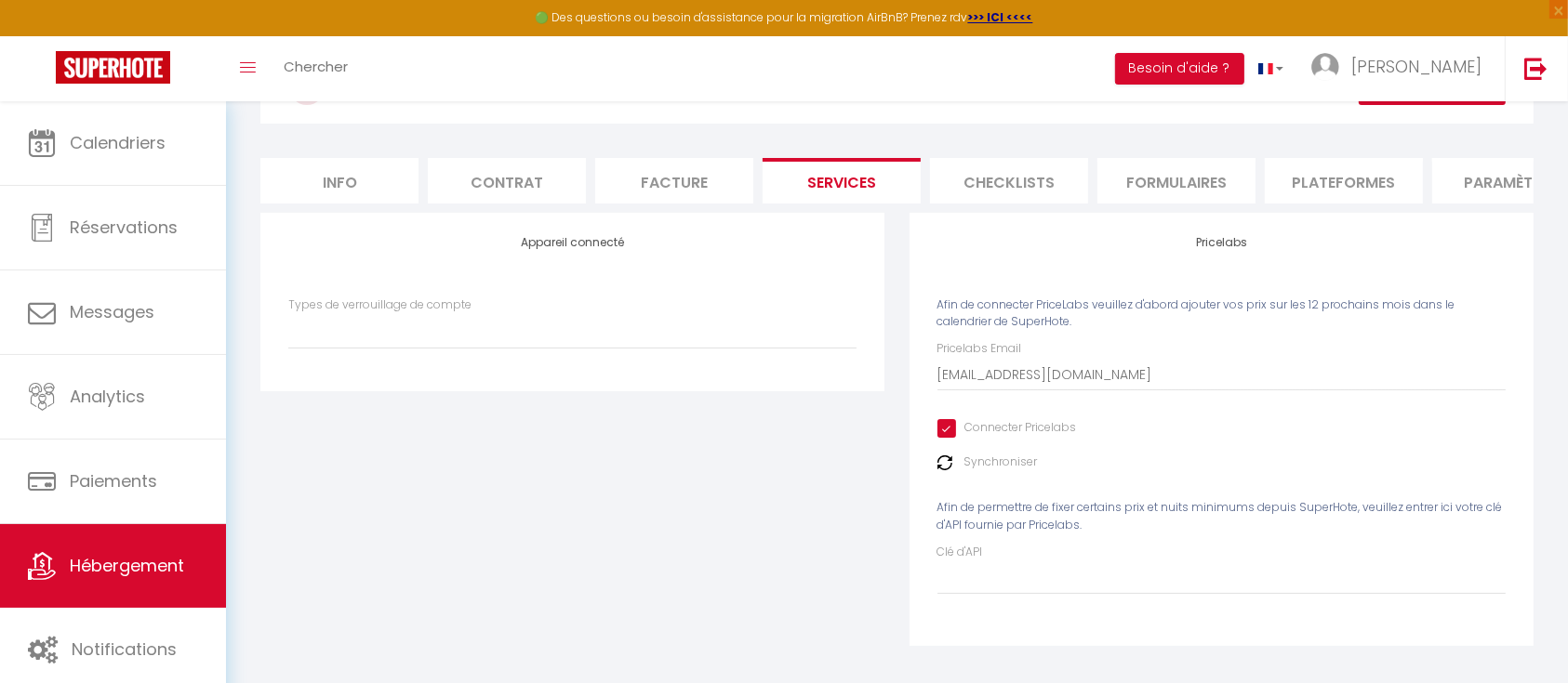
click at [1006, 471] on label "Synchroniser" at bounding box center [1001, 463] width 73 height 17
click at [939, 470] on img at bounding box center [944, 463] width 14 height 14
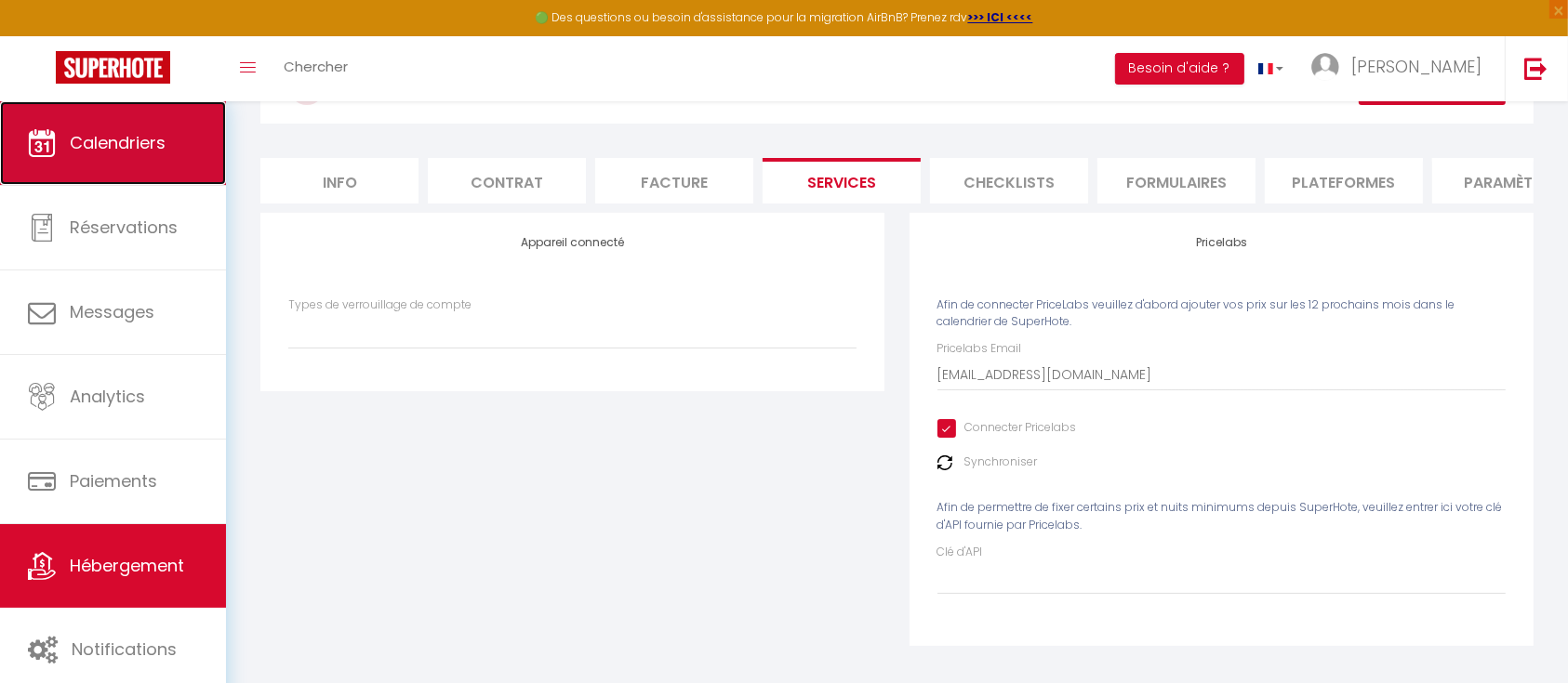
click at [134, 136] on span "Calendriers" at bounding box center [117, 143] width 96 height 23
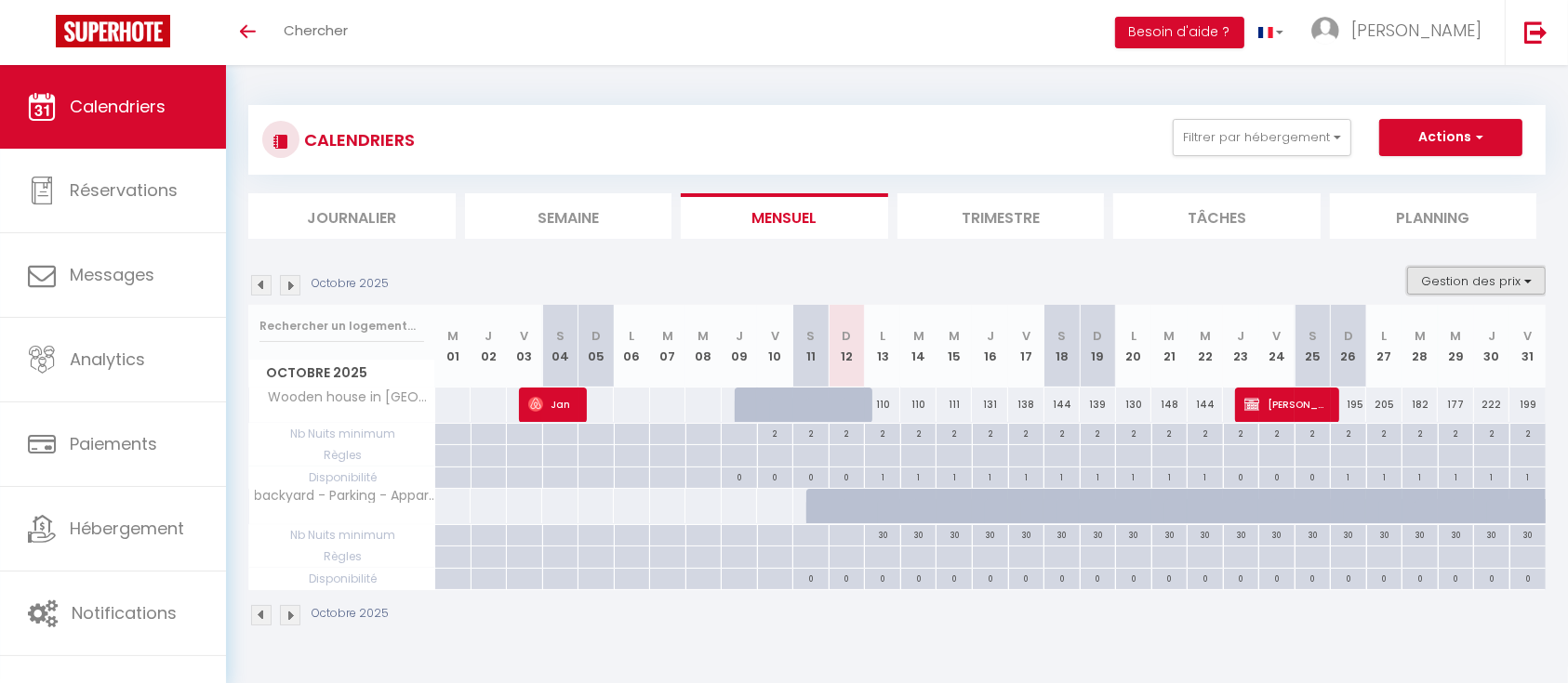
click at [1536, 281] on button "Gestion des prix" at bounding box center [1475, 280] width 138 height 28
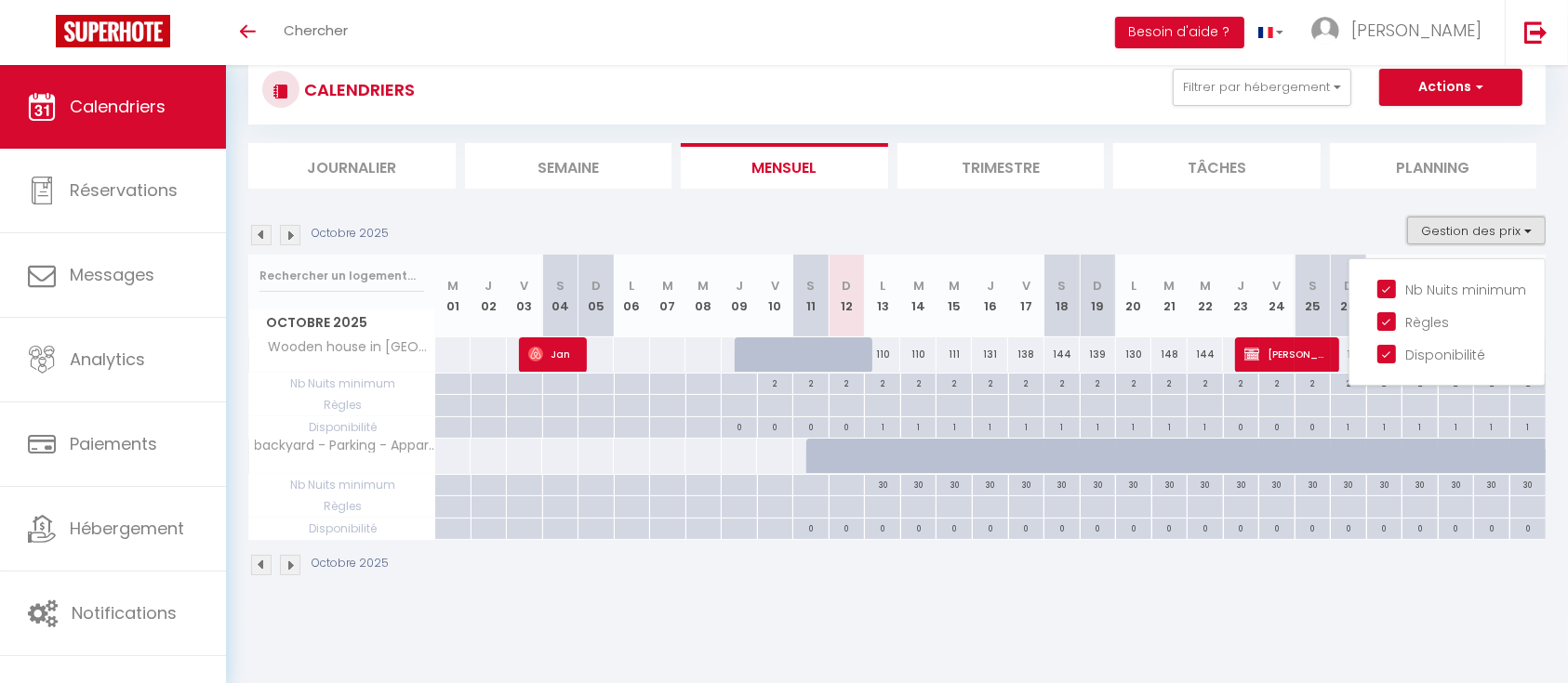
scroll to position [65, 0]
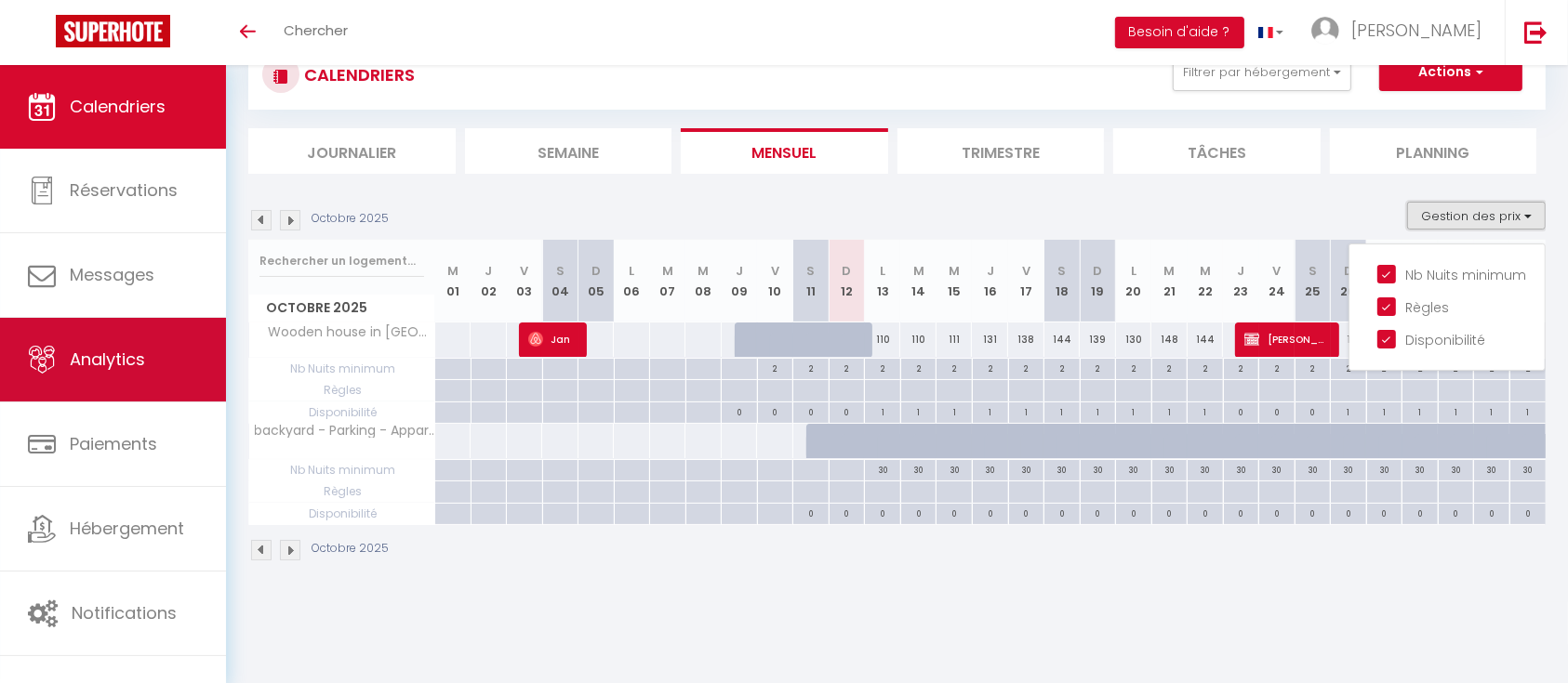
click at [131, 366] on span "Analytics" at bounding box center [107, 359] width 75 height 23
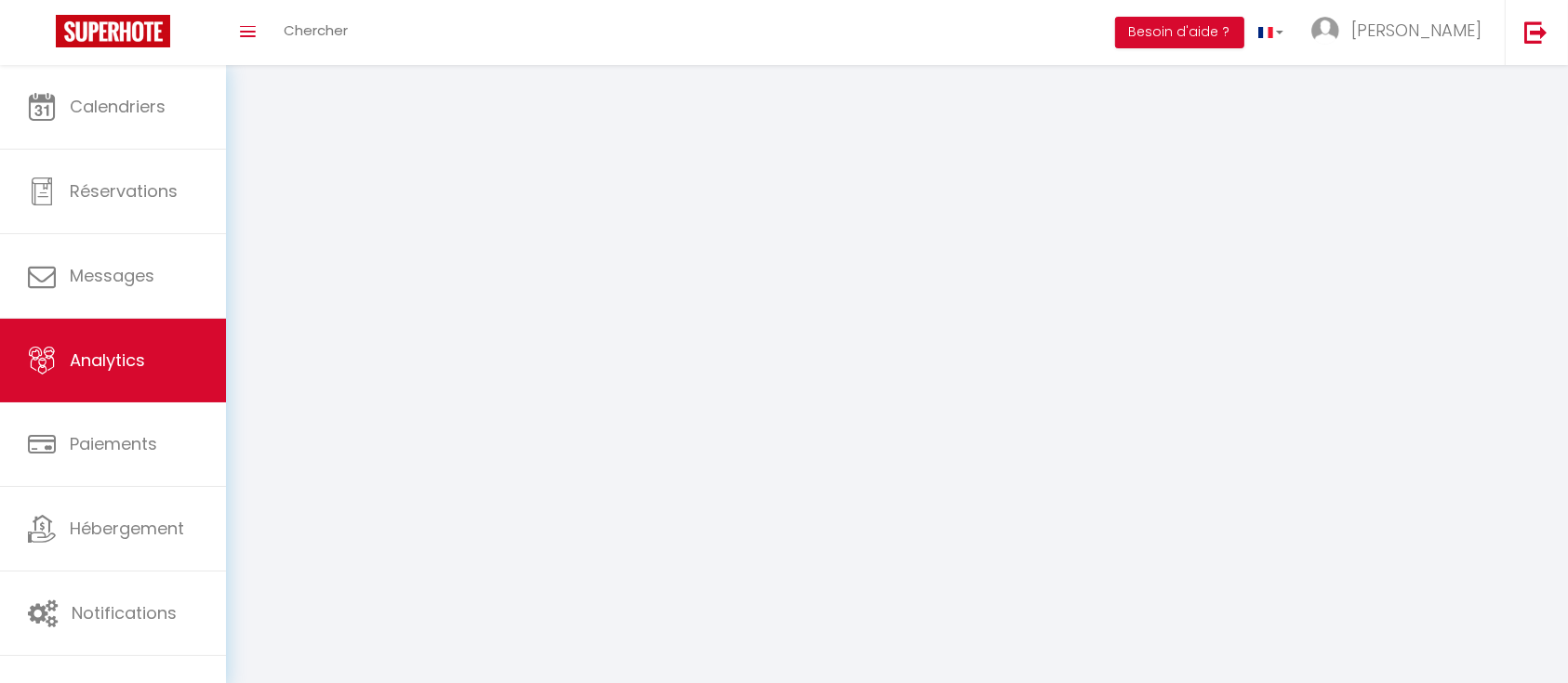
select select "2025"
select select "10"
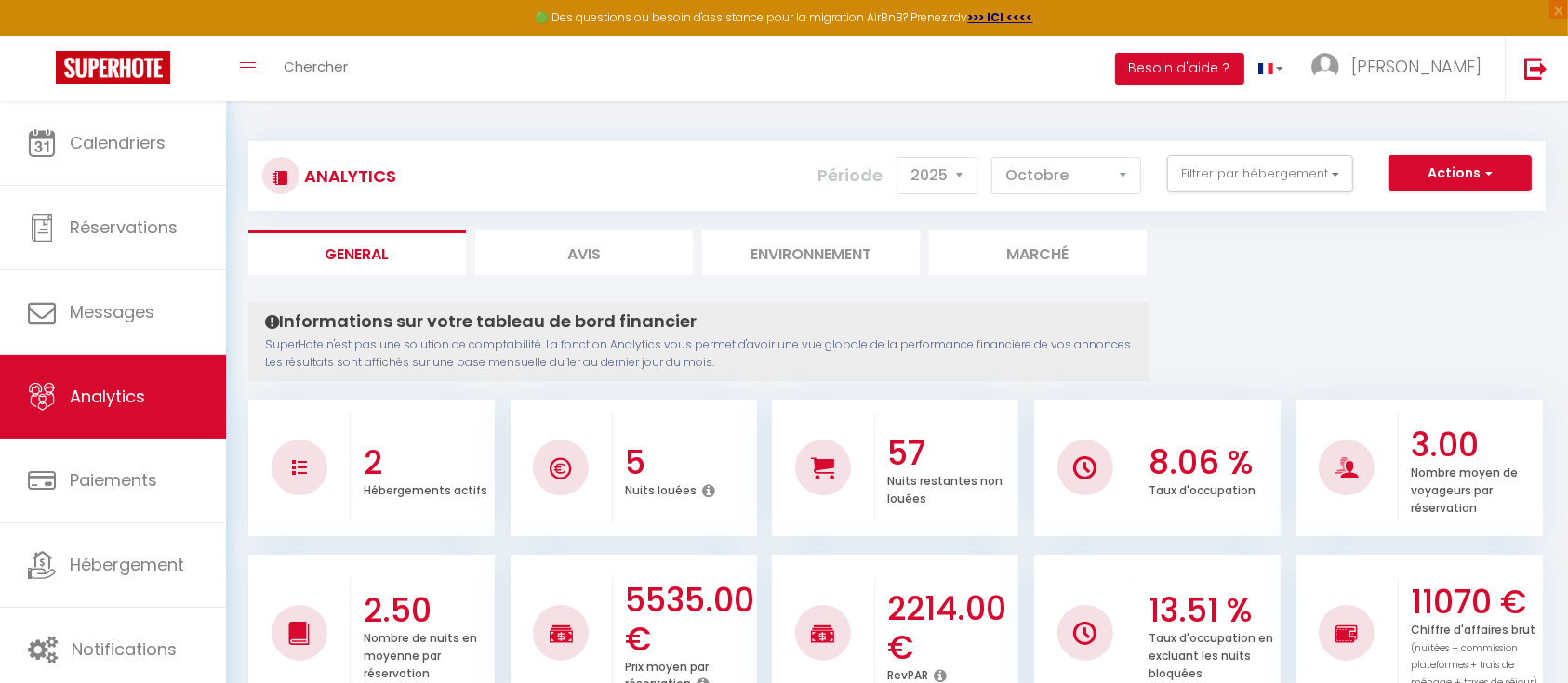
click at [581, 245] on li "Avis" at bounding box center [584, 252] width 217 height 45
select select "2025"
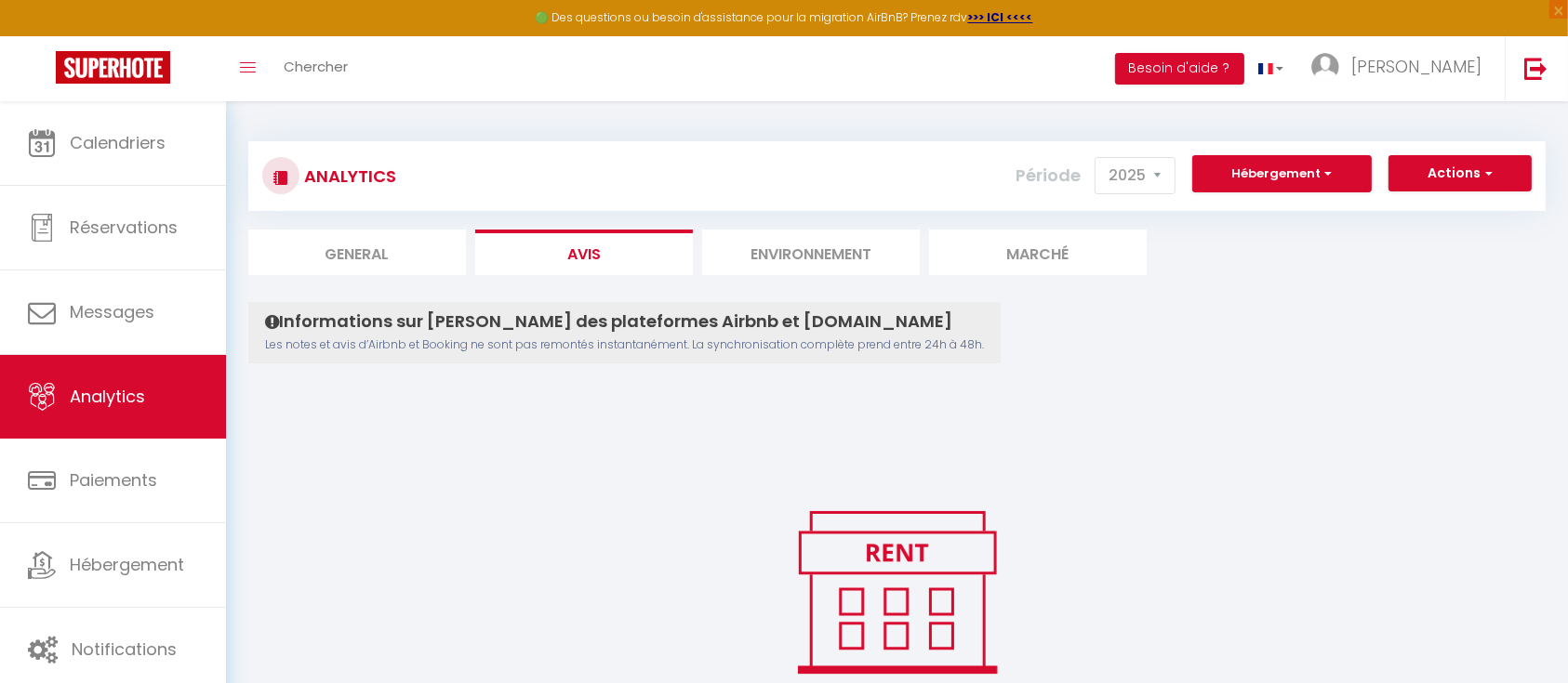
click at [758, 239] on li "Environnement" at bounding box center [811, 252] width 217 height 45
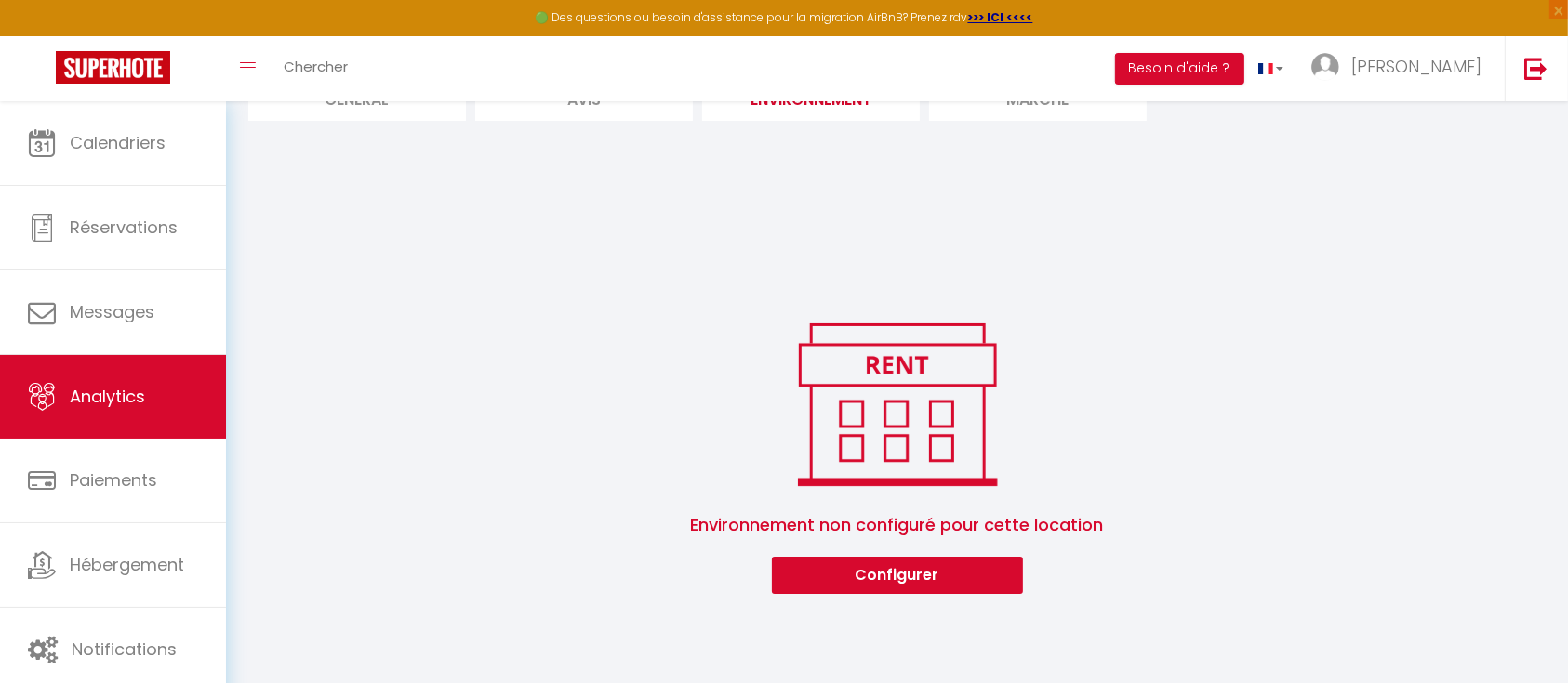
scroll to position [30, 0]
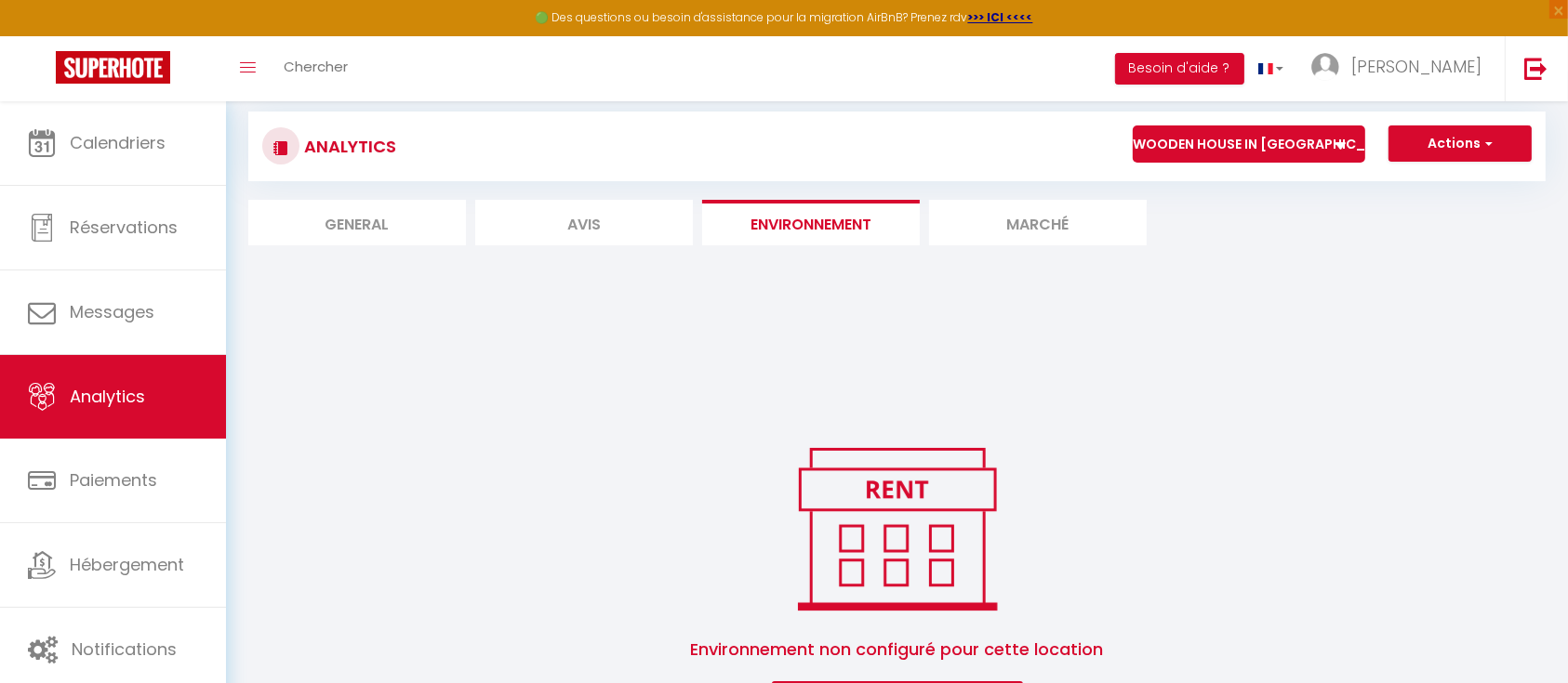
click at [996, 217] on li "Marché" at bounding box center [1038, 222] width 217 height 45
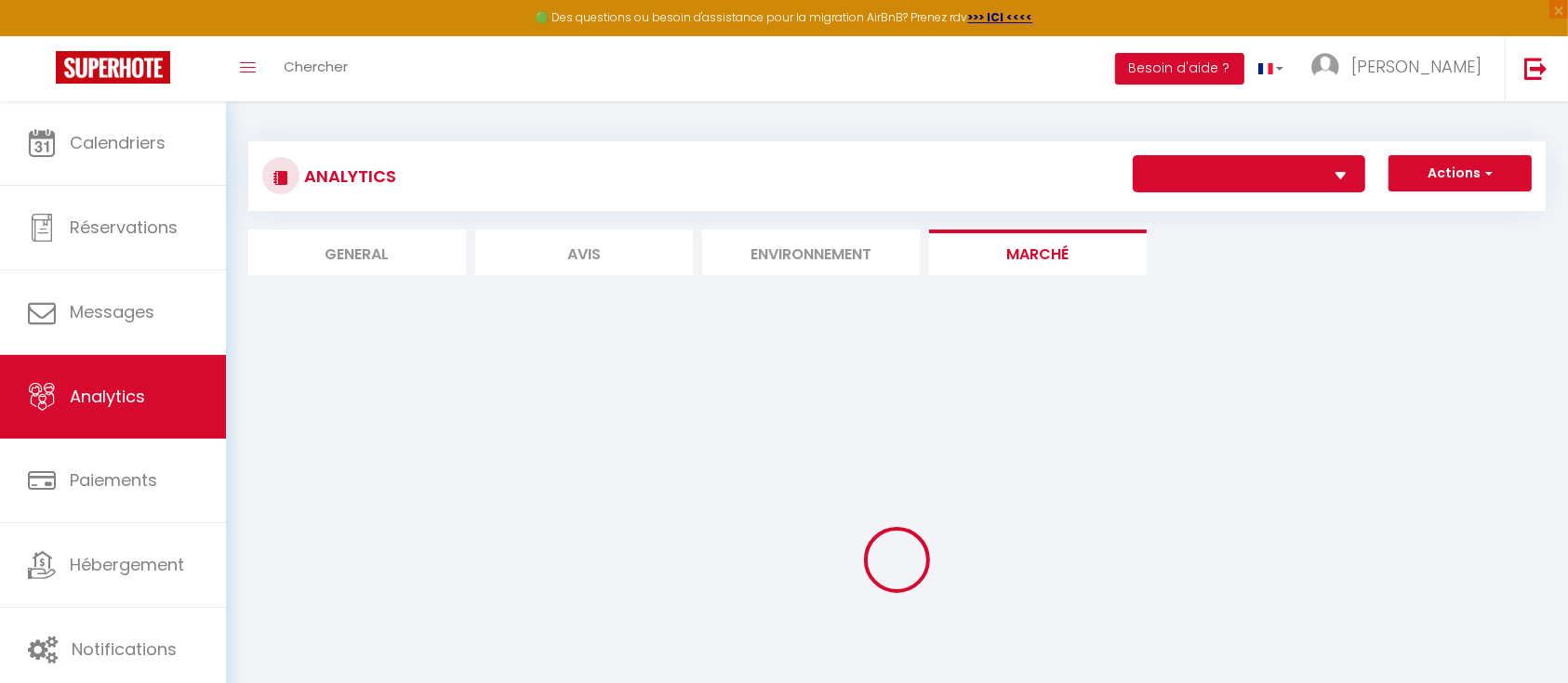
select select "78552"
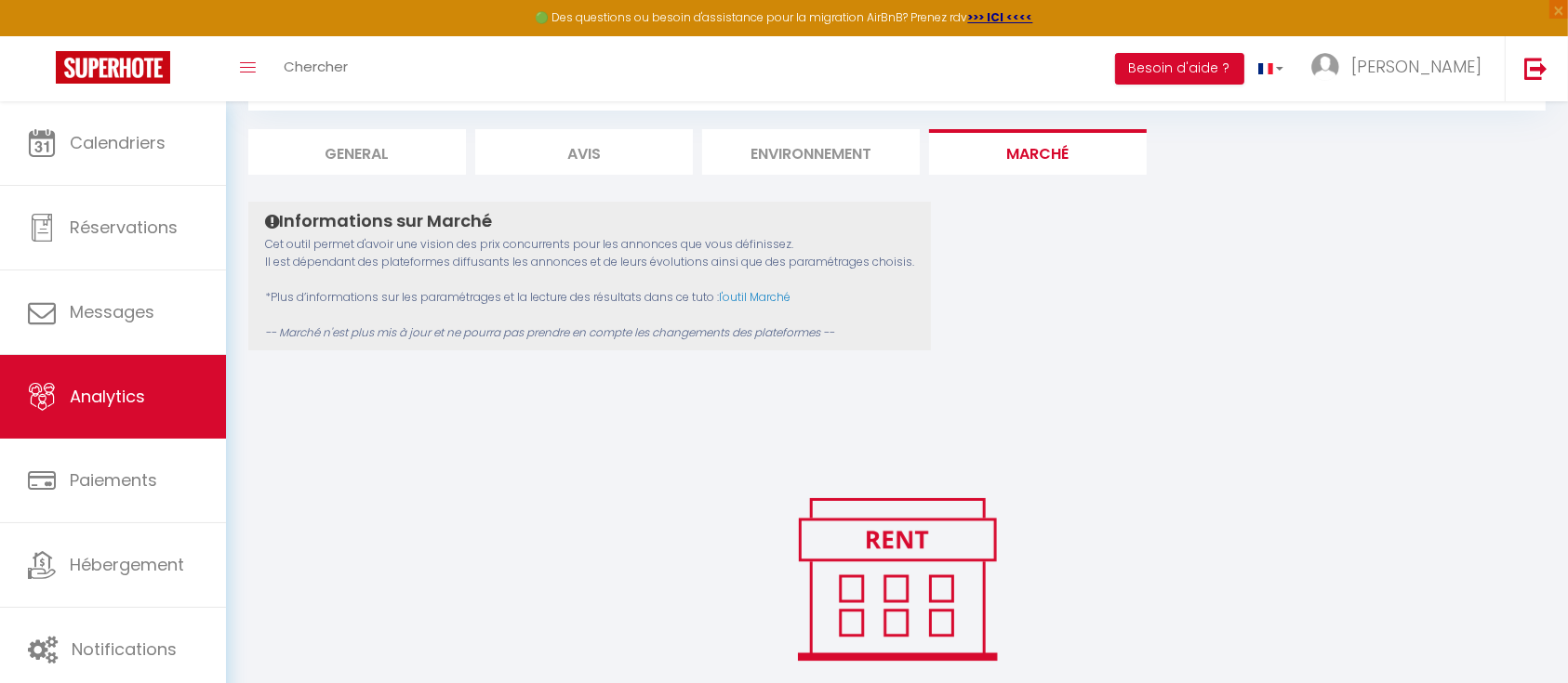
scroll to position [124, 0]
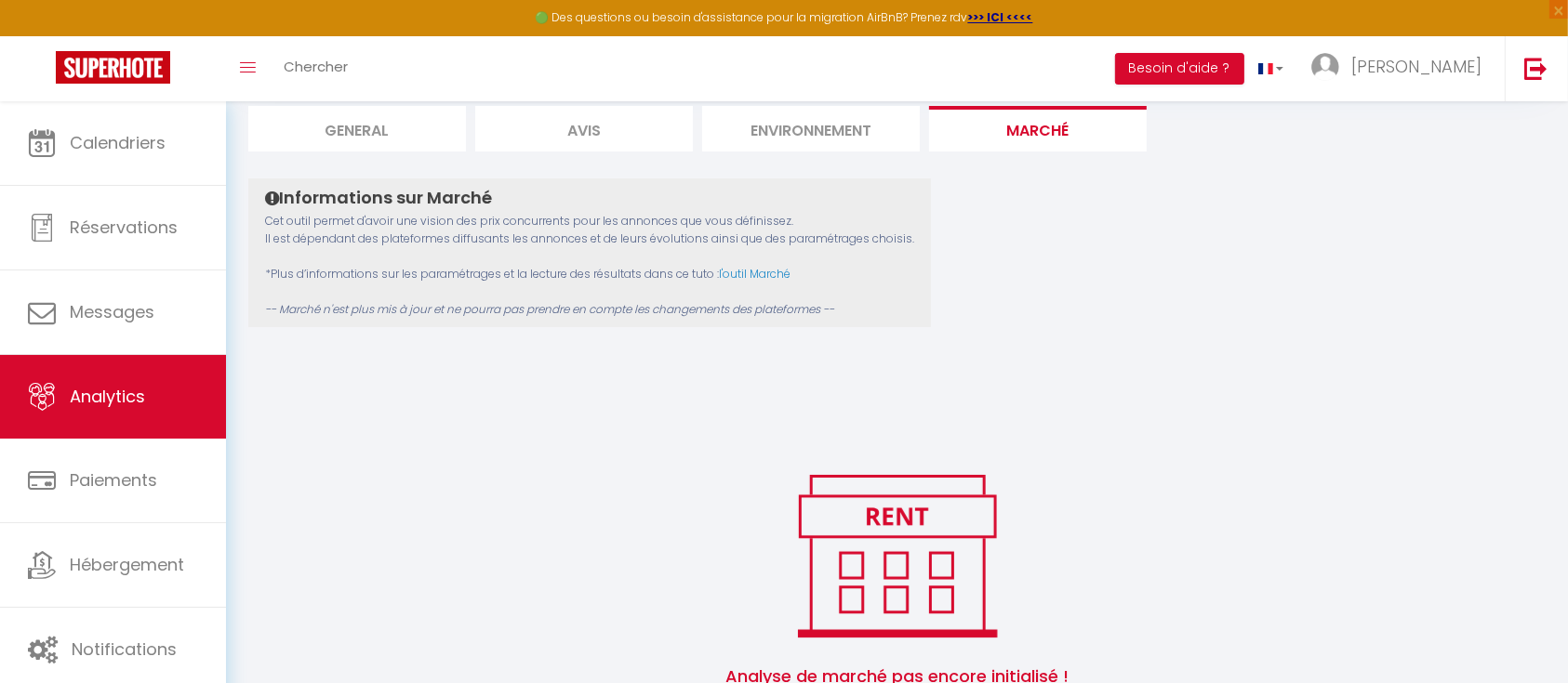
click at [347, 129] on li "General" at bounding box center [356, 128] width 217 height 45
select select "2025"
select select "10"
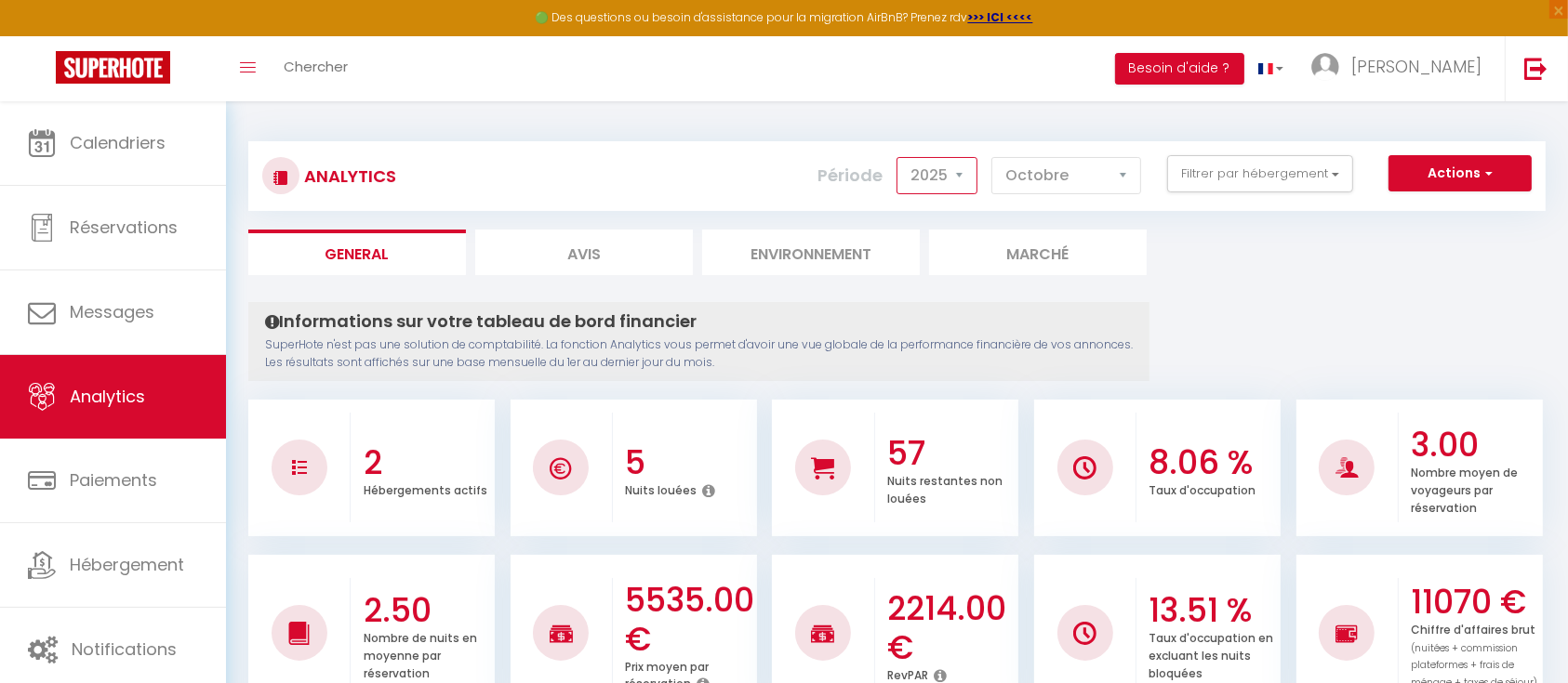
click at [963, 167] on select "2014 2015 2016 2017 2018 2019 2020 2021 2022 2023 2024 2025 2026 2027" at bounding box center [937, 176] width 81 height 38
select select "2024"
click at [901, 157] on select "2014 2015 2016 2017 2018 2019 2020 2021 2022 2023 2024 2025 2026 2027" at bounding box center [937, 176] width 81 height 38
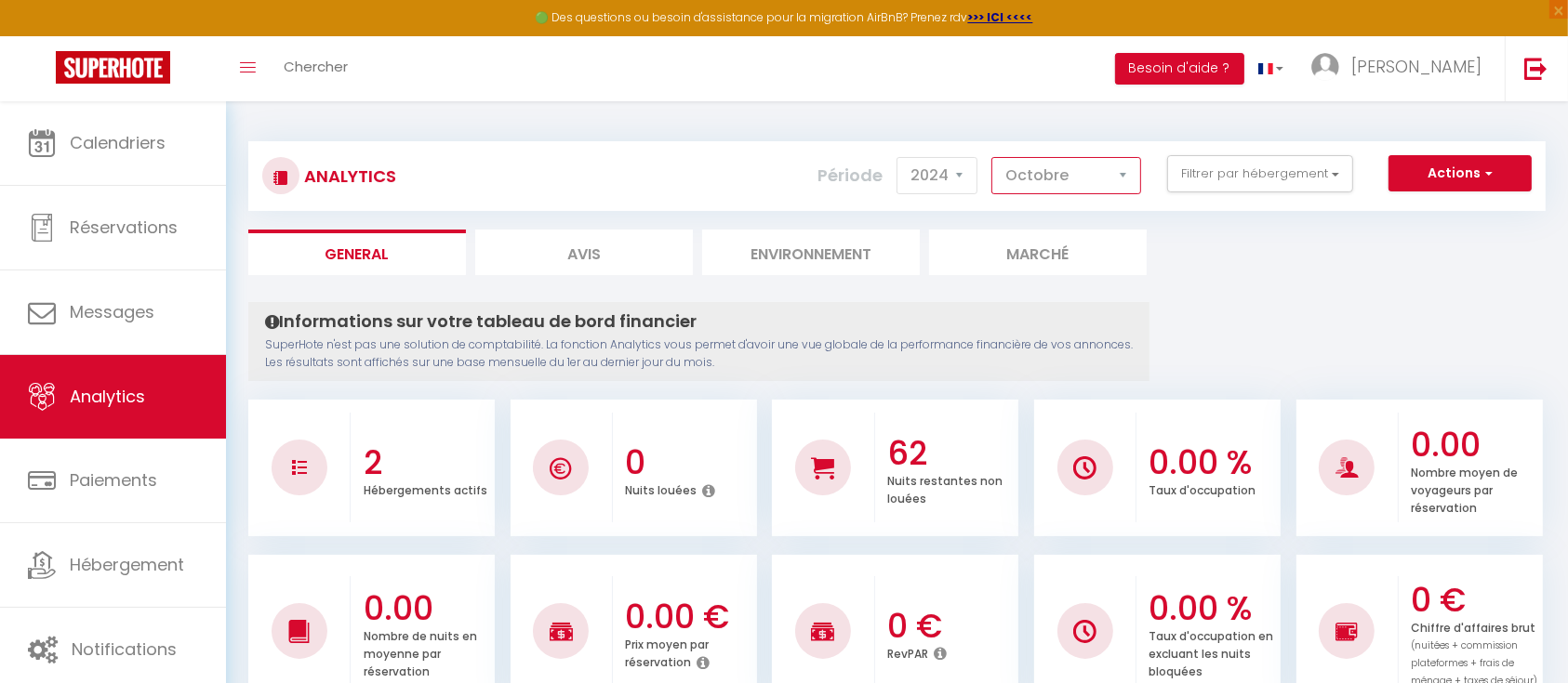
click at [1101, 175] on select "[PERSON_NAME] Mars [PERSON_NAME] Juin Juillet Août Septembre Octobre Novembre D…" at bounding box center [1066, 176] width 150 height 38
select select "12"
click at [994, 157] on select "[PERSON_NAME] Mars [PERSON_NAME] Juin Juillet Août Septembre Octobre Novembre D…" at bounding box center [1066, 176] width 150 height 38
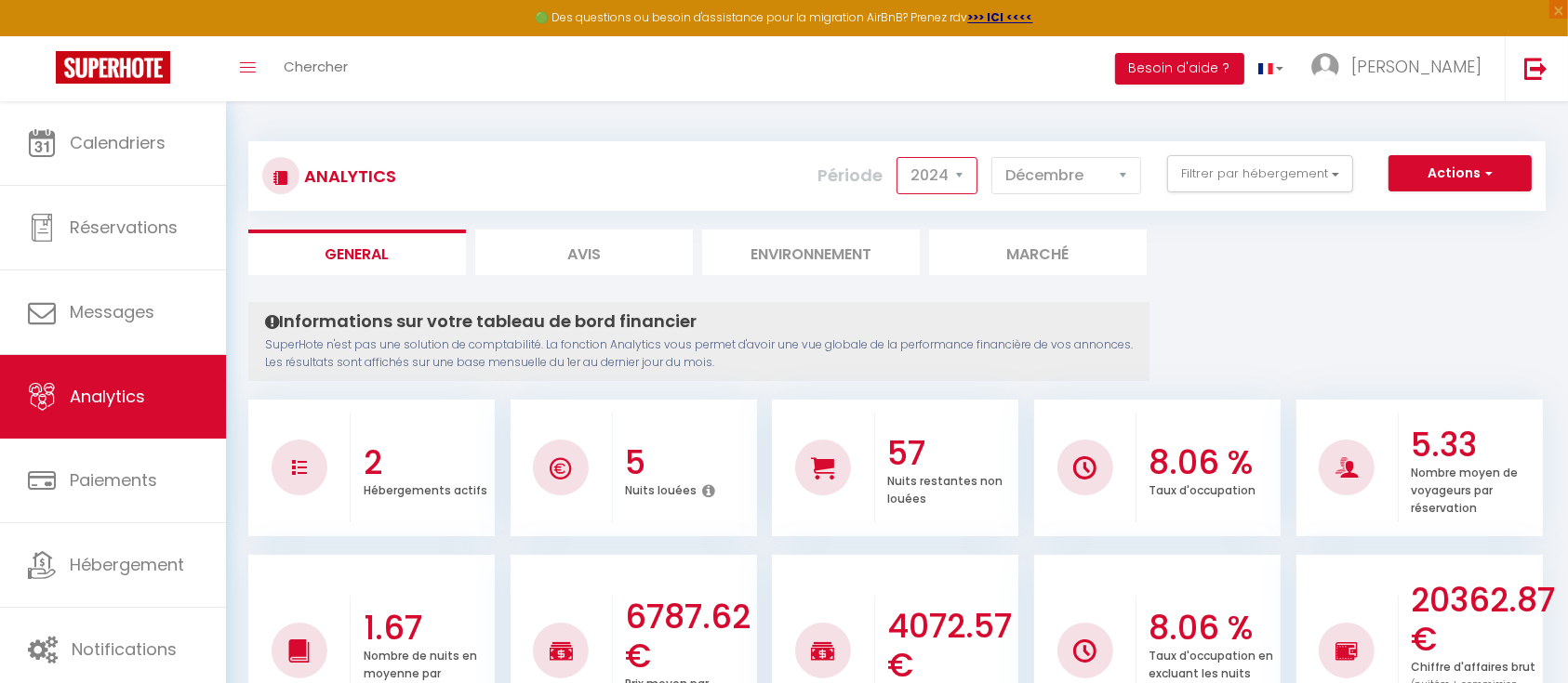
click at [965, 181] on select "2014 2015 2016 2017 2018 2019 2020 2021 2022 2023 2024 2025 2026 2027" at bounding box center [937, 176] width 81 height 38
select select "2025"
click at [901, 157] on select "2014 2015 2016 2017 2018 2019 2020 2021 2022 2023 2024 2025 2026 2027" at bounding box center [937, 176] width 81 height 38
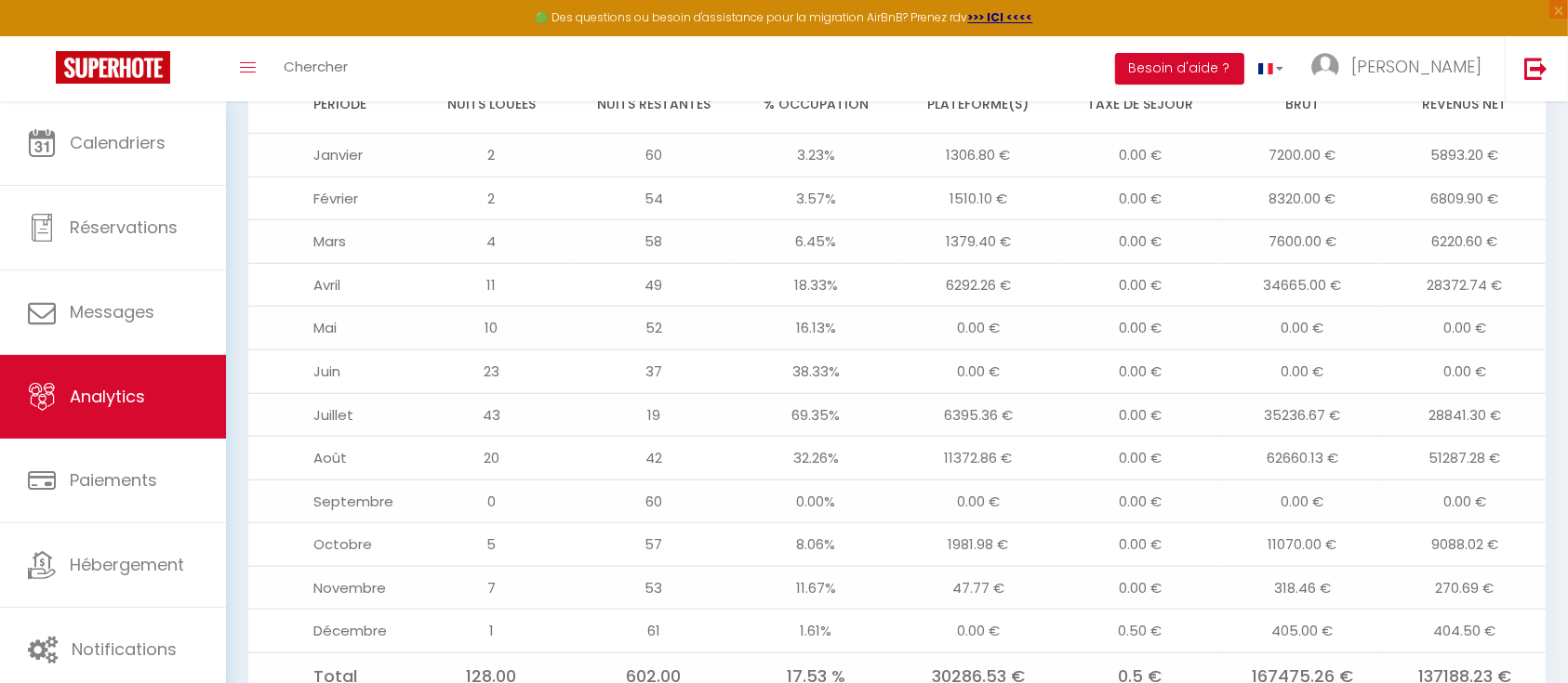
scroll to position [1559, 0]
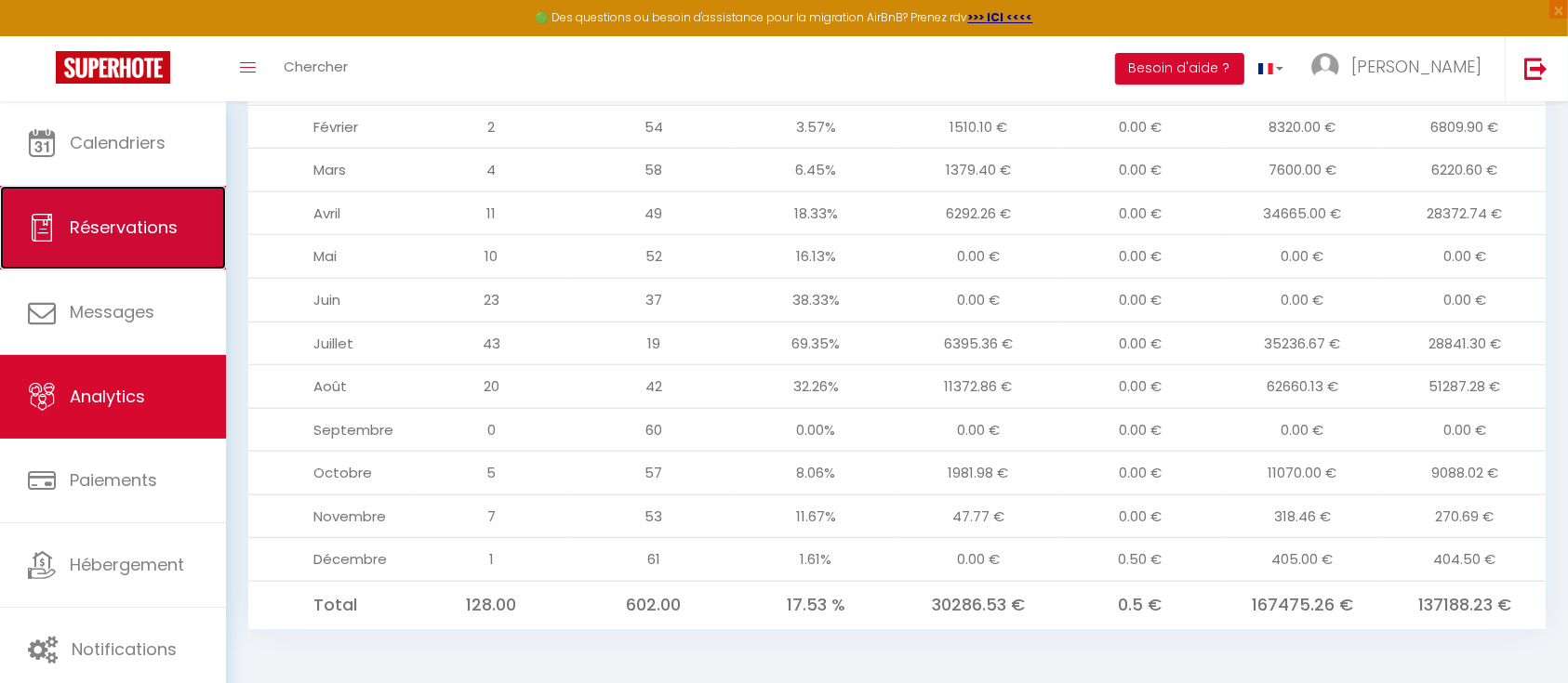
click at [193, 247] on link "Réservations" at bounding box center [113, 228] width 226 height 84
select select "not_cancelled"
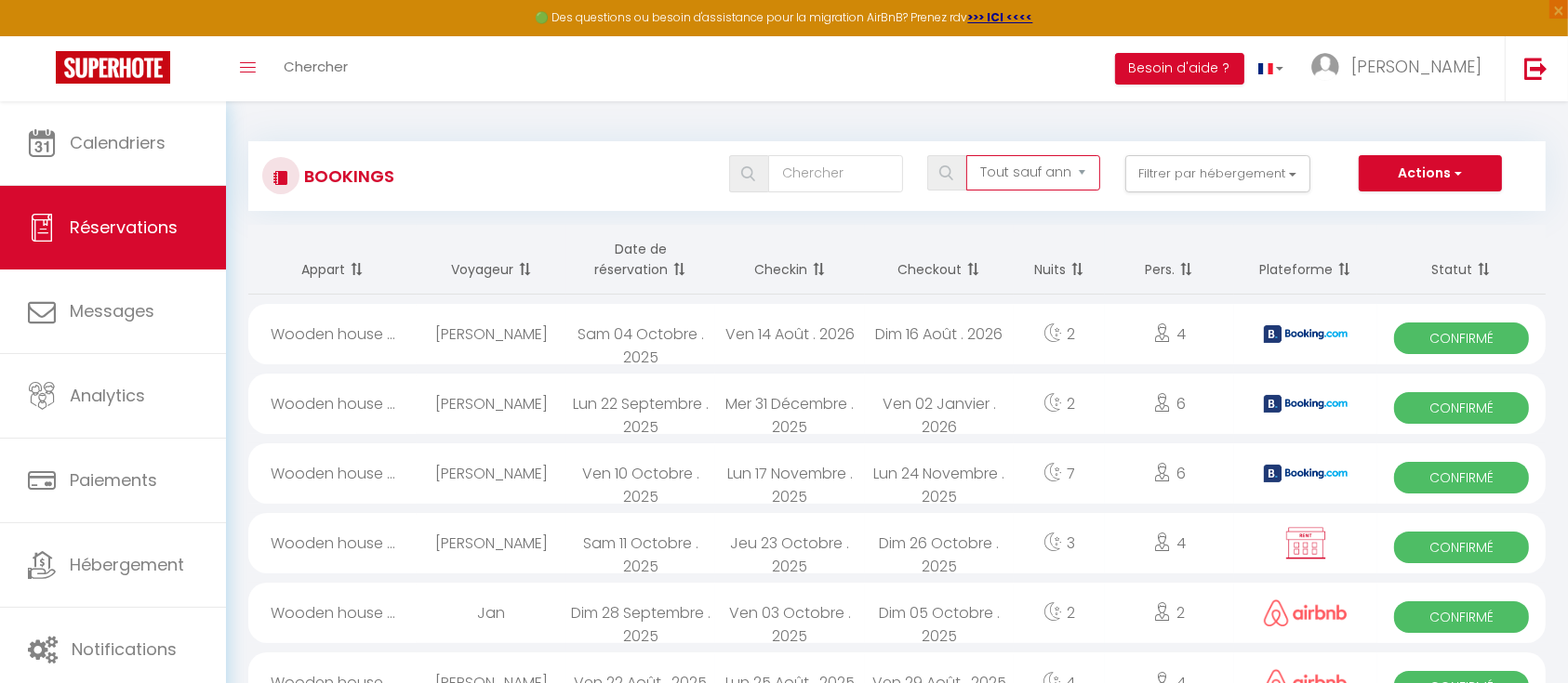
click at [1055, 175] on select "Tous les statuts Annulé Confirmé Non Confirmé Tout sauf annulé No Show Request" at bounding box center [1033, 173] width 134 height 36
click at [784, 273] on th "Checkin" at bounding box center [789, 260] width 149 height 70
click at [815, 260] on span at bounding box center [815, 270] width 18 height 38
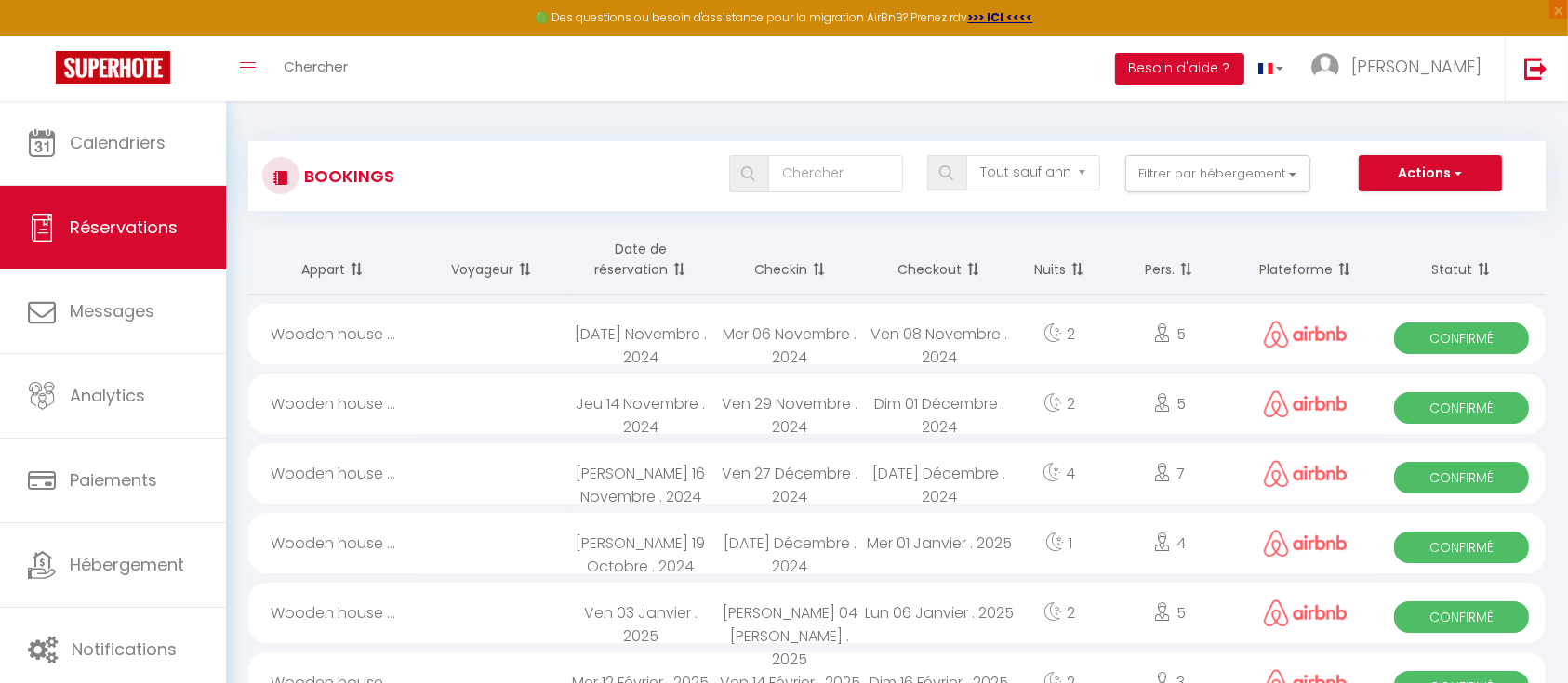
click at [817, 260] on span at bounding box center [815, 270] width 18 height 38
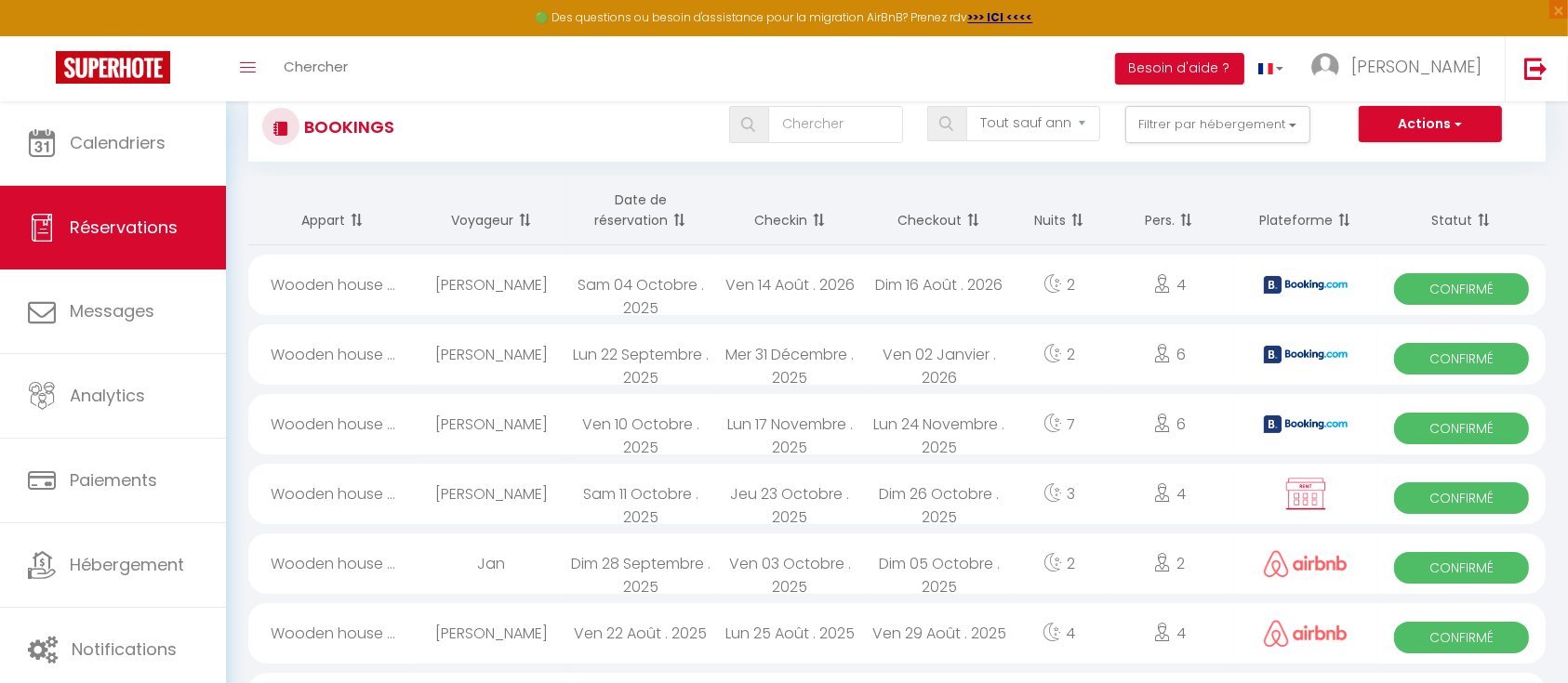
scroll to position [124, 0]
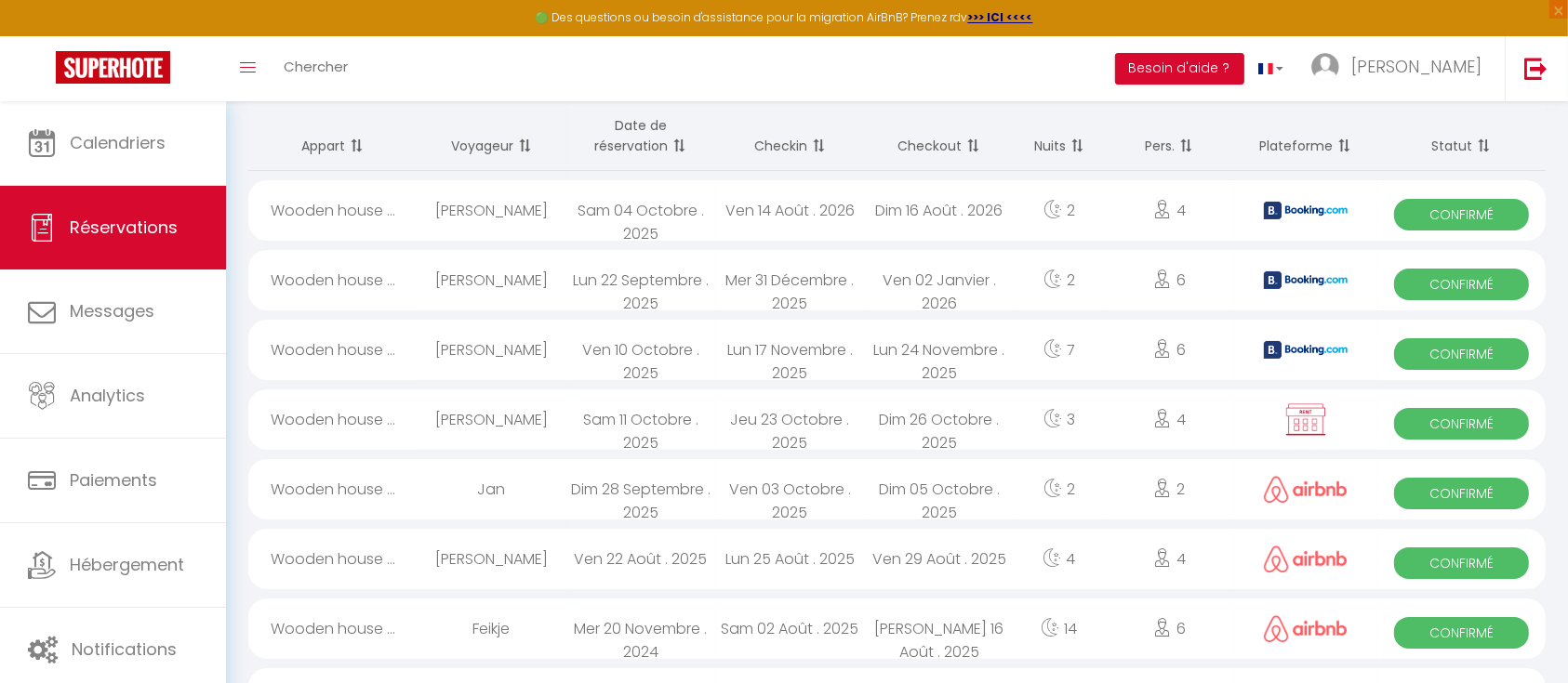
click at [796, 138] on th "Checkin" at bounding box center [789, 136] width 149 height 70
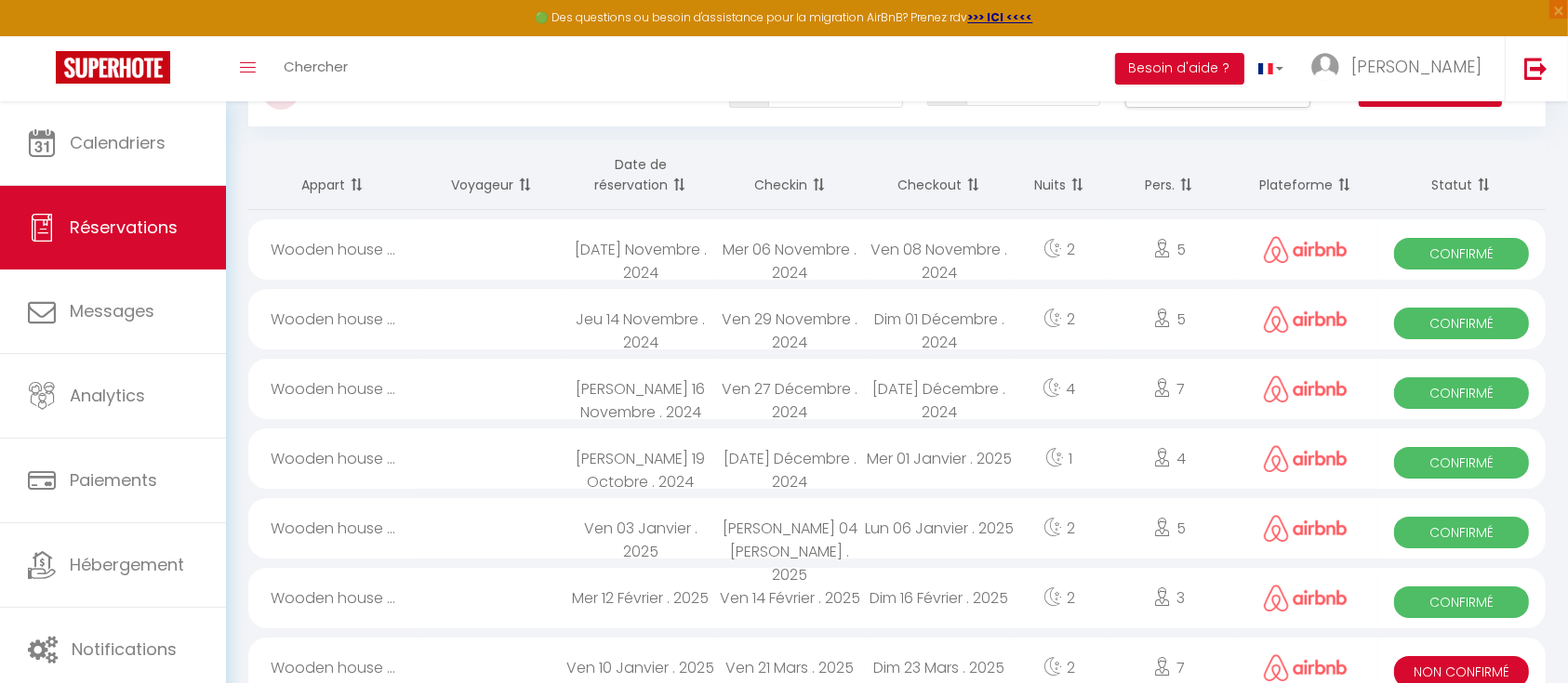
scroll to position [0, 0]
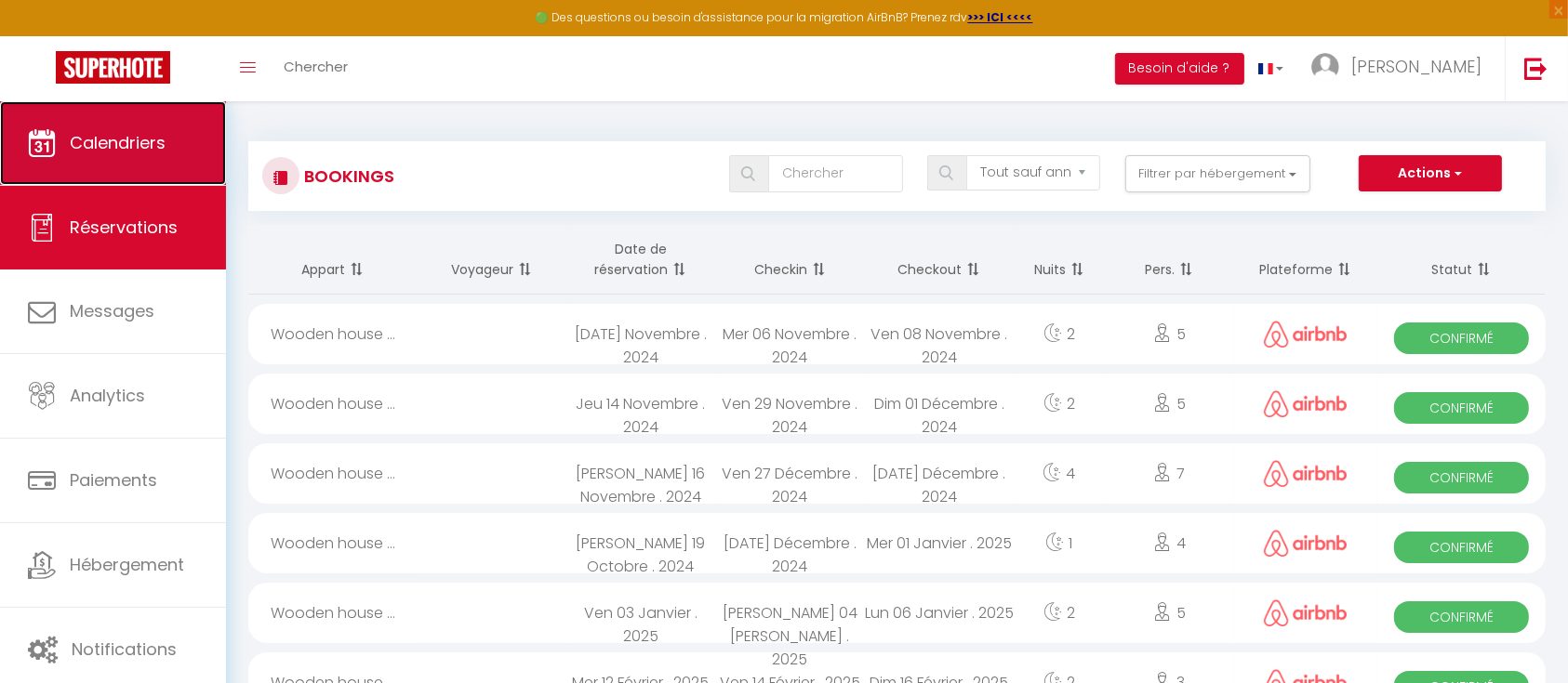
click at [104, 137] on span "Calendriers" at bounding box center [117, 143] width 96 height 23
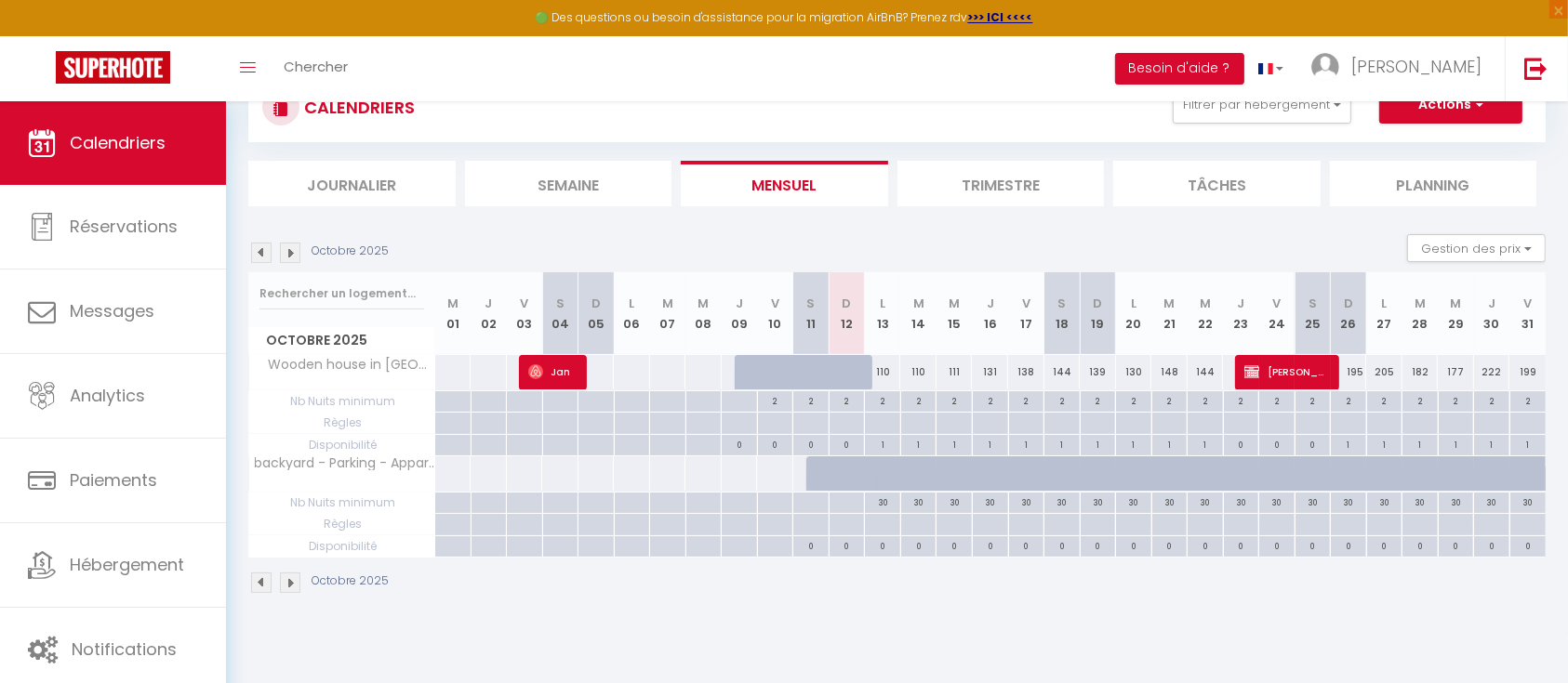
scroll to position [101, 0]
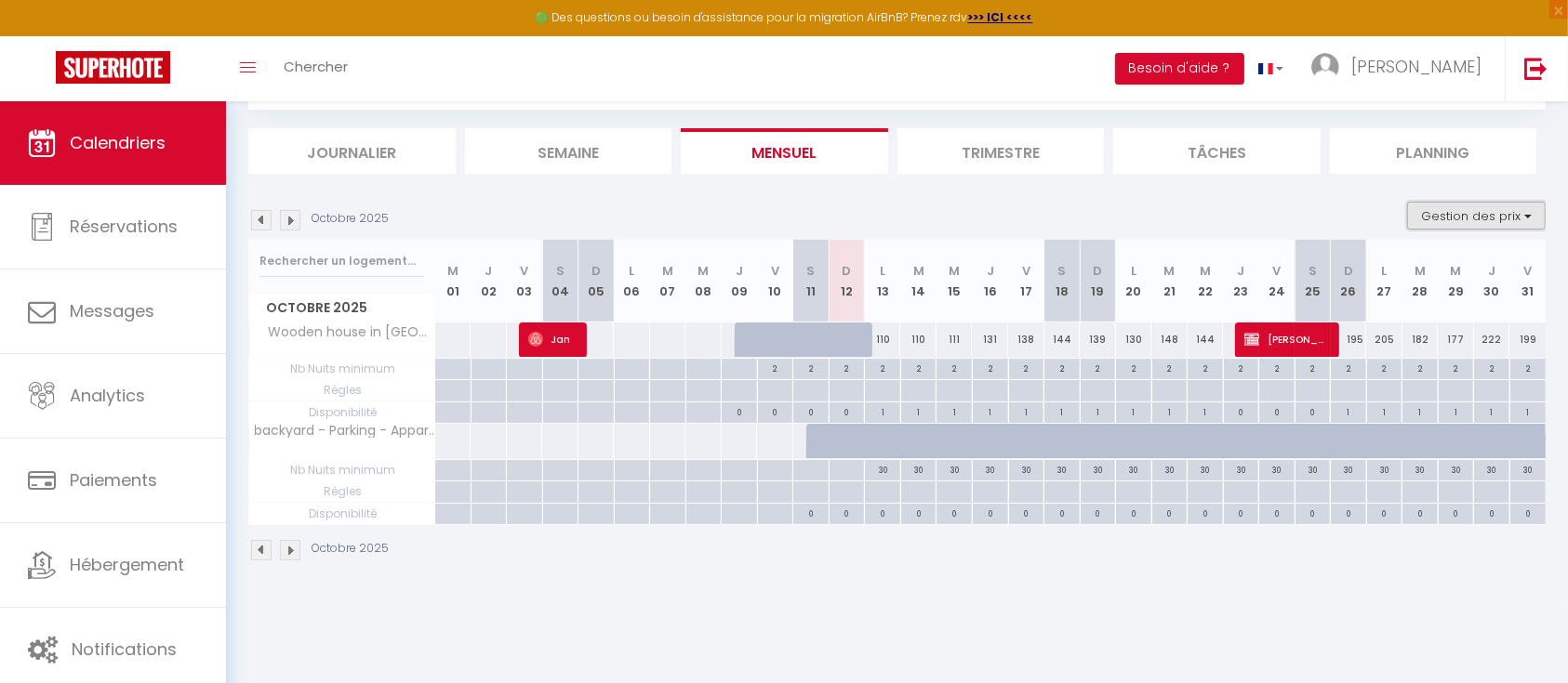
click at [1529, 214] on button "Gestion des prix" at bounding box center [1475, 215] width 138 height 28
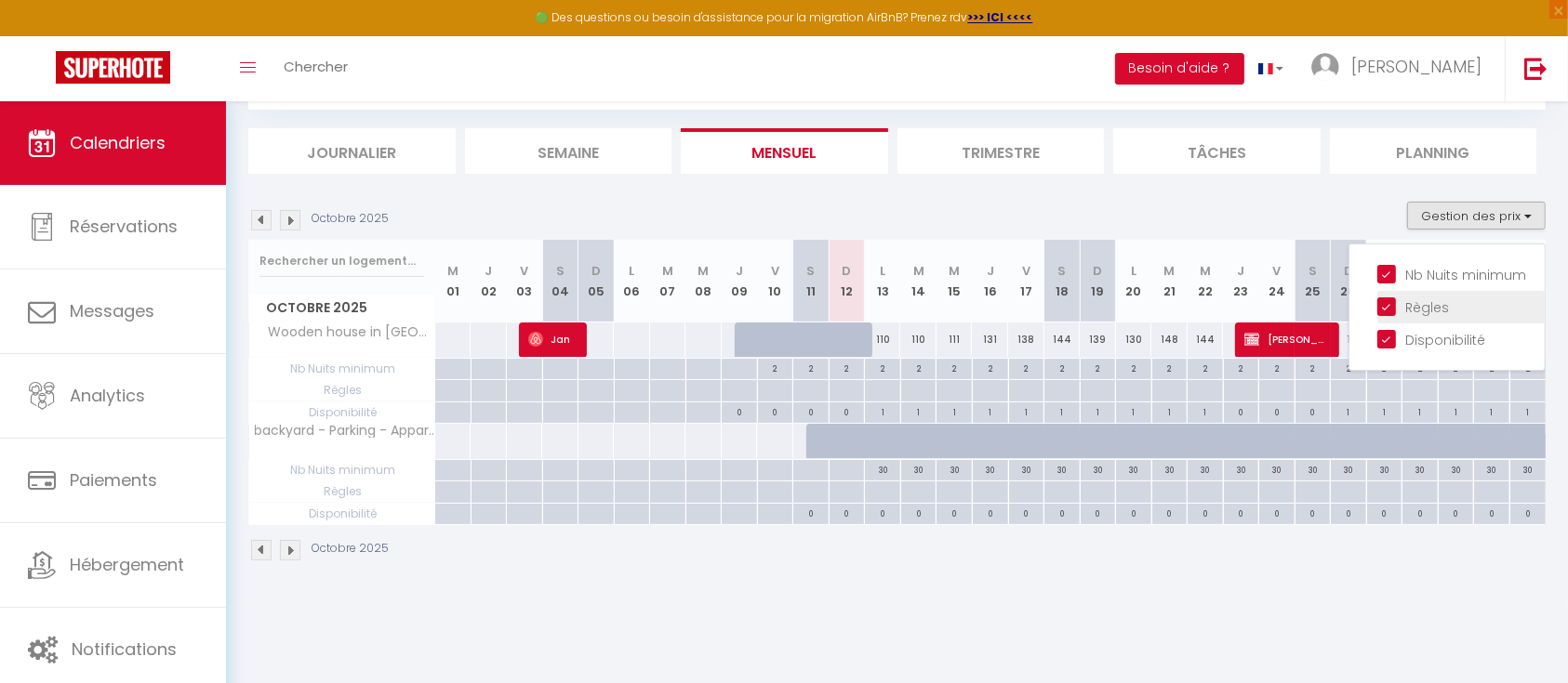
click at [1388, 303] on input "Règles" at bounding box center [1461, 305] width 167 height 18
checkbox input "false"
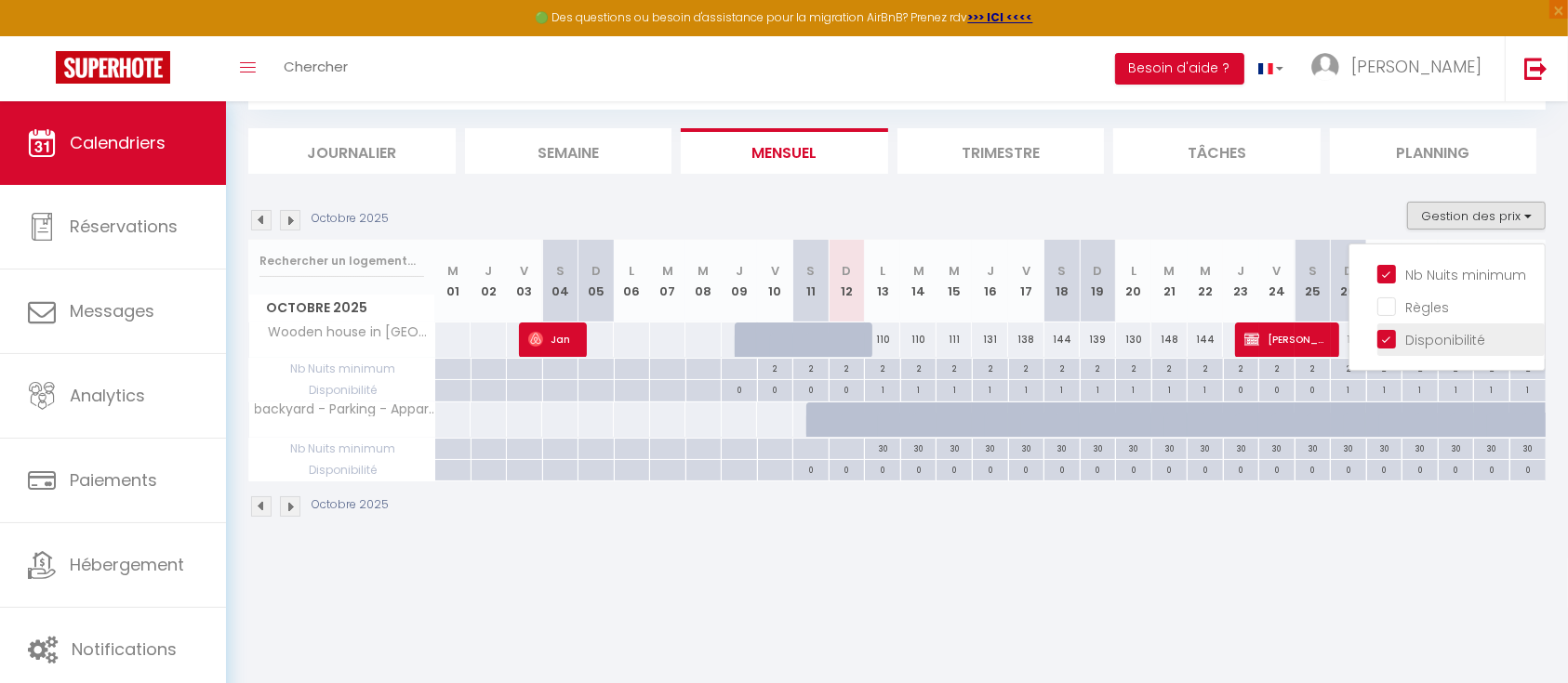
click at [1387, 333] on input "Disponibilité" at bounding box center [1461, 338] width 167 height 18
checkbox input "false"
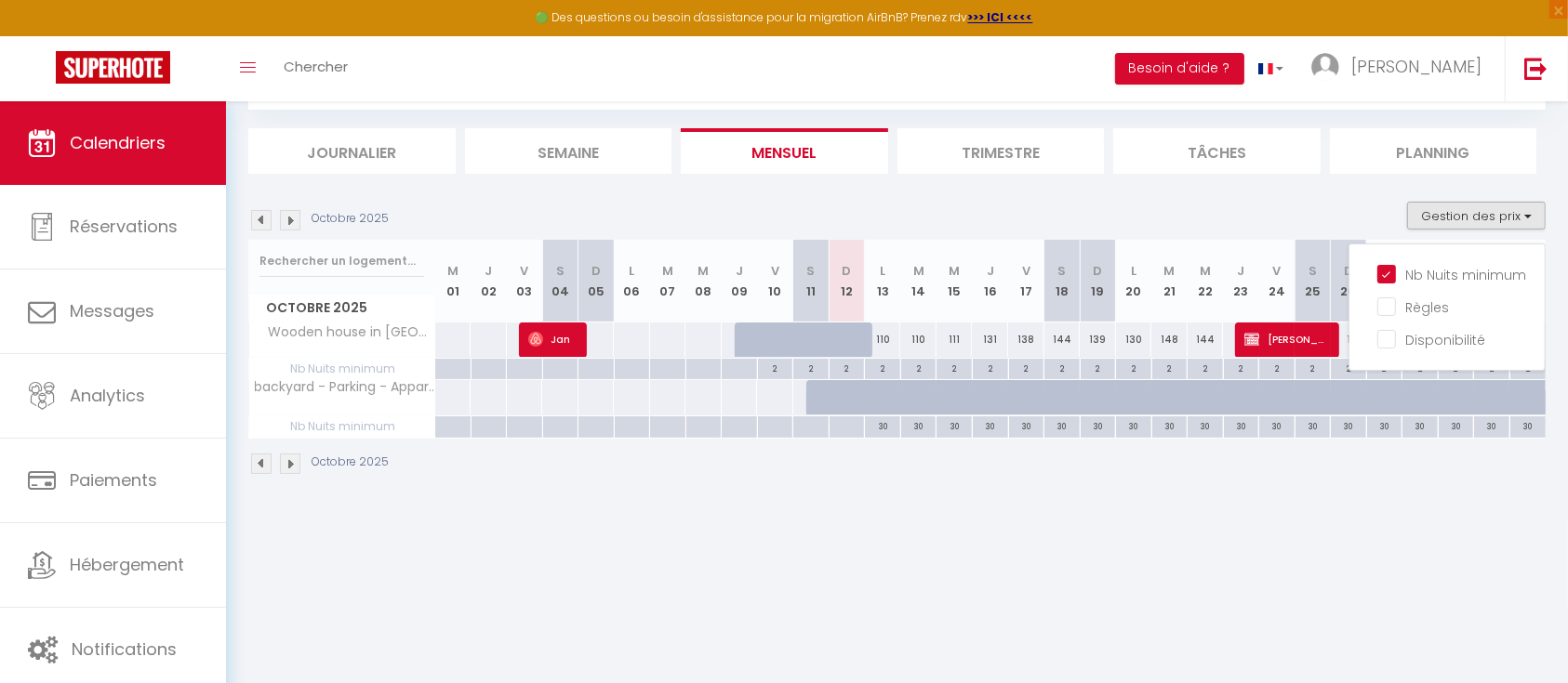
click at [1248, 511] on div "CALENDRIERS Filtrer par hébergement Tous Wooden house in Vysočina backyard - Pa…" at bounding box center [897, 258] width 1342 height 516
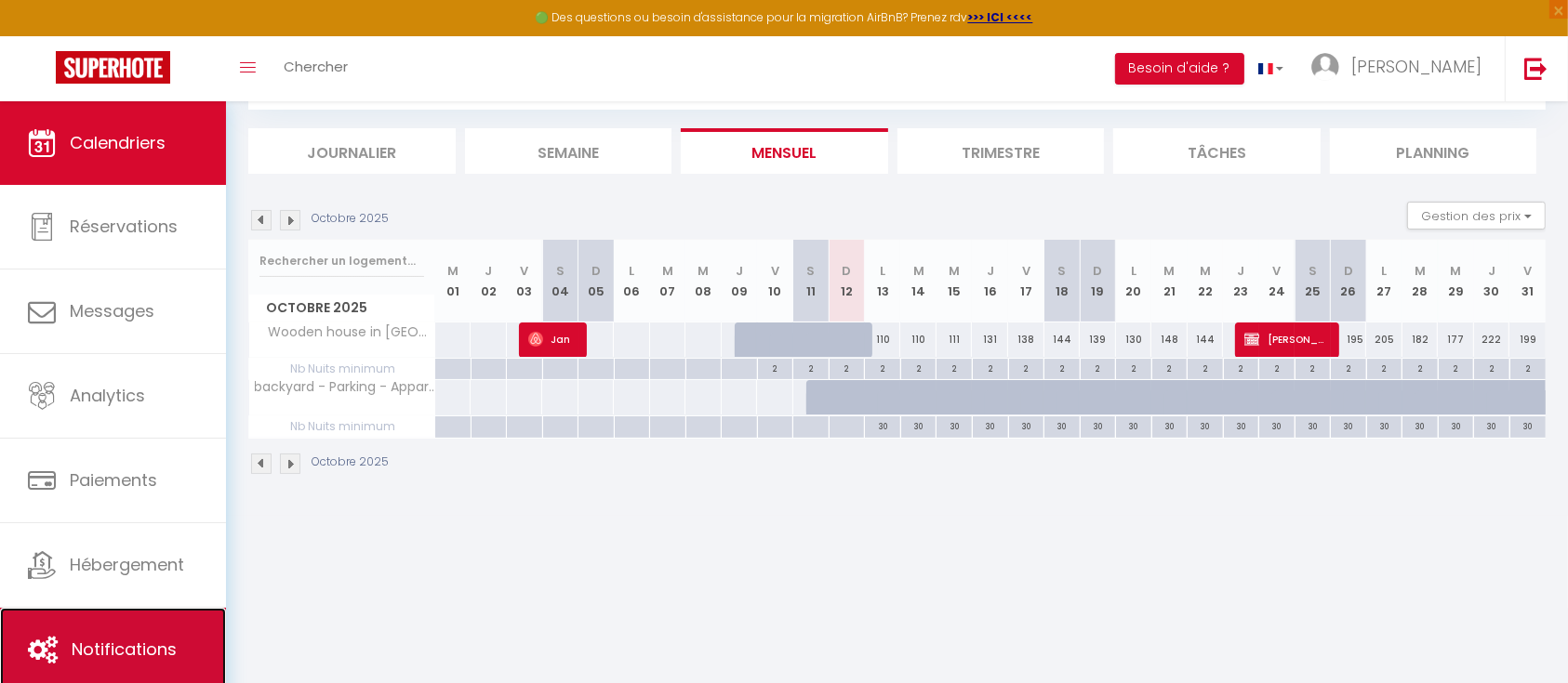
click at [119, 619] on link "Notifications" at bounding box center [113, 650] width 226 height 84
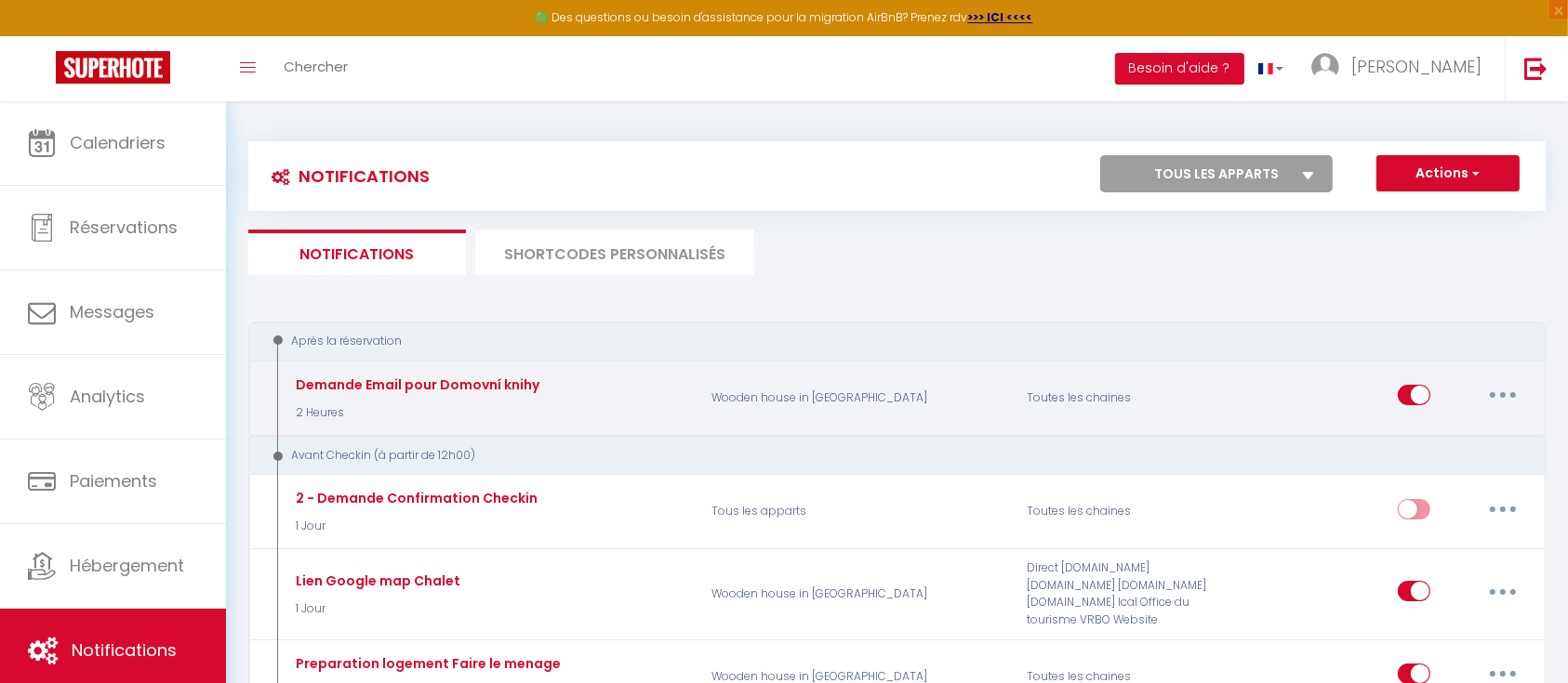
click at [1506, 388] on button "button" at bounding box center [1503, 395] width 52 height 30
click at [1447, 426] on link "Editer" at bounding box center [1454, 438] width 137 height 32
type input "Demande Email pour Domovní knihy"
select select "2 Heures"
select select
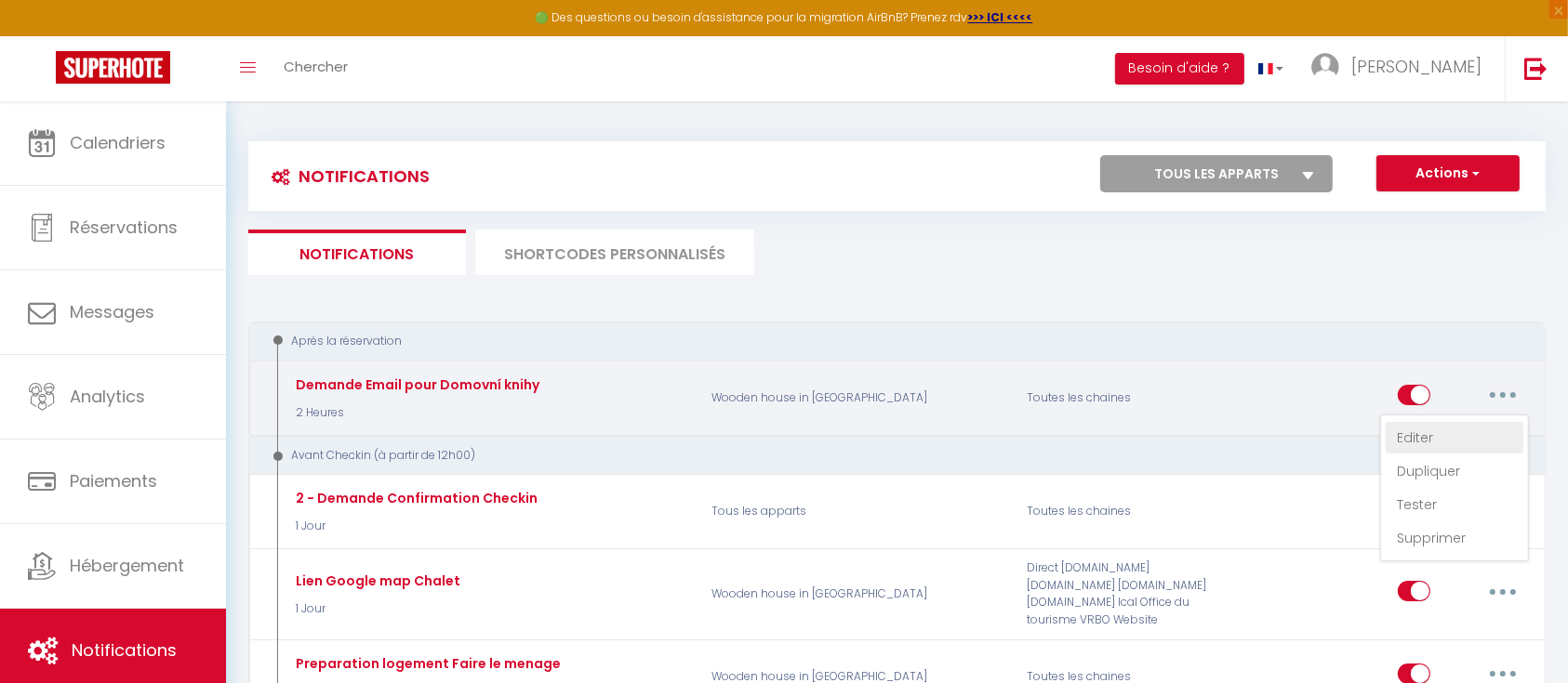
checkbox input "true"
checkbox input "false"
radio input "true"
type input "Merci de confirmer votre réservation - [BOOKING:ID] - [GUEST:FIRST_NAME] [GUEST…"
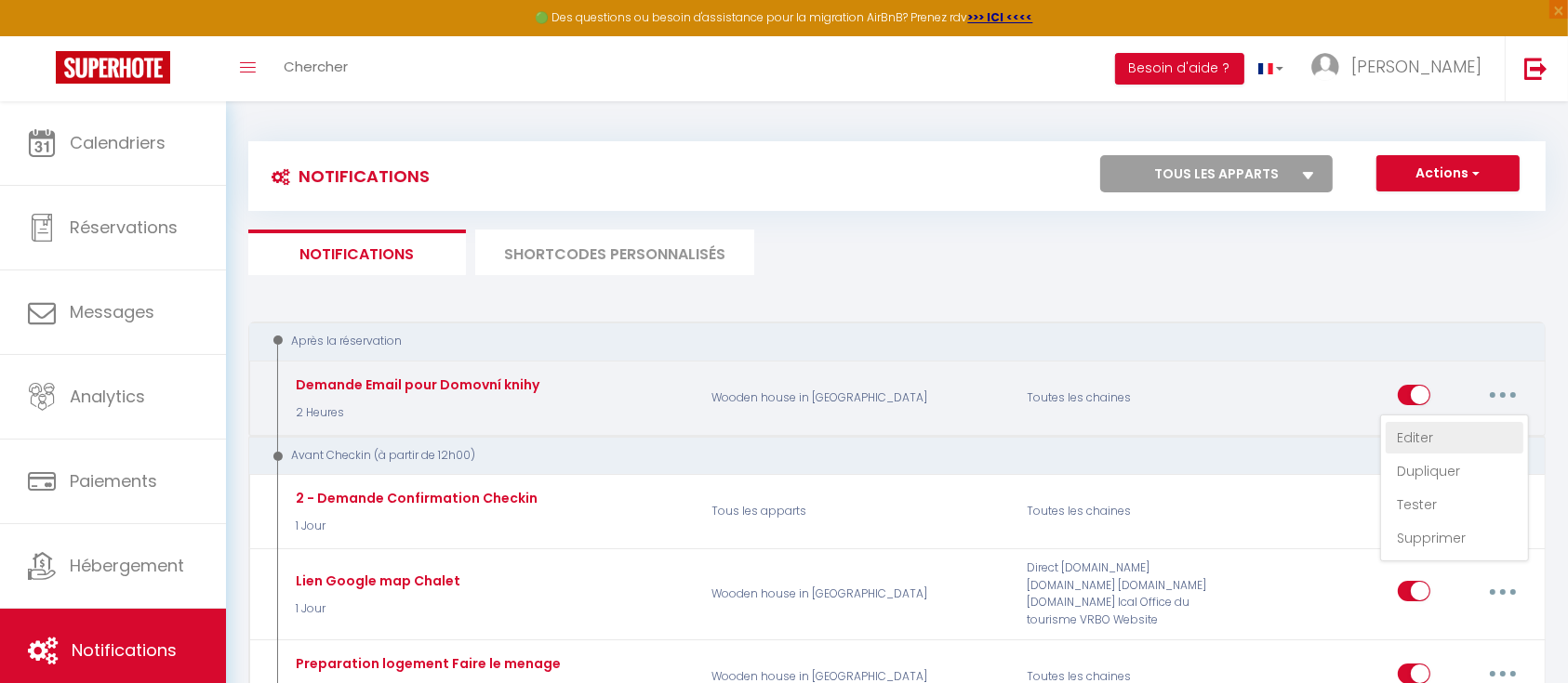
checkbox input "true"
checkbox input "false"
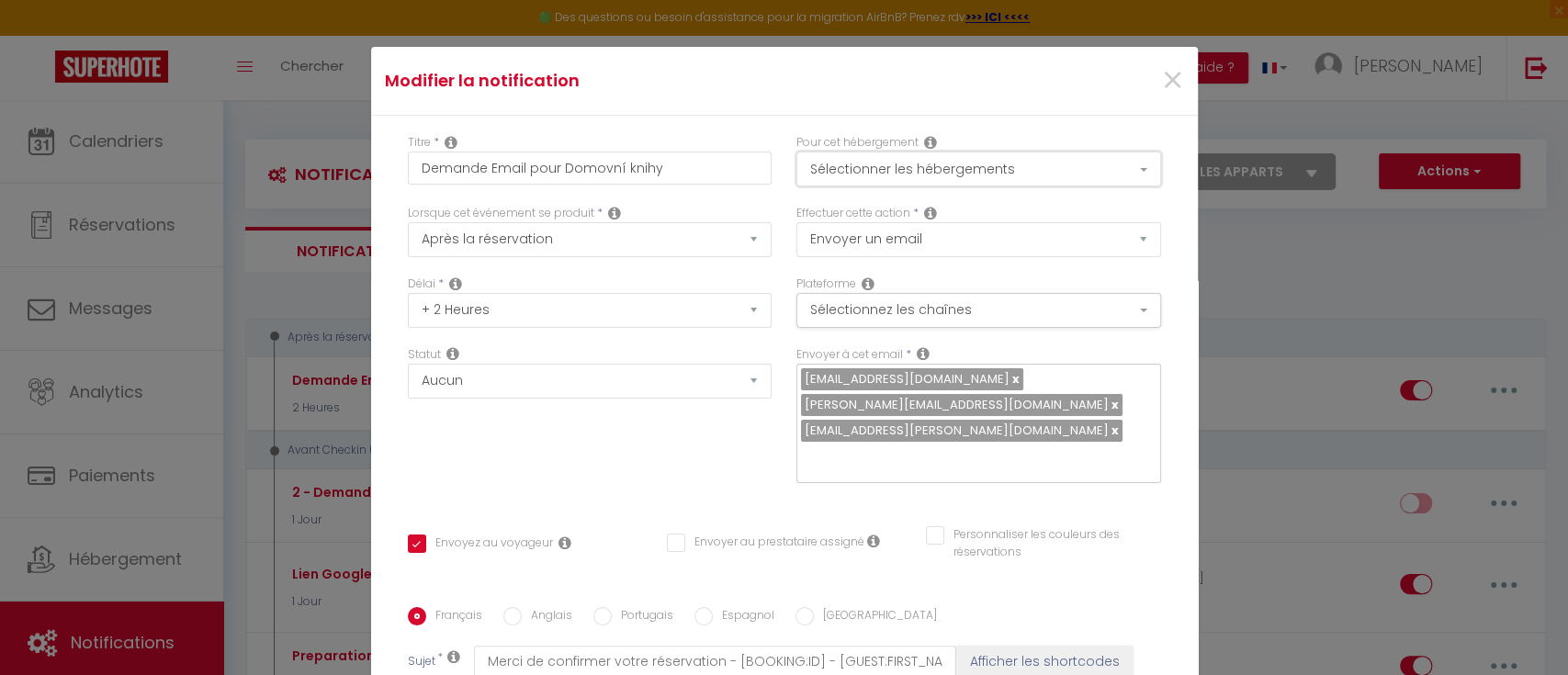
click at [985, 174] on button "Sélectionner les hébergements" at bounding box center [979, 169] width 365 height 35
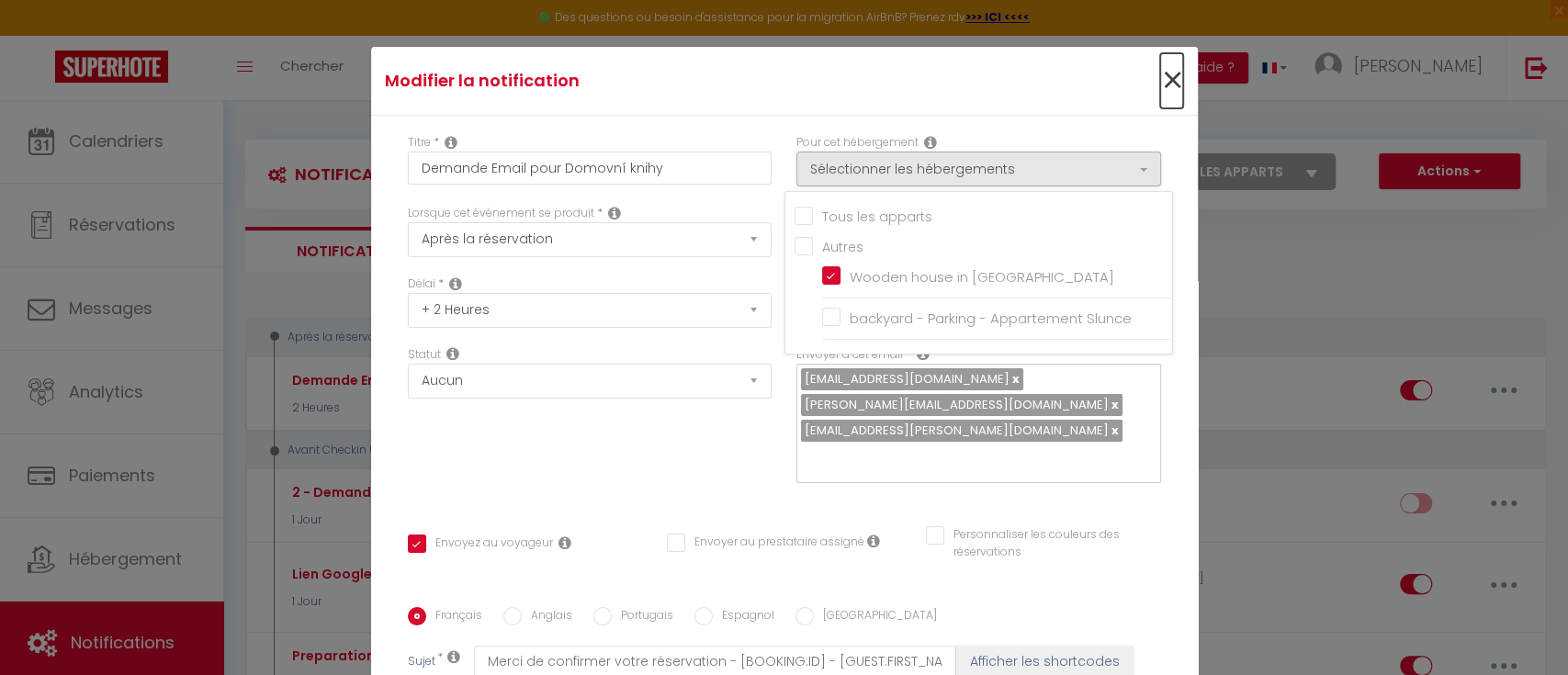
click at [1160, 74] on span "×" at bounding box center [1172, 81] width 23 height 55
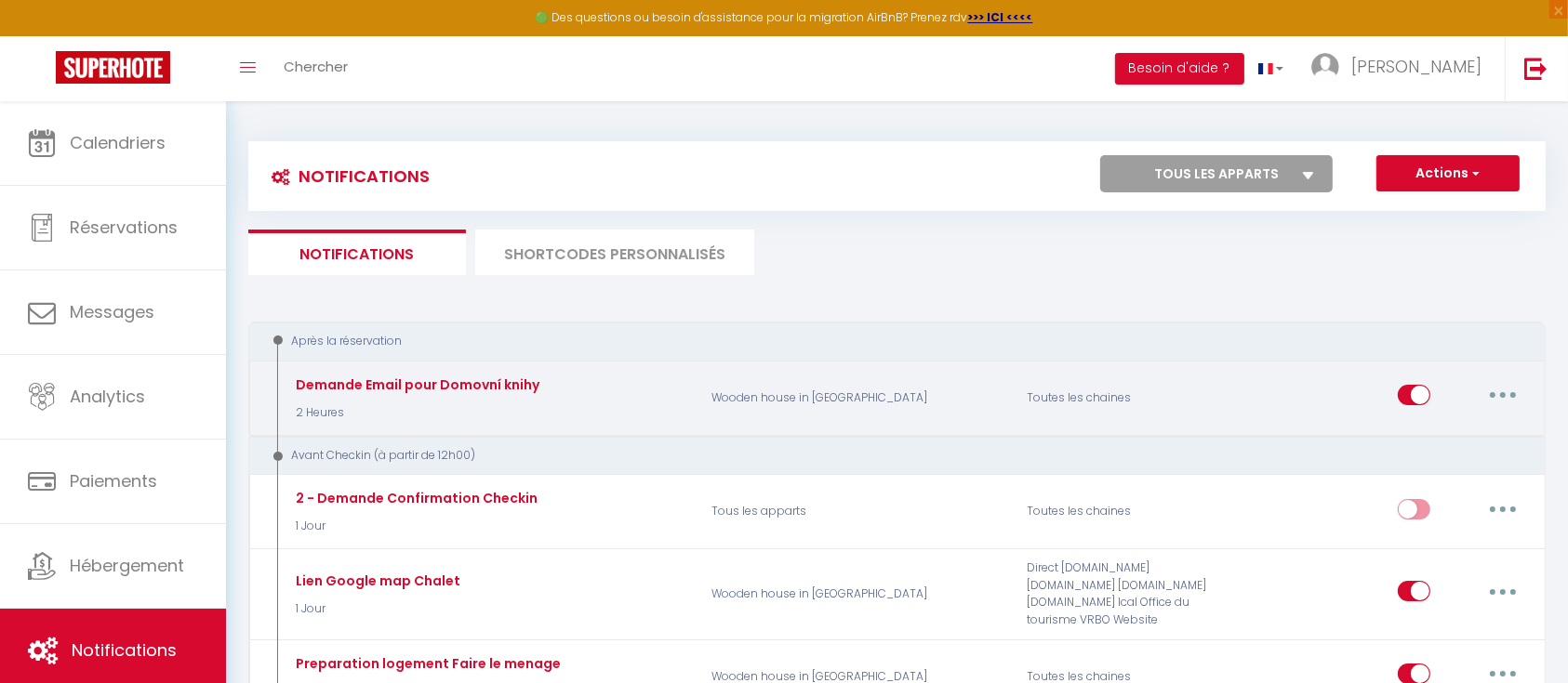
click at [1512, 391] on button "button" at bounding box center [1503, 395] width 52 height 30
click at [1432, 432] on link "Editer" at bounding box center [1454, 438] width 137 height 32
checkbox input "true"
checkbox input "false"
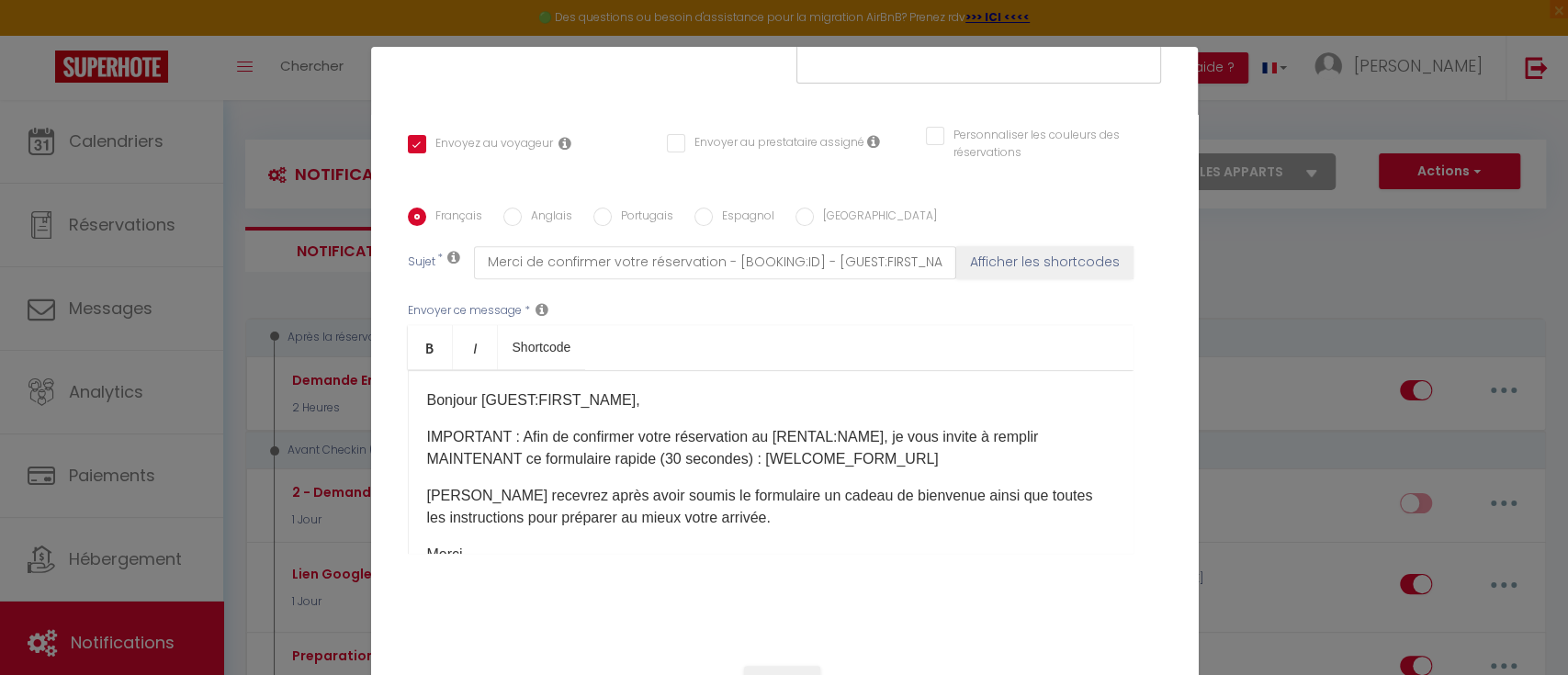
click at [503, 208] on input "Anglais" at bounding box center [512, 217] width 18 height 18
radio input "true"
checkbox input "true"
checkbox input "false"
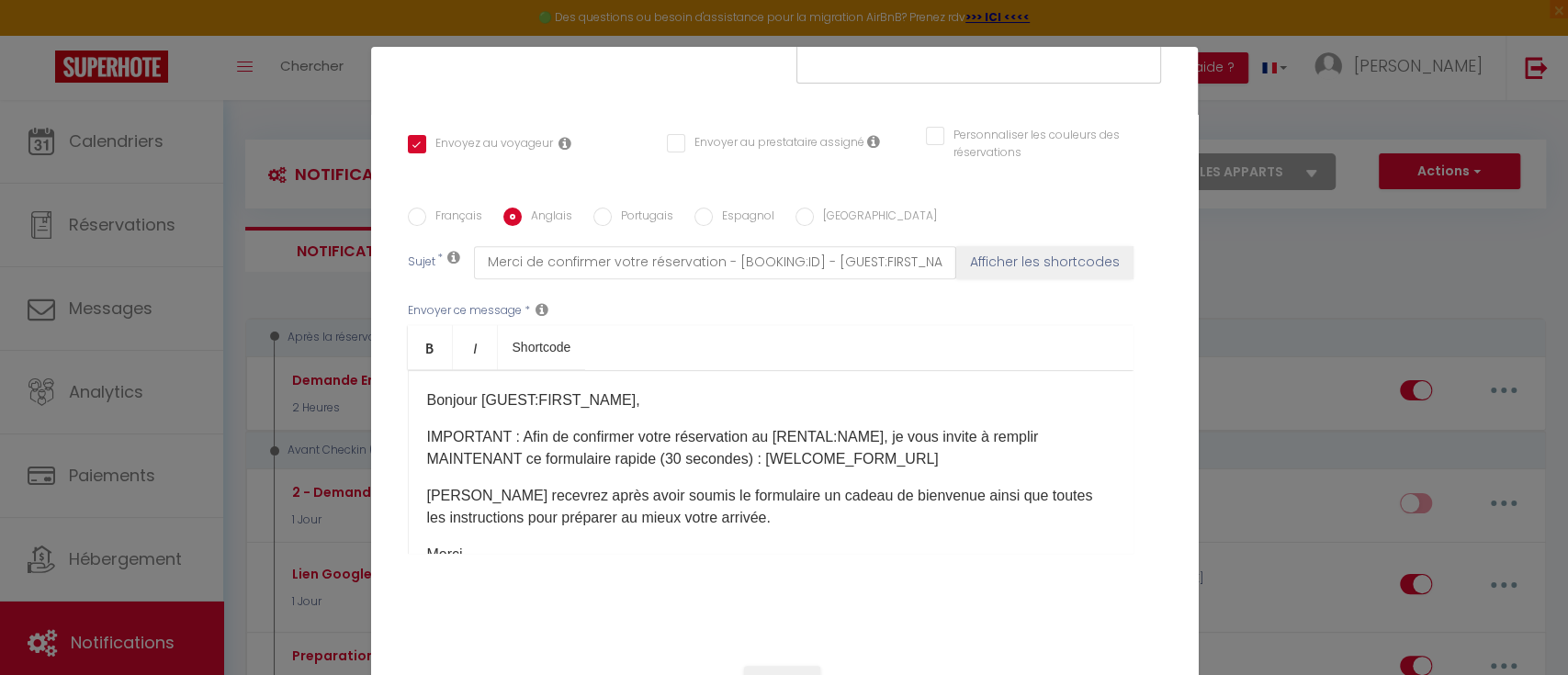
type input "Email request for Domovní knihy"
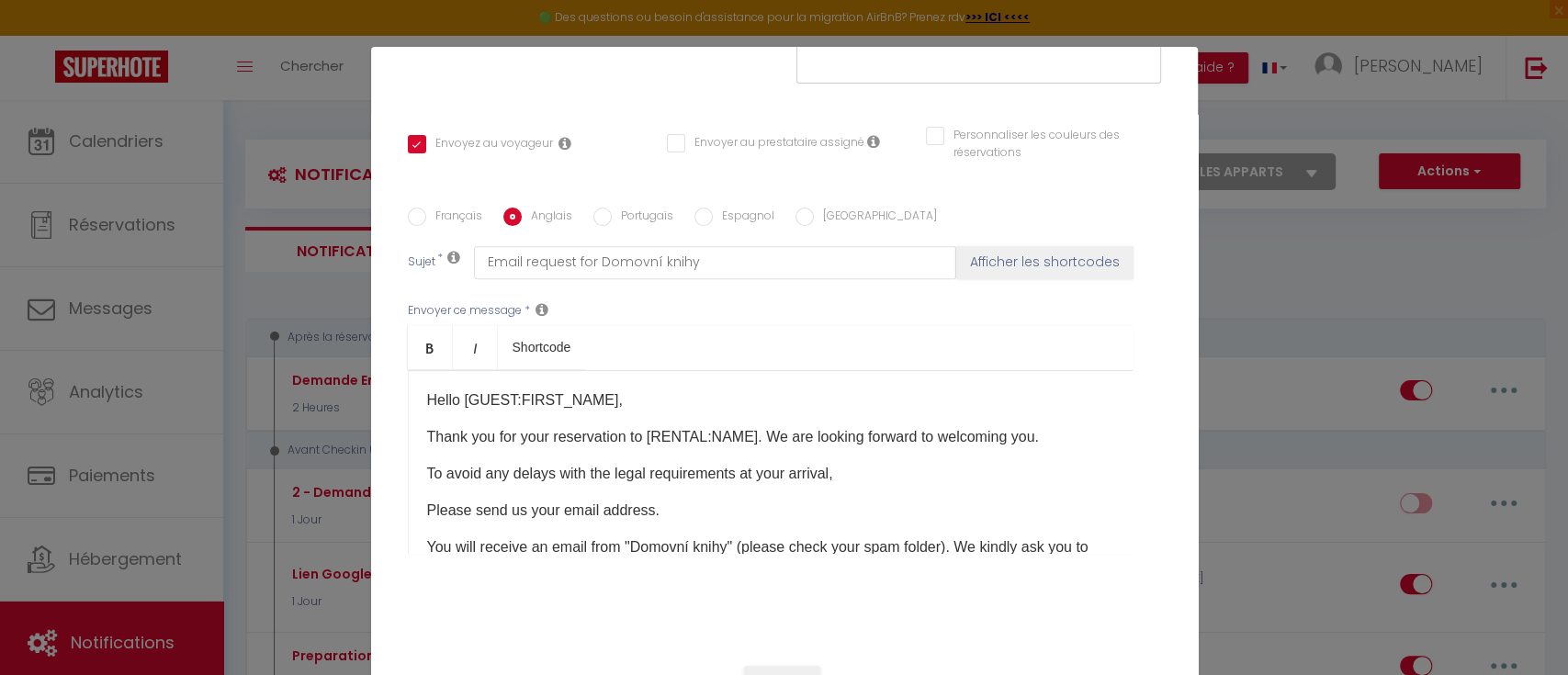
click at [427, 208] on label "Français" at bounding box center [454, 218] width 56 height 20
click at [419, 208] on input "Français" at bounding box center [416, 217] width 18 height 18
radio input "true"
checkbox input "true"
checkbox input "false"
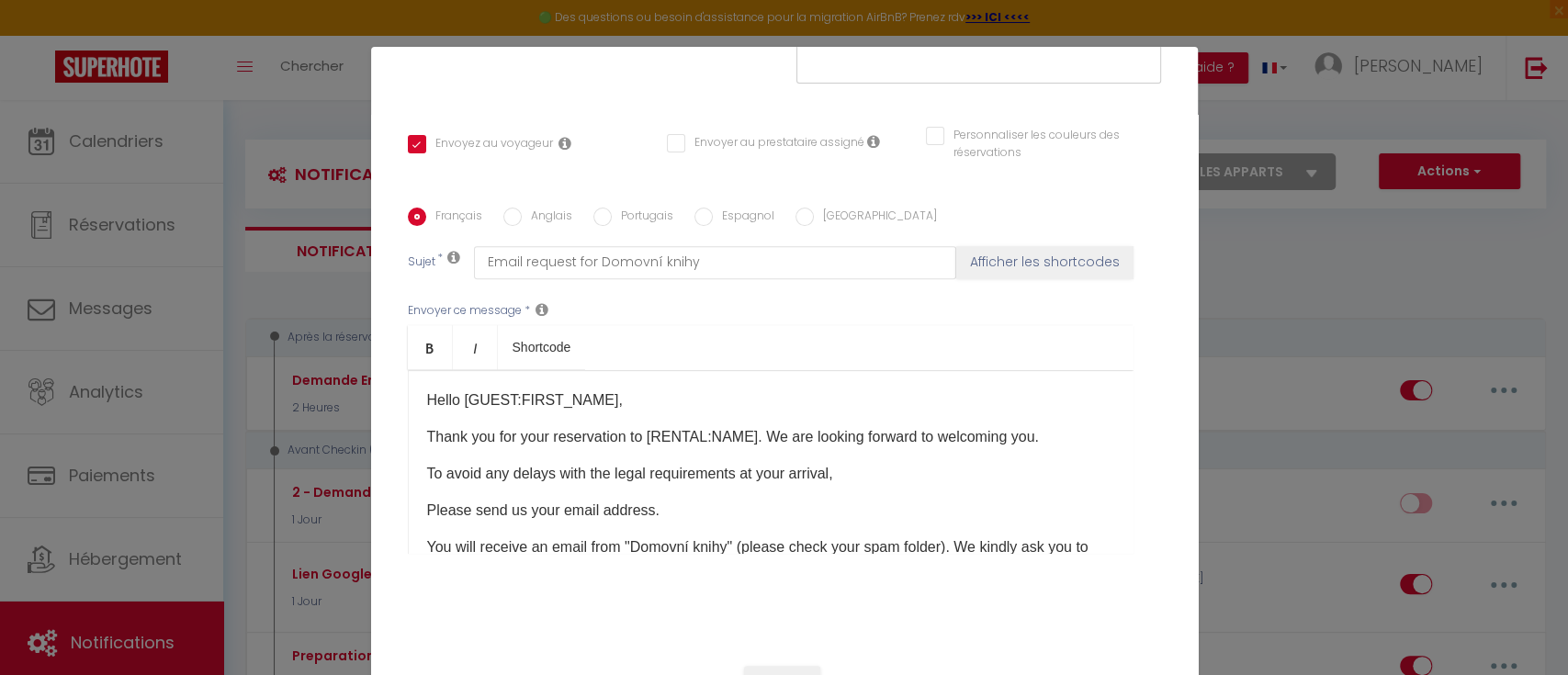
checkbox input "false"
type input "Merci de confirmer votre réservation - [BOOKING:ID] - [GUEST:FIRST_NAME] [GUEST…"
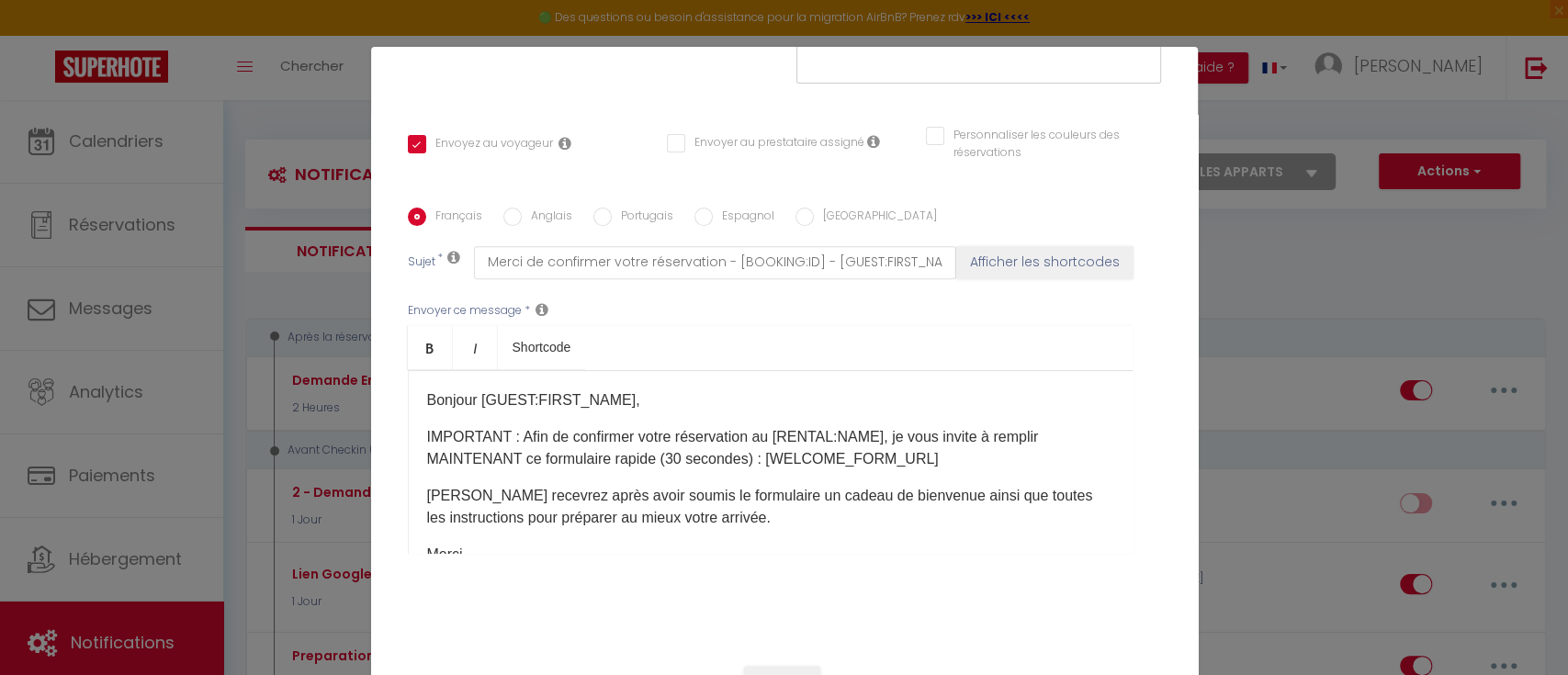
click at [503, 208] on input "Anglais" at bounding box center [512, 217] width 18 height 18
radio input "true"
checkbox input "true"
checkbox input "false"
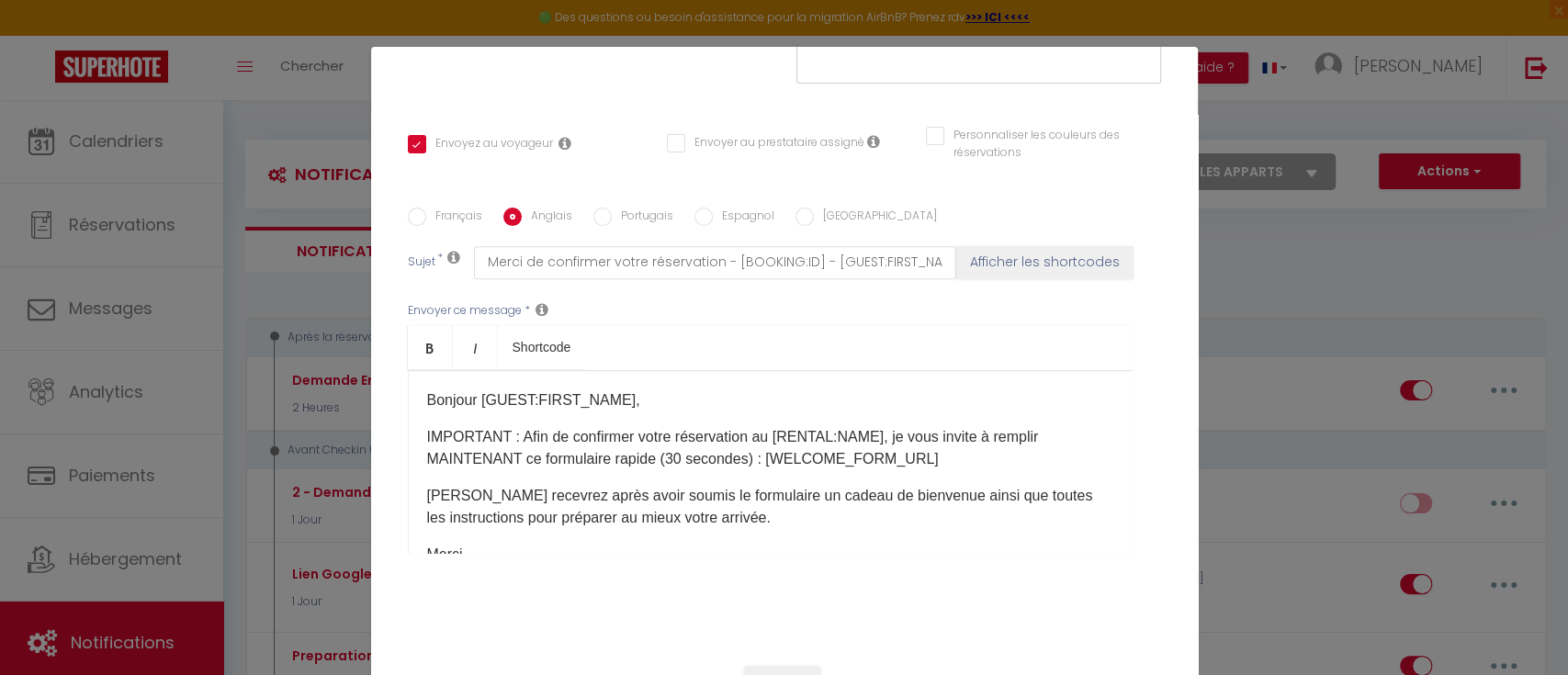
type input "Email request for Domovní knihy"
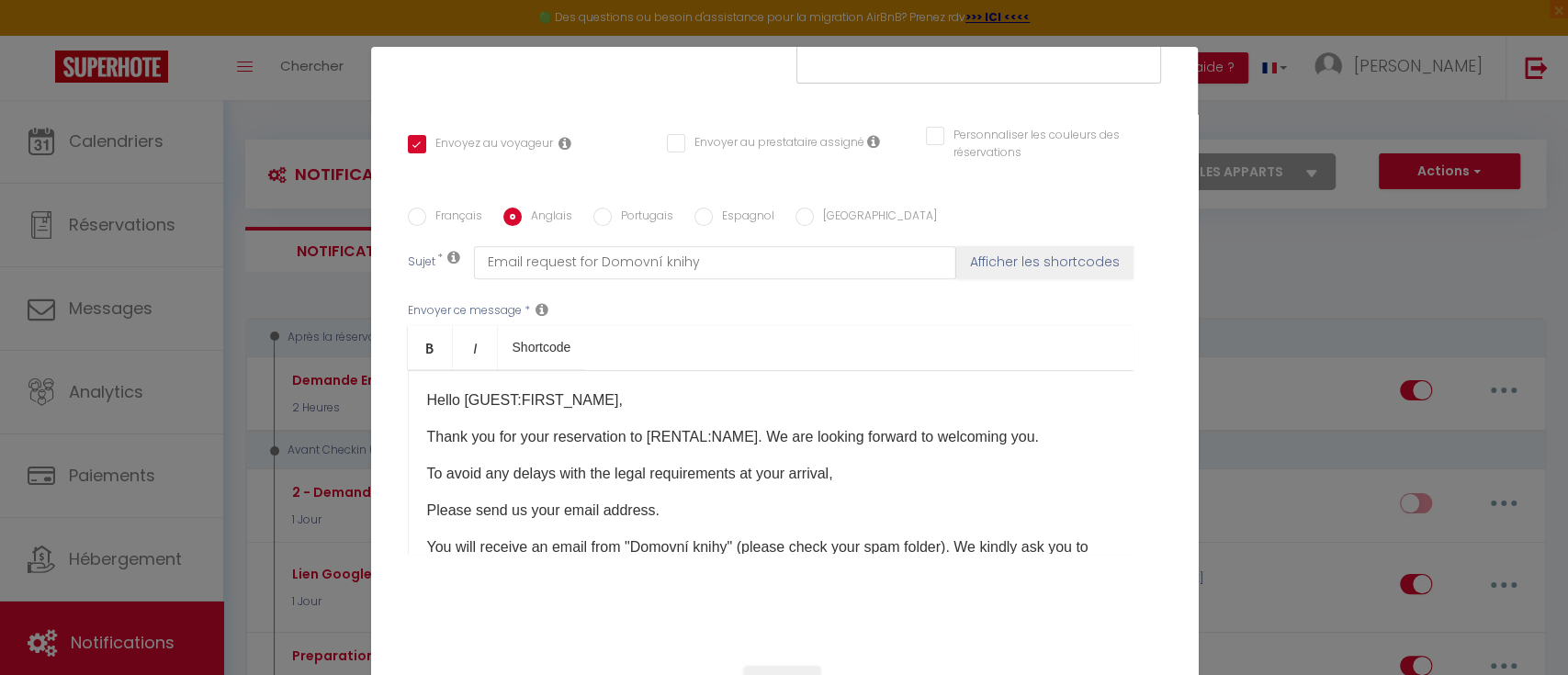
click at [619, 208] on label "Portugais" at bounding box center [642, 218] width 61 height 20
click at [612, 208] on input "Portugais" at bounding box center [602, 217] width 18 height 18
radio input "true"
checkbox input "true"
checkbox input "false"
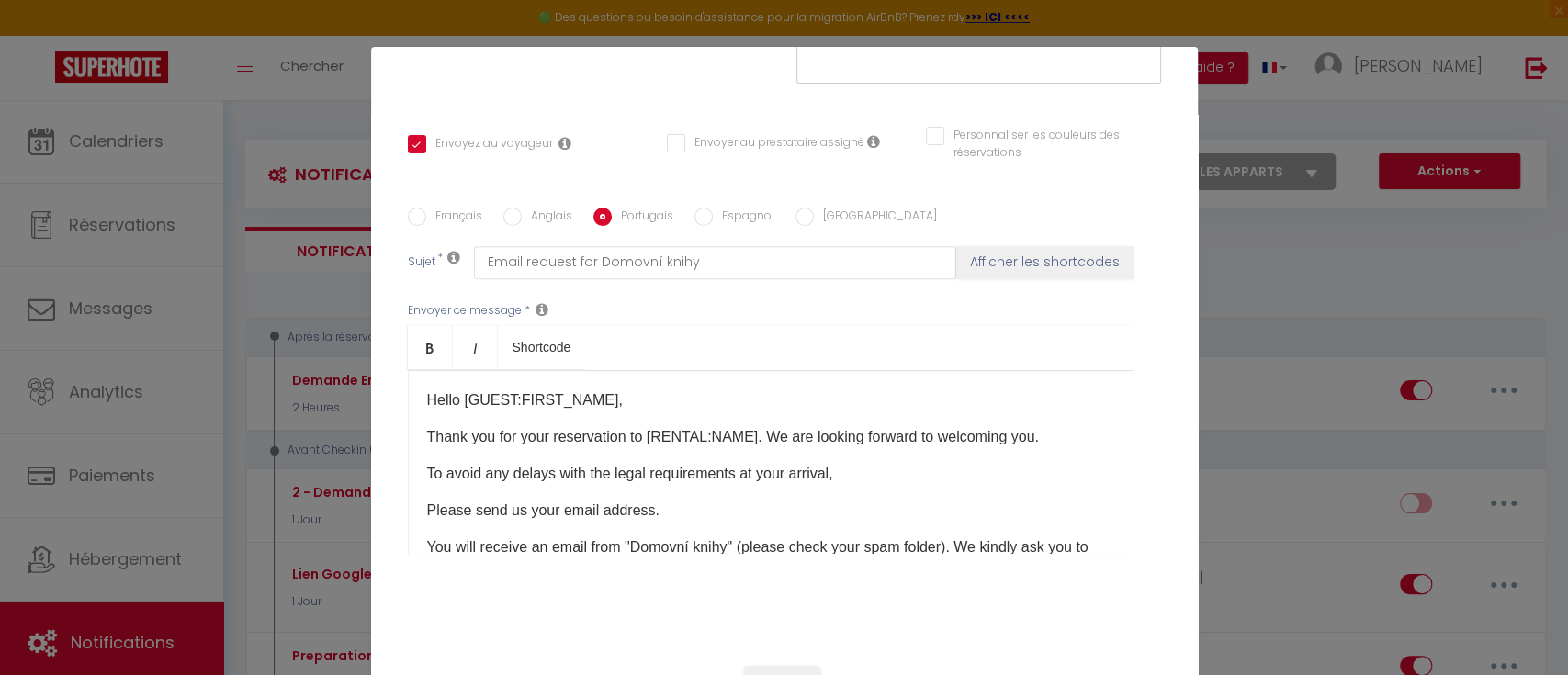
checkbox input "false"
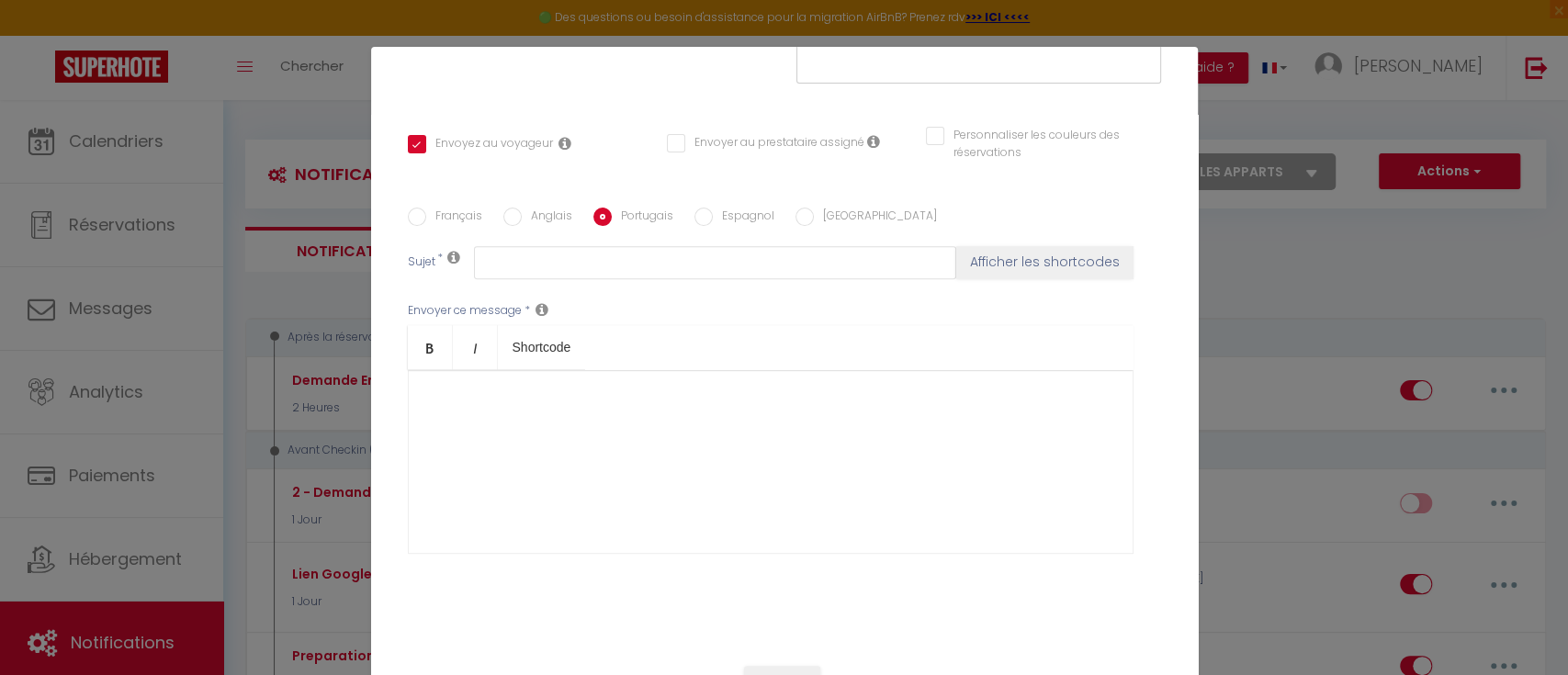
click at [505, 208] on input "Anglais" at bounding box center [512, 217] width 18 height 18
radio input "true"
checkbox input "true"
checkbox input "false"
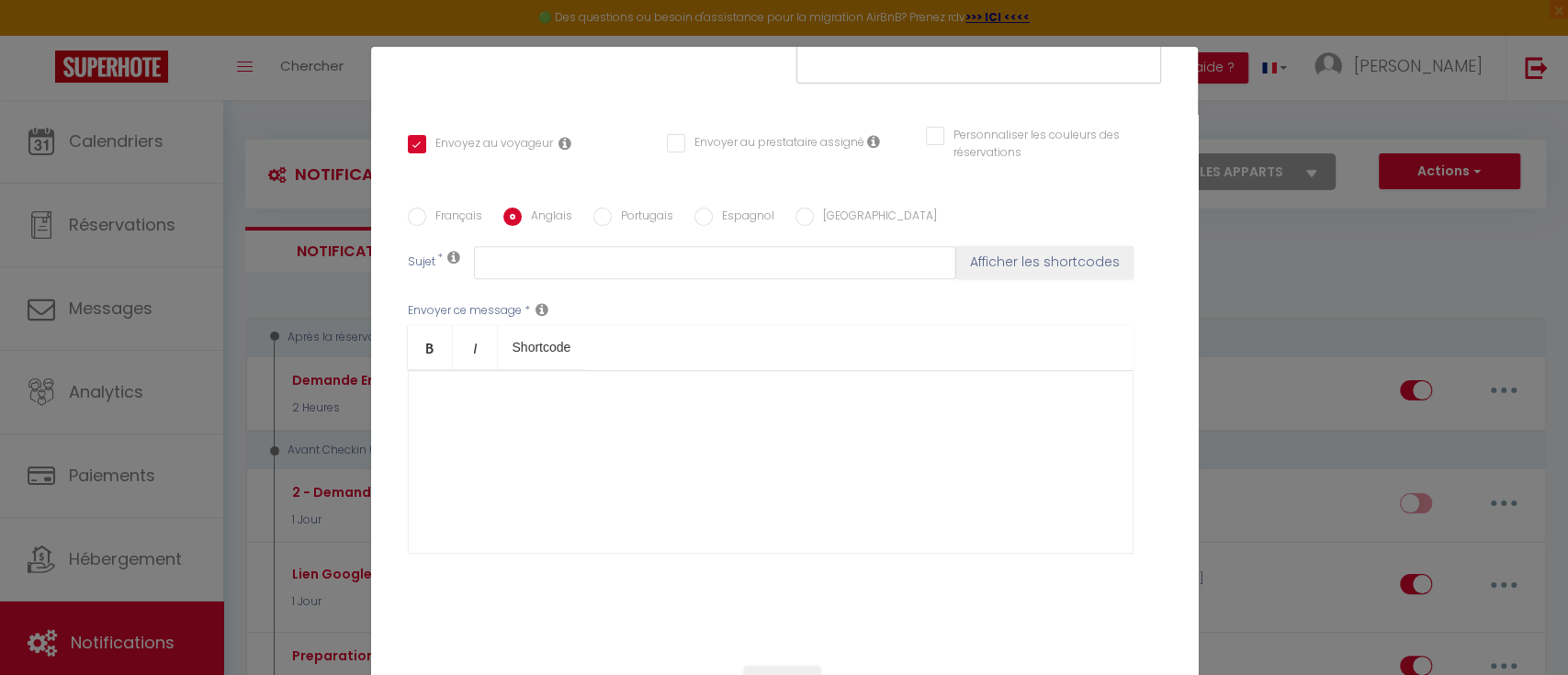
type input "Email request for Domovní knihy"
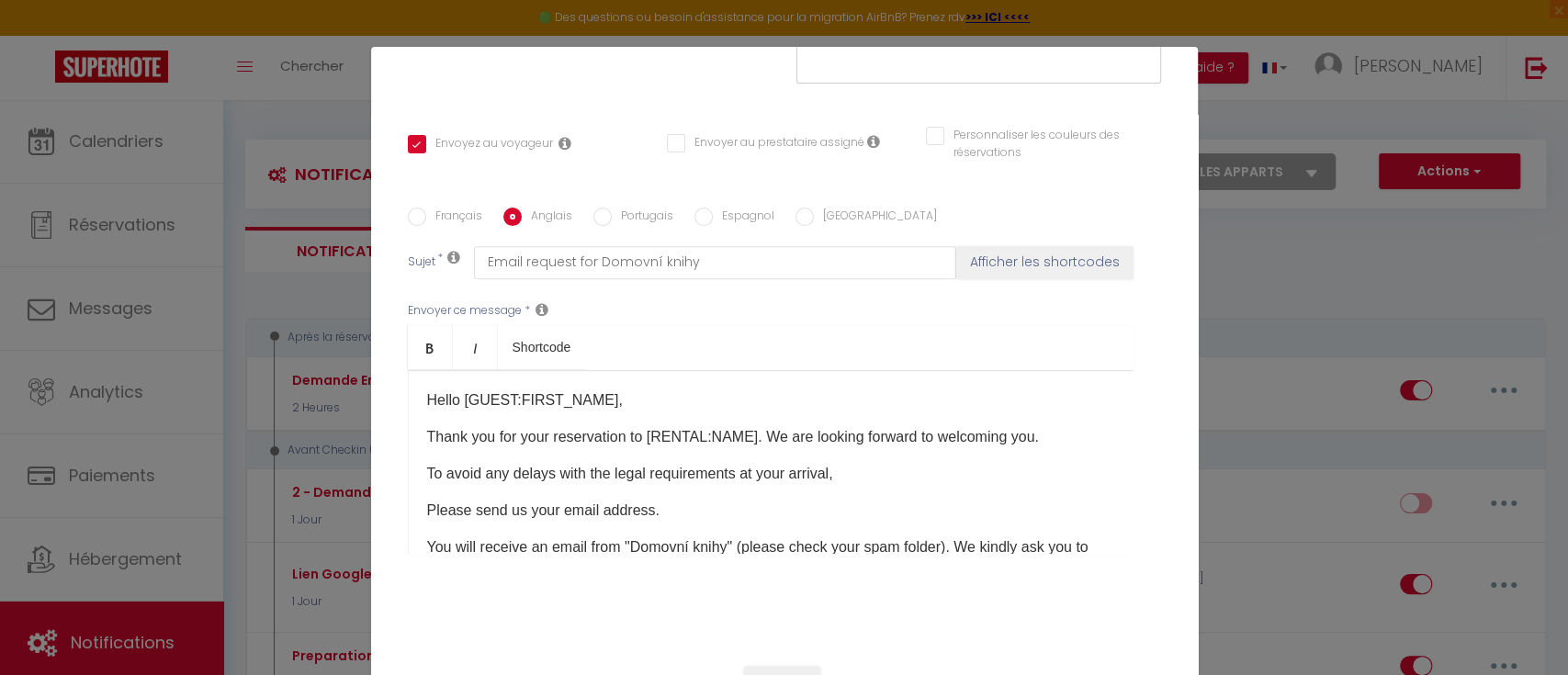
click at [408, 208] on input "Français" at bounding box center [416, 217] width 18 height 18
radio input "true"
checkbox input "true"
checkbox input "false"
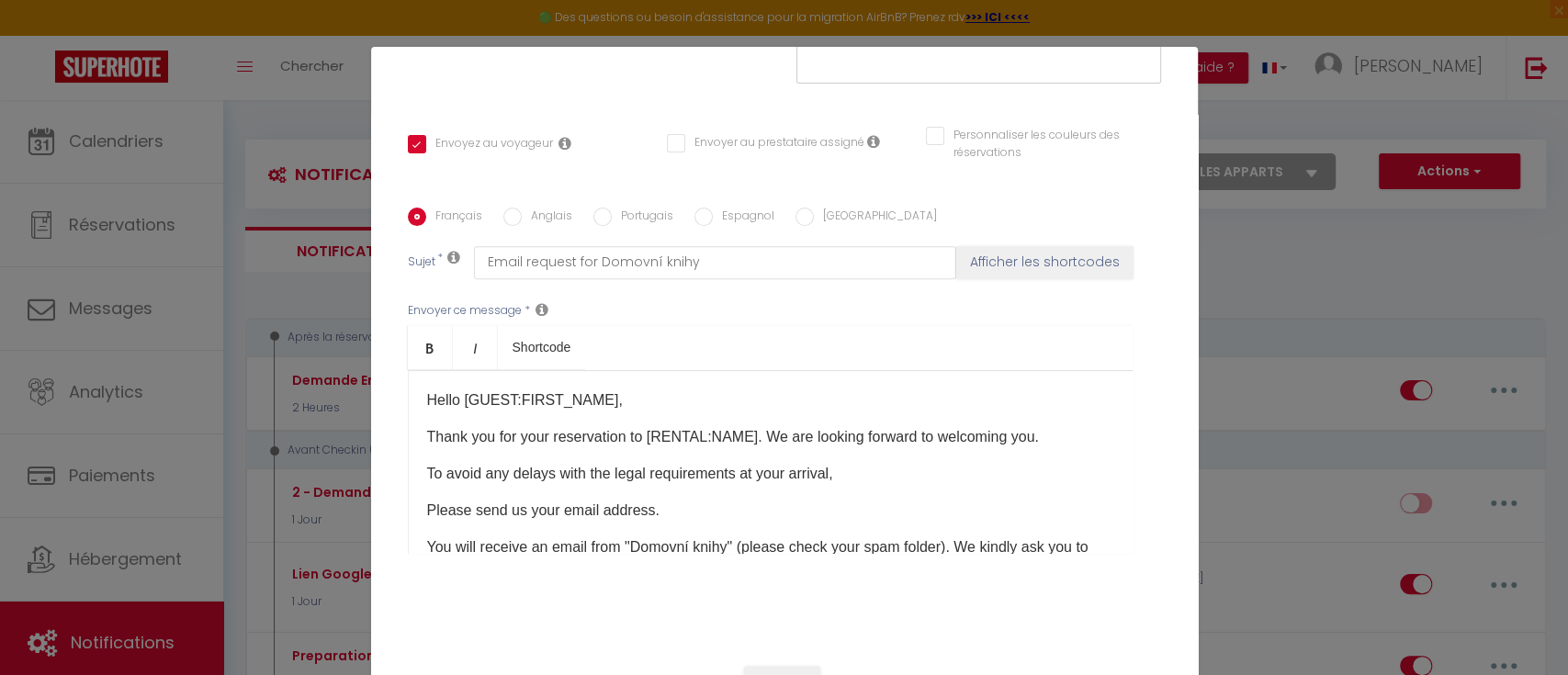
type input "Merci de confirmer votre réservation - [BOOKING:ID] - [GUEST:FIRST_NAME] [GUEST…"
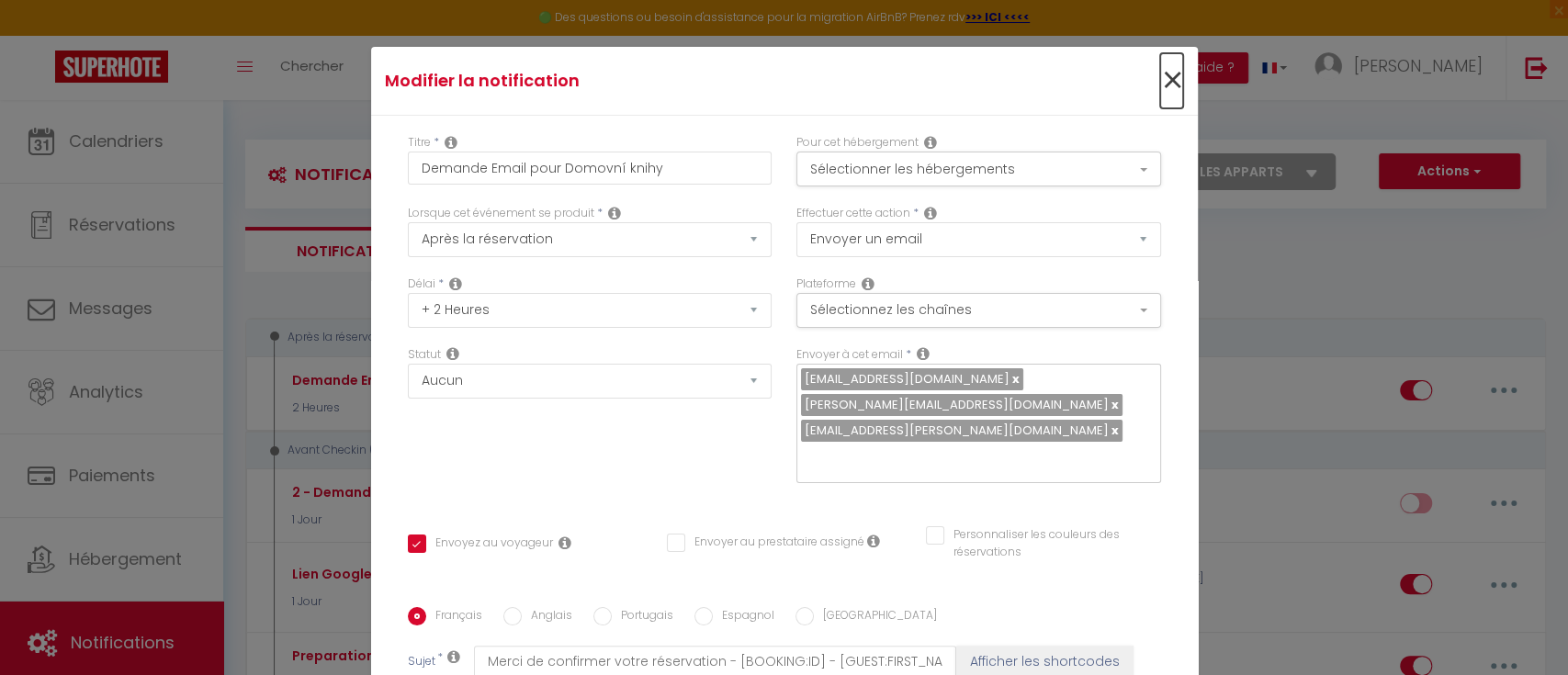
click at [1155, 73] on div "×" at bounding box center [1058, 81] width 275 height 40
click at [86, 391] on div "Modifier la notification × Titre * Demande Email pour Domovní knihy Pour cet hé…" at bounding box center [784, 337] width 1568 height 675
click at [1160, 80] on span "×" at bounding box center [1172, 81] width 23 height 55
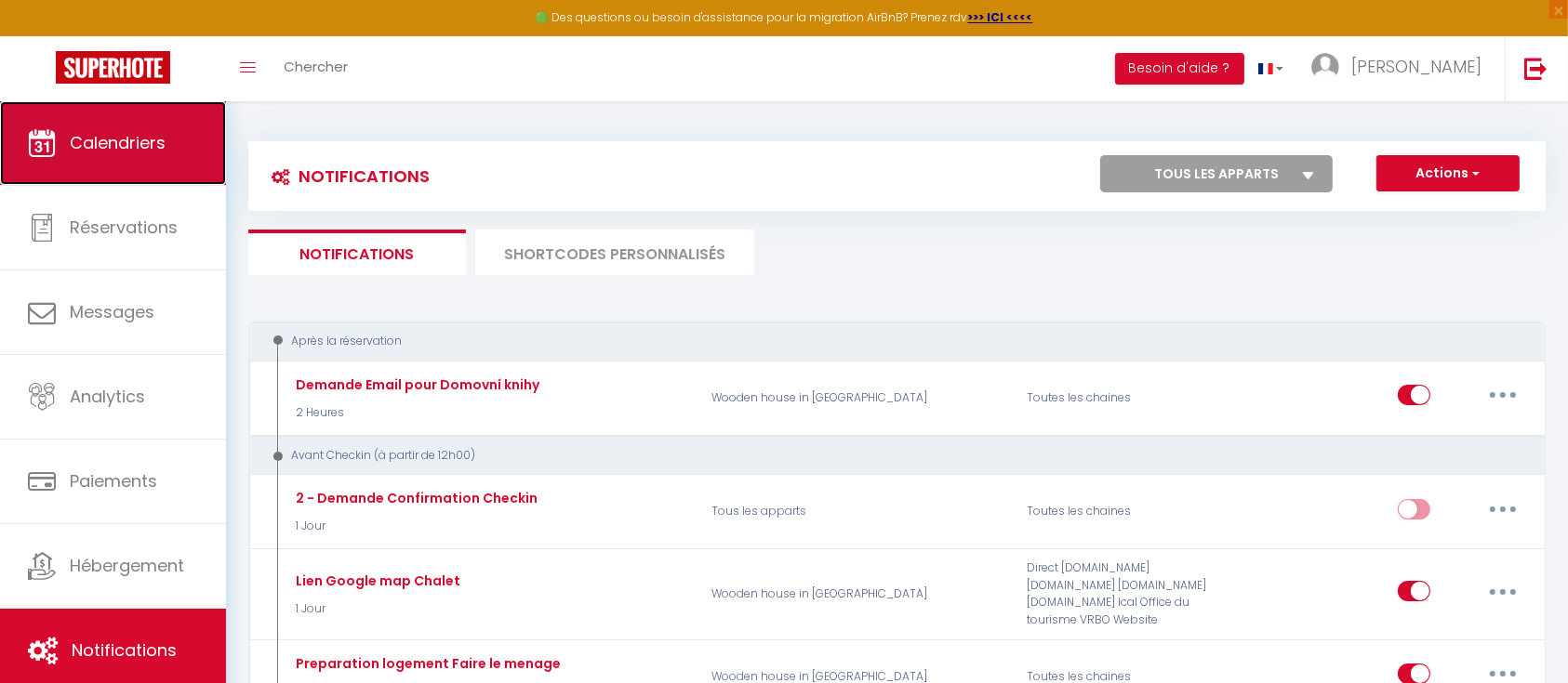
click at [173, 137] on link "Calendriers" at bounding box center [113, 143] width 226 height 84
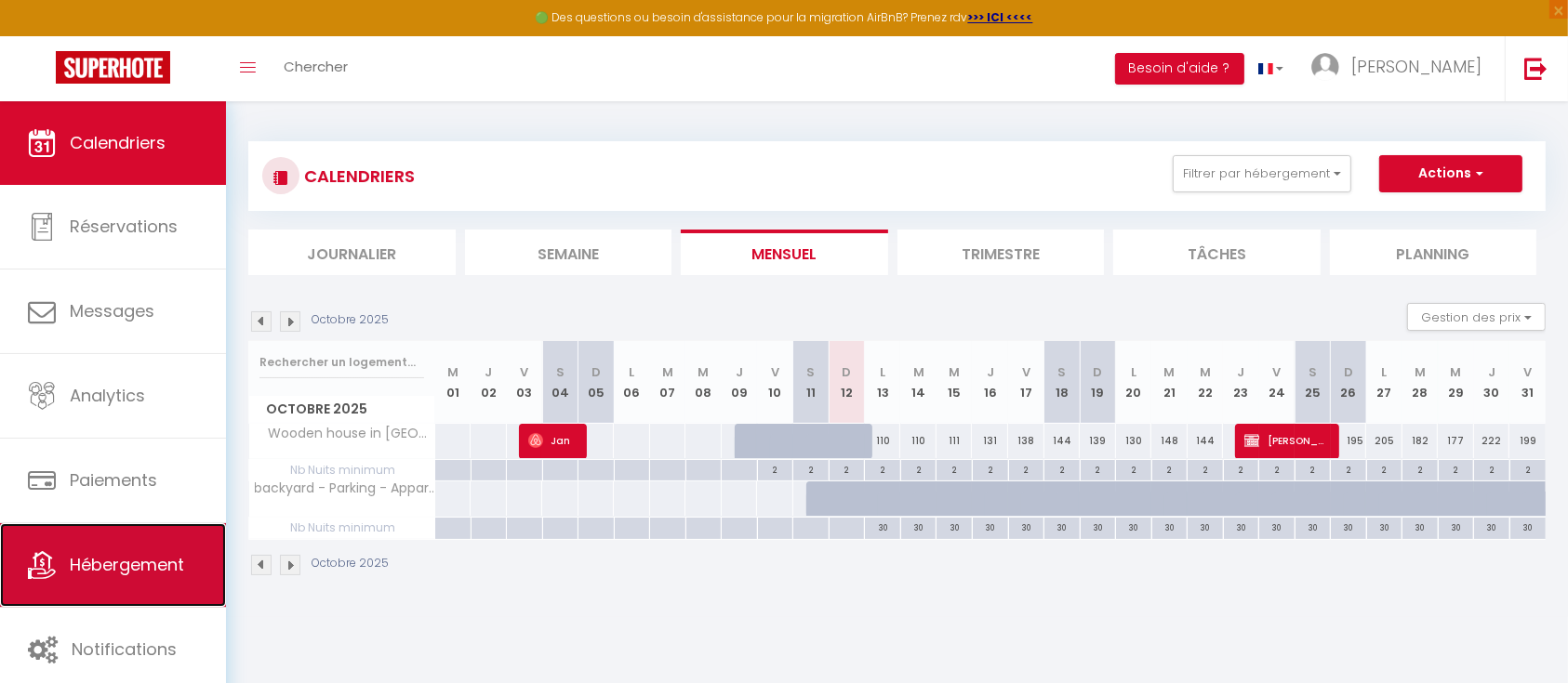
click at [102, 569] on span "Hébergement" at bounding box center [127, 565] width 114 height 23
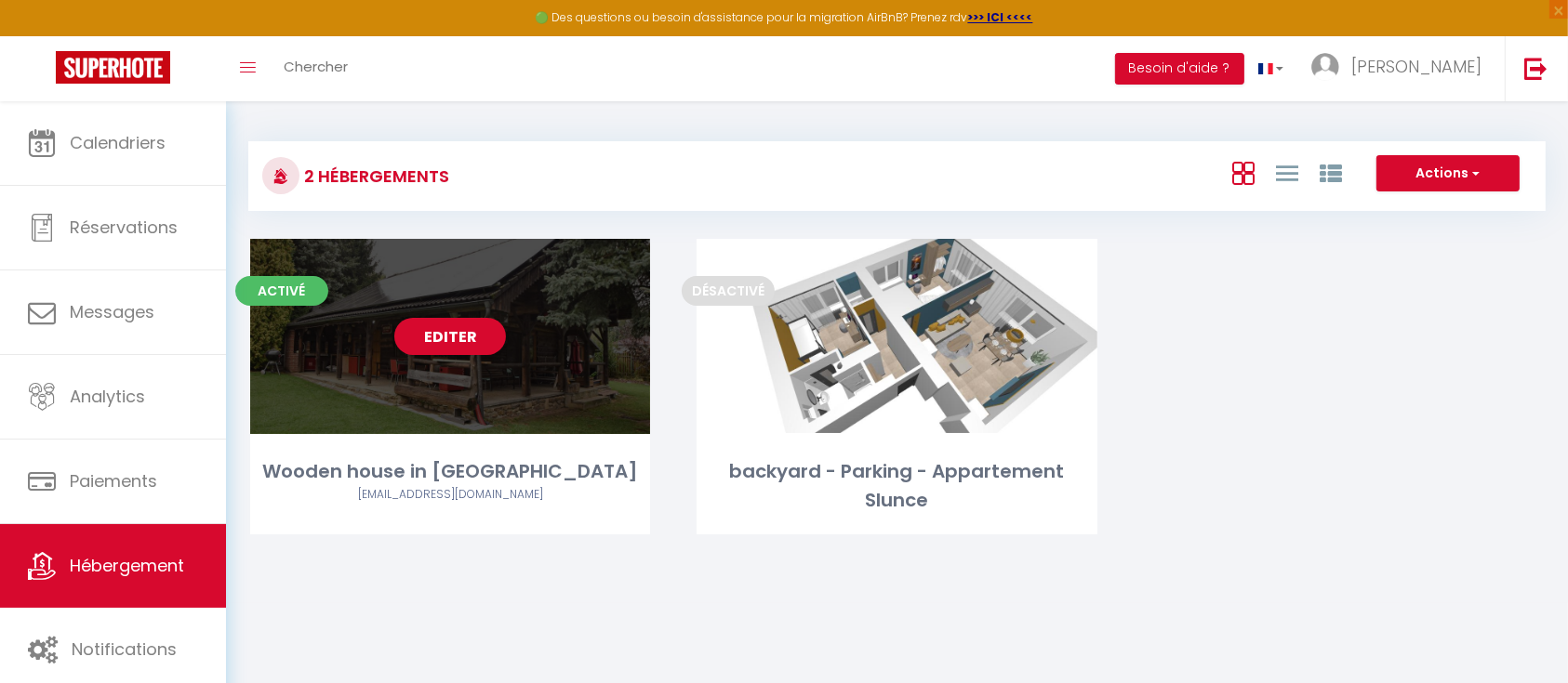
click at [531, 338] on div "Editer" at bounding box center [450, 336] width 400 height 195
select select "3"
select select "2"
select select "1"
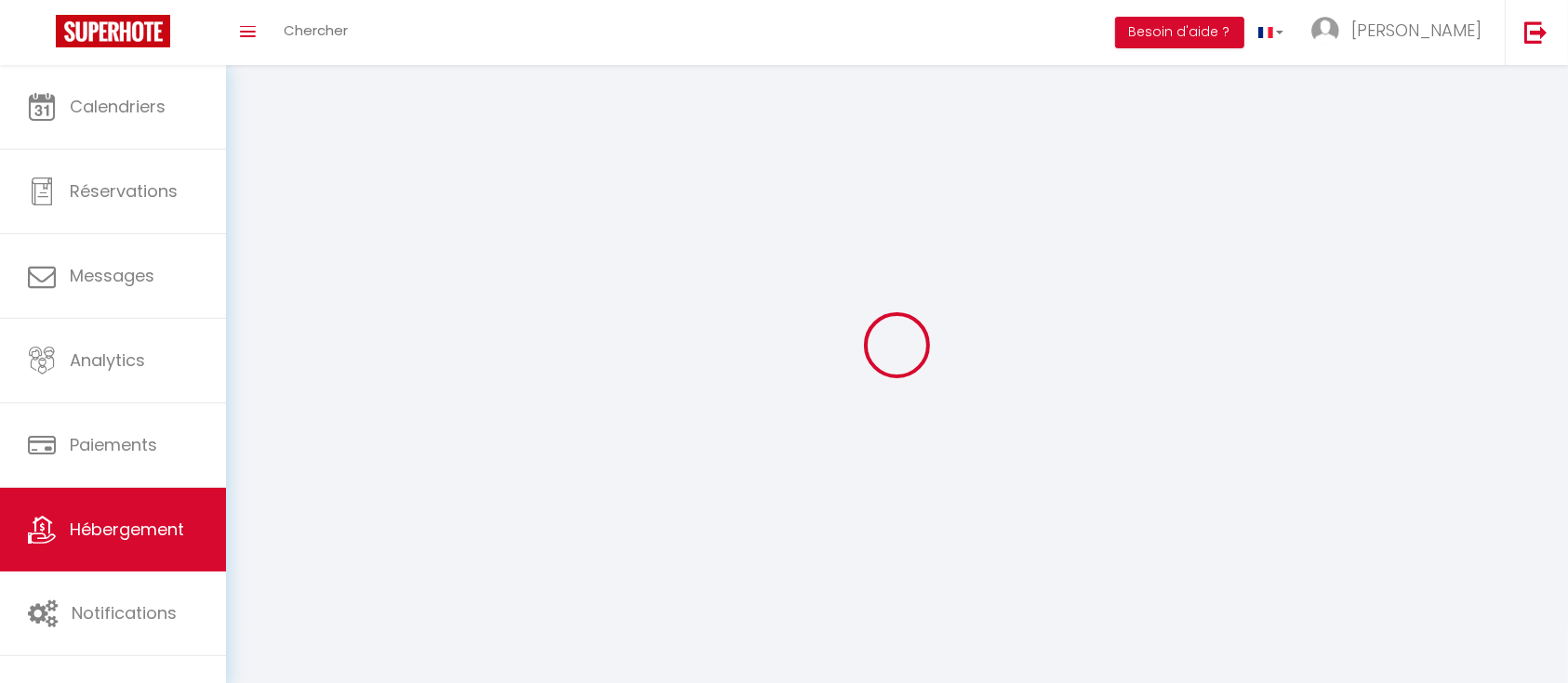
select select
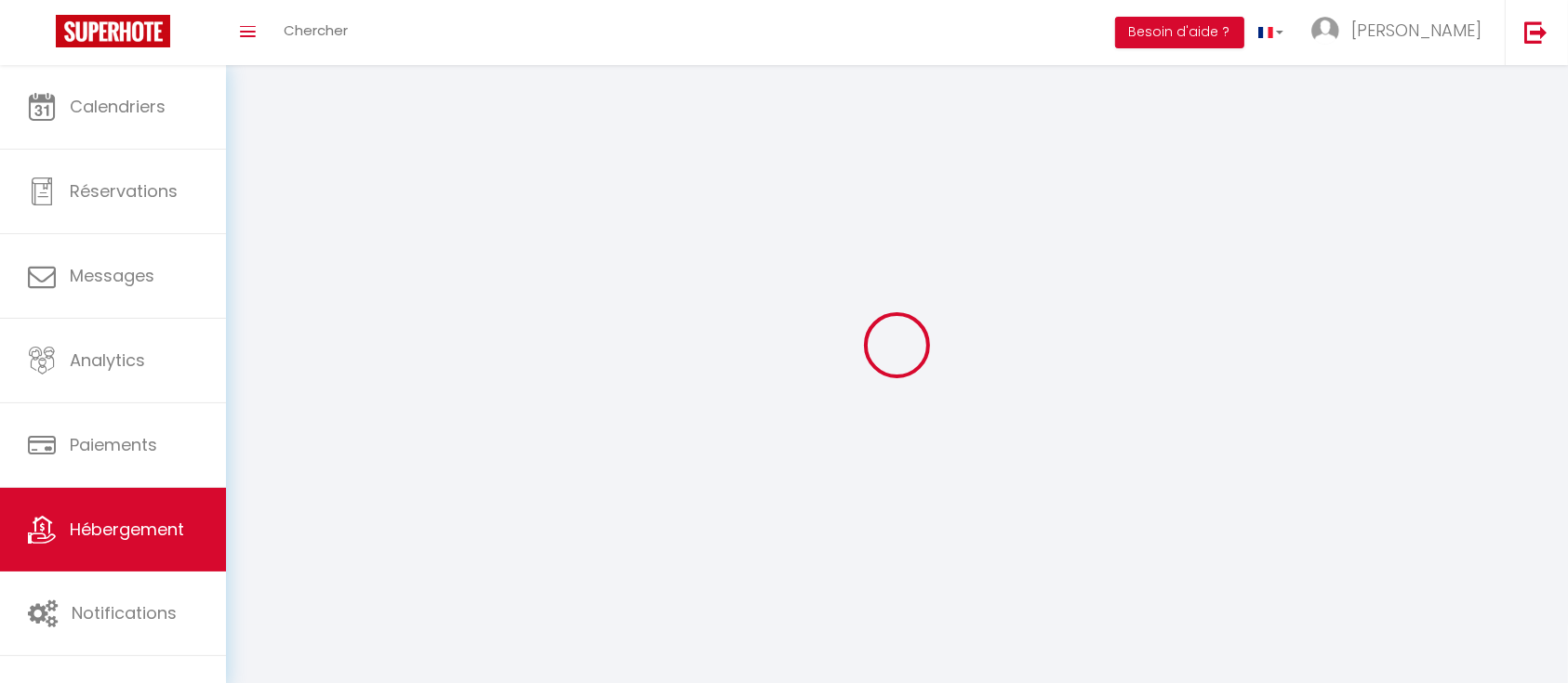
select select
checkbox input "false"
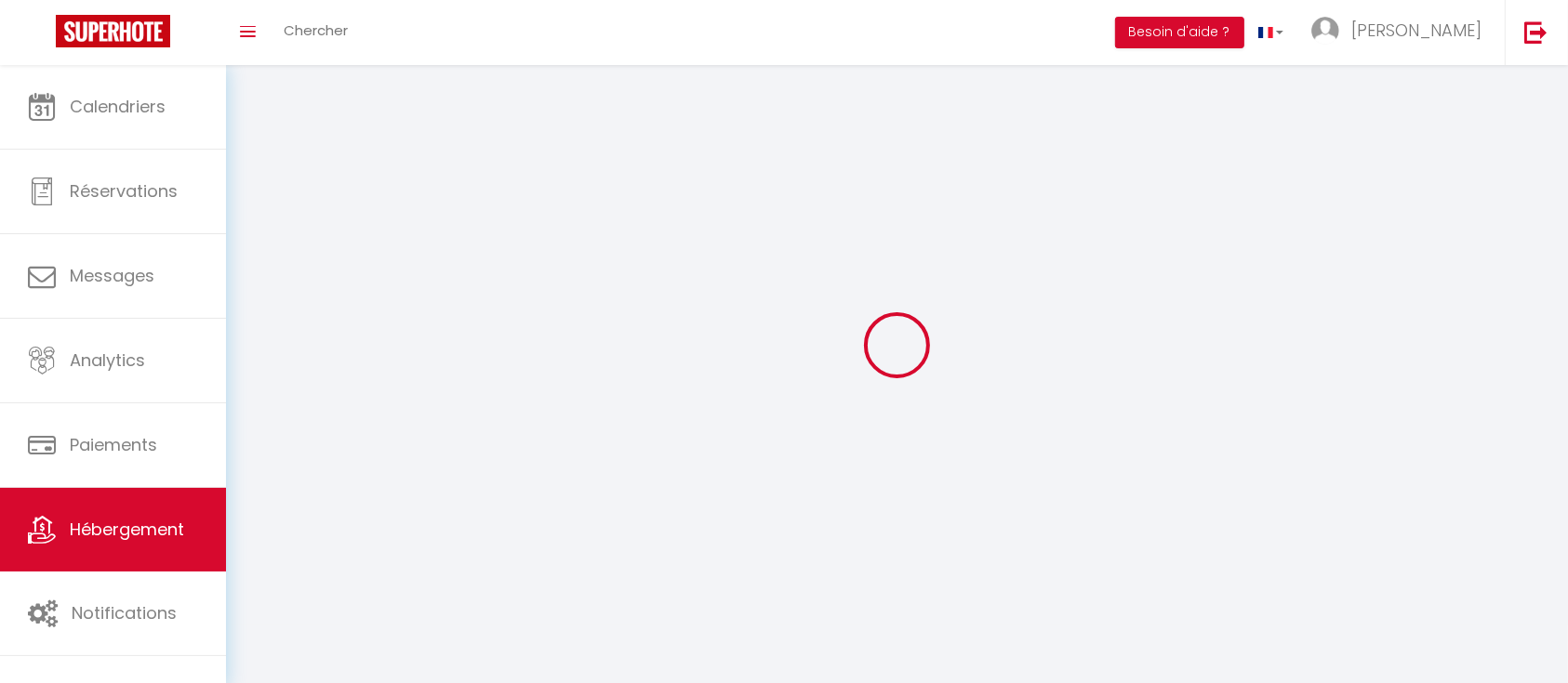
select select
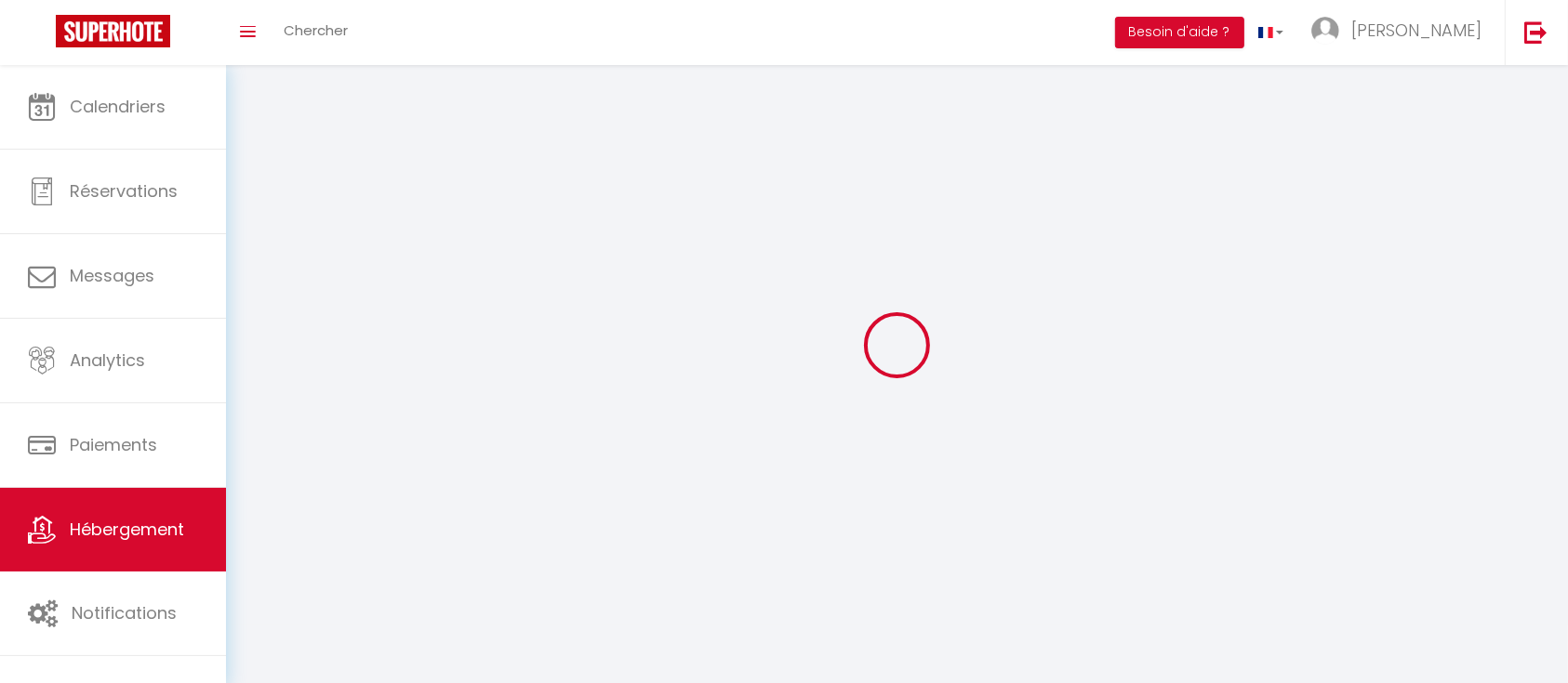
select select
checkbox input "false"
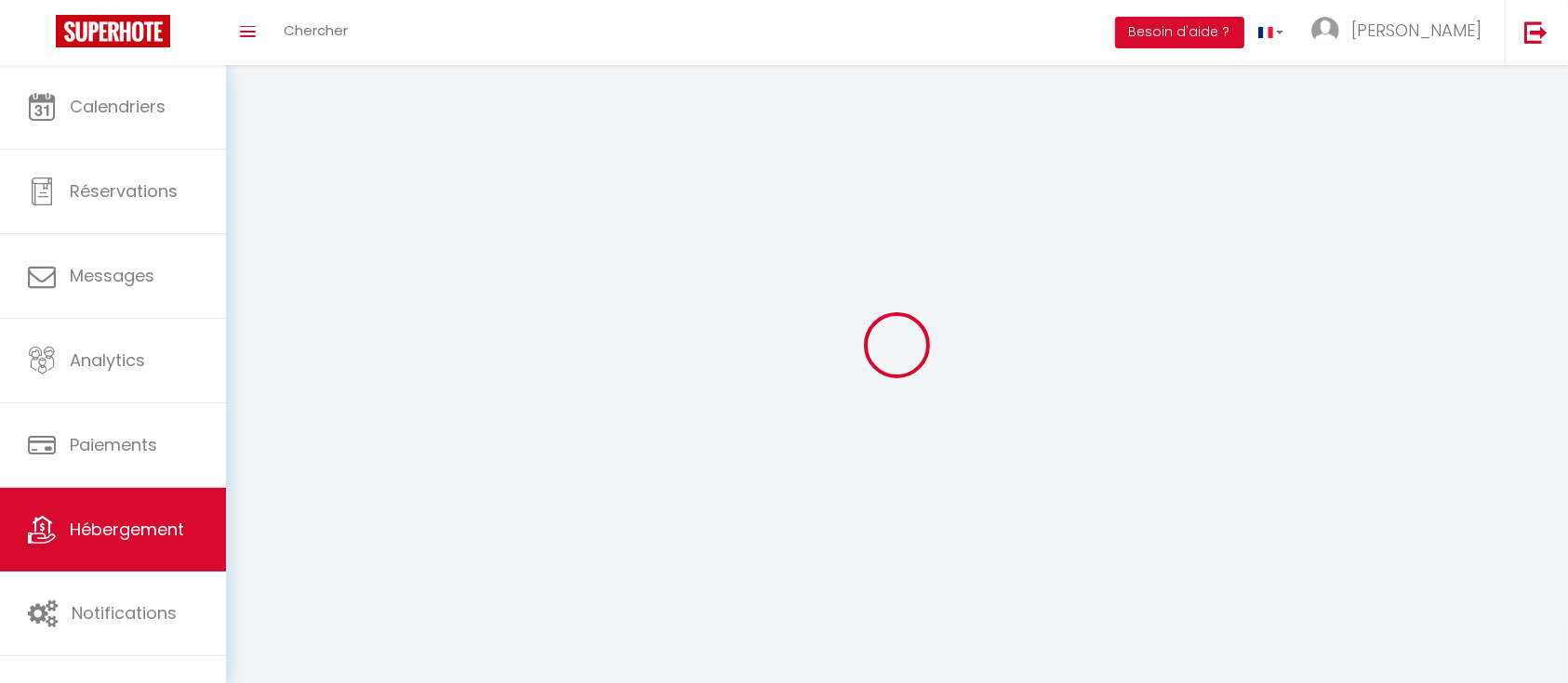
checkbox input "false"
select select
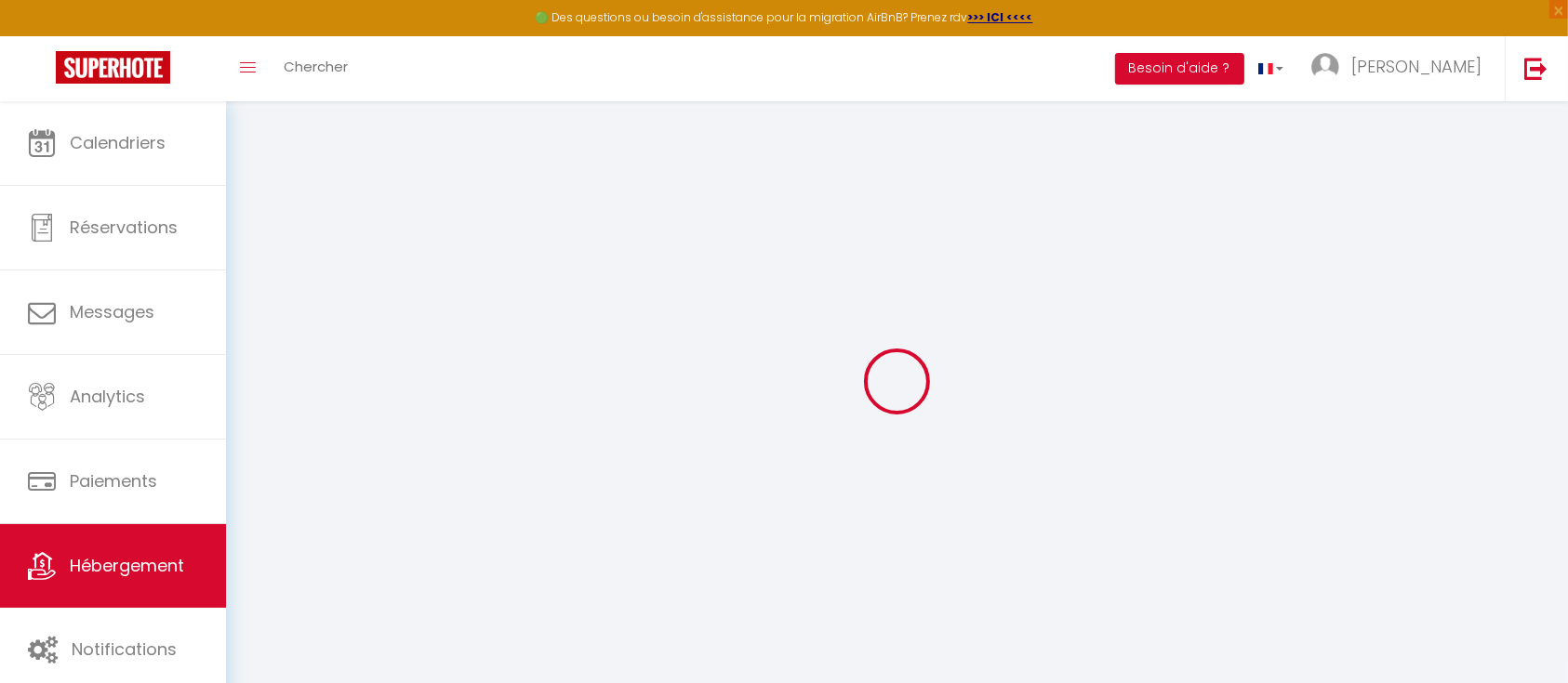
select select "22919-832540784090205541"
select select "+ 23 %"
select select "+ 30 %"
select select "+ 5 %"
select select "+ 18 %"
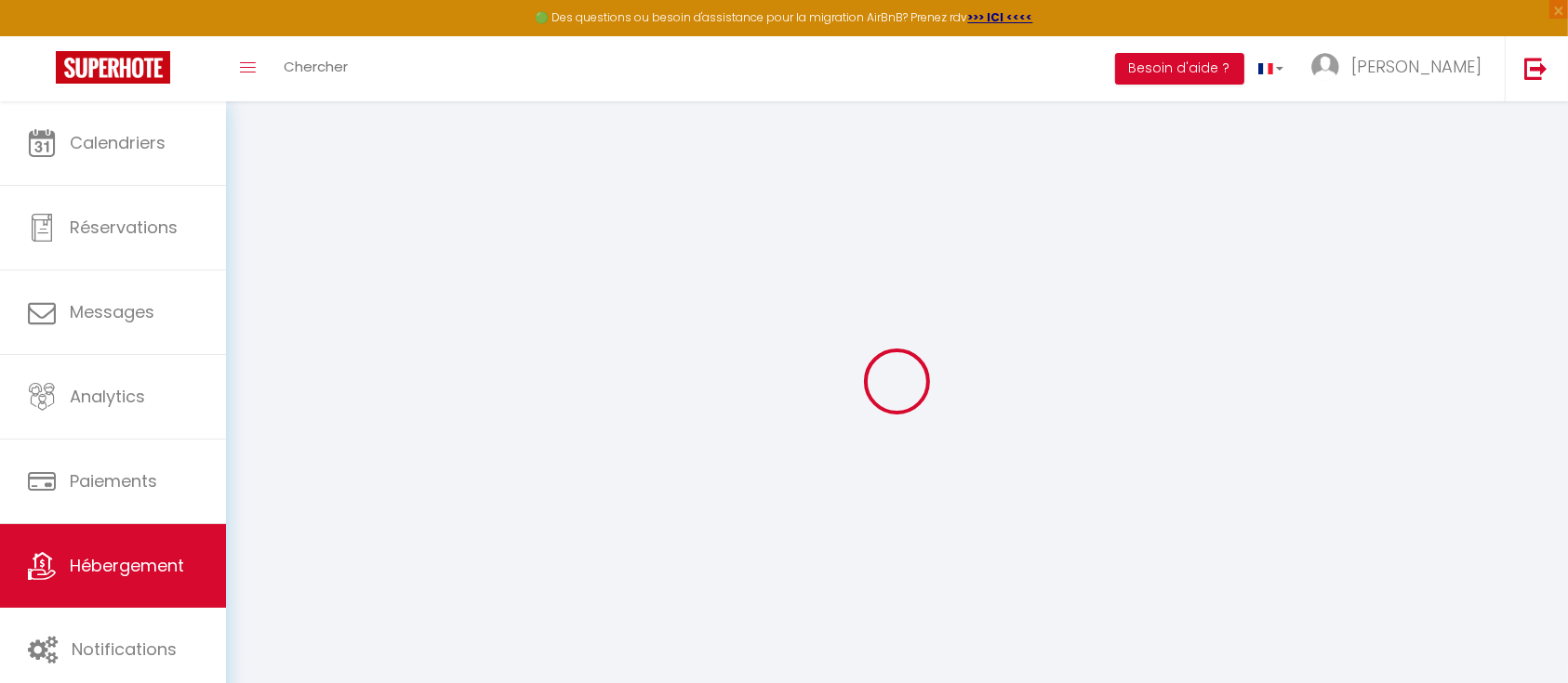
checkbox input "false"
select select "16:00"
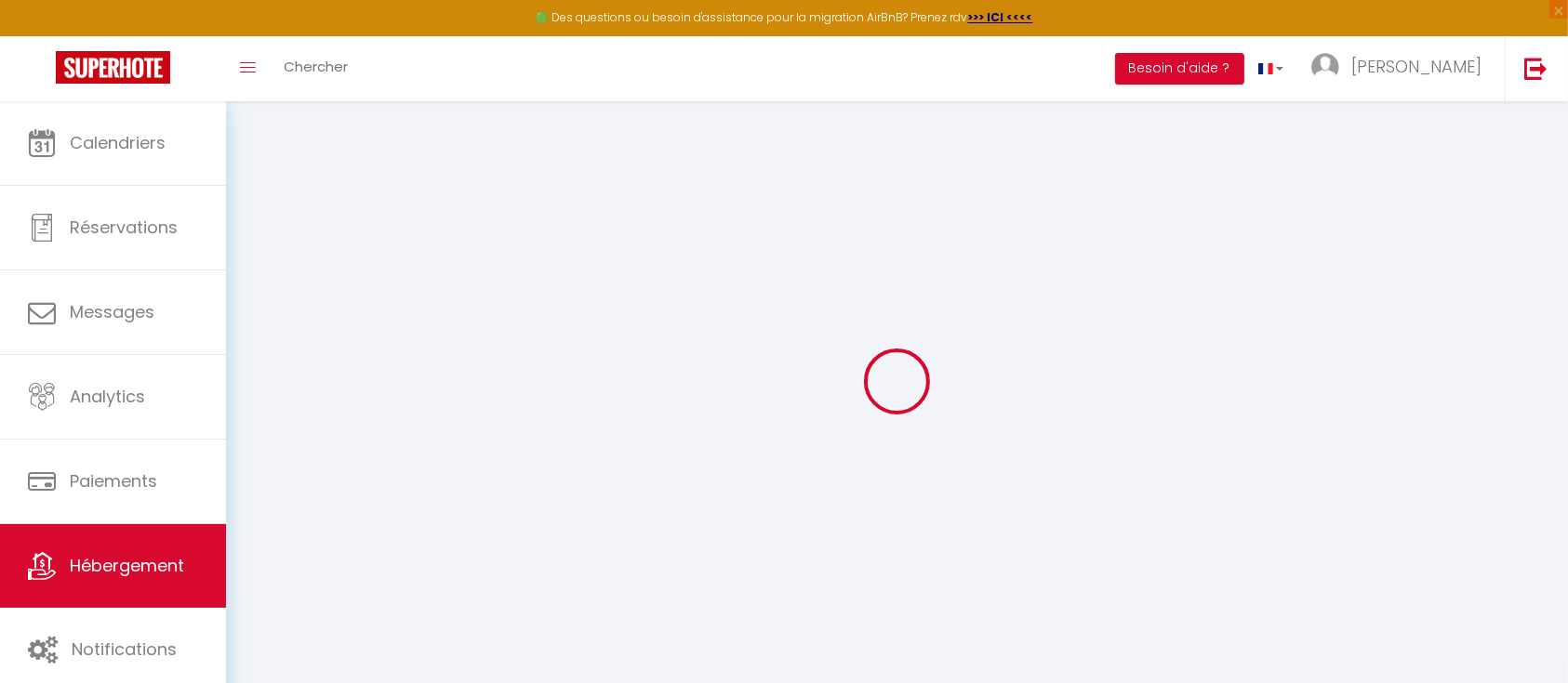
select select "21:00"
select select "11:00"
select select "30"
select select "15"
select select "23:00"
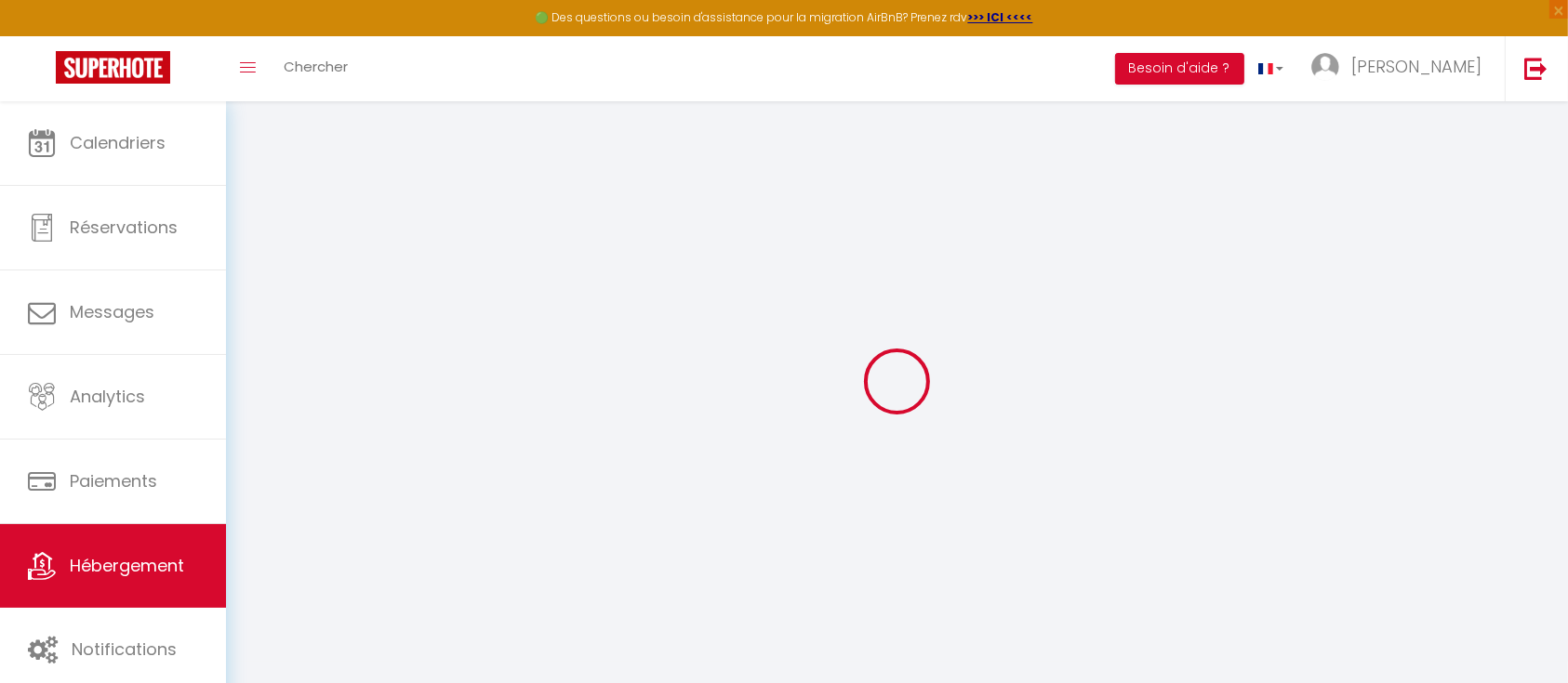
select select "CZK"
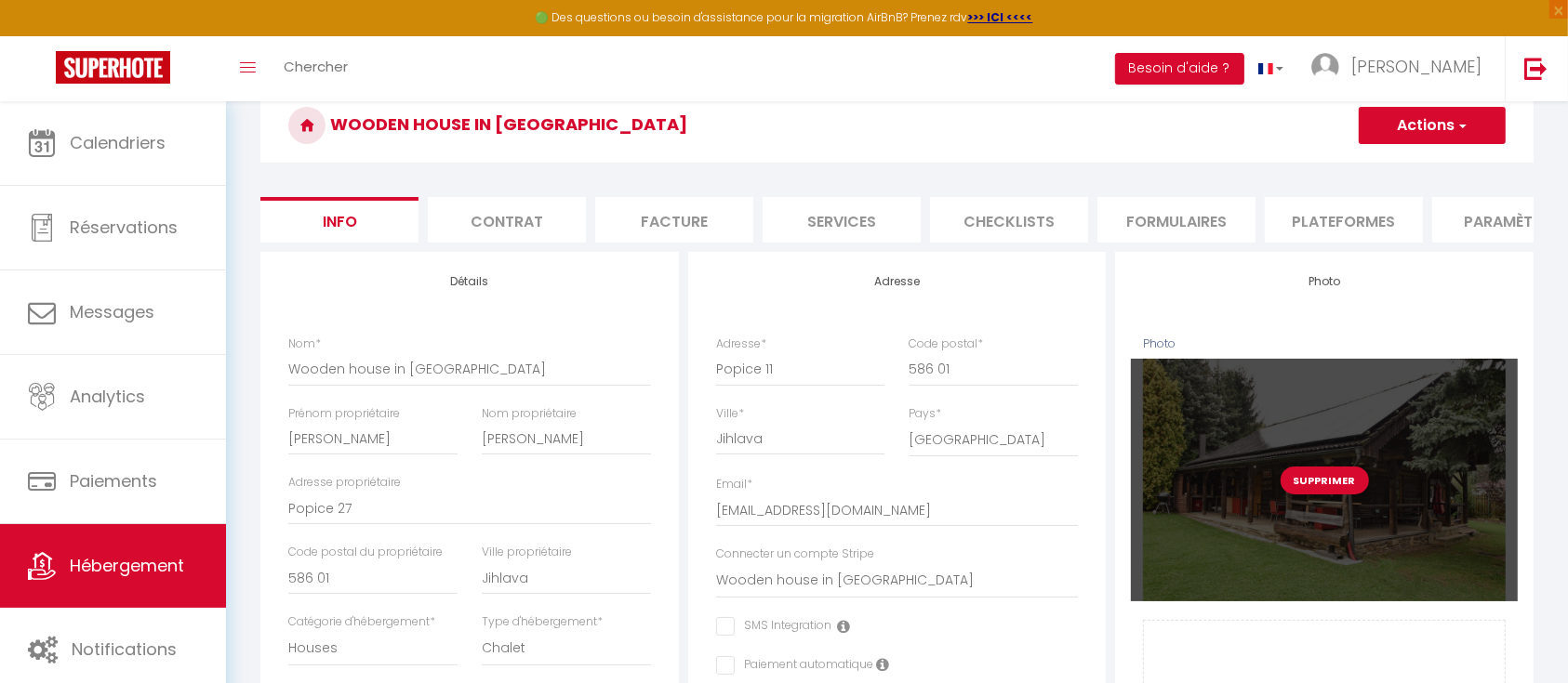
scroll to position [124, 0]
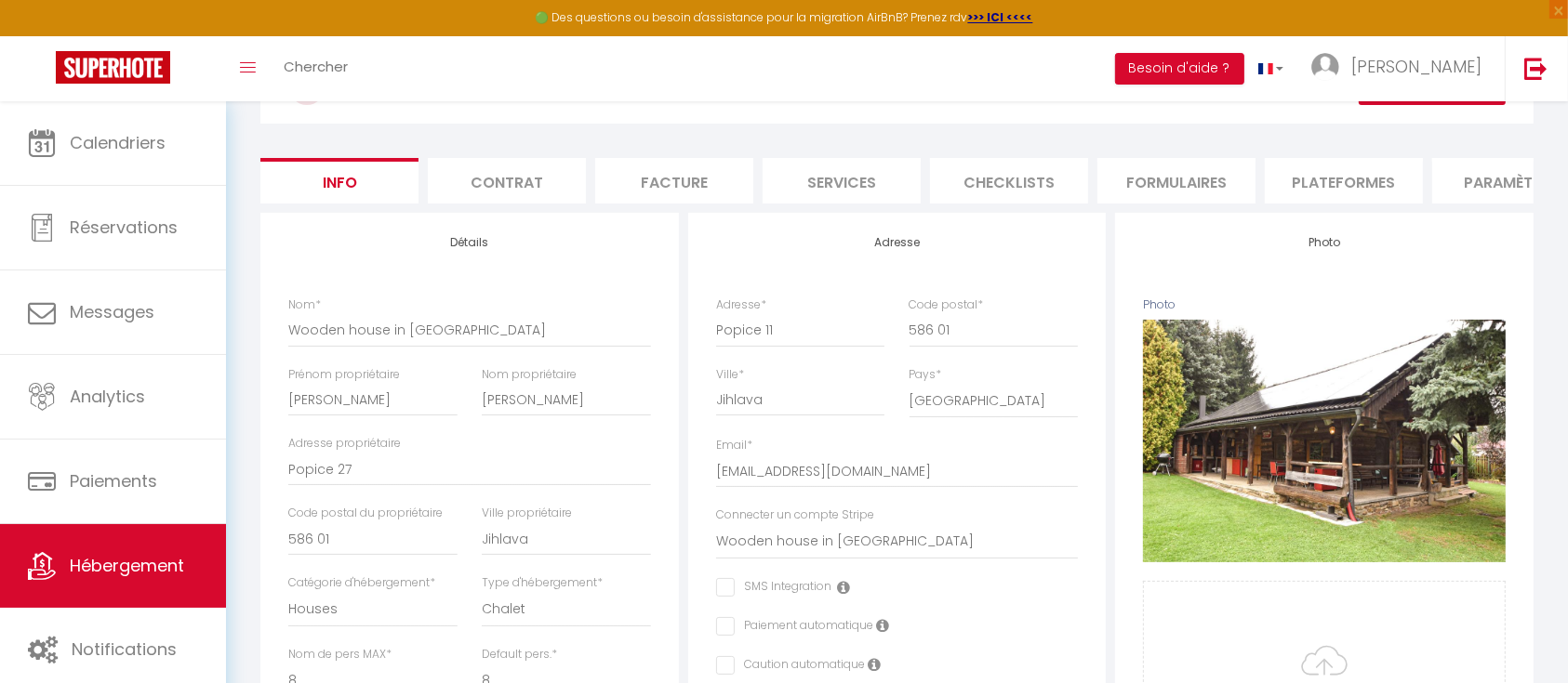
click at [1377, 169] on li "Plateformes" at bounding box center [1344, 181] width 158 height 45
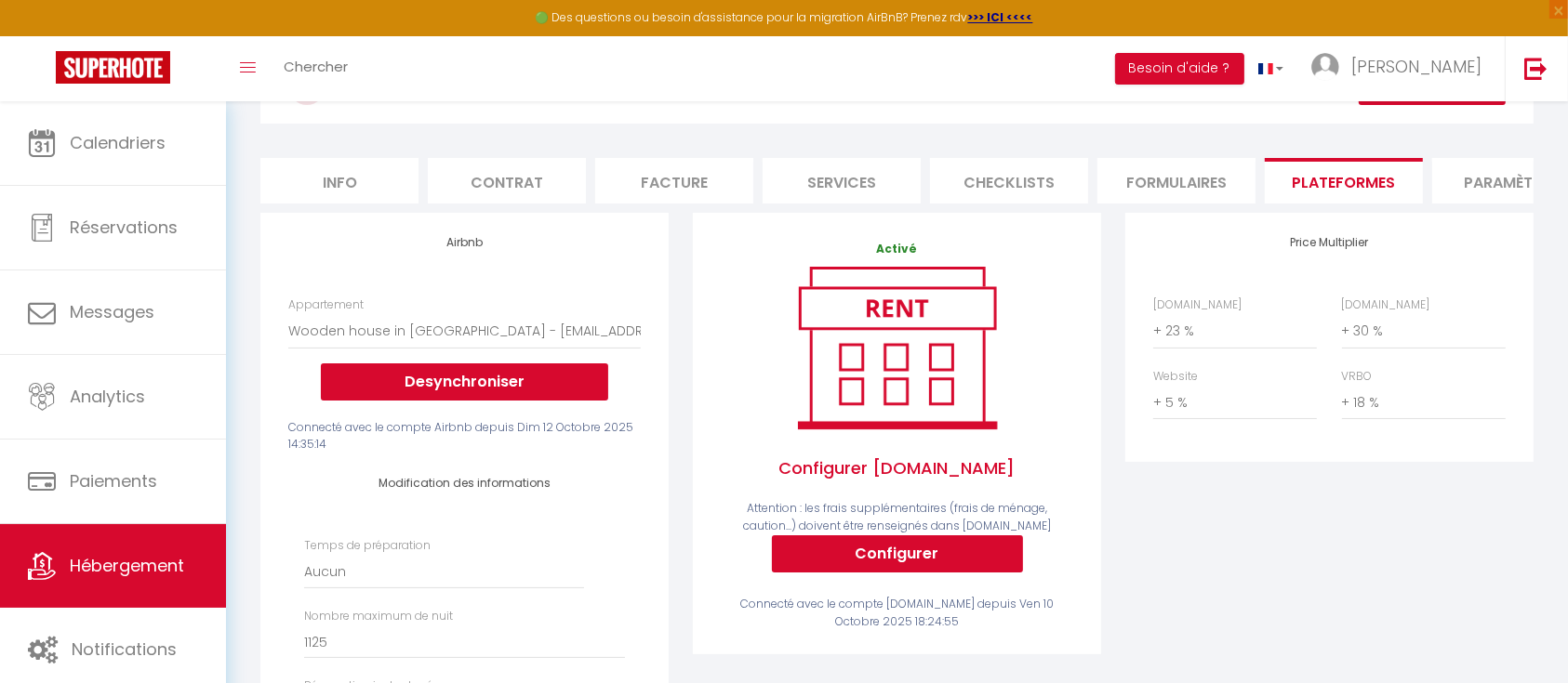
select select
click at [1244, 65] on button "Besoin d'aide ?" at bounding box center [1180, 69] width 129 height 32
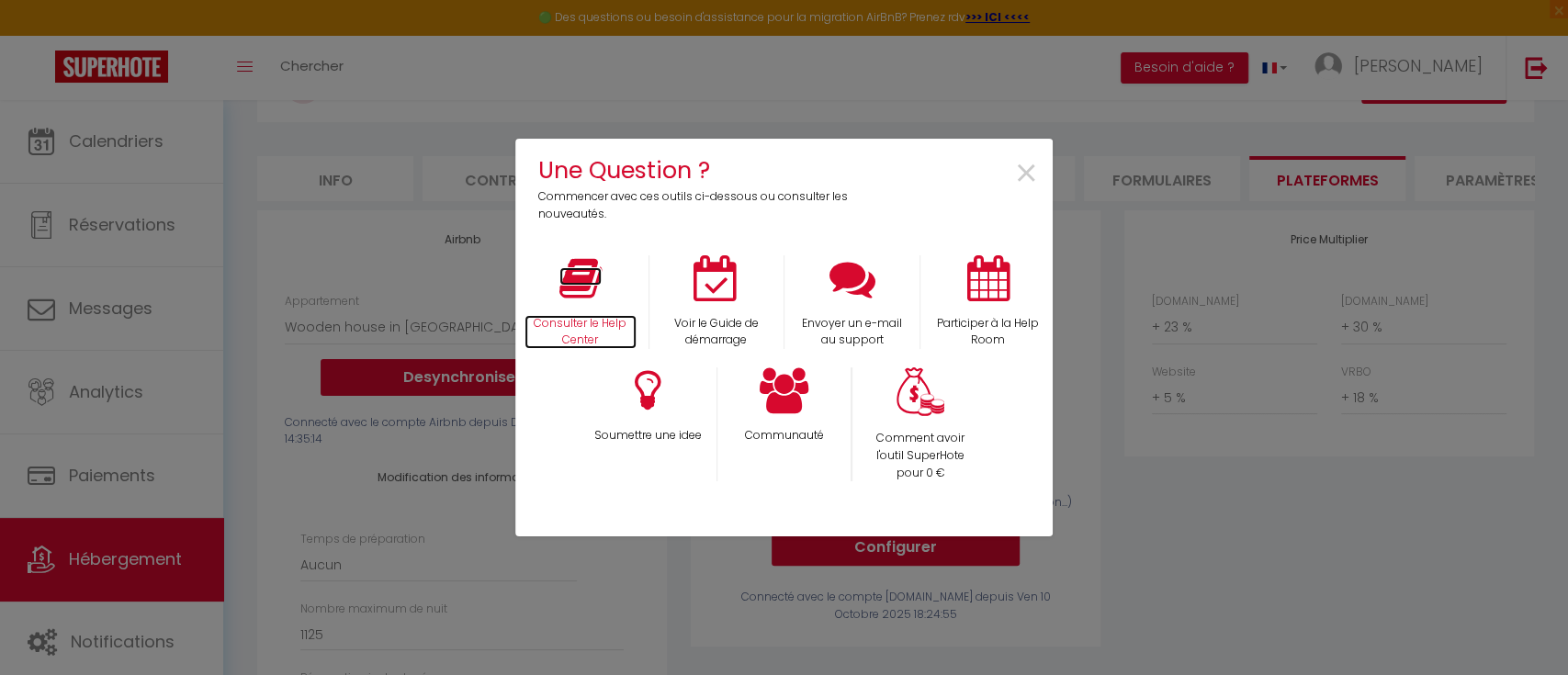
click at [569, 326] on p "Consulter le Help Center" at bounding box center [580, 332] width 112 height 35
drag, startPoint x: 1014, startPoint y: 165, endPoint x: 979, endPoint y: 195, distance: 46.1
click at [1015, 165] on span "×" at bounding box center [1027, 174] width 25 height 58
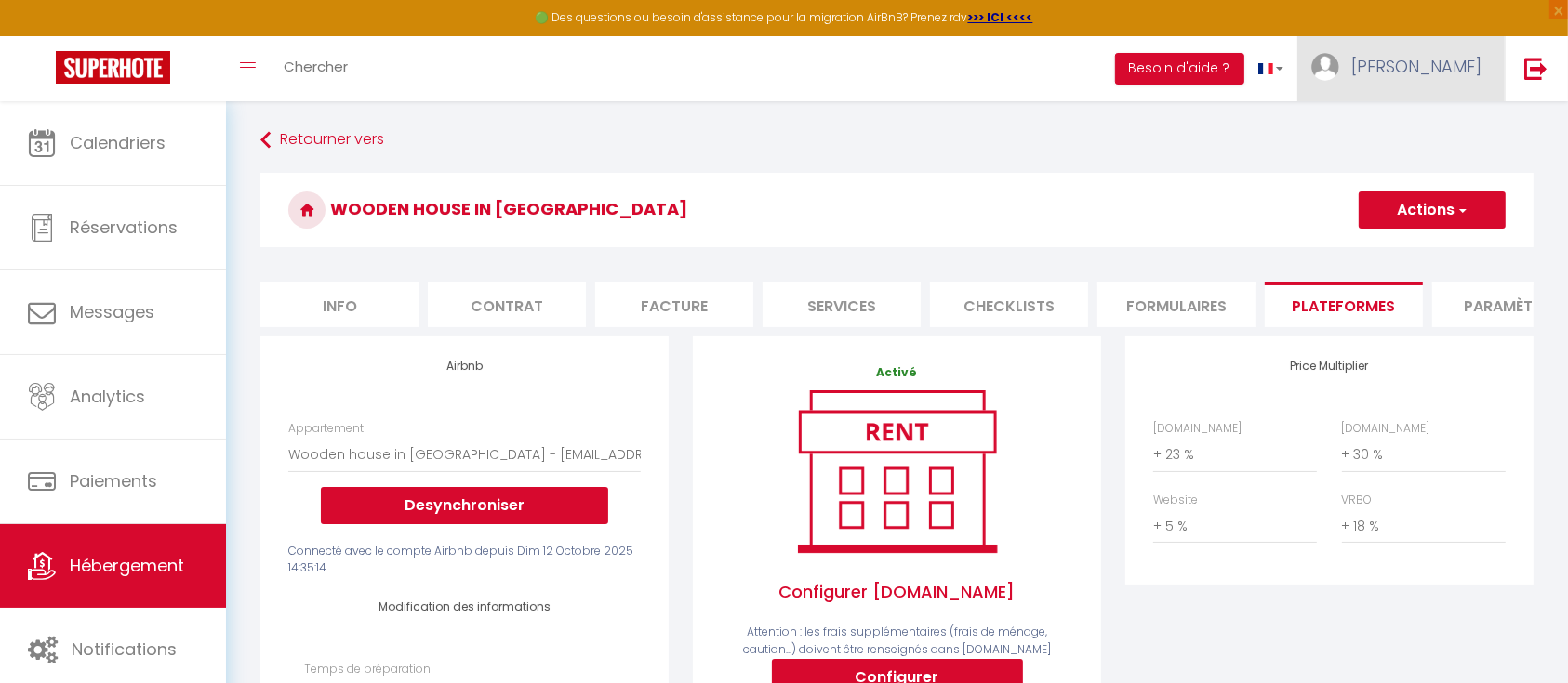
click at [1464, 68] on span "Pierre" at bounding box center [1416, 67] width 130 height 23
click at [1416, 120] on link "Paramètres" at bounding box center [1430, 128] width 137 height 32
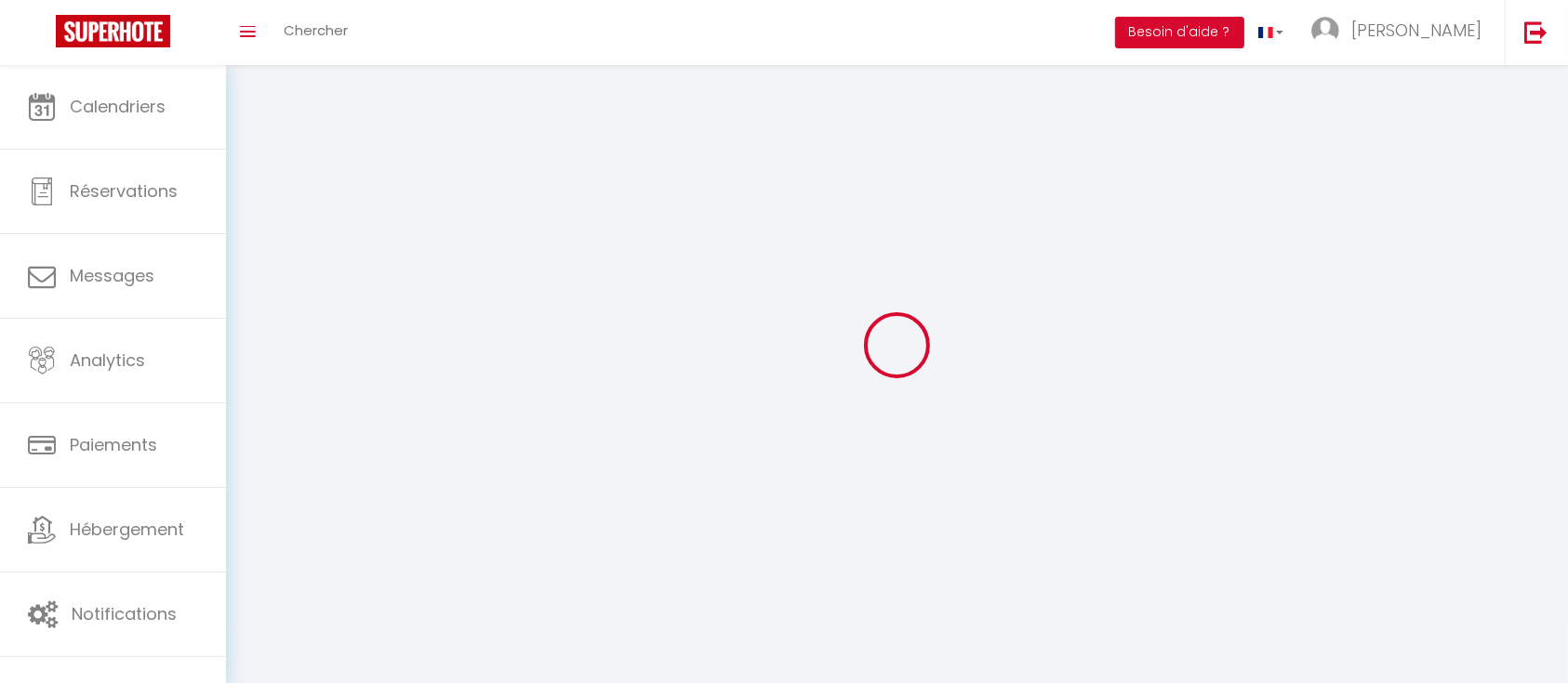
type input "Pierre"
type input "Henry"
type input "+420721983278"
type input "Popice 27"
type input "586 01"
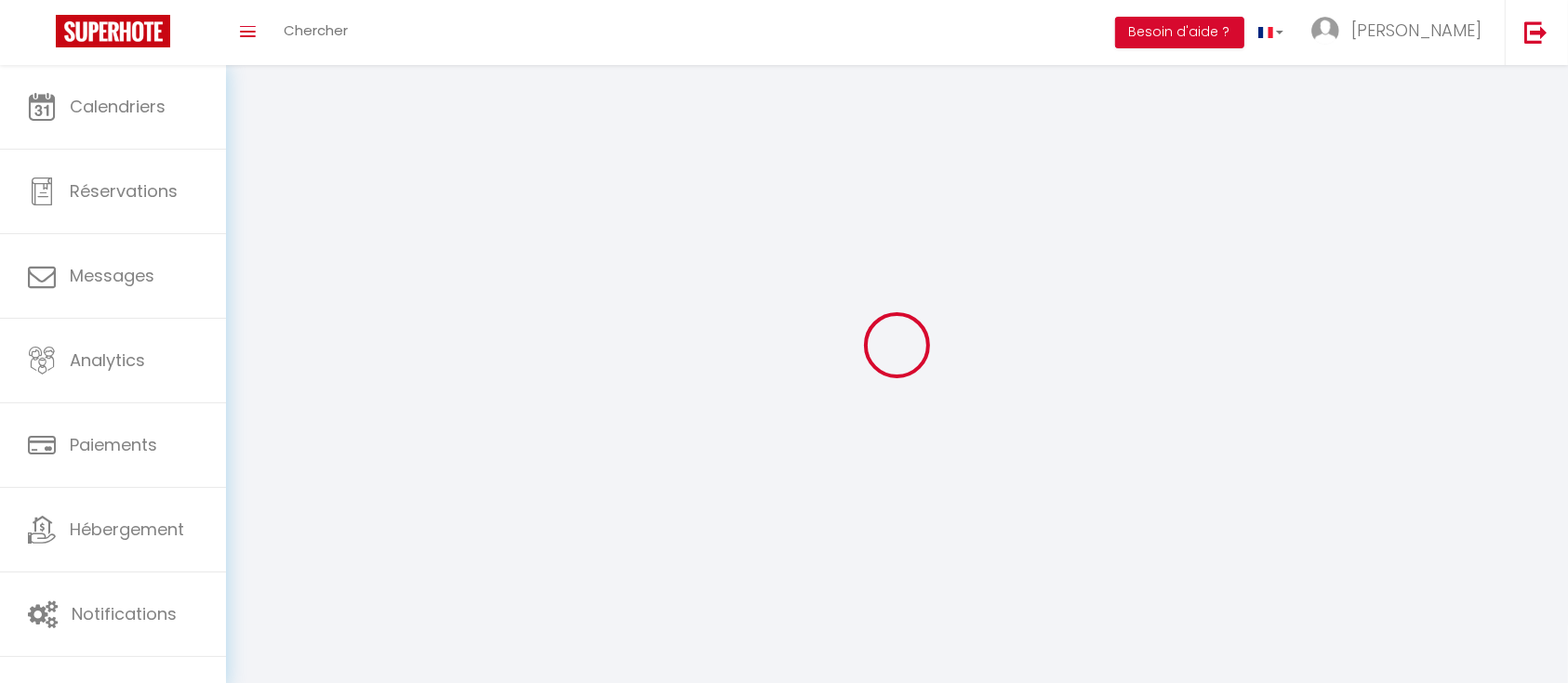
type input "Jihlava"
type input "edDltdLnfXMjTVPBEZoo4rKdQ"
type input "4EI2cDi9bG02wJFyCoyK2blOf"
select select "59"
select select "28"
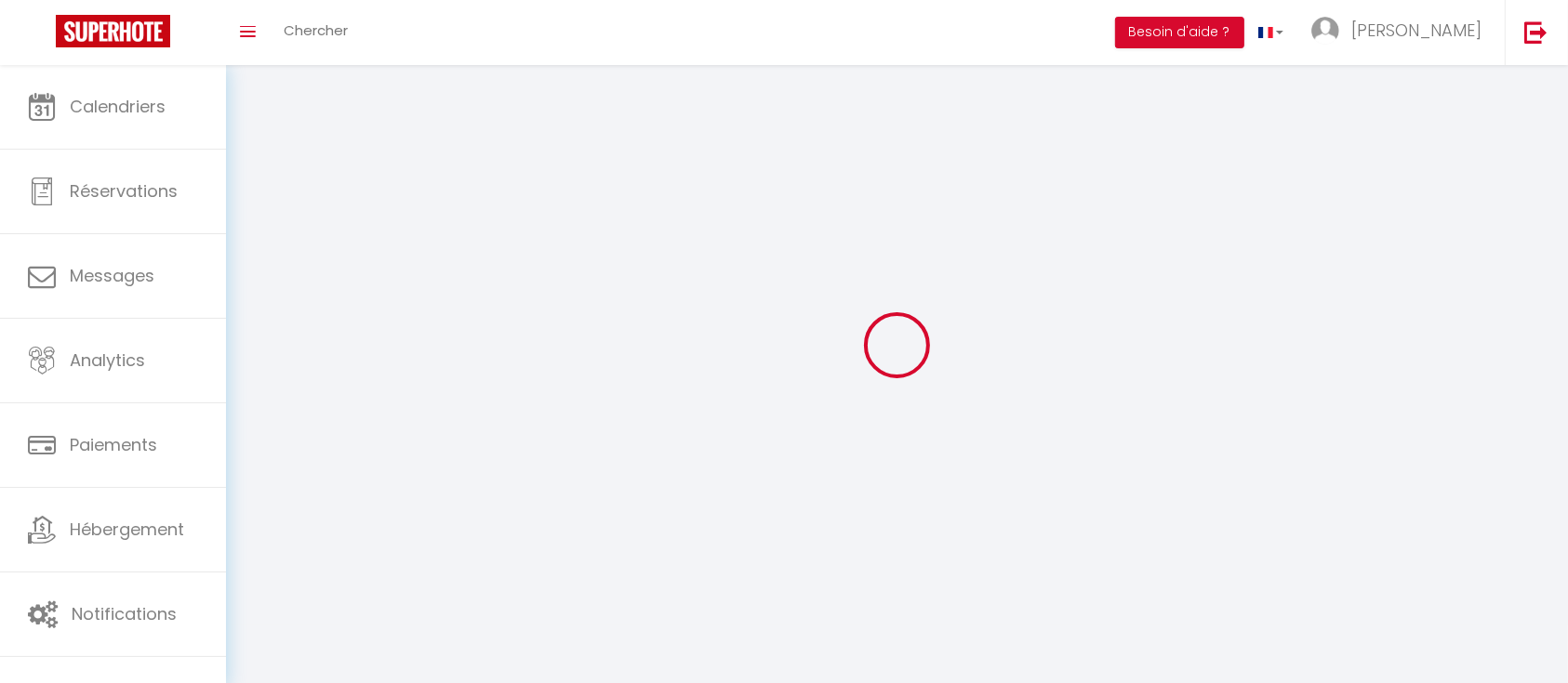
select select "fr"
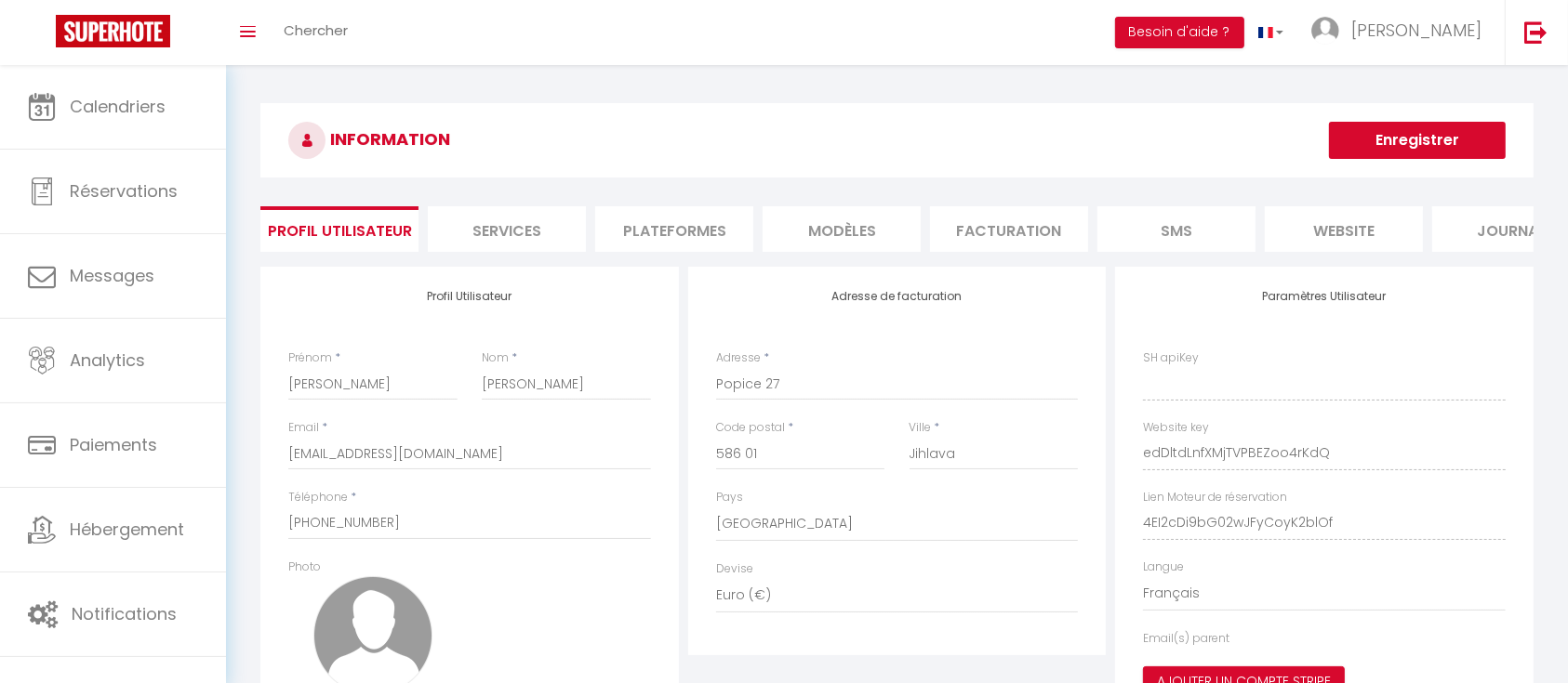
type input "edDltdLnfXMjTVPBEZoo4rKdQ"
type input "4EI2cDi9bG02wJFyCoyK2blOf"
type input "https://app.superhote.com/#/get-available-rentals/4EI2cDi9bG02wJFyCoyK2blOf"
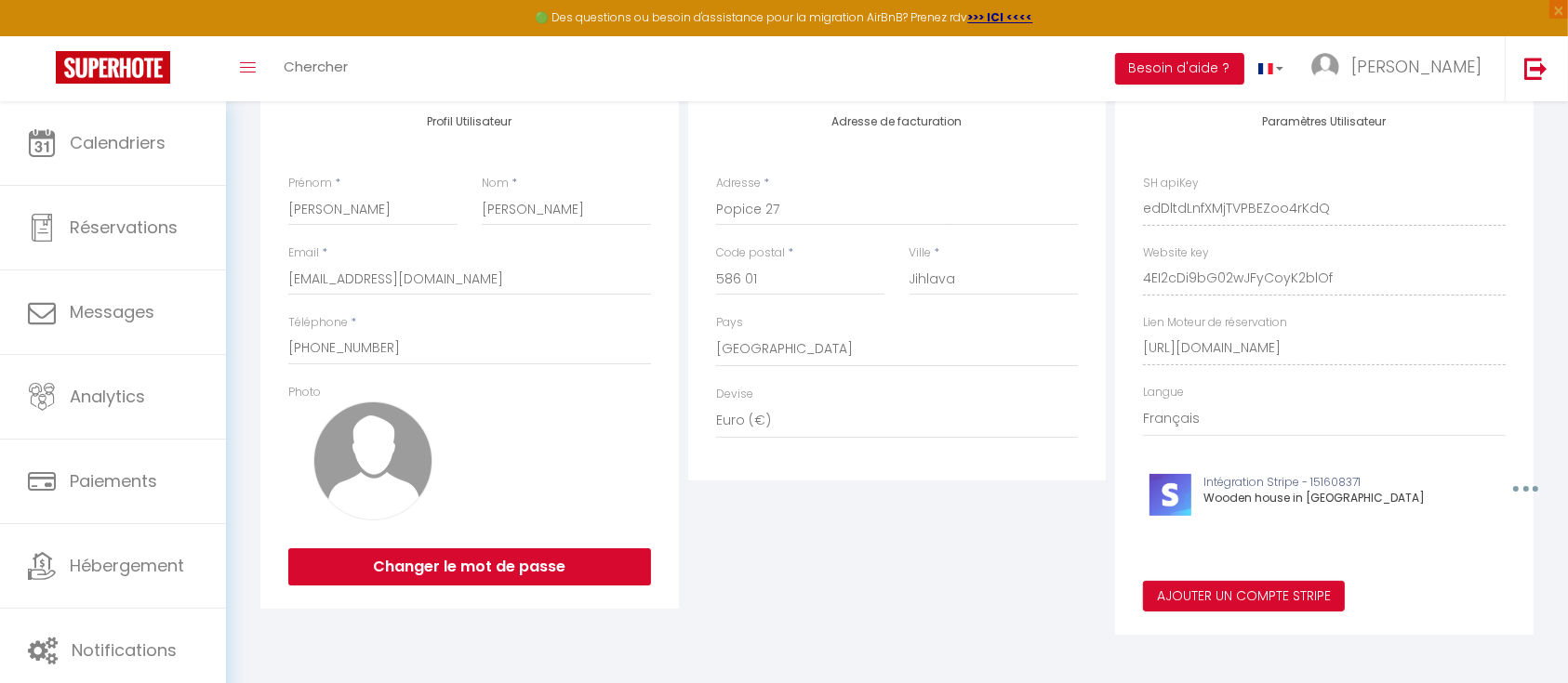
scroll to position [234, 0]
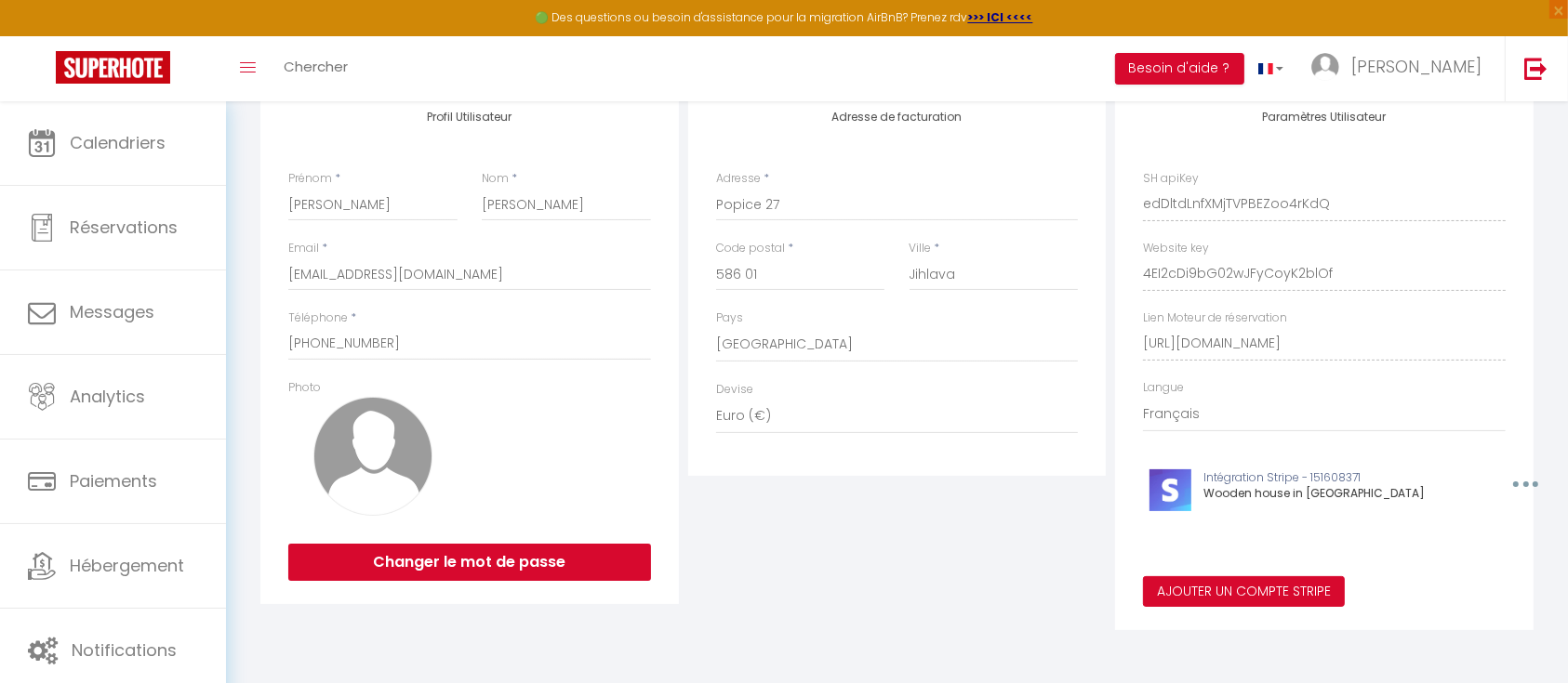
click at [1221, 593] on button "Ajouter un compte Stripe" at bounding box center [1243, 592] width 202 height 32
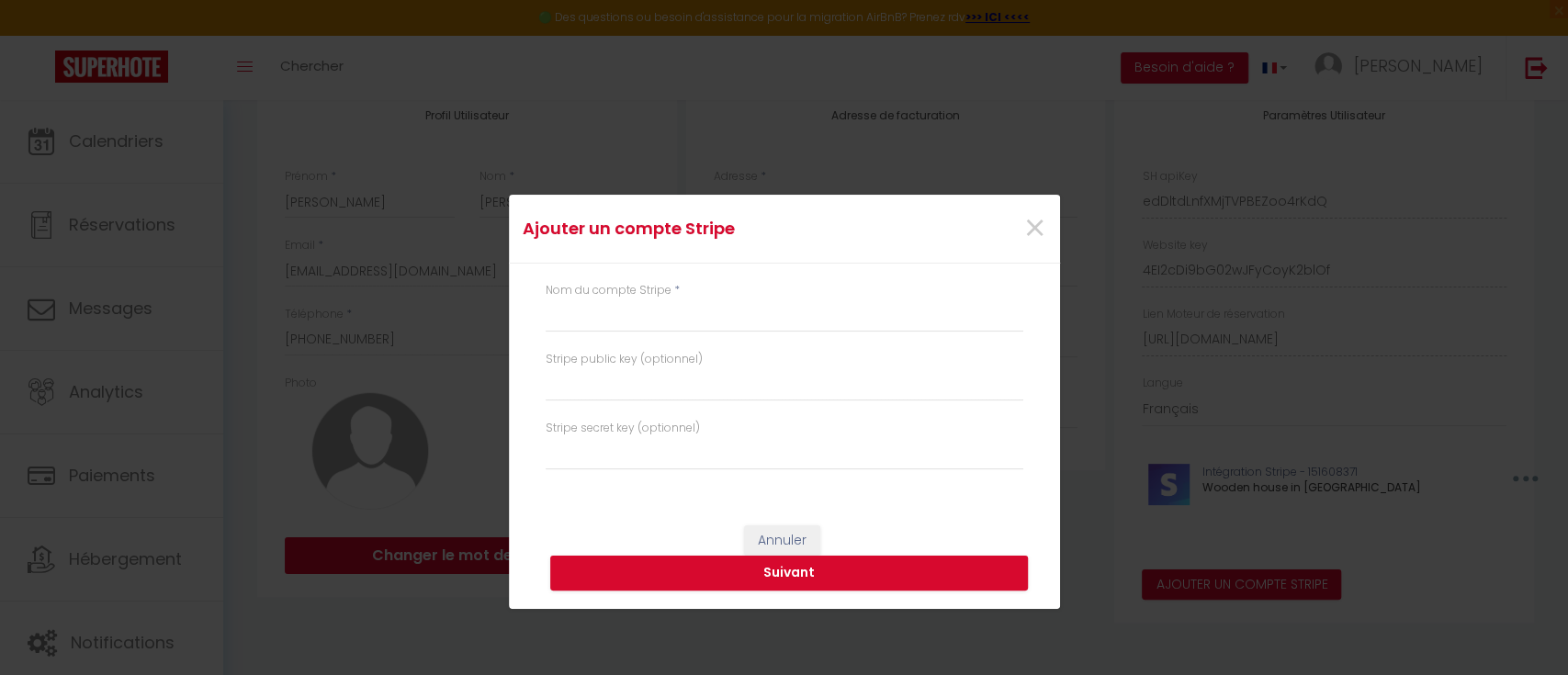
click at [1209, 582] on div "Ajouter un compte Stripe × Nom du compte Stripe * Stripe public key (optionnel)…" at bounding box center [784, 337] width 1568 height 675
click at [1209, 581] on div "Ajouter un compte Stripe × Nom du compte Stripe * Stripe public key (optionnel)…" at bounding box center [784, 337] width 1568 height 675
click at [1037, 220] on span "×" at bounding box center [1035, 229] width 23 height 55
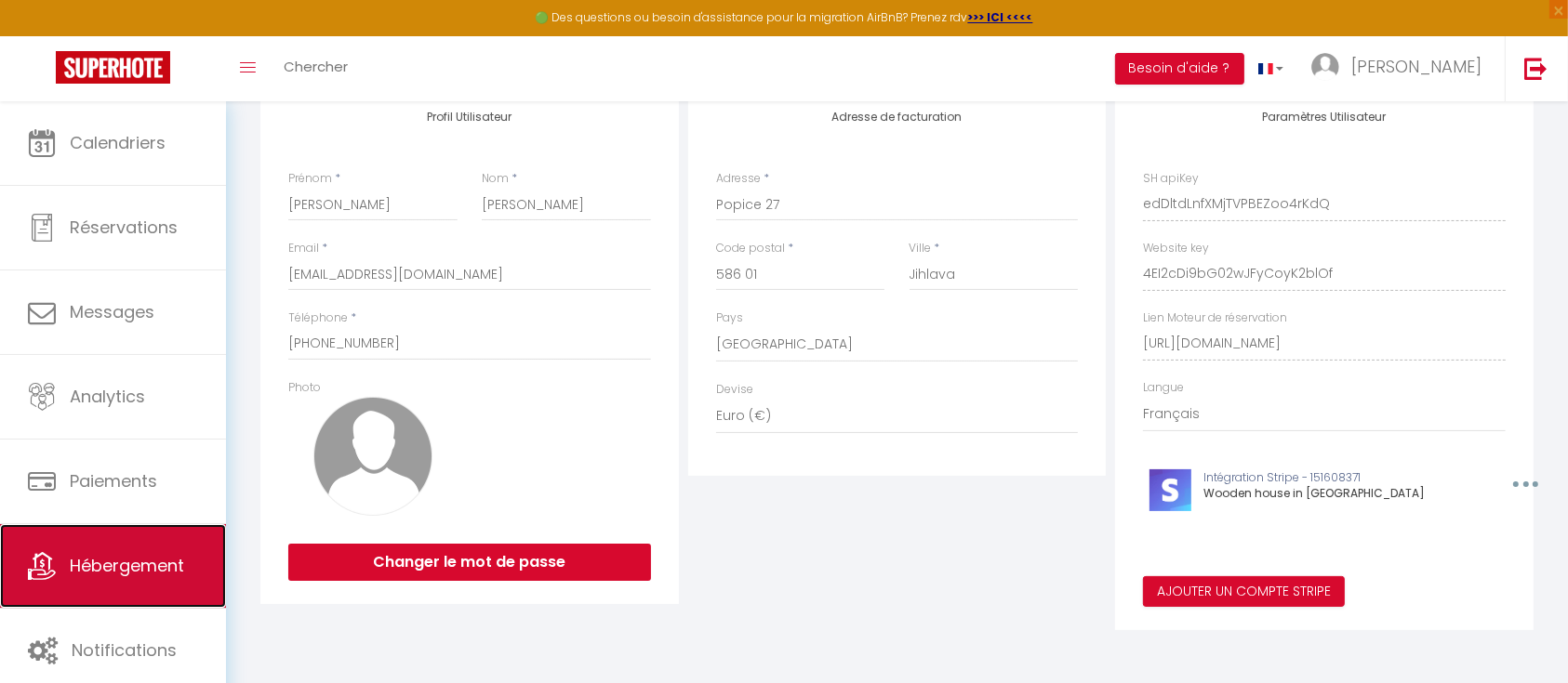
click at [127, 558] on span "Hébergement" at bounding box center [127, 566] width 114 height 23
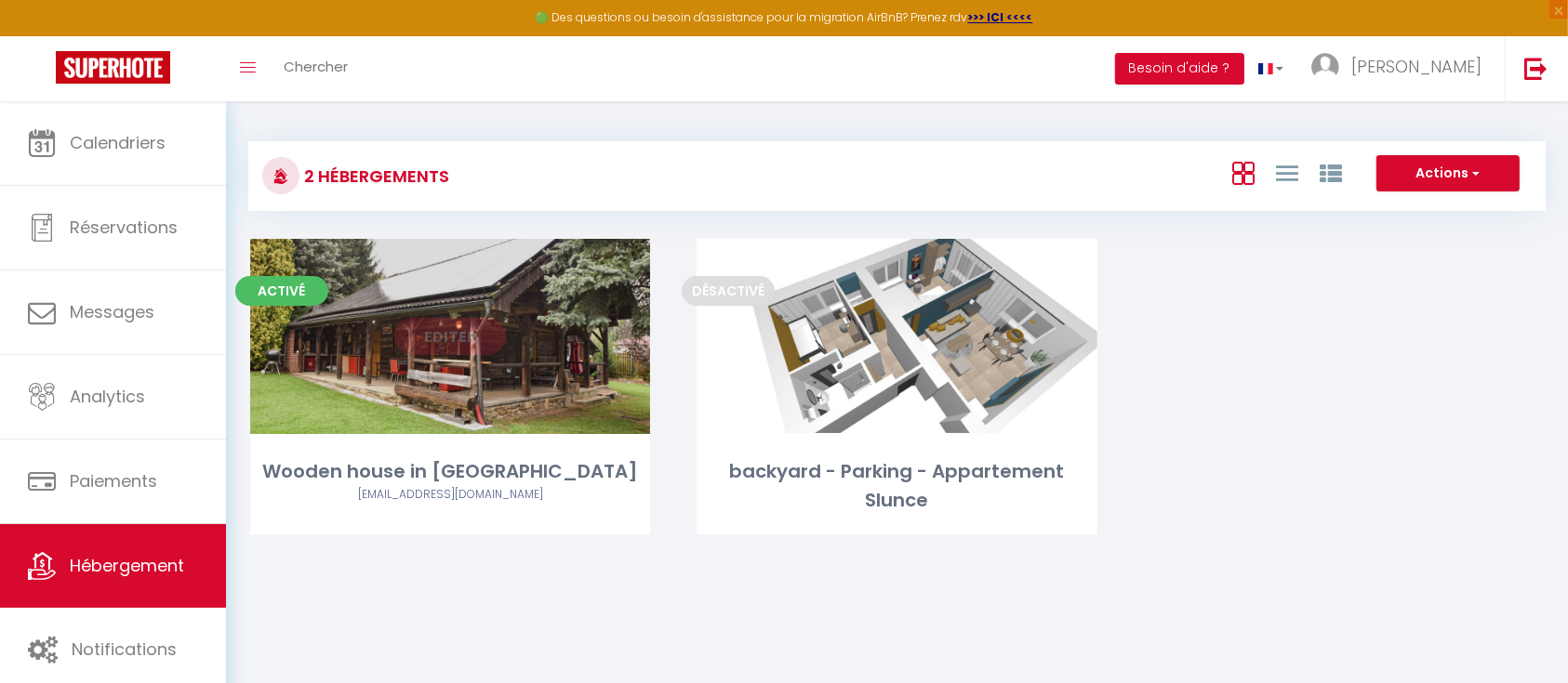
click at [439, 332] on link "Editer" at bounding box center [450, 336] width 112 height 38
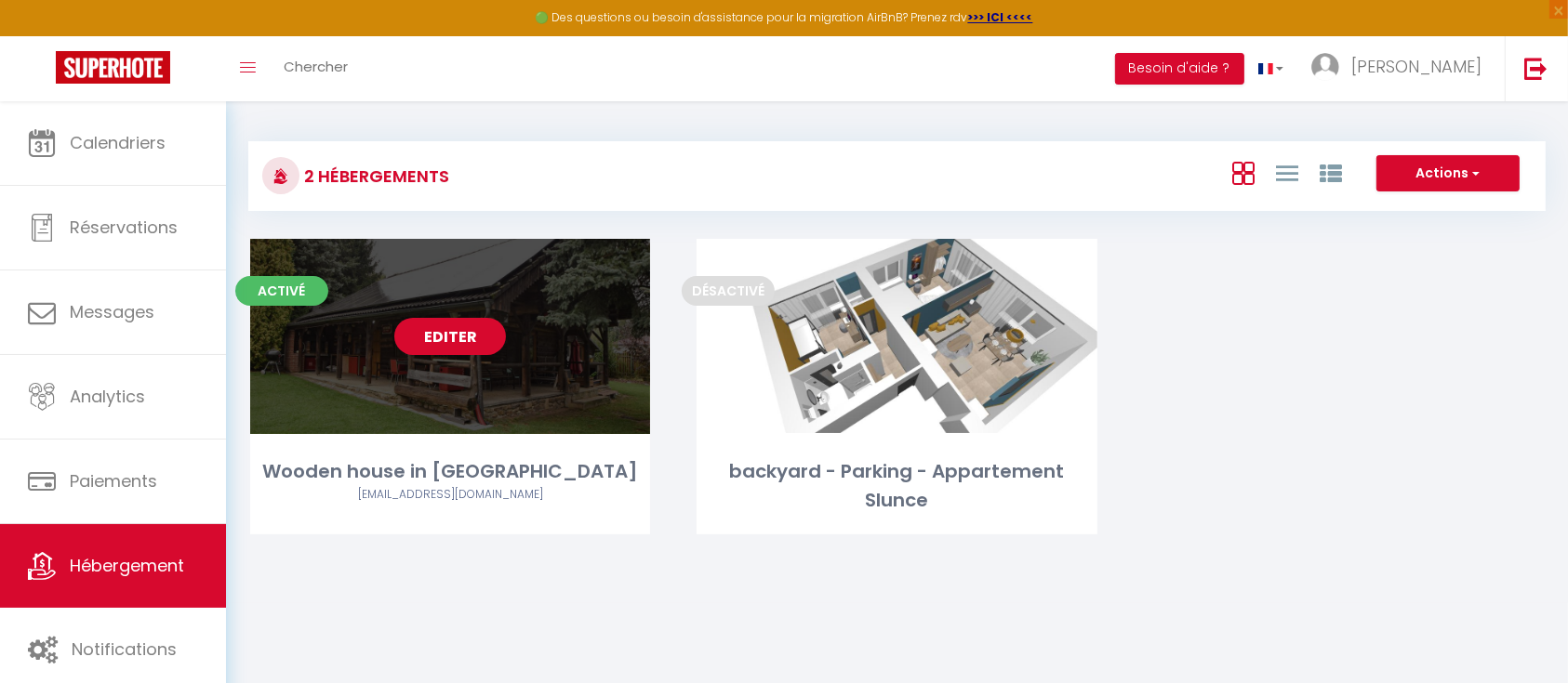
click at [452, 332] on link "Editer" at bounding box center [450, 336] width 112 height 38
select select "3"
select select "2"
select select "1"
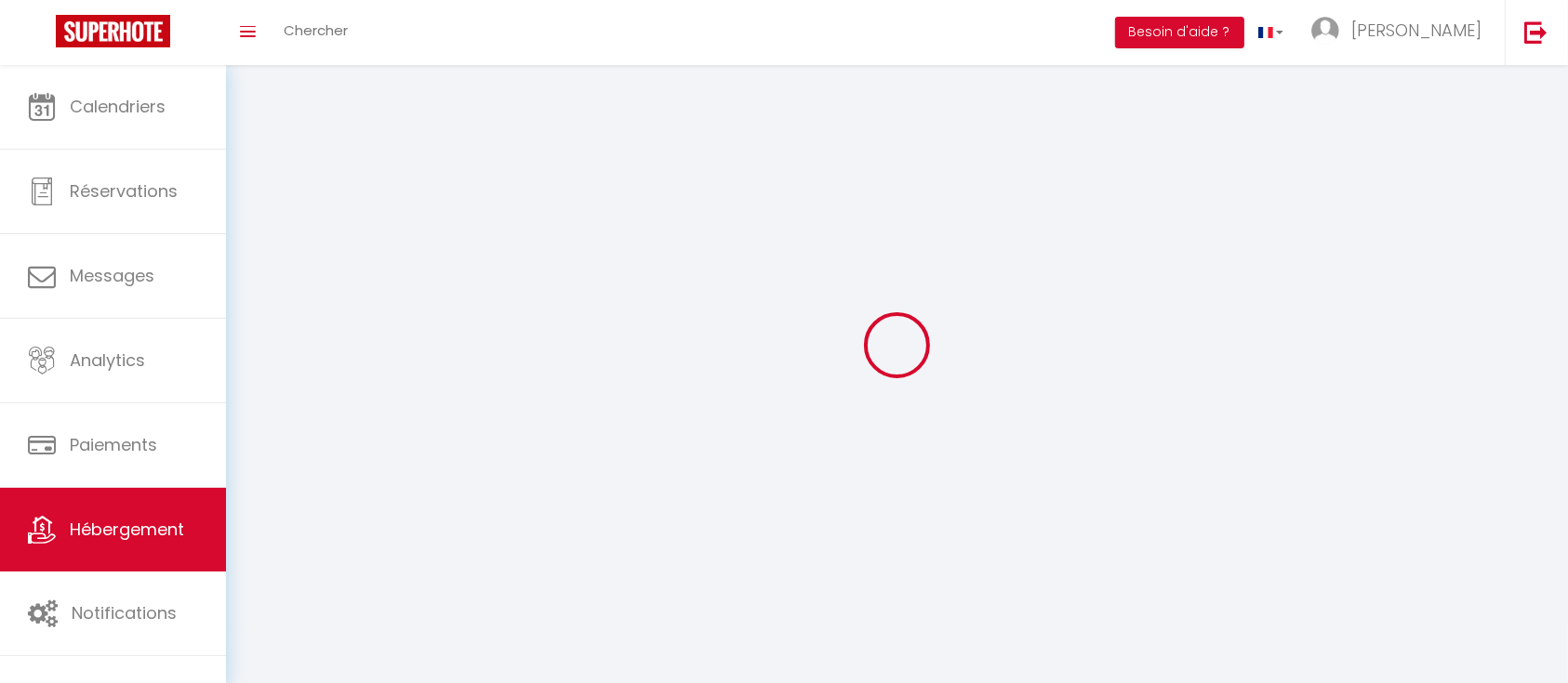
select select
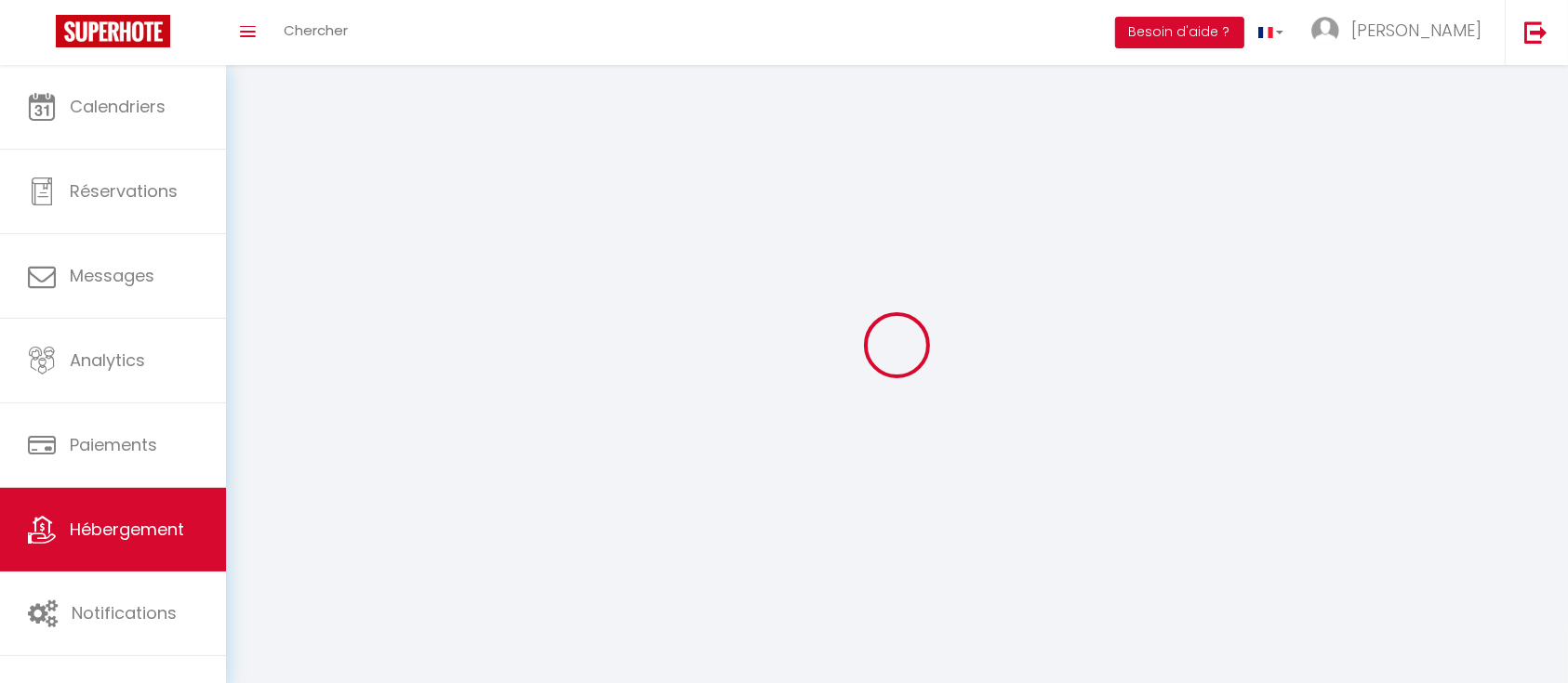
checkbox input "false"
select select
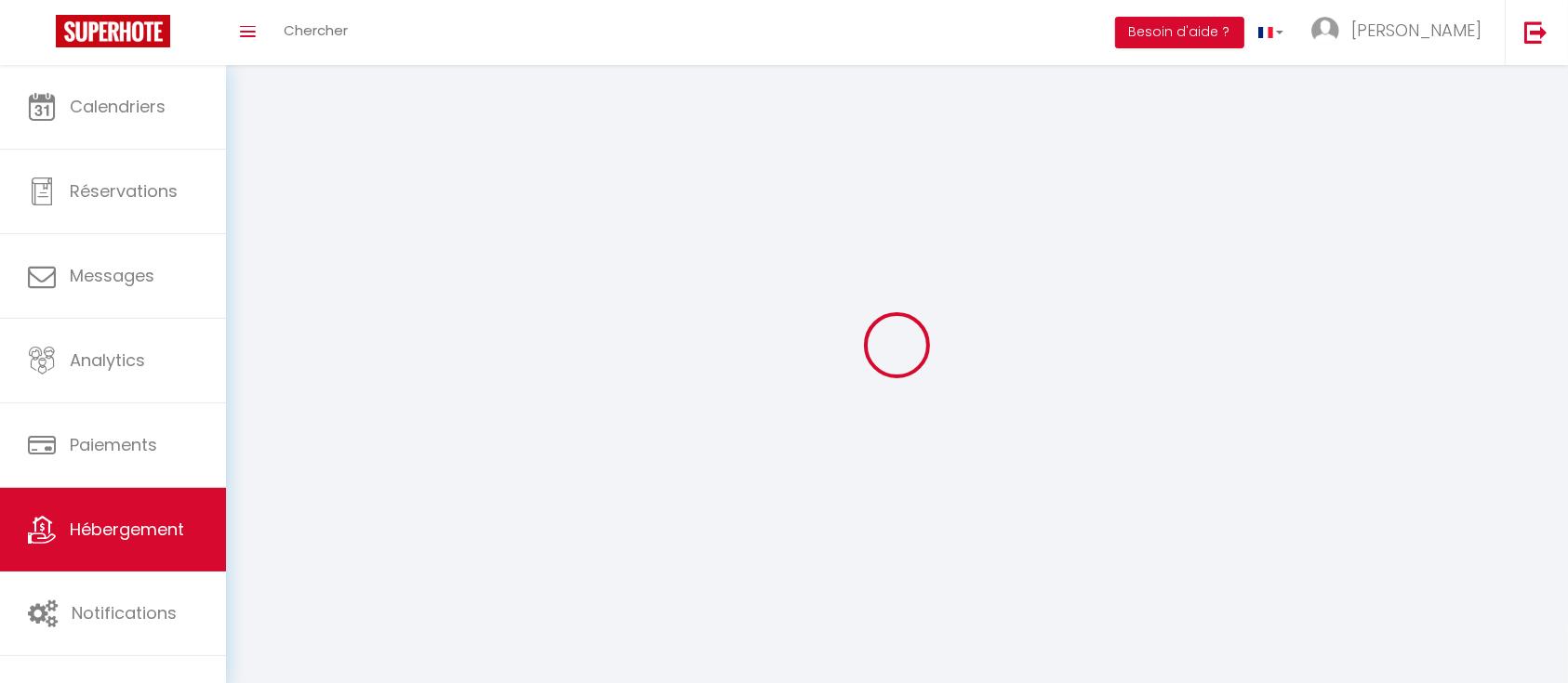
select select
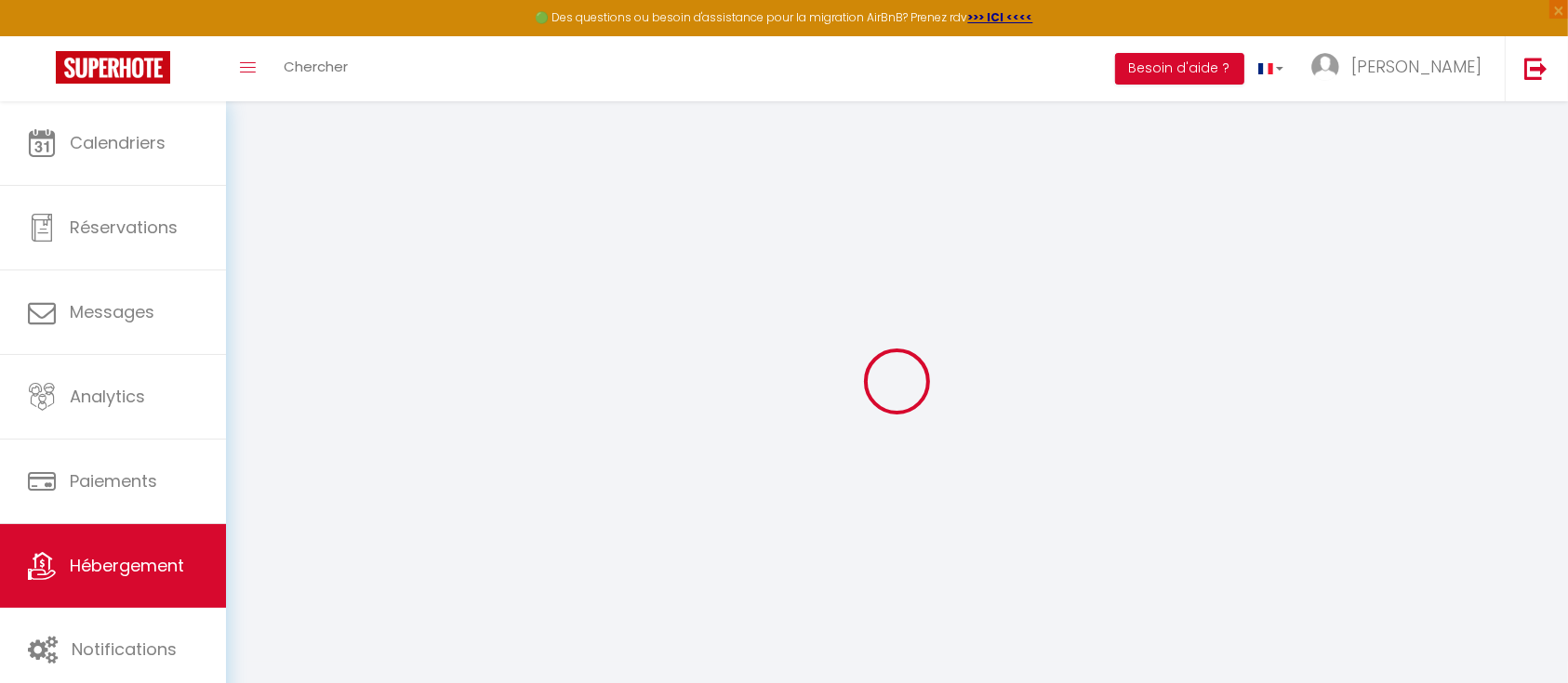
type input "Oups ! Les dates sélectionnées sont indisponibles."
type textarea "Malheureusement les dates sélectionnées sont indisponibles. Nous vous invitons …"
type input "49.3511908"
type input "15.5387041"
checkbox input "true"
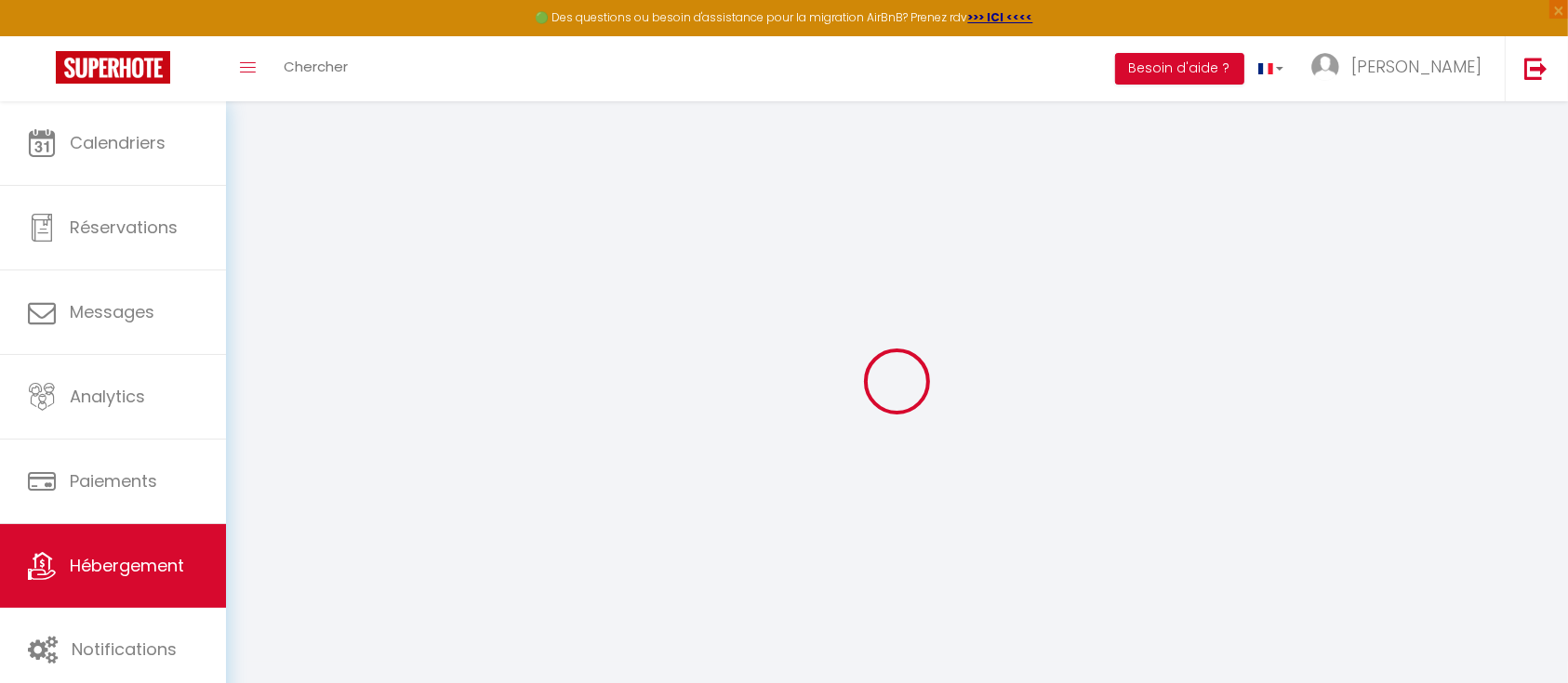
checkbox input "false"
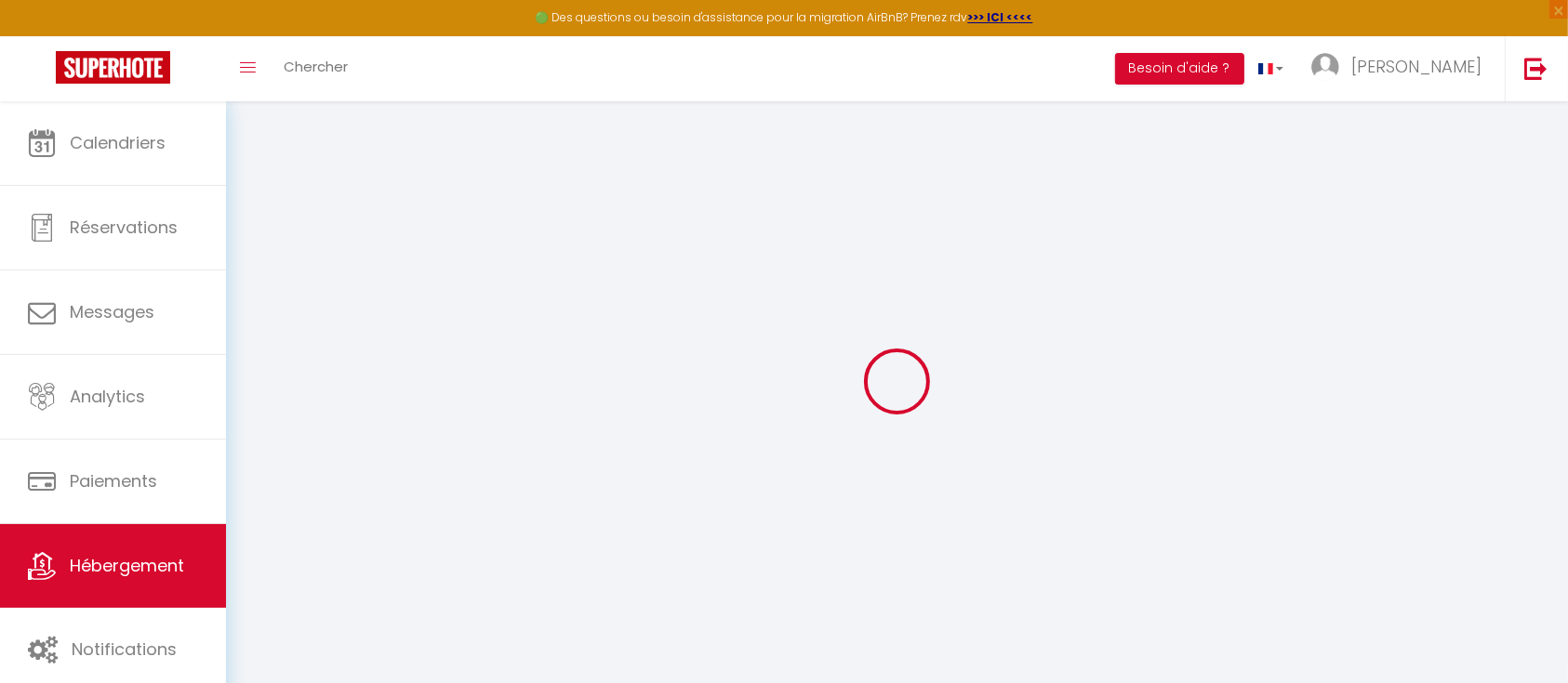
checkbox input "false"
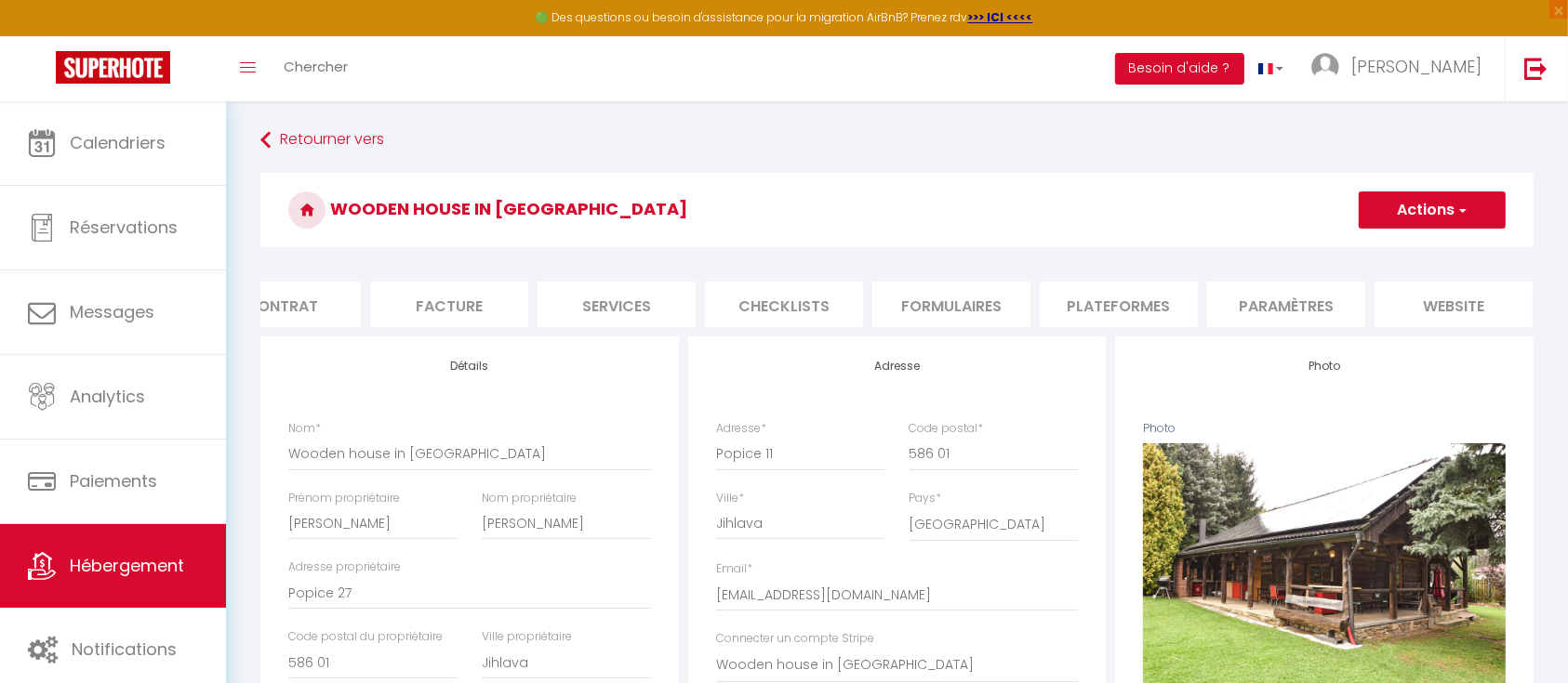
scroll to position [0, 401]
click at [1310, 305] on li "website" at bounding box center [1278, 304] width 158 height 45
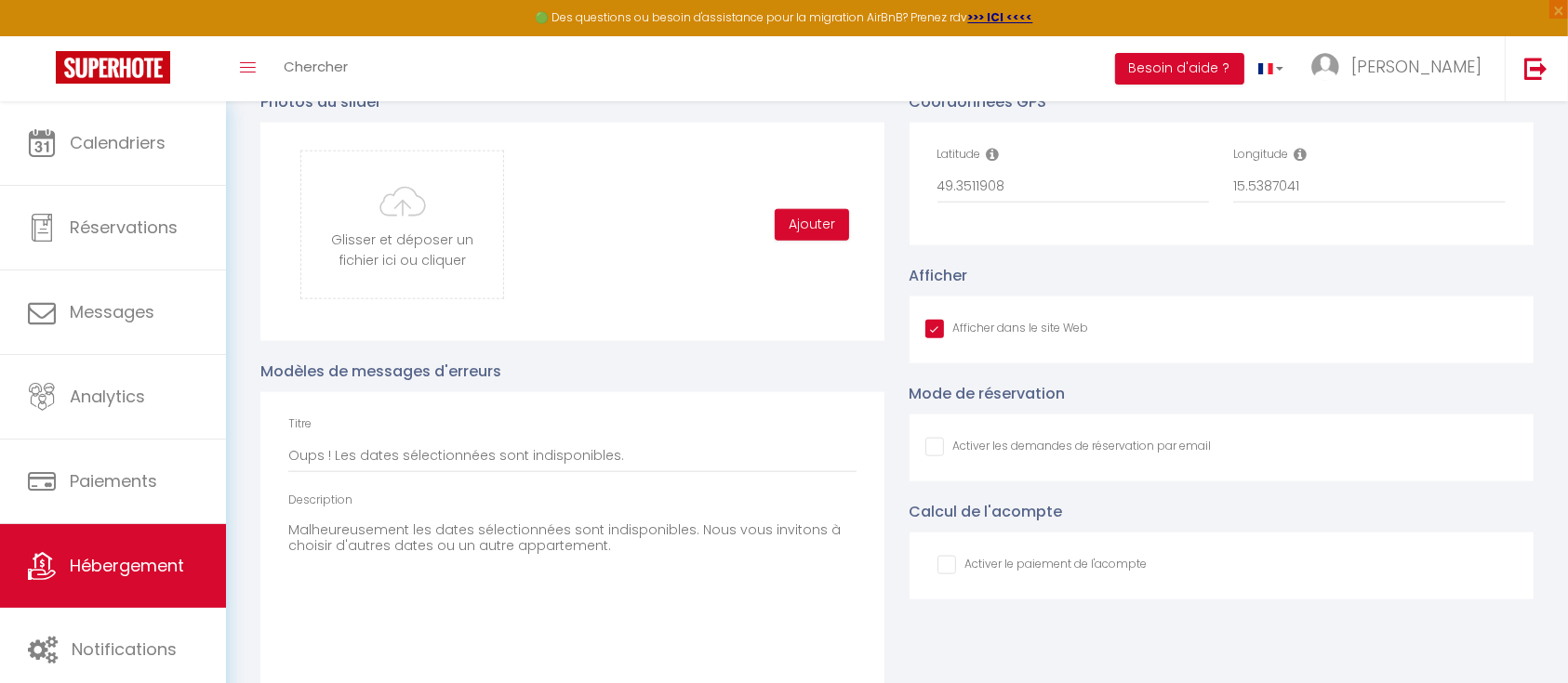
scroll to position [1949, 0]
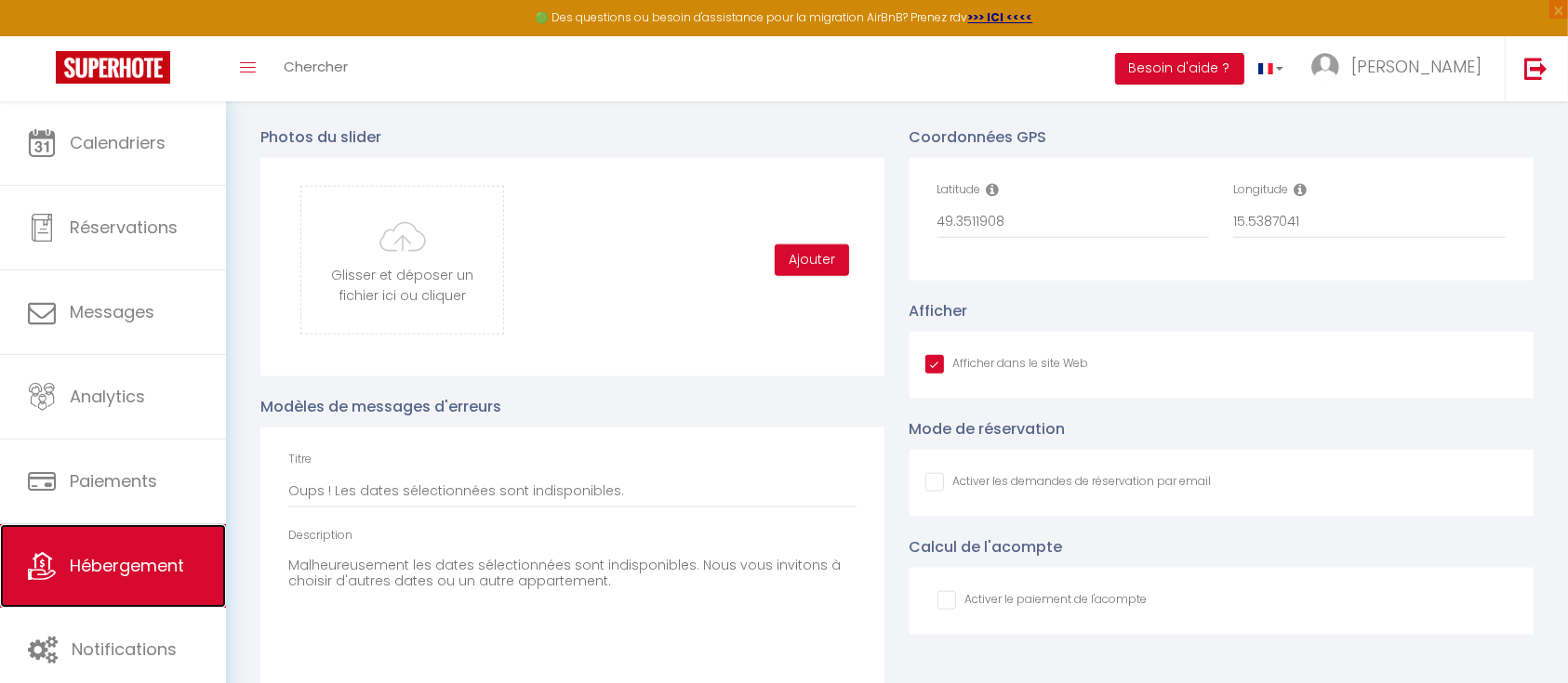
click at [148, 559] on span "Hébergement" at bounding box center [127, 566] width 114 height 23
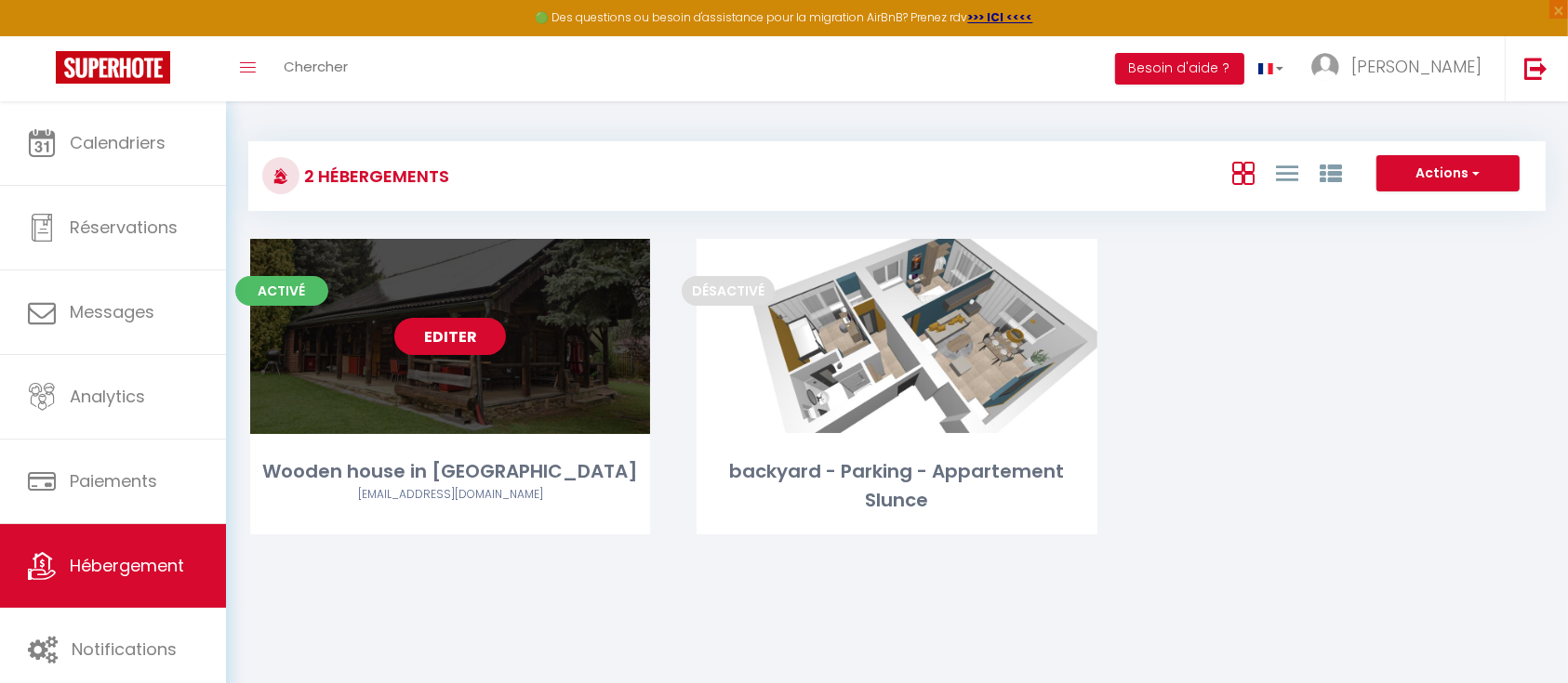
click at [447, 341] on link "Editer" at bounding box center [450, 336] width 112 height 38
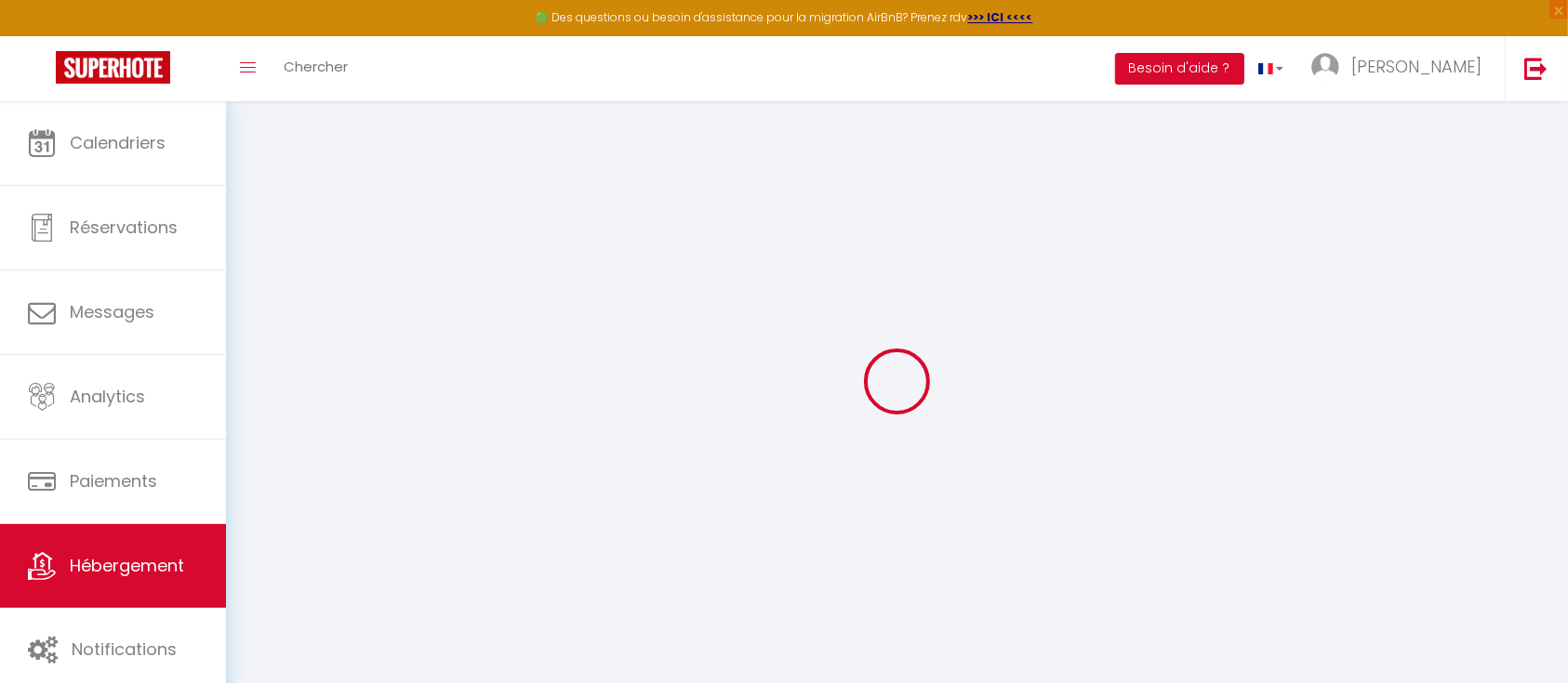
select select "22919-832540784090205541"
select select "+ 23 %"
select select "+ 30 %"
select select "+ 5 %"
select select "+ 18 %"
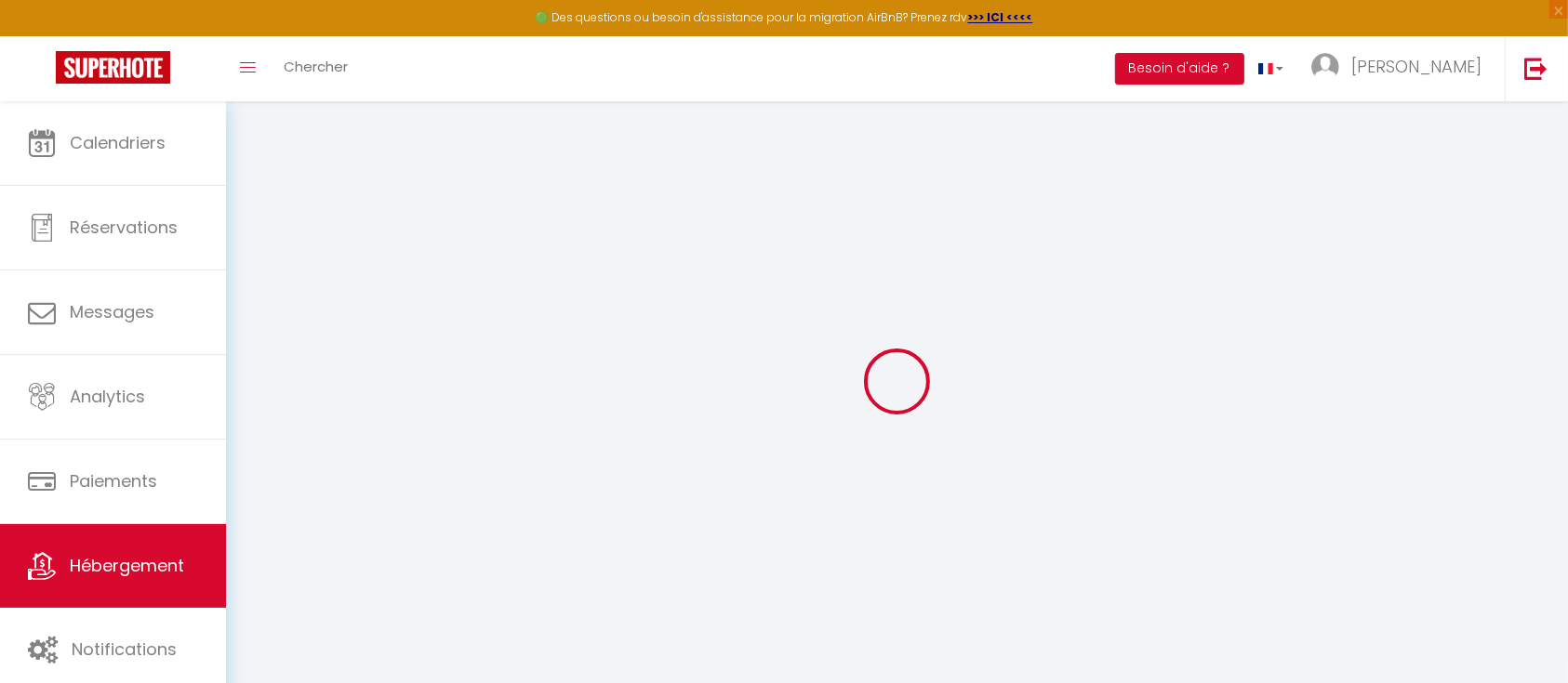
select select "16:00"
select select "21:00"
select select "11:00"
select select "30"
select select "15"
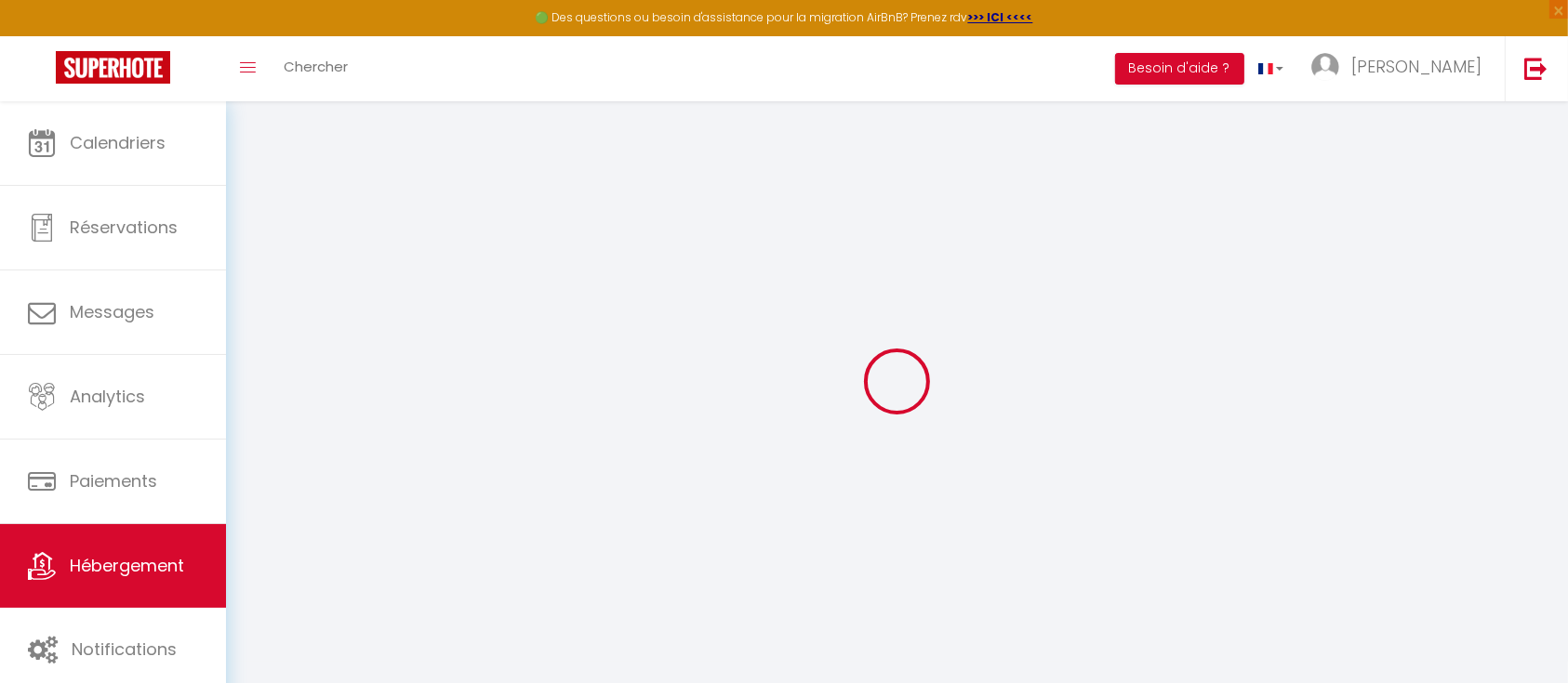
select select "23:00"
checkbox input "false"
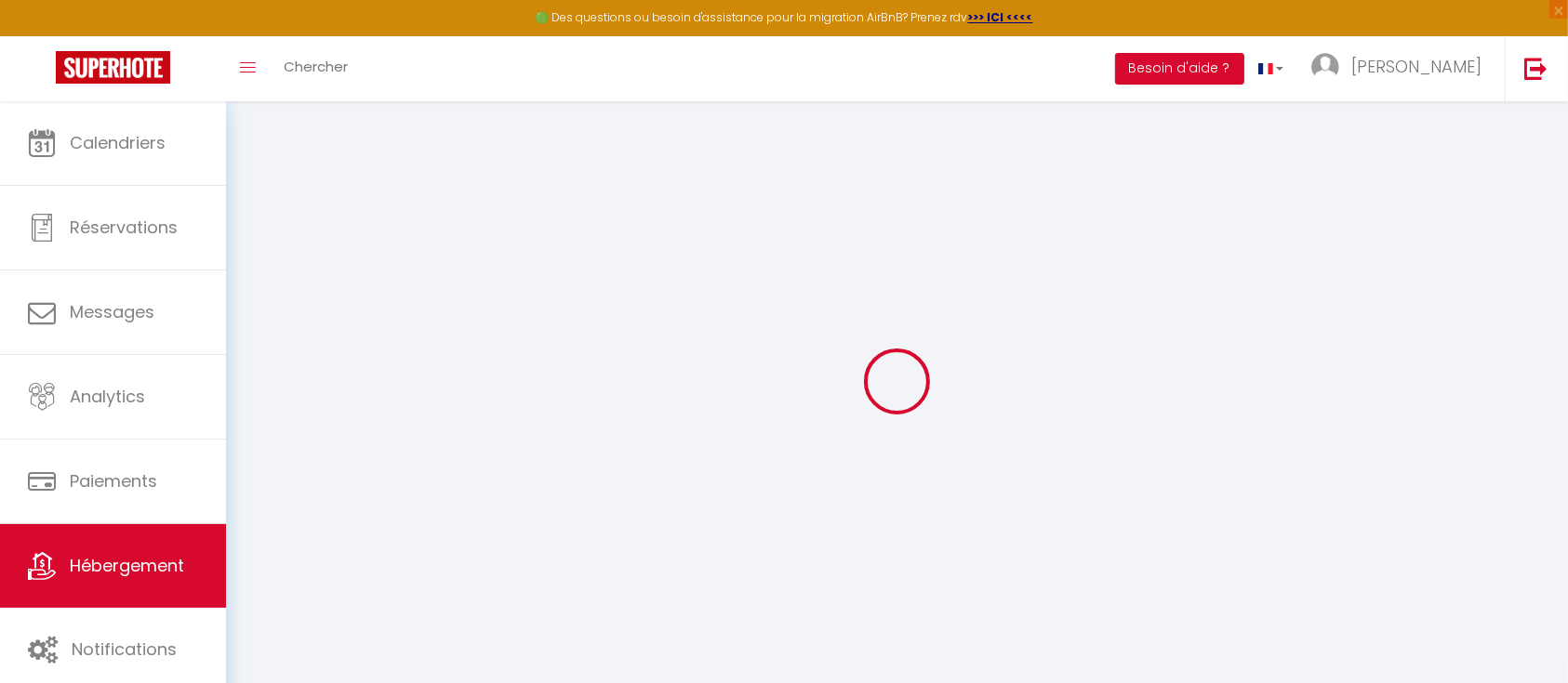
select select "CZK"
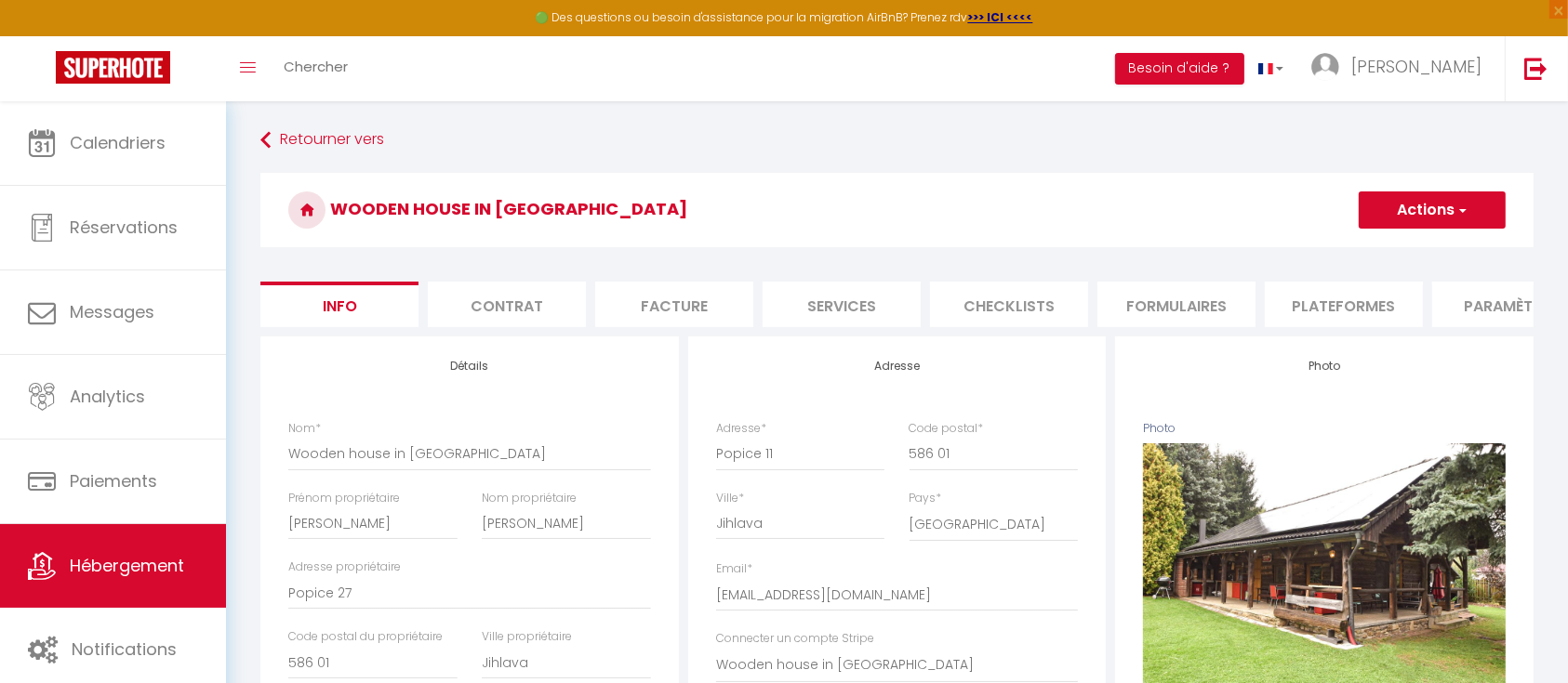
click at [1418, 316] on li "Plateformes" at bounding box center [1344, 304] width 158 height 45
select select
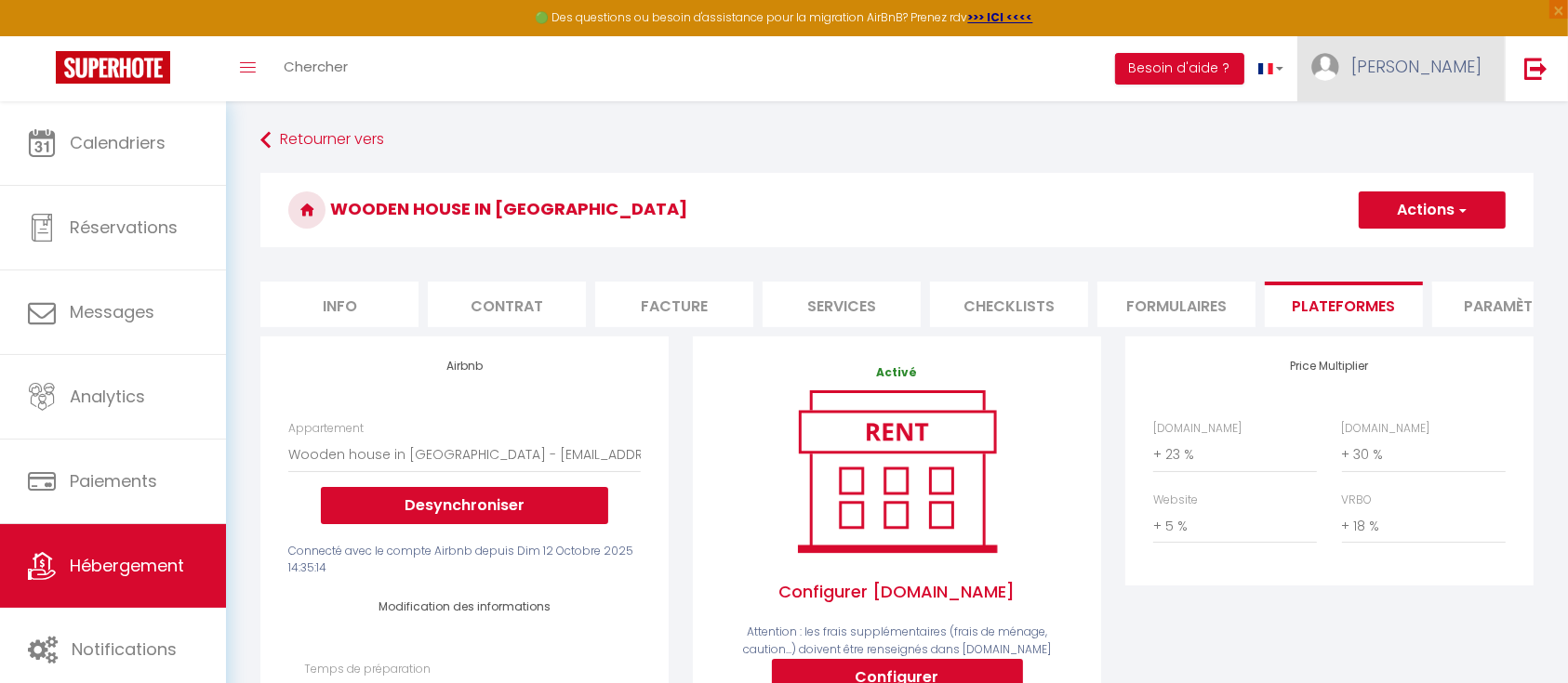
click at [1457, 62] on span "Pierre" at bounding box center [1416, 67] width 130 height 23
click at [1439, 128] on link "Paramètres" at bounding box center [1430, 128] width 137 height 32
select select "fr"
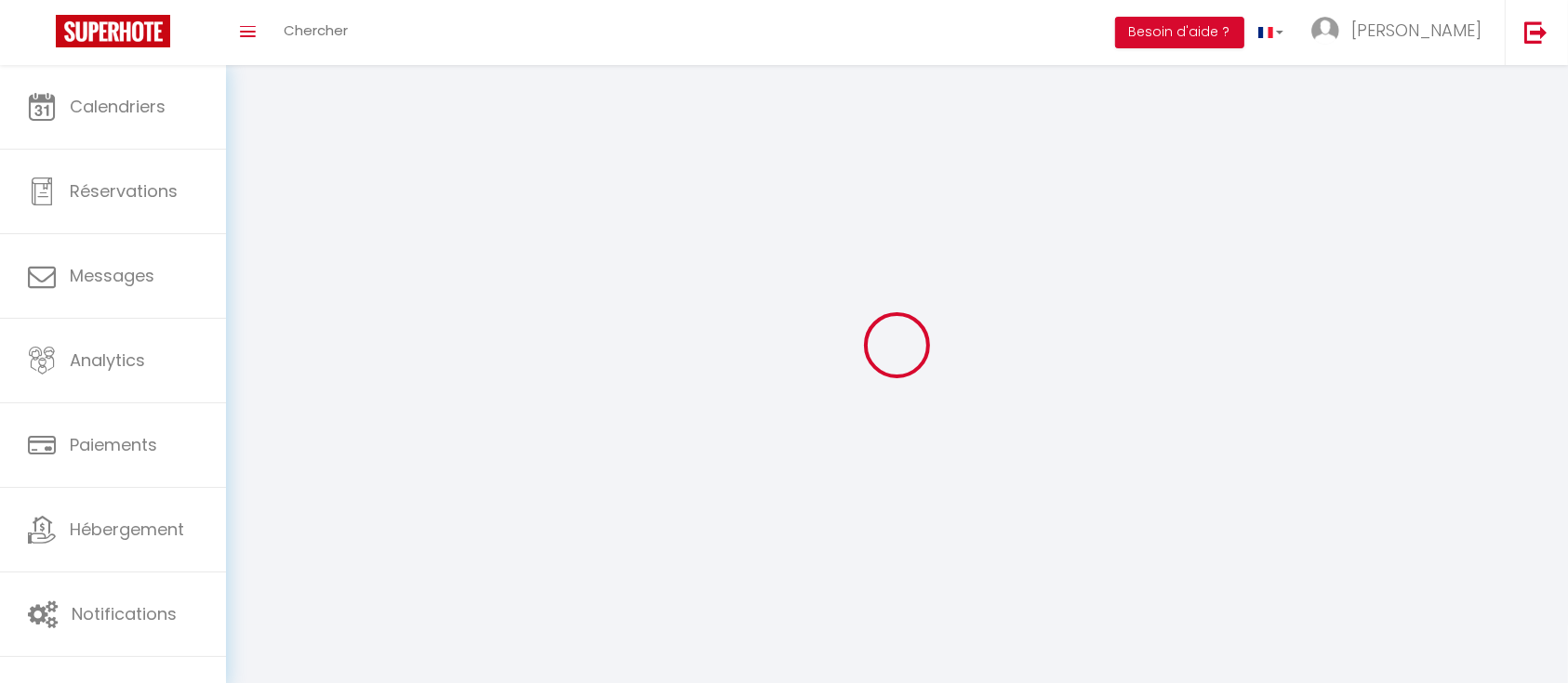
type input "Pierre"
type input "Henry"
type input "+420721983278"
type input "Popice 27"
type input "586 01"
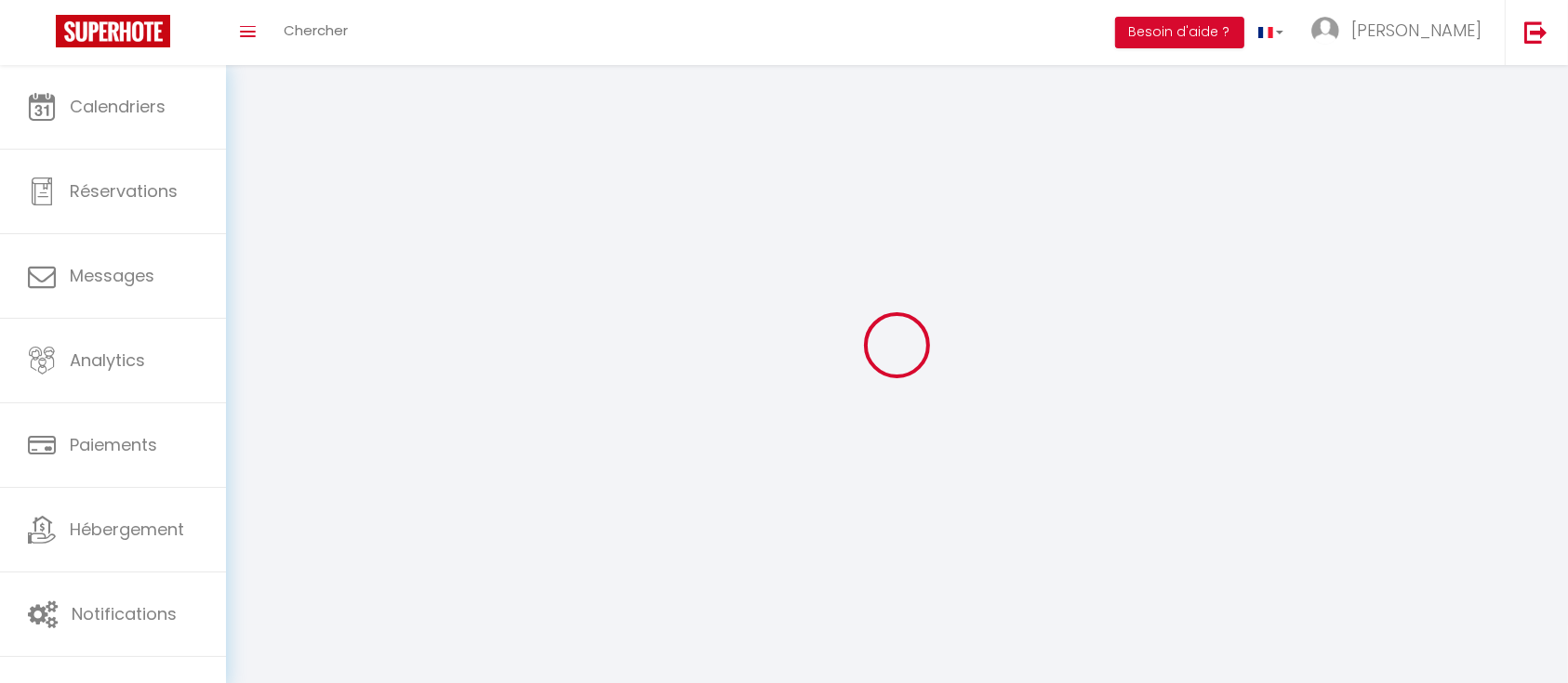
type input "Jihlava"
select select "59"
select select "28"
type input "edDltdLnfXMjTVPBEZoo4rKdQ"
type input "4EI2cDi9bG02wJFyCoyK2blOf"
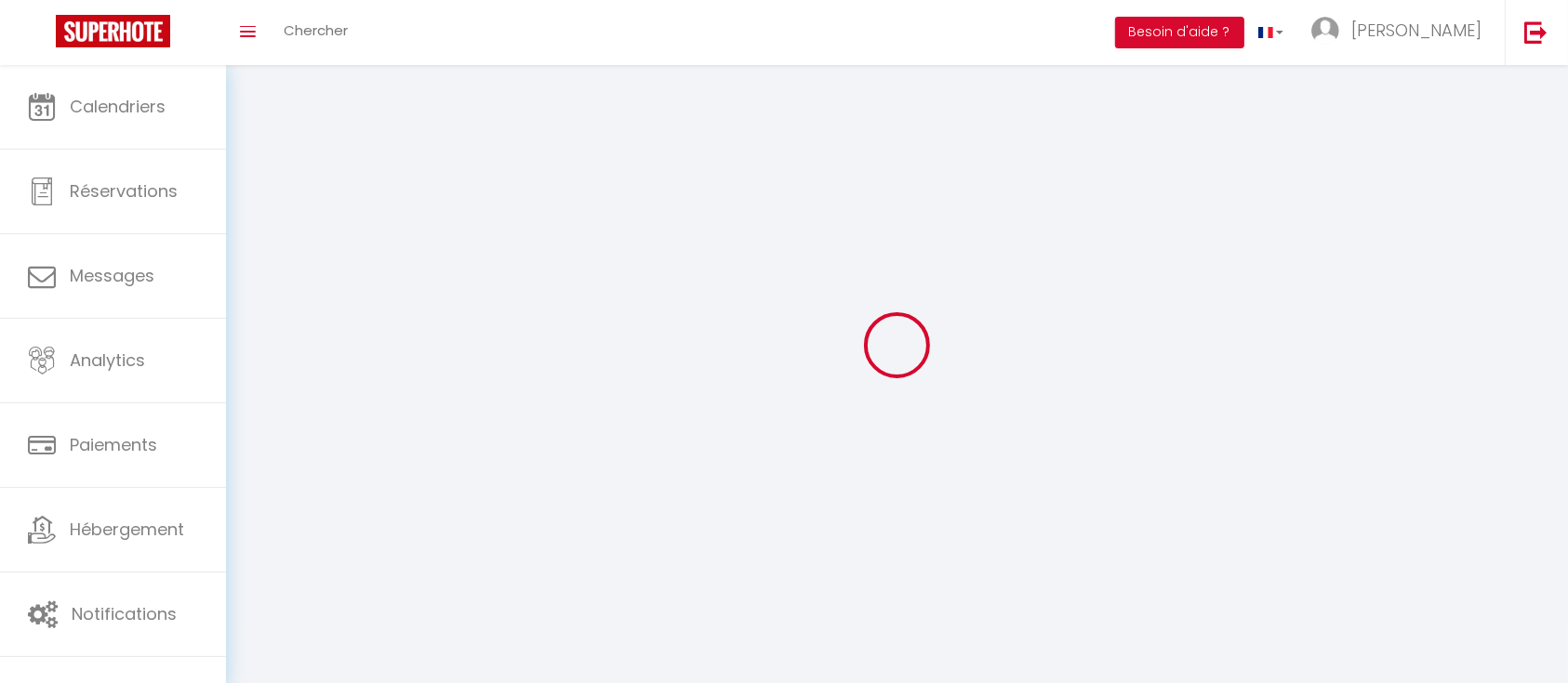
select select "fr"
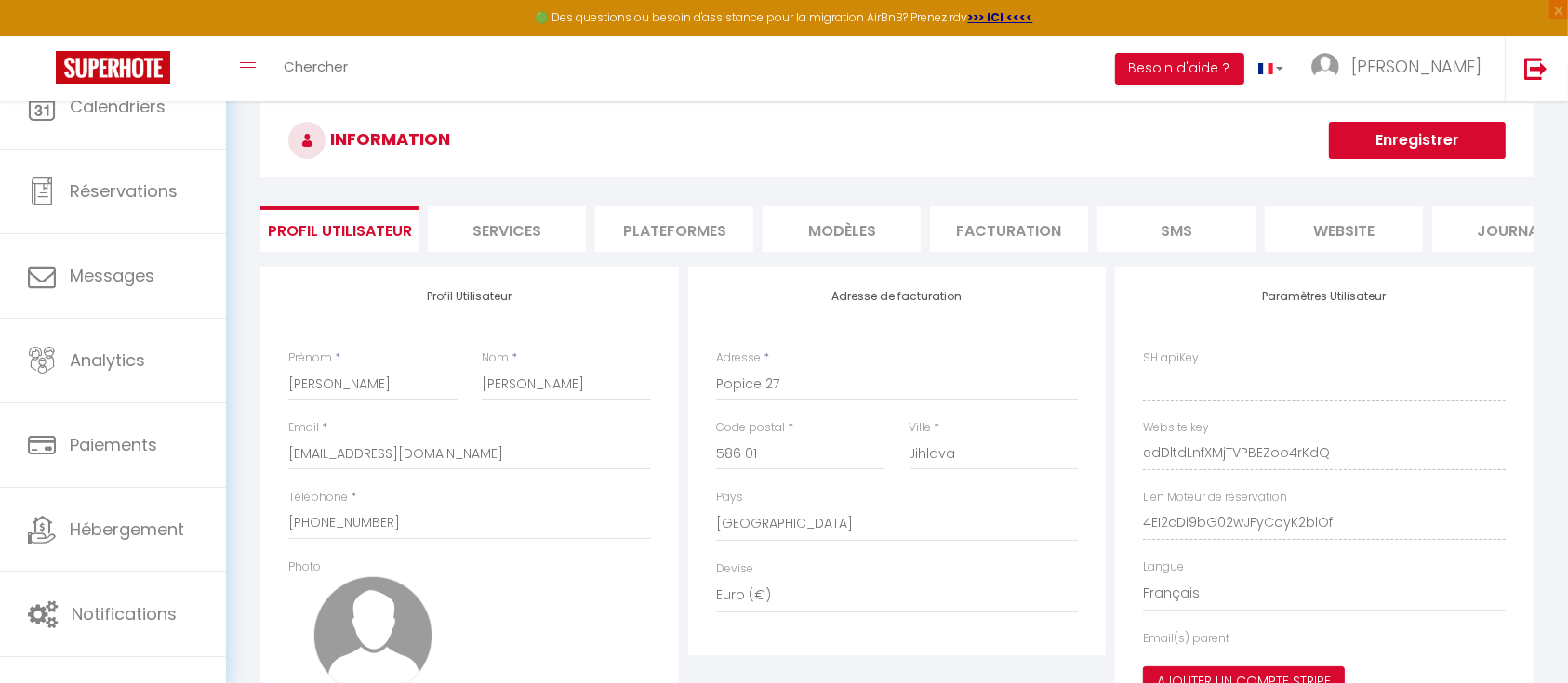
type input "edDltdLnfXMjTVPBEZoo4rKdQ"
type input "4EI2cDi9bG02wJFyCoyK2blOf"
type input "https://app.superhote.com/#/get-available-rentals/4EI2cDi9bG02wJFyCoyK2blOf"
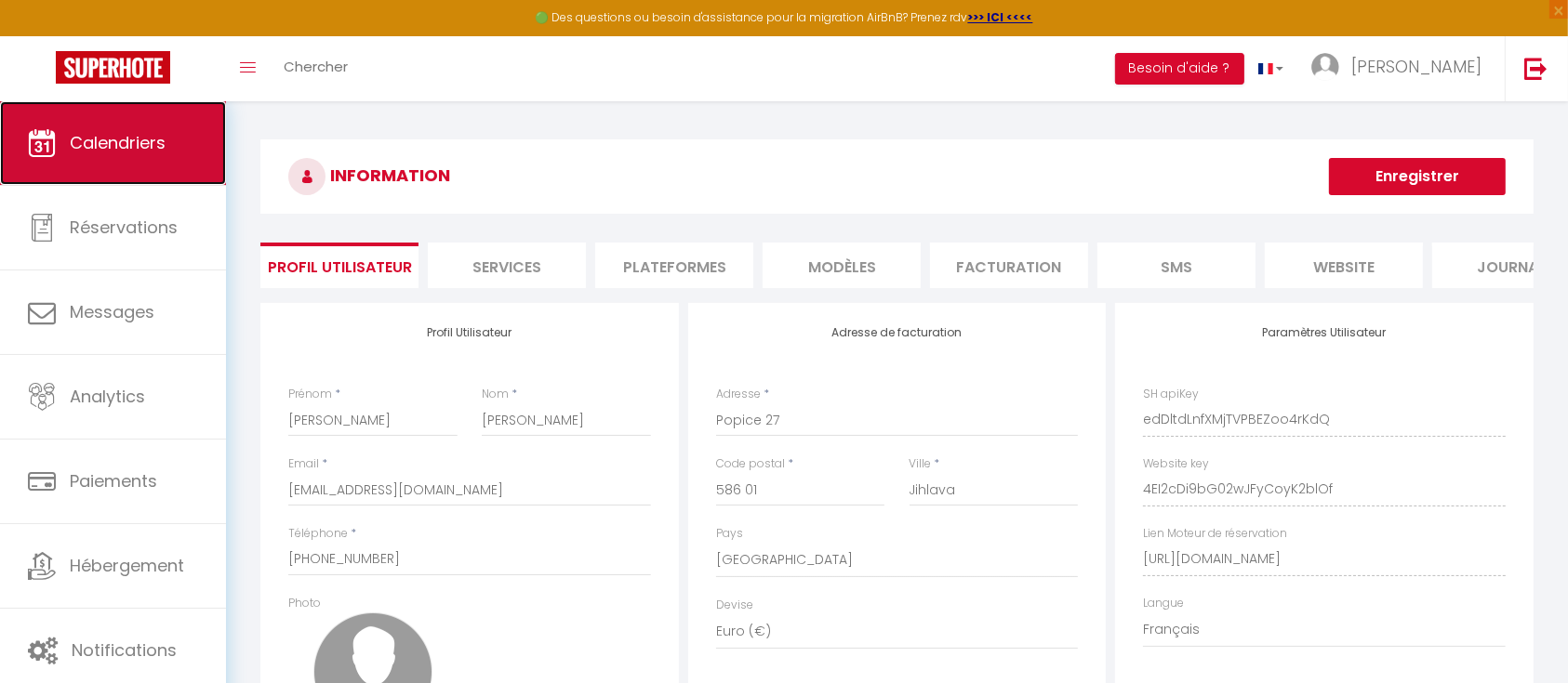
click at [121, 145] on span "Calendriers" at bounding box center [117, 143] width 96 height 23
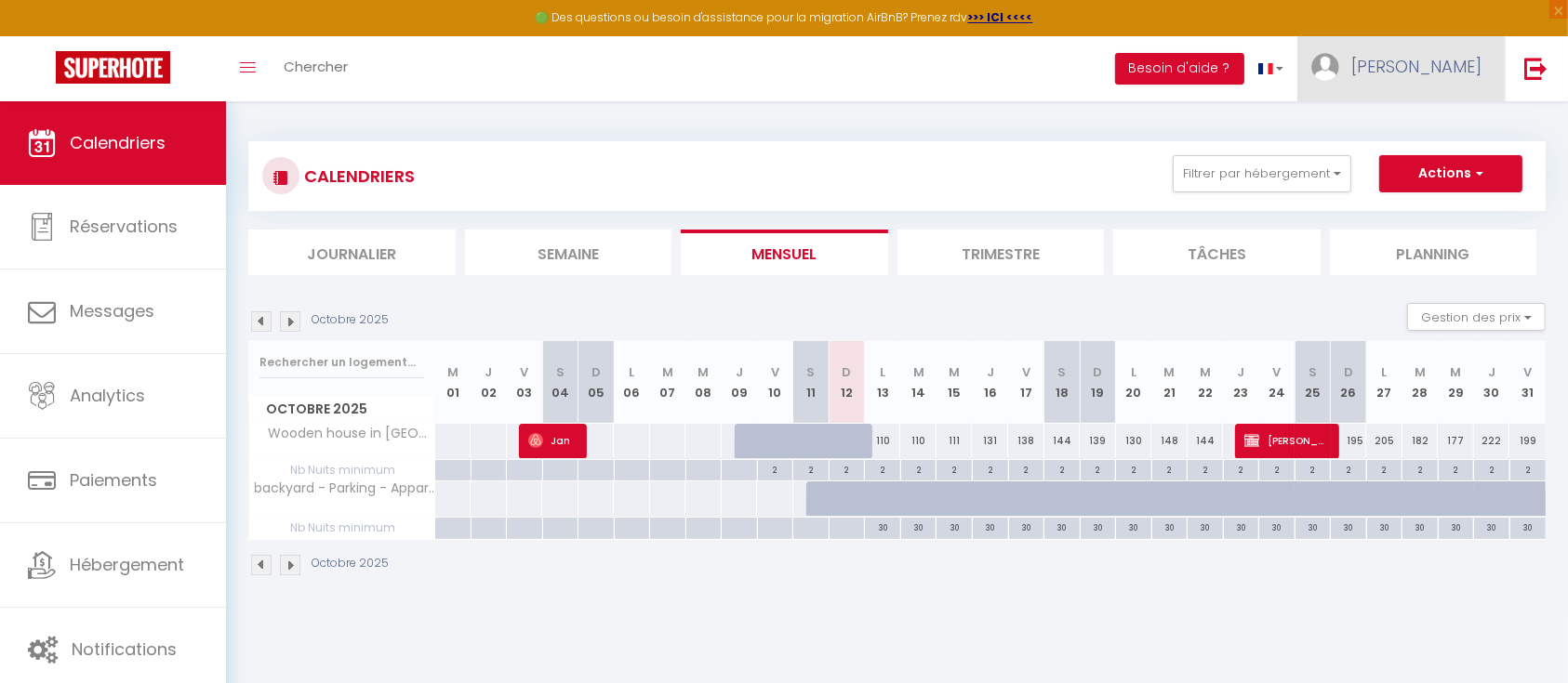
click at [1445, 71] on span "Pierre" at bounding box center [1416, 67] width 130 height 23
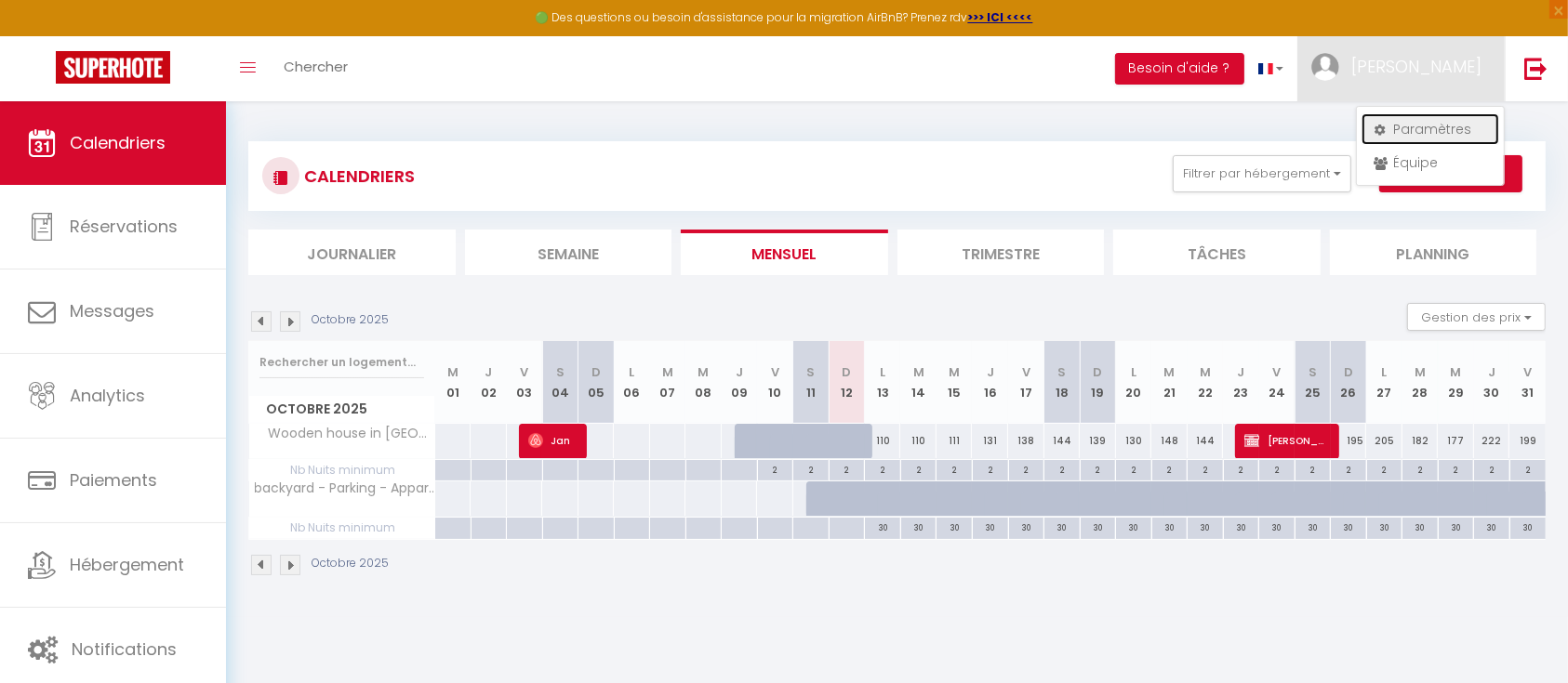
click at [1427, 123] on link "Paramètres" at bounding box center [1430, 128] width 137 height 32
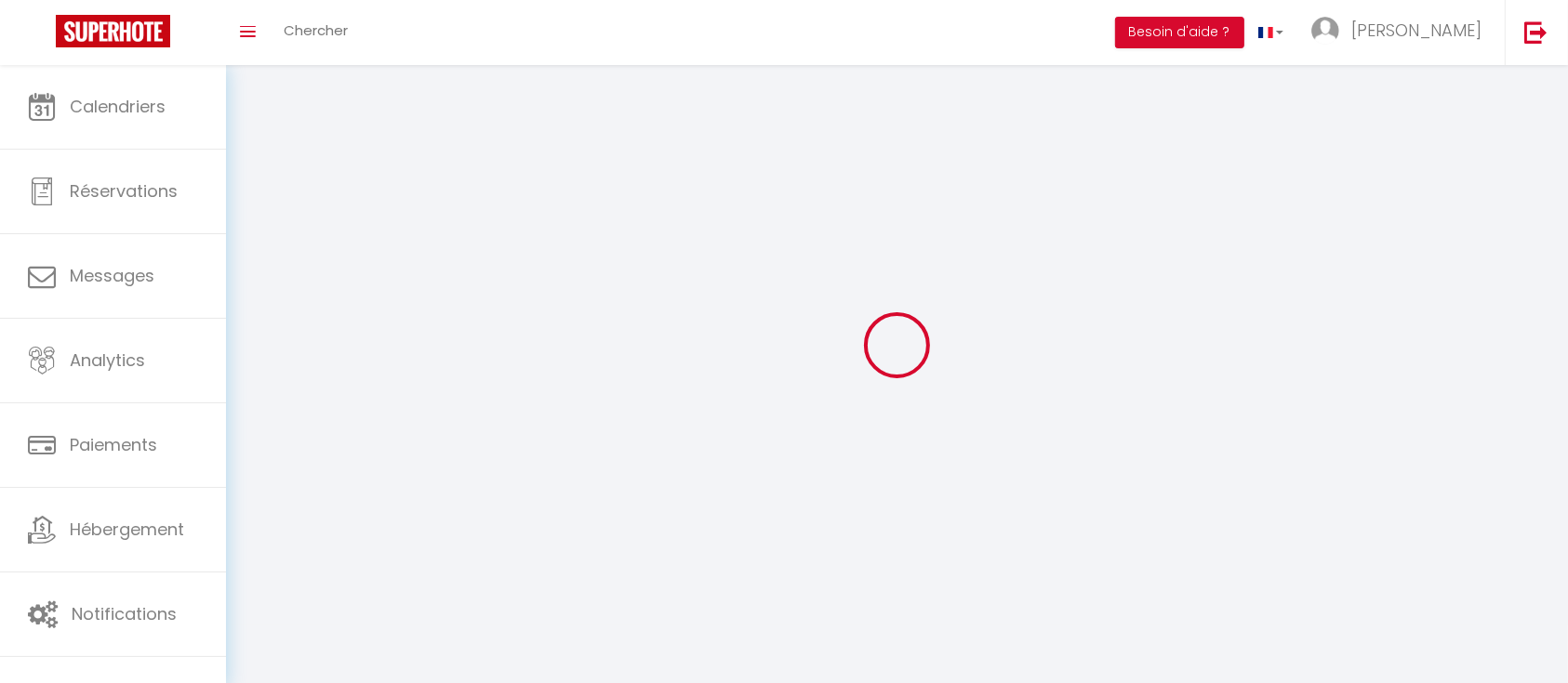
type input "Pierre"
type input "Henry"
type input "+420721983278"
type input "Popice 27"
type input "586 01"
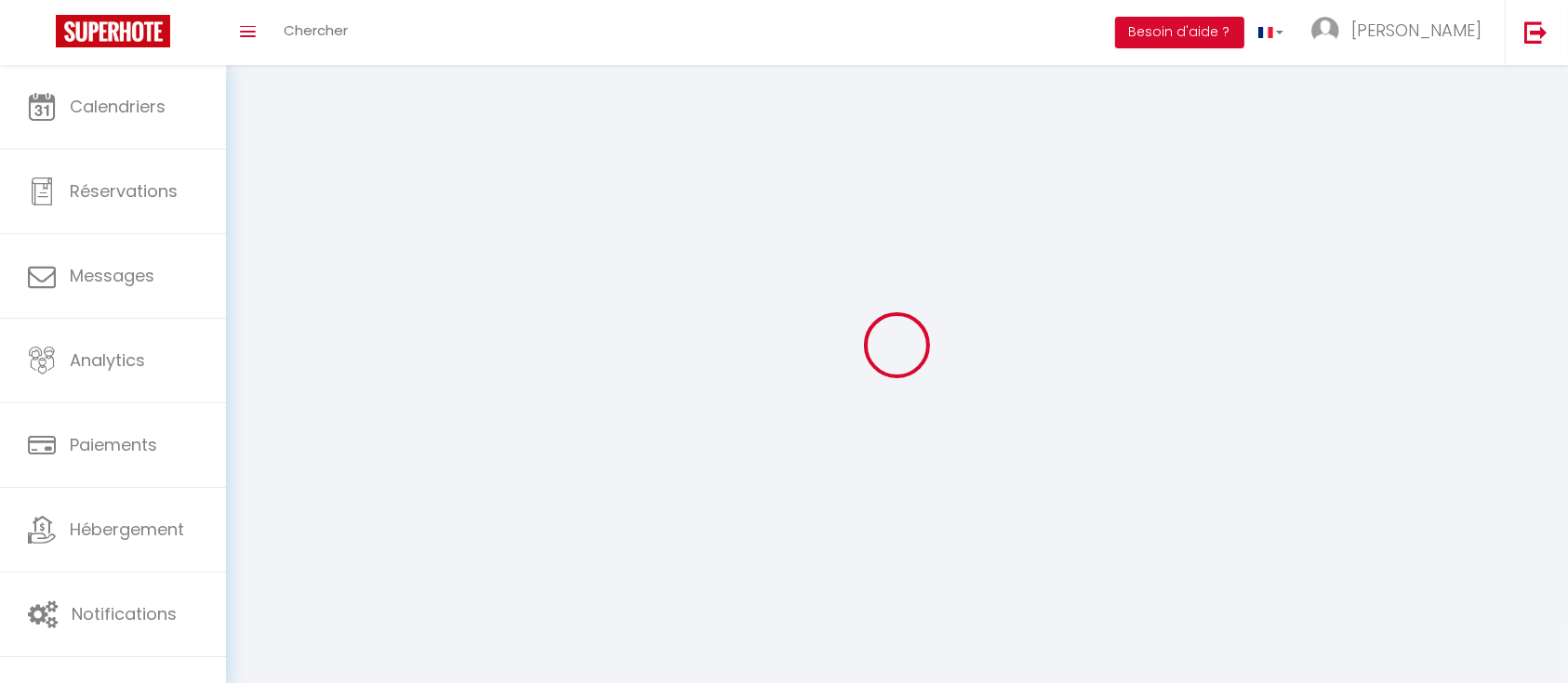
type input "Jihlava"
type input "edDltdLnfXMjTVPBEZoo4rKdQ"
type input "4EI2cDi9bG02wJFyCoyK2blOf"
select select "59"
select select "28"
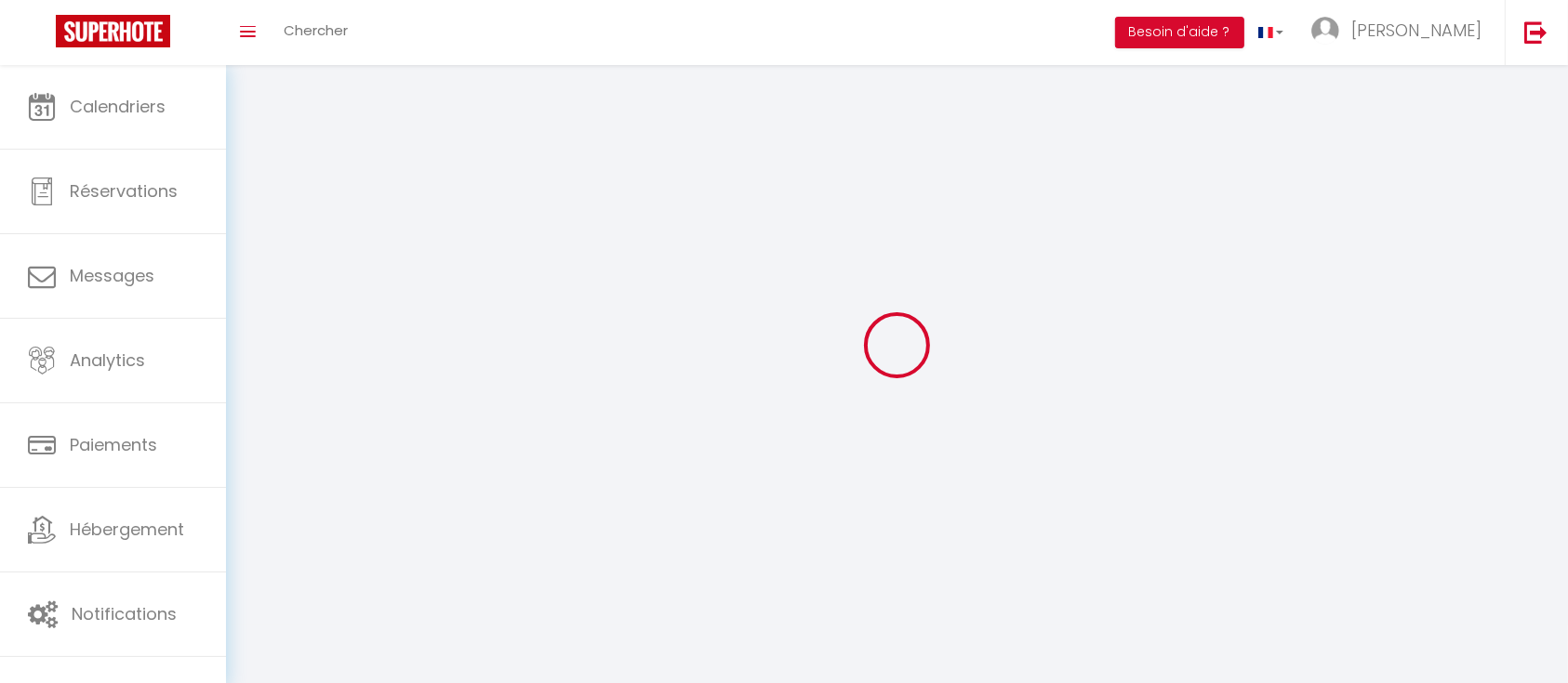
type input "edDltdLnfXMjTVPBEZoo4rKdQ"
type input "4EI2cDi9bG02wJFyCoyK2blOf"
type input "https://app.superhote.com/#/get-available-rentals/4EI2cDi9bG02wJFyCoyK2blOf"
select select "fr"
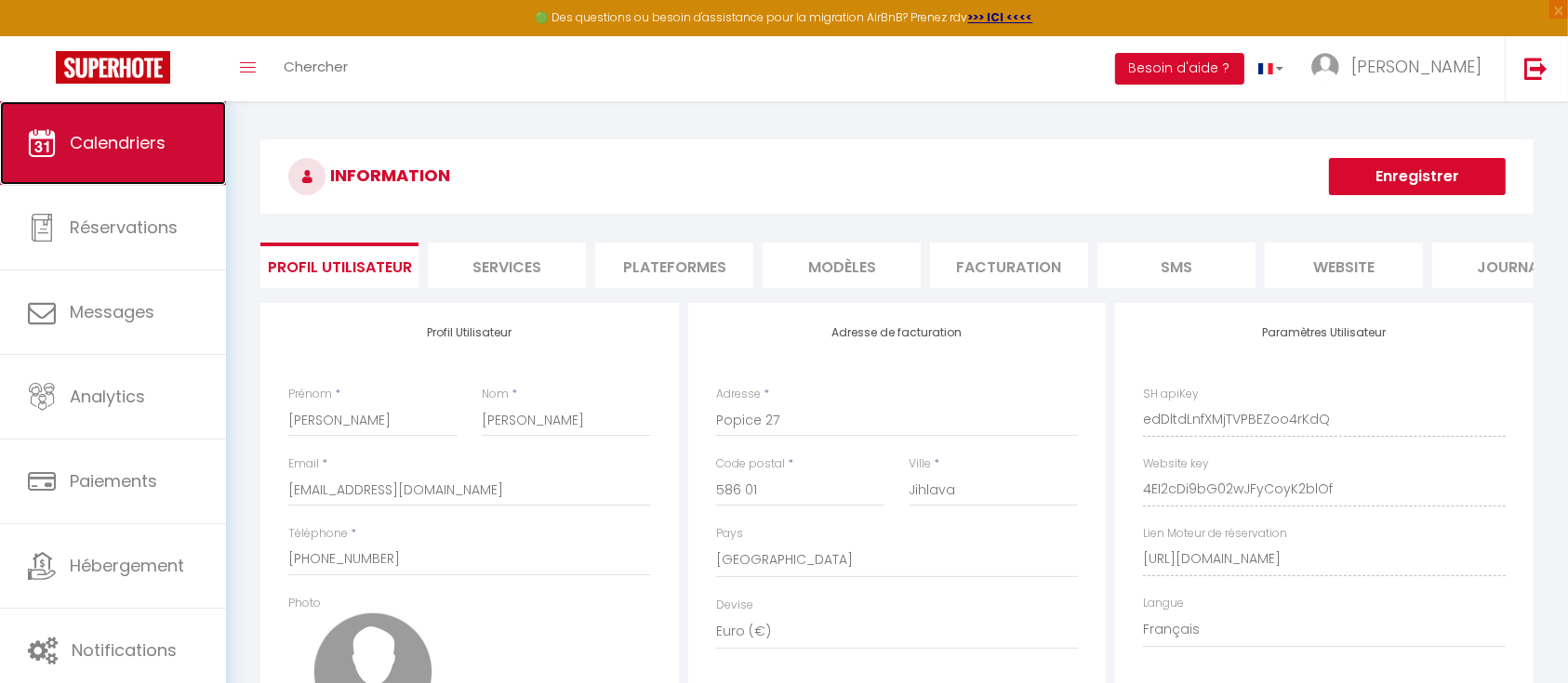
click at [104, 154] on link "Calendriers" at bounding box center [113, 143] width 226 height 84
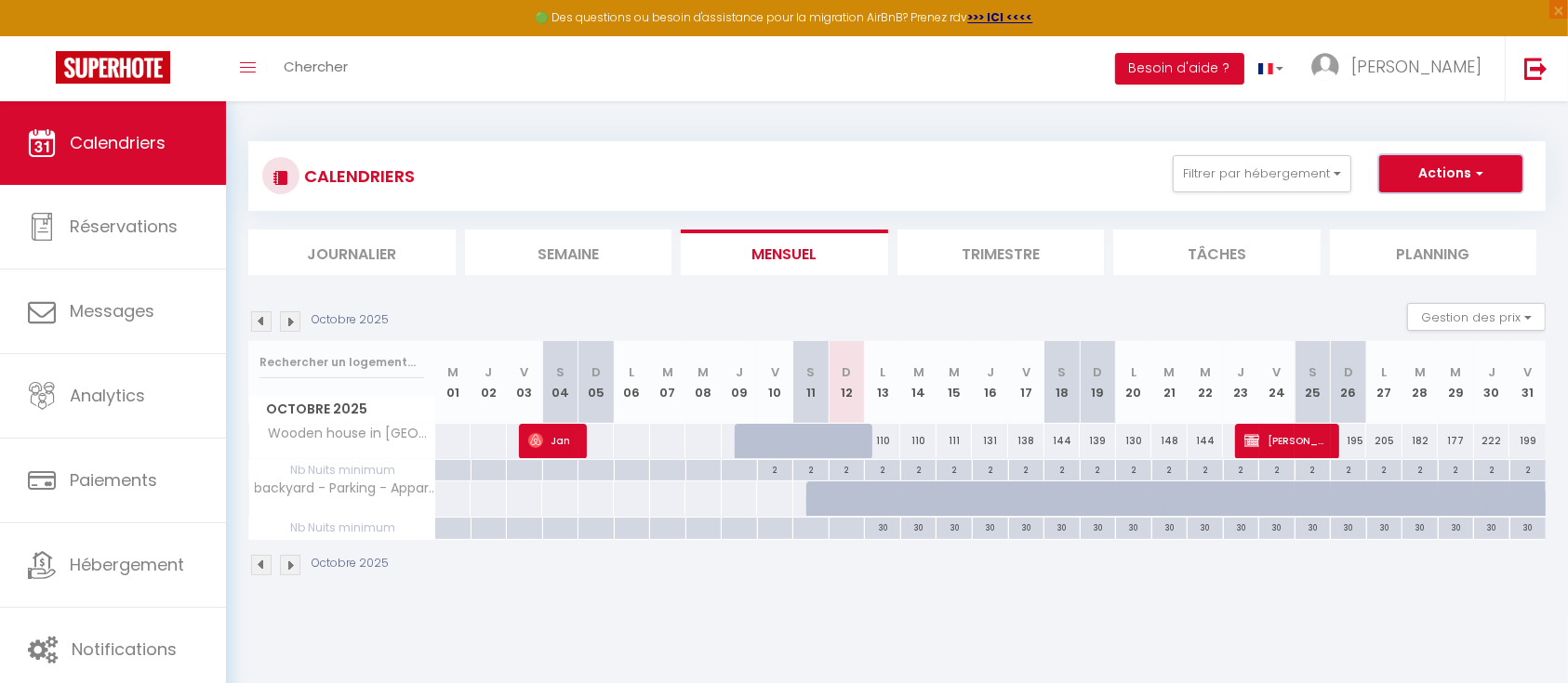
click at [1454, 171] on button "Actions" at bounding box center [1450, 174] width 143 height 38
click at [1191, 493] on div at bounding box center [1206, 499] width 37 height 36
type input "Mer 22 Octobre 2025"
type input "Jeu 23 Octobre 2025"
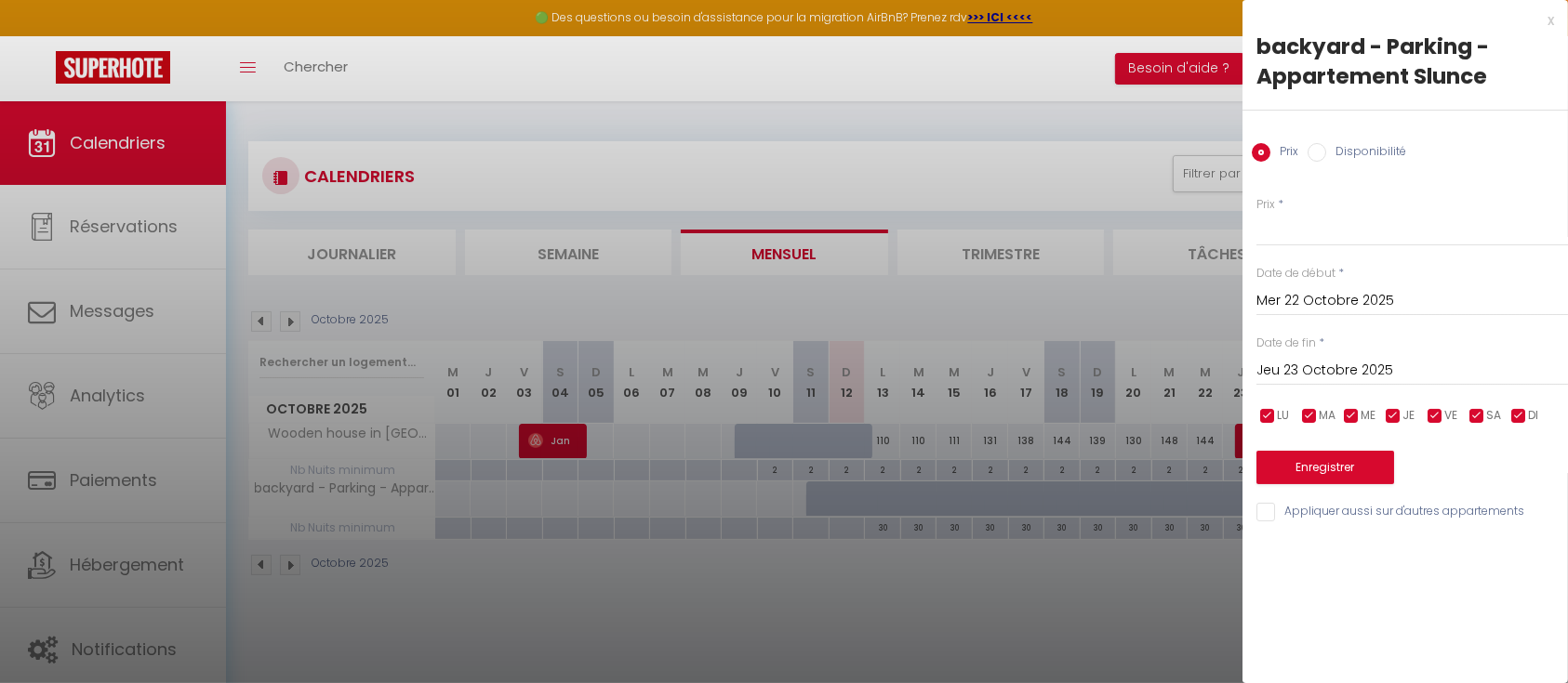
click at [895, 599] on div at bounding box center [784, 341] width 1568 height 683
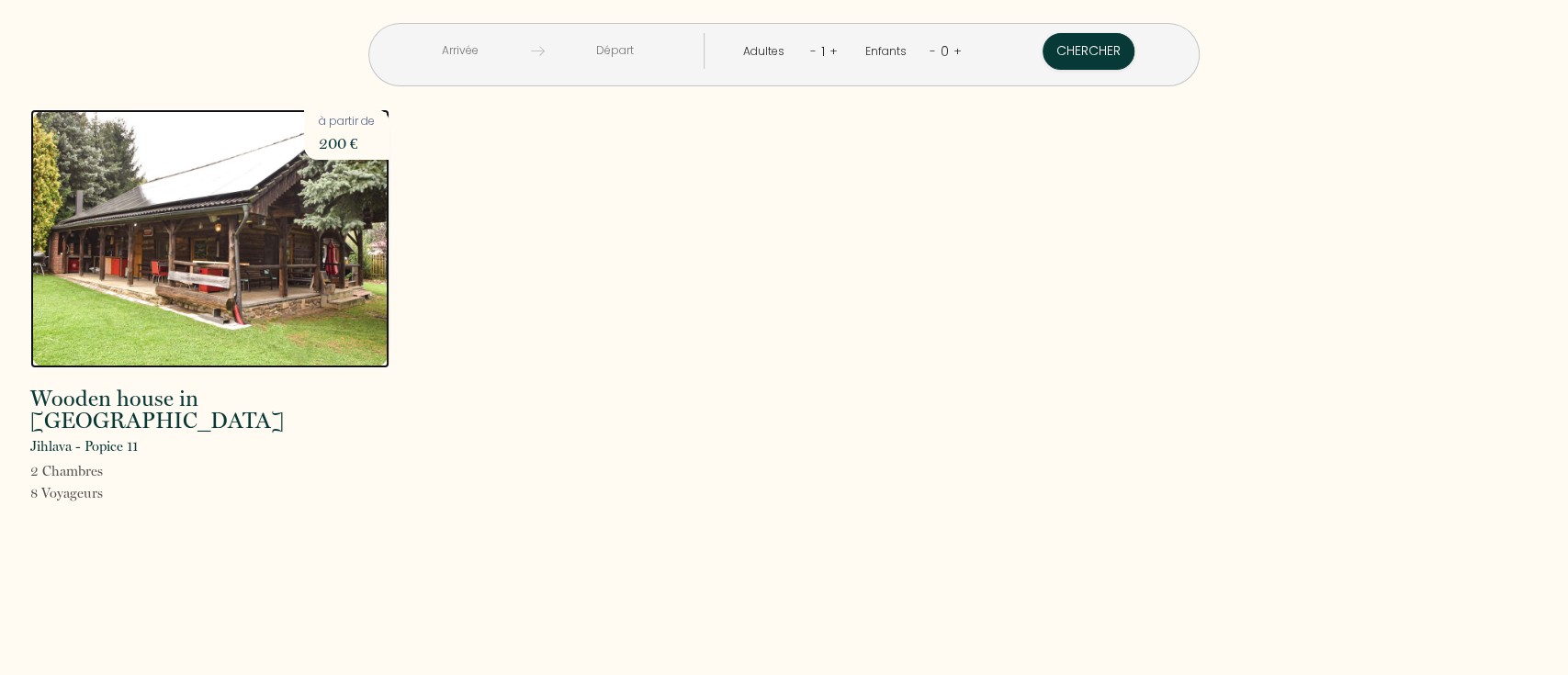
click at [207, 320] on img at bounding box center [210, 239] width 359 height 259
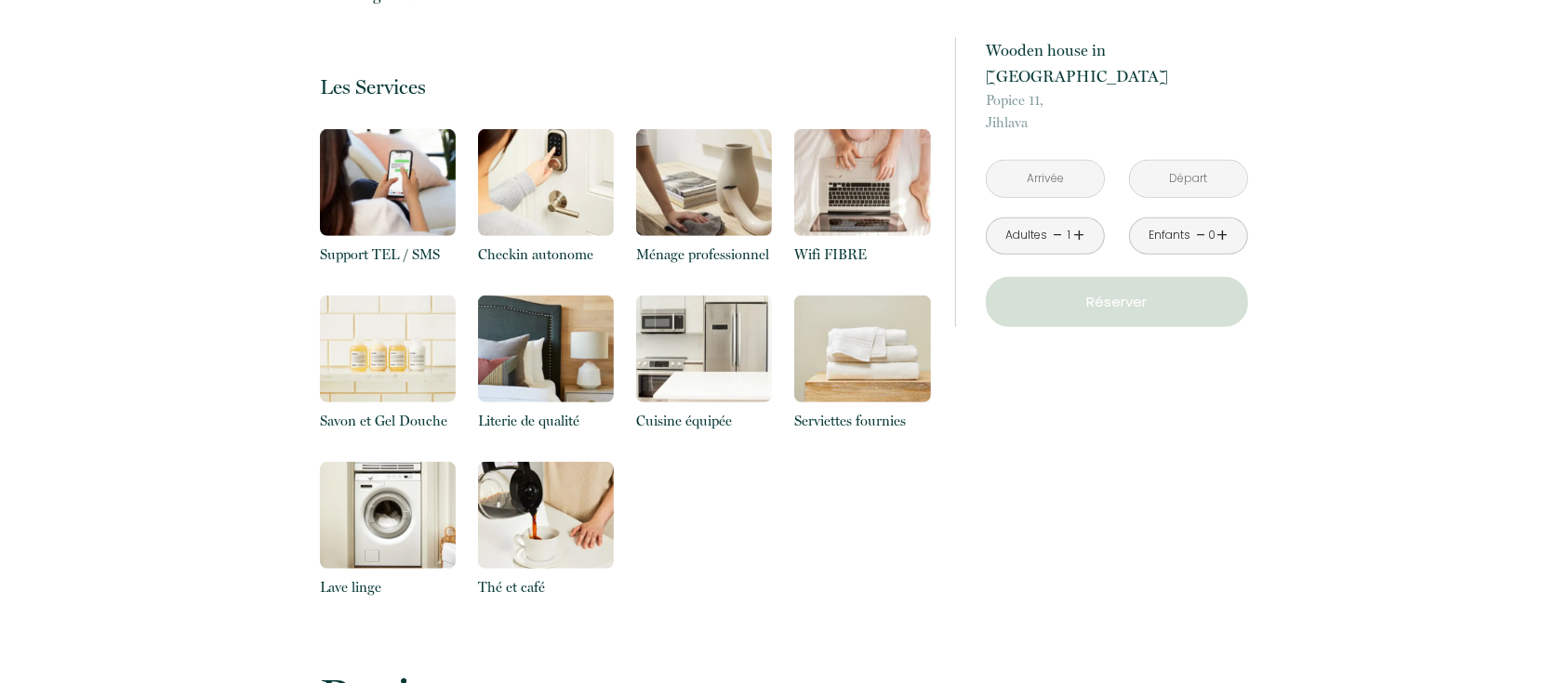
scroll to position [1054, 0]
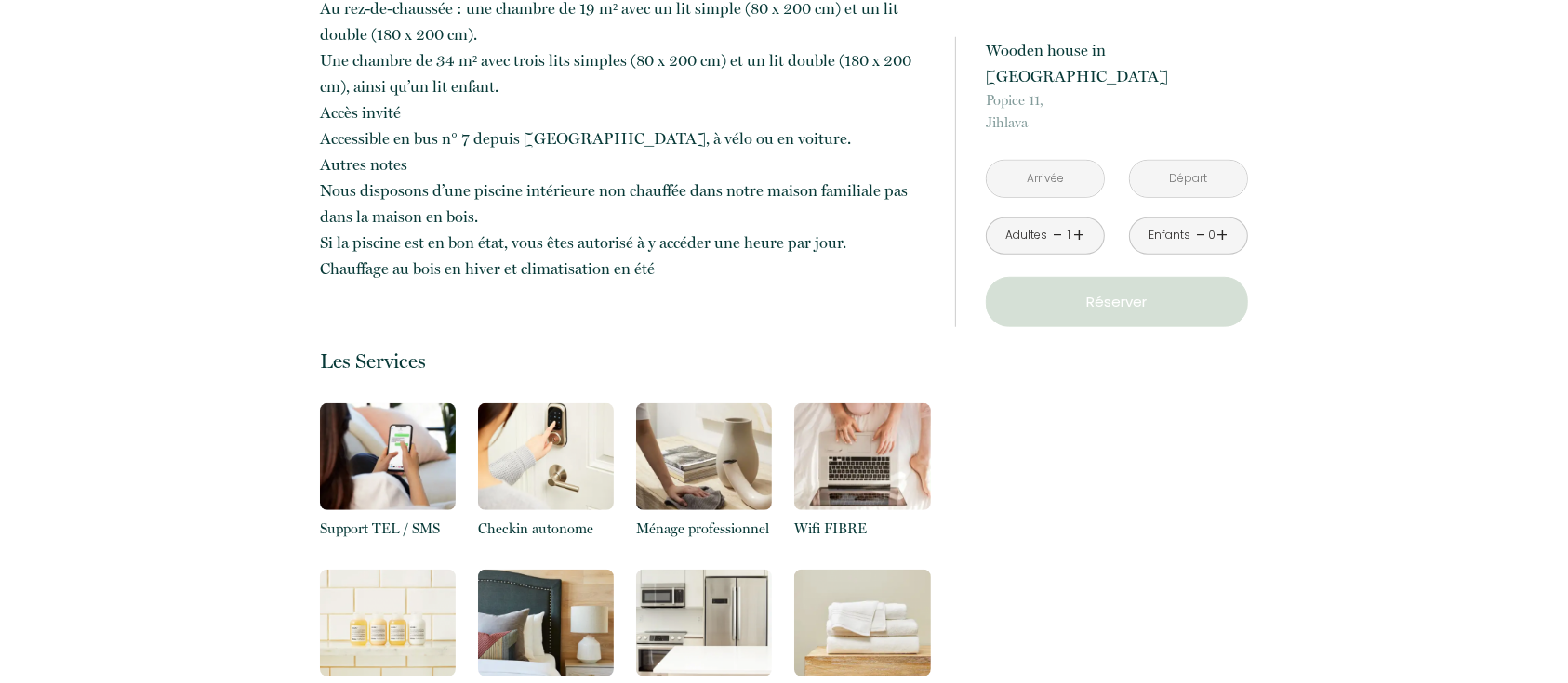
click at [1020, 161] on input "text" at bounding box center [1044, 180] width 117 height 37
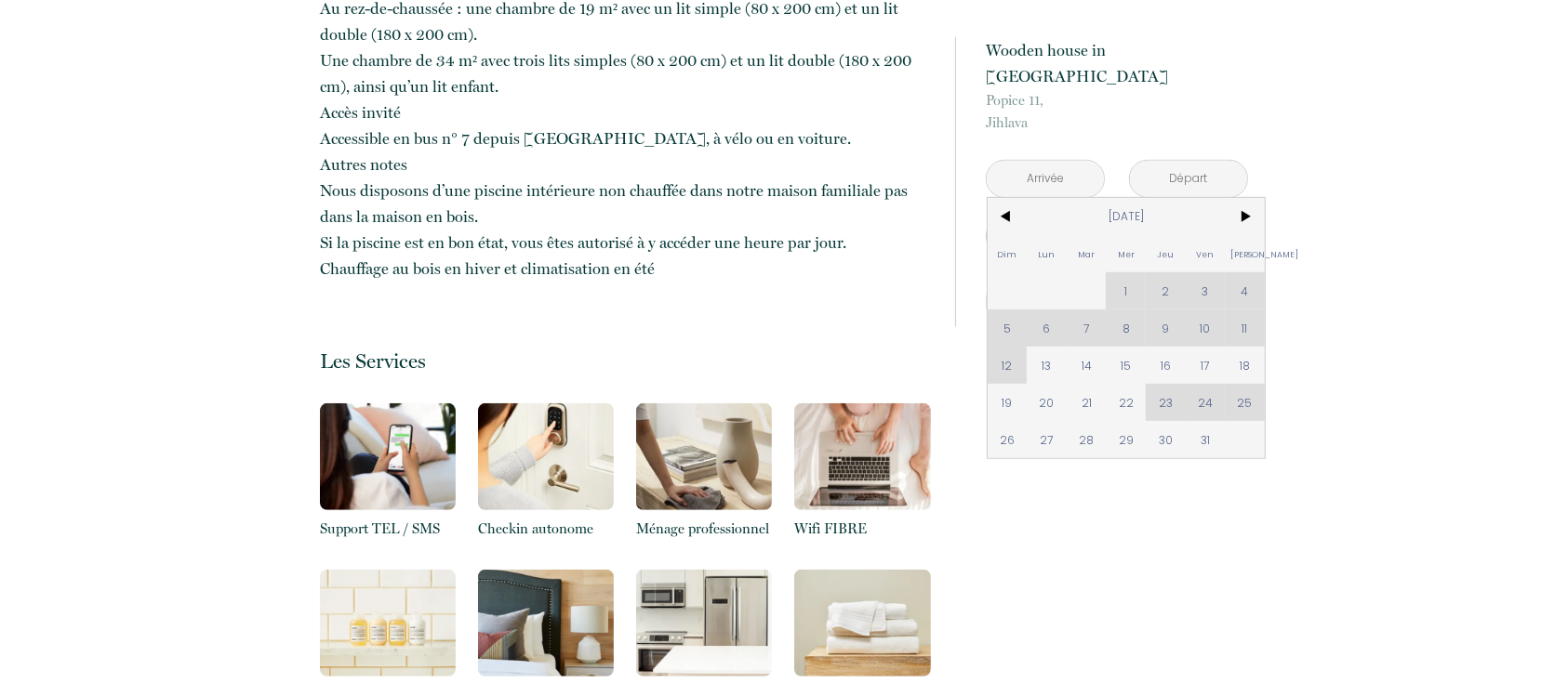
drag, startPoint x: 1120, startPoint y: 332, endPoint x: 1240, endPoint y: 333, distance: 120.0
click at [1126, 347] on span "15" at bounding box center [1125, 365] width 40 height 38
type input "Mer [DATE]"
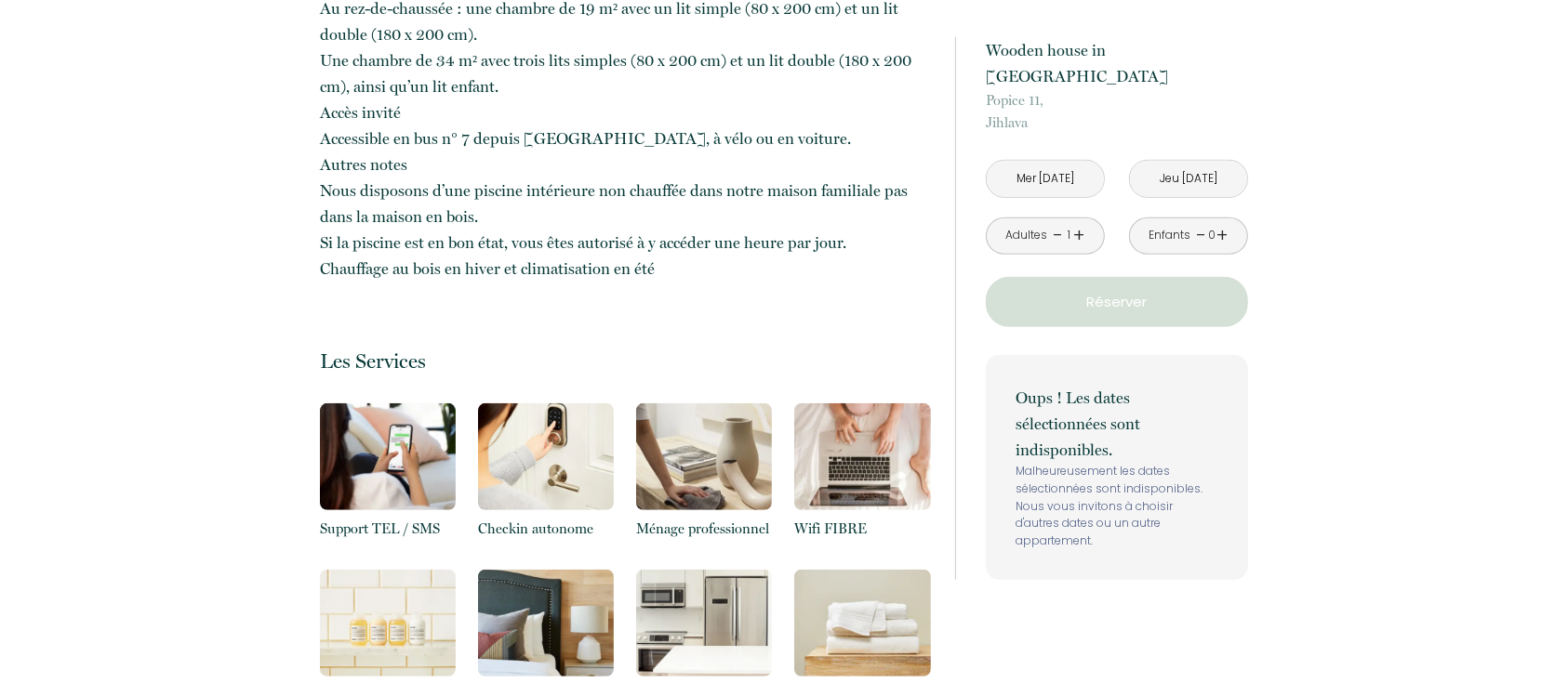
click at [1240, 356] on div "Oups ! Les dates sélectionnées sont indisponibles. Malheureusement les dates sé…" at bounding box center [1116, 468] width 262 height 225
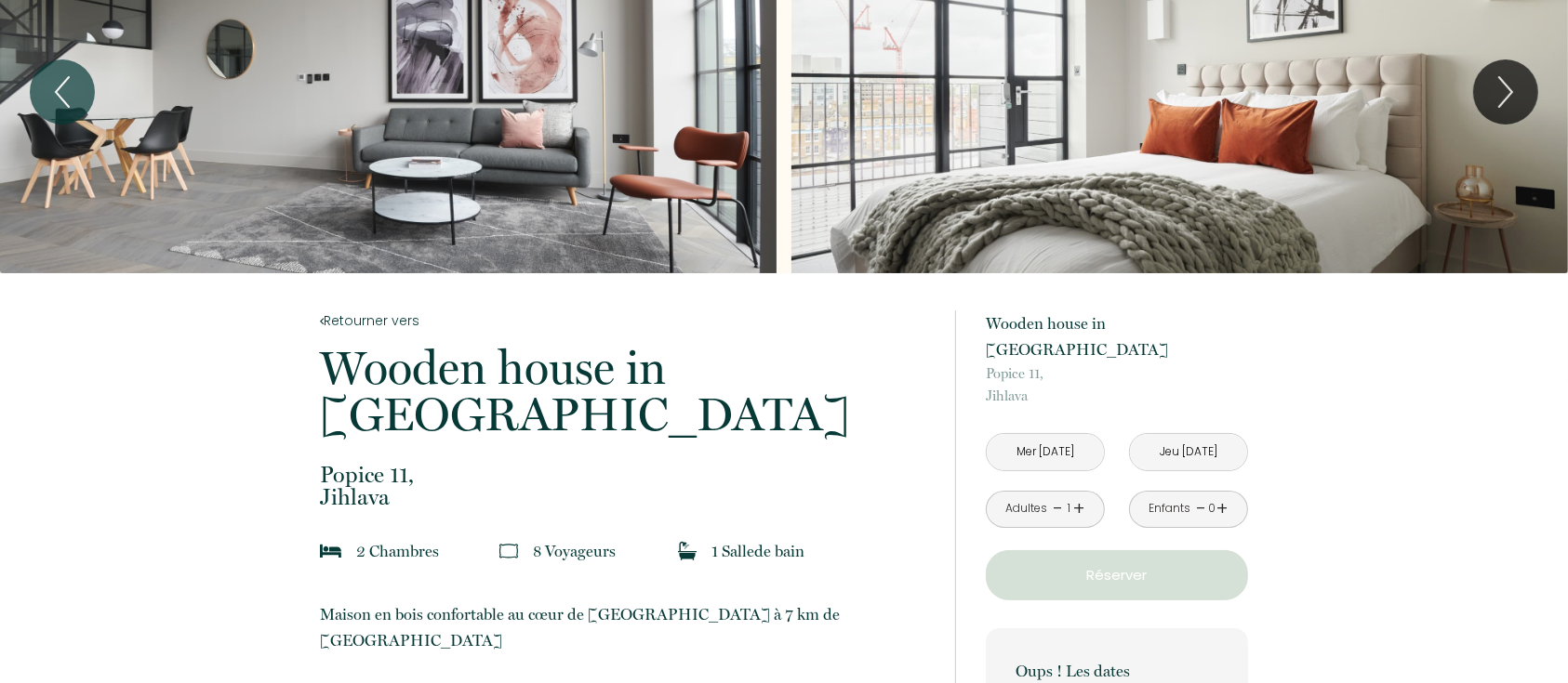
scroll to position [0, 0]
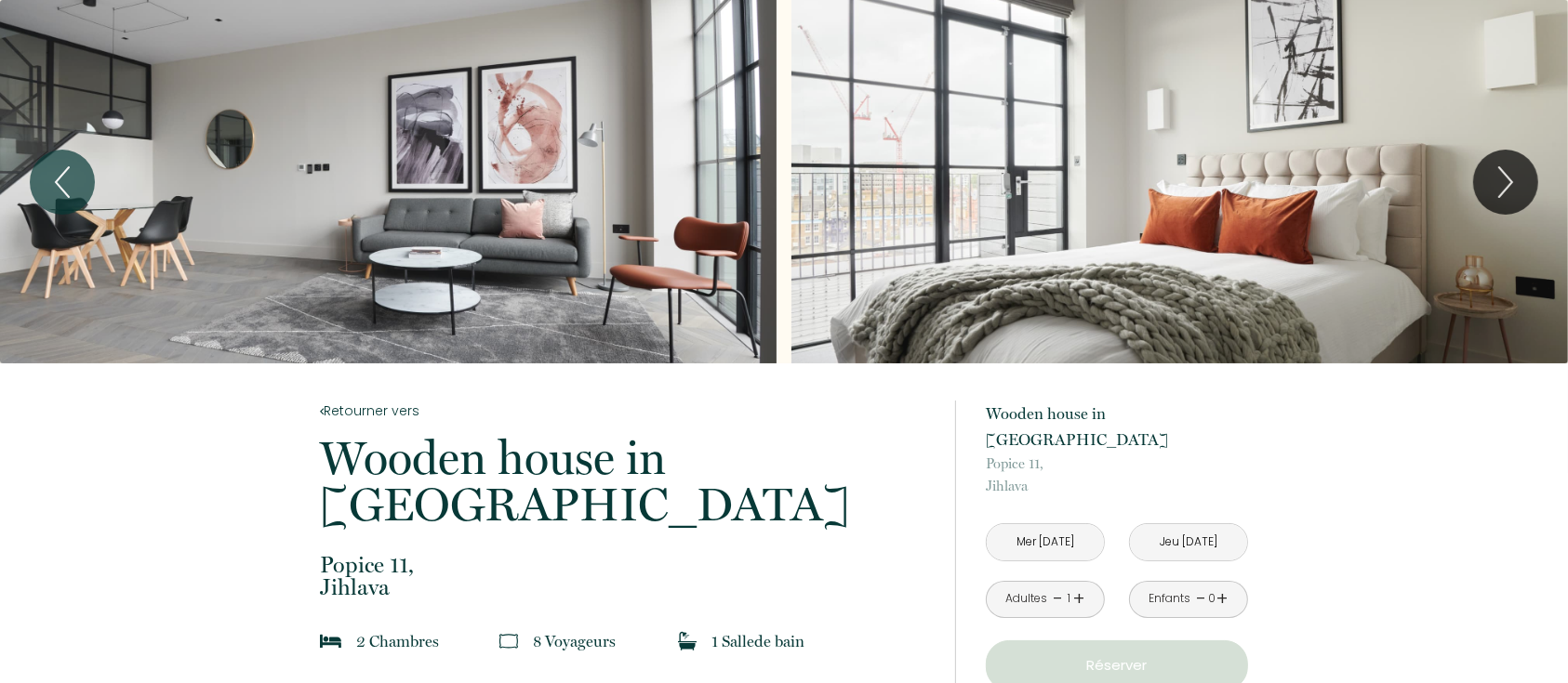
click at [1204, 525] on input "Jeu [DATE]" at bounding box center [1188, 543] width 117 height 37
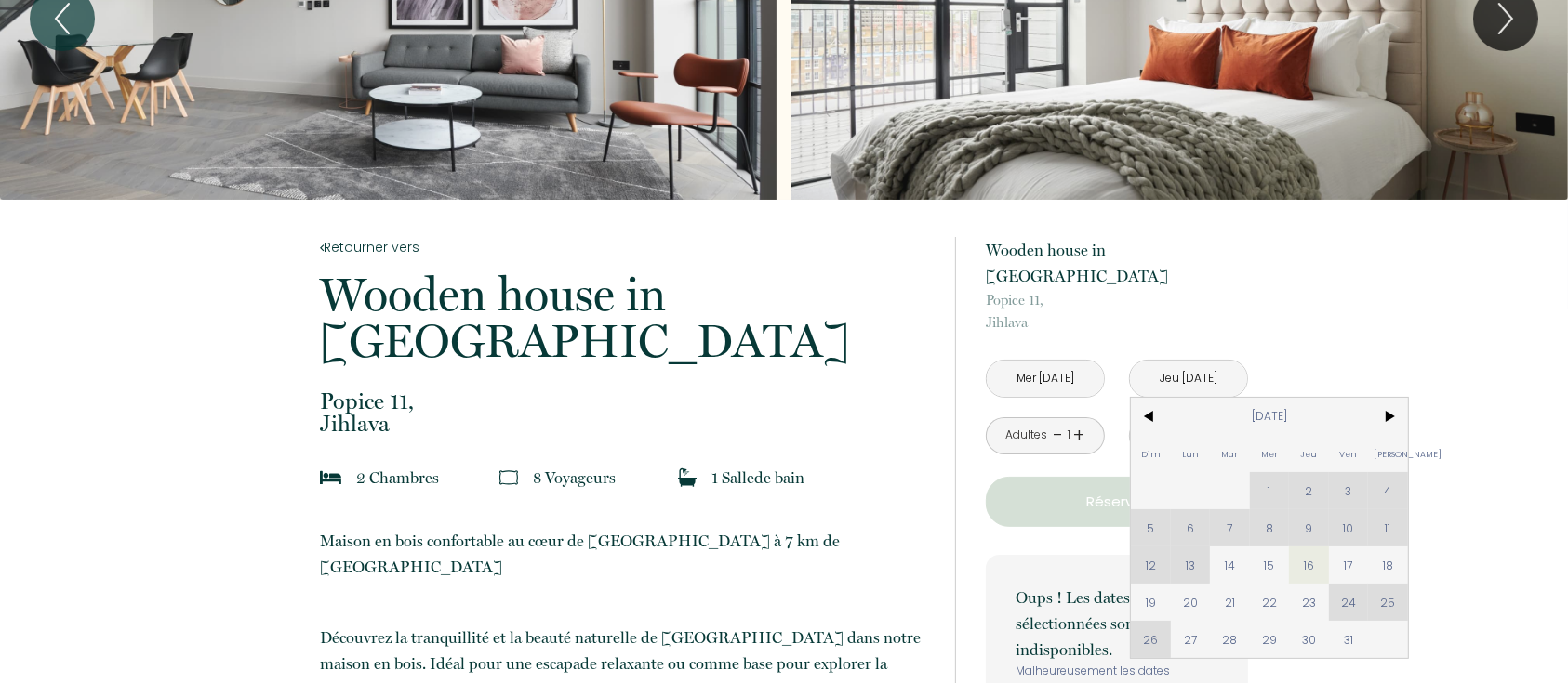
scroll to position [247, 0]
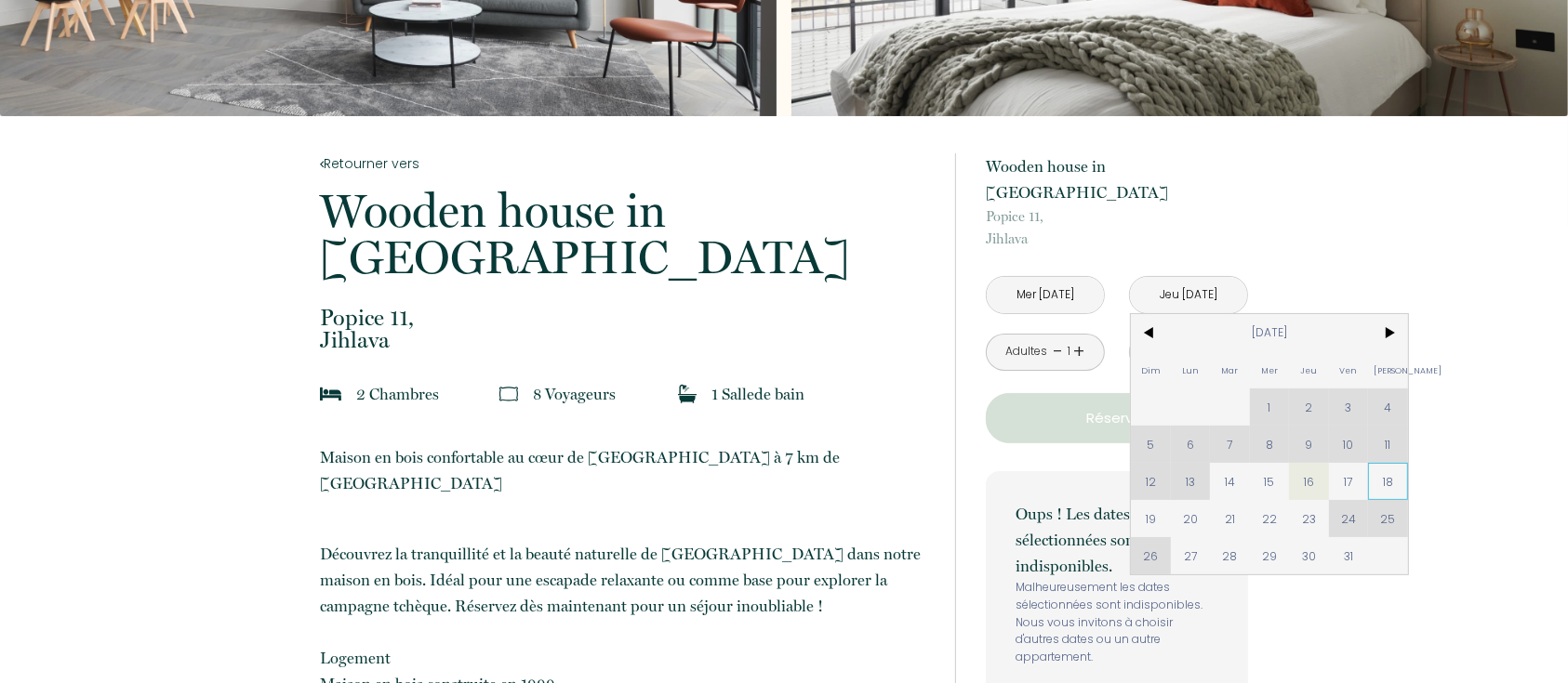
click at [1395, 463] on span "18" at bounding box center [1387, 481] width 40 height 38
type input "[PERSON_NAME] [DATE]"
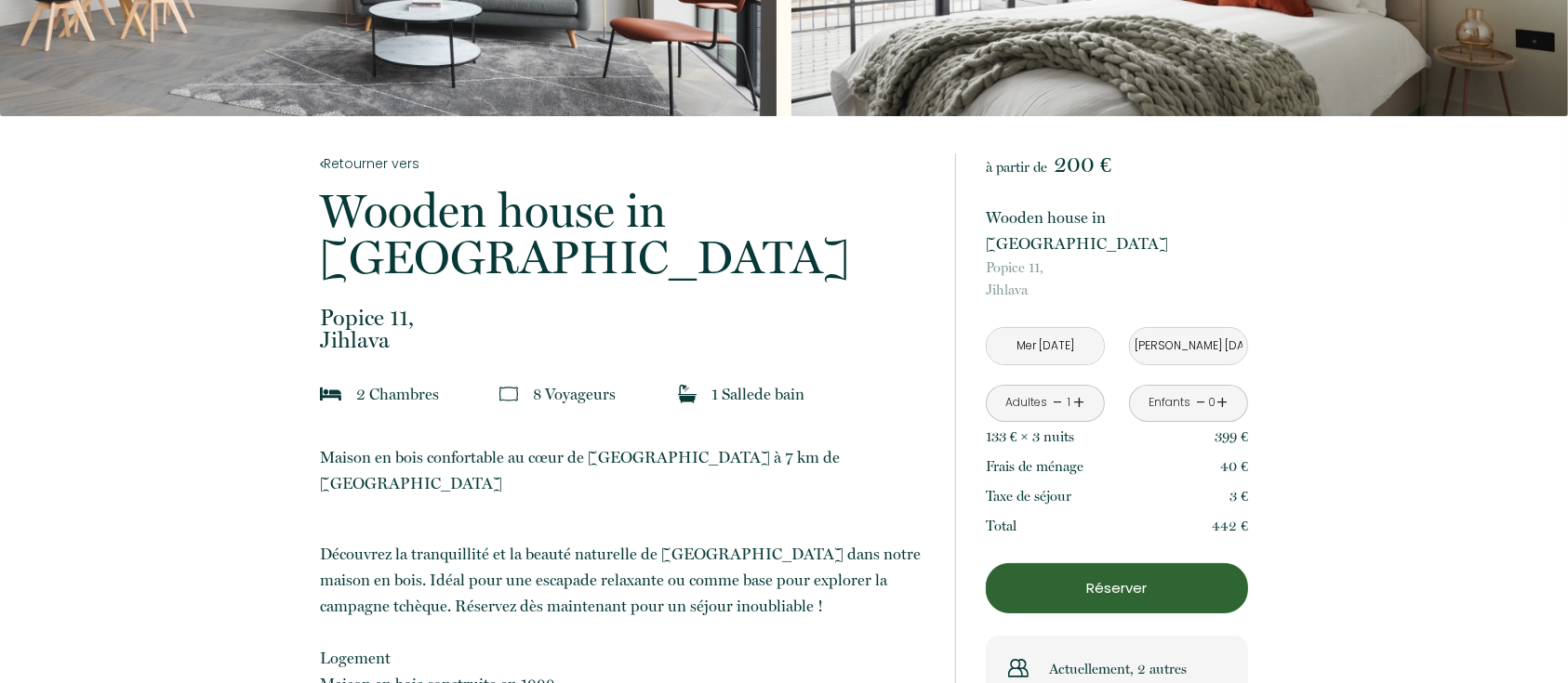
click at [1117, 578] on p "Réserver" at bounding box center [1117, 588] width 249 height 22
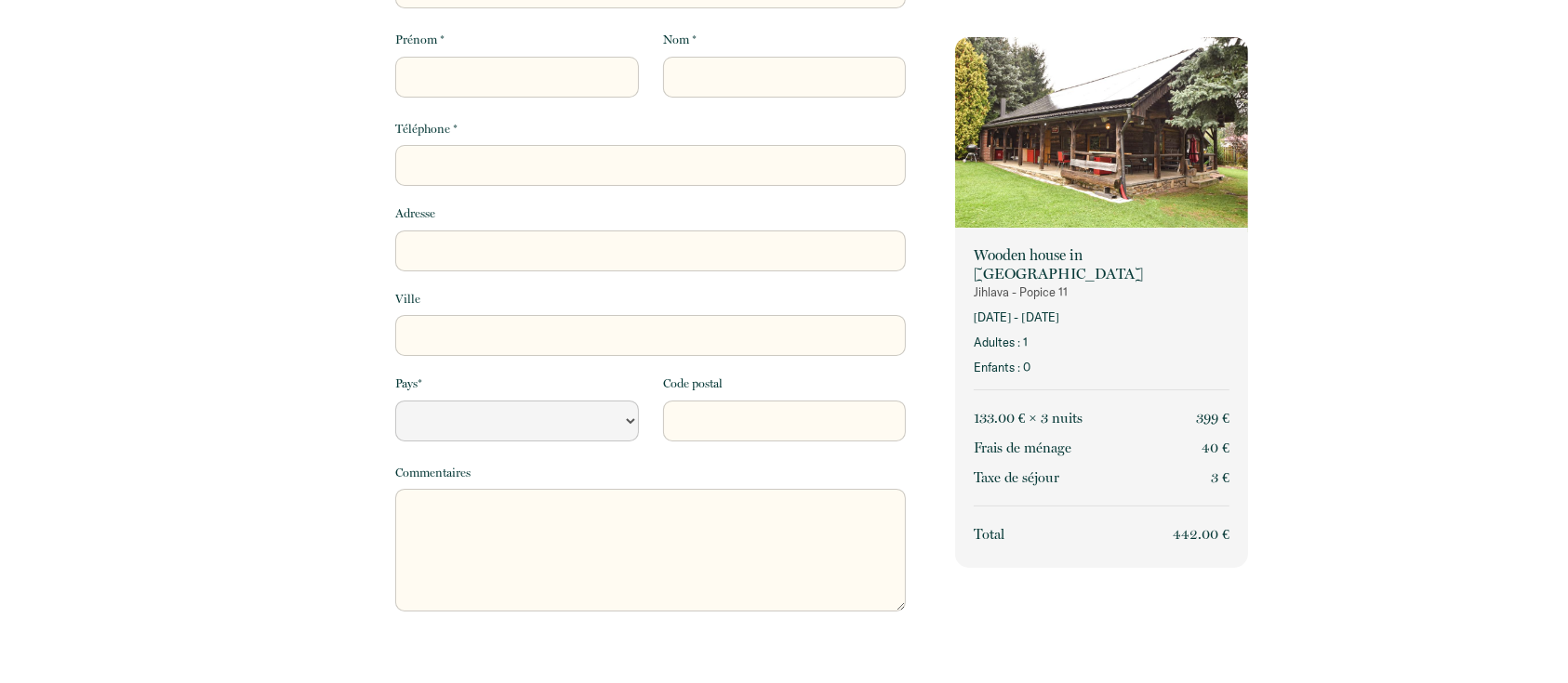
scroll to position [22, 0]
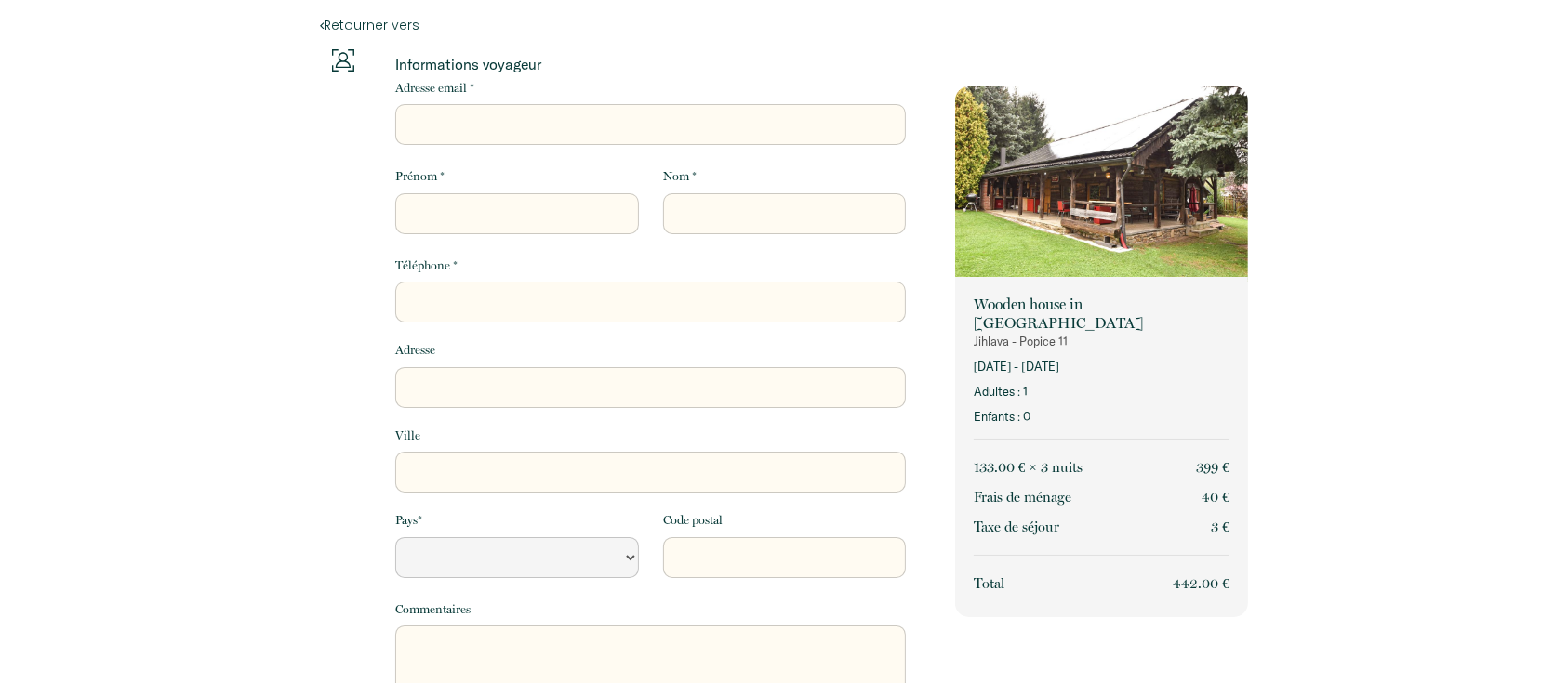
select select "Default select example"
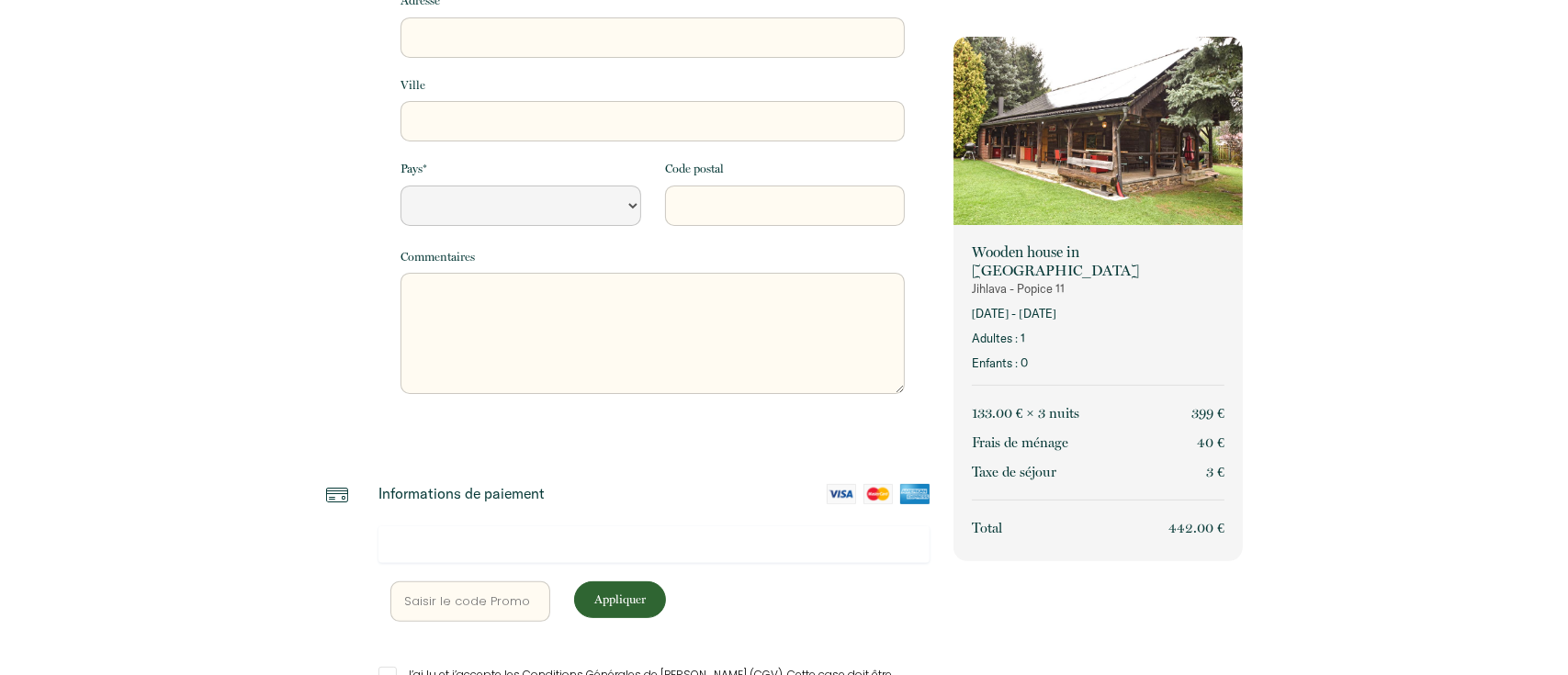
scroll to position [0, 0]
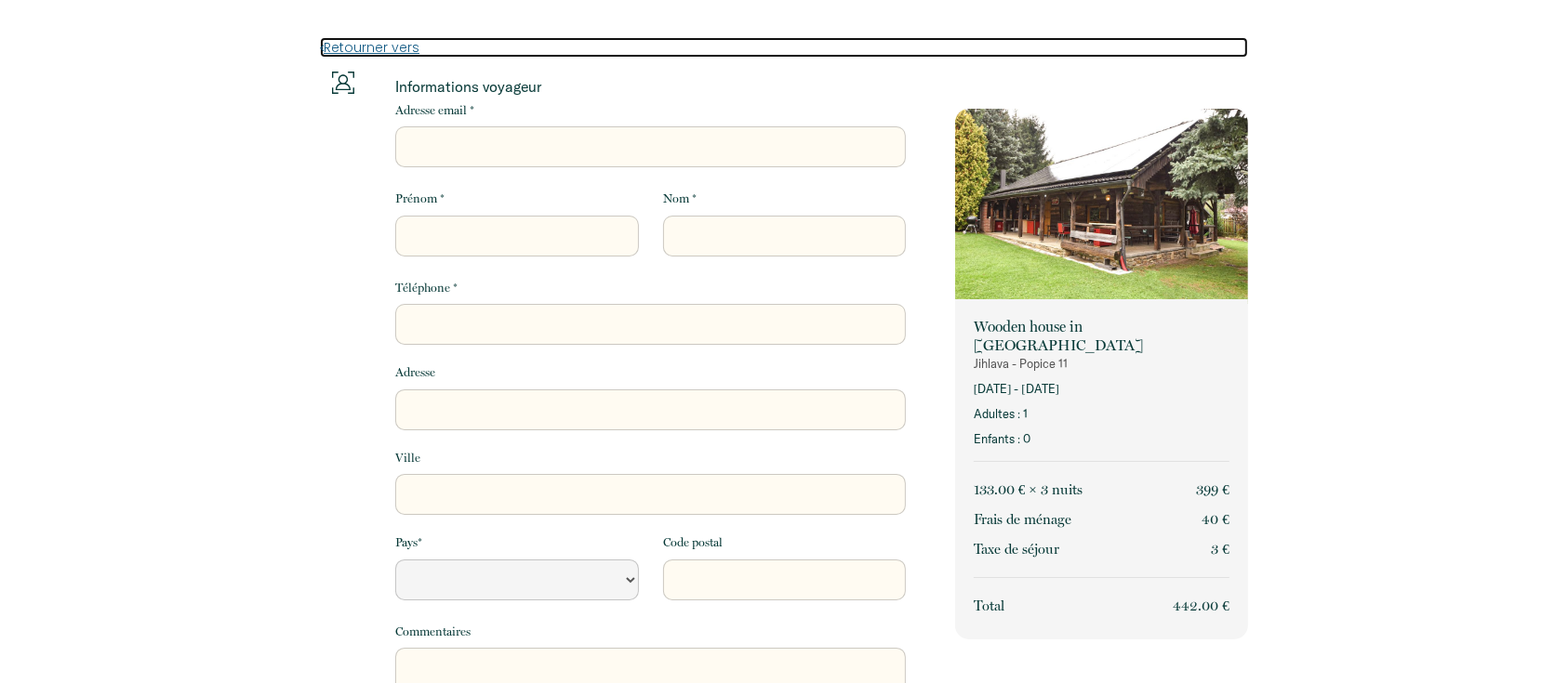
click at [375, 41] on link "Retourner vers" at bounding box center [784, 47] width 928 height 20
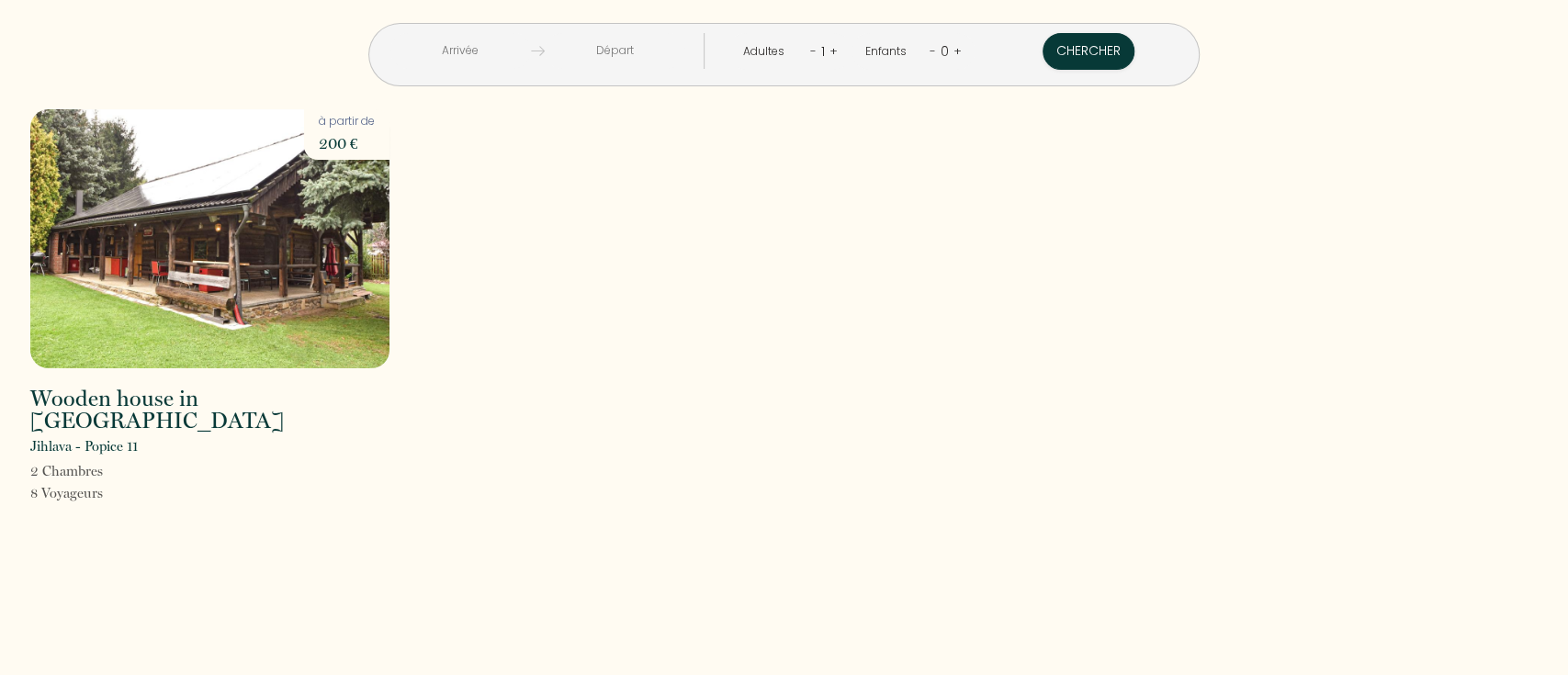
drag, startPoint x: 638, startPoint y: 342, endPoint x: 599, endPoint y: 195, distance: 152.1
click at [637, 333] on div "Wooden house in [GEOGRAPHIC_DATA] Jihlava - Popice 11 2 Chambre s 8 Voyageur s …" at bounding box center [784, 319] width 1532 height 419
drag, startPoint x: 1262, startPoint y: 217, endPoint x: 1278, endPoint y: 207, distance: 18.9
click at [1264, 215] on div "Wooden house in [GEOGRAPHIC_DATA] Jihlava - Popice 11 2 Chambre s 8 Voyageur s …" at bounding box center [784, 319] width 1532 height 419
